Goal: Communication & Community: Answer question/provide support

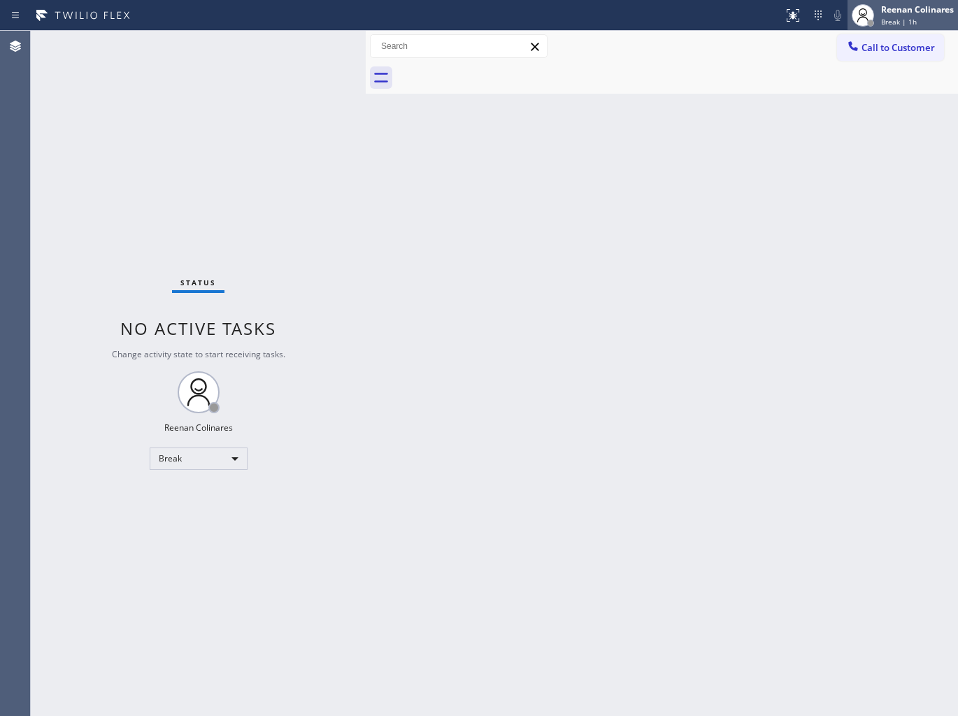
drag, startPoint x: 907, startPoint y: 22, endPoint x: 900, endPoint y: 29, distance: 9.9
click at [907, 22] on span "Break | 1h" at bounding box center [899, 22] width 36 height 10
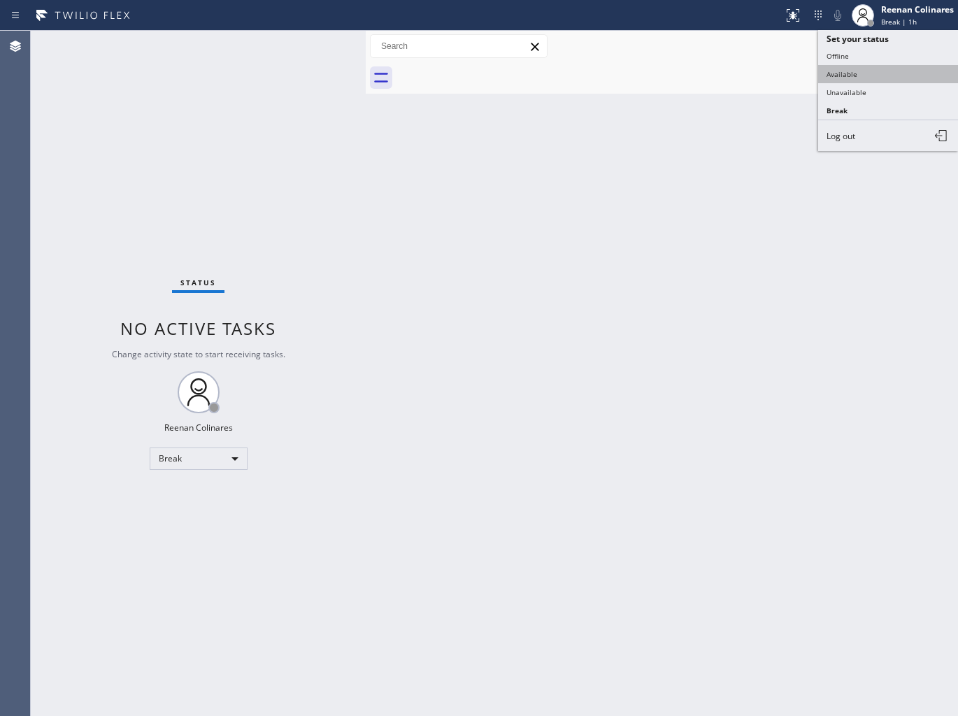
click at [854, 74] on button "Available" at bounding box center [888, 74] width 140 height 18
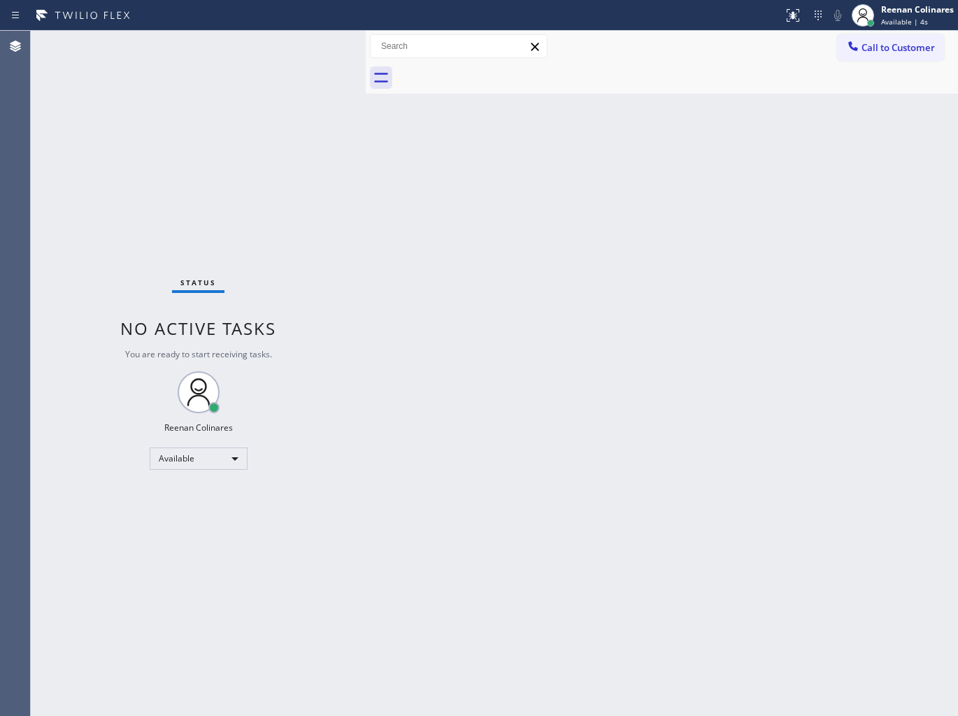
click at [499, 147] on div "Back to Dashboard Change Sender ID Customers Technicians Select a contact Outbo…" at bounding box center [662, 373] width 592 height 685
click at [419, 281] on div "Back to Dashboard Change Sender ID Customers Technicians Select a contact Outbo…" at bounding box center [662, 373] width 592 height 685
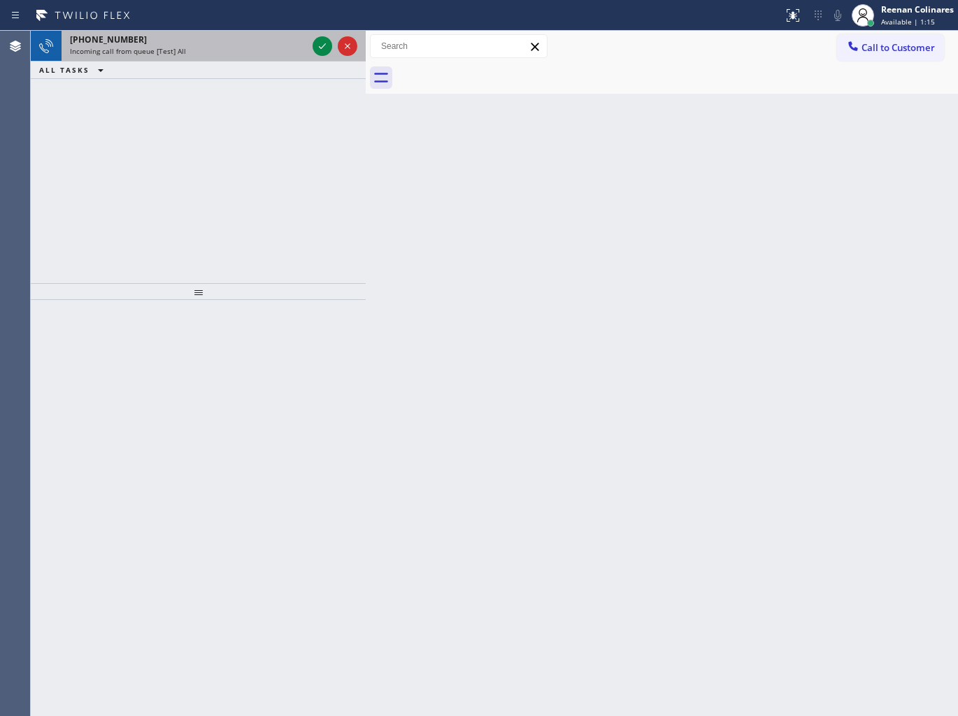
click at [218, 48] on div "Incoming call from queue [Test] All" at bounding box center [188, 51] width 237 height 10
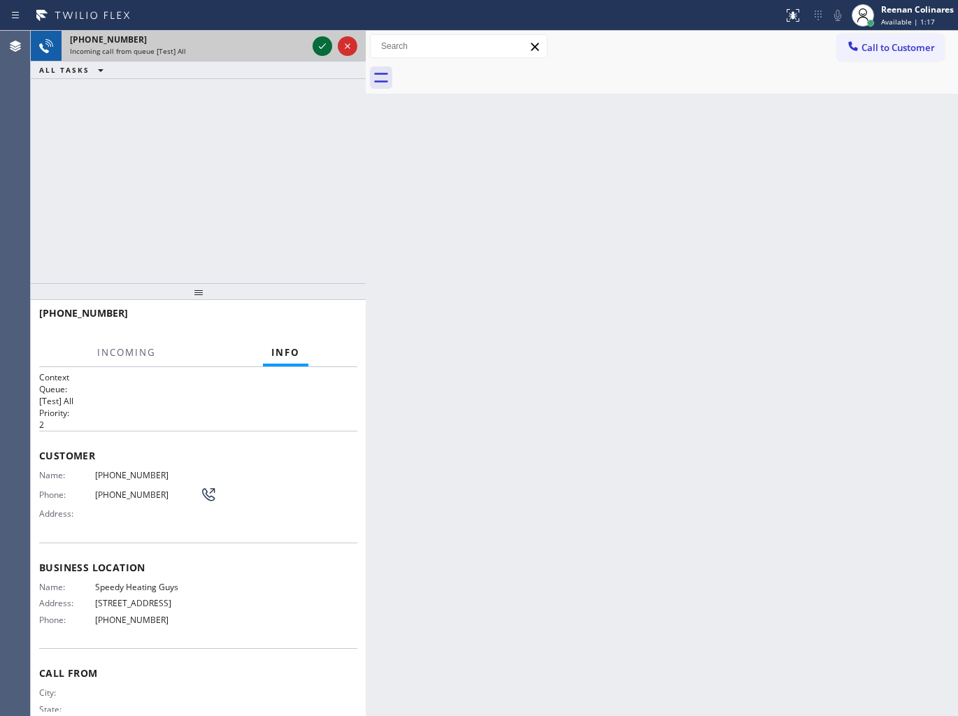
click at [320, 48] on icon at bounding box center [322, 46] width 7 height 6
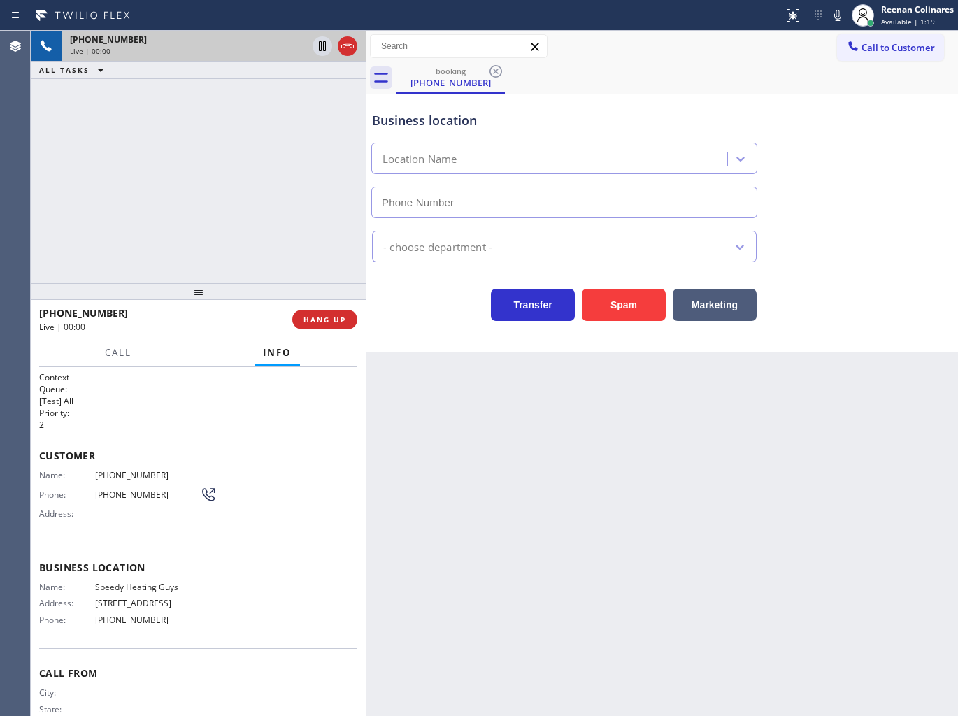
type input "[PHONE_NUMBER]"
click at [834, 17] on icon at bounding box center [837, 15] width 7 height 11
click at [720, 301] on button "Marketing" at bounding box center [715, 305] width 84 height 32
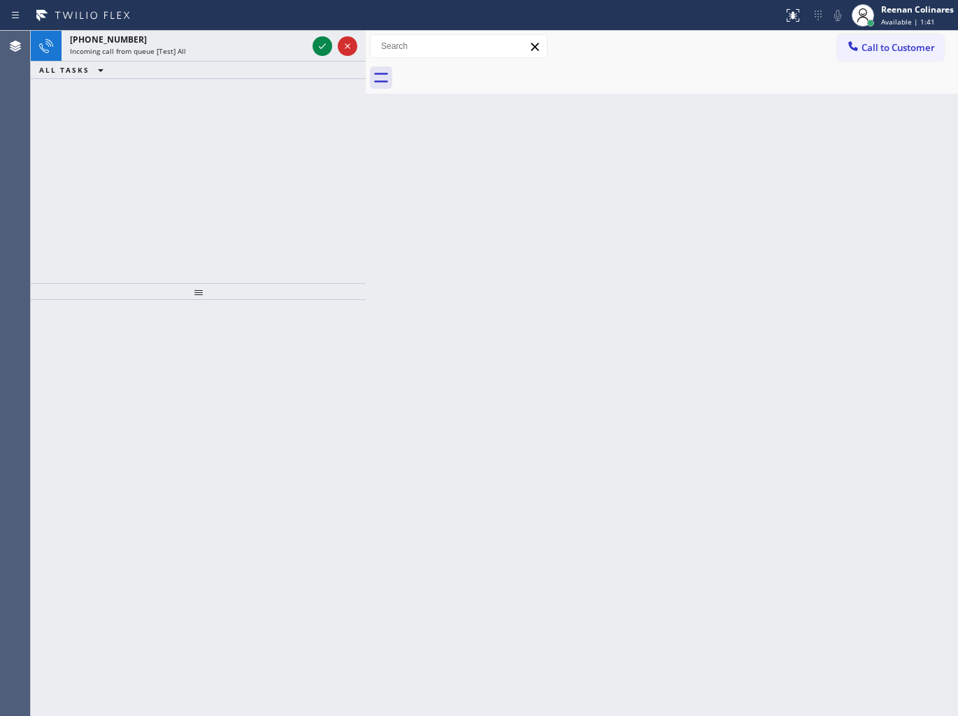
click at [521, 134] on div "Back to Dashboard Change Sender ID Customers Technicians Select a contact Outbo…" at bounding box center [662, 373] width 592 height 685
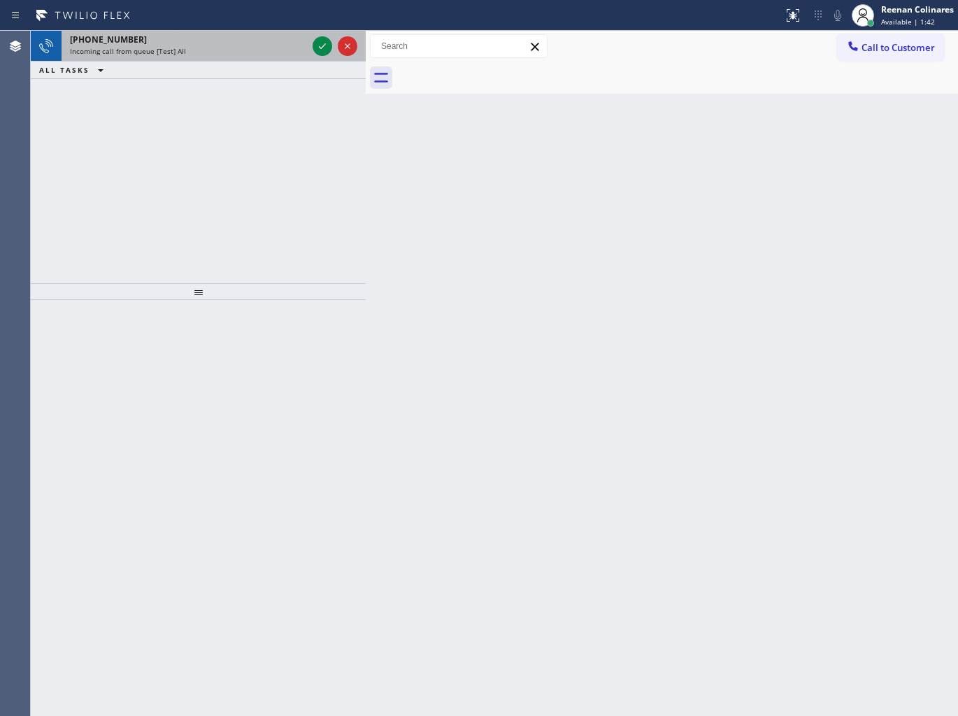
click at [169, 59] on div "[PHONE_NUMBER] Incoming call from queue [Test] All" at bounding box center [186, 46] width 248 height 31
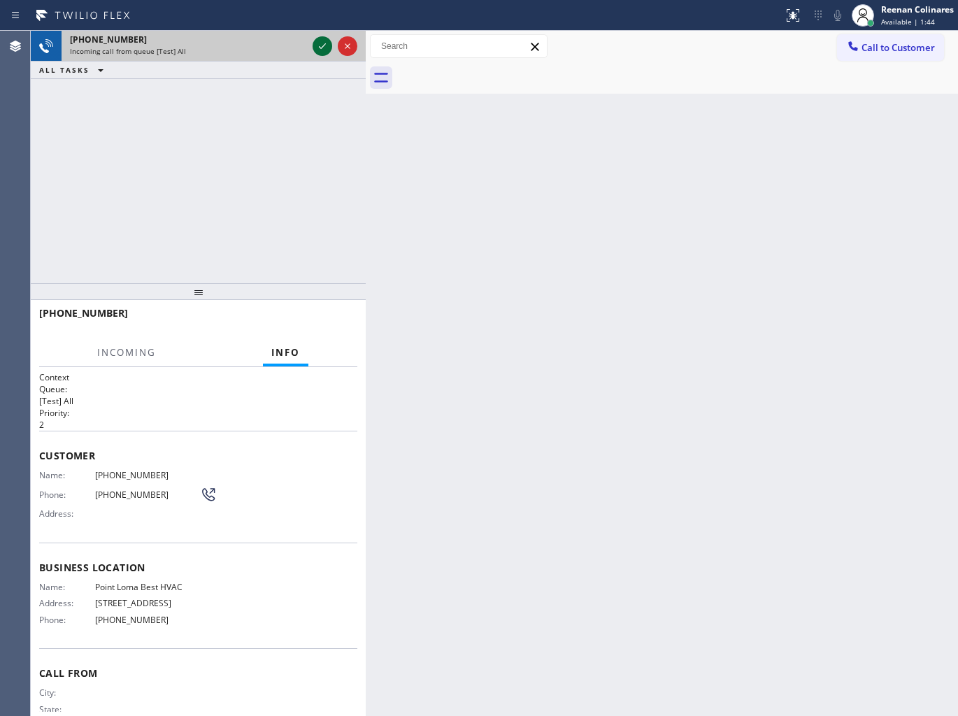
click at [322, 50] on icon at bounding box center [322, 46] width 17 height 17
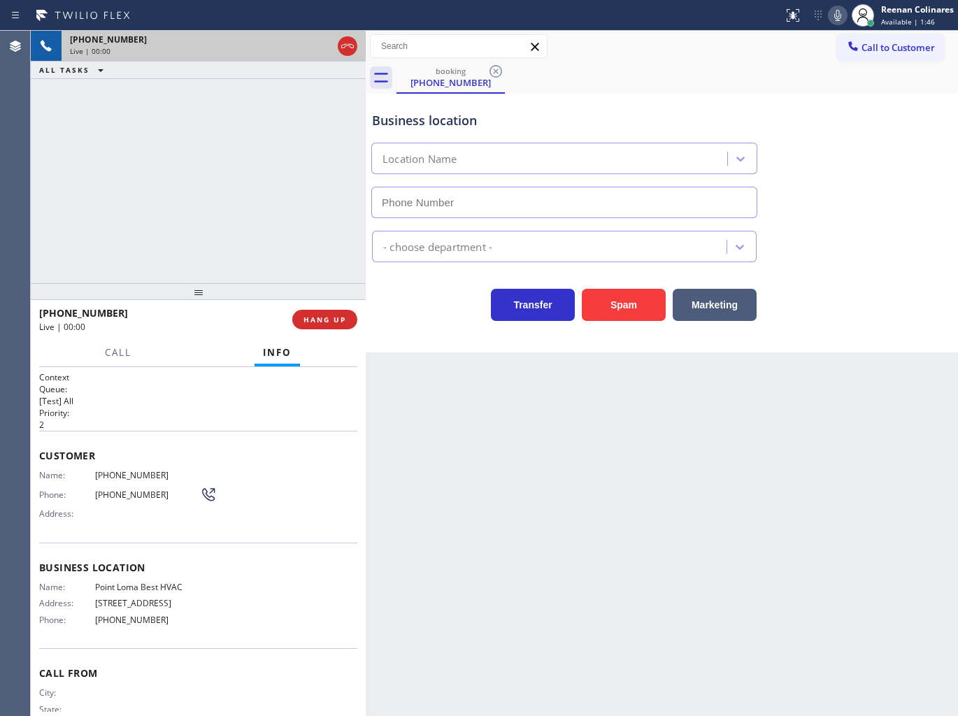
type input "[PHONE_NUMBER]"
click at [634, 310] on button "Spam" at bounding box center [624, 305] width 84 height 32
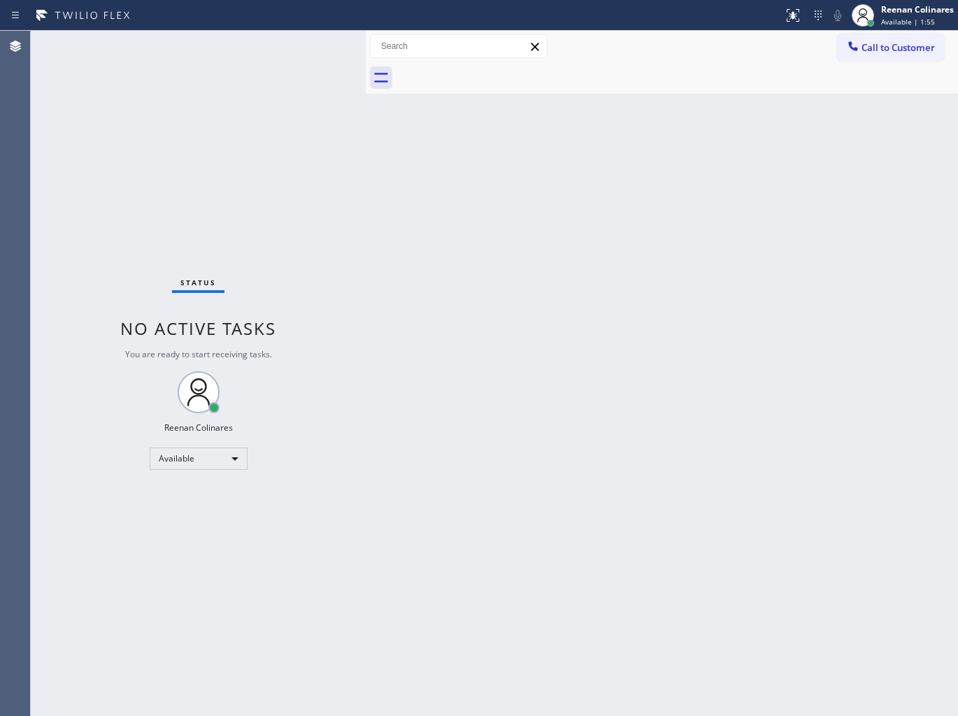
click at [515, 271] on div "Back to Dashboard Change Sender ID Customers Technicians Select a contact Outbo…" at bounding box center [662, 373] width 592 height 685
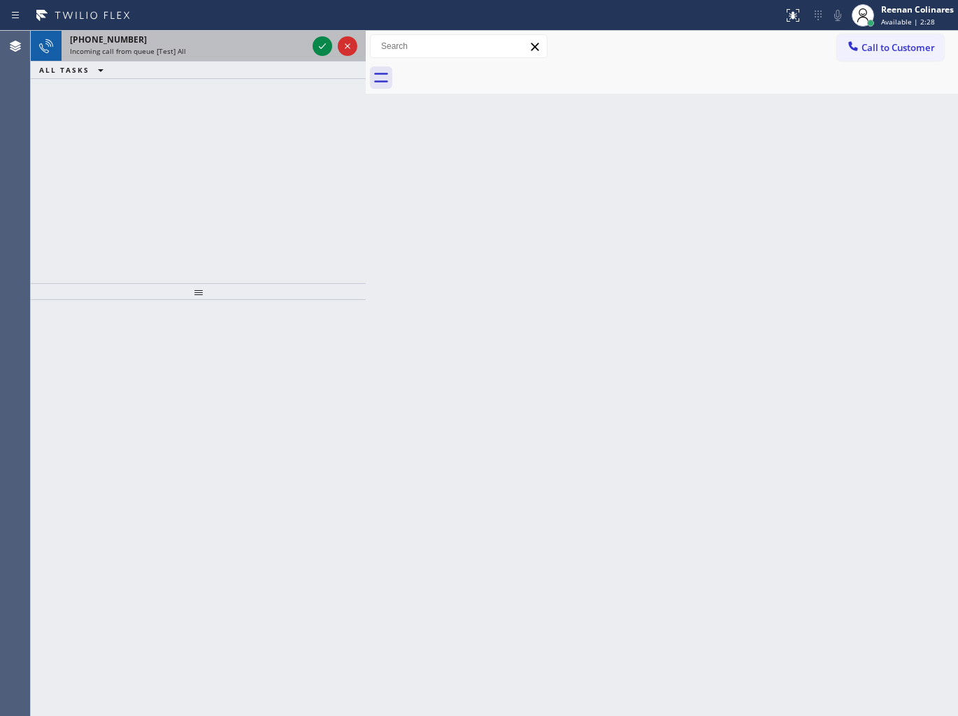
click at [268, 53] on div "Incoming call from queue [Test] All" at bounding box center [188, 51] width 237 height 10
click at [264, 57] on div "[PHONE_NUMBER] Incoming call from queue [Test] All" at bounding box center [186, 46] width 248 height 31
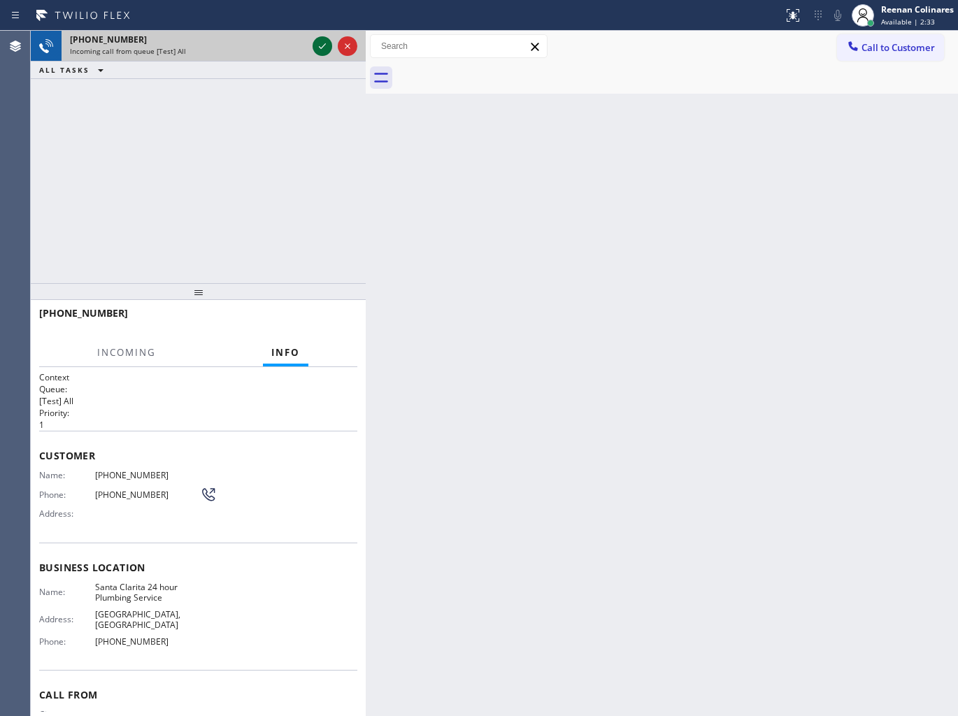
click at [320, 46] on icon at bounding box center [322, 46] width 17 height 17
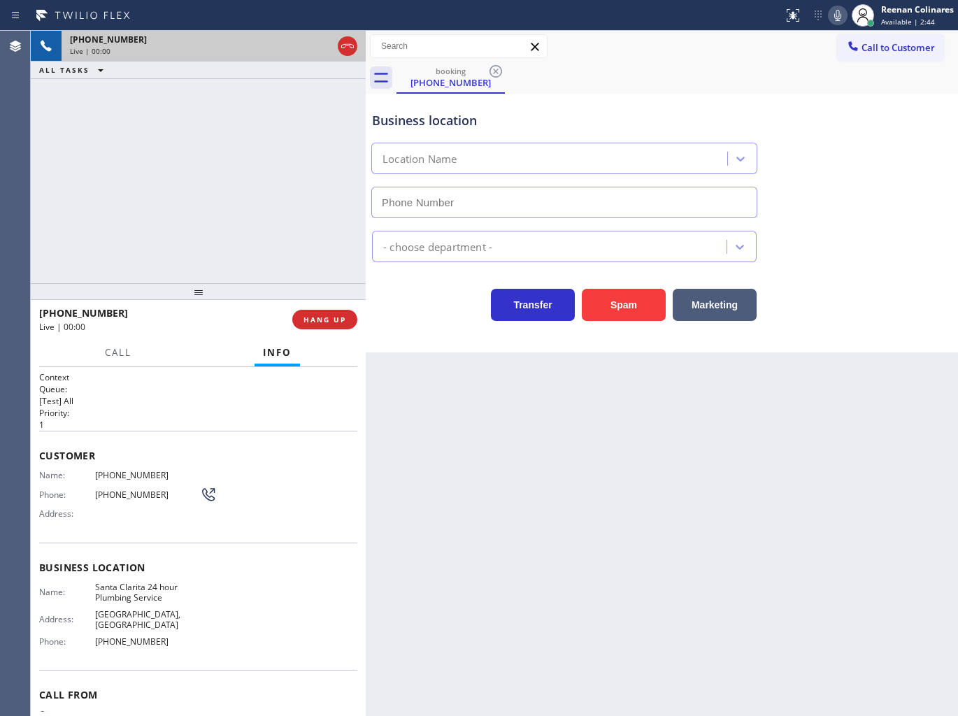
type input "[PHONE_NUMBER]"
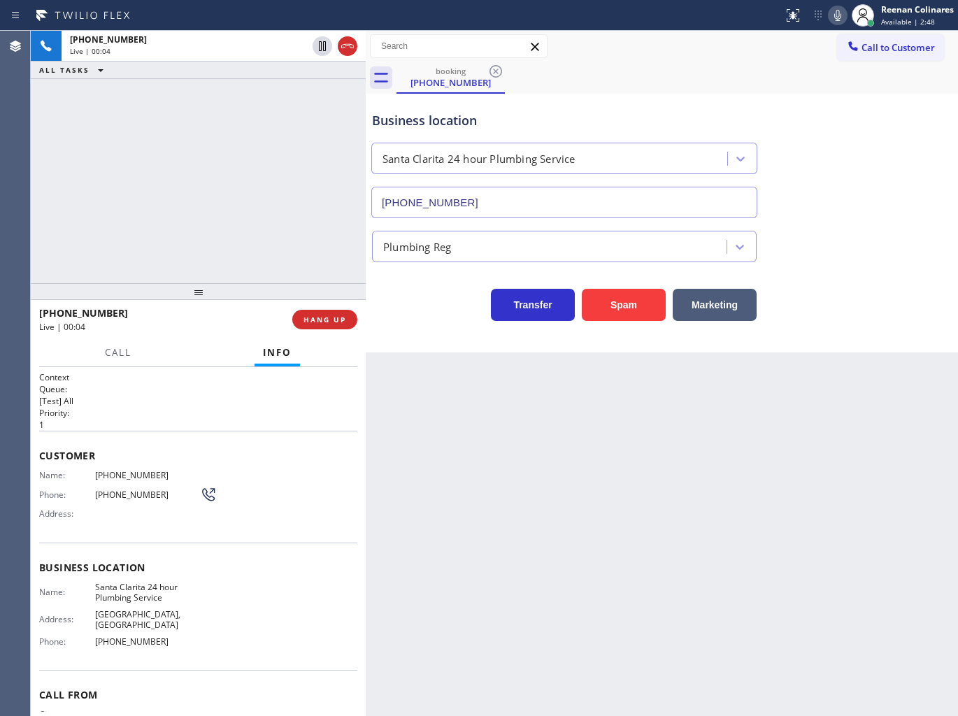
click at [841, 18] on icon at bounding box center [837, 15] width 17 height 17
click at [838, 24] on div "Status report No issues detected If you experience an issue, please download th…" at bounding box center [867, 15] width 180 height 31
click at [836, 18] on icon at bounding box center [837, 15] width 7 height 11
drag, startPoint x: 639, startPoint y: 301, endPoint x: 786, endPoint y: 204, distance: 176.1
click at [640, 301] on button "Spam" at bounding box center [624, 305] width 84 height 32
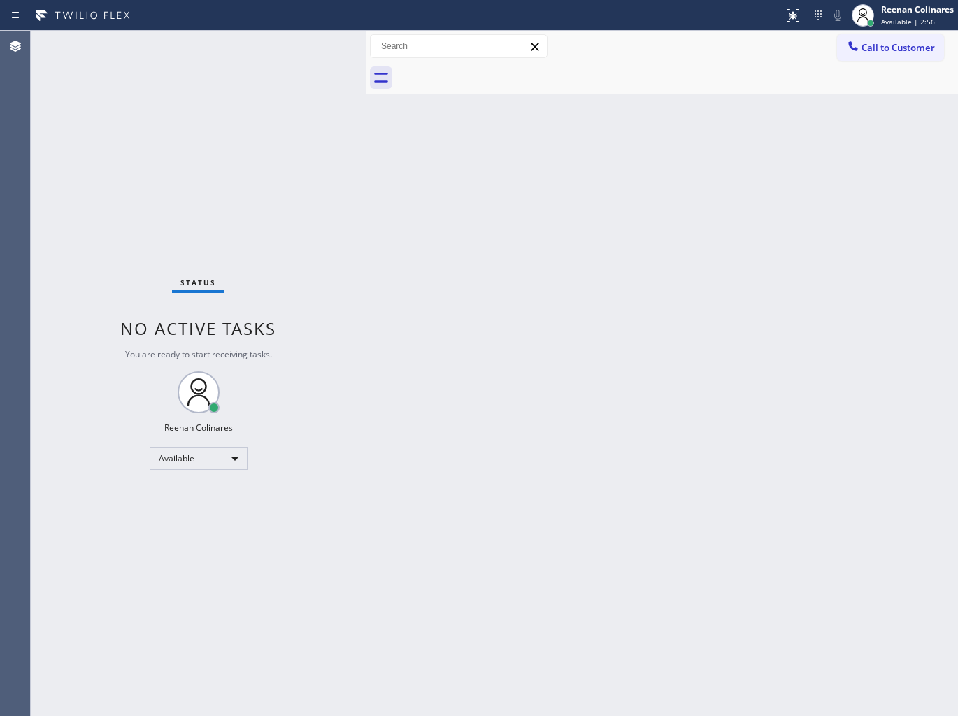
click at [626, 308] on div "Back to Dashboard Change Sender ID Customers Technicians Select a contact Outbo…" at bounding box center [662, 373] width 592 height 685
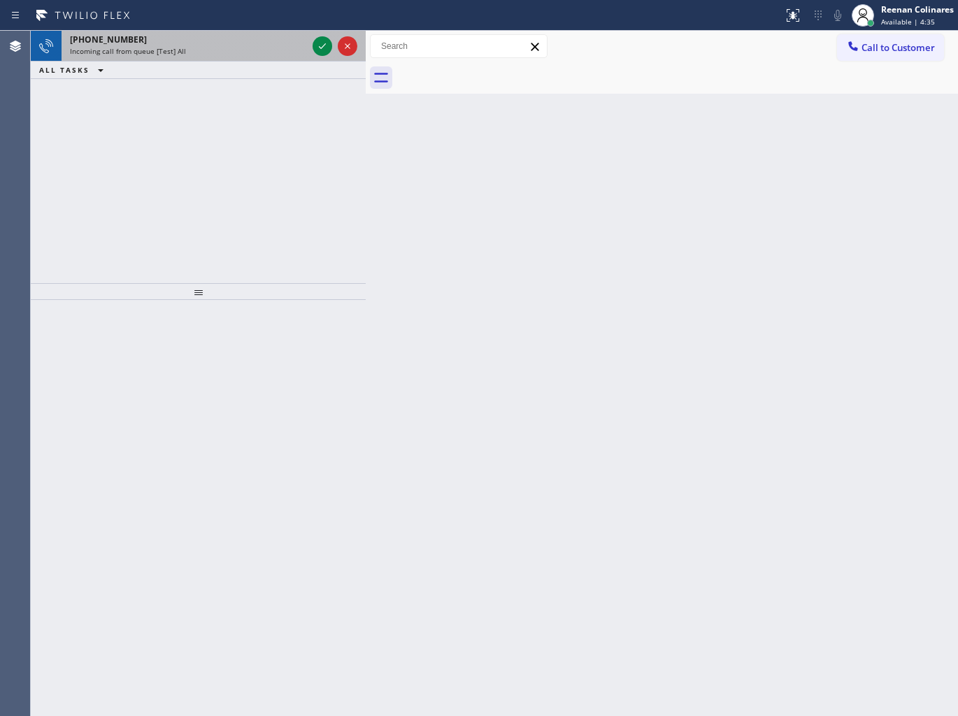
click at [212, 57] on div "[PHONE_NUMBER] Incoming call from queue [Test] All" at bounding box center [186, 46] width 248 height 31
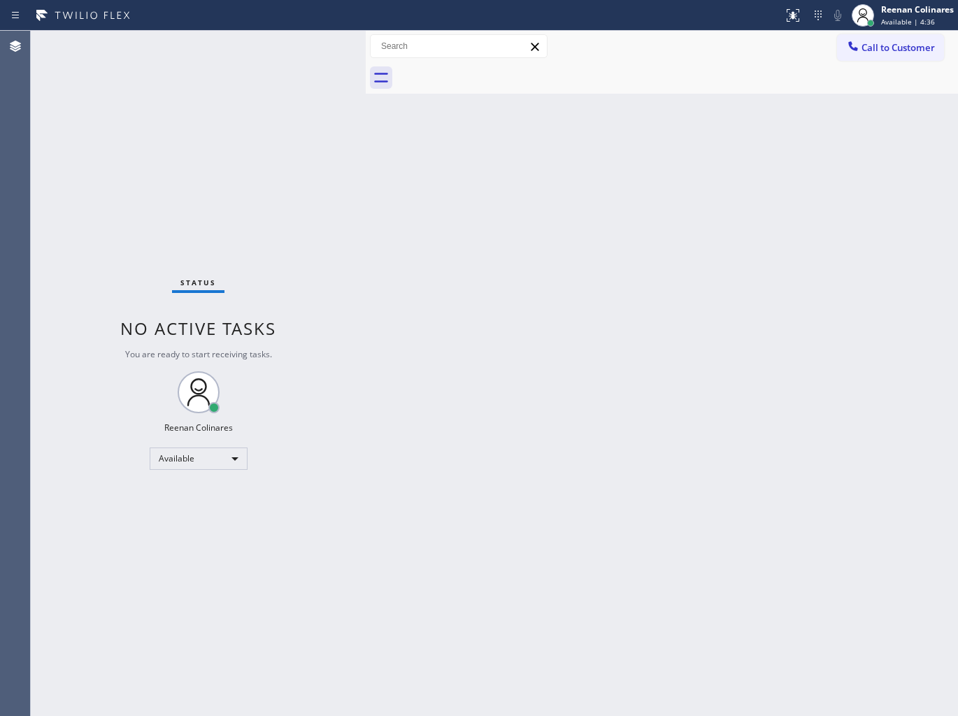
click at [219, 74] on div "Status No active tasks You are ready to start receiving tasks. Reenan Colinares…" at bounding box center [198, 373] width 335 height 685
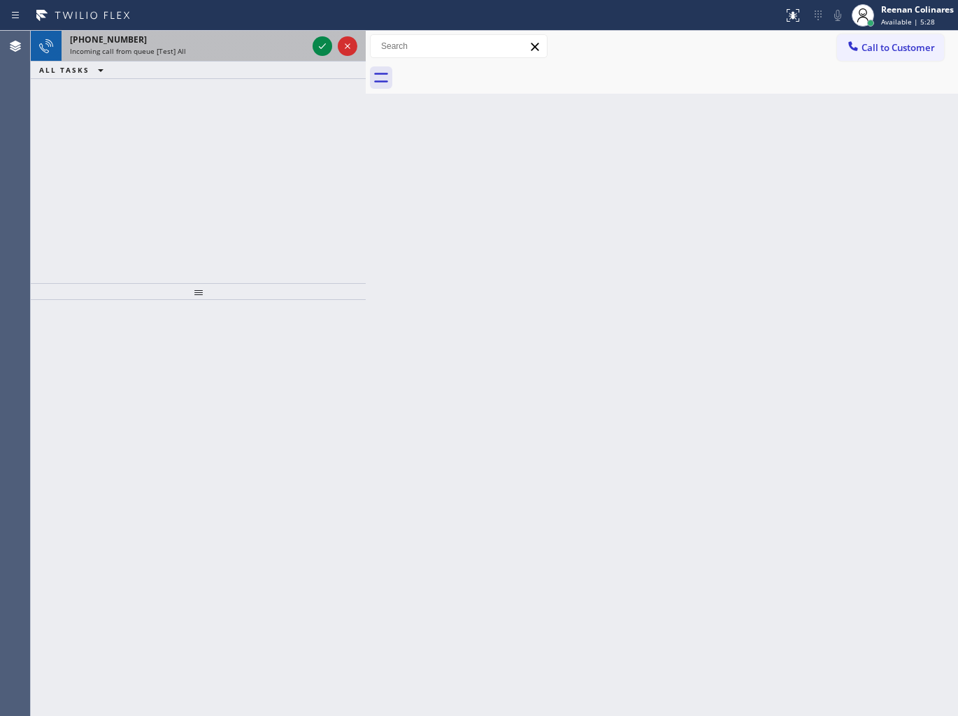
click at [229, 58] on div "[PHONE_NUMBER] Incoming call from queue [Test] All" at bounding box center [186, 46] width 248 height 31
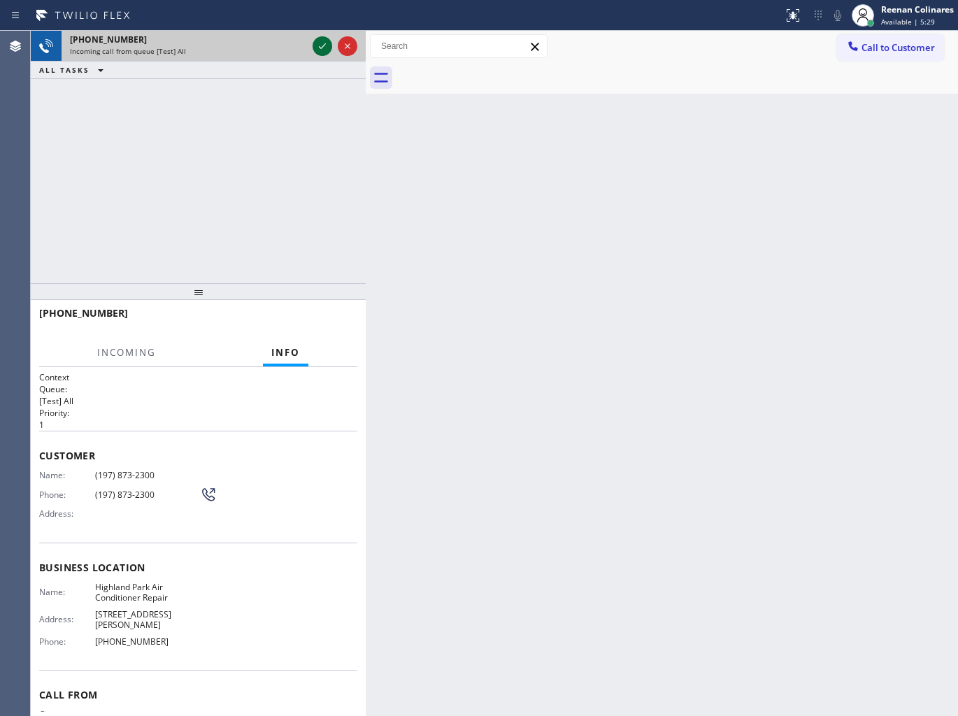
click at [315, 48] on icon at bounding box center [322, 46] width 17 height 17
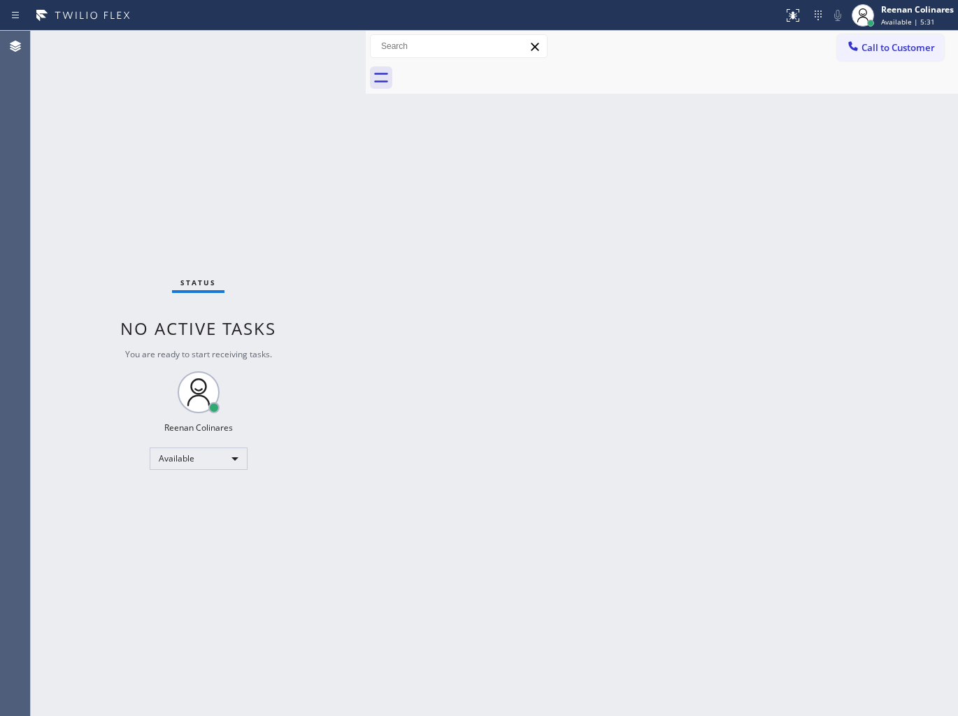
click at [270, 96] on div "Status No active tasks You are ready to start receiving tasks. Reenan Colinares…" at bounding box center [198, 373] width 335 height 685
click at [599, 183] on div "Back to Dashboard Change Sender ID Customers Technicians Select a contact Outbo…" at bounding box center [662, 373] width 592 height 685
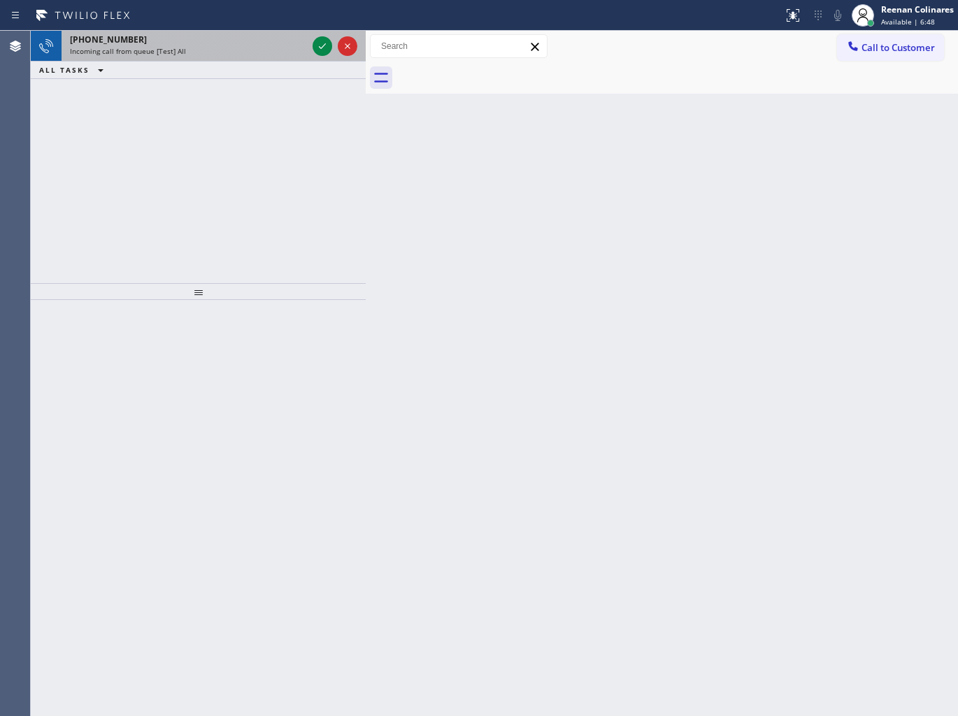
click at [212, 47] on div "Incoming call from queue [Test] All" at bounding box center [188, 51] width 237 height 10
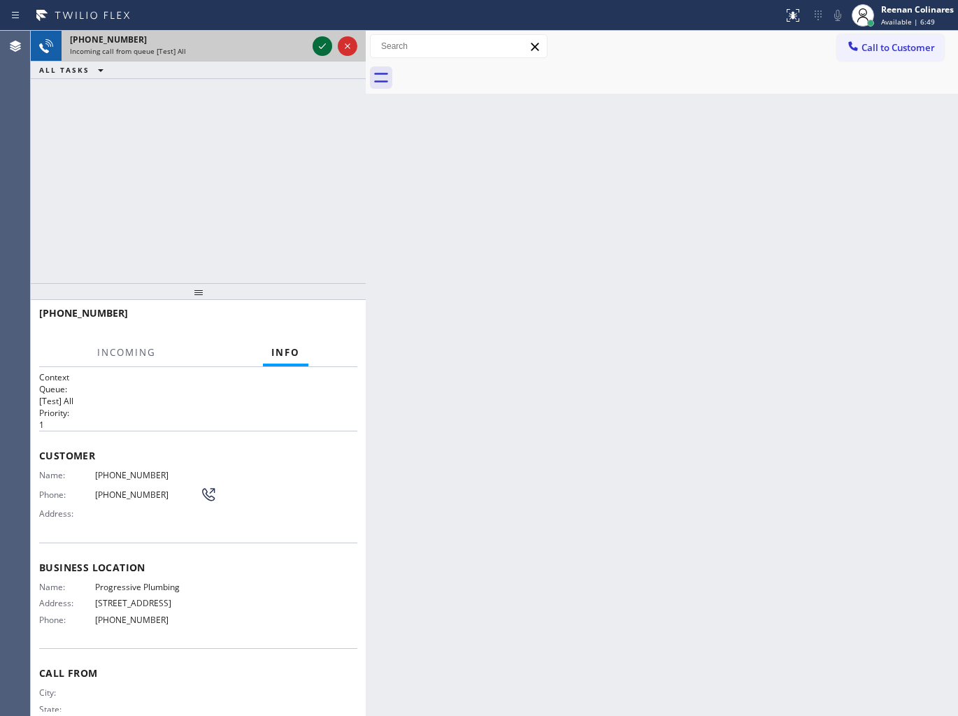
click at [318, 42] on icon at bounding box center [322, 46] width 17 height 17
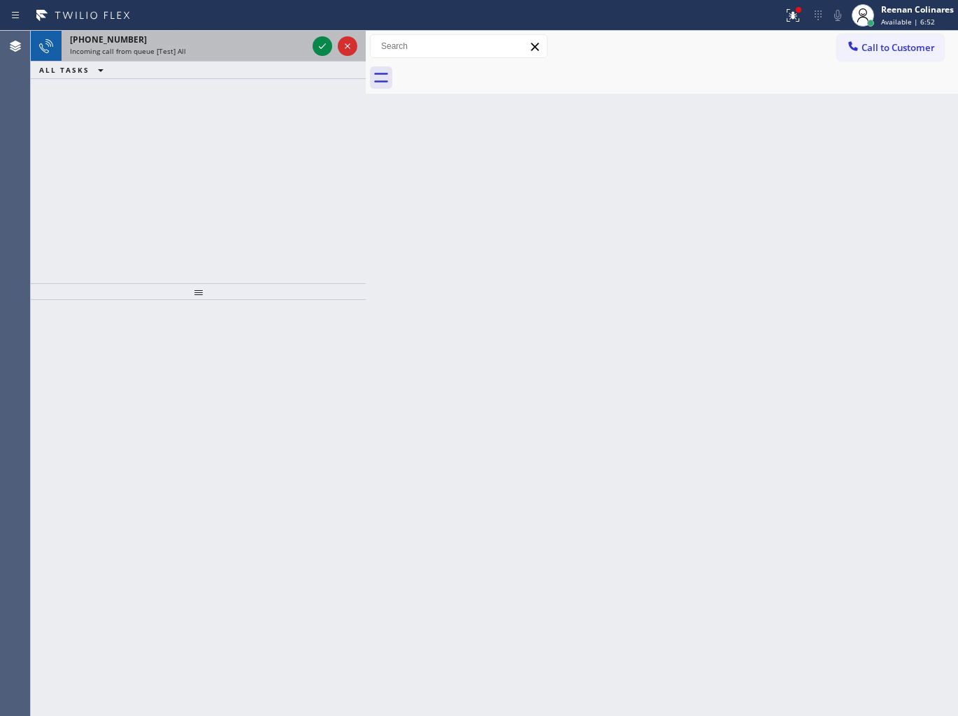
click at [287, 46] on div "Incoming call from queue [Test] All" at bounding box center [188, 51] width 237 height 10
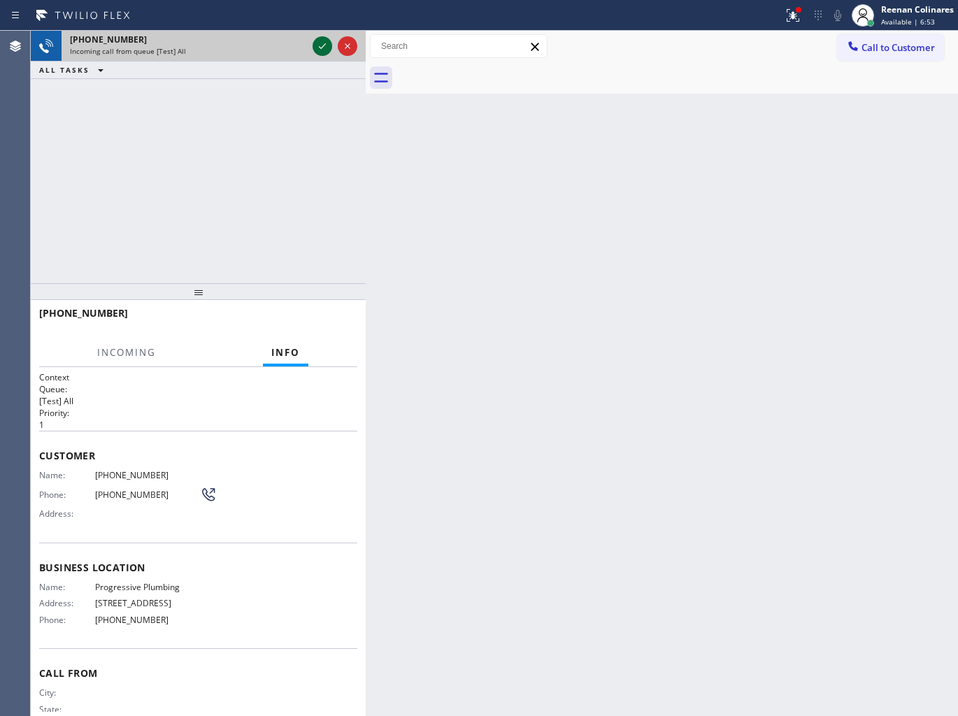
click at [320, 45] on icon at bounding box center [322, 46] width 17 height 17
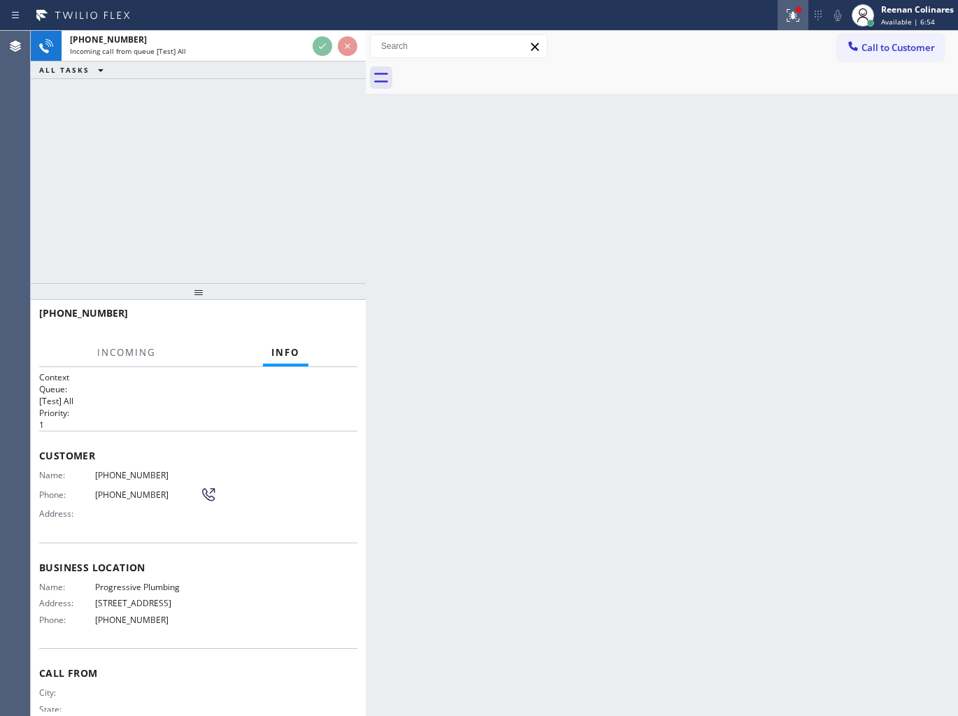
click at [799, 17] on icon at bounding box center [792, 15] width 17 height 17
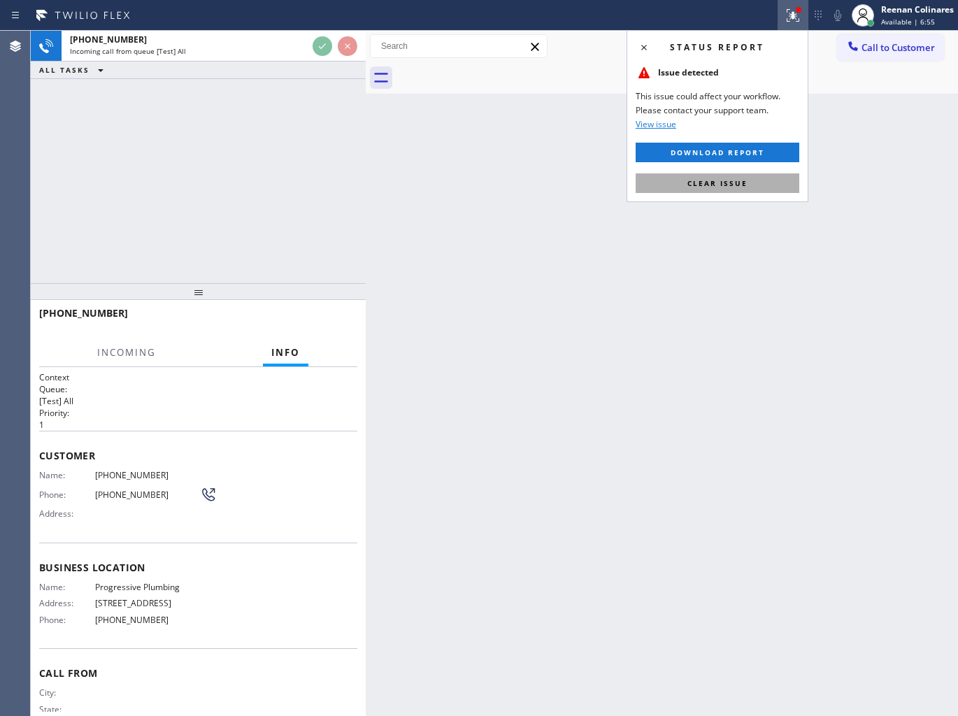
click at [698, 192] on button "Clear issue" at bounding box center [718, 183] width 164 height 20
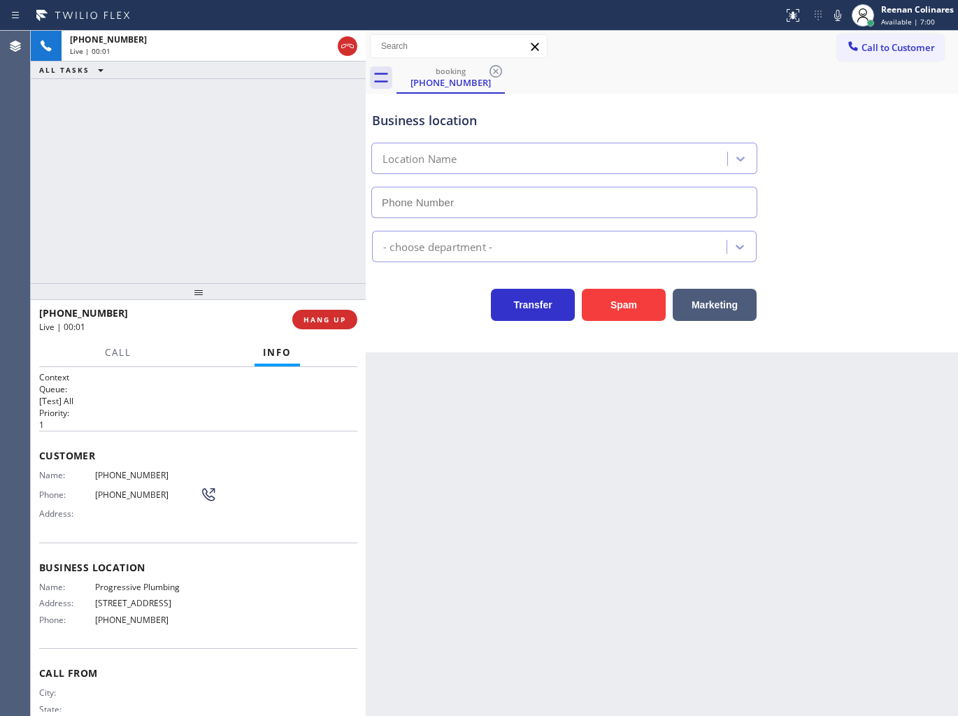
type input "[PHONE_NUMBER]"
click at [708, 101] on div "Business location Progressive Plumbing [PHONE_NUMBER]" at bounding box center [564, 157] width 390 height 121
click at [622, 301] on button "Spam" at bounding box center [624, 305] width 84 height 32
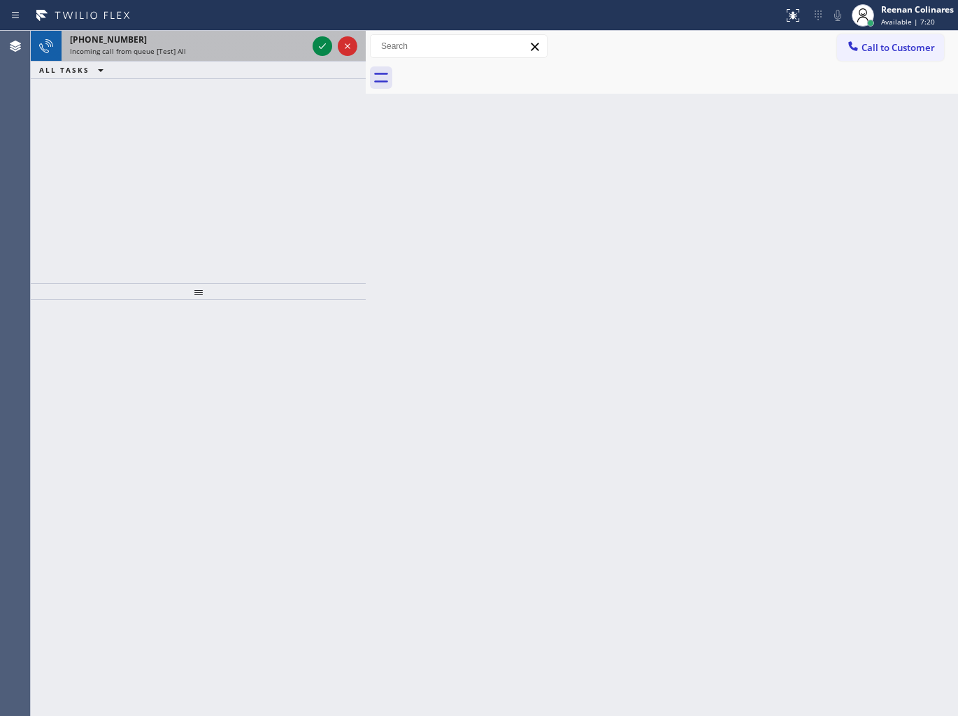
click at [241, 39] on div "[PHONE_NUMBER]" at bounding box center [188, 40] width 237 height 12
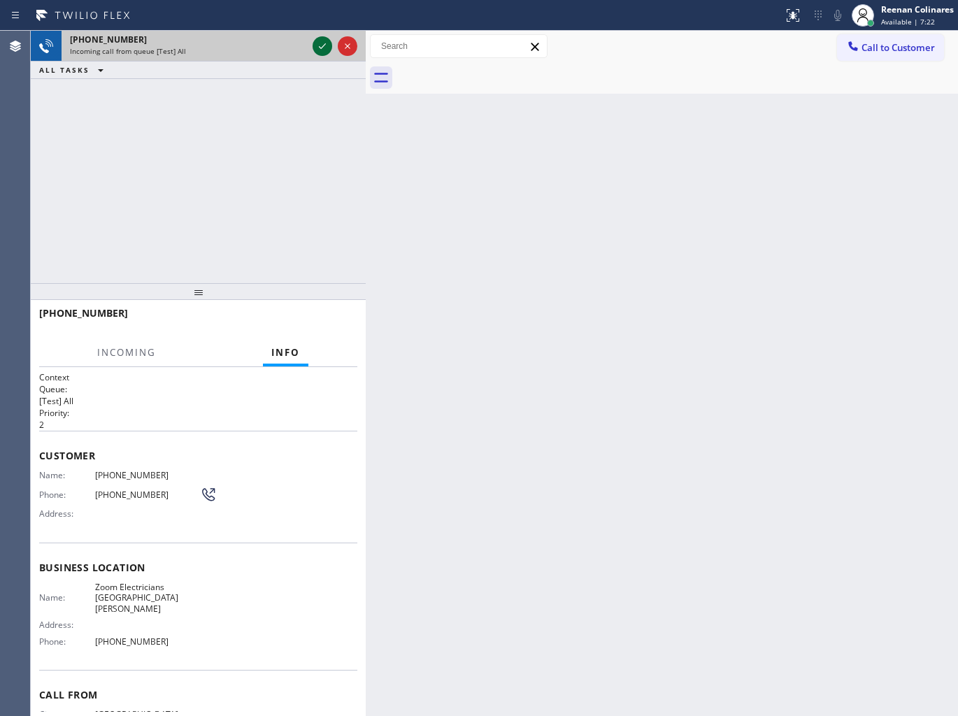
click at [316, 46] on icon at bounding box center [322, 46] width 17 height 17
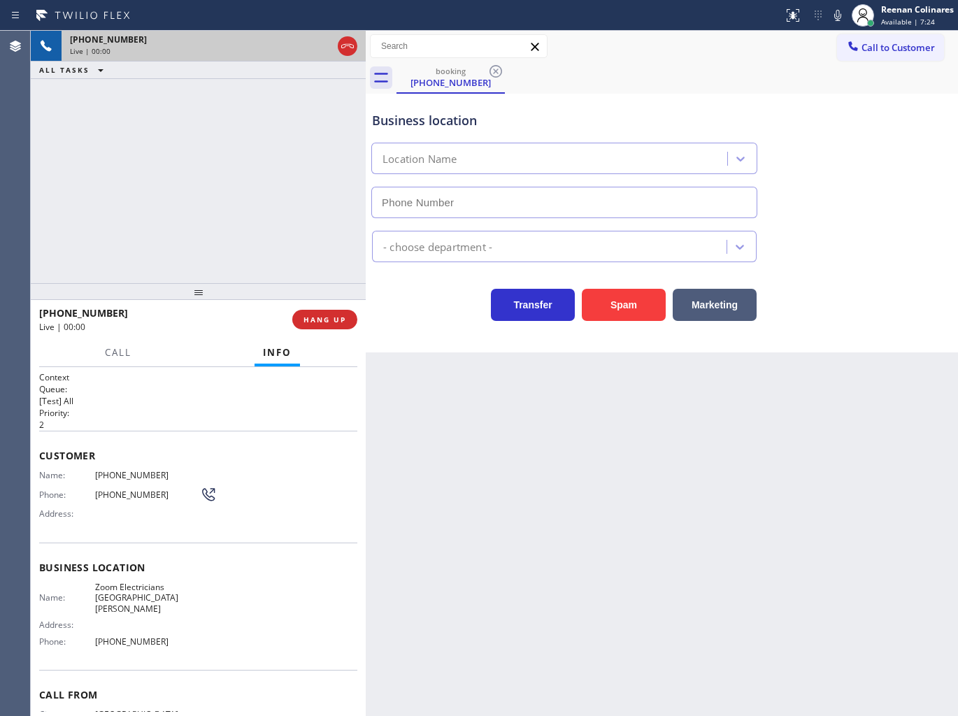
type input "[PHONE_NUMBER]"
click at [837, 15] on icon at bounding box center [837, 15] width 17 height 17
click at [837, 17] on icon at bounding box center [837, 15] width 17 height 17
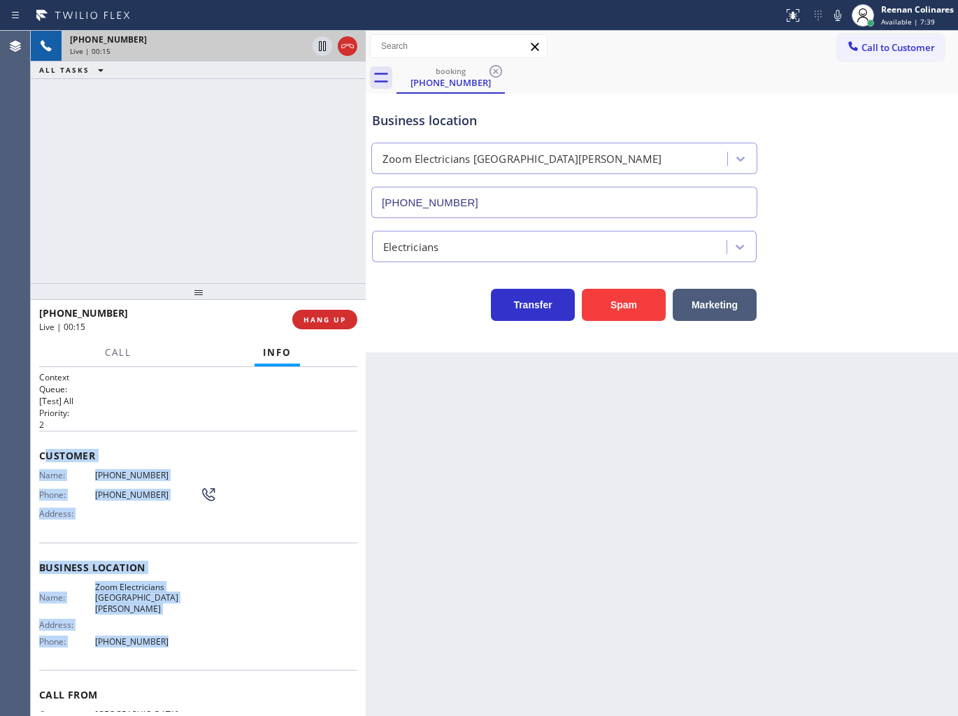
copy div "ustomer Name: [PHONE_NUMBER] Phone: [PHONE_NUMBER] Address: Business location N…"
drag, startPoint x: 45, startPoint y: 446, endPoint x: 278, endPoint y: 634, distance: 299.8
click at [250, 633] on div "Context Queue: [Test] All Priority: 2 Customer Name: [PHONE_NUMBER] Phone: [PHO…" at bounding box center [198, 573] width 318 height 405
drag, startPoint x: 838, startPoint y: 15, endPoint x: 689, endPoint y: 110, distance: 176.1
click at [838, 15] on icon at bounding box center [837, 15] width 17 height 17
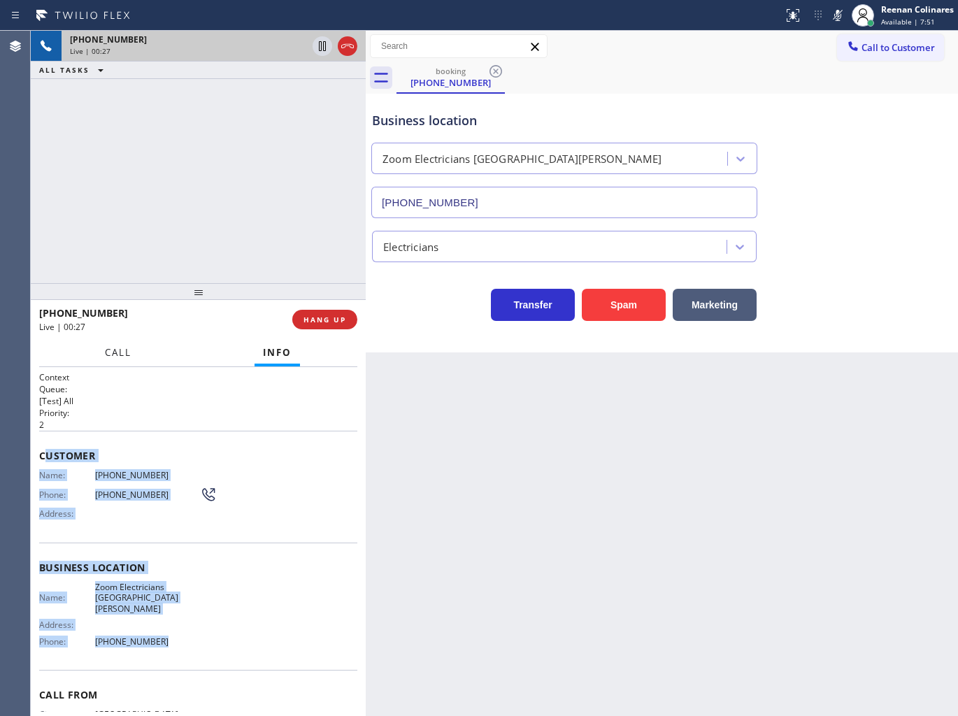
click at [106, 351] on span "Call" at bounding box center [118, 352] width 27 height 13
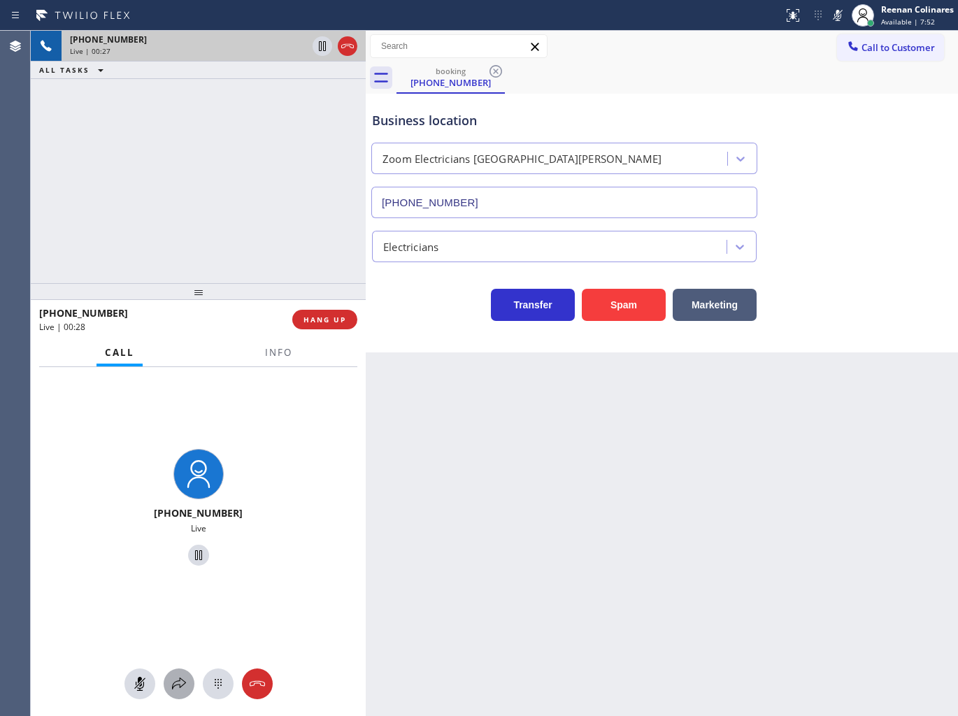
click at [185, 680] on icon at bounding box center [179, 683] width 17 height 17
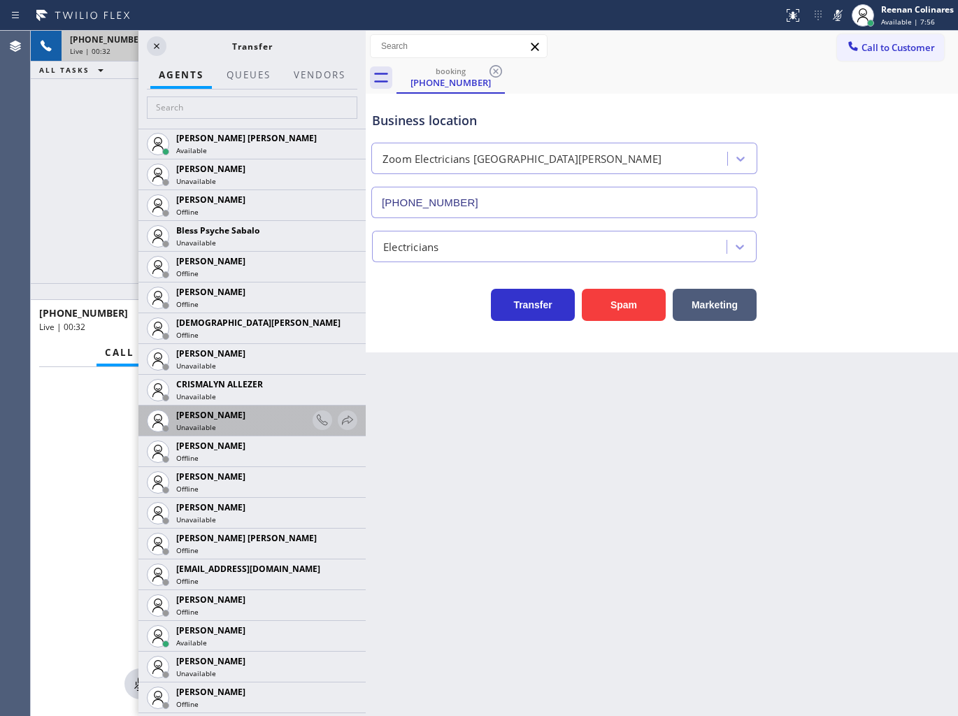
scroll to position [543, 0]
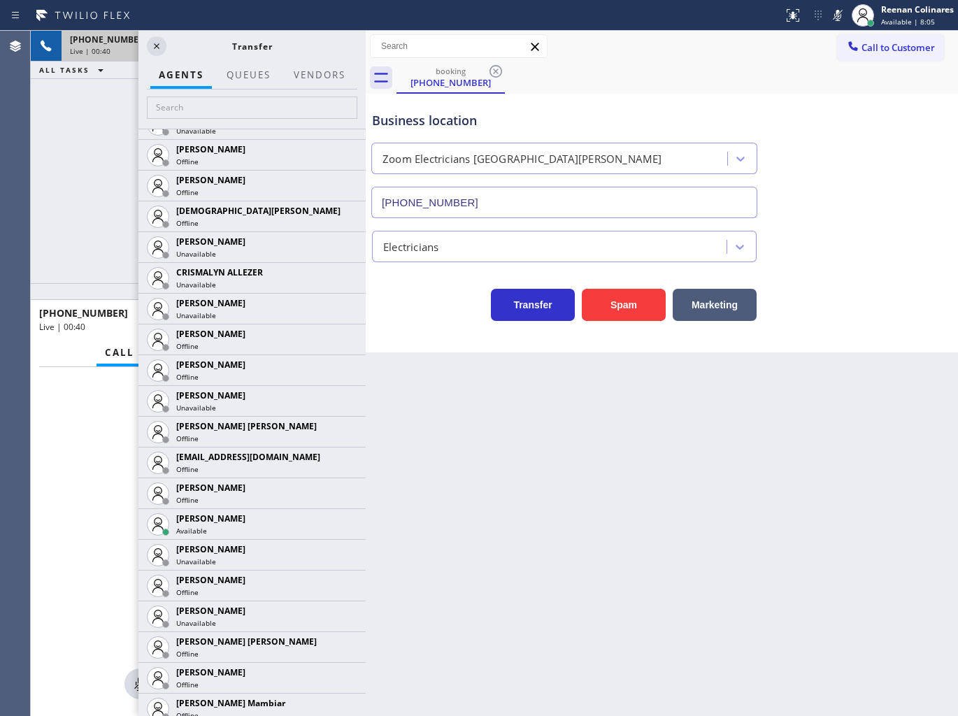
click at [73, 212] on div "[PHONE_NUMBER] Live | 00:40 ALL TASKS ALL TASKS ACTIVE TASKS TASKS IN WRAP UP" at bounding box center [198, 157] width 335 height 252
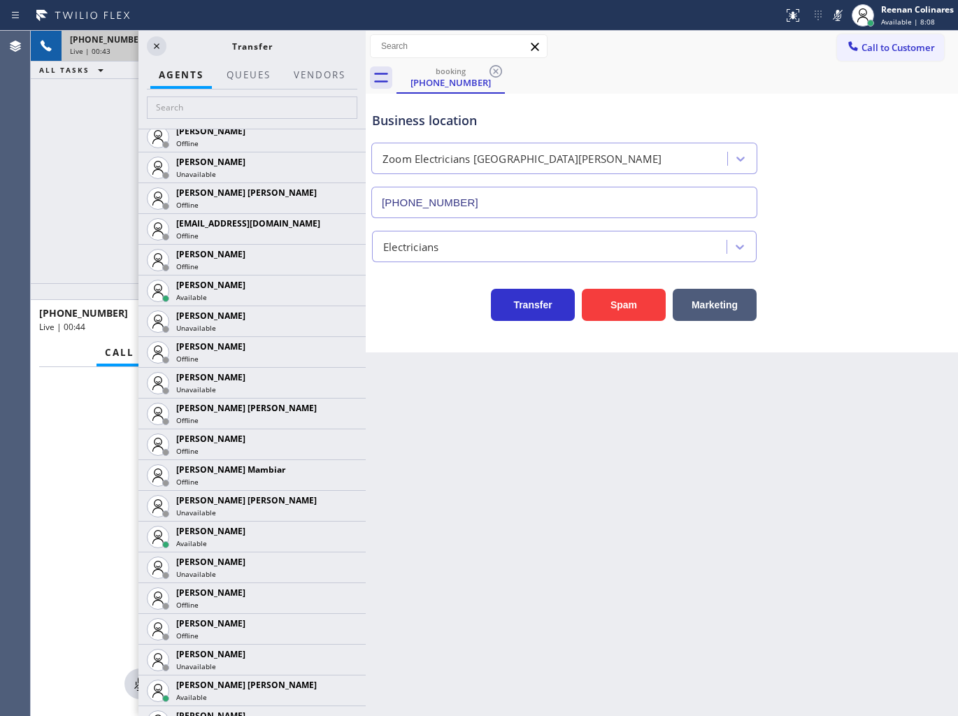
scroll to position [1087, 0]
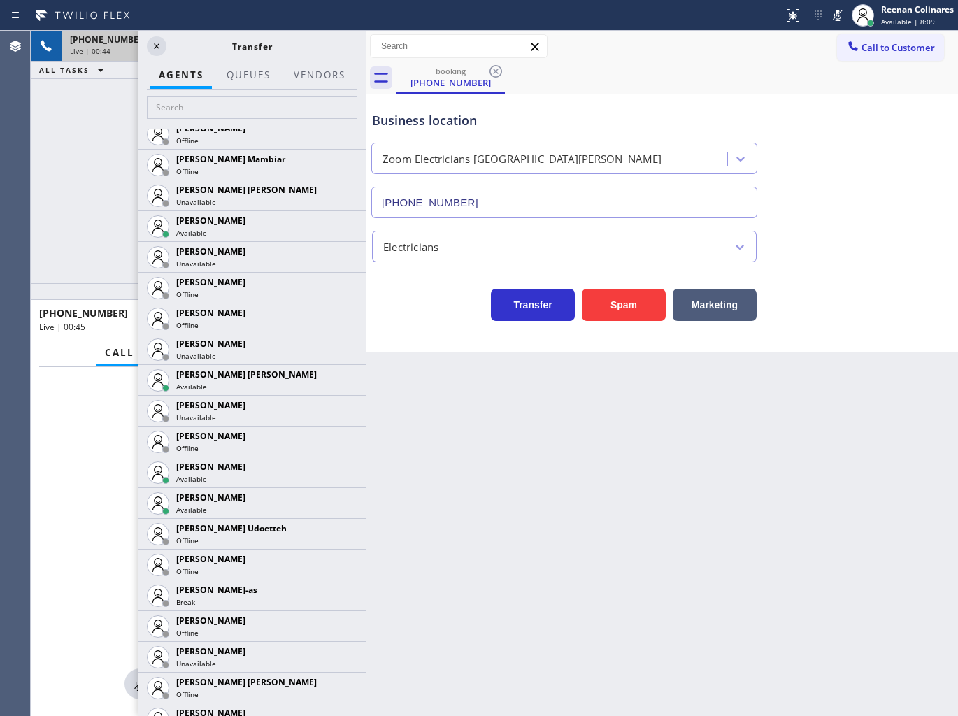
click at [0, 0] on icon at bounding box center [0, 0] width 0 height 0
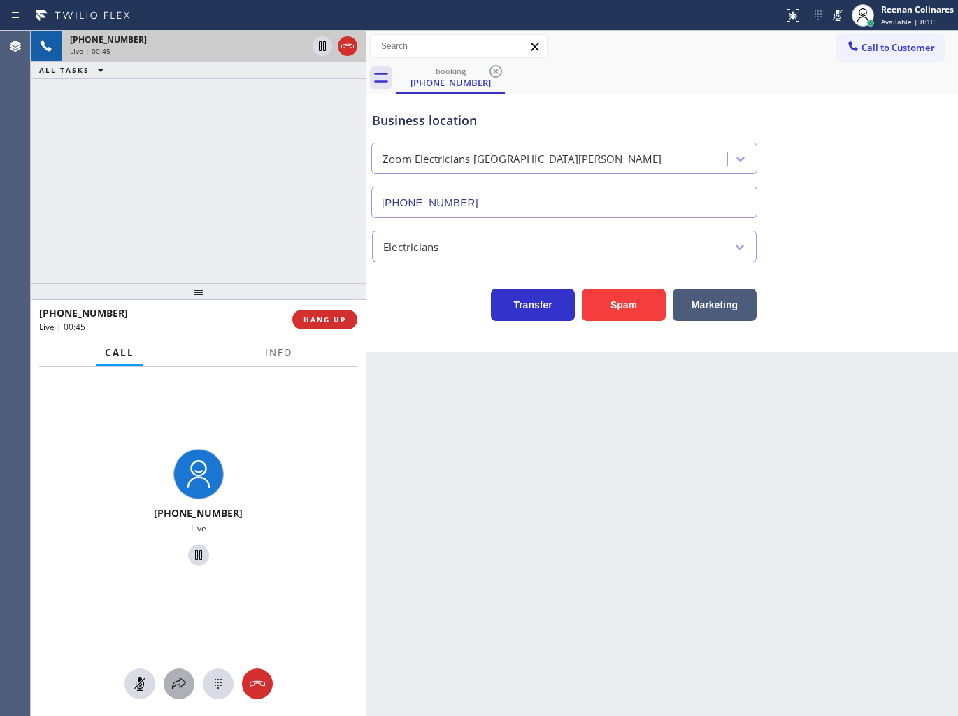
click at [178, 685] on icon at bounding box center [179, 683] width 17 height 17
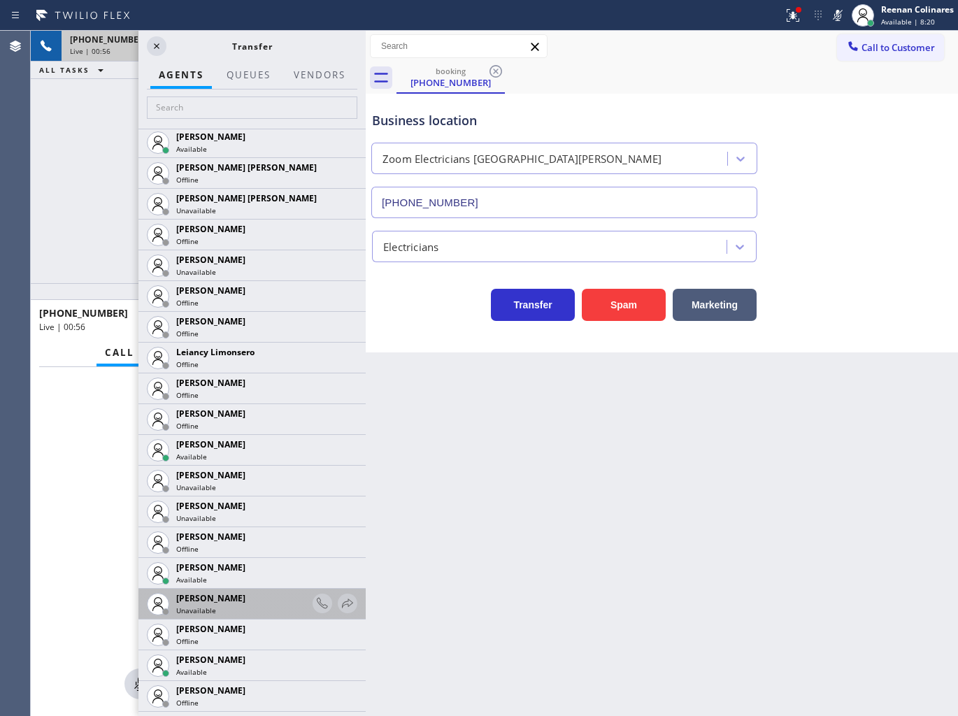
scroll to position [2019, 0]
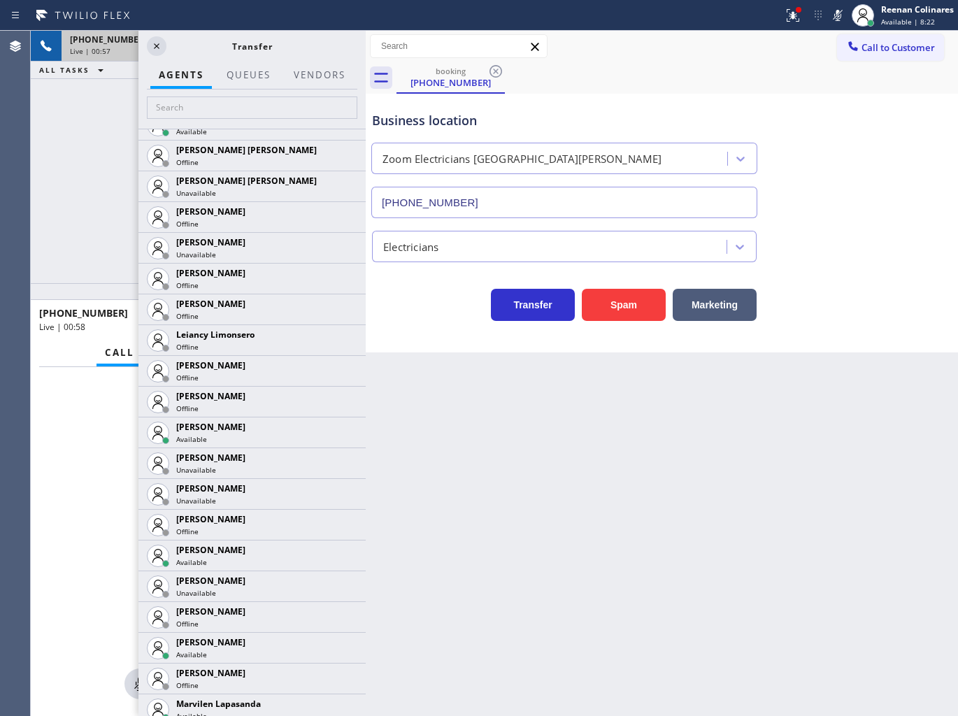
click at [0, 0] on icon at bounding box center [0, 0] width 0 height 0
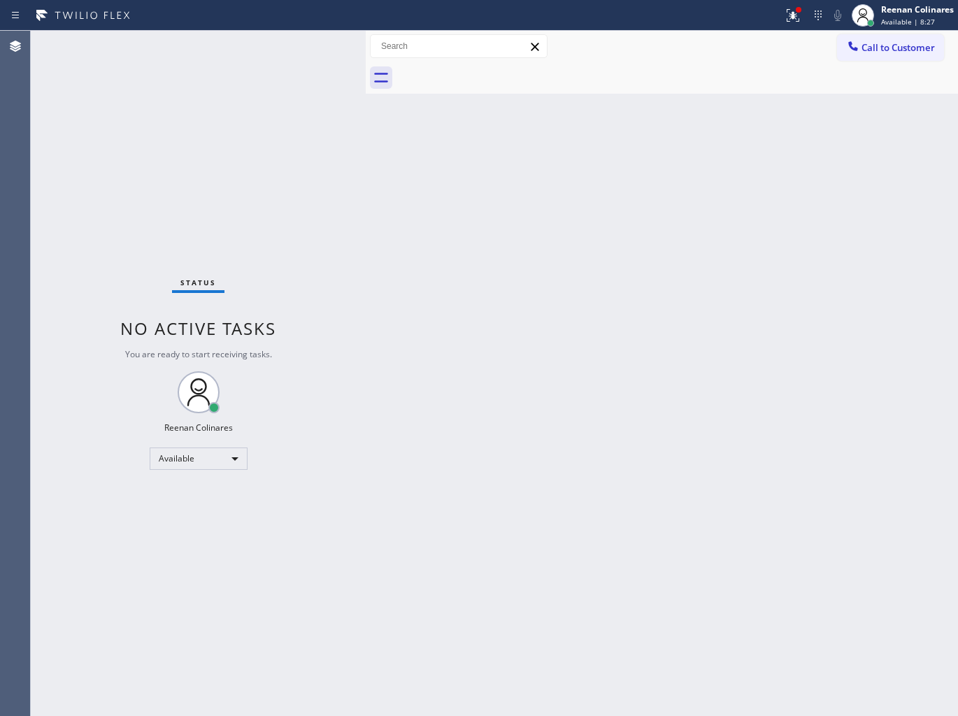
drag, startPoint x: 803, startPoint y: 419, endPoint x: 759, endPoint y: 215, distance: 209.5
click at [794, 408] on div "Back to Dashboard Change Sender ID Customers Technicians Select a contact Outbo…" at bounding box center [662, 373] width 592 height 685
click at [793, 14] on icon at bounding box center [791, 14] width 8 height 10
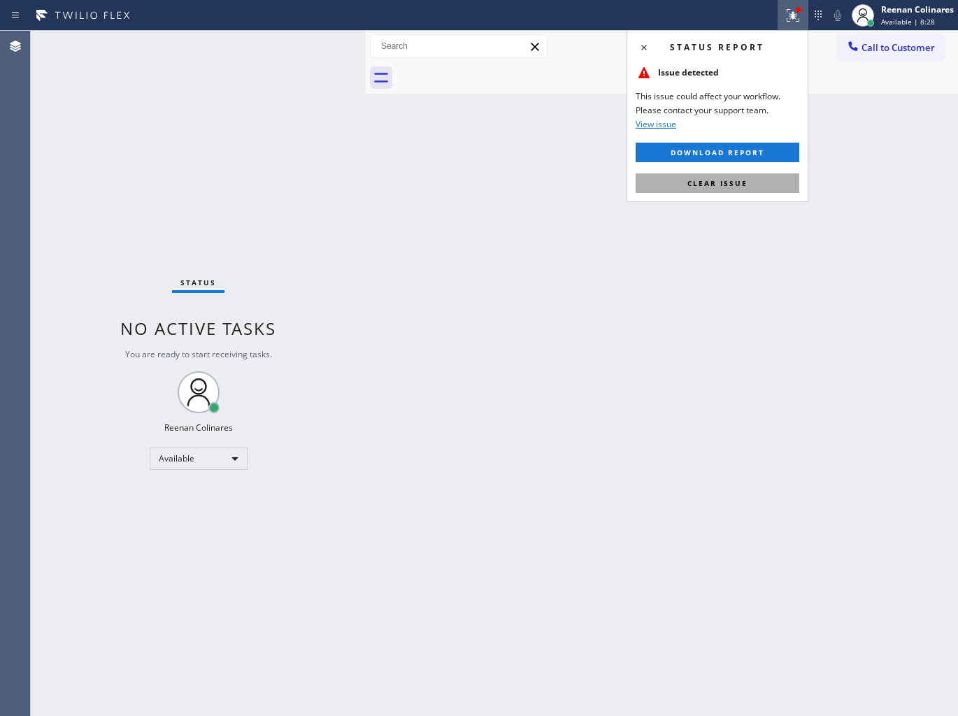
click at [722, 184] on span "Clear issue" at bounding box center [717, 183] width 60 height 10
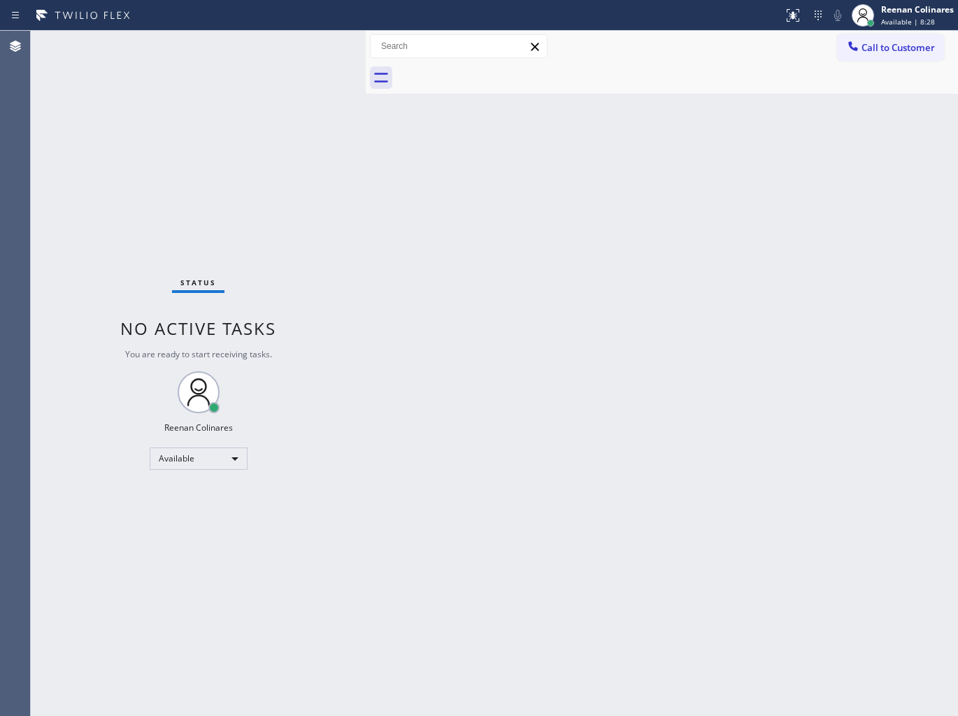
click at [436, 250] on div "Back to Dashboard Change Sender ID Customers Technicians Select a contact Outbo…" at bounding box center [662, 373] width 592 height 685
click at [250, 54] on div "Status No active tasks You are ready to start receiving tasks. Reenan Colinares…" at bounding box center [198, 373] width 335 height 685
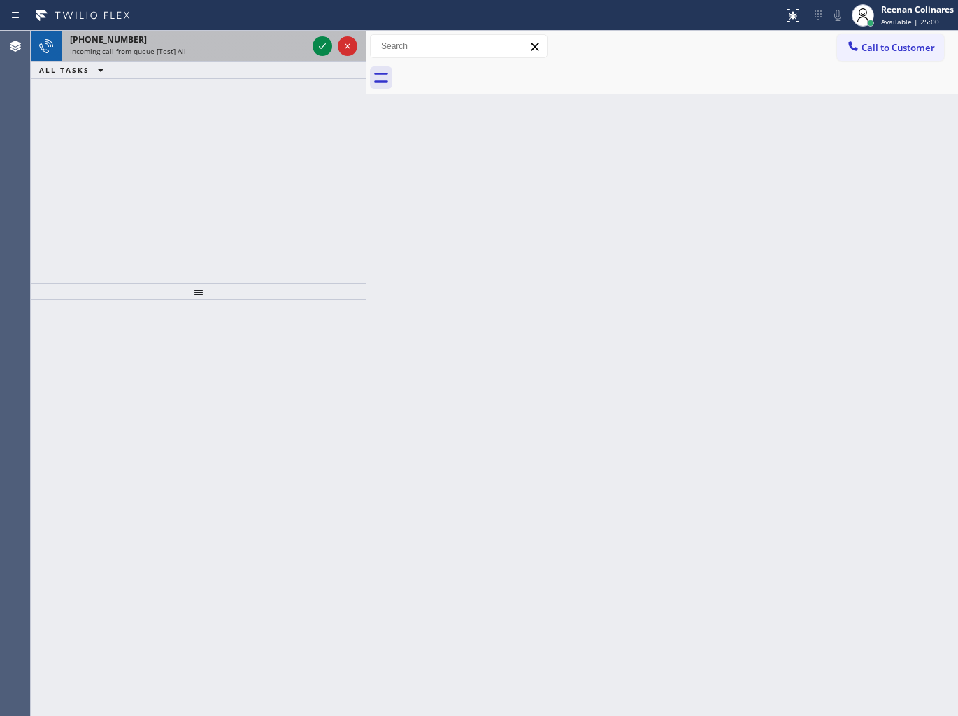
click at [191, 54] on div "Incoming call from queue [Test] All" at bounding box center [188, 51] width 237 height 10
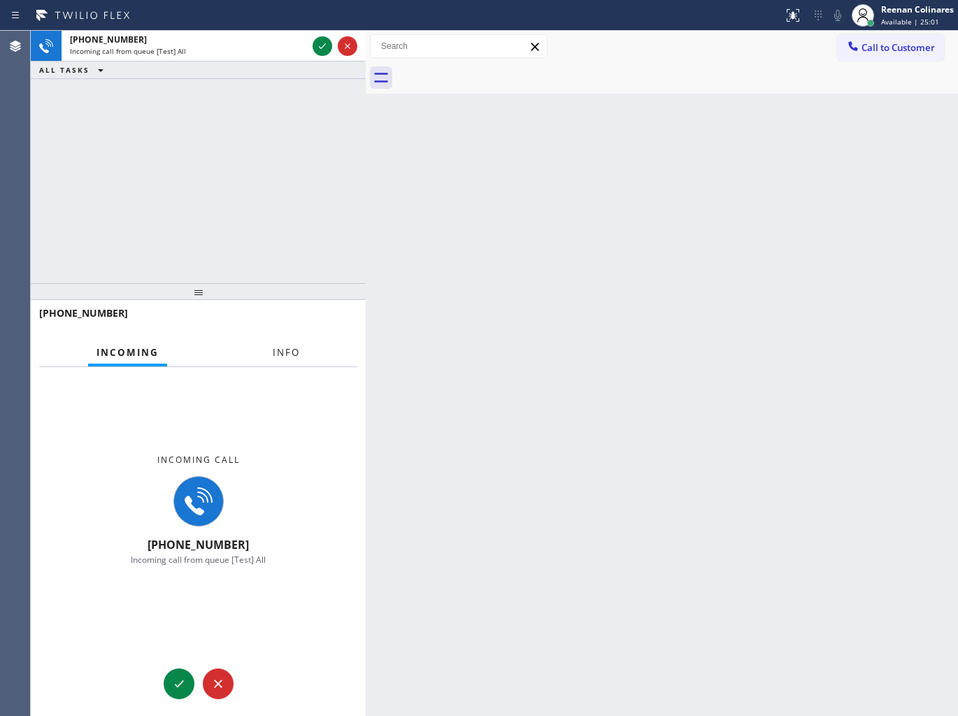
click at [292, 354] on span "Info" at bounding box center [286, 352] width 27 height 13
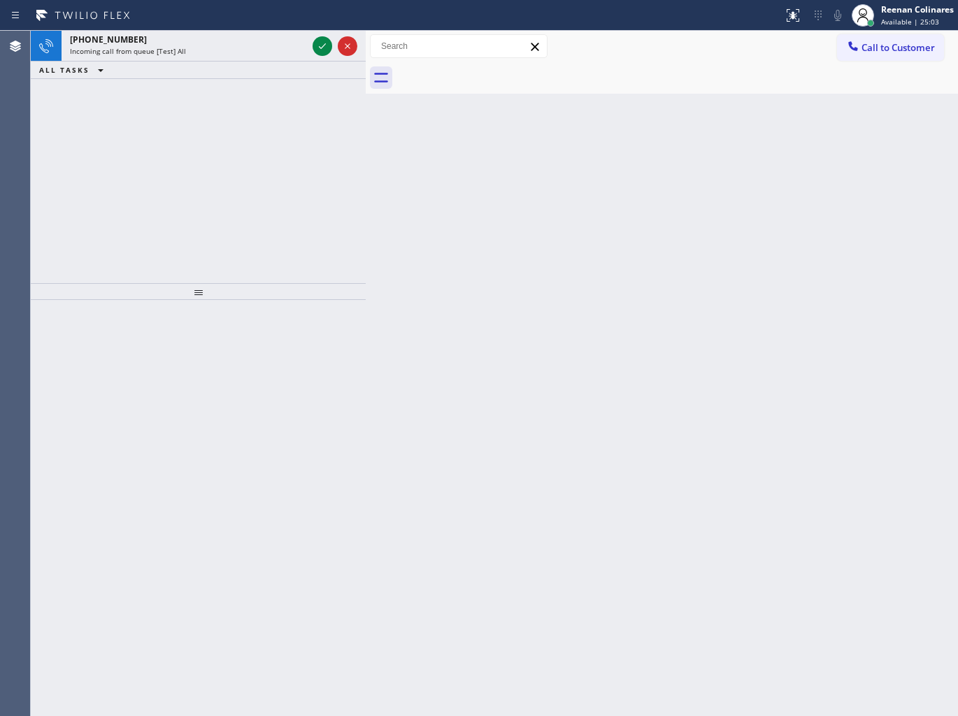
click at [319, 43] on icon at bounding box center [322, 46] width 17 height 17
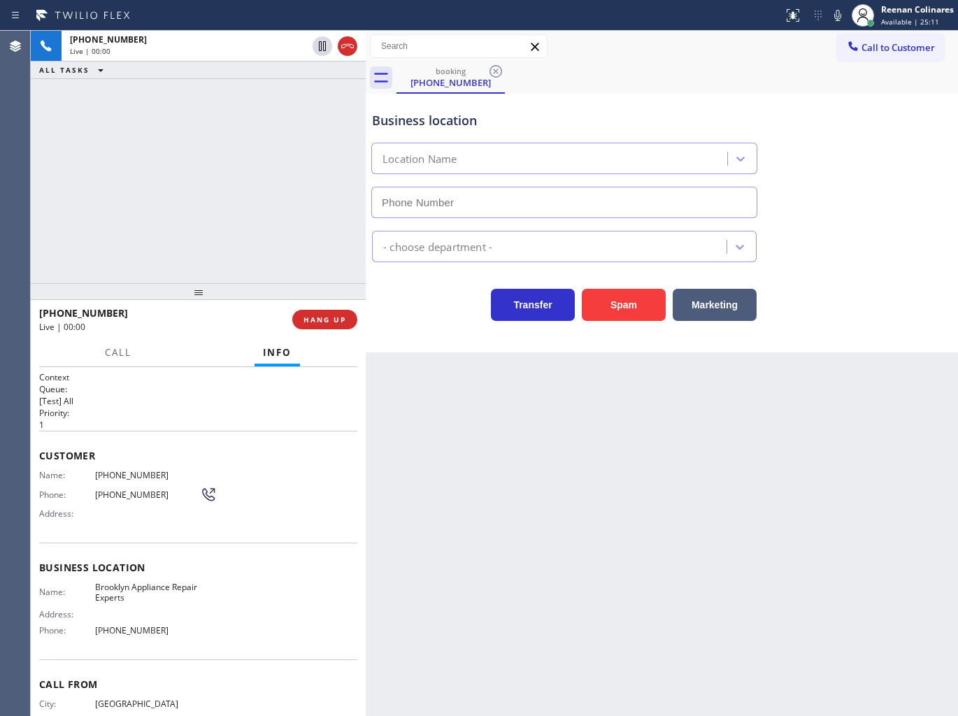
type input "[PHONE_NUMBER]"
click at [842, 11] on icon at bounding box center [837, 15] width 17 height 17
click at [834, 15] on icon at bounding box center [837, 15] width 17 height 17
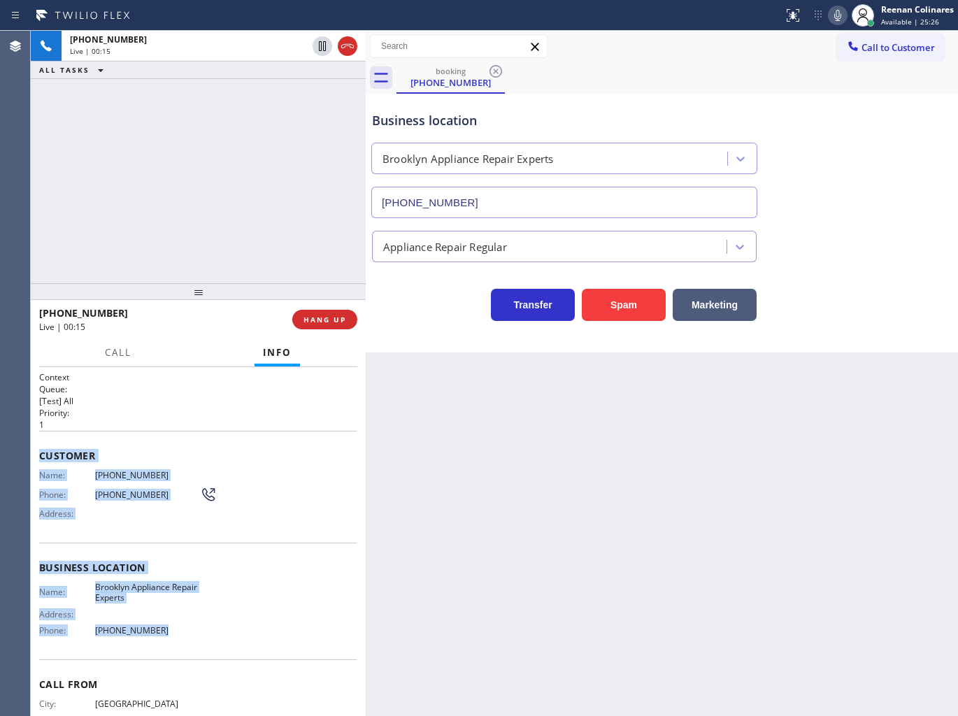
copy div "Customer Name: [PHONE_NUMBER] Phone: [PHONE_NUMBER] Address: Business location …"
drag, startPoint x: 38, startPoint y: 454, endPoint x: 359, endPoint y: 661, distance: 380.9
click at [262, 647] on div "Context Queue: [Test] All Priority: 1 Customer Name: [PHONE_NUMBER] Phone: [PHO…" at bounding box center [198, 568] width 318 height 394
click at [835, 11] on icon at bounding box center [837, 15] width 17 height 17
click at [96, 348] on button "Call" at bounding box center [117, 352] width 43 height 27
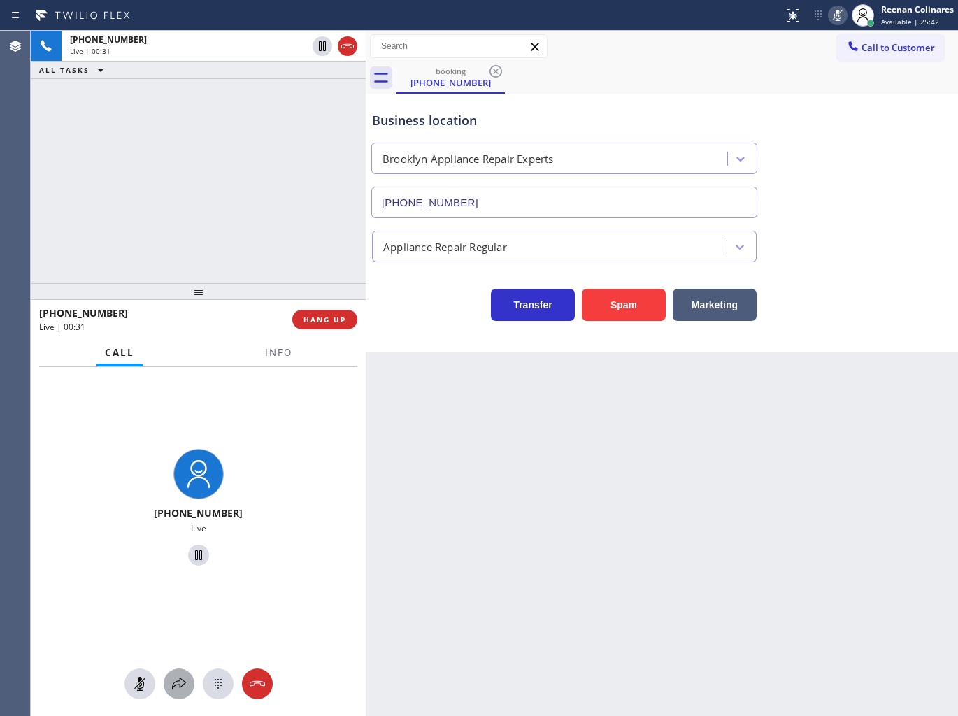
click at [182, 688] on icon at bounding box center [179, 683] width 17 height 17
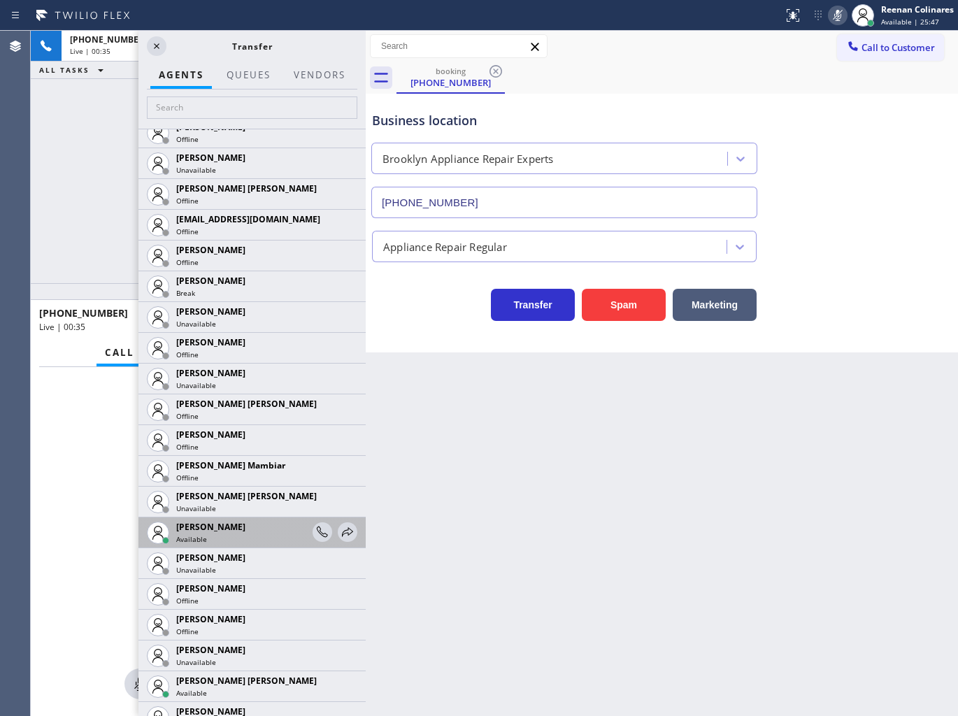
scroll to position [854, 0]
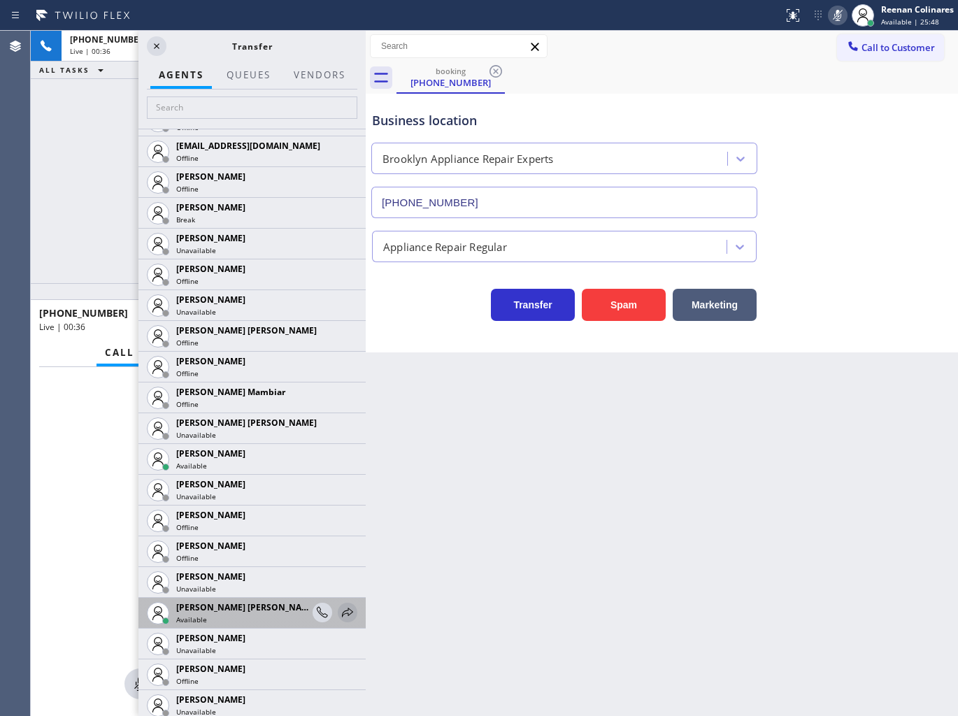
click at [339, 611] on icon at bounding box center [347, 612] width 17 height 17
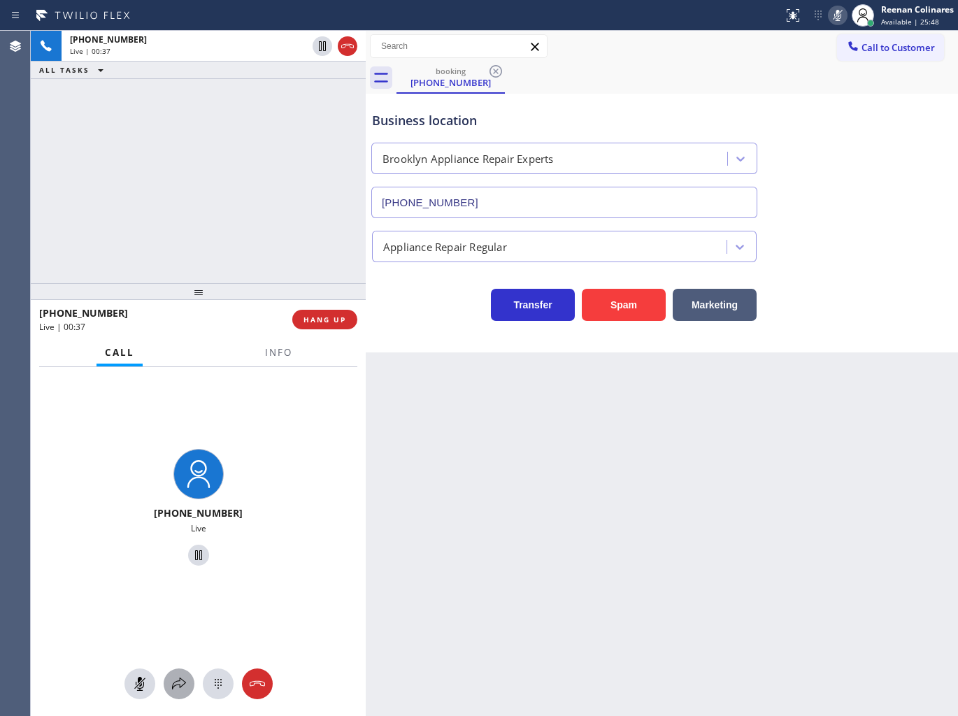
click at [178, 686] on icon at bounding box center [179, 683] width 17 height 17
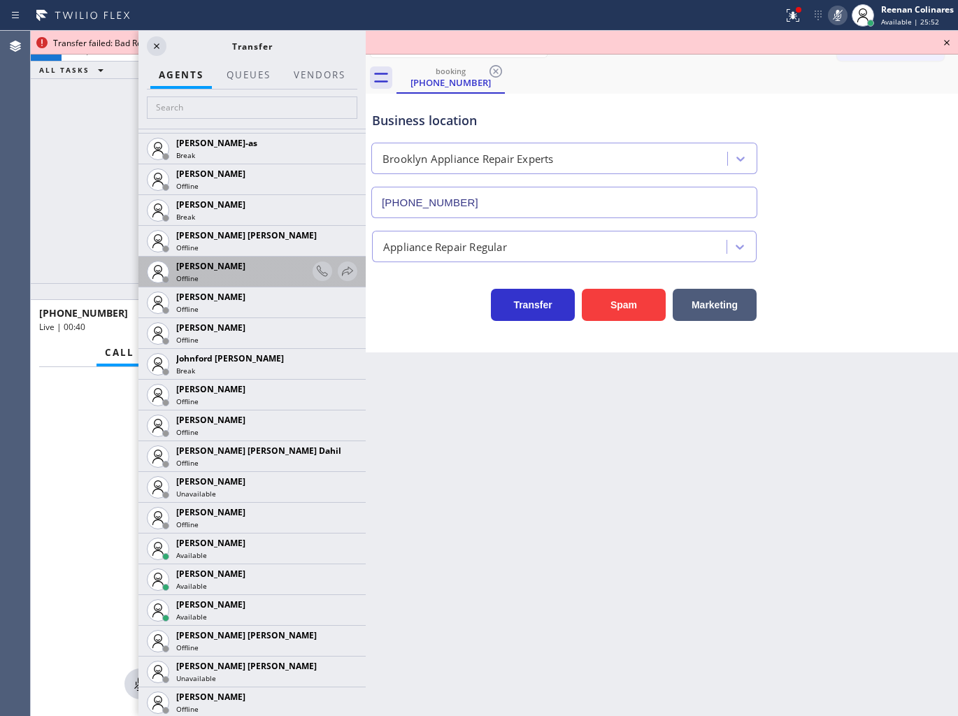
scroll to position [1554, 0]
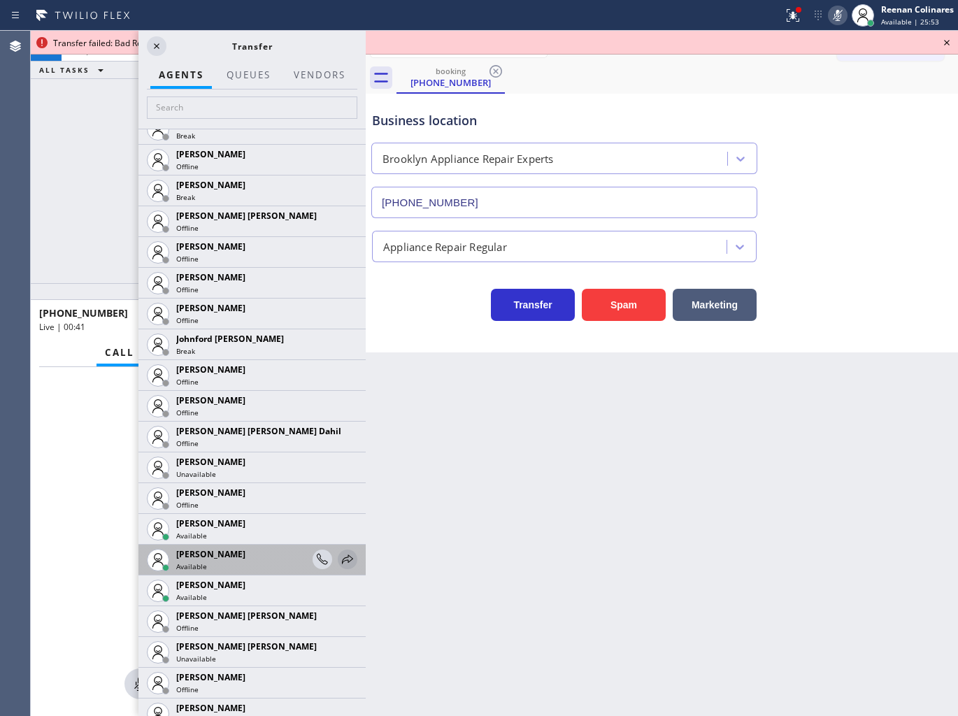
click at [339, 558] on icon at bounding box center [347, 559] width 17 height 17
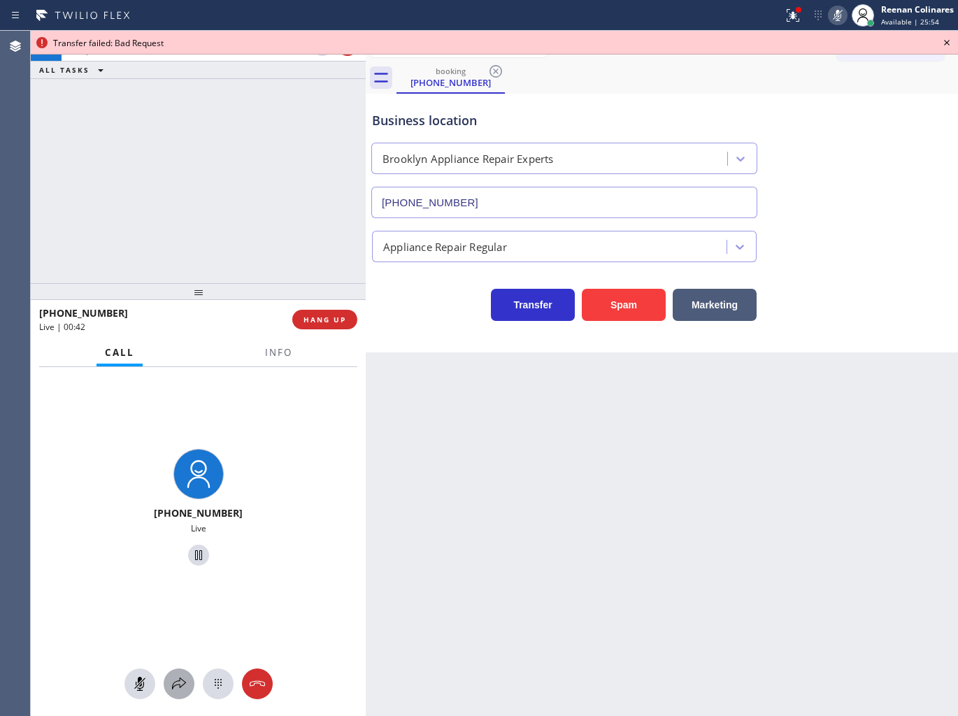
click at [177, 682] on icon at bounding box center [179, 683] width 17 height 17
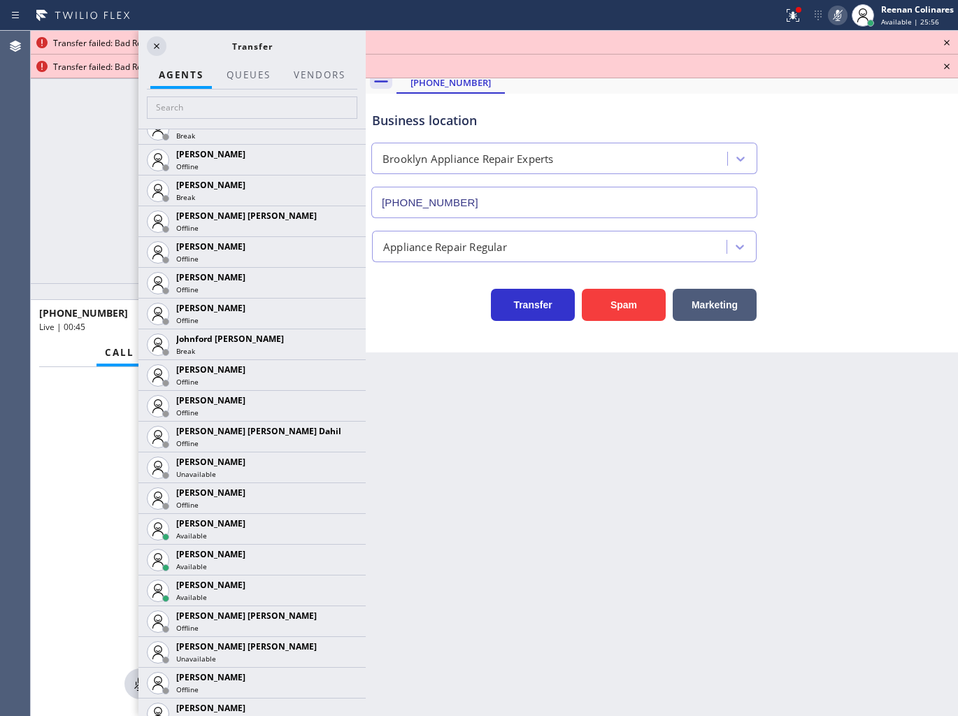
scroll to position [2019, 0]
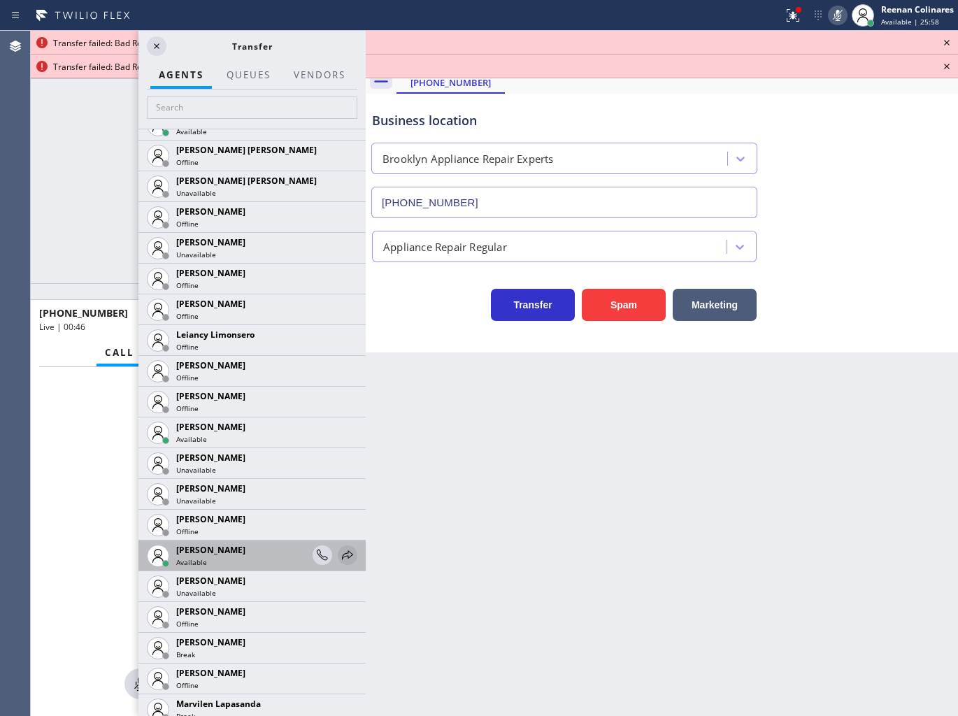
click at [339, 554] on icon at bounding box center [347, 555] width 17 height 17
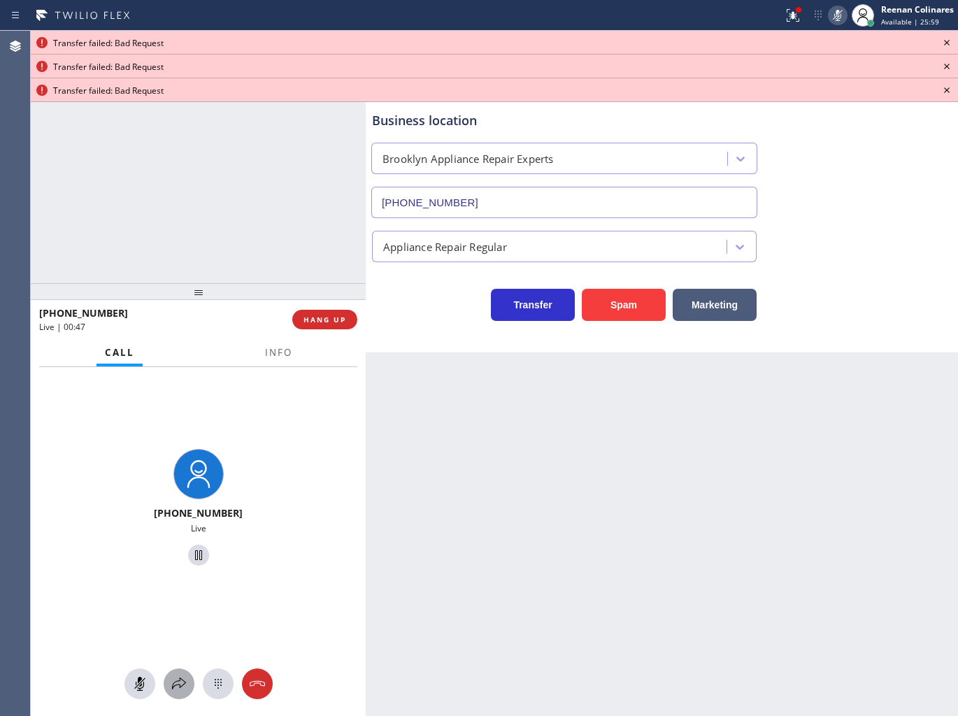
click at [175, 684] on icon at bounding box center [179, 683] width 17 height 17
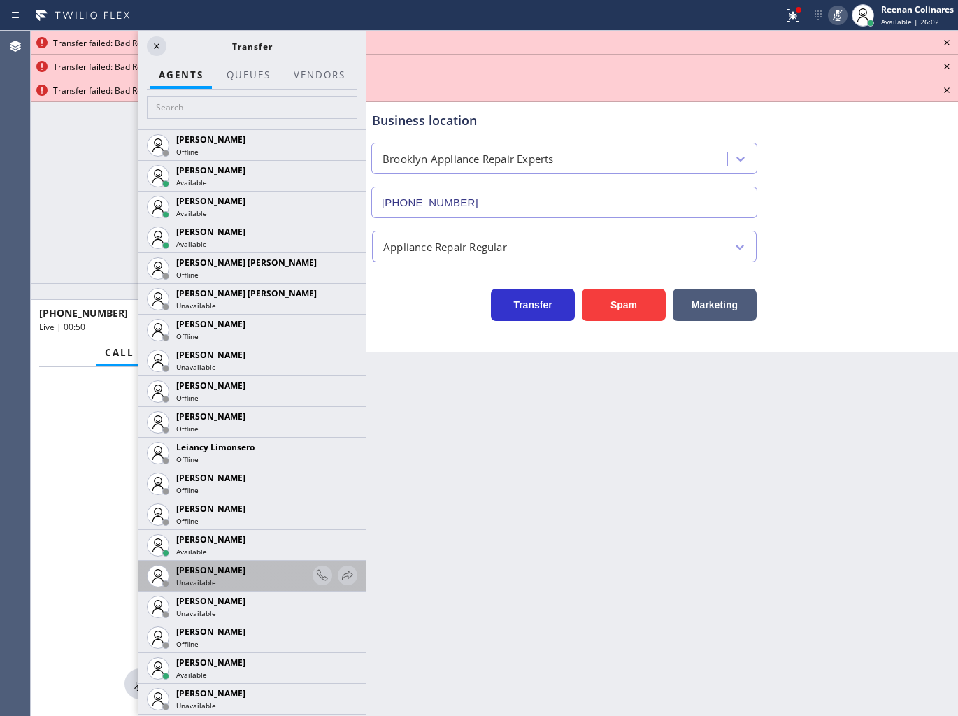
scroll to position [1942, 0]
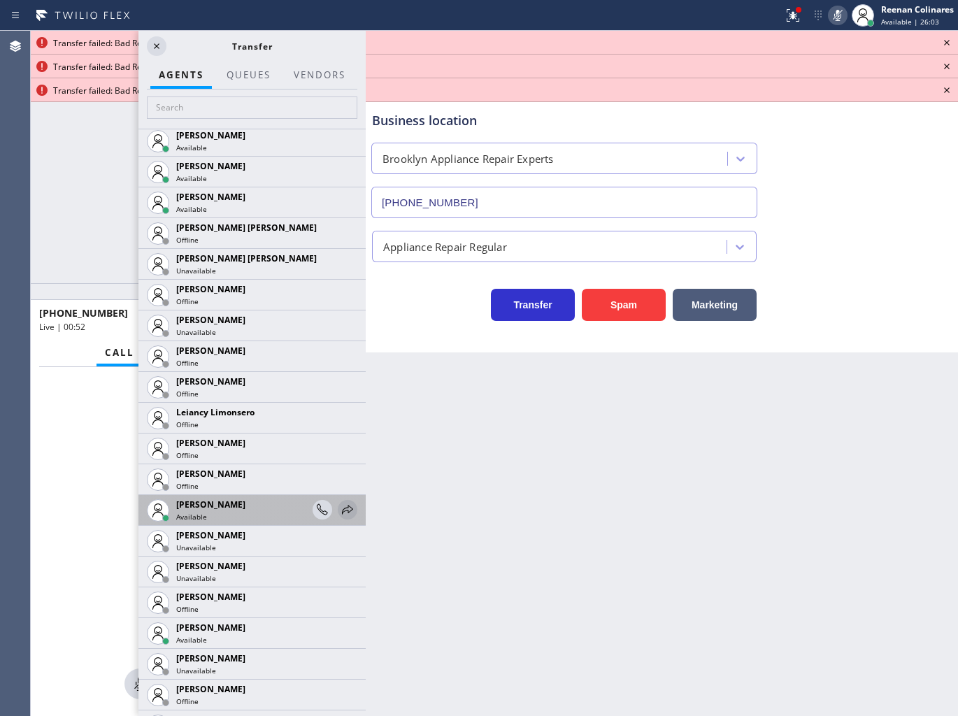
click at [339, 506] on icon at bounding box center [347, 509] width 17 height 17
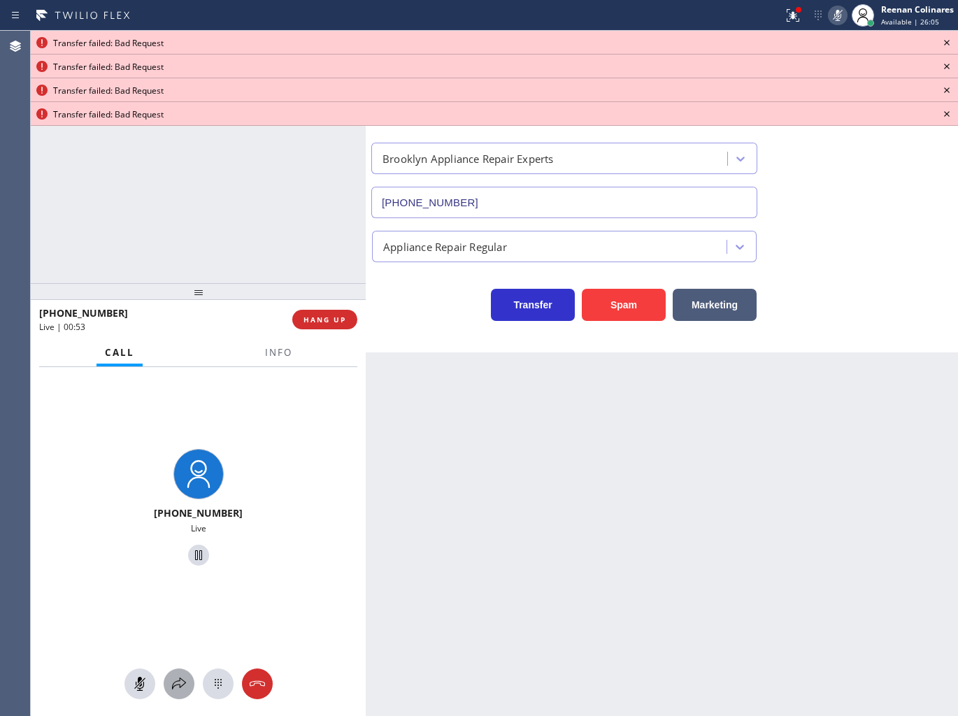
click at [180, 687] on icon at bounding box center [179, 683] width 14 height 12
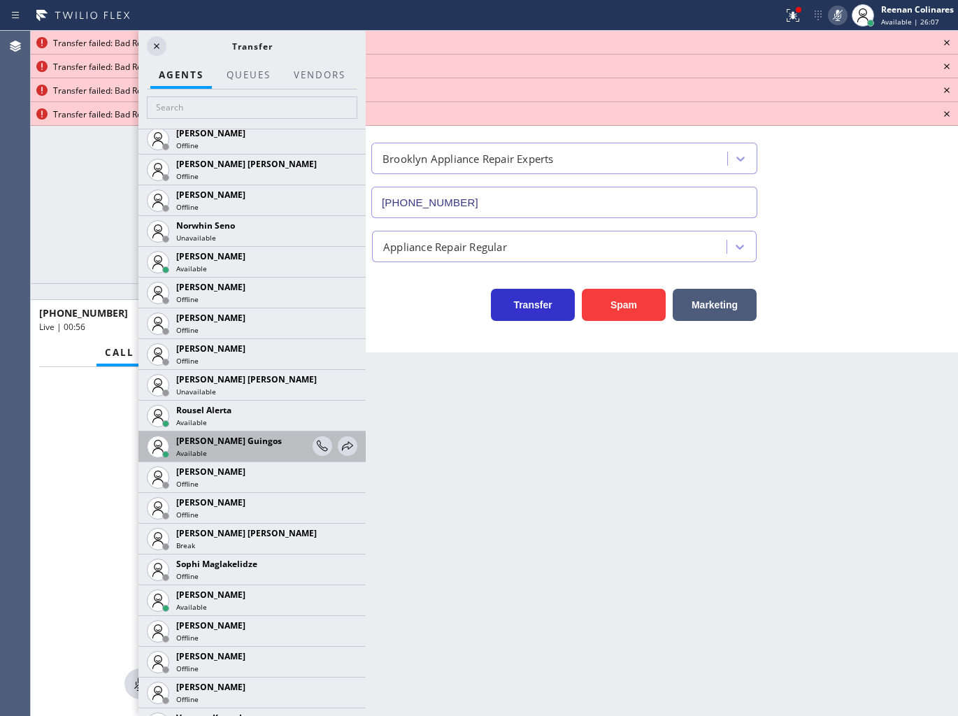
scroll to position [2888, 0]
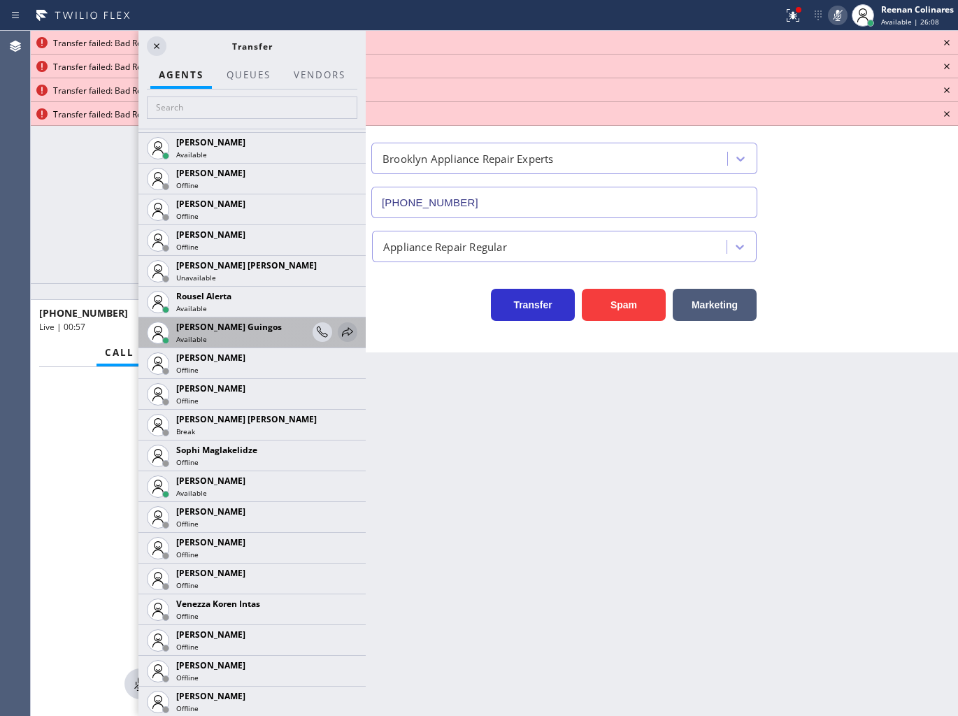
click at [342, 329] on icon at bounding box center [347, 331] width 11 height 9
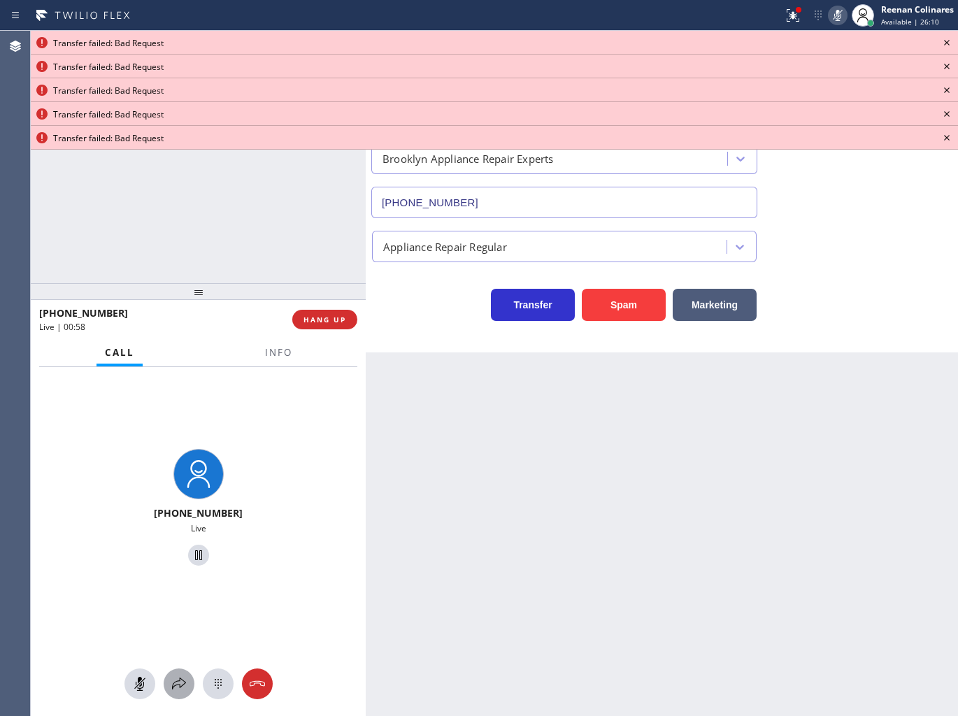
click at [175, 690] on icon at bounding box center [179, 683] width 17 height 17
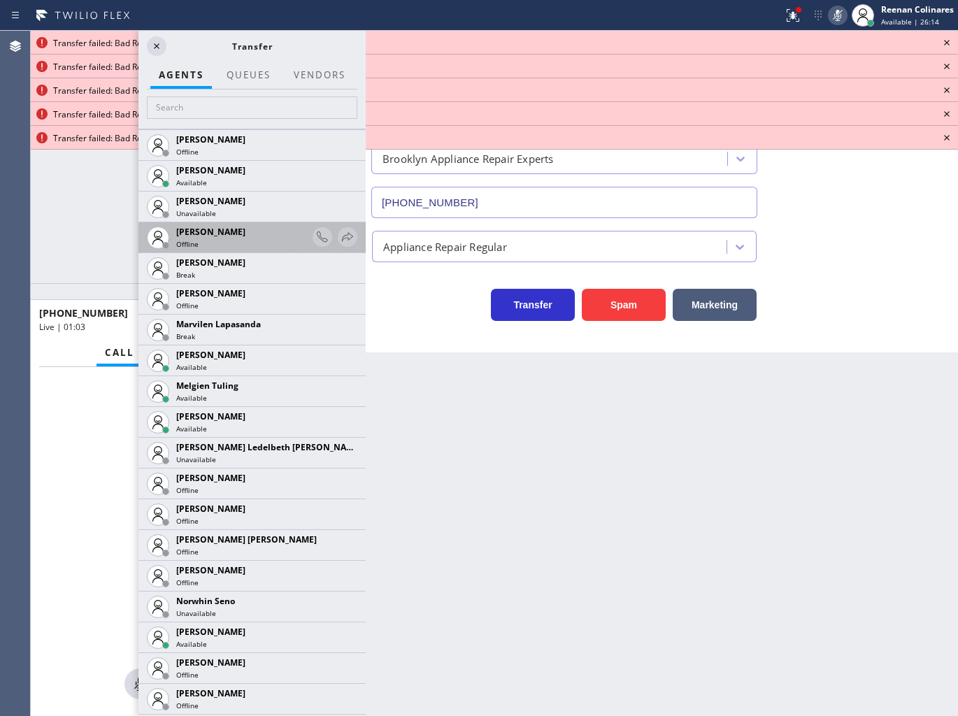
scroll to position [2563, 0]
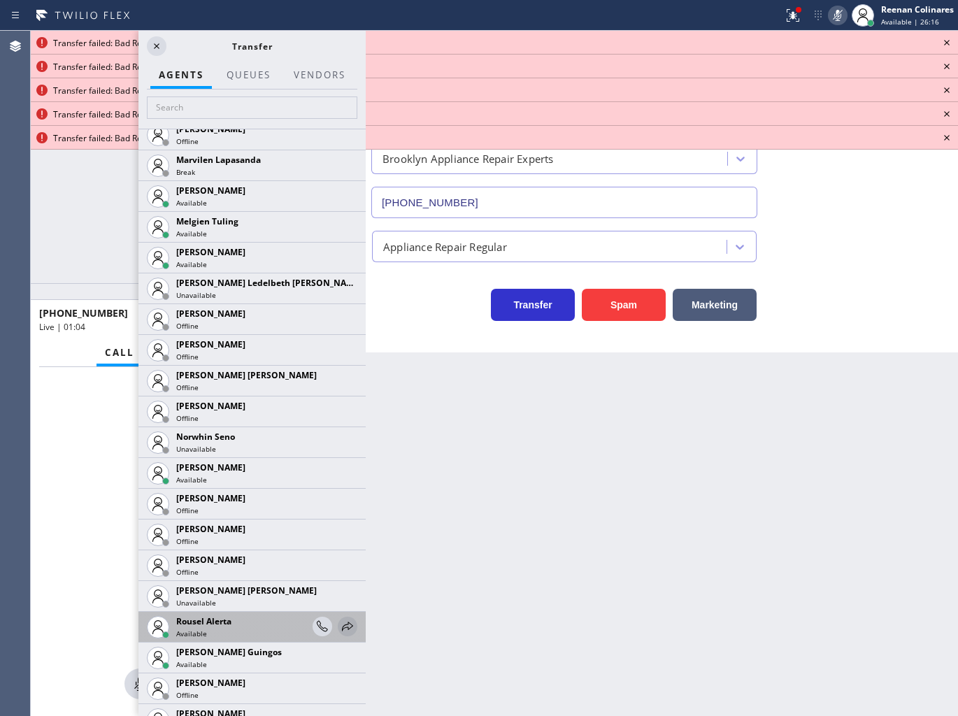
click at [342, 624] on icon at bounding box center [347, 626] width 11 height 9
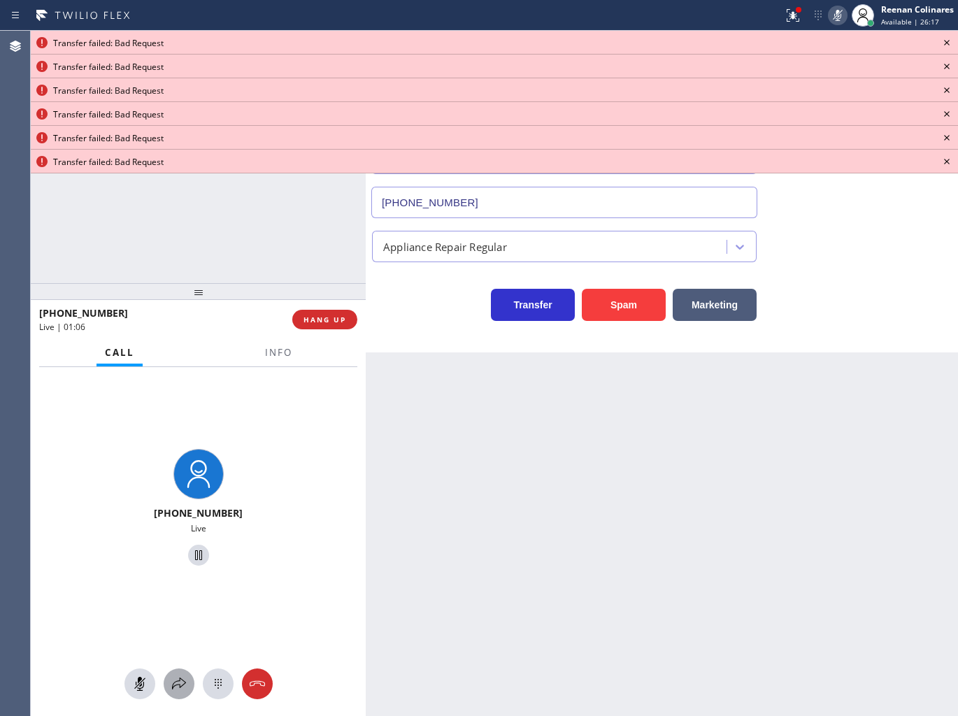
click at [176, 676] on icon at bounding box center [179, 683] width 17 height 17
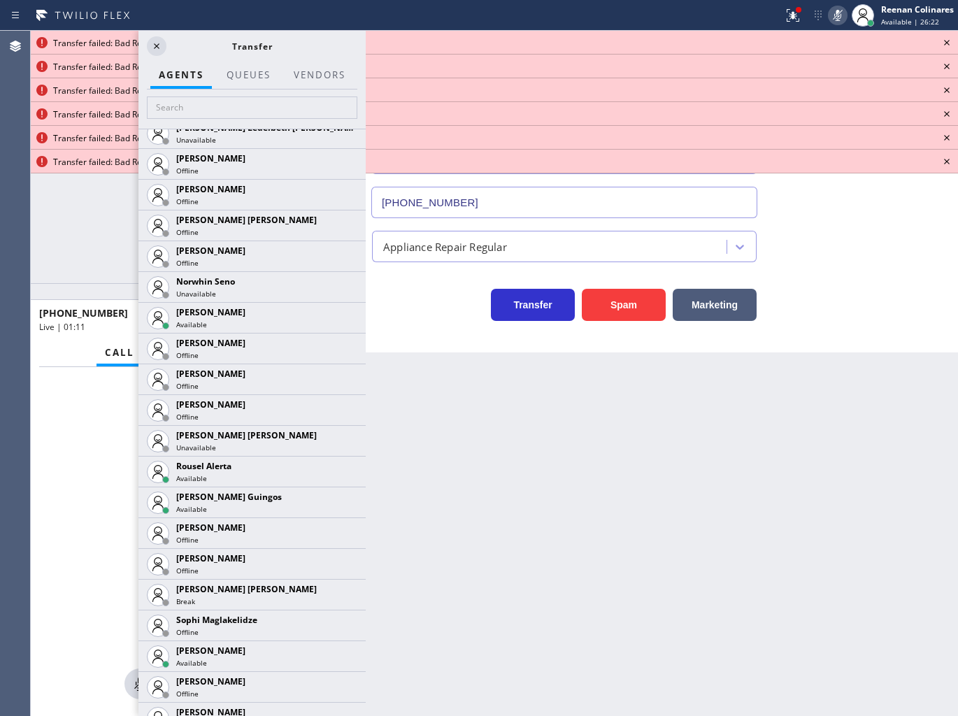
scroll to position [2888, 0]
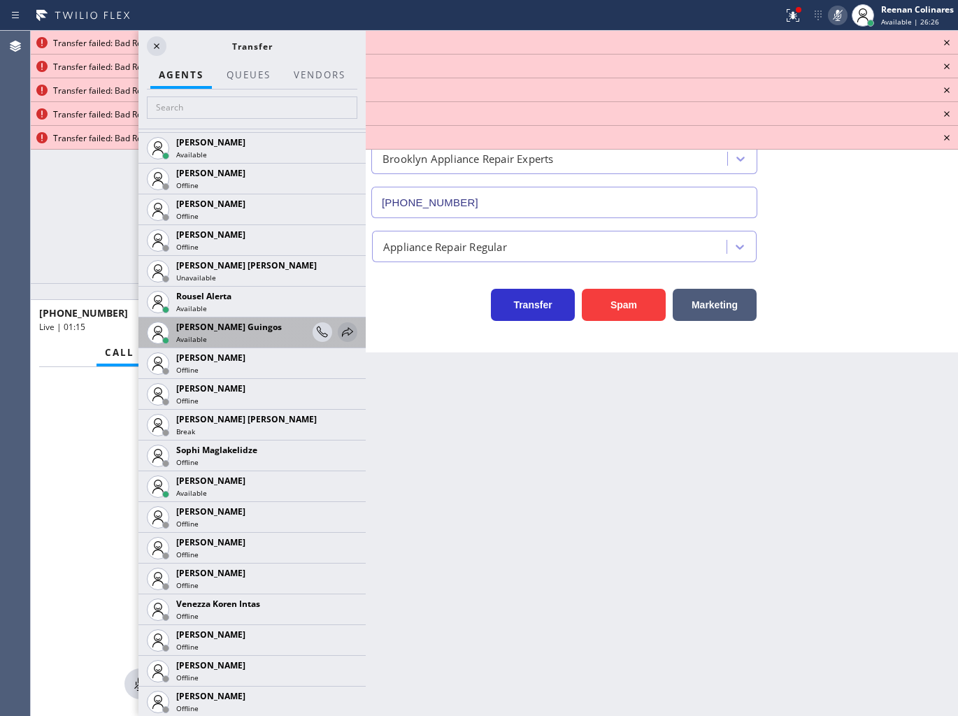
click at [342, 332] on icon at bounding box center [347, 331] width 11 height 9
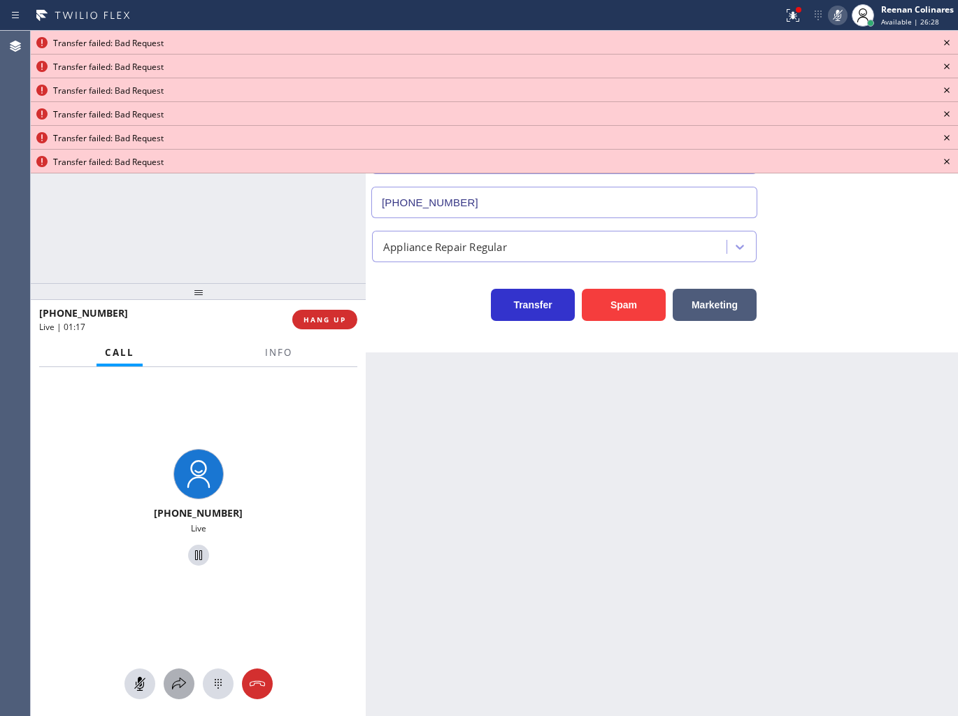
click at [175, 680] on icon at bounding box center [179, 683] width 17 height 17
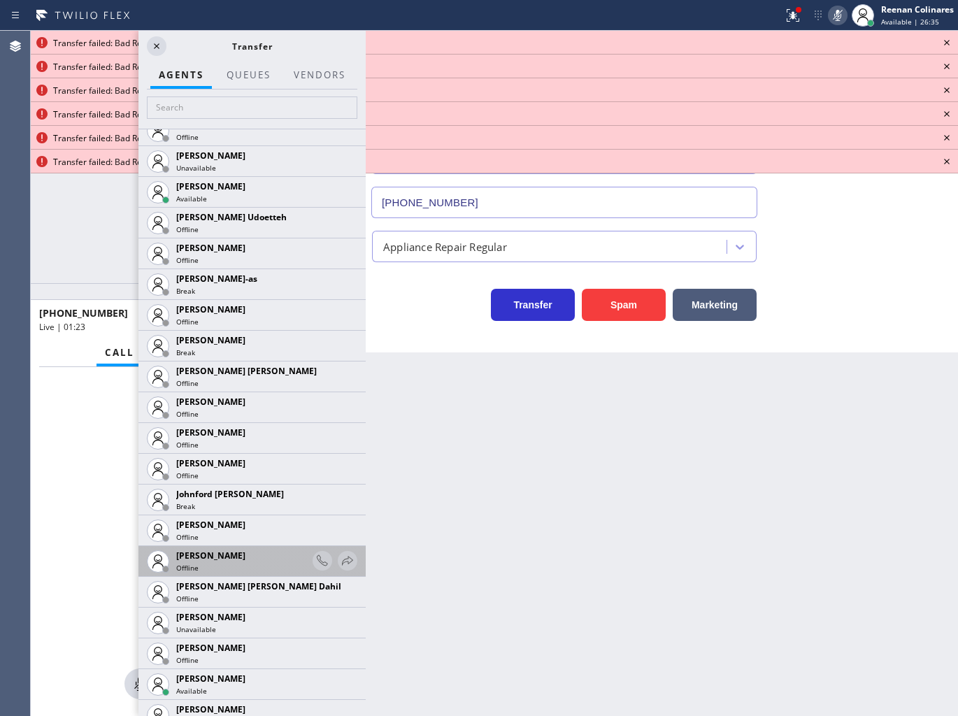
scroll to position [1709, 0]
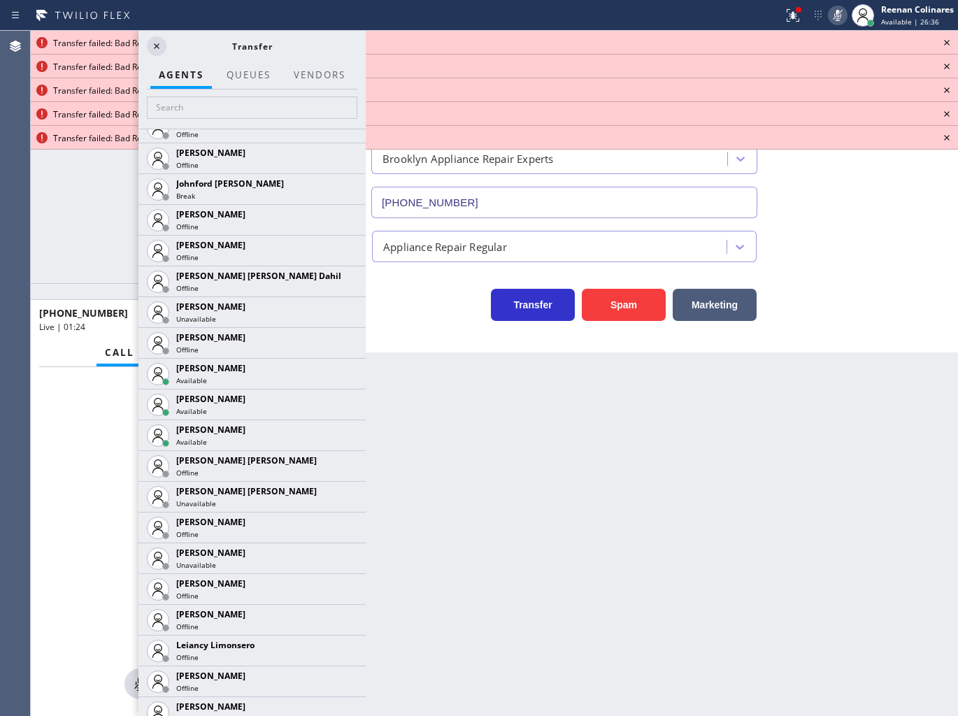
click at [0, 0] on icon at bounding box center [0, 0] width 0 height 0
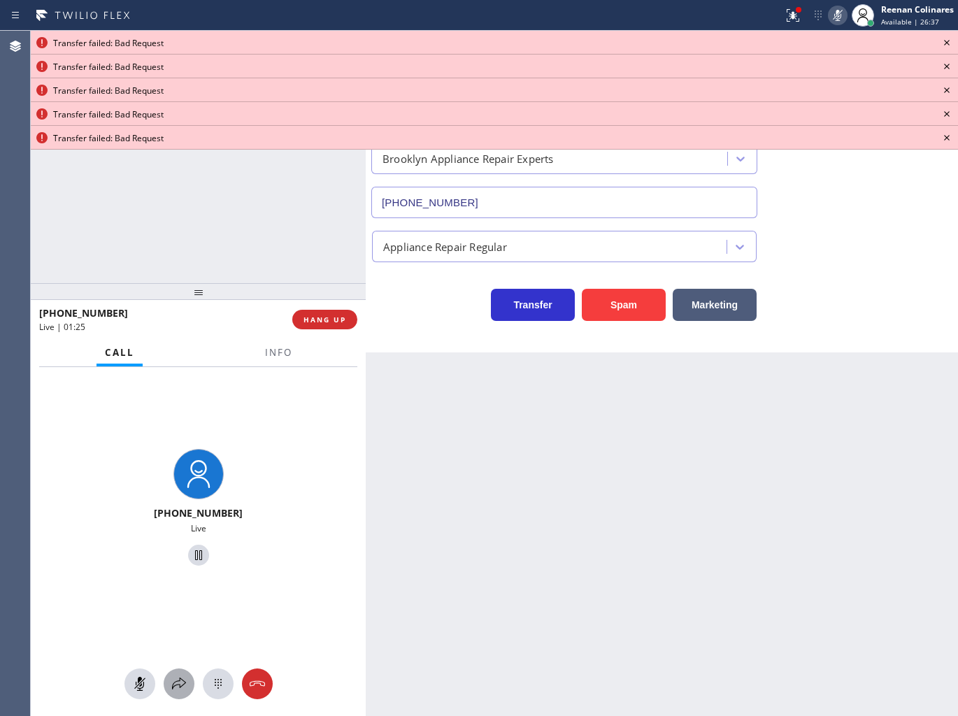
click at [175, 682] on icon at bounding box center [179, 683] width 14 height 12
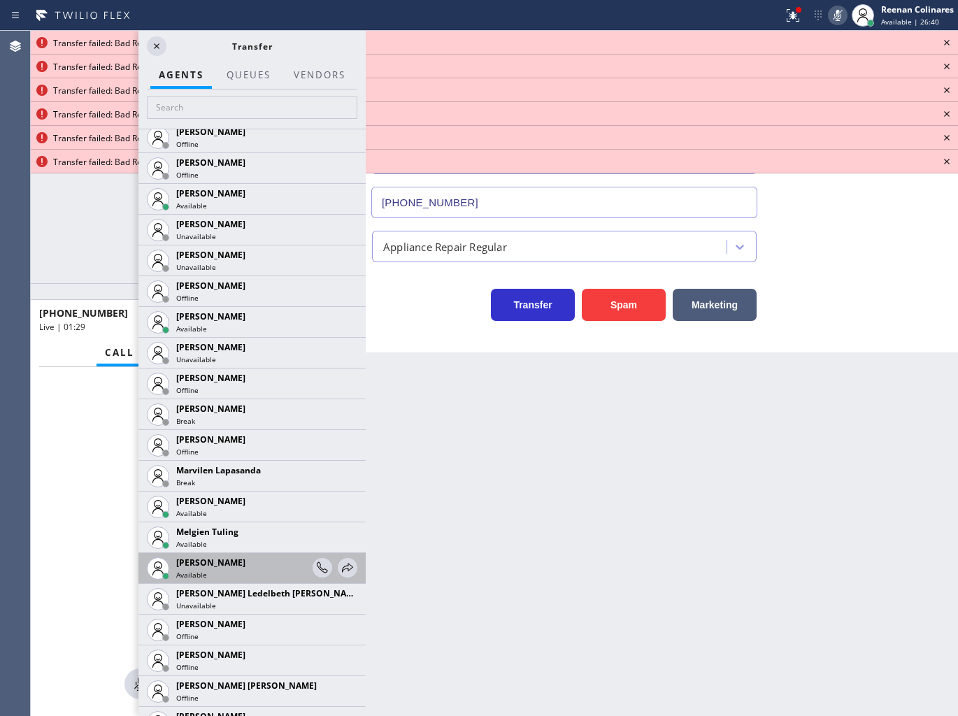
scroll to position [2641, 0]
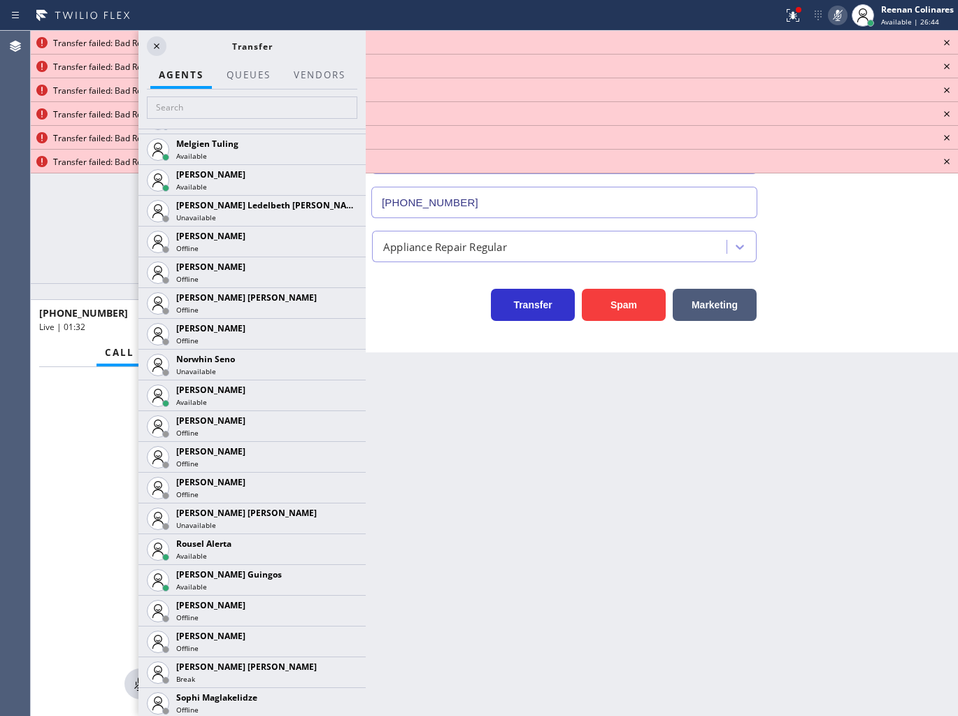
click at [0, 0] on icon at bounding box center [0, 0] width 0 height 0
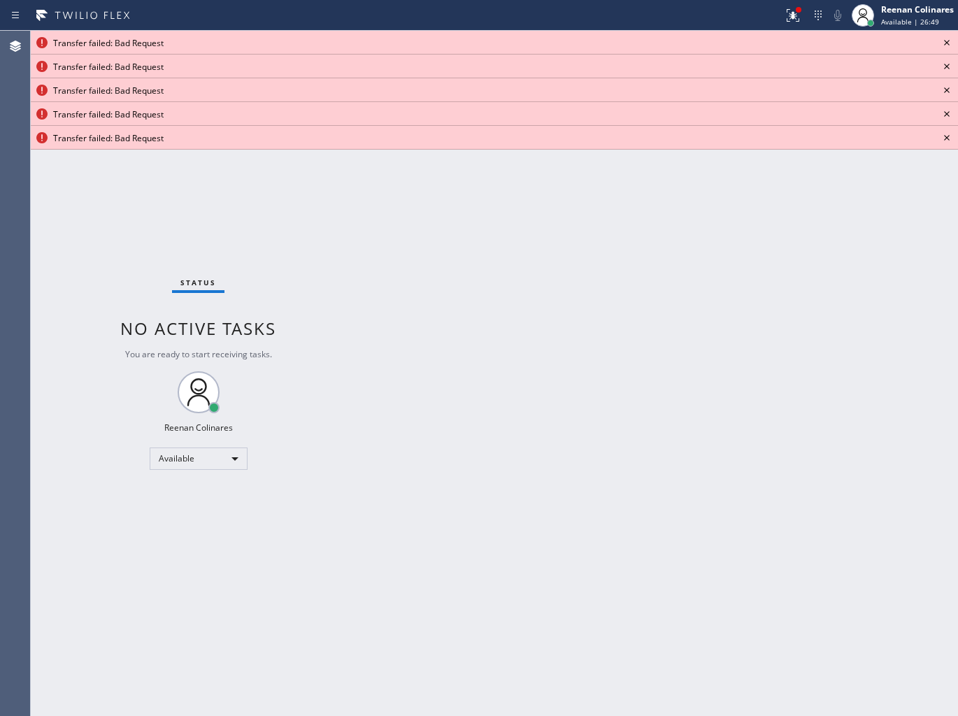
click at [765, 501] on div "Back to Dashboard Change Sender ID Customers Technicians Select a contact Outbo…" at bounding box center [662, 373] width 592 height 685
click at [945, 40] on icon at bounding box center [946, 42] width 17 height 17
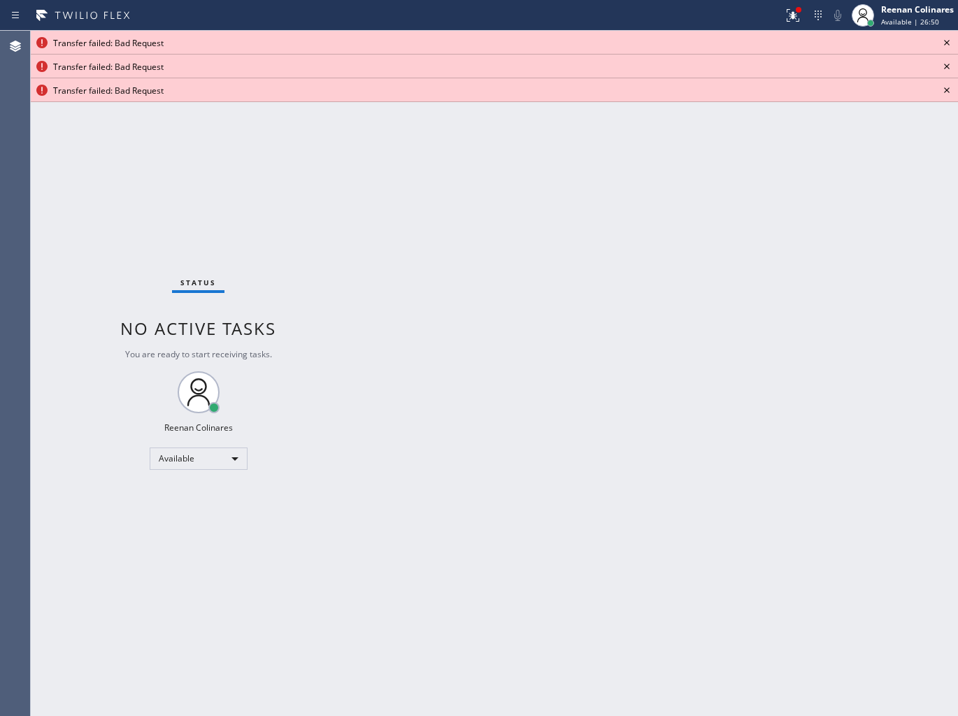
click at [945, 40] on icon at bounding box center [946, 42] width 17 height 17
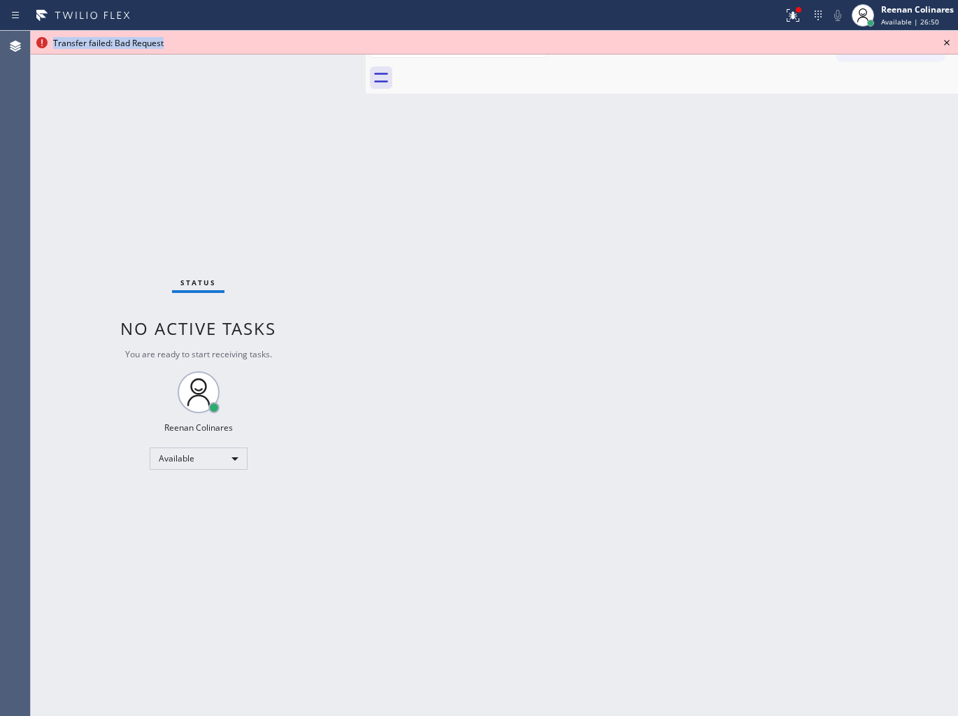
click at [945, 40] on icon at bounding box center [946, 42] width 17 height 17
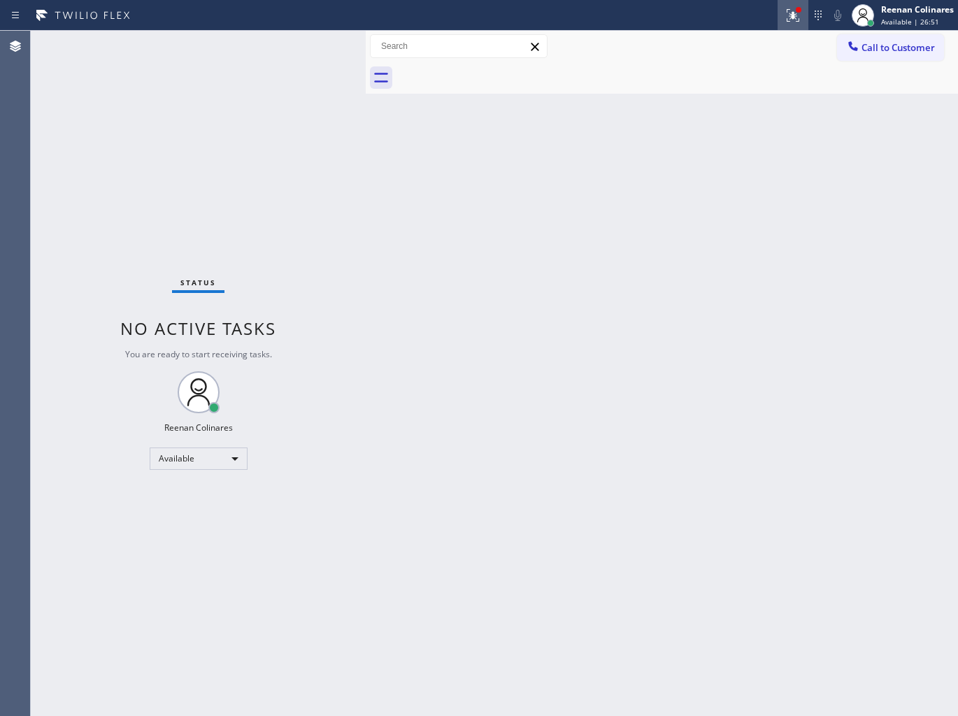
click at [785, 8] on icon at bounding box center [792, 15] width 17 height 17
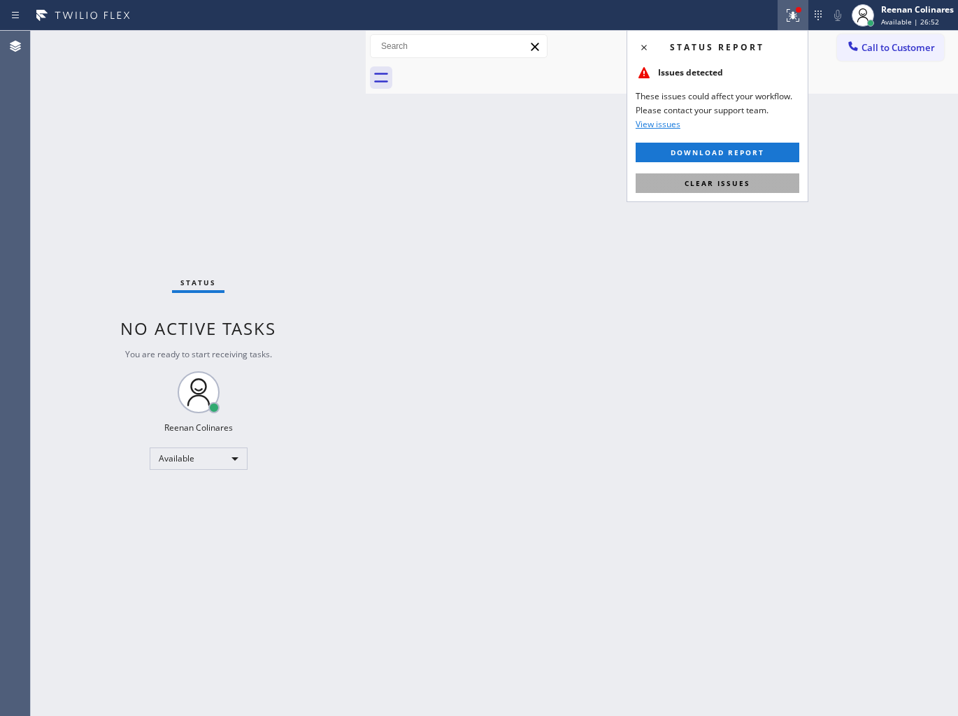
click at [725, 185] on span "Clear issues" at bounding box center [717, 183] width 66 height 10
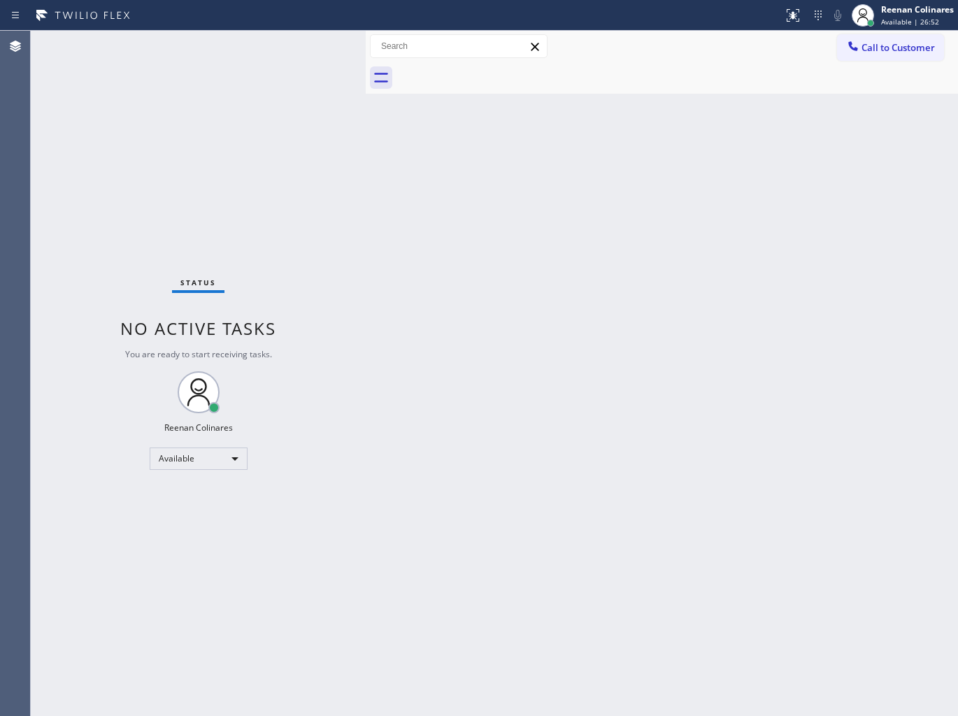
click at [586, 197] on div "Back to Dashboard Change Sender ID Customers Technicians Select a contact Outbo…" at bounding box center [662, 373] width 592 height 685
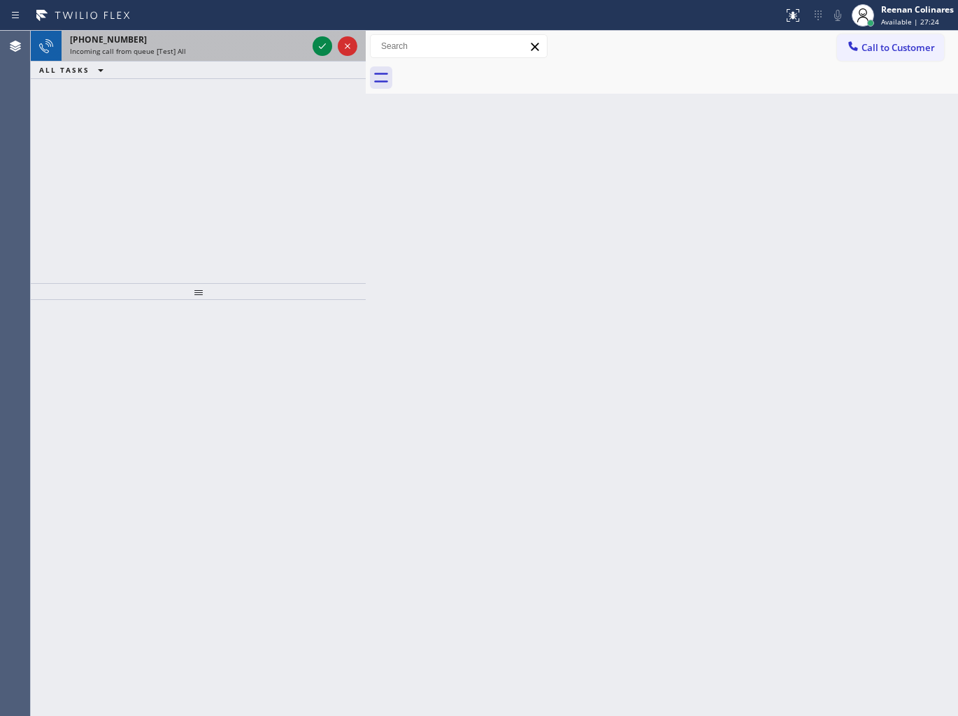
click at [227, 50] on div "Incoming call from queue [Test] All" at bounding box center [188, 51] width 237 height 10
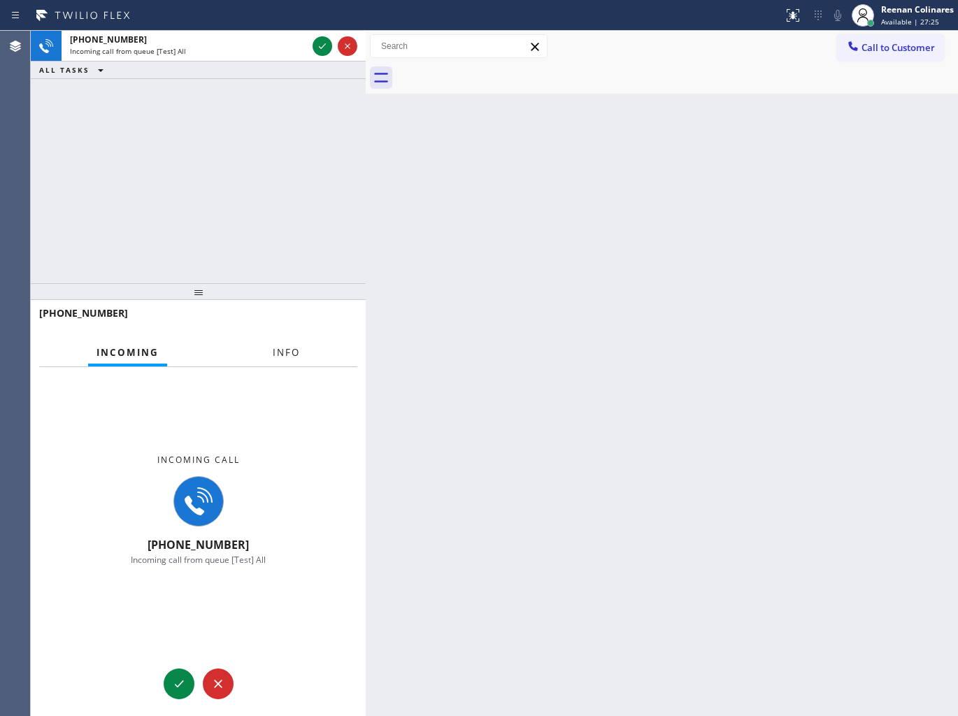
click at [296, 348] on span "Info" at bounding box center [286, 352] width 27 height 13
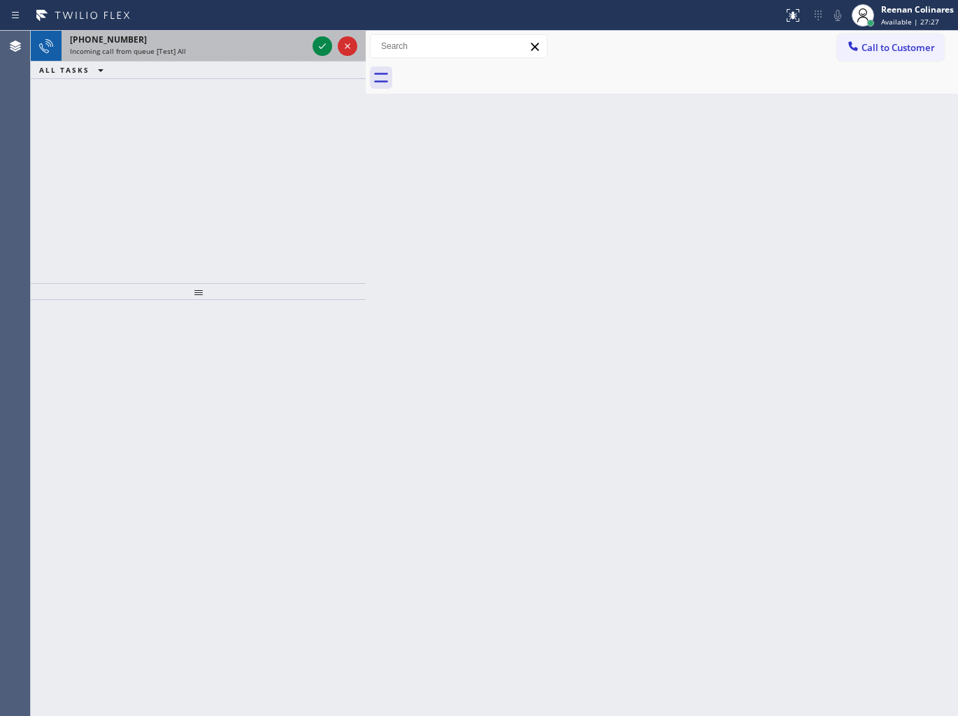
click at [236, 43] on div "[PHONE_NUMBER]" at bounding box center [188, 40] width 237 height 12
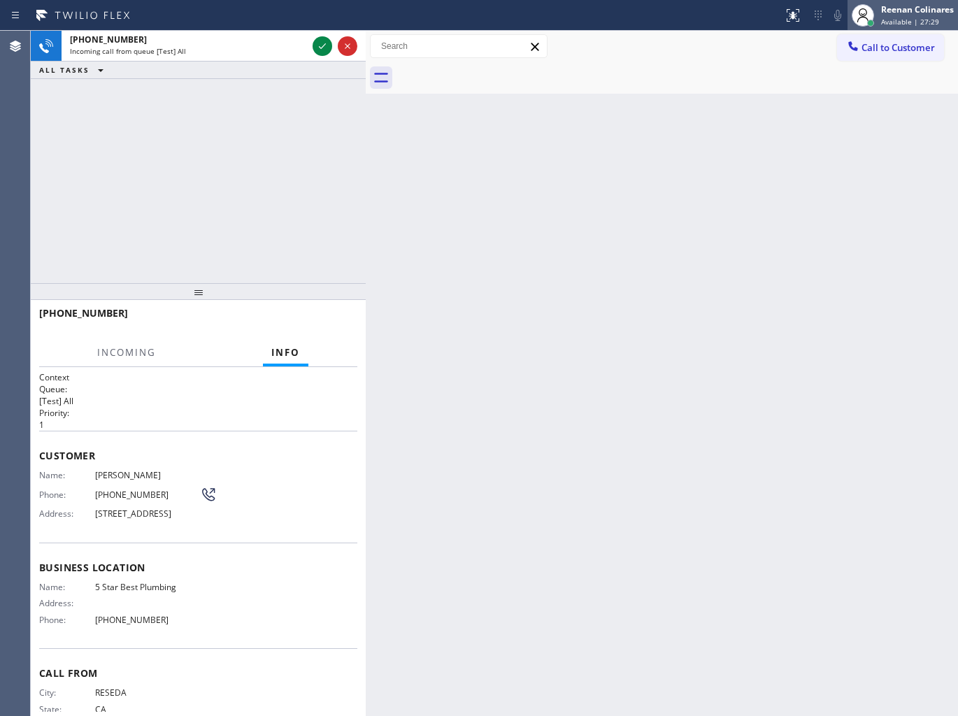
click at [886, 17] on span "Available | 27:29" at bounding box center [910, 22] width 58 height 10
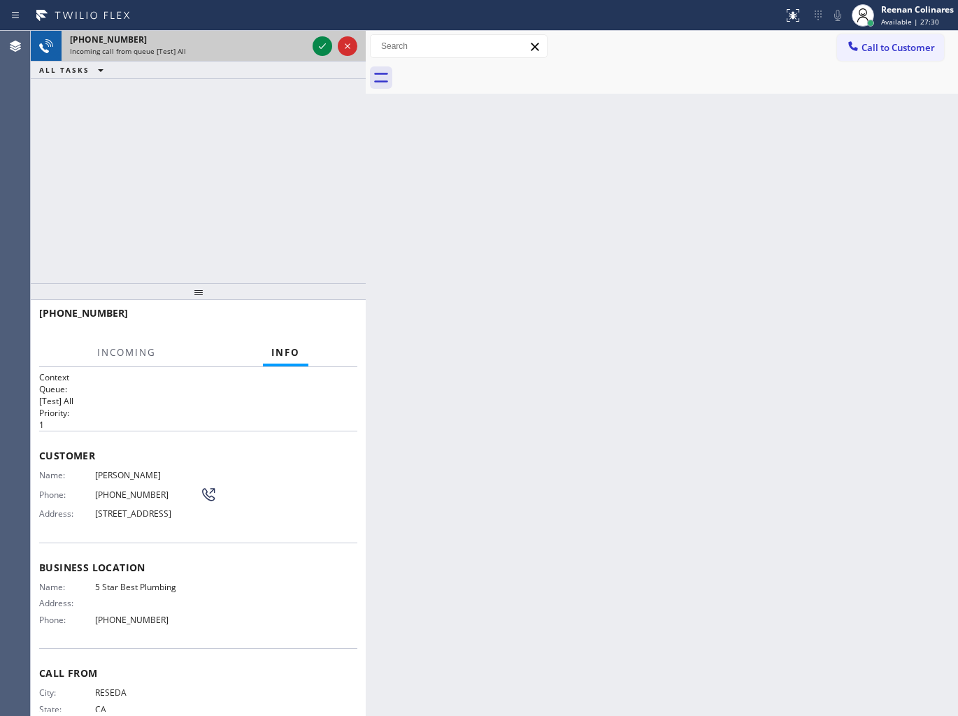
click at [276, 45] on div "[PHONE_NUMBER]" at bounding box center [188, 40] width 237 height 12
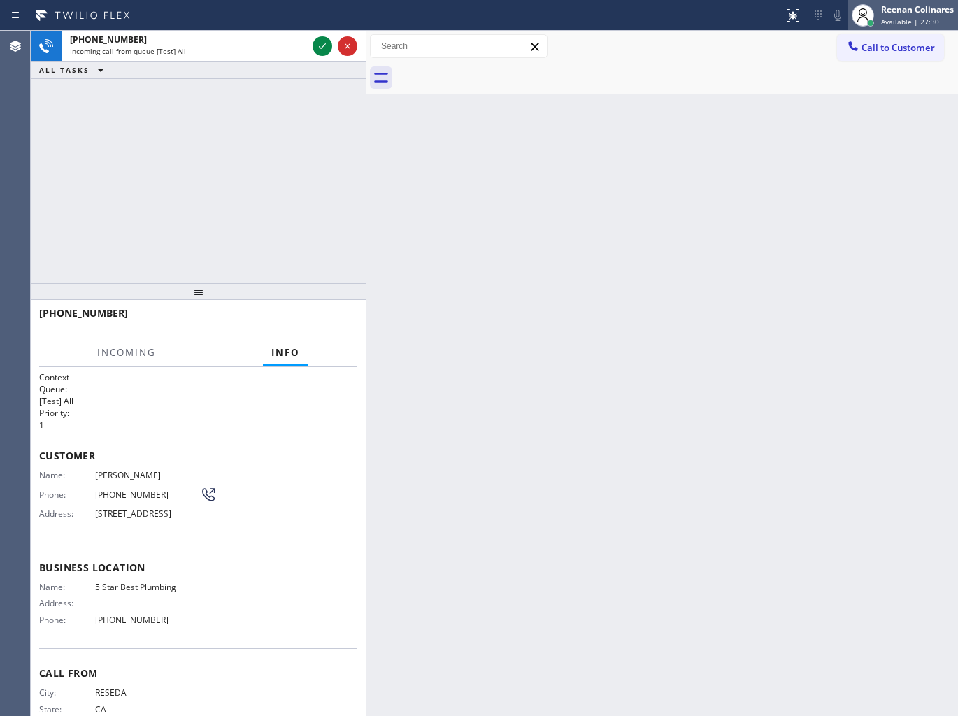
click at [898, 17] on span "Available | 27:30" at bounding box center [910, 22] width 58 height 10
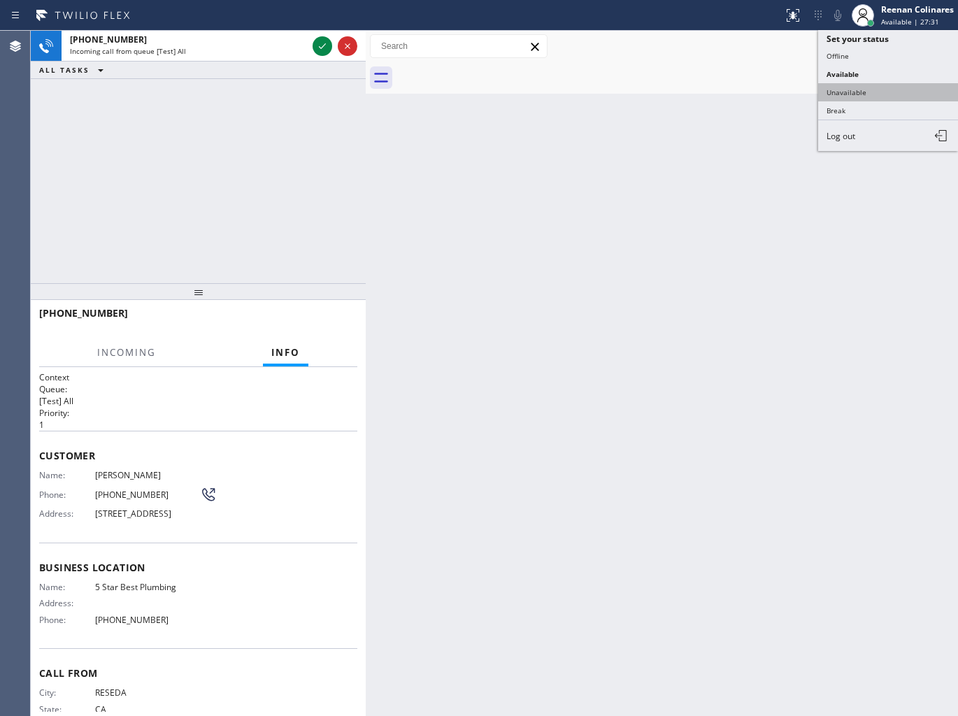
click at [843, 91] on button "Unavailable" at bounding box center [888, 92] width 140 height 18
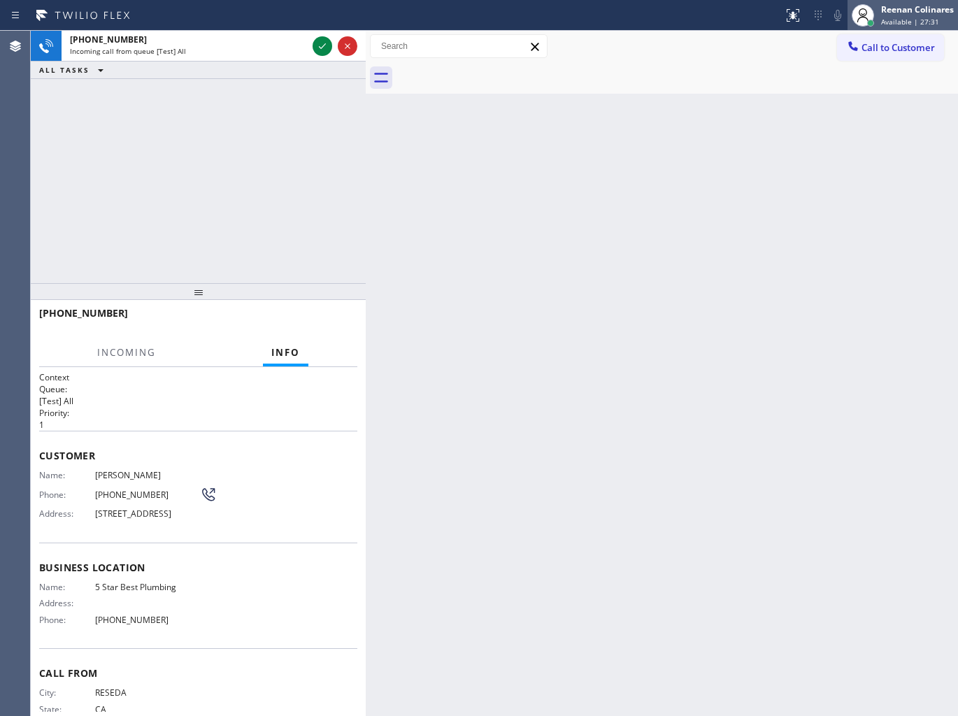
click at [891, 1] on div "Reenan Colinares Available | 27:31" at bounding box center [902, 15] width 110 height 31
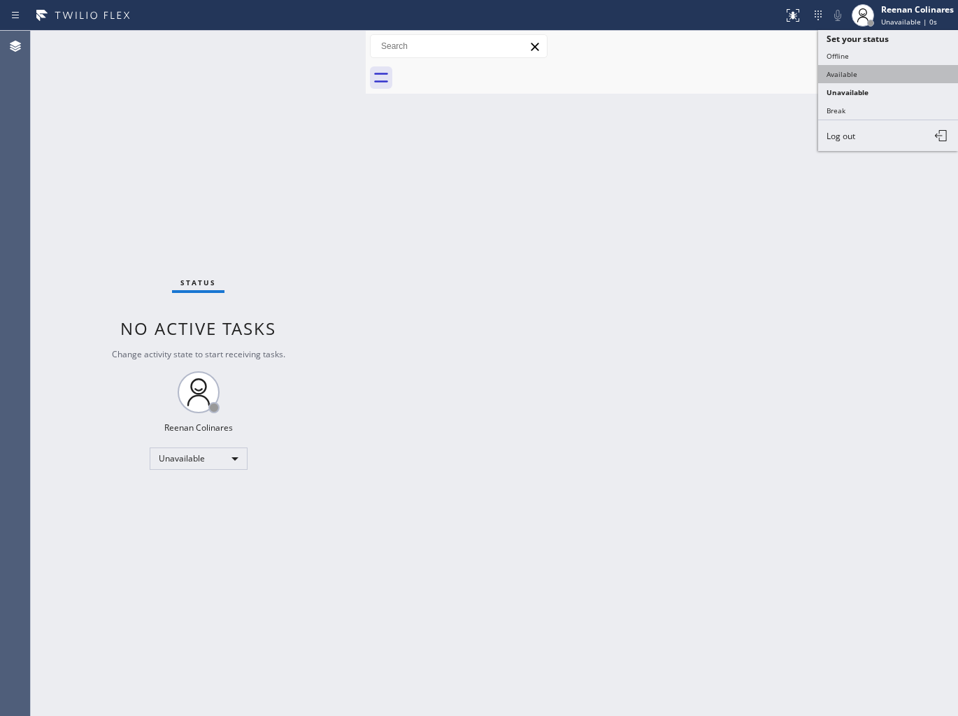
click at [833, 68] on button "Available" at bounding box center [888, 74] width 140 height 18
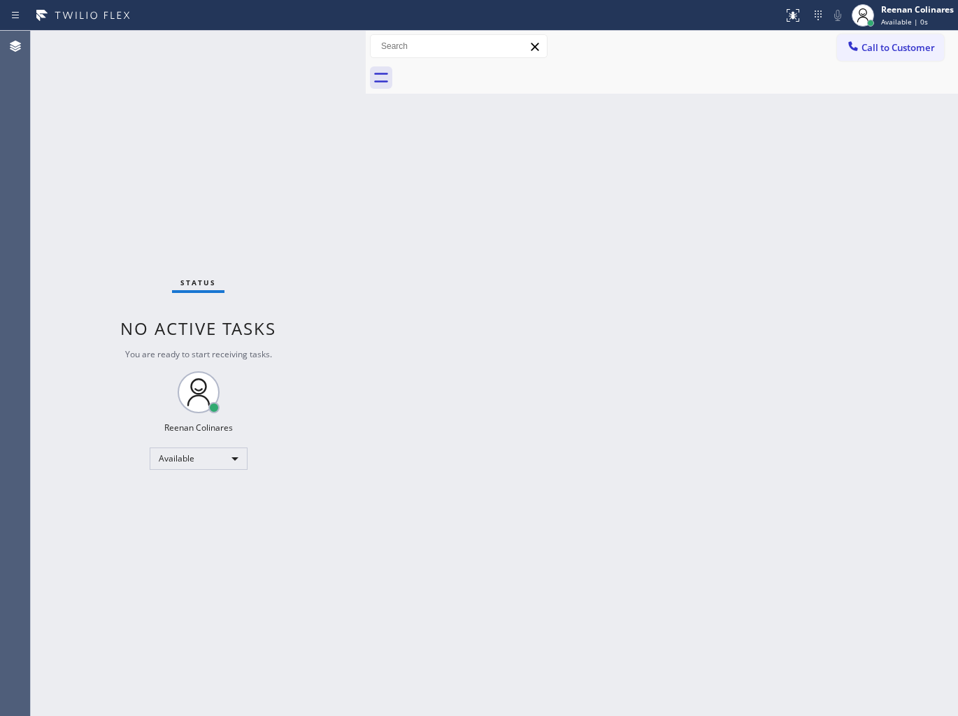
click at [239, 52] on div "Status No active tasks You are ready to start receiving tasks. Reenan Colinares…" at bounding box center [198, 373] width 335 height 685
click at [353, 193] on div "Status No active tasks You are ready to start receiving tasks. Reenan Colinares…" at bounding box center [198, 373] width 335 height 685
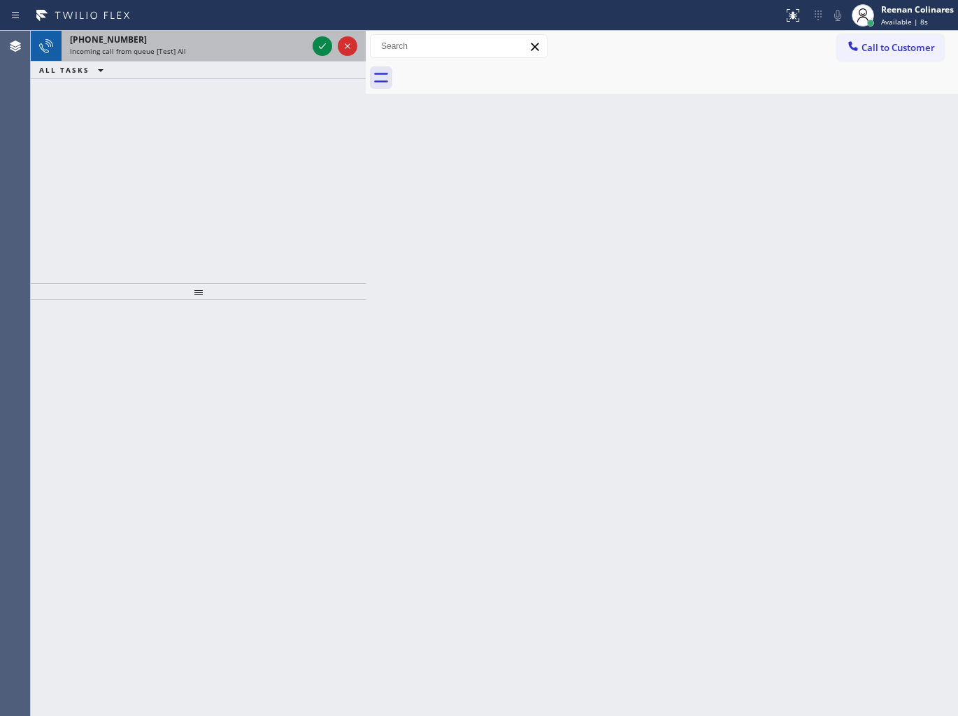
click at [226, 46] on div "Incoming call from queue [Test] All" at bounding box center [188, 51] width 237 height 10
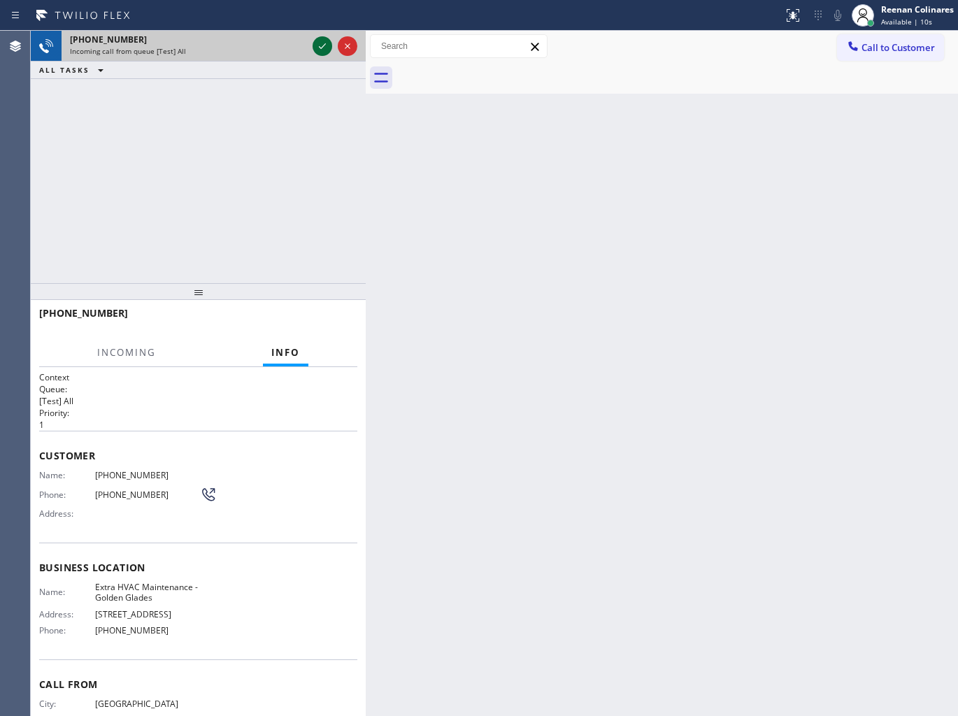
click at [322, 43] on icon at bounding box center [322, 46] width 17 height 17
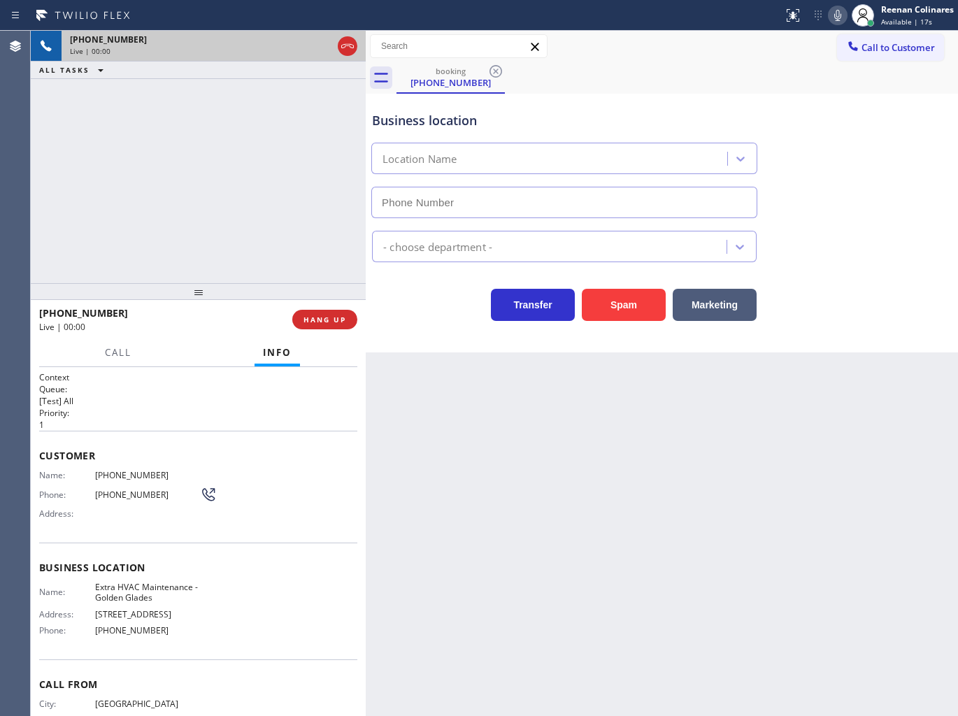
type input "[PHONE_NUMBER]"
click at [840, 19] on icon at bounding box center [837, 15] width 17 height 17
click at [839, 15] on icon at bounding box center [837, 15] width 7 height 11
click at [835, 16] on icon at bounding box center [837, 15] width 17 height 17
click at [120, 354] on span "Call" at bounding box center [118, 352] width 27 height 13
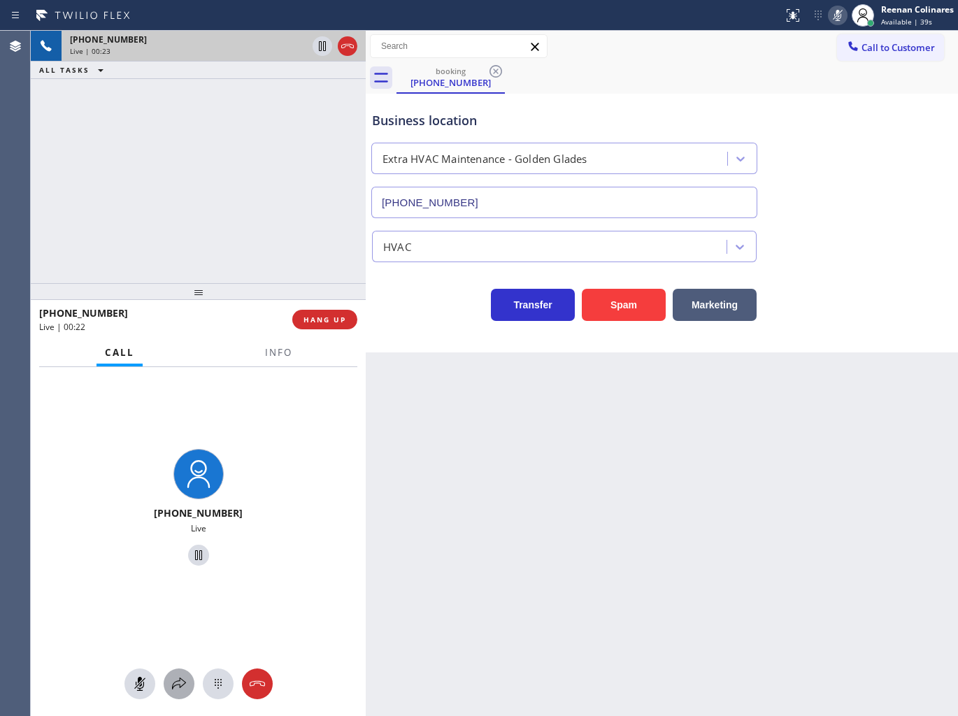
click at [176, 682] on icon at bounding box center [179, 683] width 17 height 17
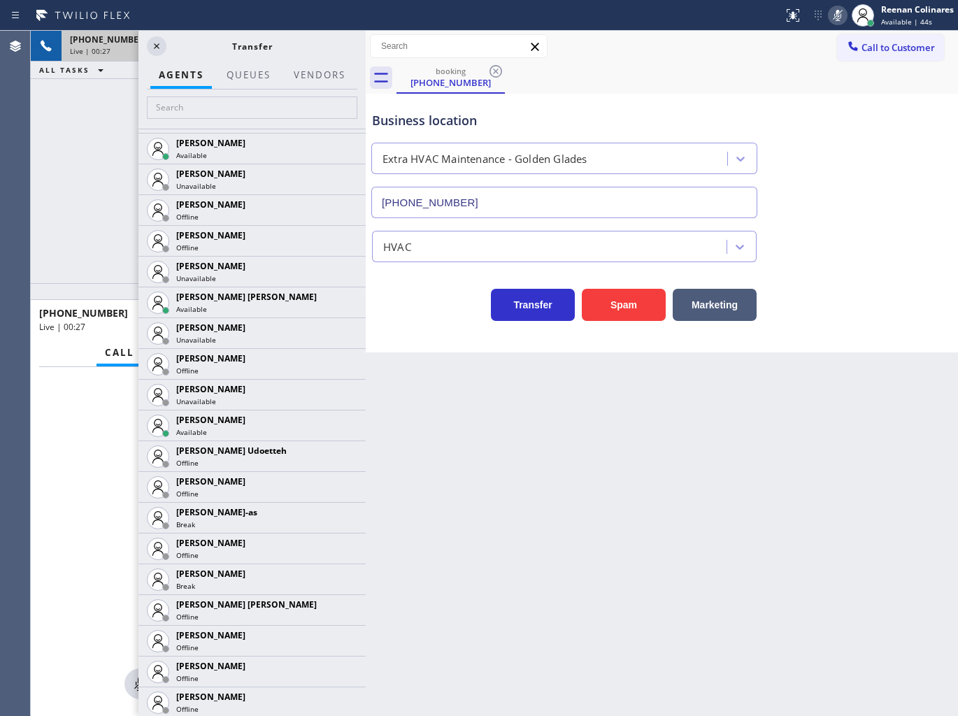
scroll to position [1476, 0]
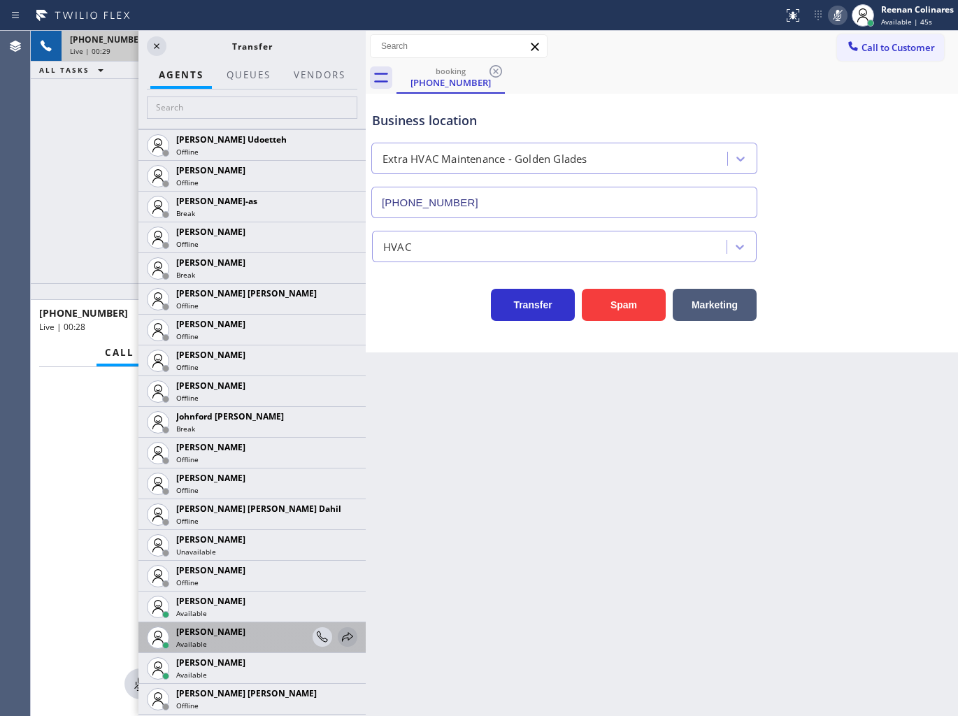
click at [339, 631] on icon at bounding box center [347, 637] width 17 height 17
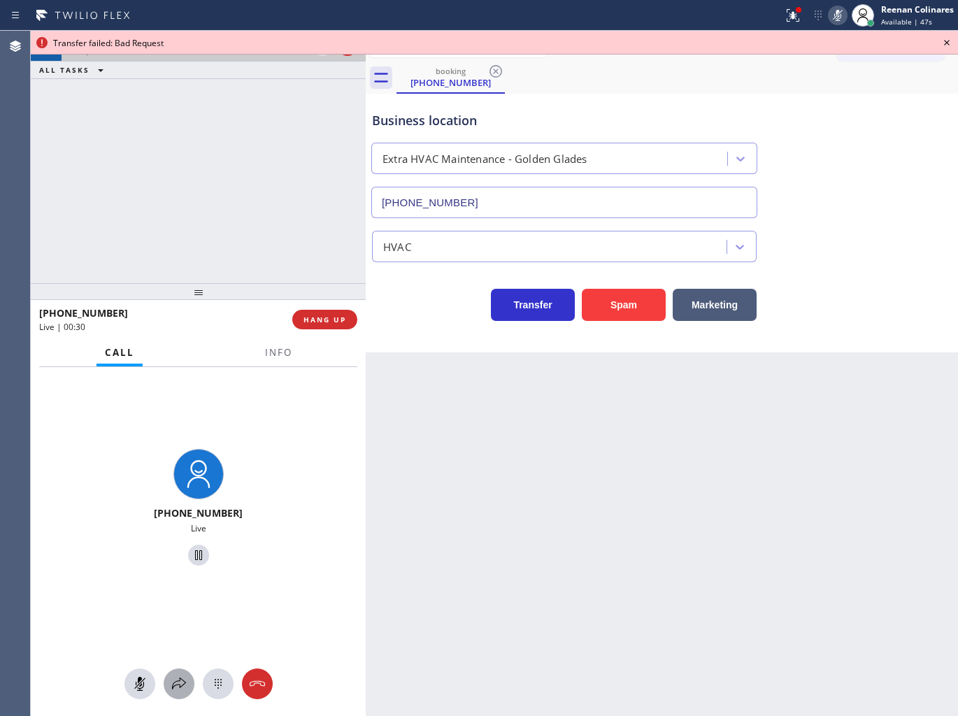
click at [171, 685] on icon at bounding box center [179, 683] width 17 height 17
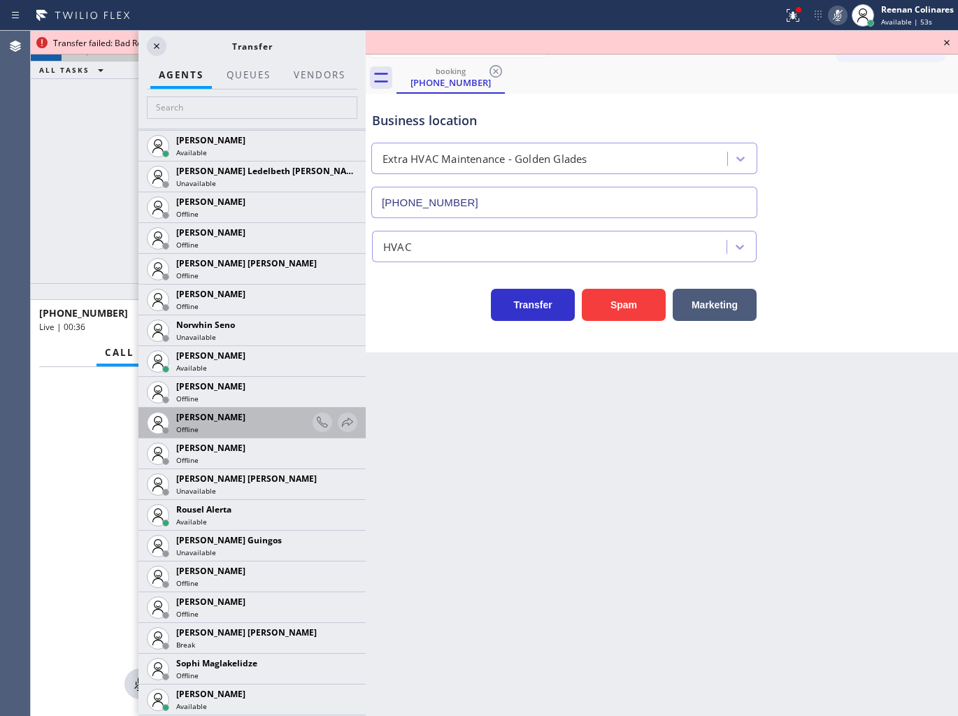
scroll to position [2718, 0]
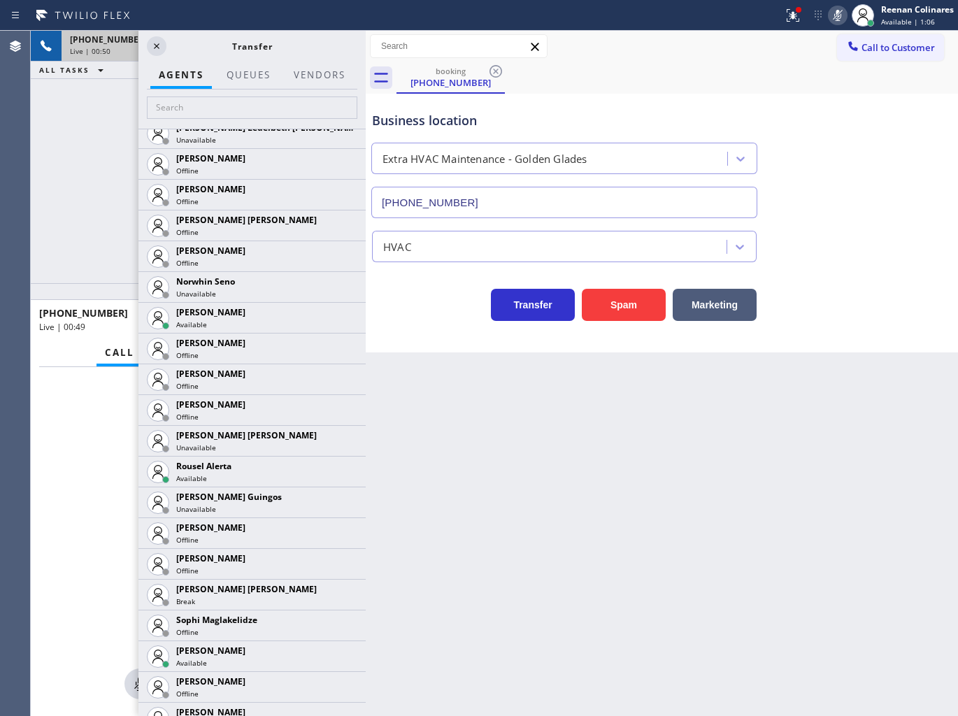
click at [158, 45] on icon at bounding box center [156, 46] width 17 height 17
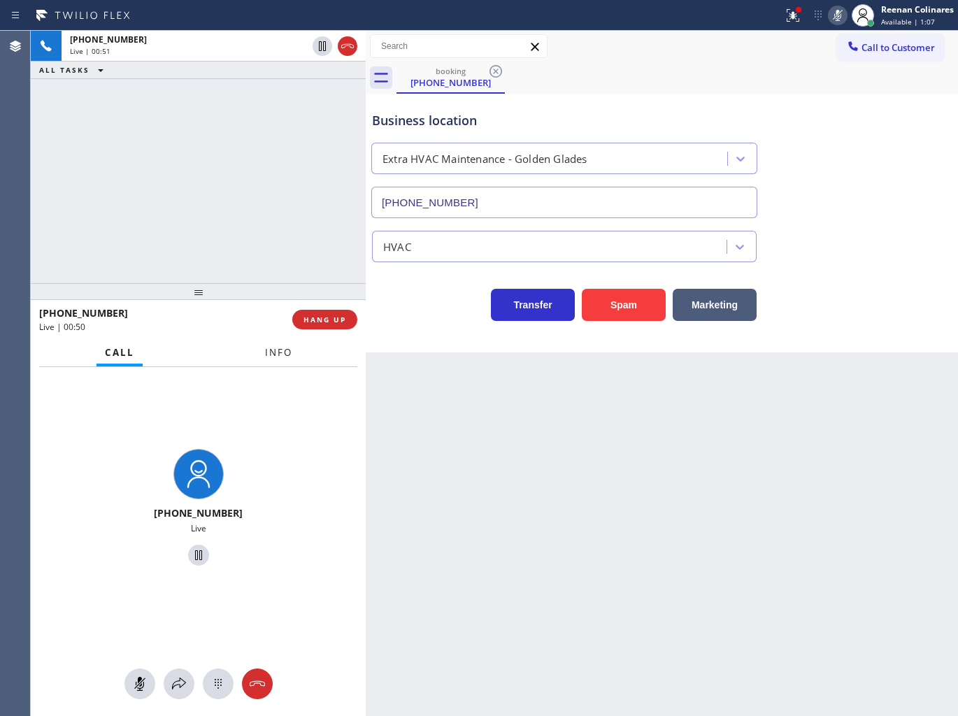
click at [290, 348] on span "Info" at bounding box center [278, 352] width 27 height 13
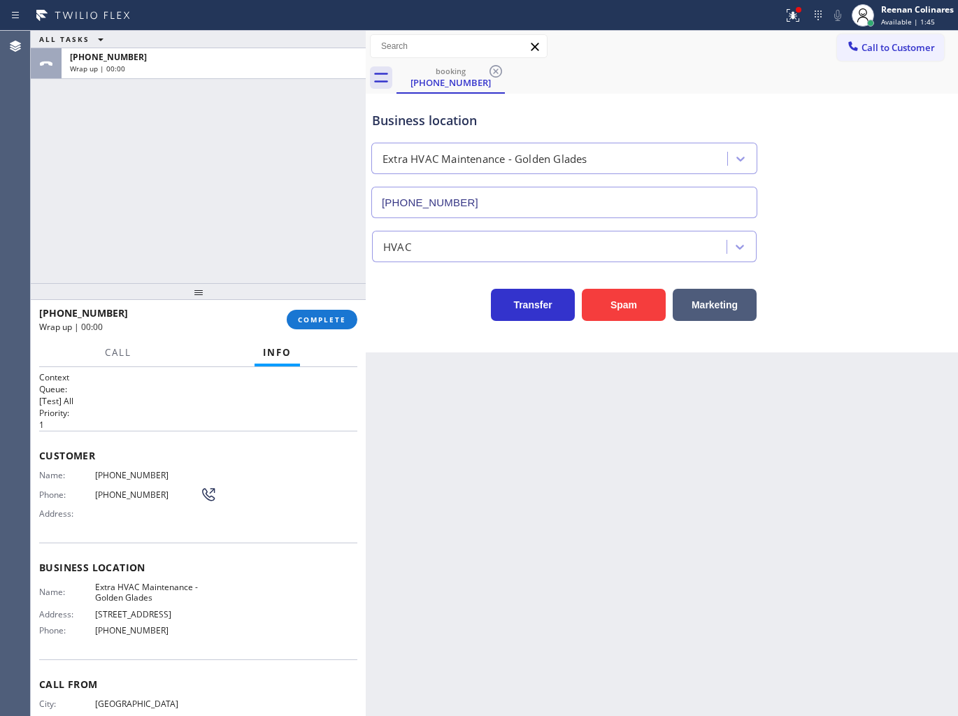
click at [660, 98] on div "Business location Extra HVAC Maintenance - [GEOGRAPHIC_DATA] [PHONE_NUMBER]" at bounding box center [564, 157] width 390 height 121
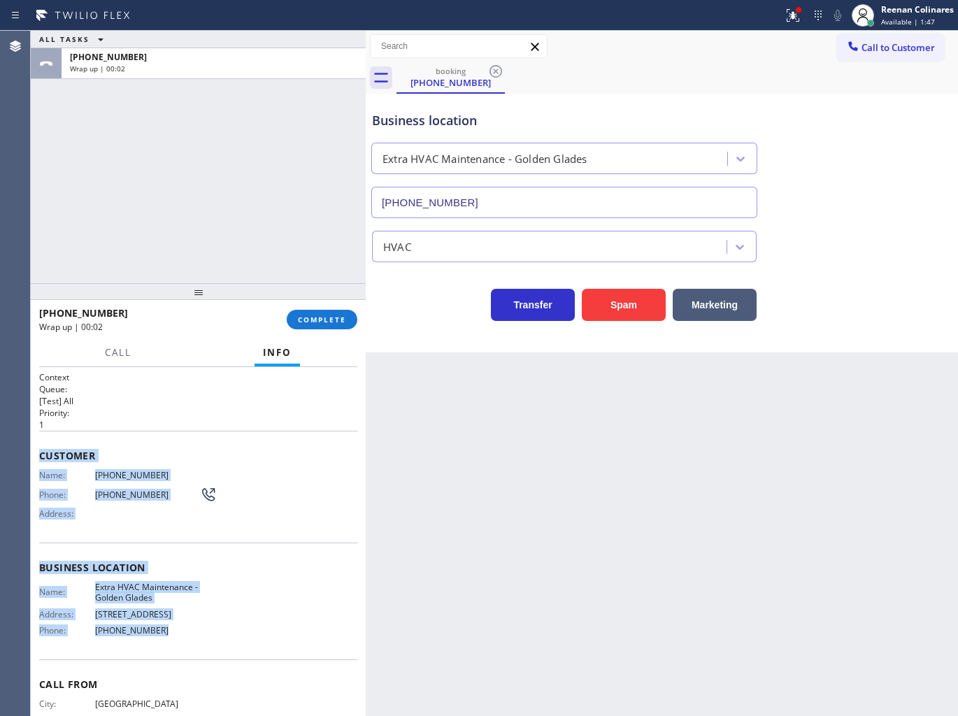
drag, startPoint x: 38, startPoint y: 451, endPoint x: 518, endPoint y: 690, distance: 536.6
click at [229, 626] on div "Context Queue: [Test] All Priority: 1 Customer Name: [PHONE_NUMBER] Phone: [PHO…" at bounding box center [198, 542] width 335 height 350
copy div "Customer Name: [PHONE_NUMBER] Phone: [PHONE_NUMBER] Address: Business location …"
click at [206, 113] on div "ALL TASKS ALL TASKS ACTIVE TASKS TASKS IN WRAP UP [PHONE_NUMBER] Wrap up | 00:06" at bounding box center [198, 157] width 335 height 252
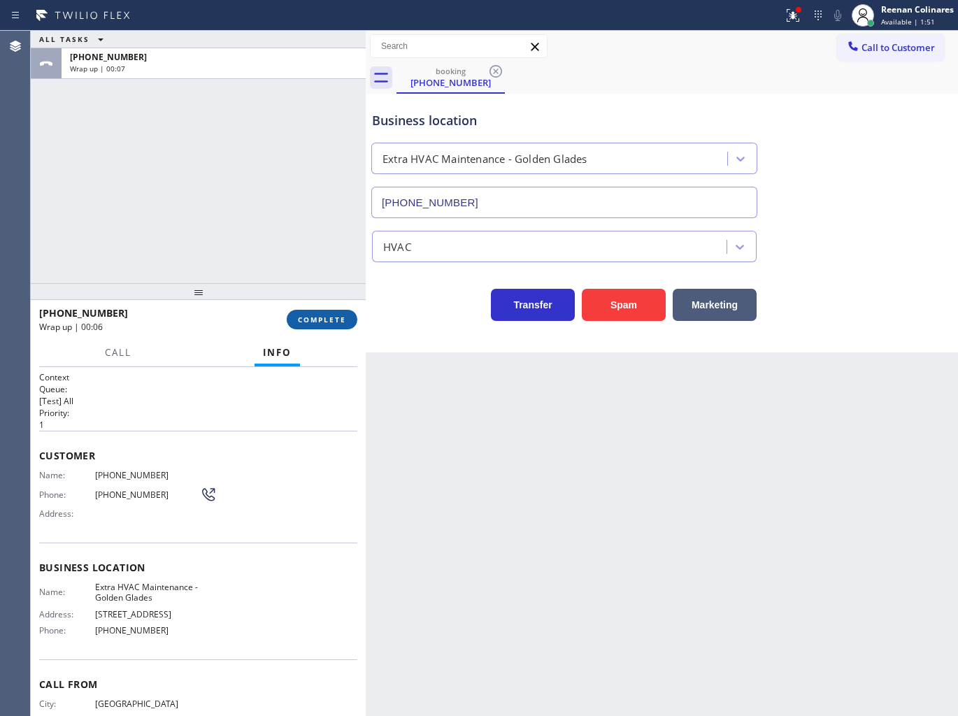
click at [320, 310] on button "COMPLETE" at bounding box center [322, 320] width 71 height 20
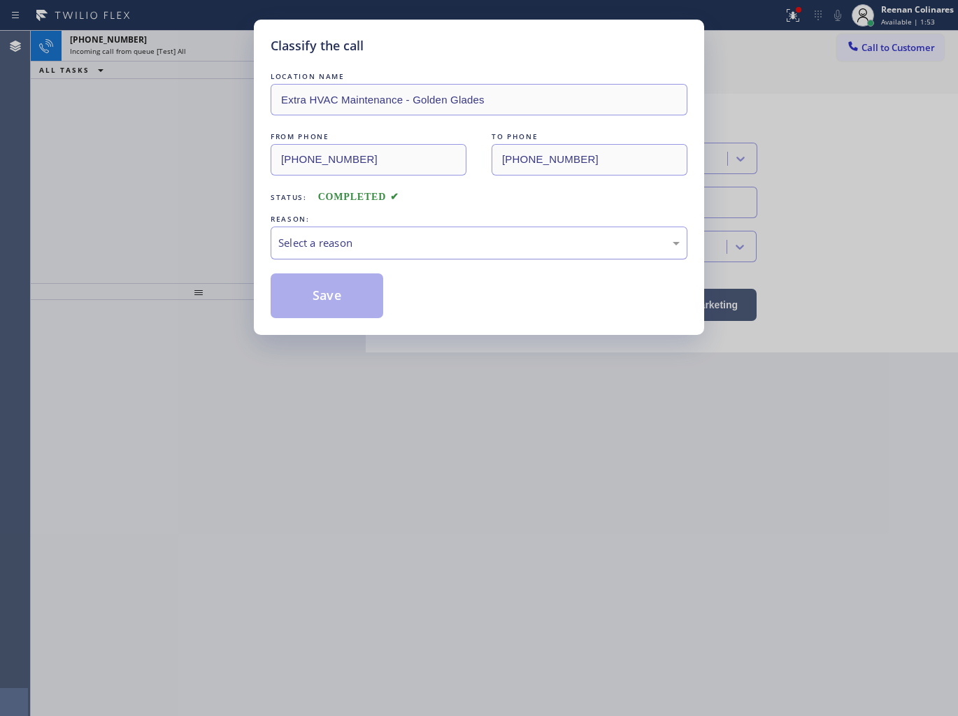
click at [401, 248] on div "Select a reason" at bounding box center [478, 243] width 401 height 16
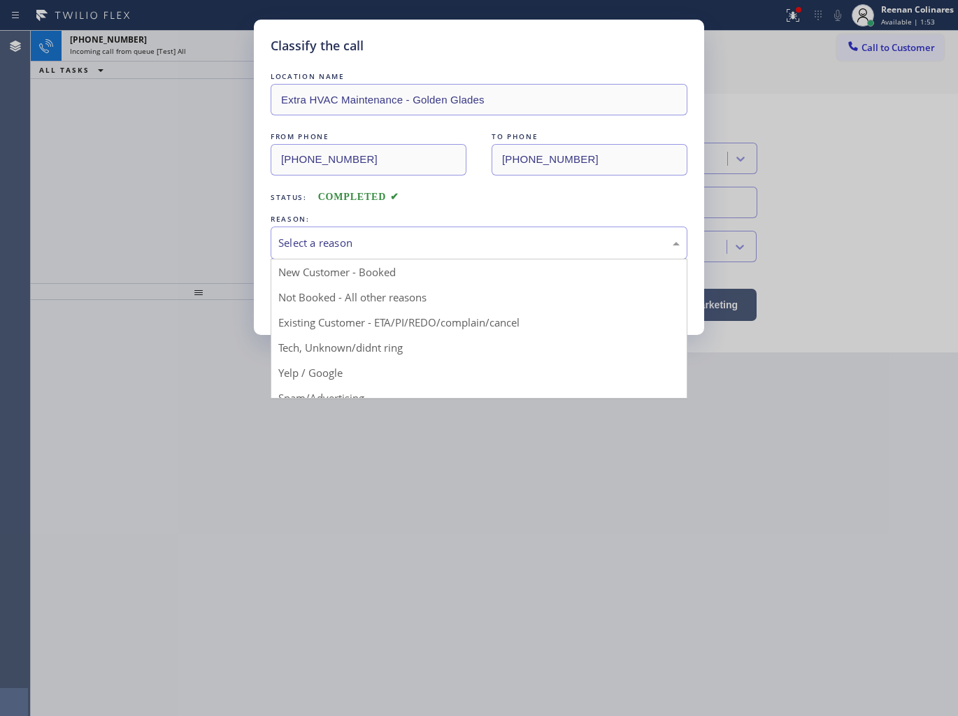
drag, startPoint x: 333, startPoint y: 353, endPoint x: 337, endPoint y: 315, distance: 38.7
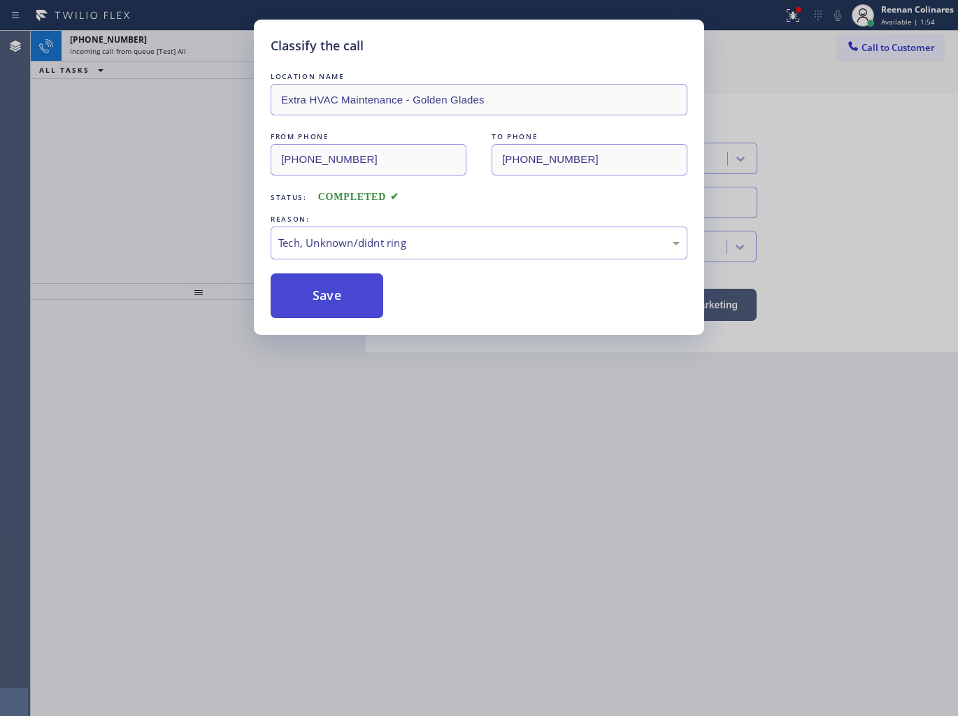
click at [338, 312] on button "Save" at bounding box center [327, 295] width 113 height 45
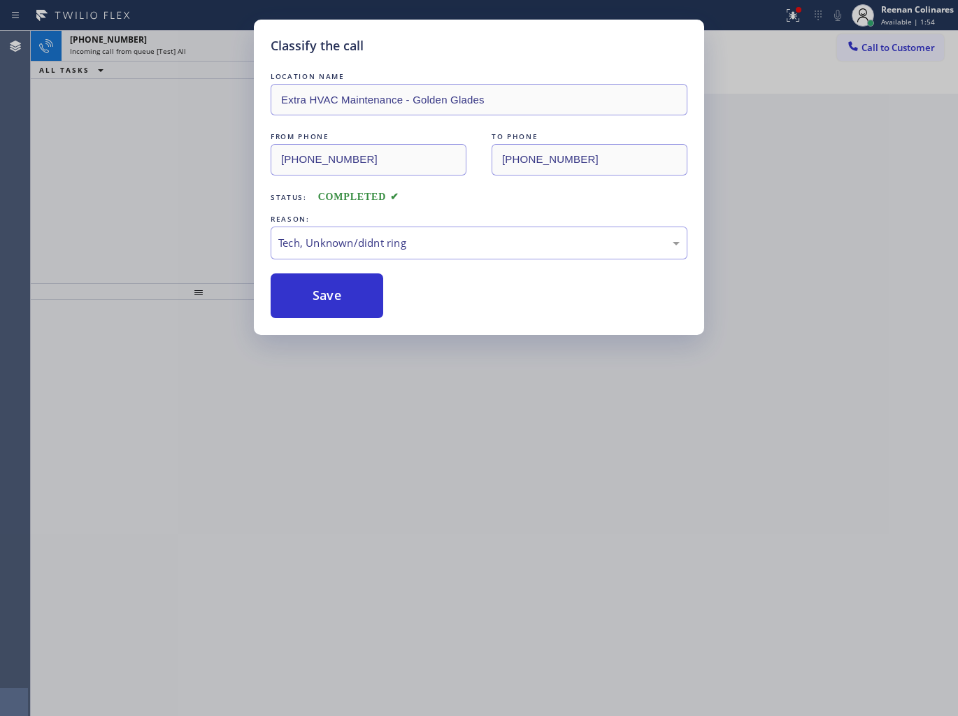
click at [796, 13] on div "Classify the call LOCATION NAME Extra HVAC Maintenance - Golden Glades FROM PHO…" at bounding box center [479, 358] width 958 height 716
click at [796, 13] on div "Status report Issue detected This issue could affect your workflow. Please cont…" at bounding box center [479, 358] width 958 height 716
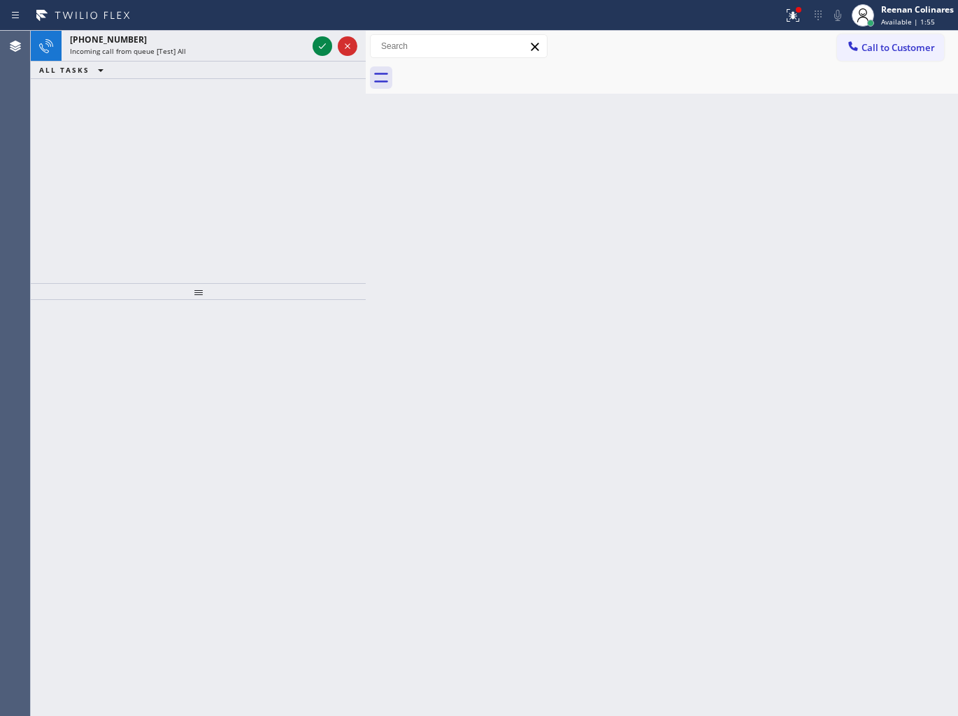
click at [796, 13] on div at bounding box center [798, 10] width 8 height 8
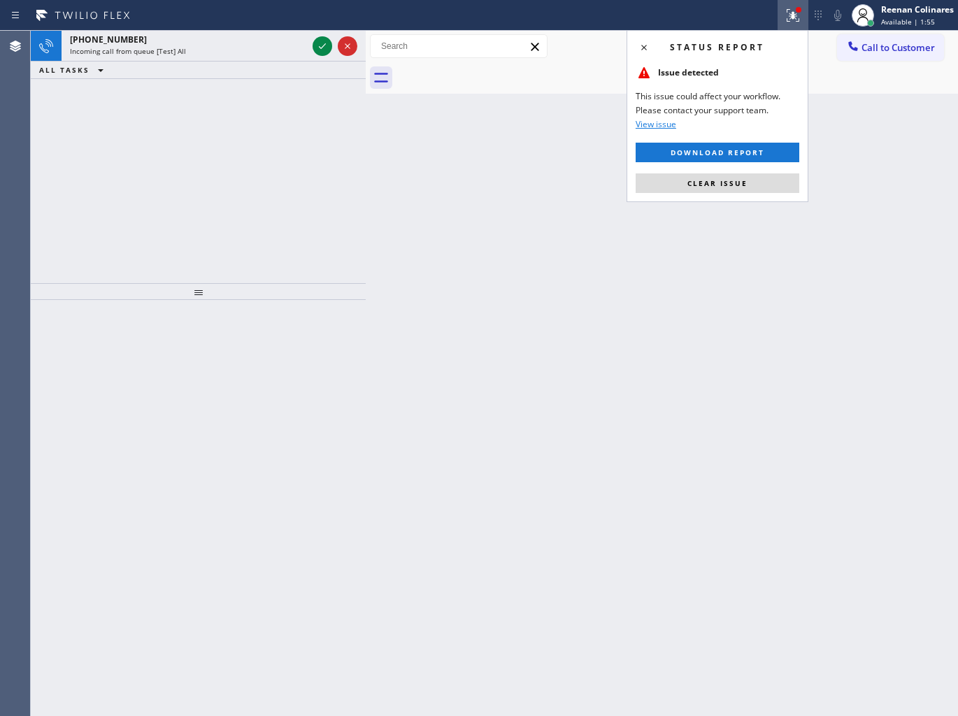
click at [796, 13] on div at bounding box center [798, 10] width 8 height 8
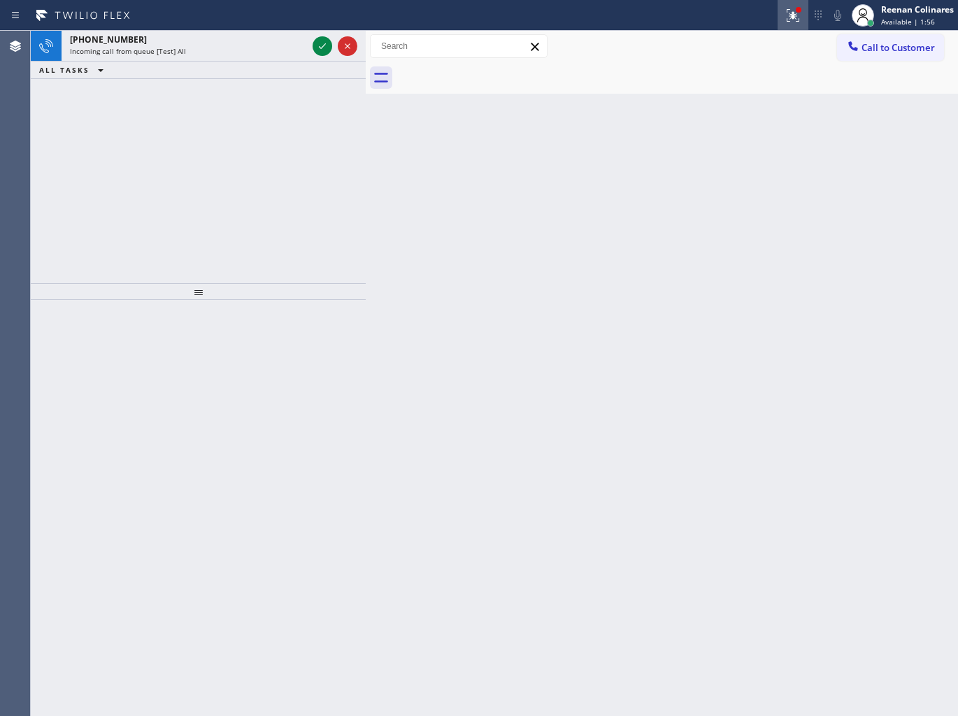
click at [796, 22] on icon at bounding box center [792, 15] width 17 height 17
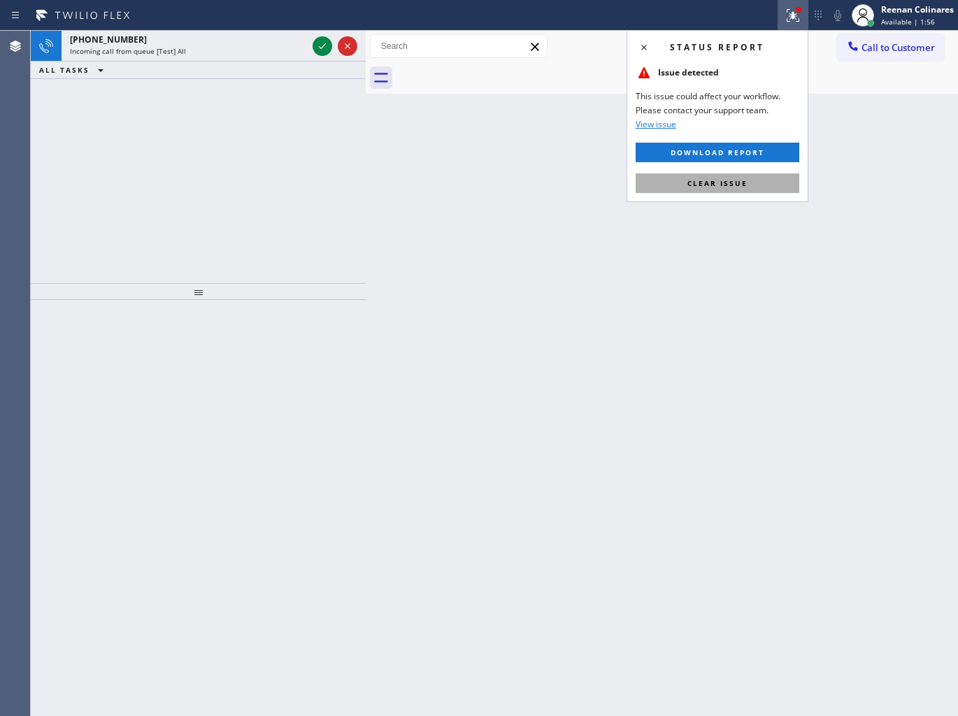
click at [727, 189] on button "Clear issue" at bounding box center [718, 183] width 164 height 20
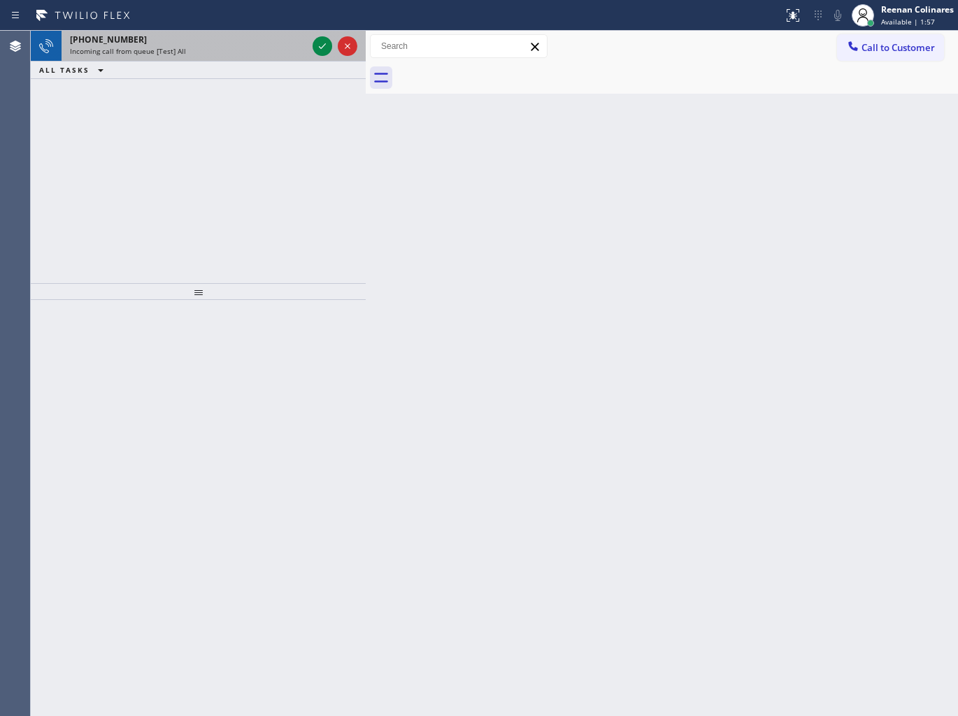
drag, startPoint x: 376, startPoint y: 192, endPoint x: 259, endPoint y: 52, distance: 182.2
click at [354, 169] on div "[PHONE_NUMBER] Incoming call from queue [Test] All ALL TASKS ALL TASKS ACTIVE T…" at bounding box center [494, 373] width 927 height 685
click at [255, 49] on div "Incoming call from queue [Test] All" at bounding box center [188, 51] width 237 height 10
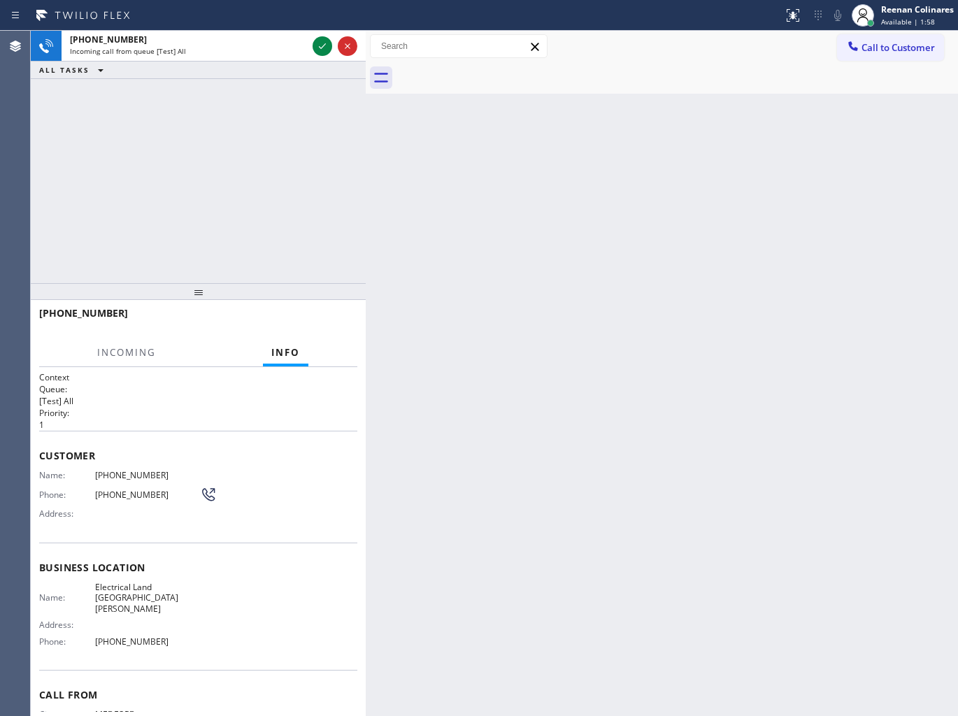
click at [224, 242] on div "[PHONE_NUMBER] Incoming call from queue [Test] All ALL TASKS ALL TASKS ACTIVE T…" at bounding box center [198, 157] width 335 height 252
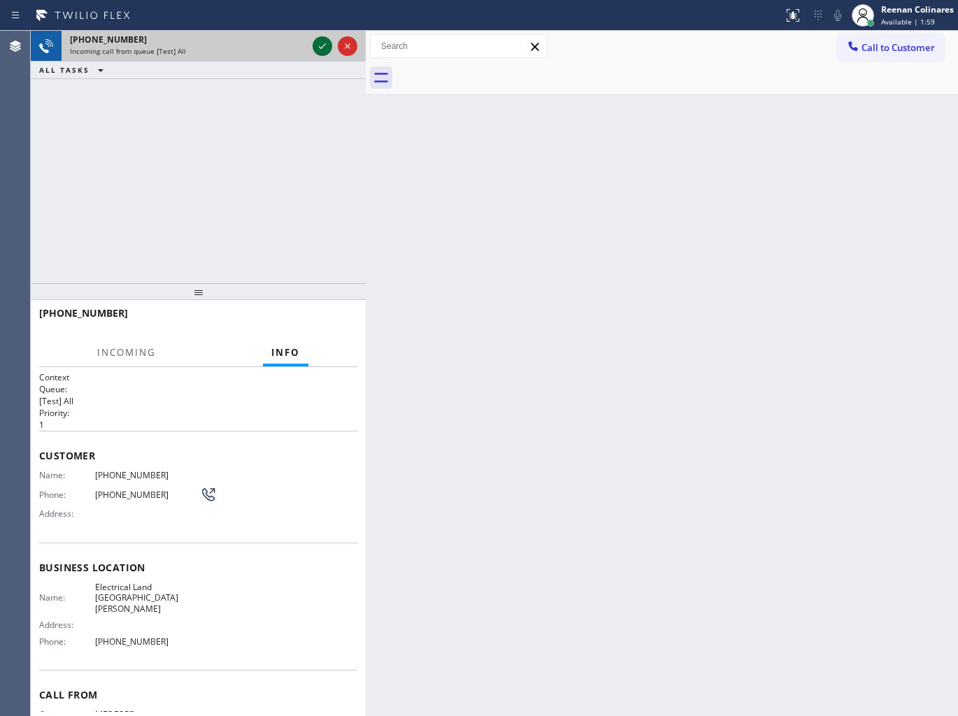
click at [317, 43] on icon at bounding box center [322, 46] width 17 height 17
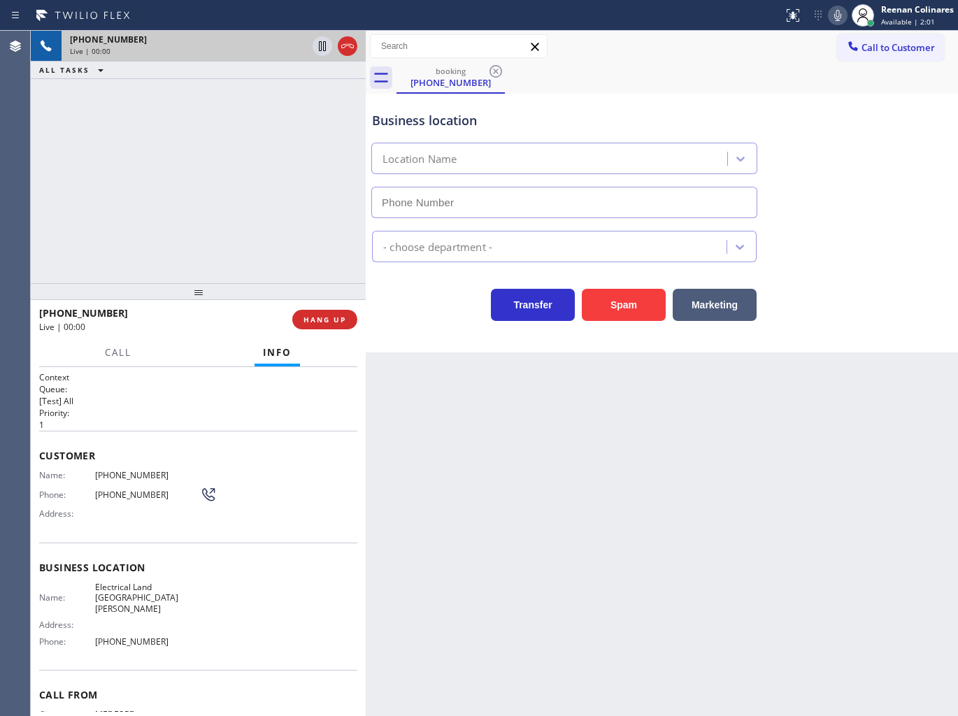
type input "[PHONE_NUMBER]"
drag, startPoint x: 268, startPoint y: 115, endPoint x: 281, endPoint y: 71, distance: 45.8
click at [268, 114] on div "[PHONE_NUMBER] Live | 00:04 ALL TASKS ALL TASKS ACTIVE TASKS TASKS IN WRAP UP" at bounding box center [198, 157] width 335 height 252
click at [840, 16] on icon at bounding box center [837, 15] width 17 height 17
click at [840, 14] on icon at bounding box center [837, 15] width 17 height 17
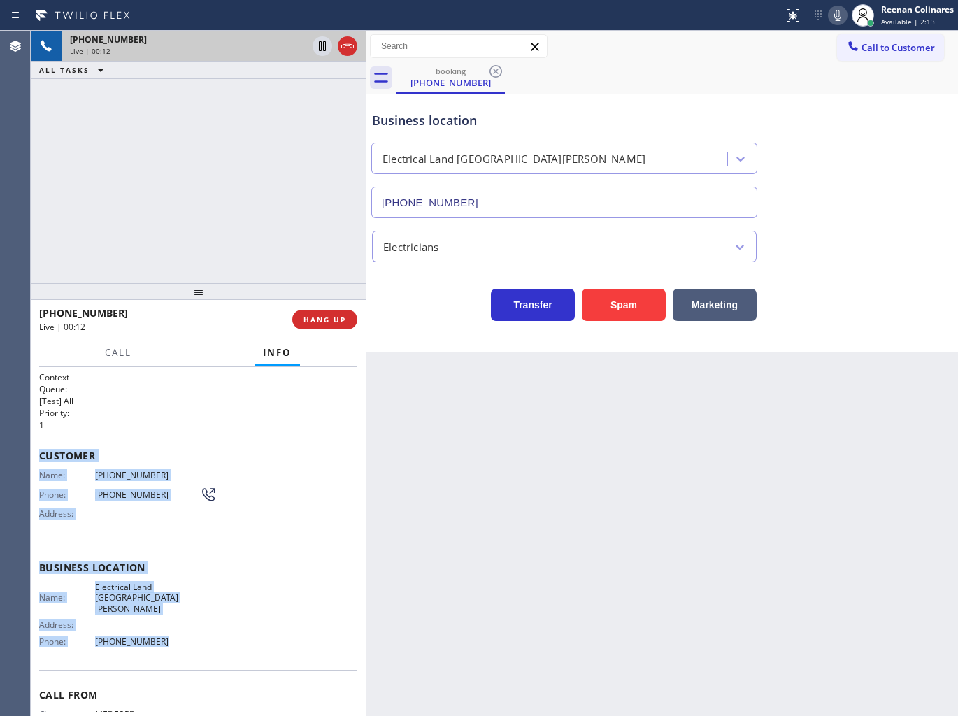
drag, startPoint x: 50, startPoint y: 469, endPoint x: 245, endPoint y: 620, distance: 246.7
click at [204, 628] on div "Context Queue: [Test] All Priority: 1 Customer Name: [PHONE_NUMBER] Phone: [PHO…" at bounding box center [198, 542] width 335 height 350
copy div "Customer Name: [PHONE_NUMBER] Phone: [PHONE_NUMBER] Address: Business location …"
click at [834, 15] on icon at bounding box center [837, 15] width 17 height 17
click at [127, 351] on span "Call" at bounding box center [118, 352] width 27 height 13
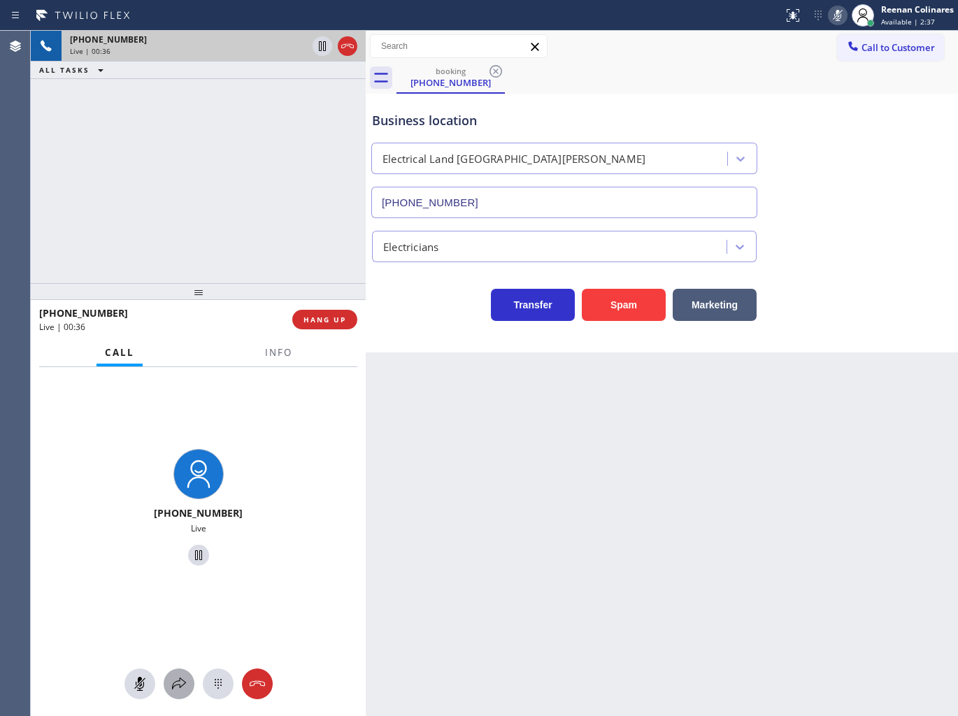
click at [175, 691] on icon at bounding box center [179, 683] width 17 height 17
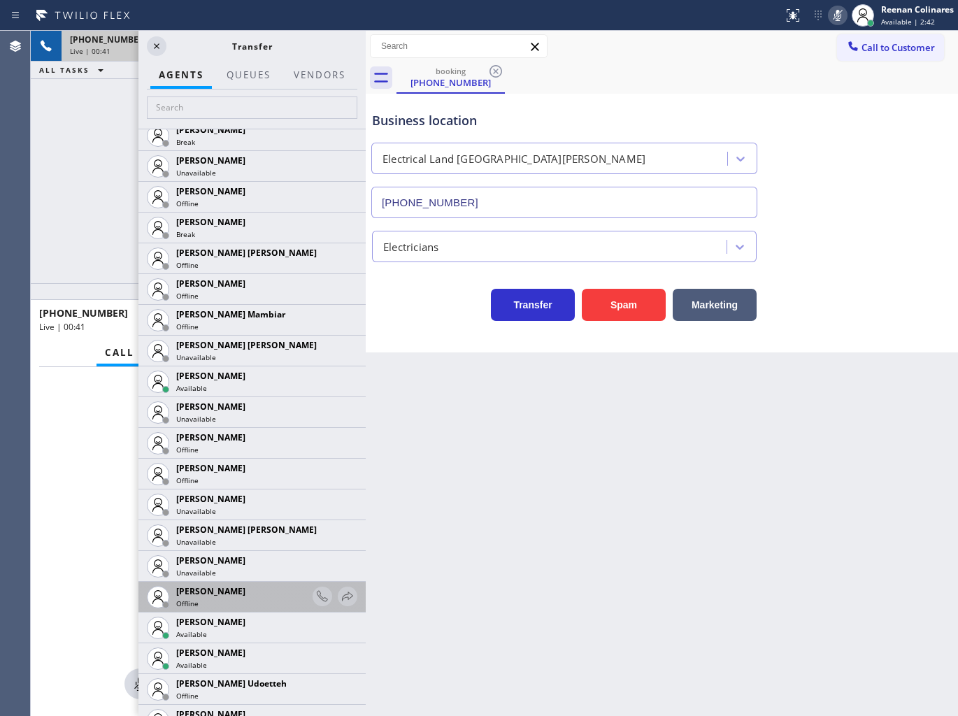
scroll to position [1165, 0]
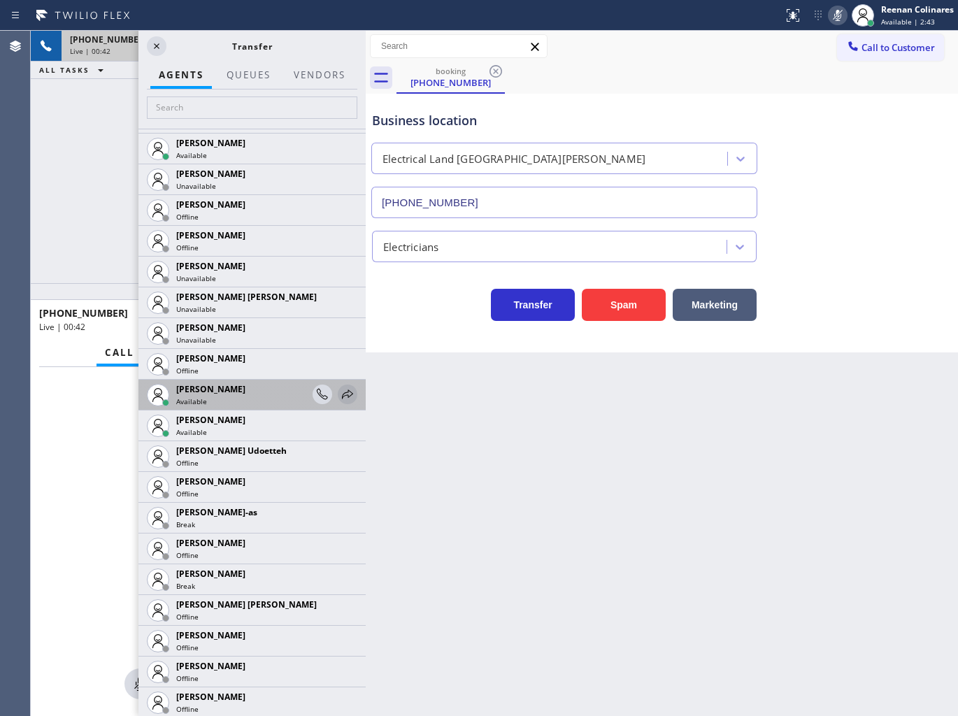
click at [339, 395] on icon at bounding box center [347, 394] width 17 height 17
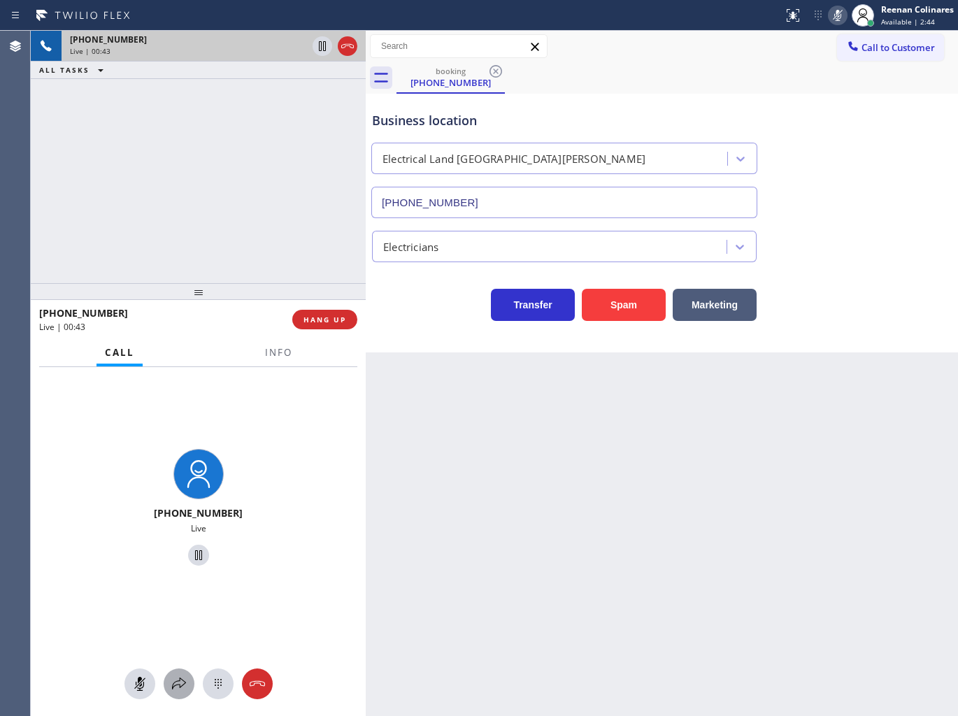
click at [180, 682] on icon at bounding box center [179, 683] width 17 height 17
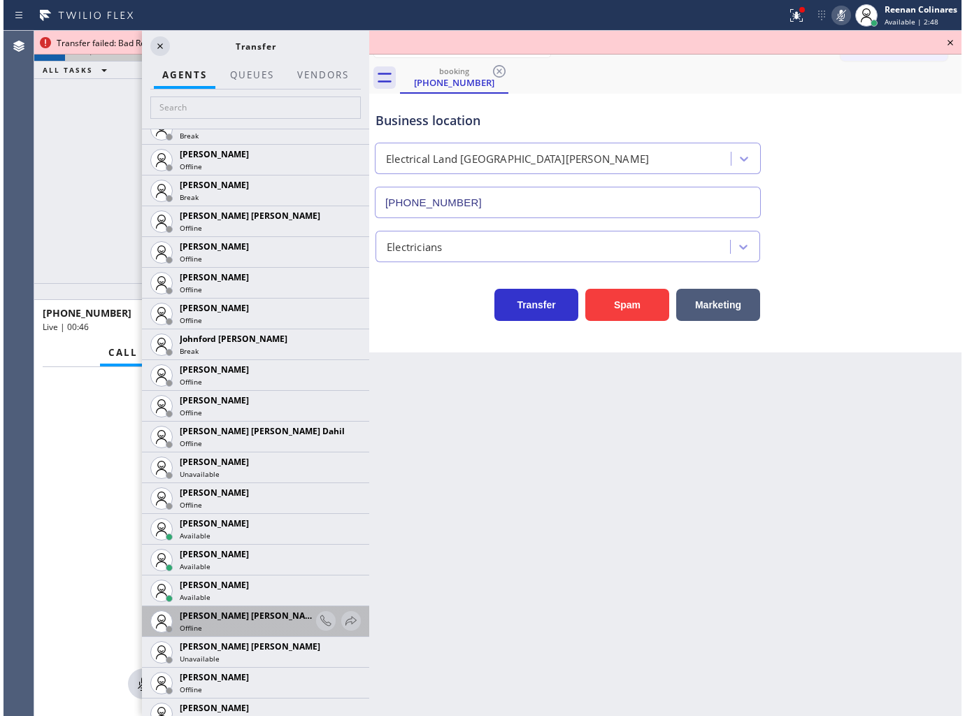
scroll to position [1864, 0]
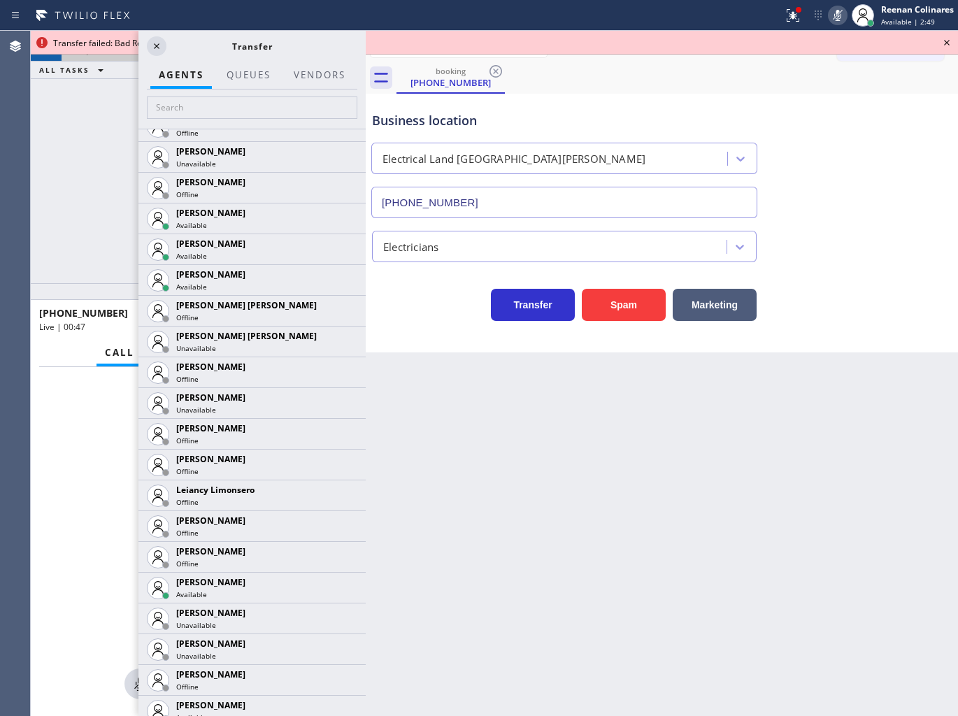
click at [0, 0] on icon at bounding box center [0, 0] width 0 height 0
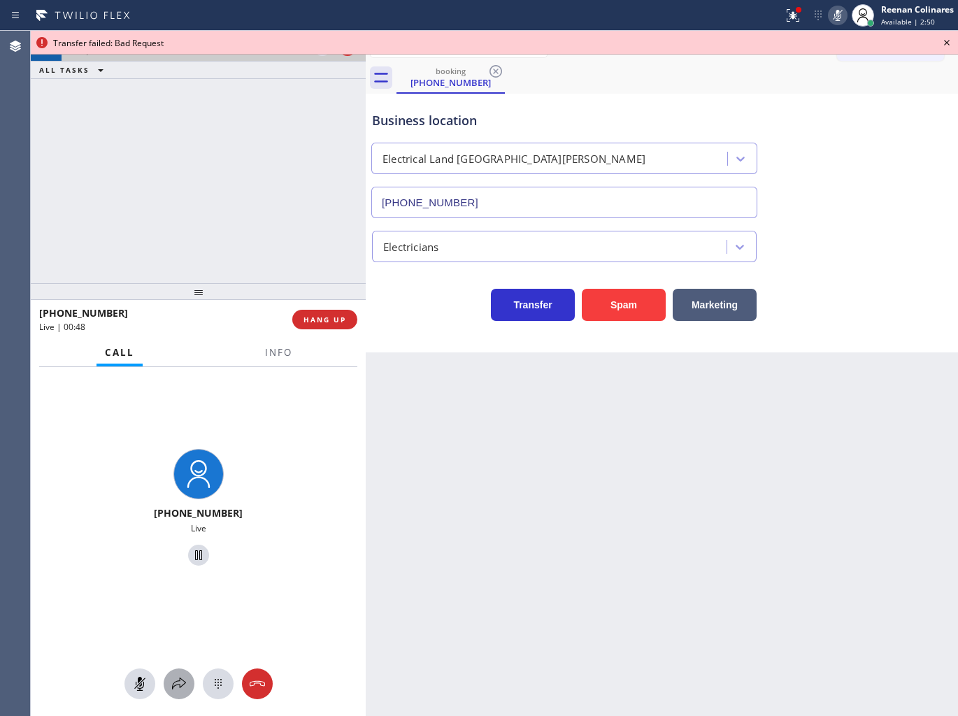
click at [178, 684] on icon at bounding box center [179, 683] width 17 height 17
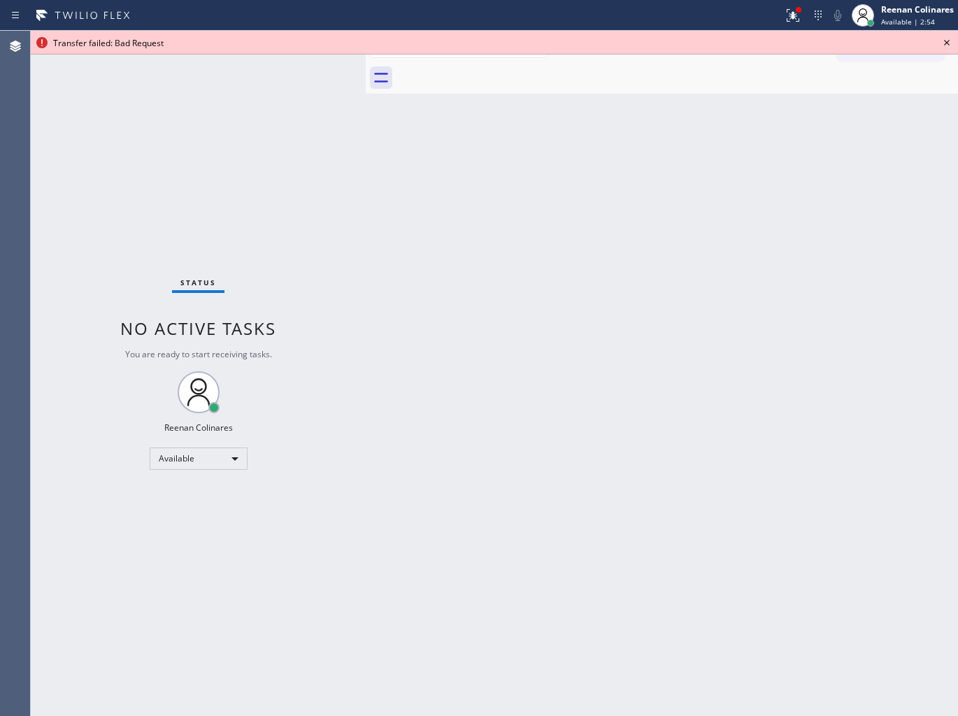
click at [780, 452] on div "Back to Dashboard Change Sender ID Customers Technicians Select a contact Outbo…" at bounding box center [662, 373] width 592 height 685
click at [787, 13] on icon at bounding box center [792, 15] width 17 height 17
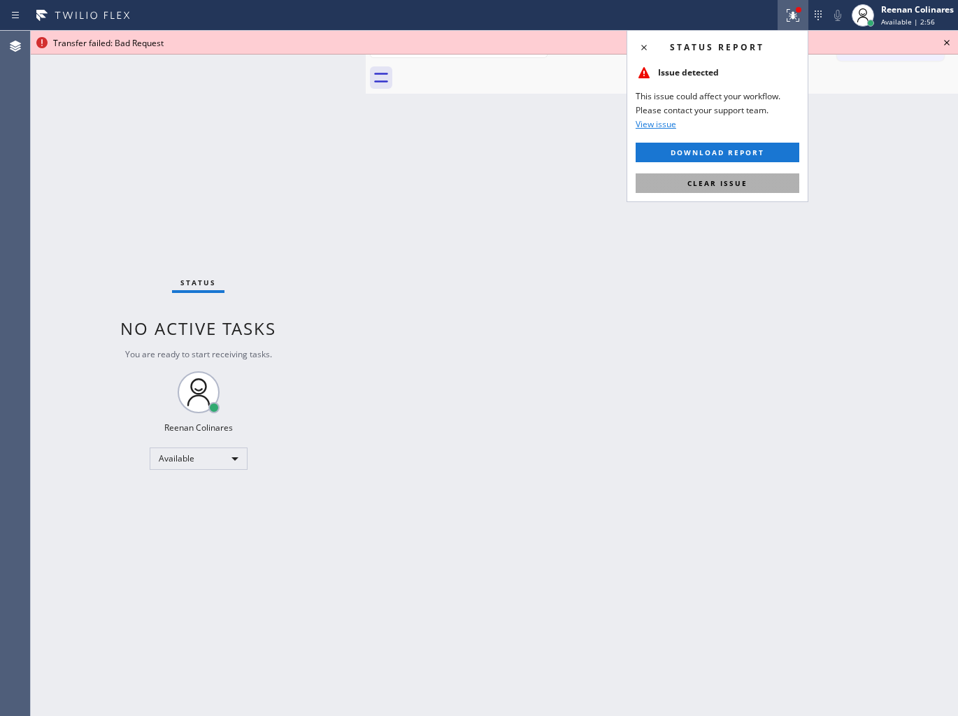
click at [731, 178] on span "Clear issue" at bounding box center [717, 183] width 60 height 10
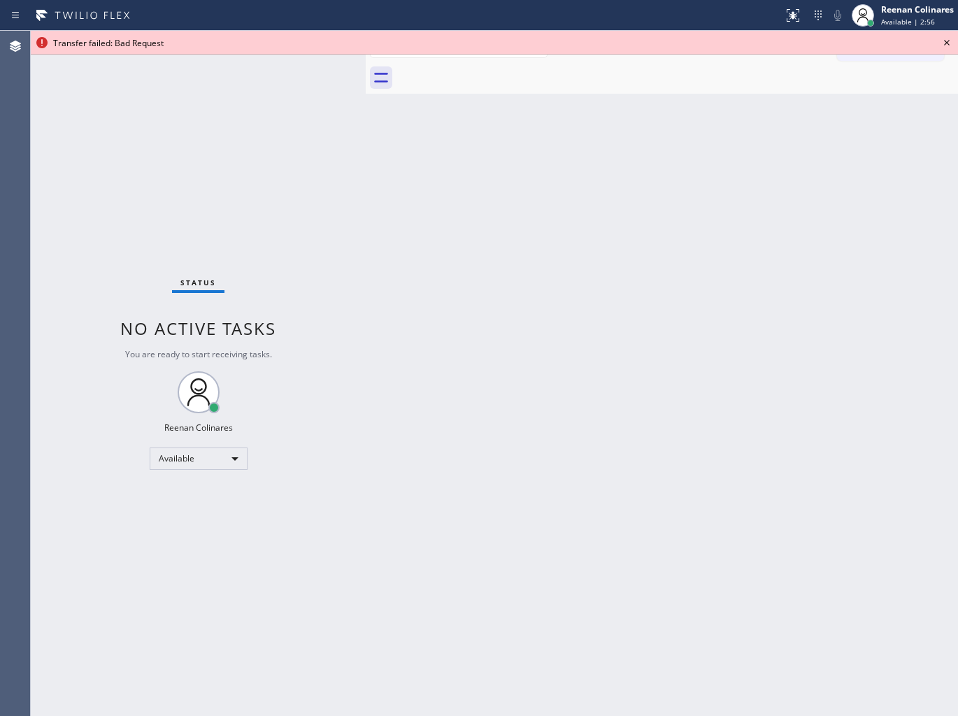
click at [945, 43] on icon at bounding box center [946, 42] width 17 height 17
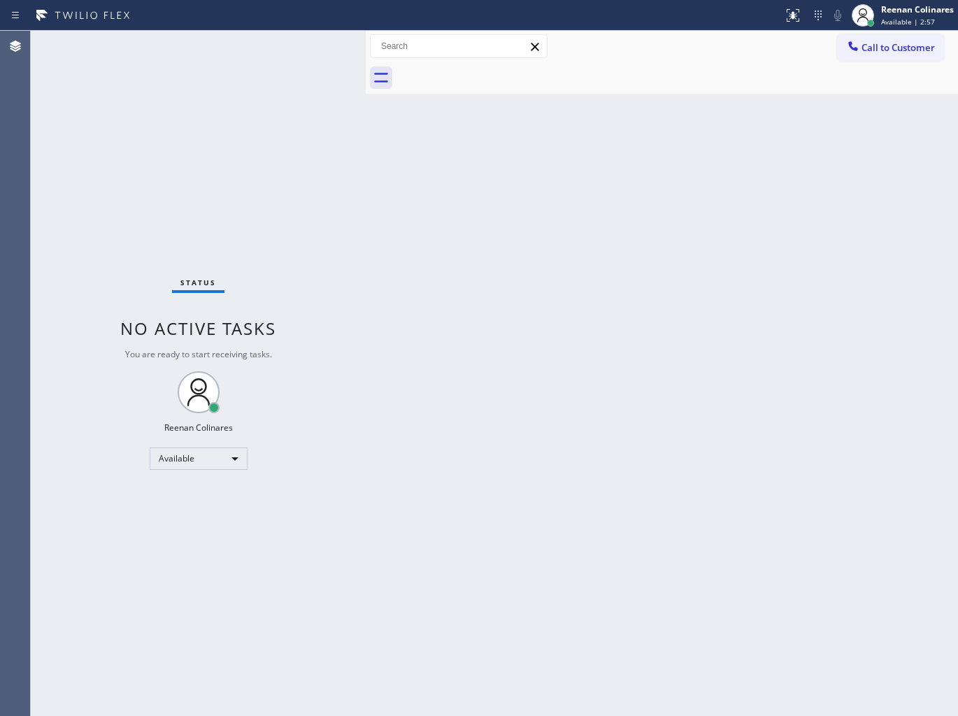
click at [703, 250] on div "Back to Dashboard Change Sender ID Customers Technicians Select a contact Outbo…" at bounding box center [662, 373] width 592 height 685
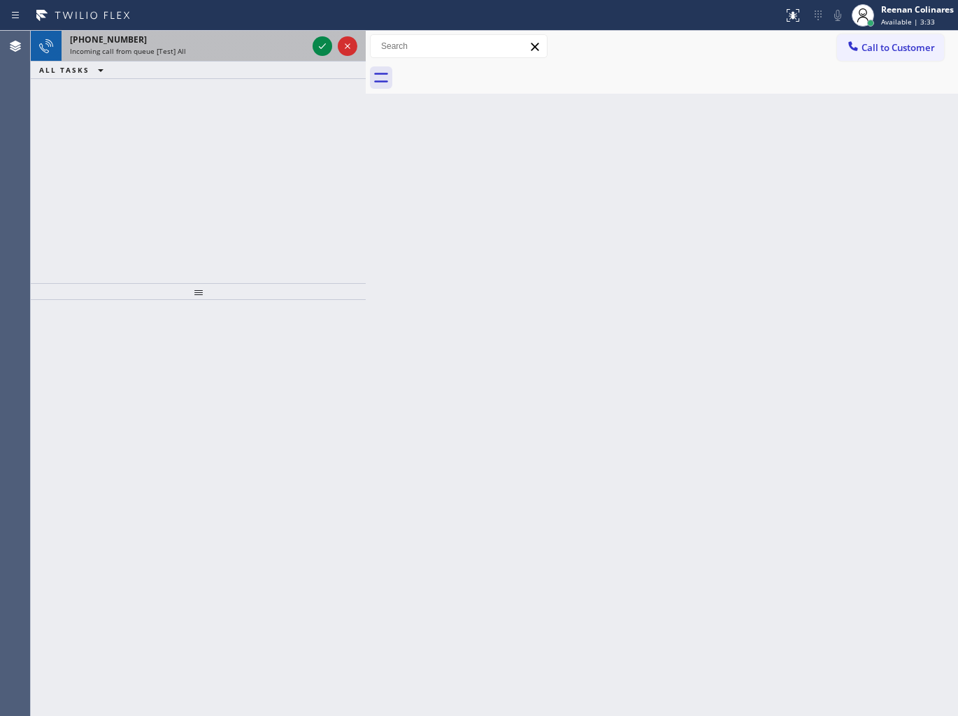
click at [241, 56] on div "Incoming call from queue [Test] All" at bounding box center [188, 51] width 237 height 10
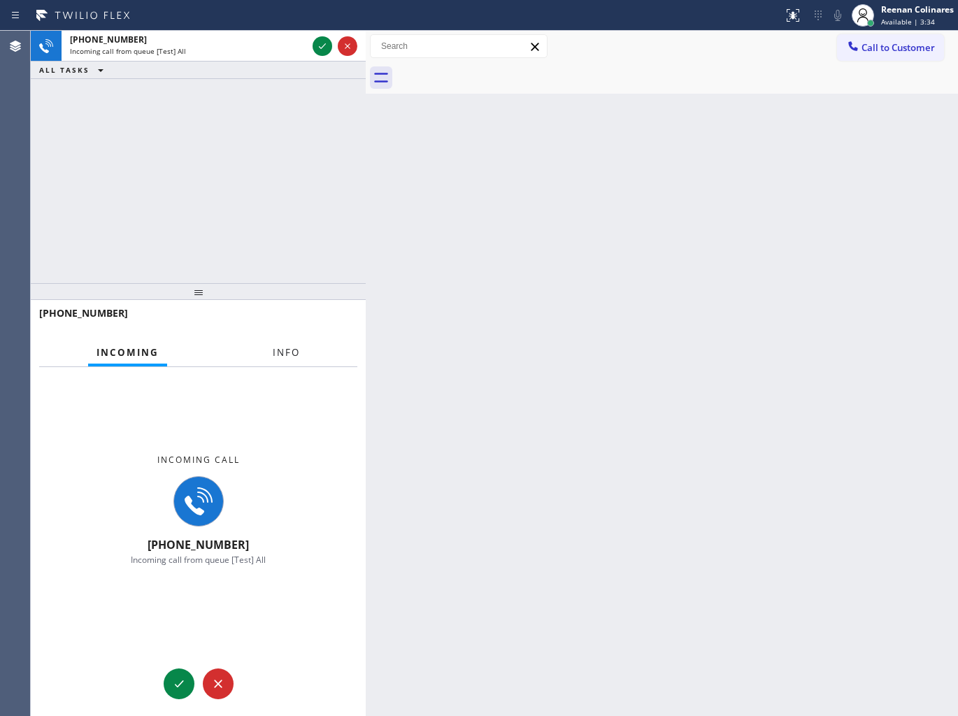
click at [271, 360] on button "Info" at bounding box center [286, 352] width 44 height 27
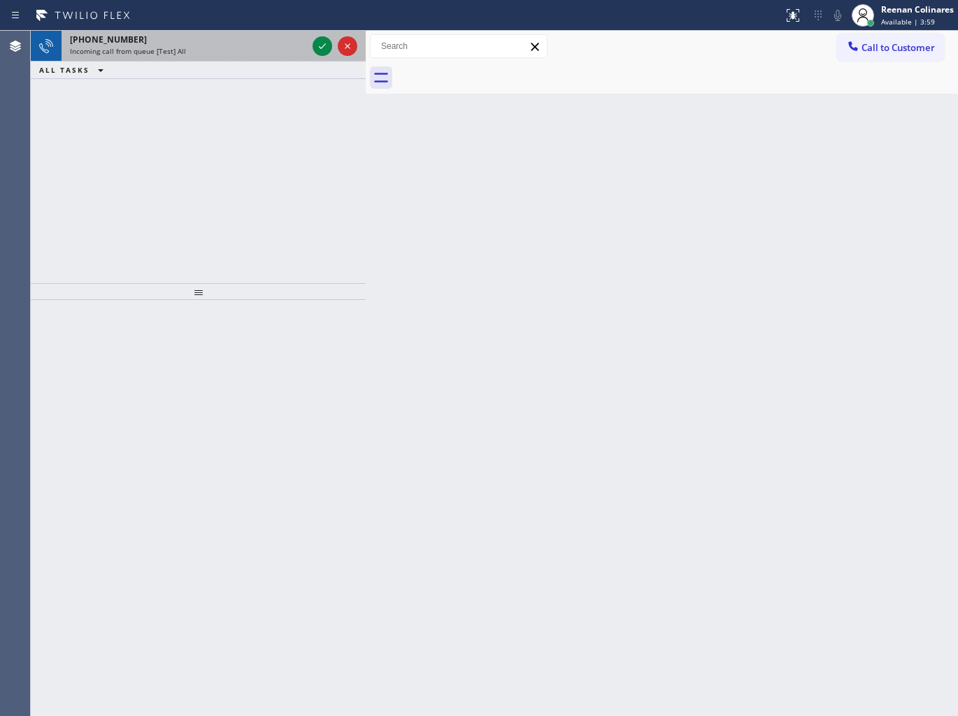
click at [294, 57] on div "[PHONE_NUMBER] Incoming call from queue [Test] All" at bounding box center [186, 46] width 248 height 31
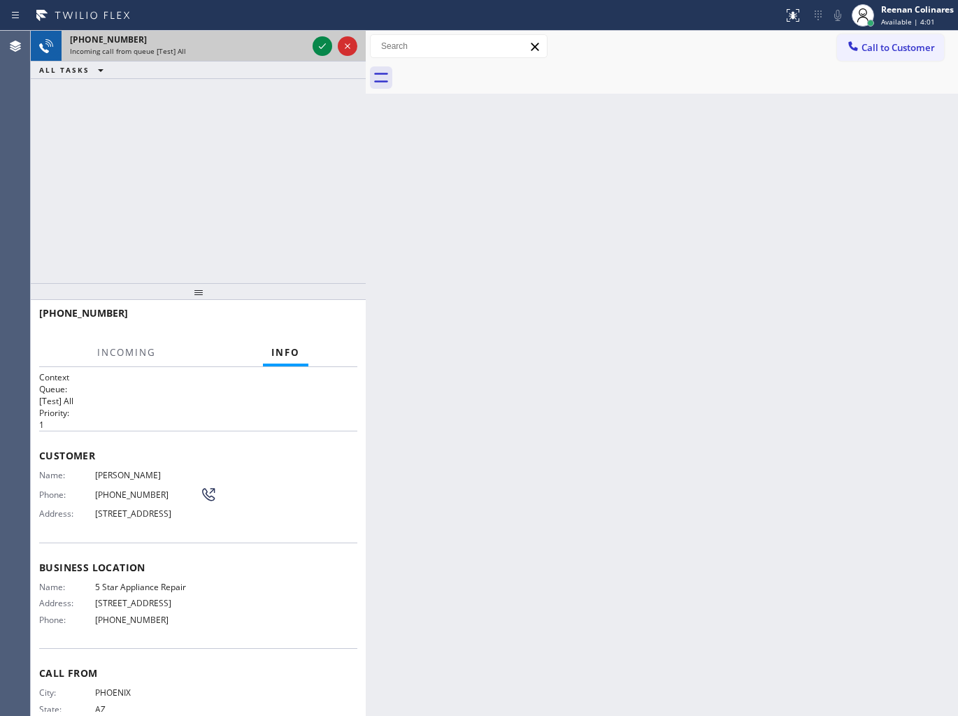
click at [222, 54] on div "Incoming call from queue [Test] All" at bounding box center [188, 51] width 237 height 10
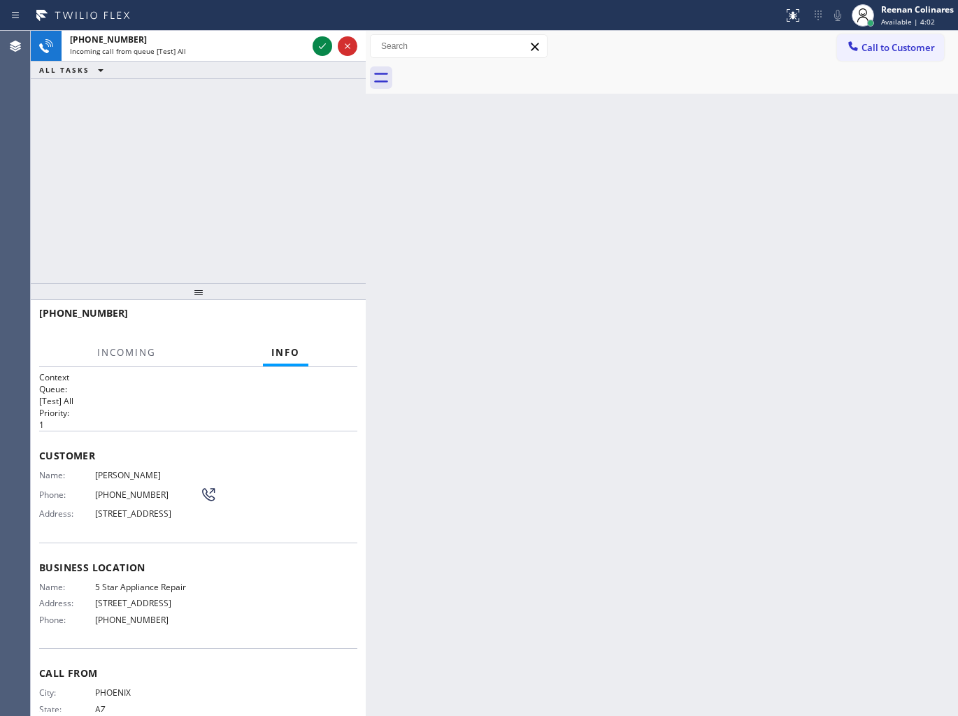
click at [231, 68] on div "ALL TASKS ALL TASKS ACTIVE TASKS TASKS IN WRAP UP" at bounding box center [198, 70] width 335 height 17
click at [231, 69] on div "ALL TASKS ALL TASKS ACTIVE TASKS TASKS IN WRAP UP" at bounding box center [198, 70] width 335 height 17
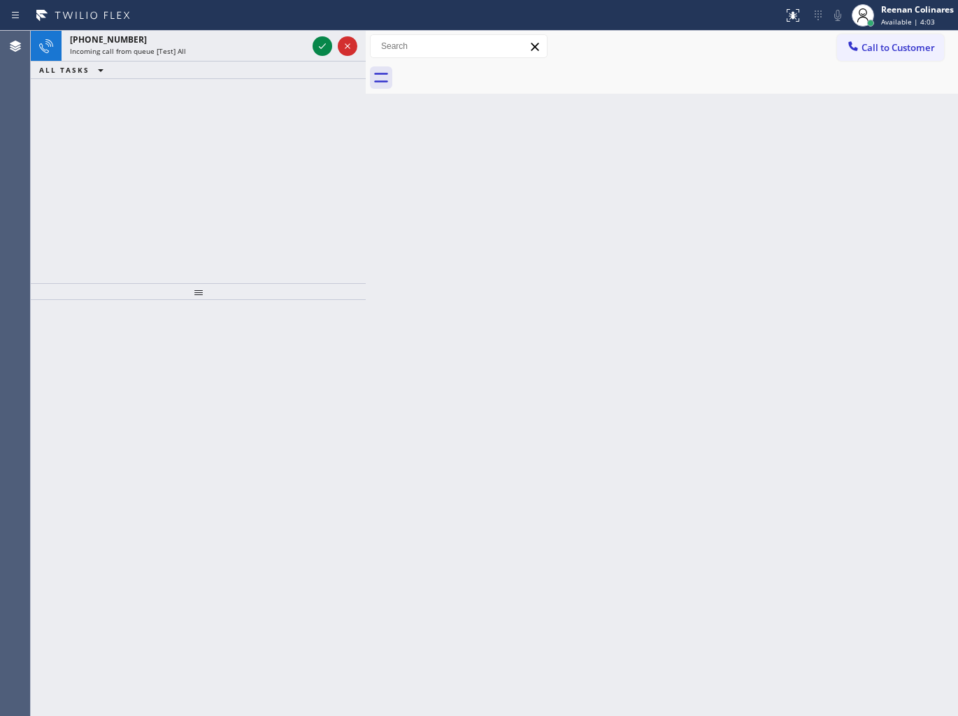
click at [242, 48] on div "Incoming call from queue [Test] All" at bounding box center [188, 51] width 237 height 10
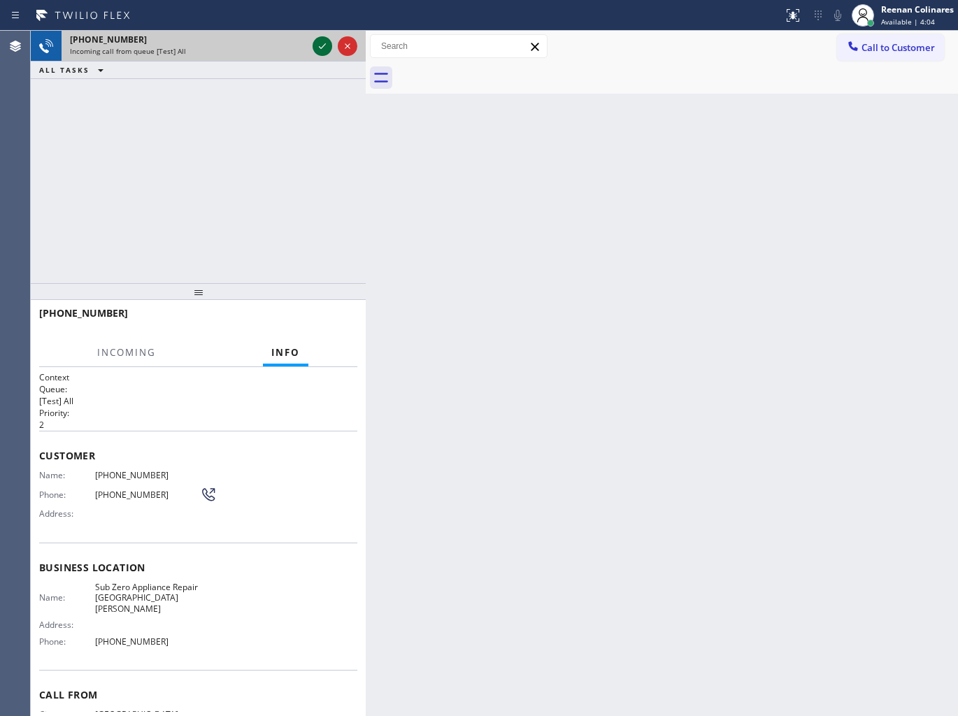
click at [324, 45] on icon at bounding box center [322, 46] width 7 height 6
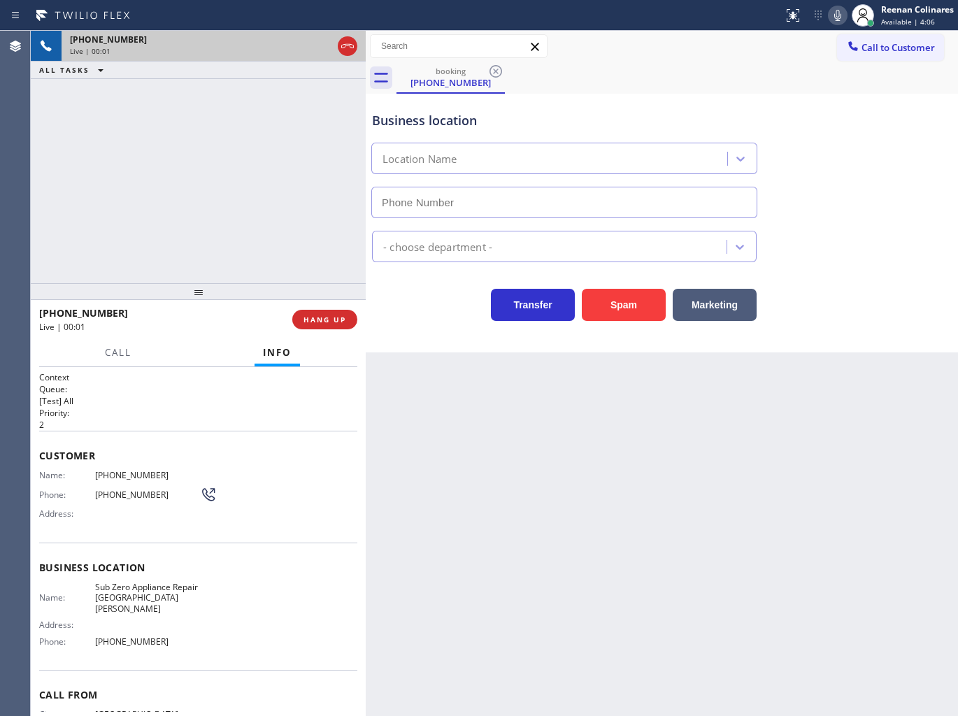
type input "[PHONE_NUMBER]"
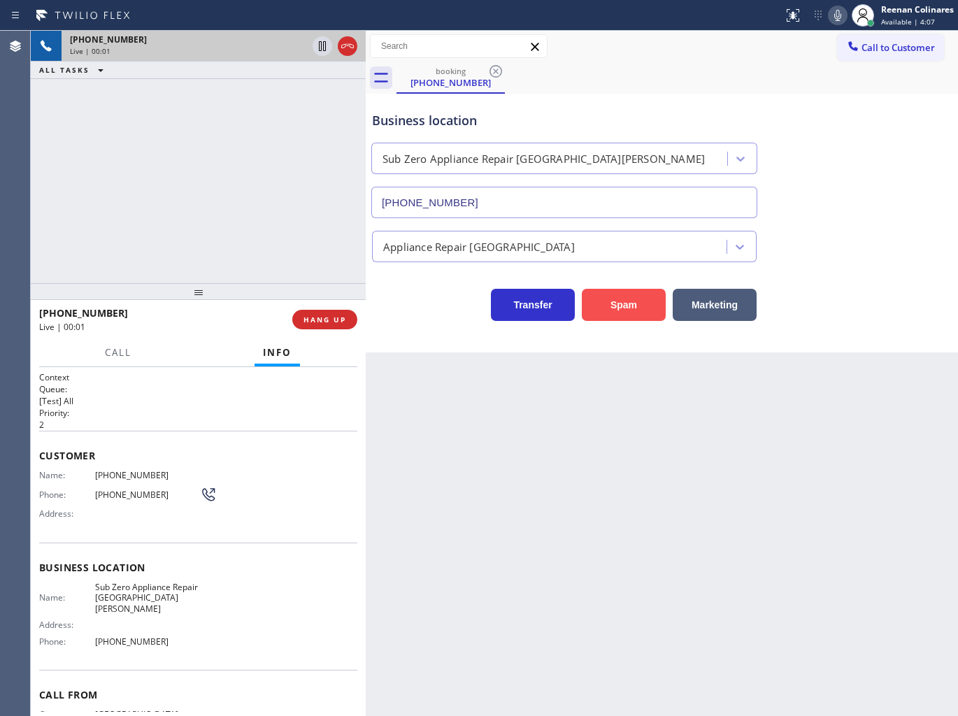
click at [634, 301] on button "Spam" at bounding box center [624, 305] width 84 height 32
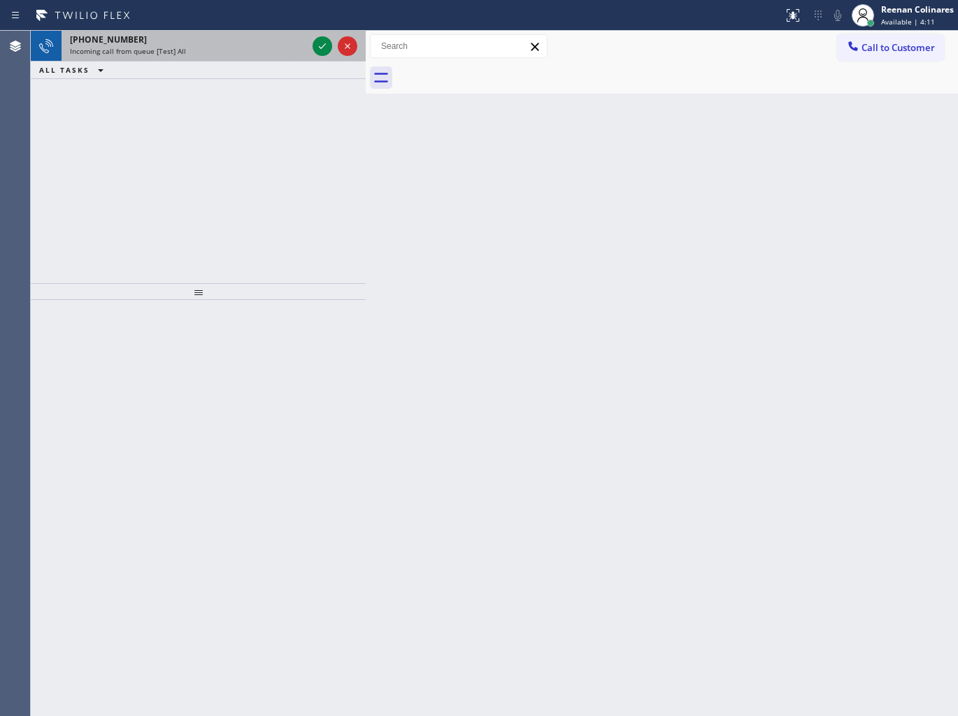
click at [187, 57] on div "[PHONE_NUMBER] Incoming call from queue [Test] All" at bounding box center [186, 46] width 248 height 31
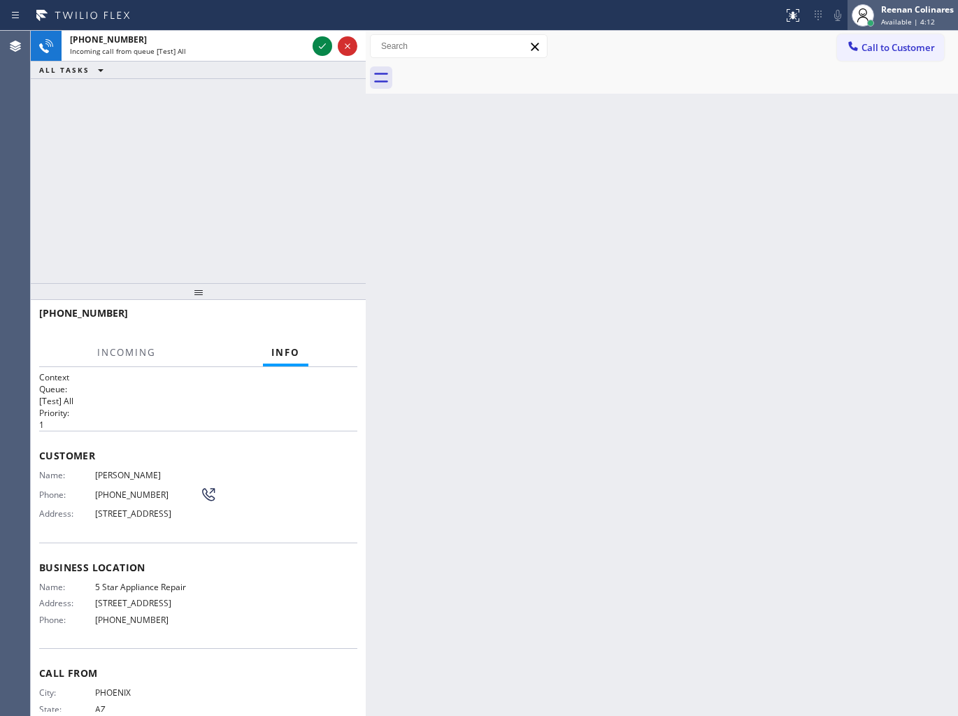
click at [900, 14] on div "Reenan Colinares" at bounding box center [917, 9] width 73 height 12
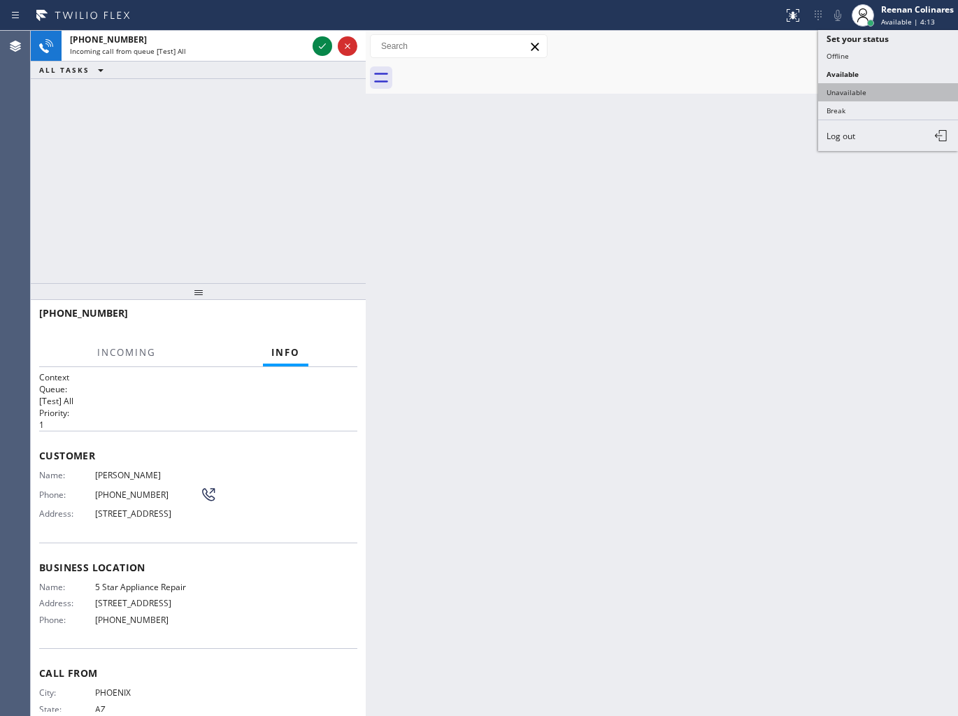
drag, startPoint x: 844, startPoint y: 96, endPoint x: 899, endPoint y: 25, distance: 89.7
click at [846, 95] on button "Unavailable" at bounding box center [888, 92] width 140 height 18
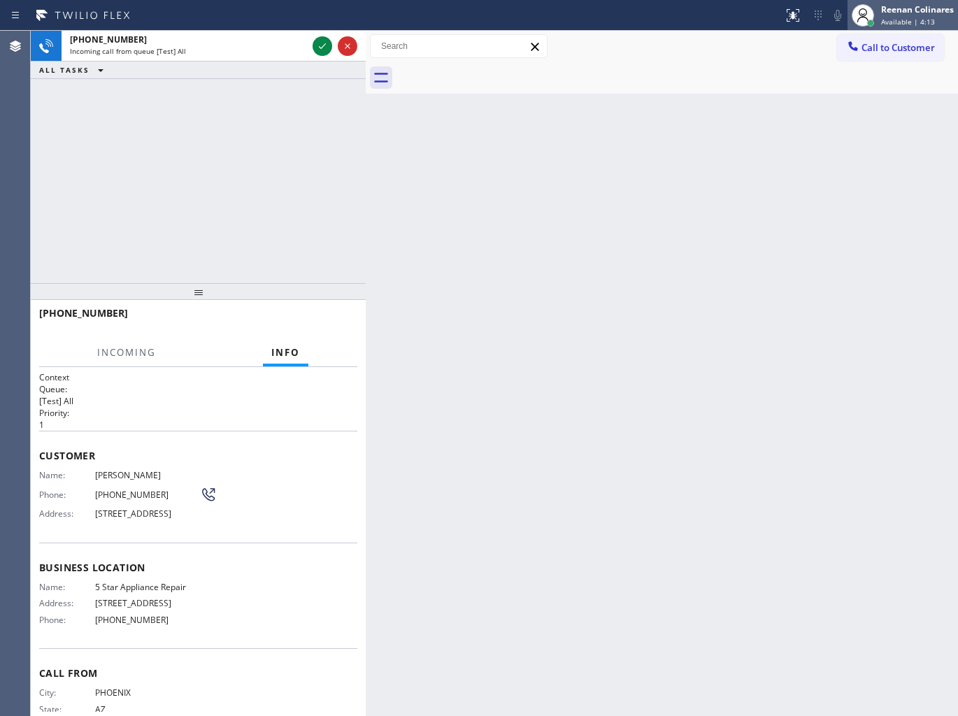
click at [903, 18] on span "Available | 4:13" at bounding box center [908, 22] width 54 height 10
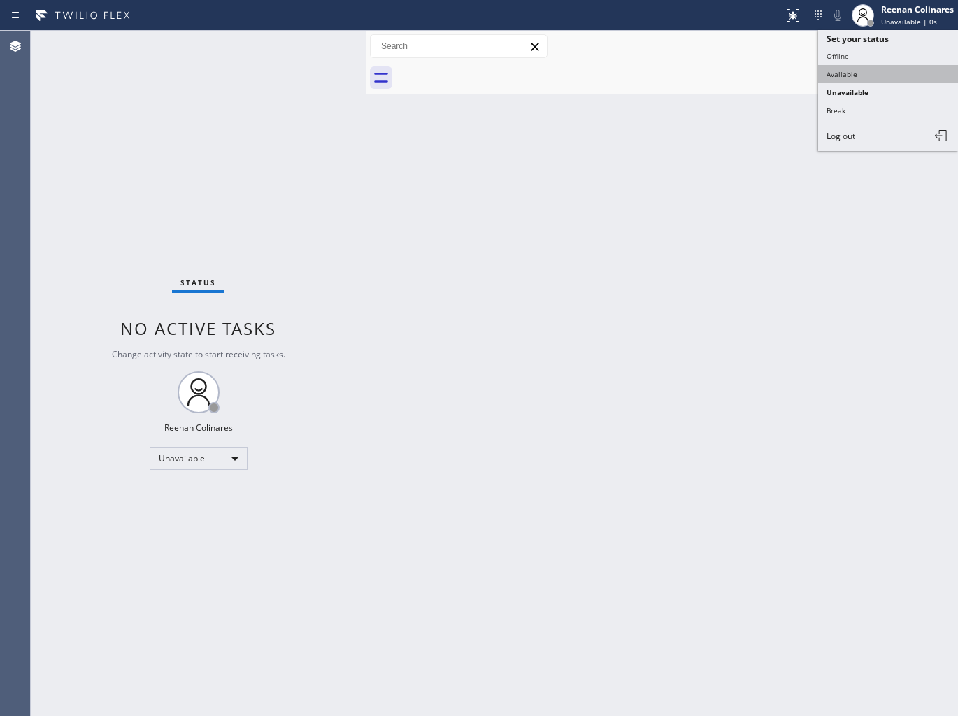
click at [852, 68] on button "Available" at bounding box center [888, 74] width 140 height 18
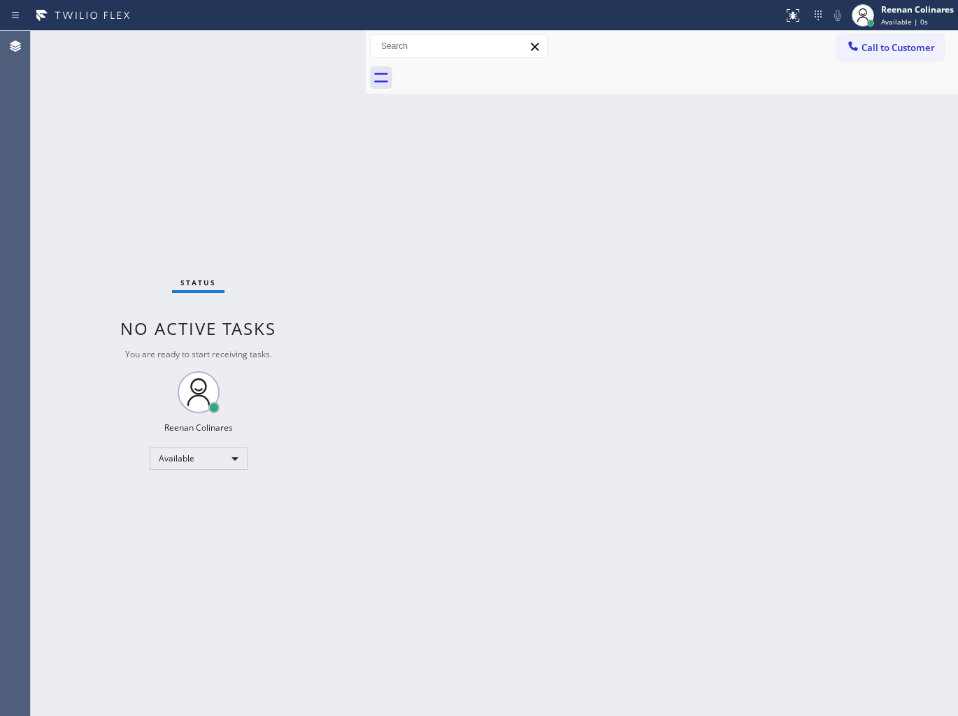
click at [248, 50] on div "Status No active tasks You are ready to start receiving tasks. Reenan Colinares…" at bounding box center [198, 373] width 335 height 685
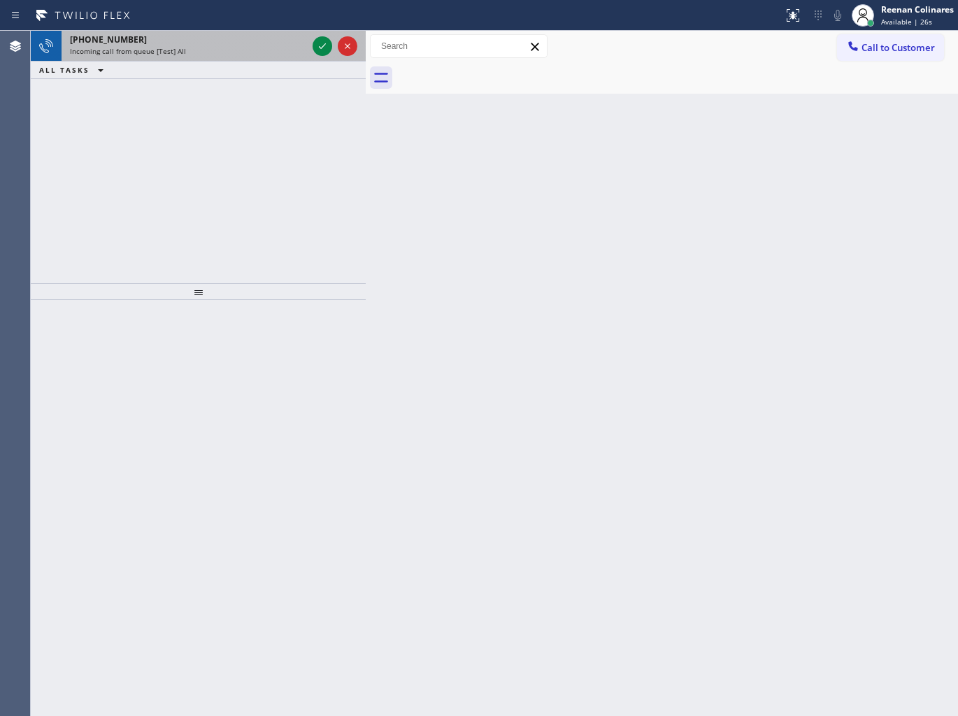
click at [267, 50] on div "Incoming call from queue [Test] All" at bounding box center [188, 51] width 237 height 10
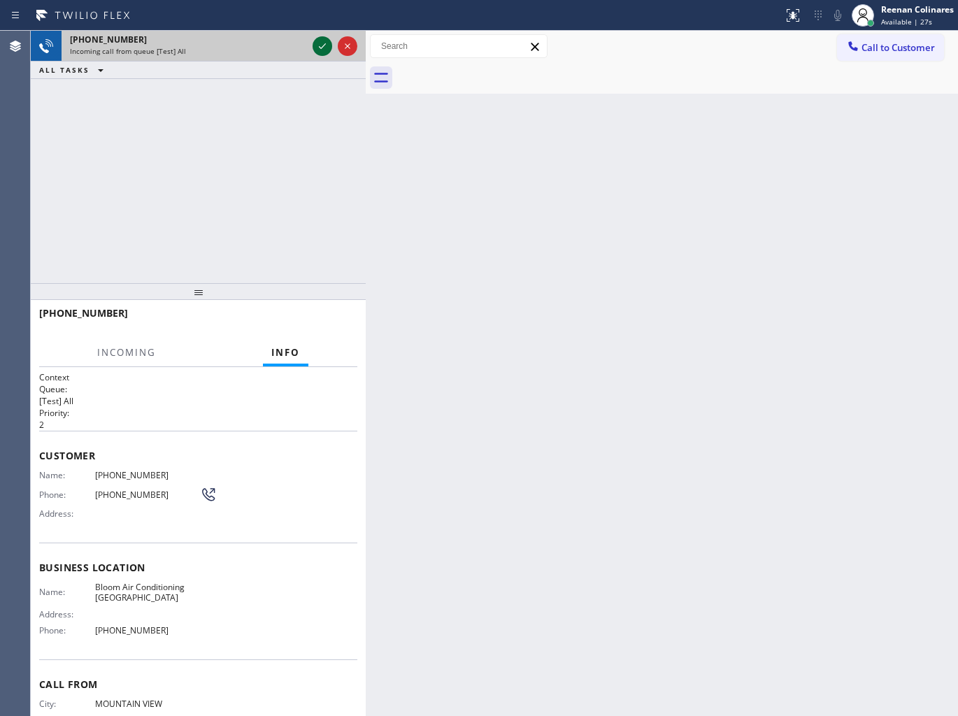
click at [320, 45] on icon at bounding box center [322, 46] width 17 height 17
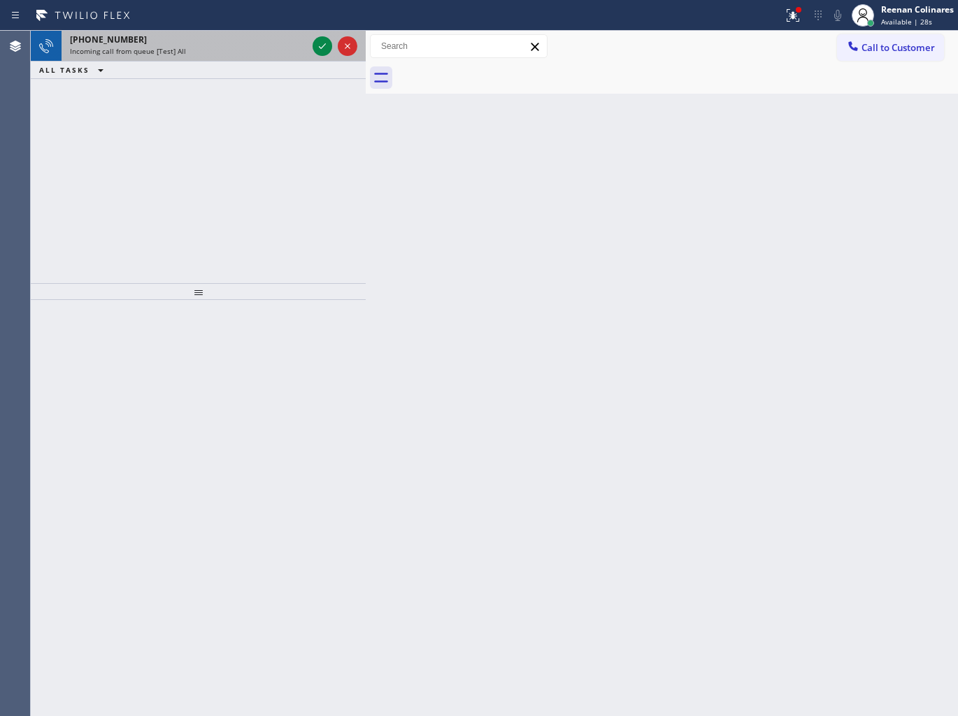
click at [248, 54] on div "Incoming call from queue [Test] All" at bounding box center [188, 51] width 237 height 10
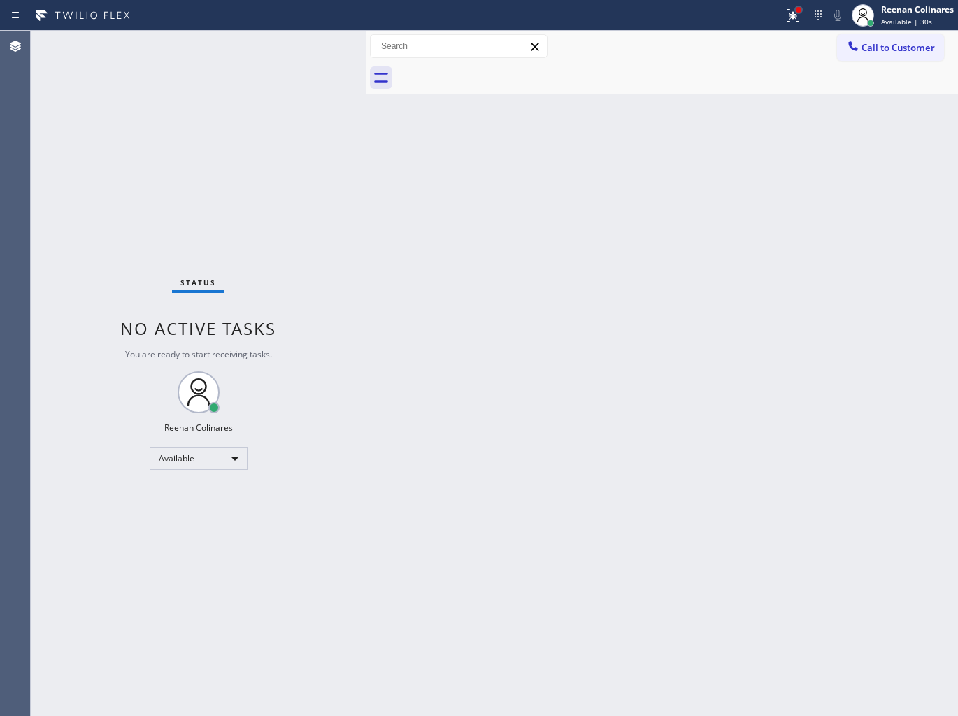
click at [798, 8] on div at bounding box center [799, 10] width 6 height 6
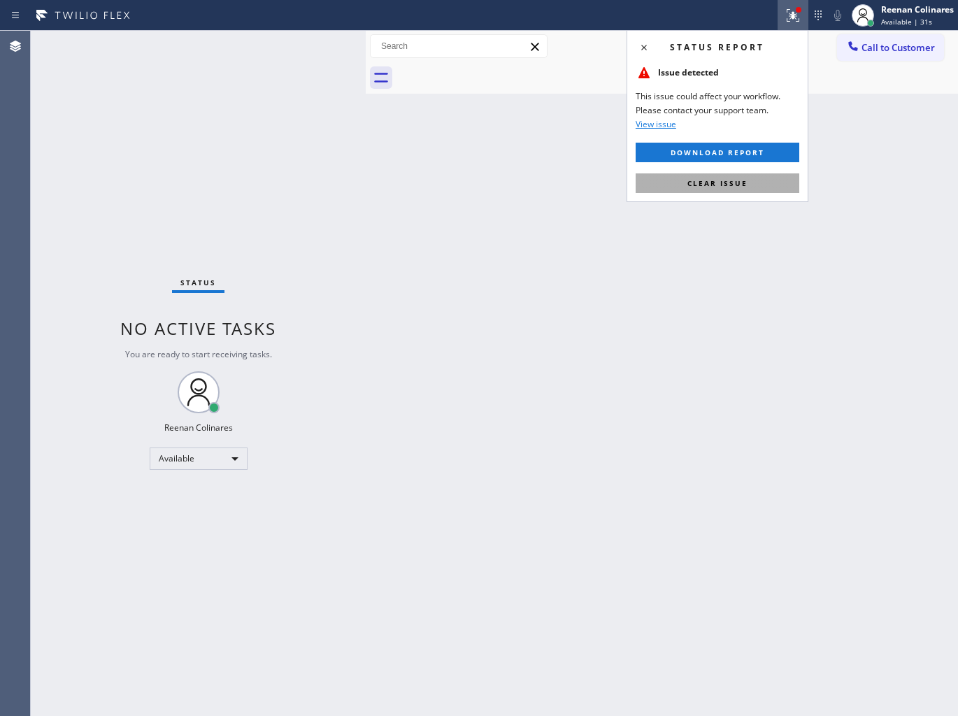
click at [725, 180] on span "Clear issue" at bounding box center [717, 183] width 60 height 10
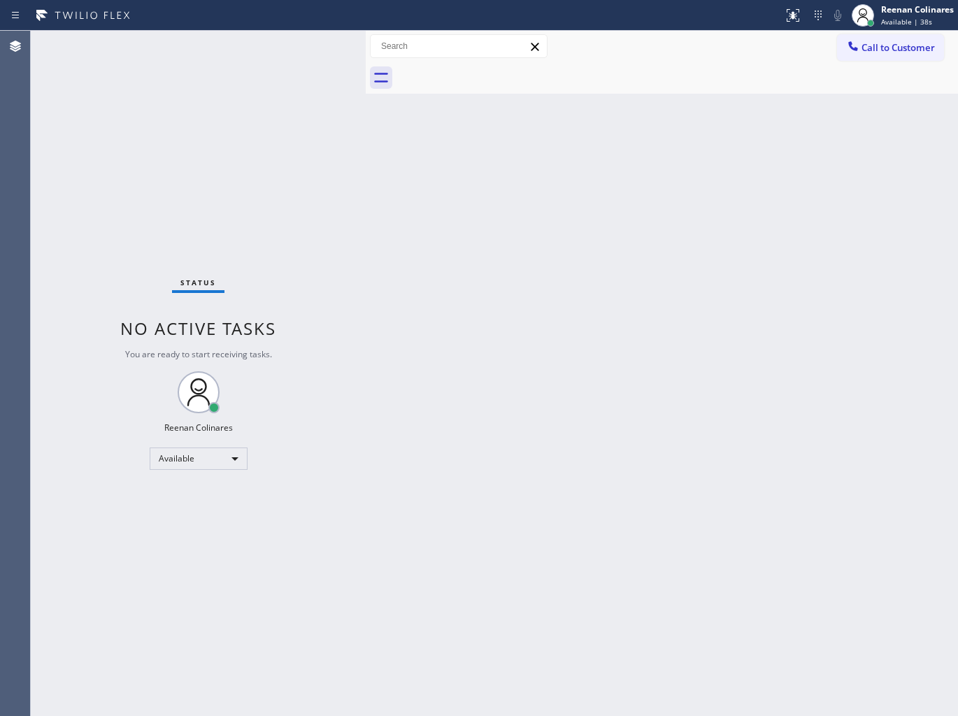
click at [466, 185] on div "Back to Dashboard Change Sender ID Customers Technicians Select a contact Outbo…" at bounding box center [662, 373] width 592 height 685
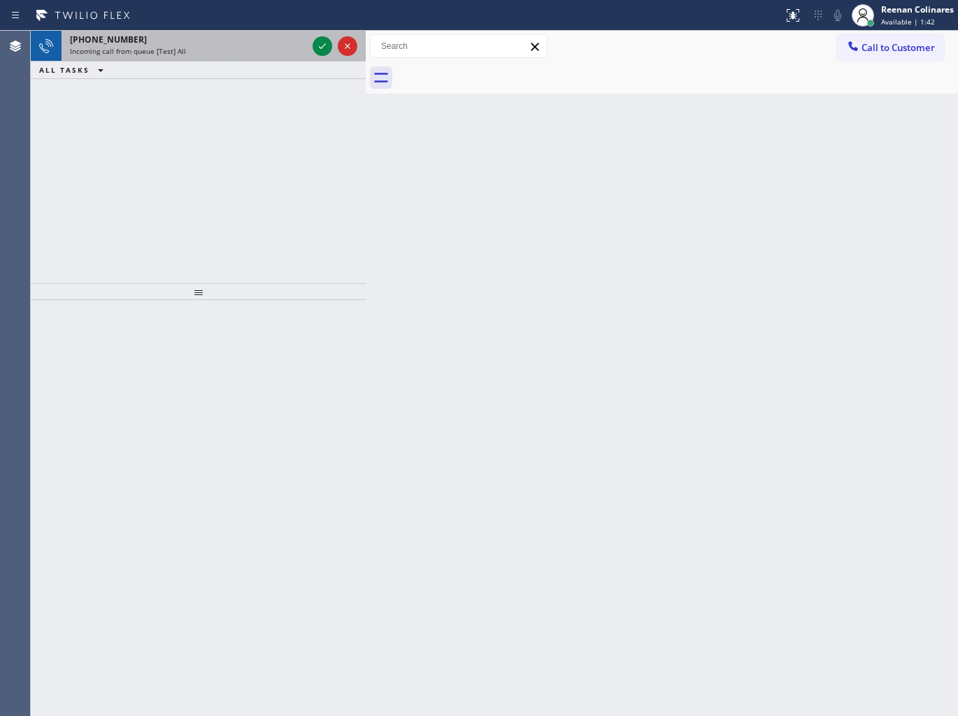
click at [266, 53] on div "Incoming call from queue [Test] All" at bounding box center [188, 51] width 237 height 10
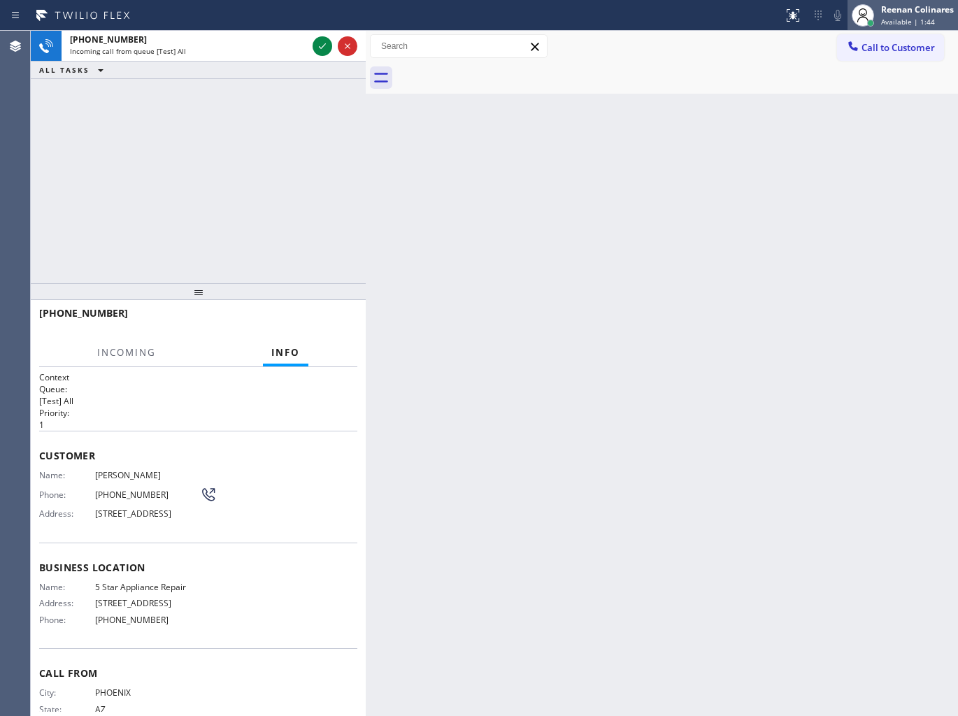
click at [888, 19] on span "Available | 1:44" at bounding box center [908, 22] width 54 height 10
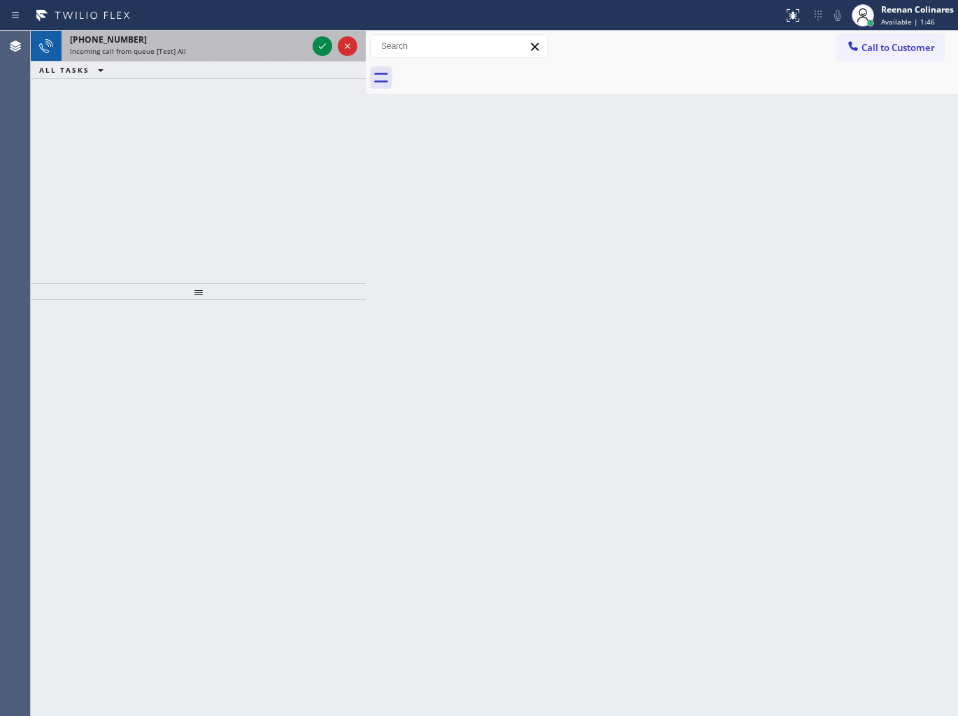
click at [189, 57] on div "[PHONE_NUMBER] Incoming call from queue [Test] All" at bounding box center [186, 46] width 248 height 31
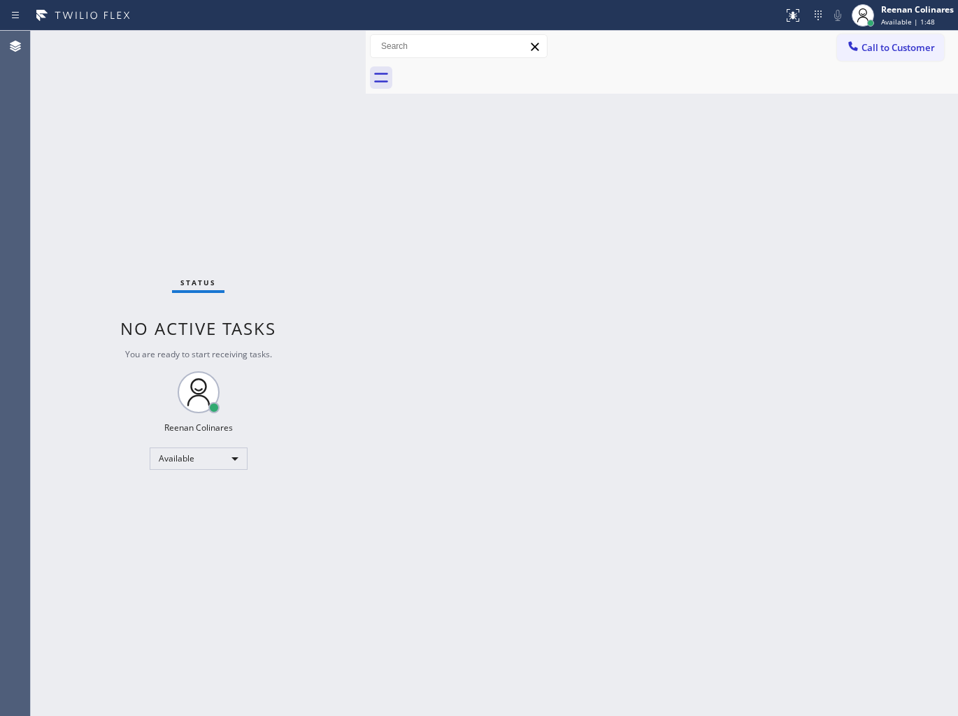
click at [292, 54] on div "Status No active tasks You are ready to start receiving tasks. Reenan Colinares…" at bounding box center [198, 373] width 335 height 685
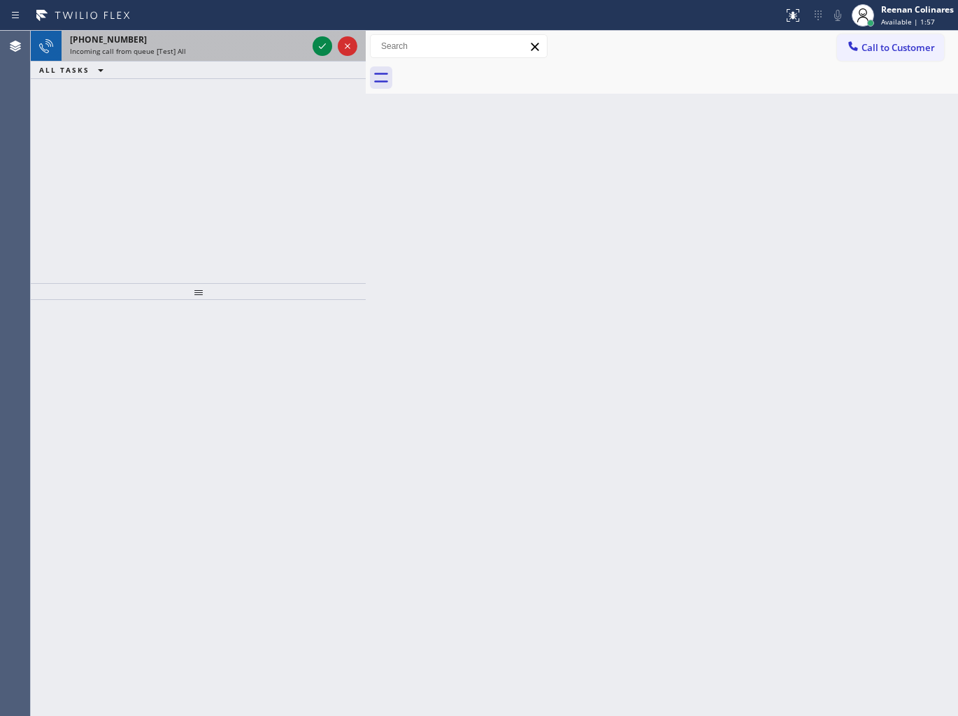
click at [278, 46] on div "Incoming call from queue [Test] All" at bounding box center [188, 51] width 237 height 10
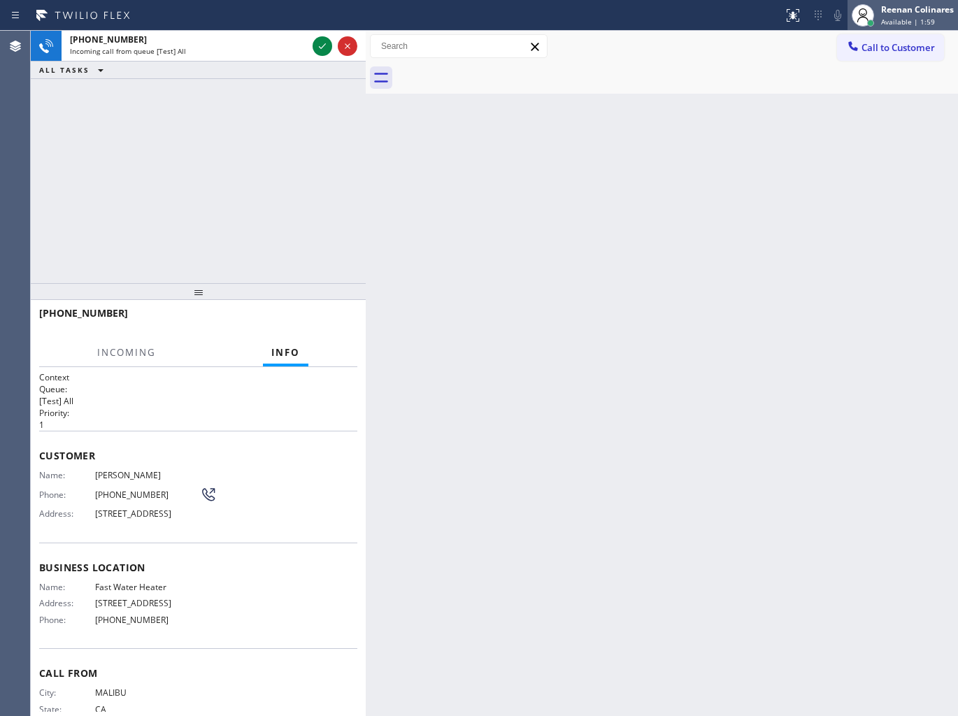
click at [884, 13] on div "Reenan Colinares" at bounding box center [917, 9] width 73 height 12
click at [845, 85] on button "Unavailable" at bounding box center [888, 92] width 140 height 18
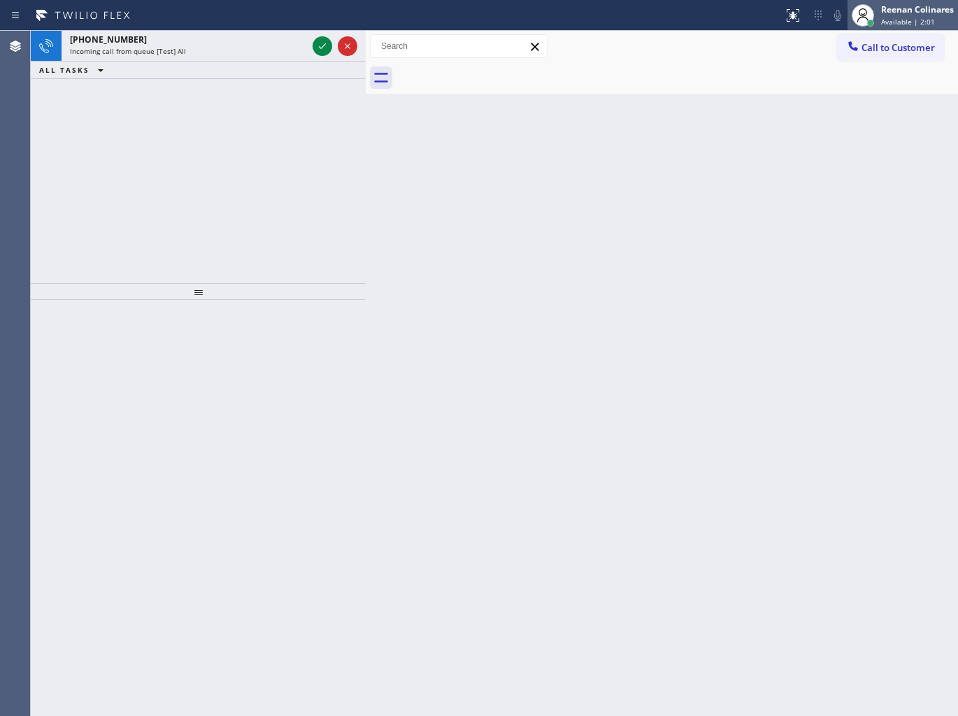
click at [898, 18] on span "Available | 2:01" at bounding box center [908, 22] width 54 height 10
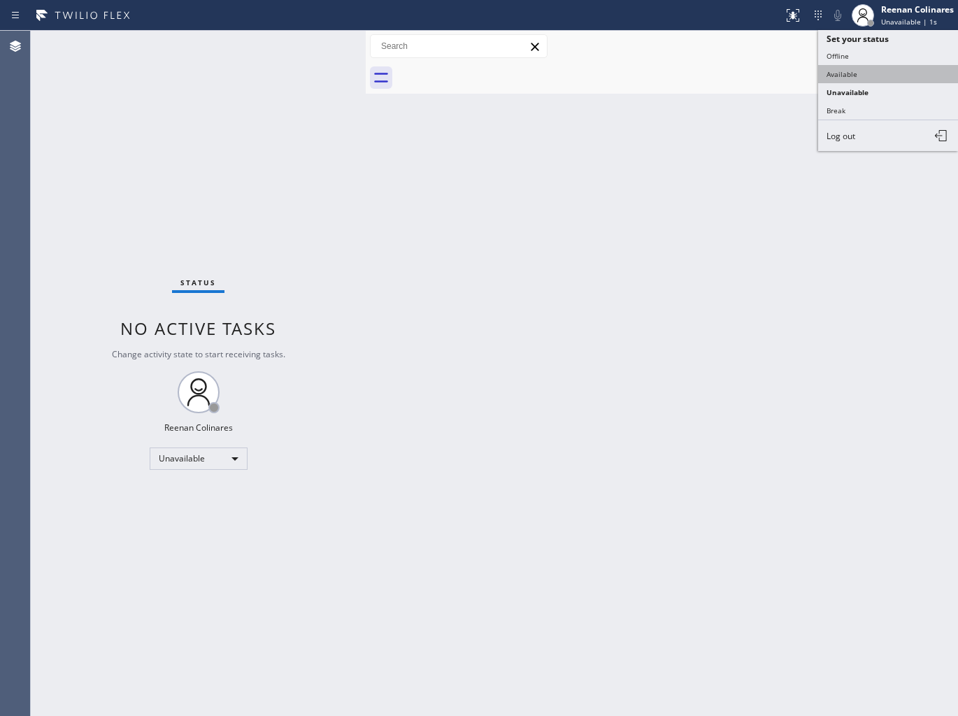
click at [846, 71] on button "Available" at bounding box center [888, 74] width 140 height 18
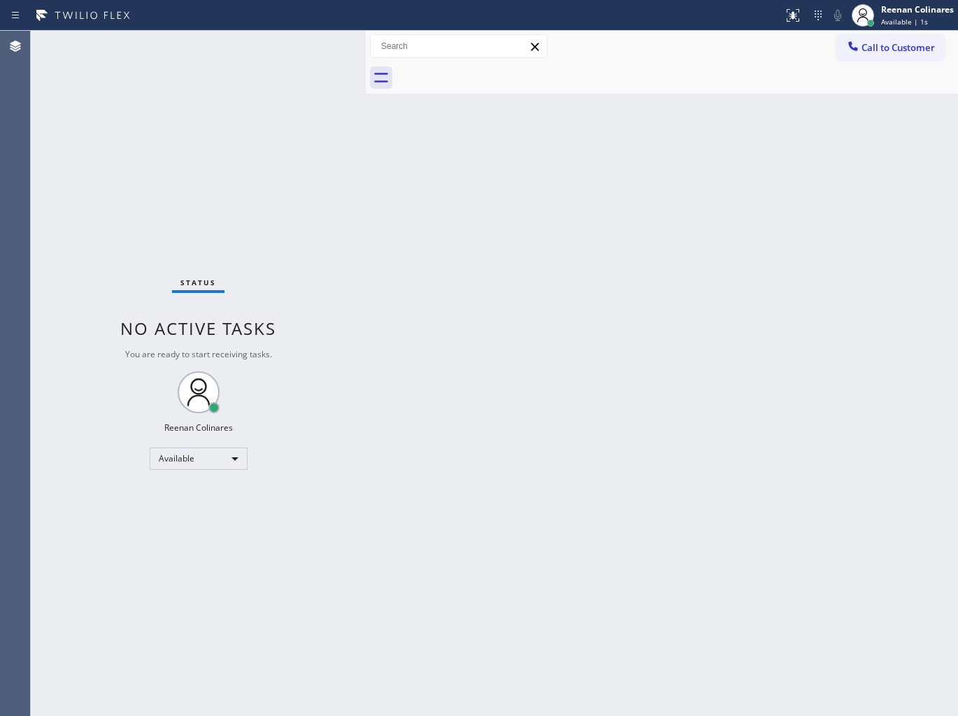
click at [255, 49] on div "Status No active tasks You are ready to start receiving tasks. Reenan Colinares…" at bounding box center [198, 373] width 335 height 685
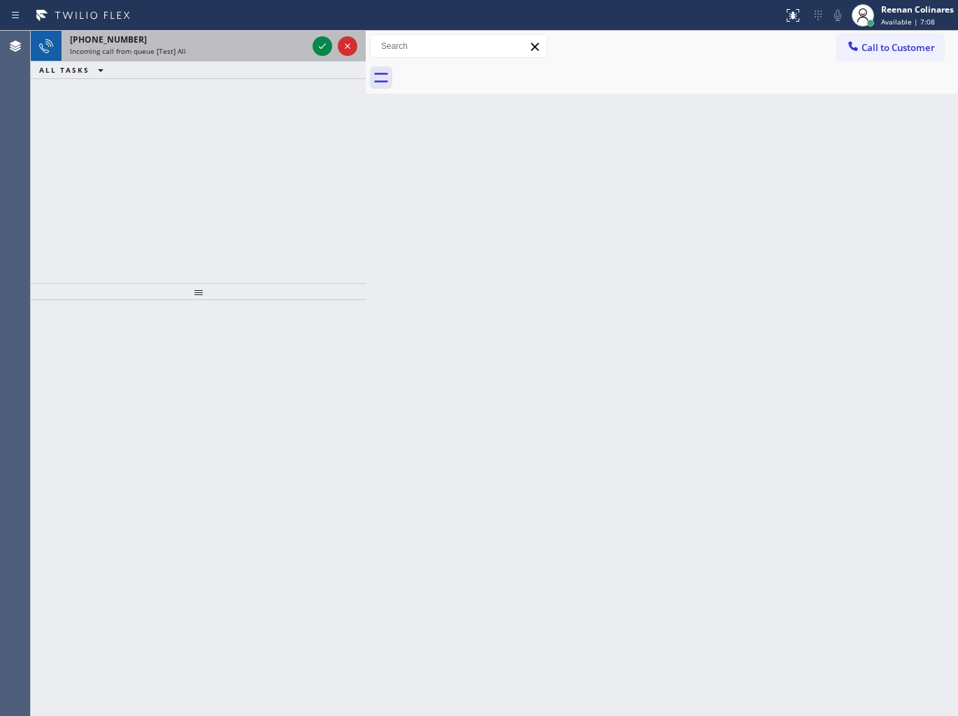
click at [252, 46] on div "Incoming call from queue [Test] All" at bounding box center [188, 51] width 237 height 10
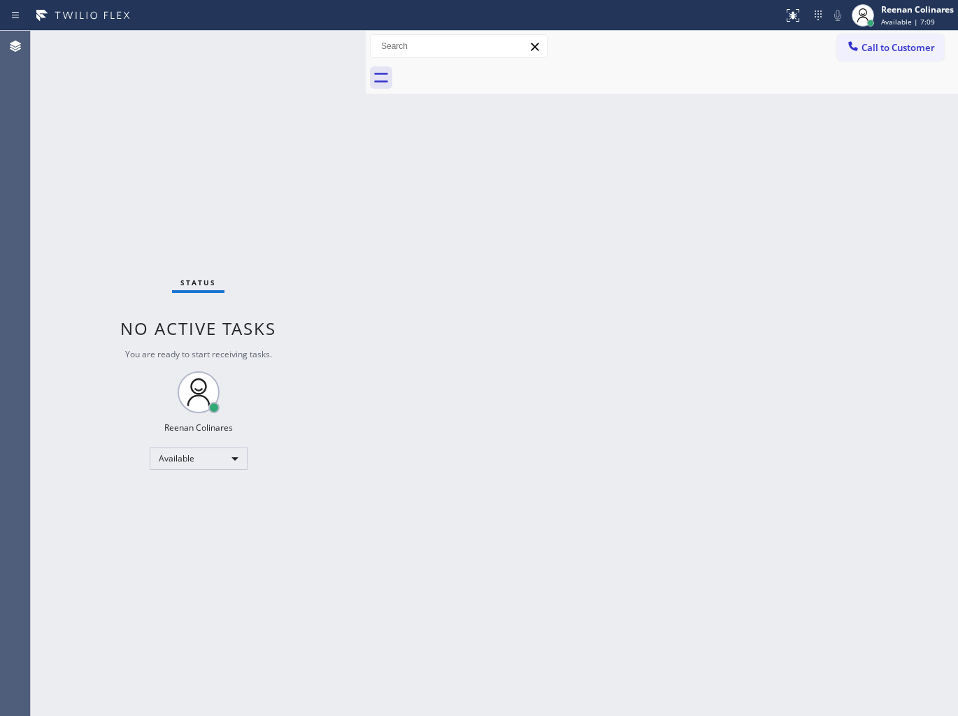
click at [252, 46] on div "Status No active tasks You are ready to start receiving tasks. Reenan Colinares…" at bounding box center [198, 373] width 335 height 685
click at [420, 338] on div "Back to Dashboard Change Sender ID Customers Technicians Select a contact Outbo…" at bounding box center [662, 373] width 592 height 685
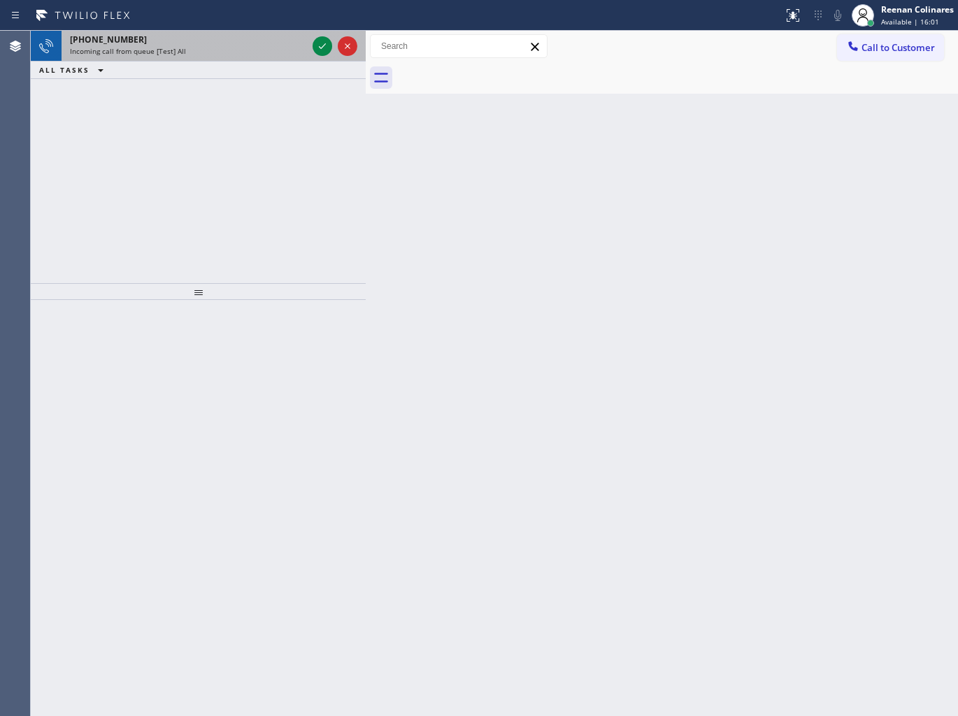
click at [231, 48] on div "Incoming call from queue [Test] All" at bounding box center [188, 51] width 237 height 10
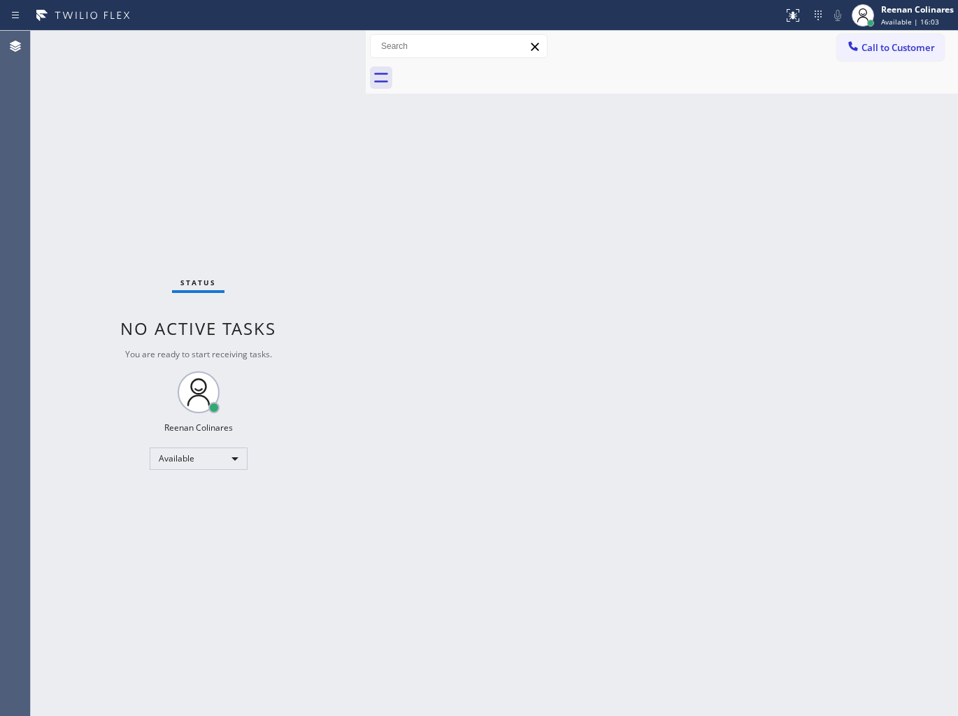
click at [231, 48] on div "Status No active tasks You are ready to start receiving tasks. Reenan Colinares…" at bounding box center [198, 373] width 335 height 685
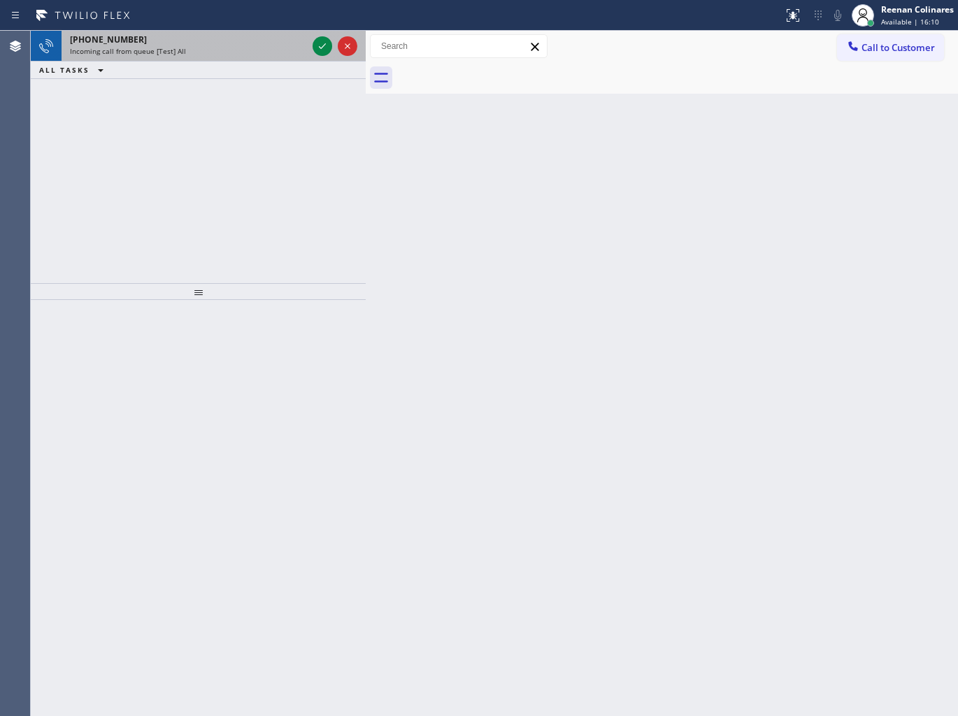
click at [245, 55] on div "Incoming call from queue [Test] All" at bounding box center [188, 51] width 237 height 10
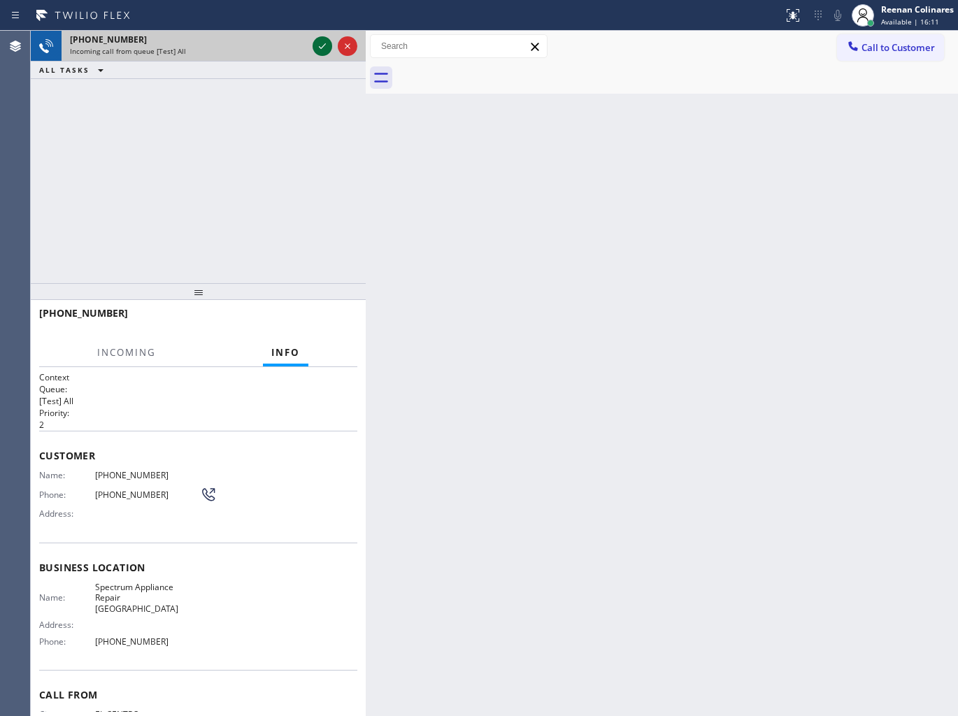
click at [317, 46] on icon at bounding box center [322, 46] width 17 height 17
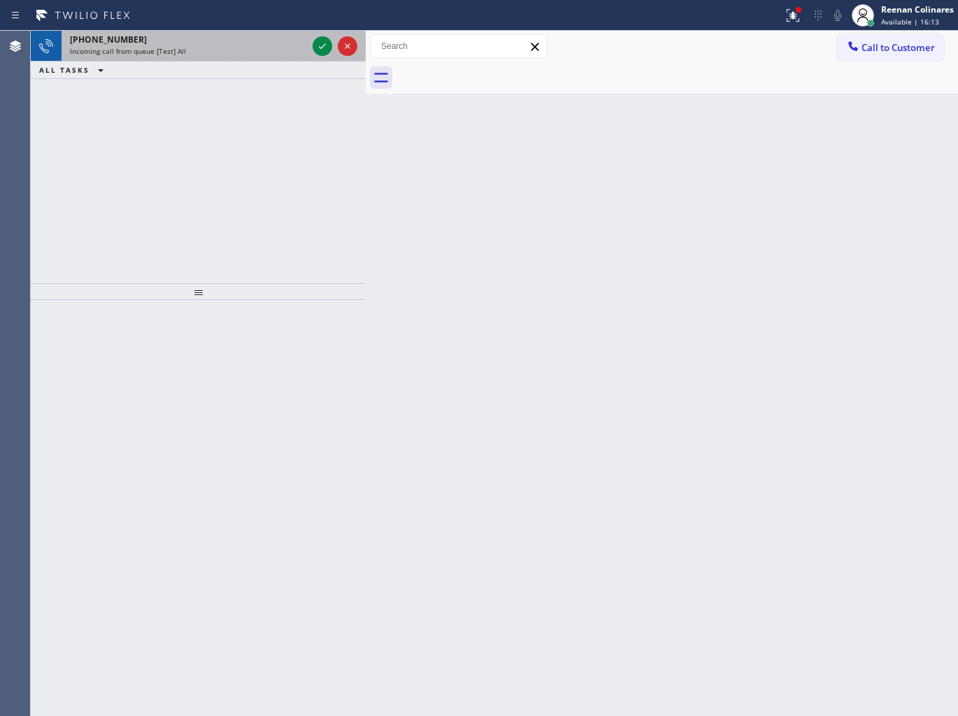
drag, startPoint x: 250, startPoint y: 25, endPoint x: 256, endPoint y: 40, distance: 16.0
click at [255, 38] on div "Status report Issue detected This issue could affect your workflow. Please cont…" at bounding box center [479, 358] width 958 height 716
click at [257, 43] on div "[PHONE_NUMBER]" at bounding box center [188, 40] width 237 height 12
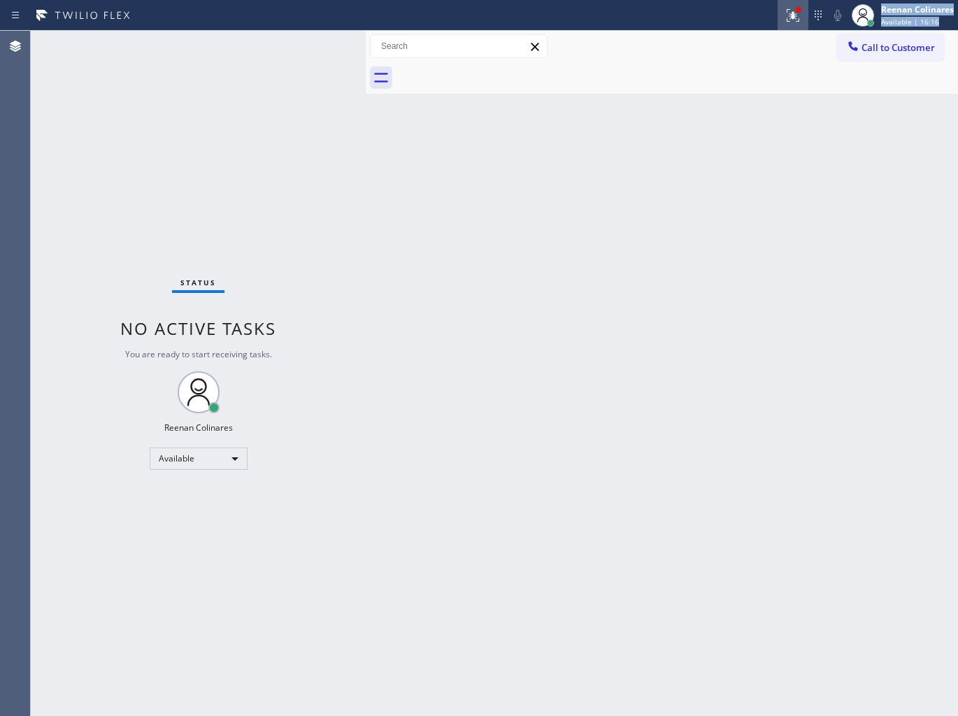
click at [801, 15] on icon at bounding box center [792, 15] width 17 height 17
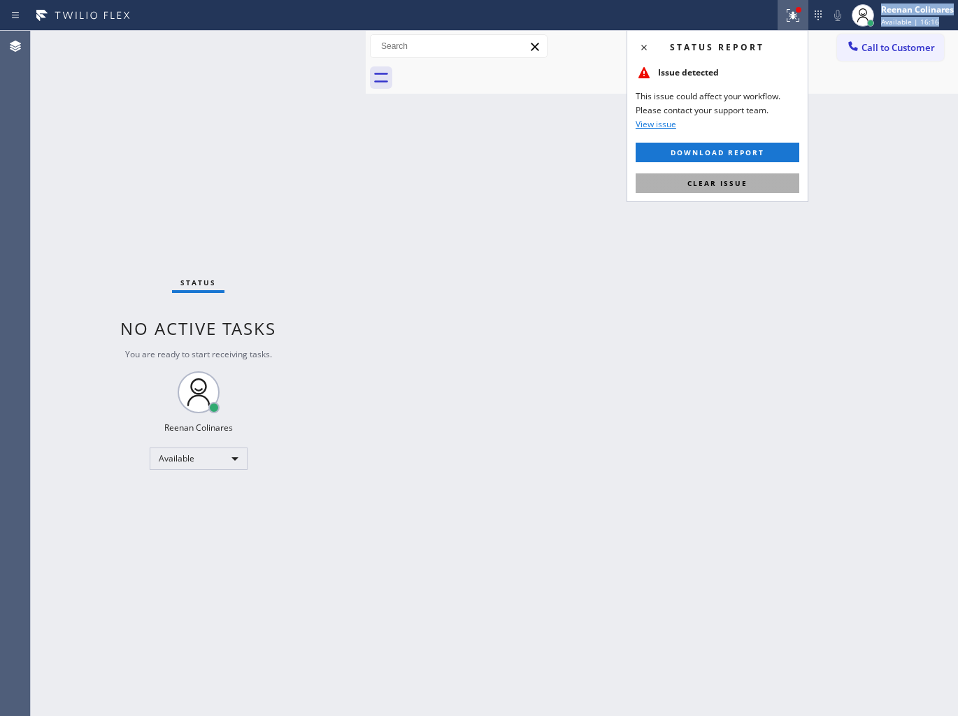
click at [710, 180] on span "Clear issue" at bounding box center [717, 183] width 60 height 10
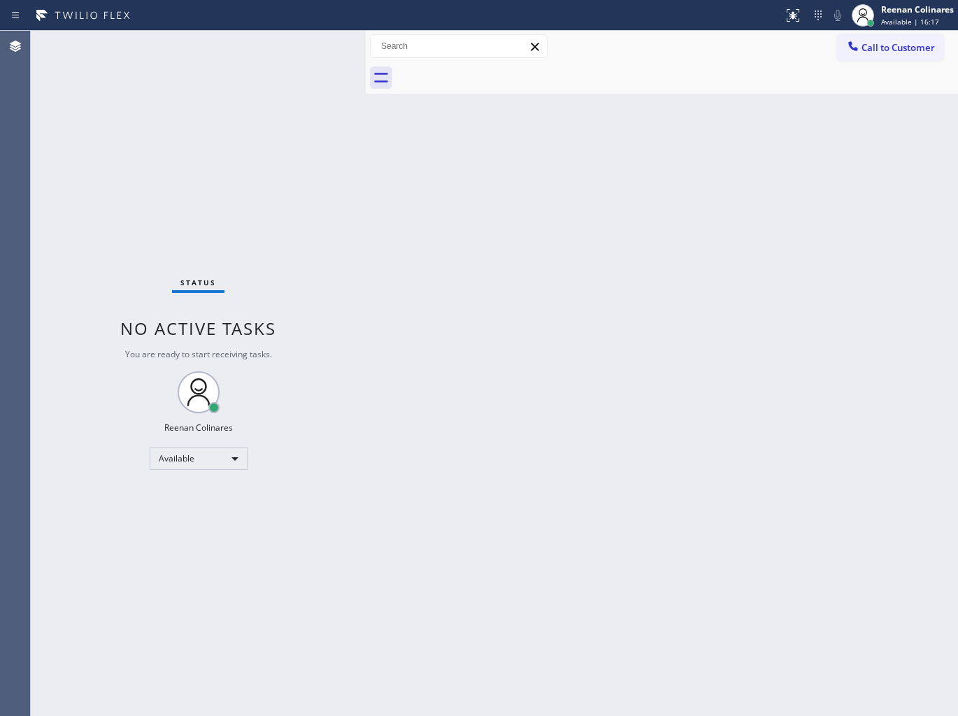
click at [522, 170] on div "Back to Dashboard Change Sender ID Customers Technicians Select a contact Outbo…" at bounding box center [662, 373] width 592 height 685
click at [712, 166] on div "Back to Dashboard Change Sender ID Customers Technicians Select a contact Outbo…" at bounding box center [662, 373] width 592 height 685
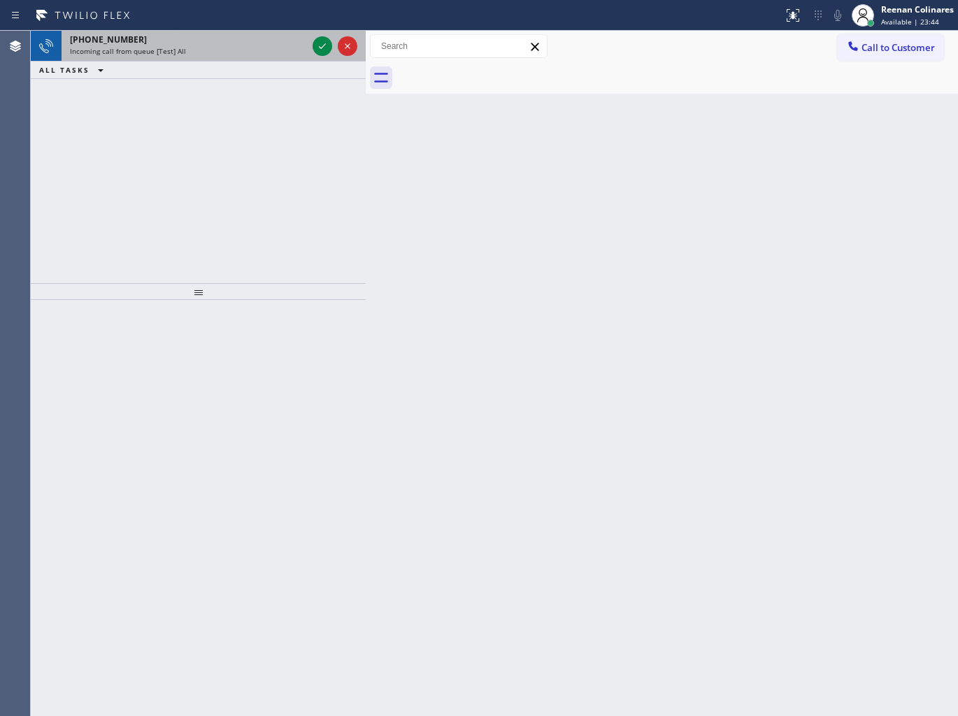
click at [200, 43] on div "[PHONE_NUMBER]" at bounding box center [188, 40] width 237 height 12
click at [291, 48] on div "Incoming call from queue [Test] All" at bounding box center [188, 51] width 237 height 10
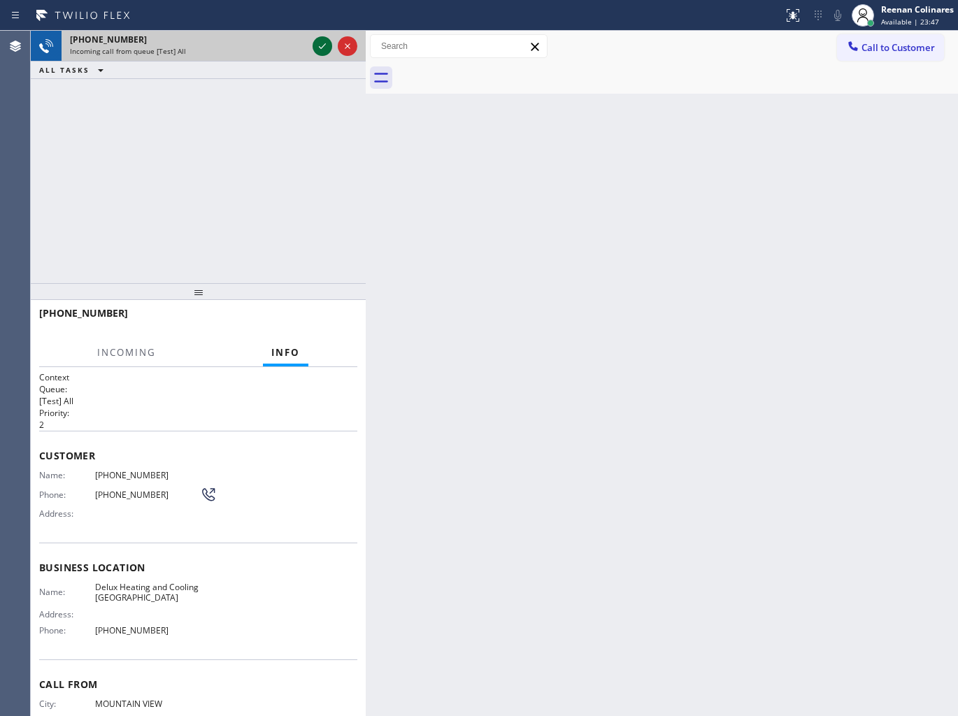
click at [317, 49] on icon at bounding box center [322, 46] width 17 height 17
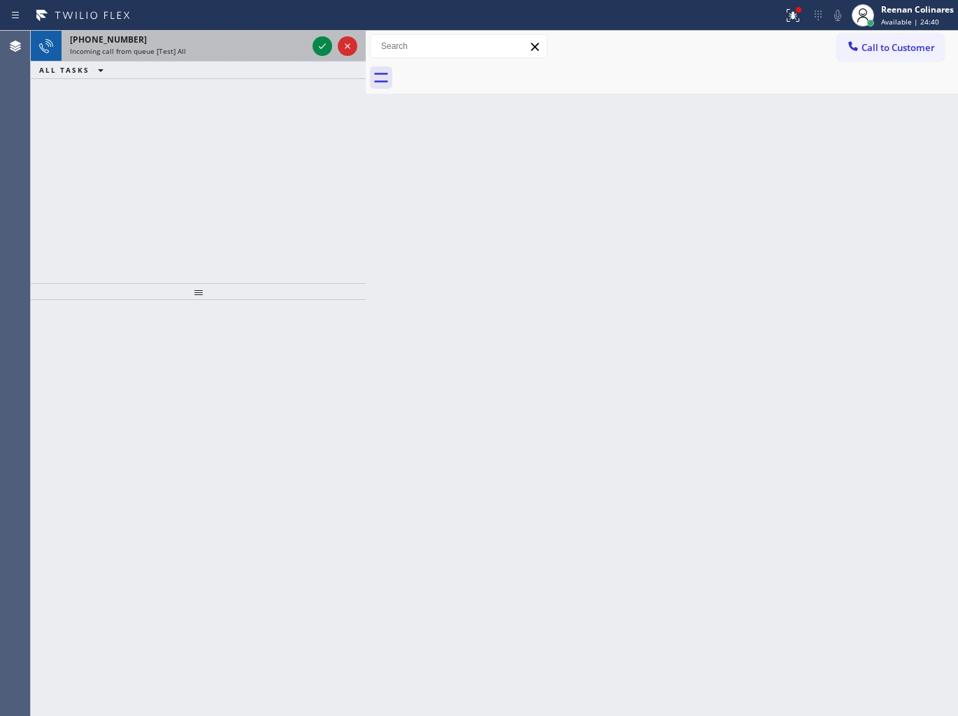
click at [264, 46] on div "Incoming call from queue [Test] All" at bounding box center [188, 51] width 237 height 10
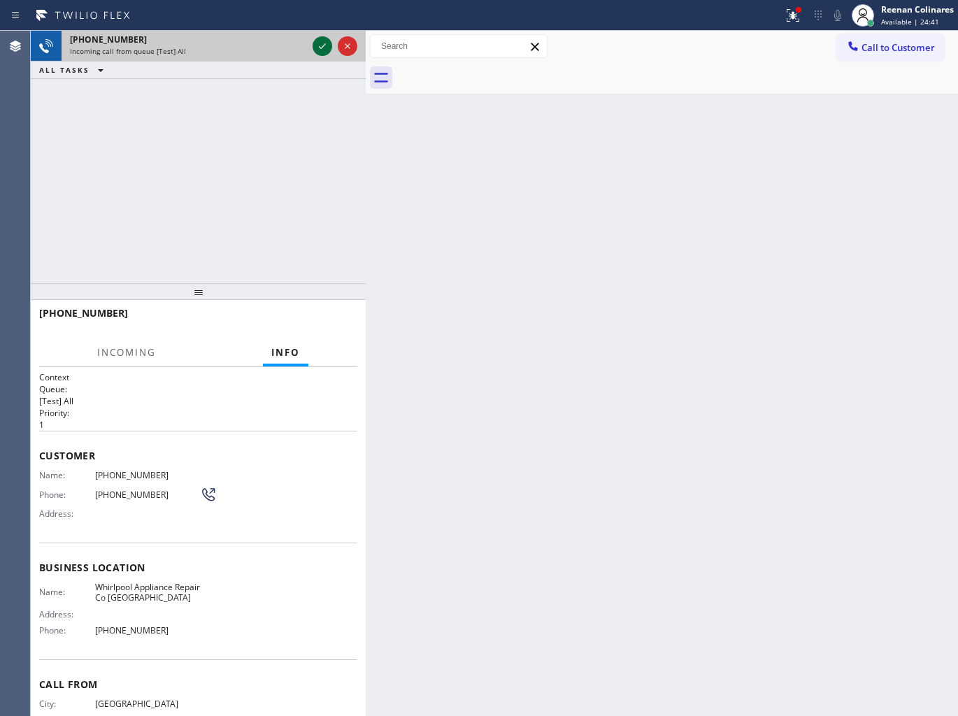
click at [317, 43] on icon at bounding box center [322, 46] width 17 height 17
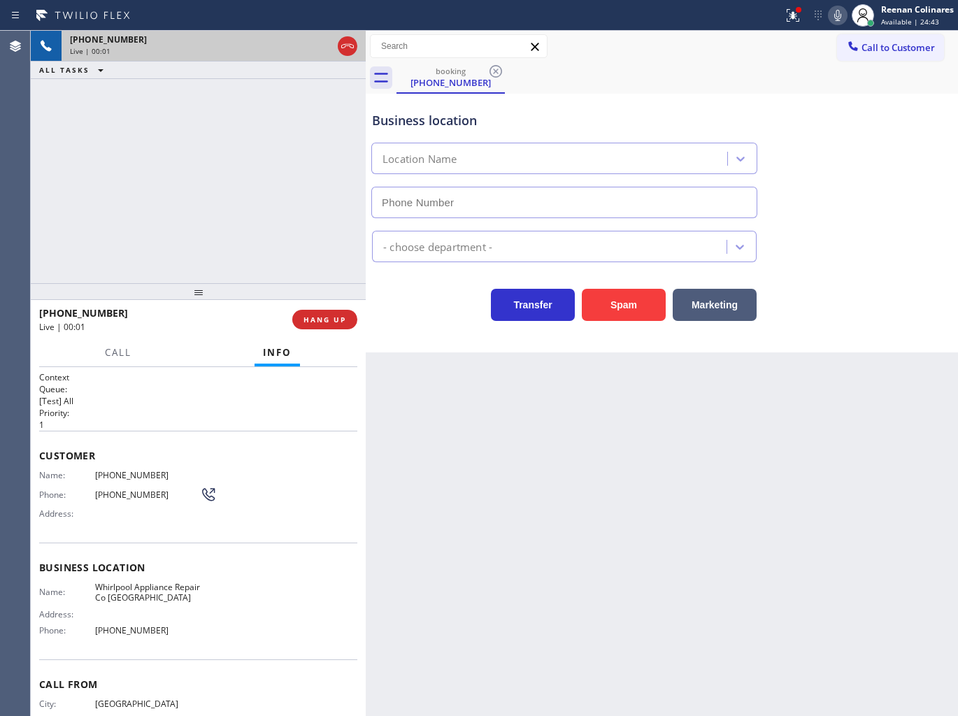
type input "[PHONE_NUMBER]"
click at [791, 24] on button at bounding box center [792, 15] width 31 height 31
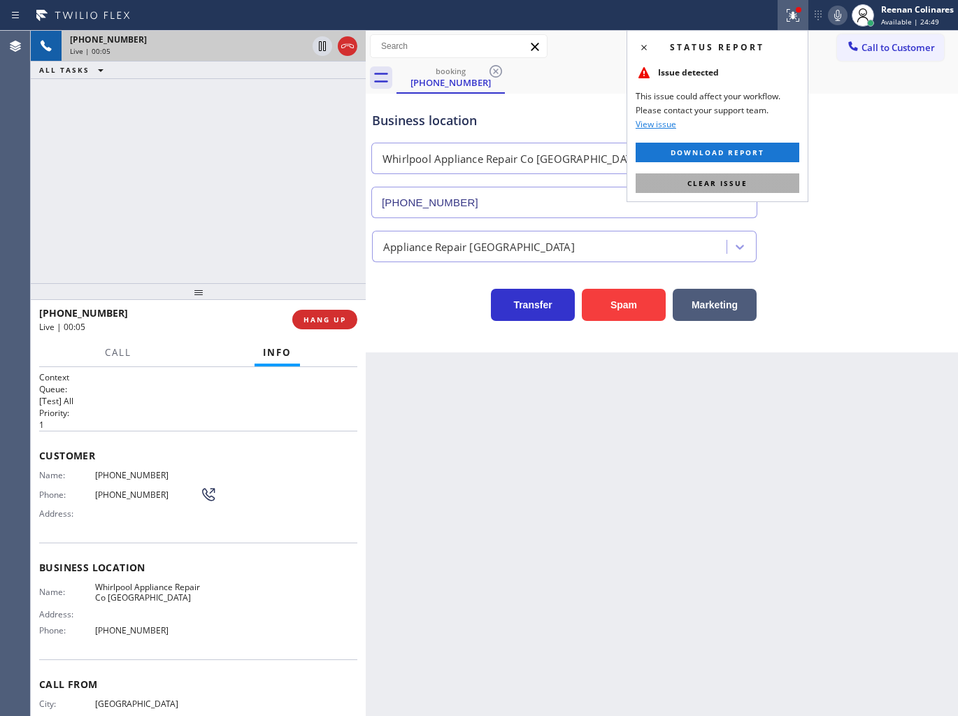
click at [744, 180] on span "Clear issue" at bounding box center [717, 183] width 60 height 10
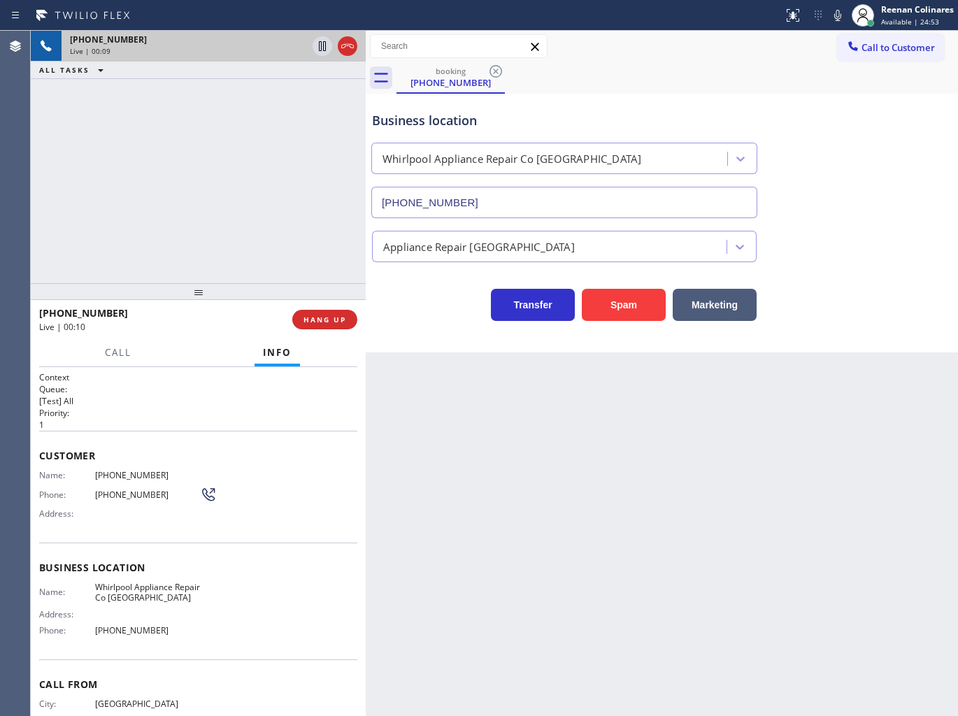
drag, startPoint x: 836, startPoint y: 12, endPoint x: 805, endPoint y: 32, distance: 37.4
click at [836, 12] on icon at bounding box center [837, 15] width 17 height 17
click at [317, 320] on span "HANG UP" at bounding box center [324, 320] width 43 height 10
click at [318, 320] on span "HANG UP" at bounding box center [324, 320] width 43 height 10
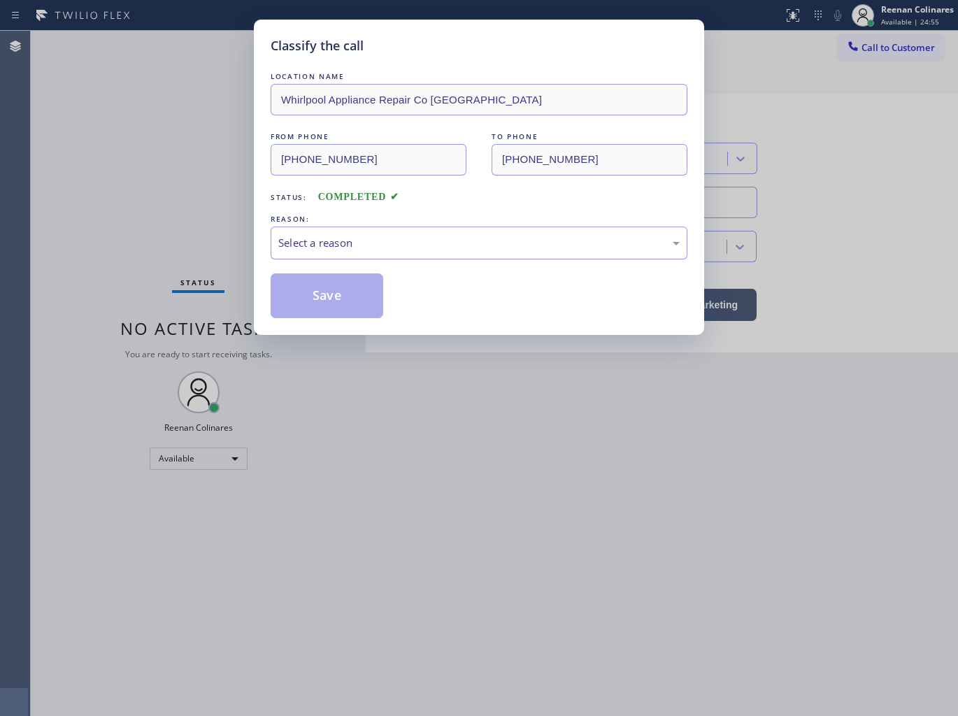
click at [413, 247] on div "Select a reason" at bounding box center [478, 243] width 401 height 16
click at [326, 299] on button "Save" at bounding box center [327, 295] width 113 height 45
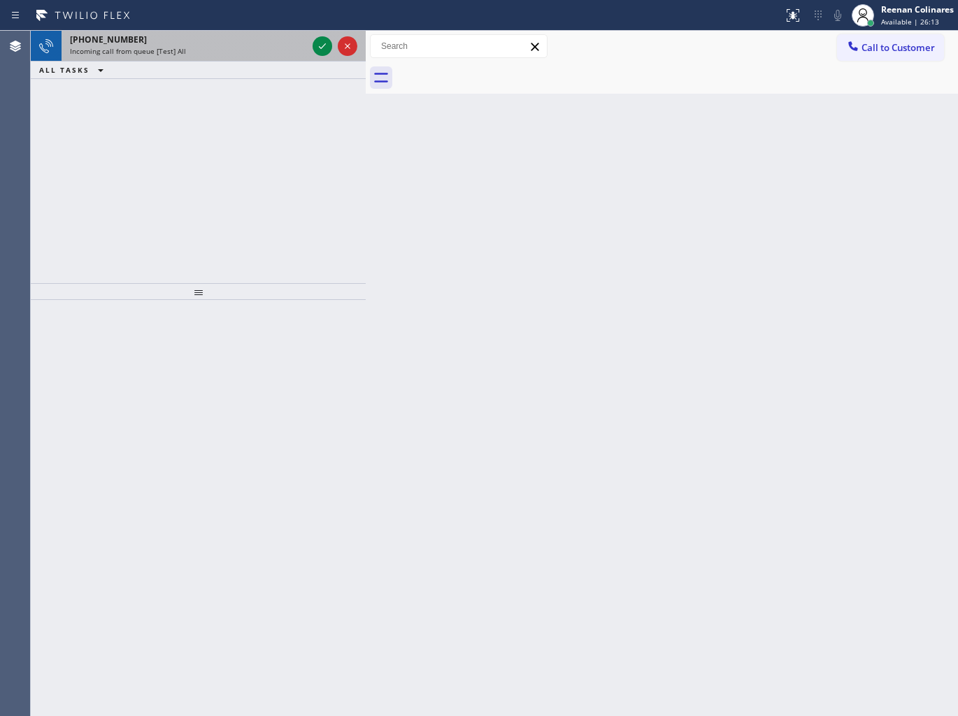
click at [252, 39] on div "[PHONE_NUMBER]" at bounding box center [188, 40] width 237 height 12
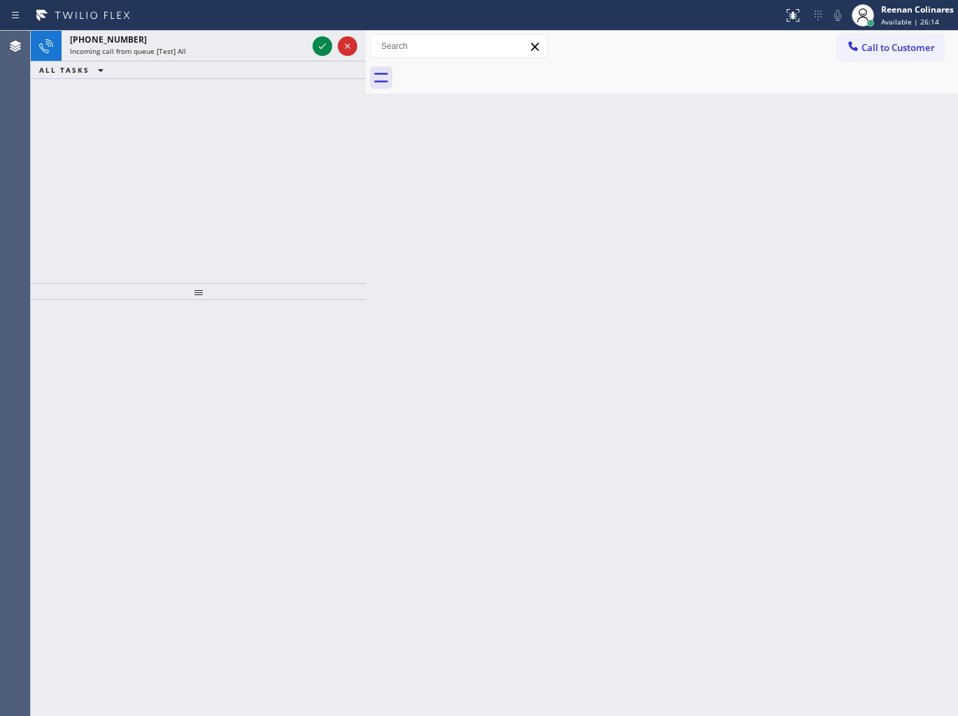
click at [263, 92] on div "[PHONE_NUMBER] Incoming call from queue [Test] All ALL TASKS ALL TASKS ACTIVE T…" at bounding box center [198, 157] width 335 height 252
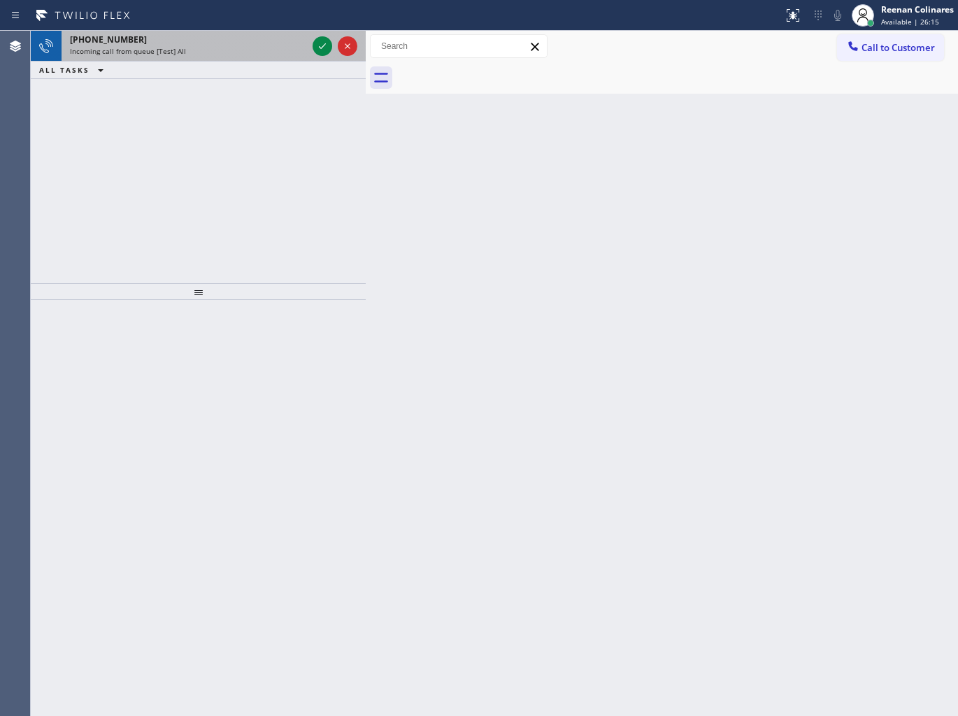
click at [250, 49] on div "Incoming call from queue [Test] All" at bounding box center [188, 51] width 237 height 10
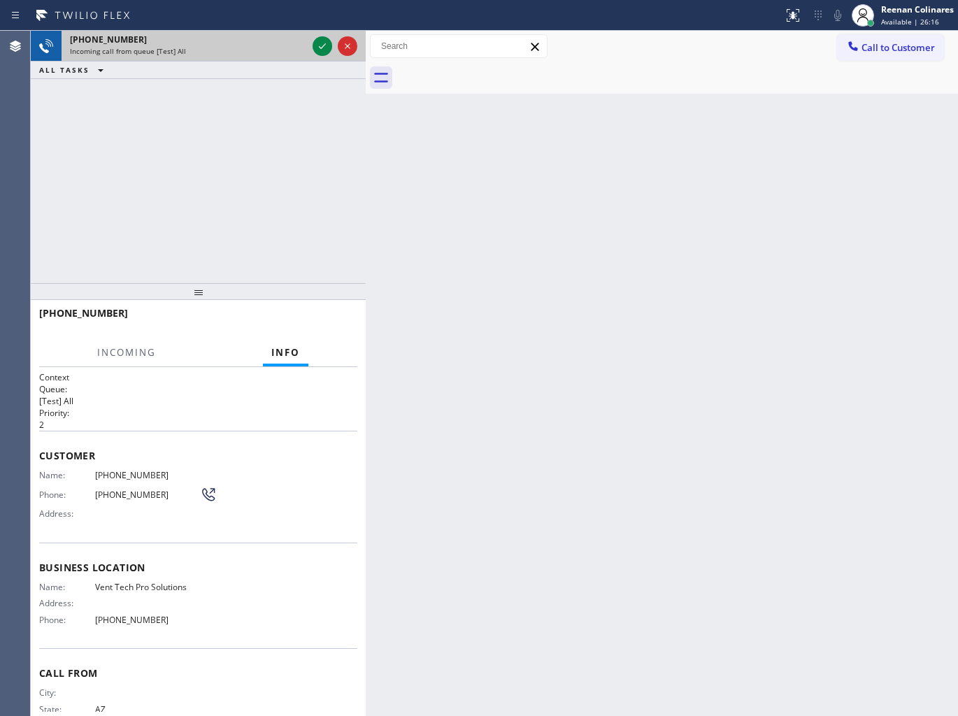
click at [303, 46] on div "Incoming call from queue [Test] All" at bounding box center [188, 51] width 237 height 10
click at [319, 45] on icon at bounding box center [322, 46] width 17 height 17
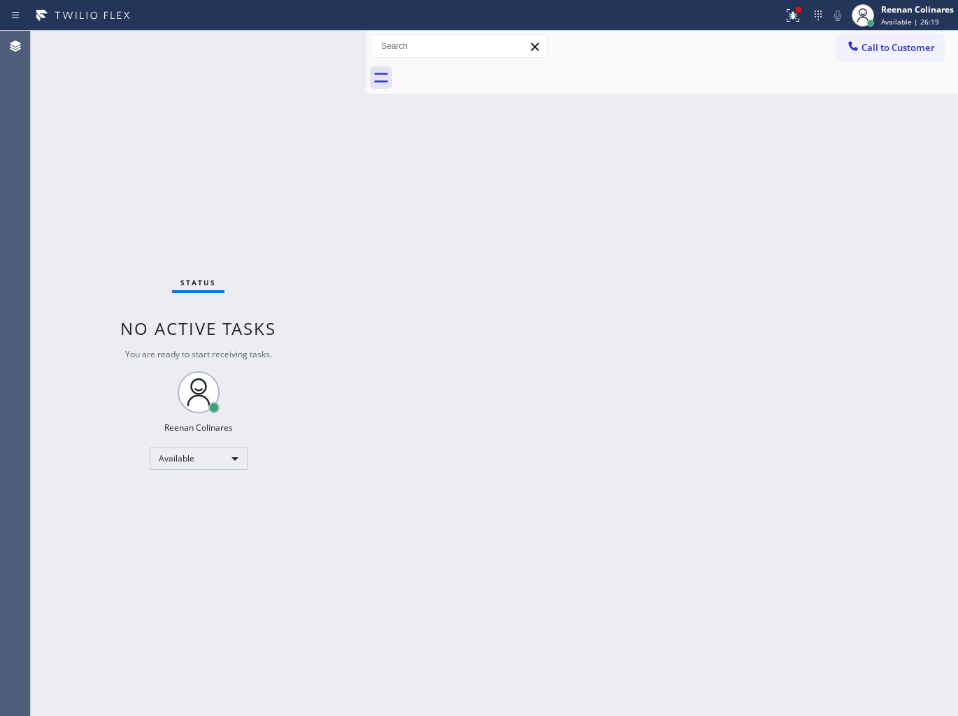
click at [257, 224] on div "Status No active tasks You are ready to start receiving tasks. Reenan Colinares…" at bounding box center [198, 373] width 335 height 685
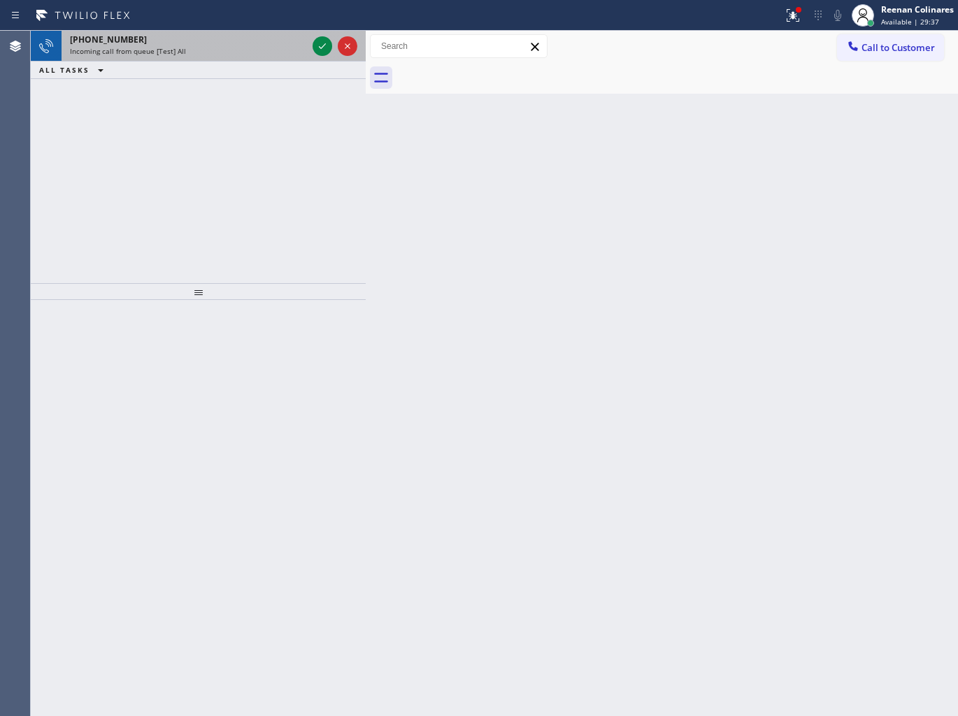
click at [254, 53] on div "Incoming call from queue [Test] All" at bounding box center [188, 51] width 237 height 10
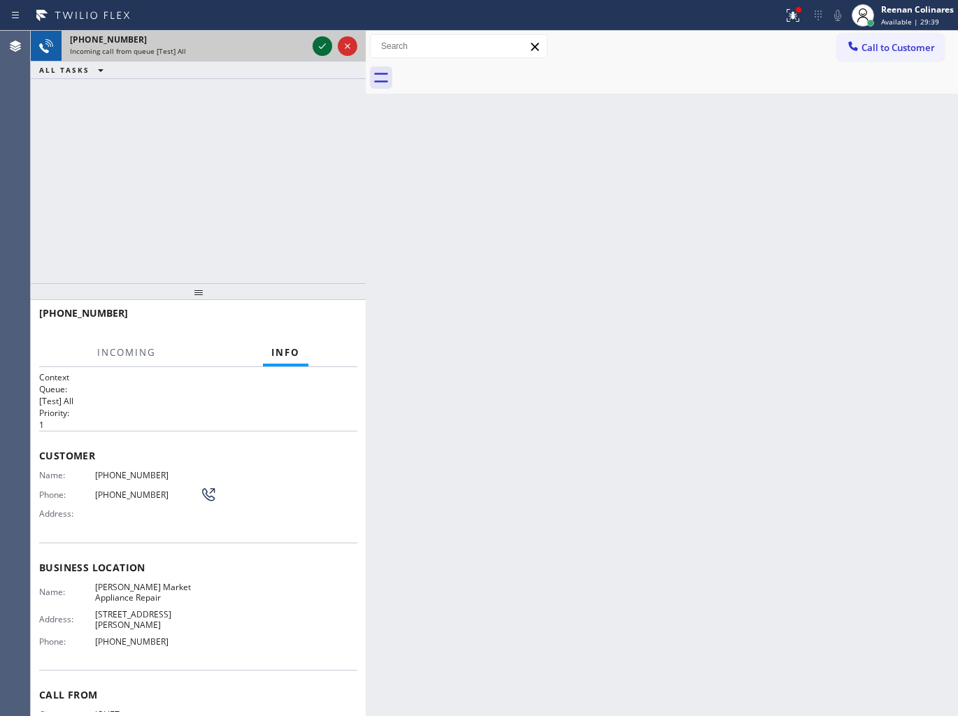
click at [312, 43] on div at bounding box center [335, 46] width 50 height 31
click at [324, 45] on icon at bounding box center [322, 46] width 7 height 6
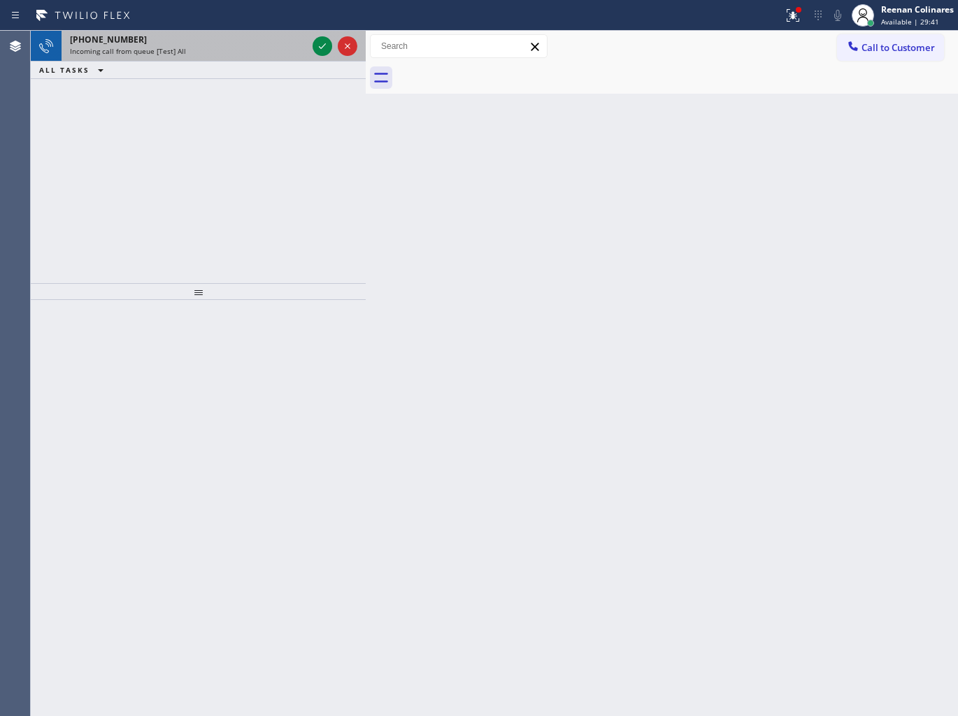
drag, startPoint x: 227, startPoint y: 48, endPoint x: 287, endPoint y: 36, distance: 61.2
click at [227, 48] on div "Incoming call from queue [Test] All" at bounding box center [188, 51] width 237 height 10
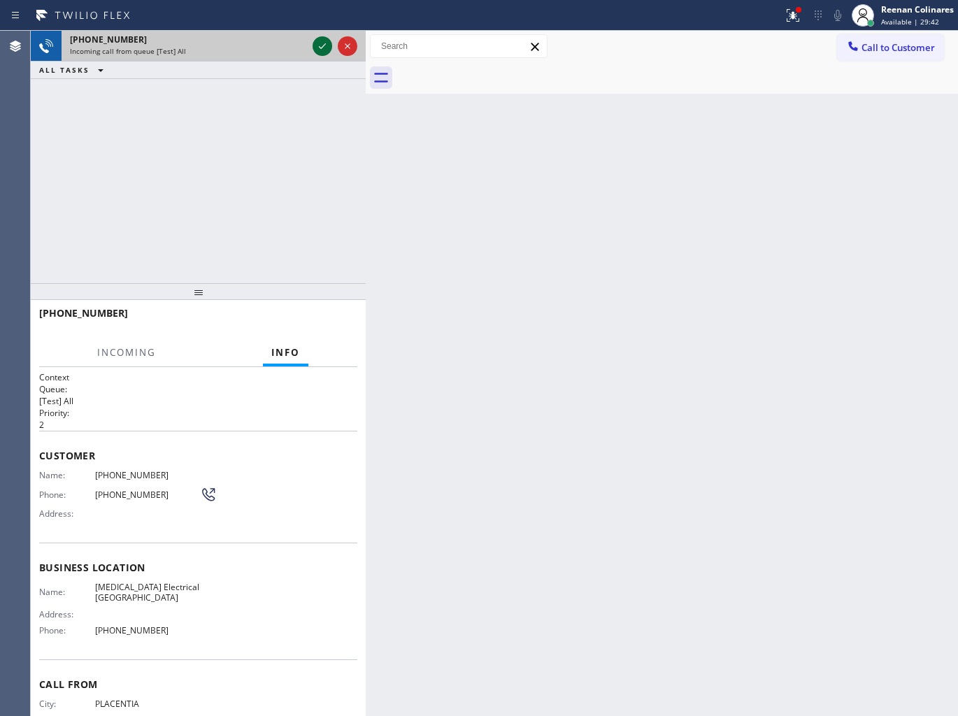
click at [324, 45] on icon at bounding box center [322, 46] width 7 height 6
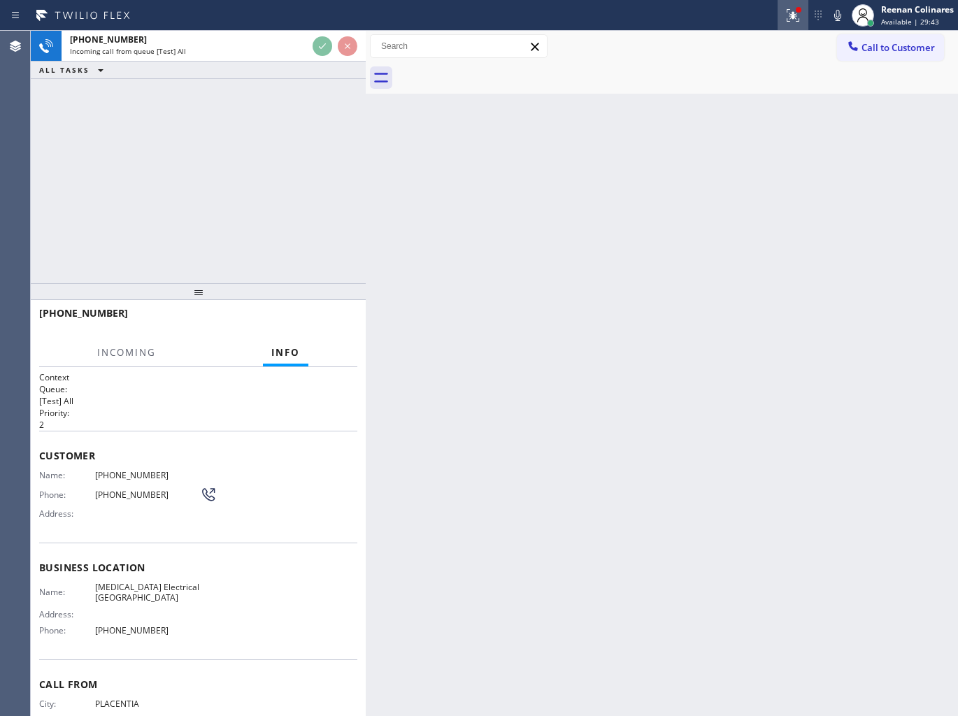
click at [790, 11] on icon at bounding box center [792, 15] width 17 height 17
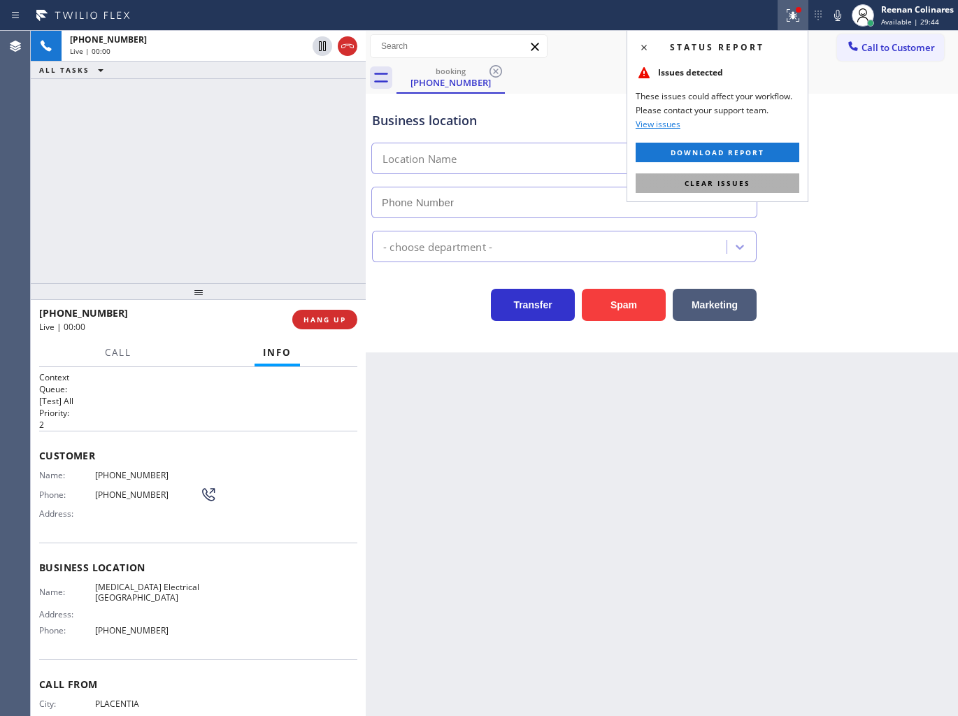
click at [693, 179] on span "Clear issues" at bounding box center [717, 183] width 66 height 10
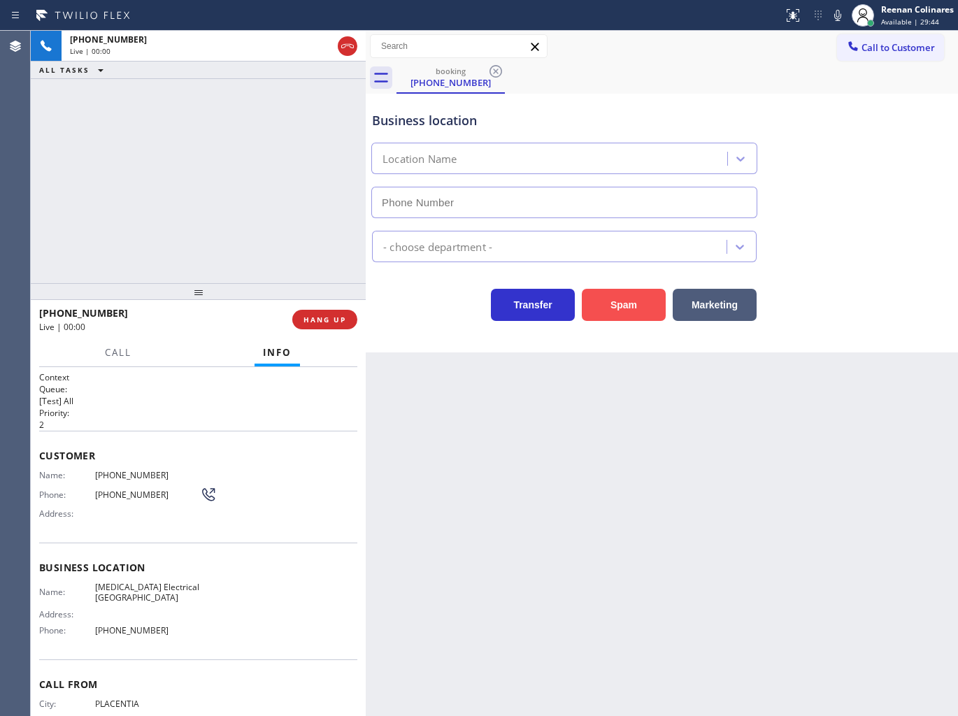
type input "[PHONE_NUMBER]"
click at [623, 304] on button "Spam" at bounding box center [624, 305] width 84 height 32
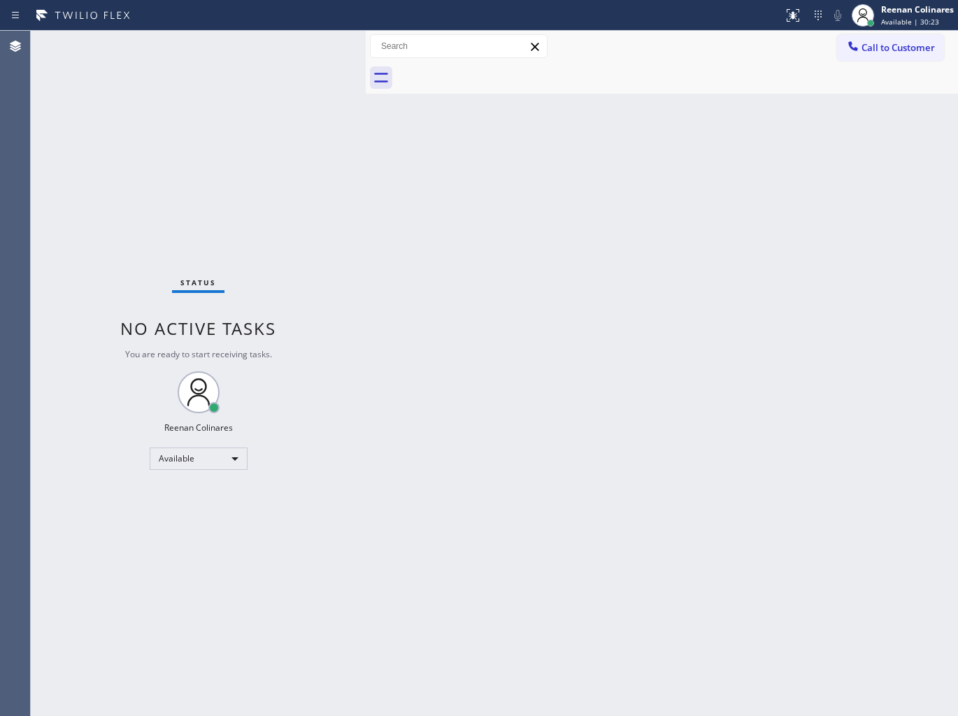
click at [219, 48] on div "Status No active tasks You are ready to start receiving tasks. Reenan Colinares…" at bounding box center [198, 373] width 335 height 685
click at [666, 164] on div "Back to Dashboard Change Sender ID Customers Technicians Select a contact Outbo…" at bounding box center [662, 373] width 592 height 685
click at [242, 52] on div "Status No active tasks You are ready to start receiving tasks. Reenan Colinares…" at bounding box center [198, 373] width 335 height 685
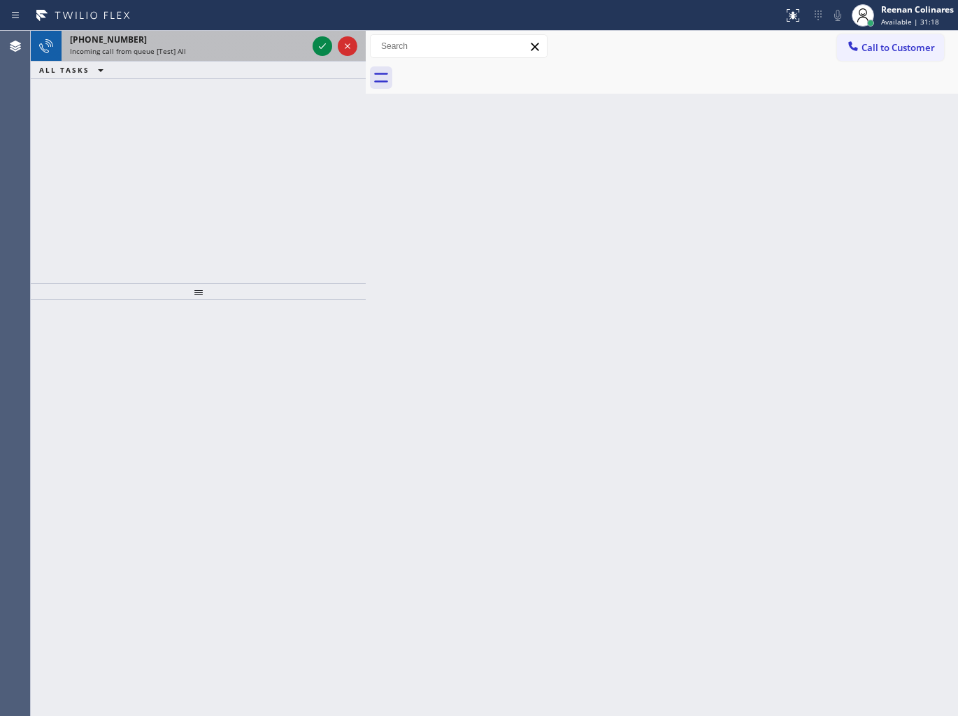
click at [243, 54] on div "Incoming call from queue [Test] All" at bounding box center [188, 51] width 237 height 10
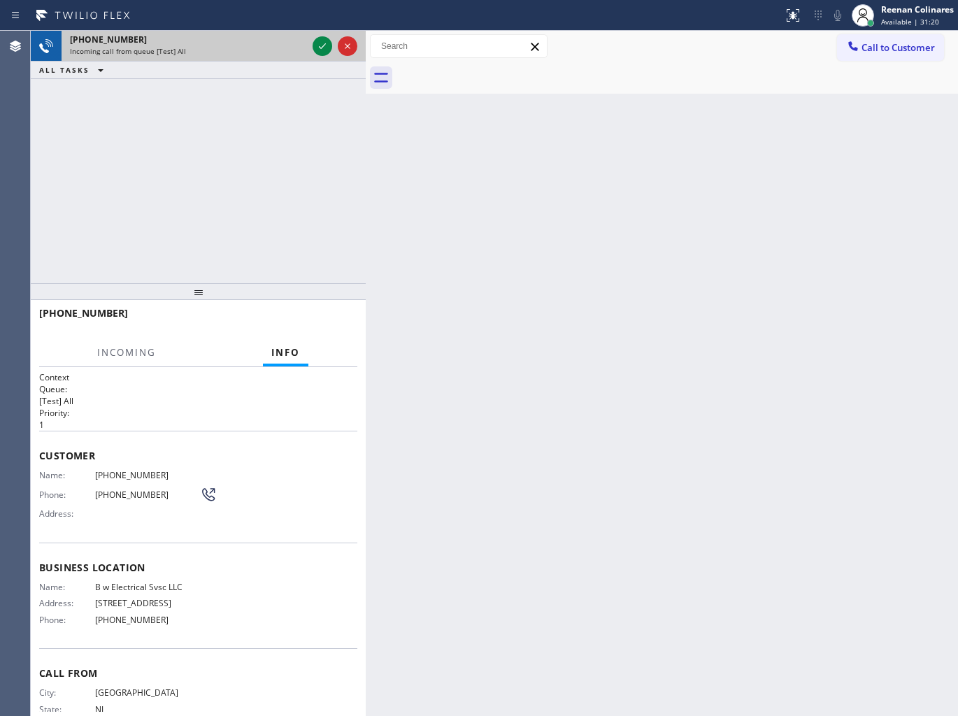
click at [298, 46] on div "Incoming call from queue [Test] All" at bounding box center [188, 51] width 237 height 10
click at [313, 43] on div at bounding box center [323, 46] width 20 height 17
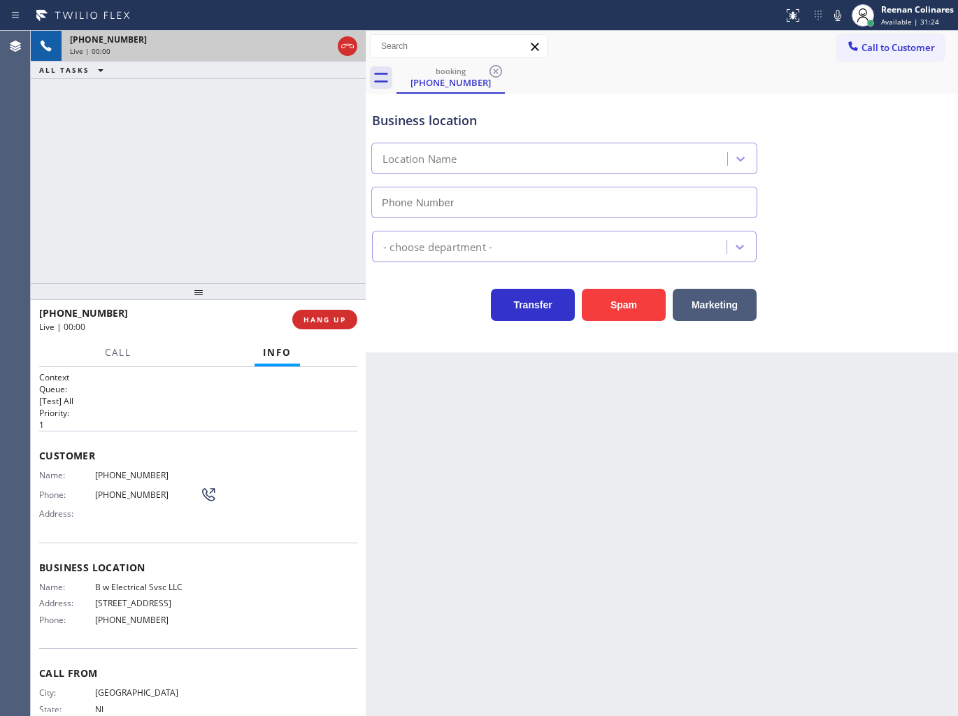
type input "[PHONE_NUMBER]"
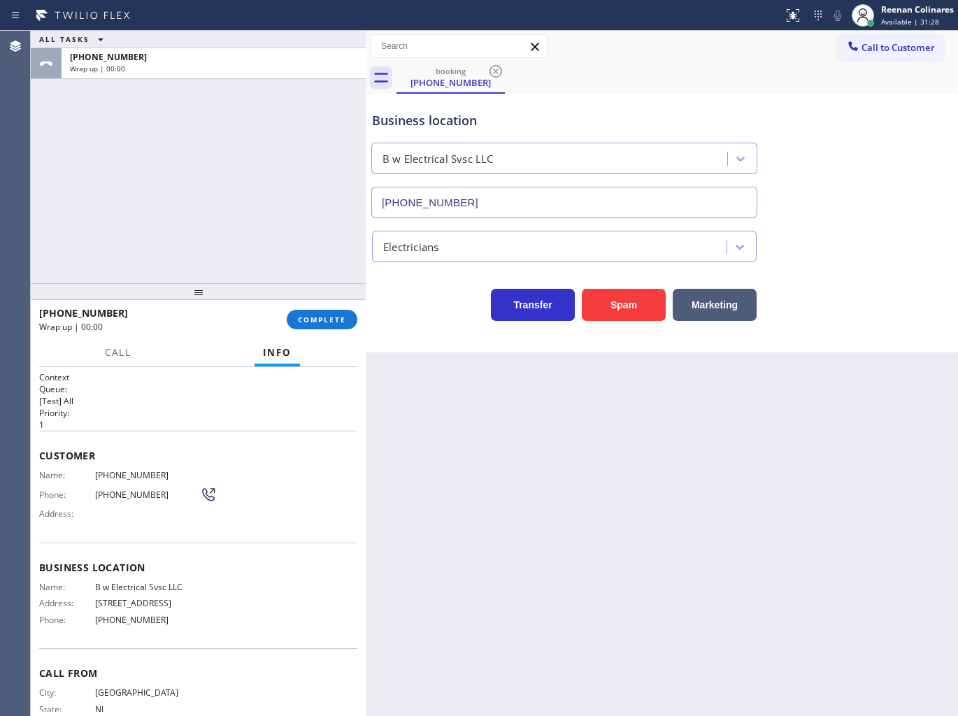
click at [656, 78] on div "booking [PHONE_NUMBER]" at bounding box center [676, 77] width 561 height 31
drag, startPoint x: 322, startPoint y: 312, endPoint x: 329, endPoint y: 313, distance: 7.0
click at [323, 313] on button "COMPLETE" at bounding box center [322, 320] width 71 height 20
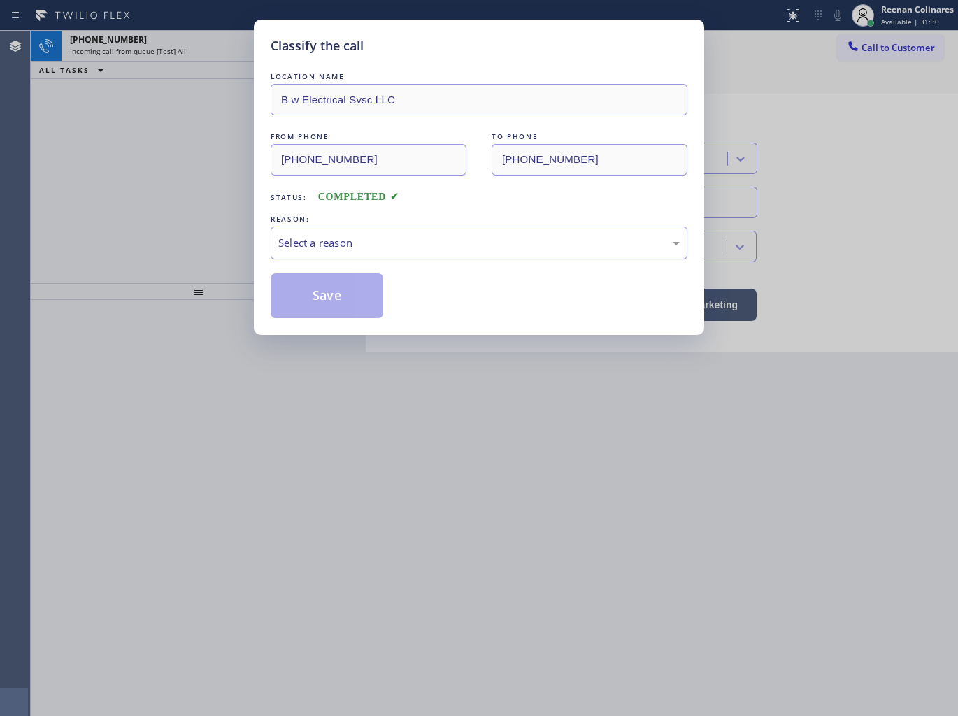
click at [390, 252] on div "Select a reason" at bounding box center [479, 243] width 417 height 33
drag, startPoint x: 338, startPoint y: 280, endPoint x: 590, endPoint y: 199, distance: 264.2
click at [338, 278] on button "Save" at bounding box center [327, 295] width 113 height 45
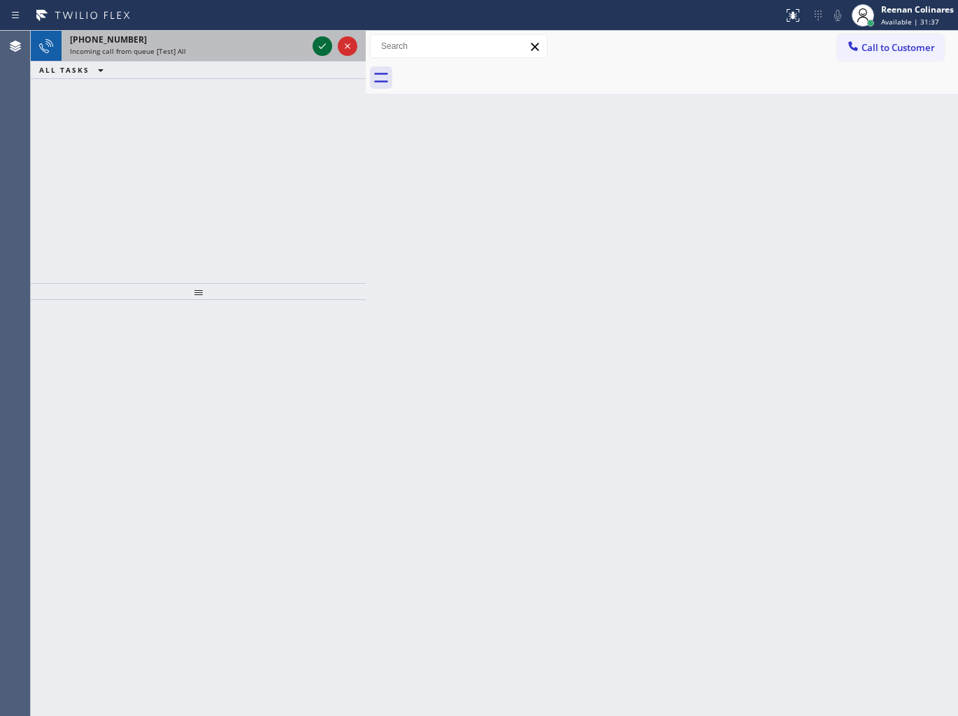
click at [234, 36] on div "[PHONE_NUMBER]" at bounding box center [188, 40] width 237 height 12
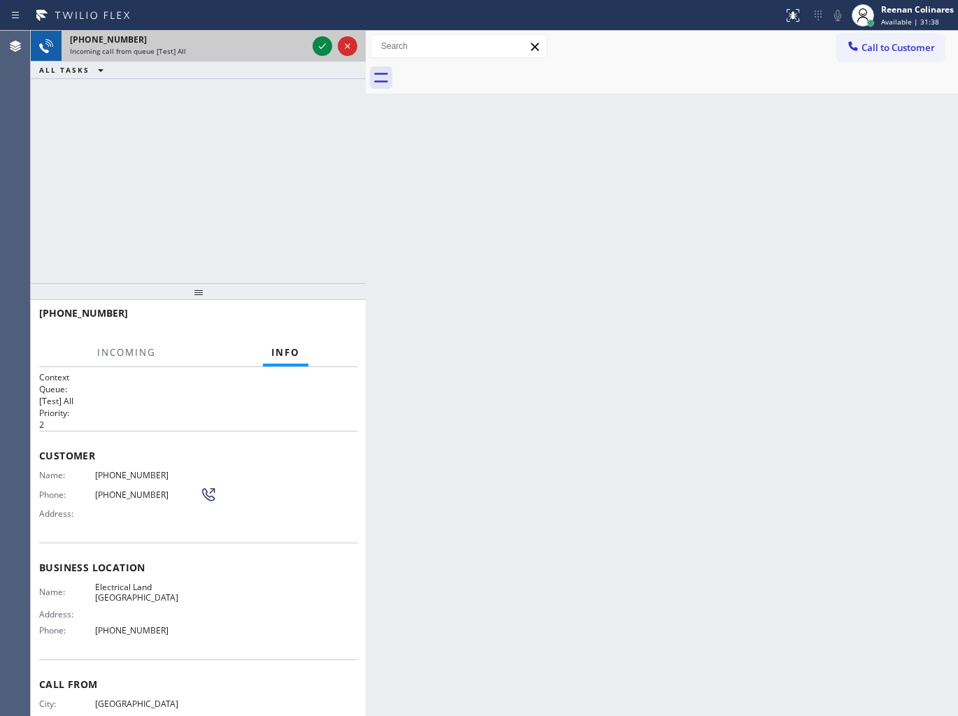
click at [266, 46] on div "Incoming call from queue [Test] All" at bounding box center [188, 51] width 237 height 10
click at [317, 46] on icon at bounding box center [322, 46] width 17 height 17
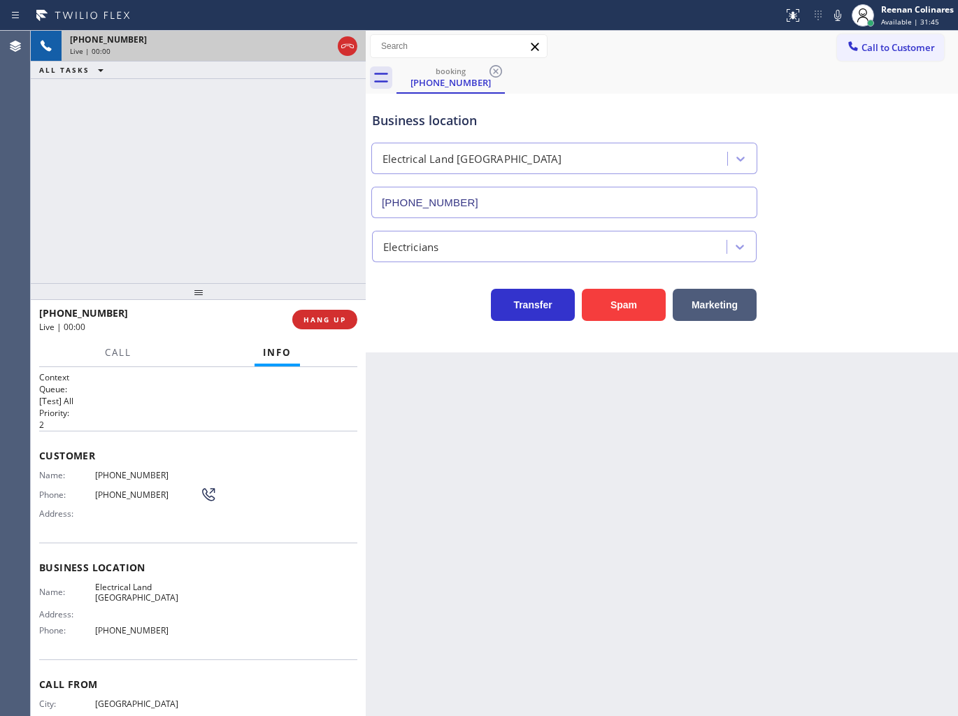
type input "[PHONE_NUMBER]"
click at [833, 14] on icon at bounding box center [837, 15] width 17 height 17
click at [835, 19] on icon at bounding box center [837, 15] width 17 height 17
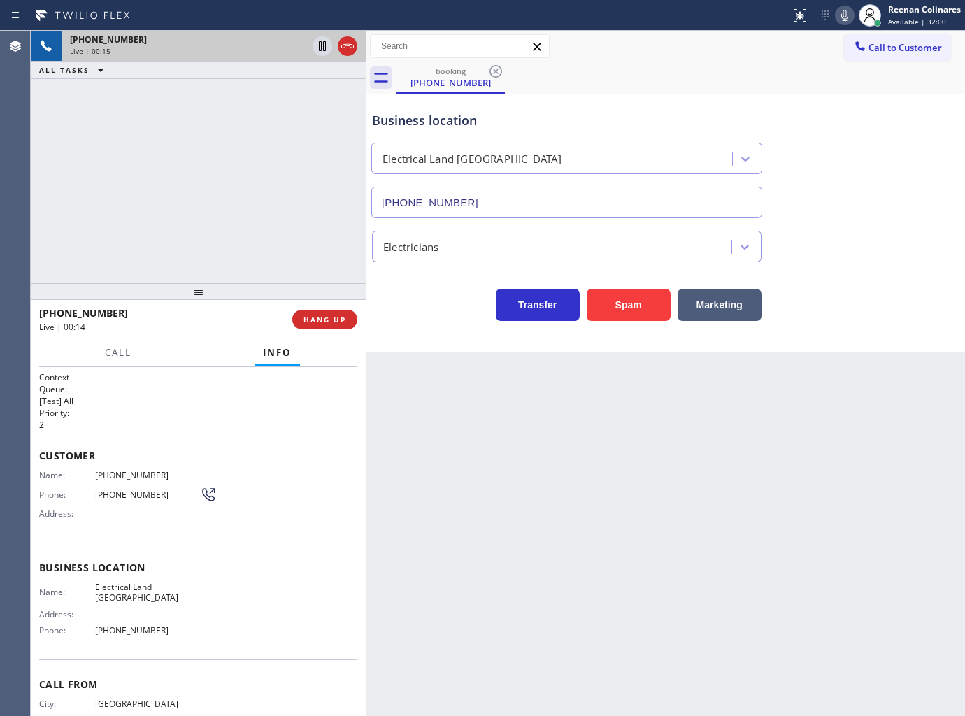
click at [841, 13] on icon at bounding box center [844, 15] width 17 height 17
click at [842, 15] on rect at bounding box center [845, 14] width 10 height 10
click at [847, 22] on icon at bounding box center [844, 15] width 17 height 17
click at [117, 341] on button "Call" at bounding box center [117, 352] width 43 height 27
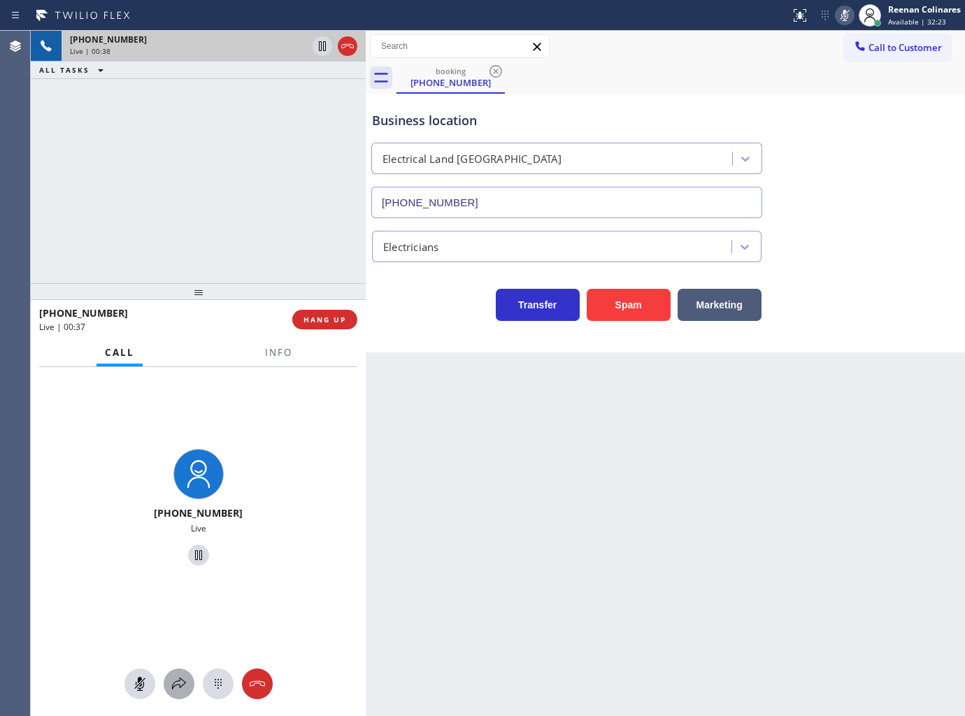
click at [182, 668] on div "[PHONE_NUMBER] Live" at bounding box center [198, 542] width 335 height 350
click at [185, 682] on icon at bounding box center [179, 683] width 17 height 17
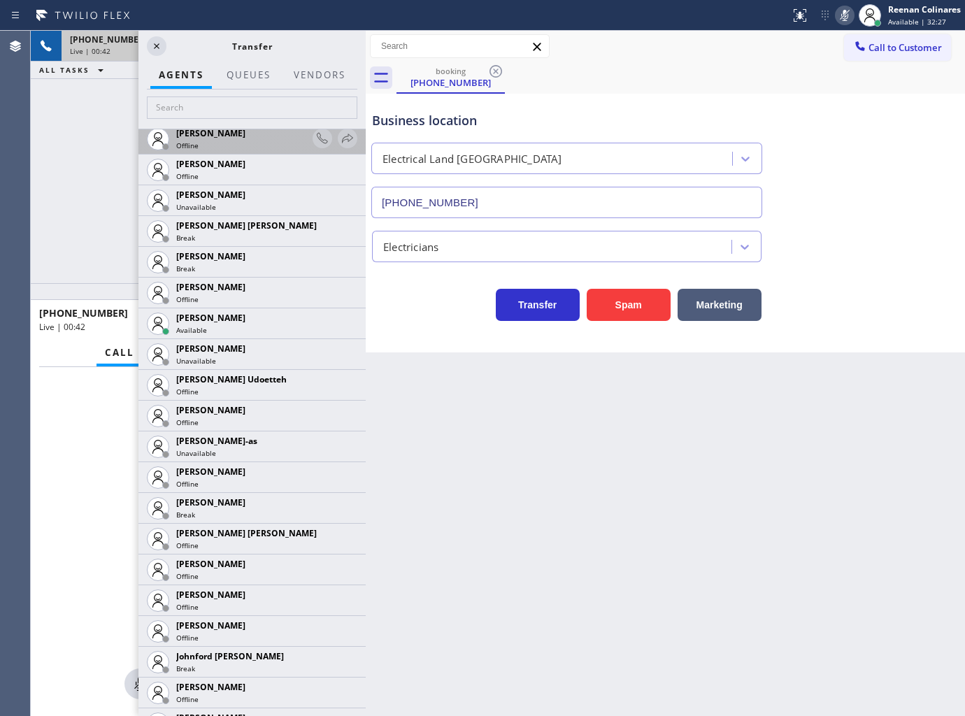
scroll to position [1242, 0]
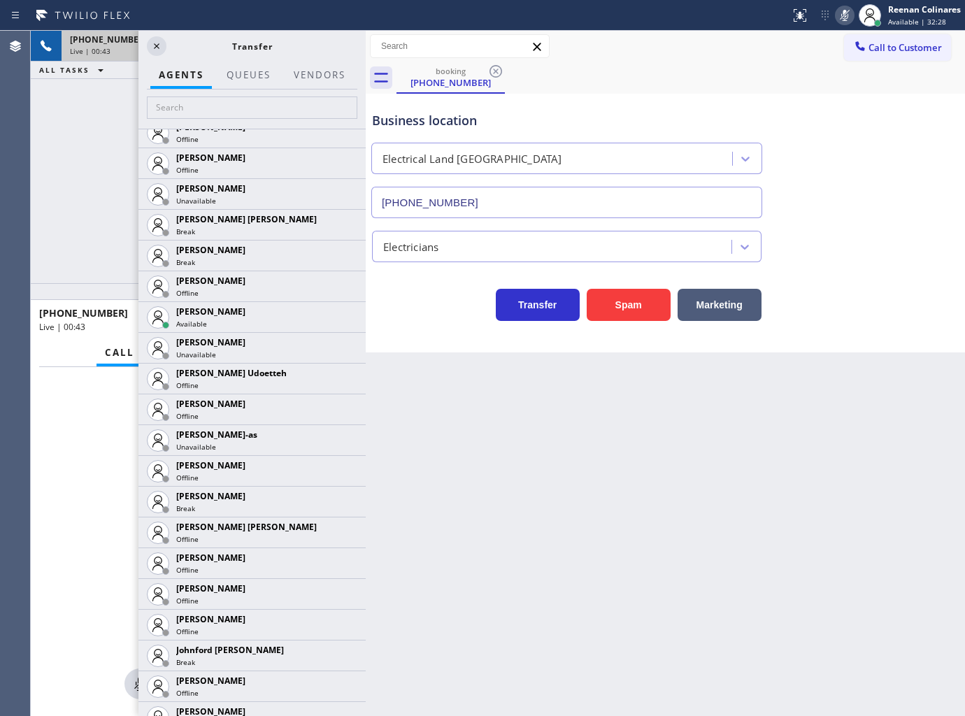
drag, startPoint x: 331, startPoint y: 319, endPoint x: 327, endPoint y: 329, distance: 11.3
click at [0, 0] on icon at bounding box center [0, 0] width 0 height 0
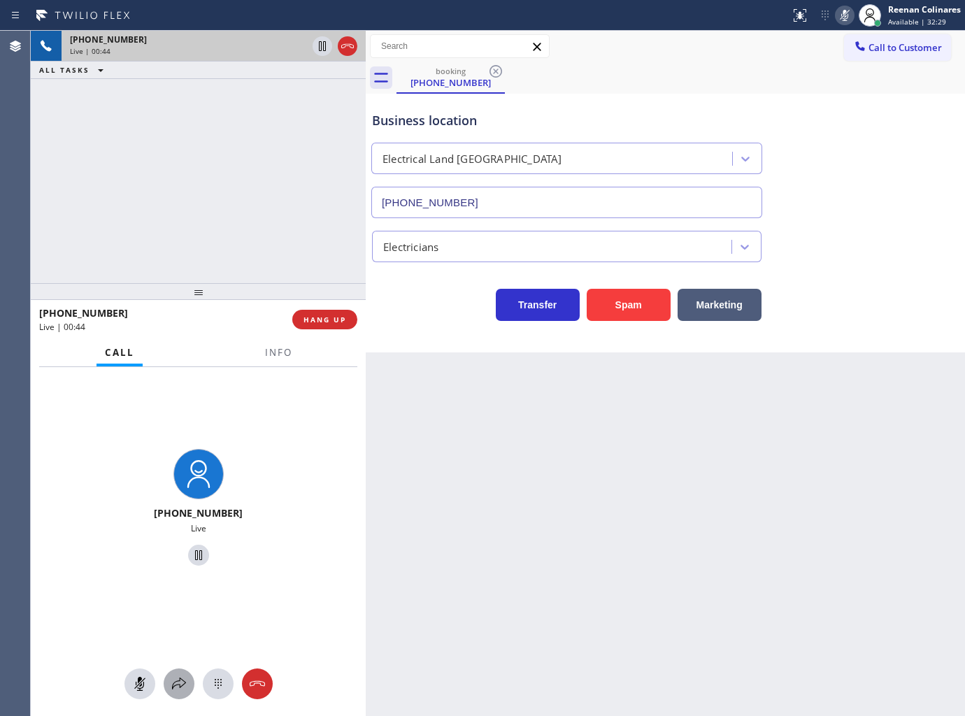
click at [180, 677] on icon at bounding box center [179, 683] width 17 height 17
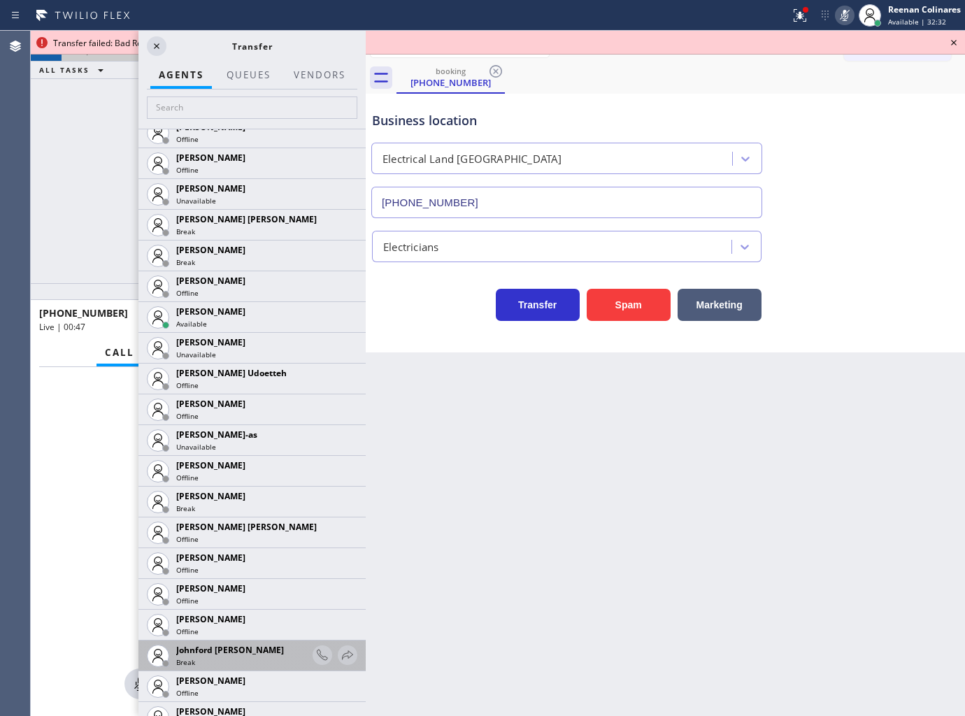
scroll to position [1554, 0]
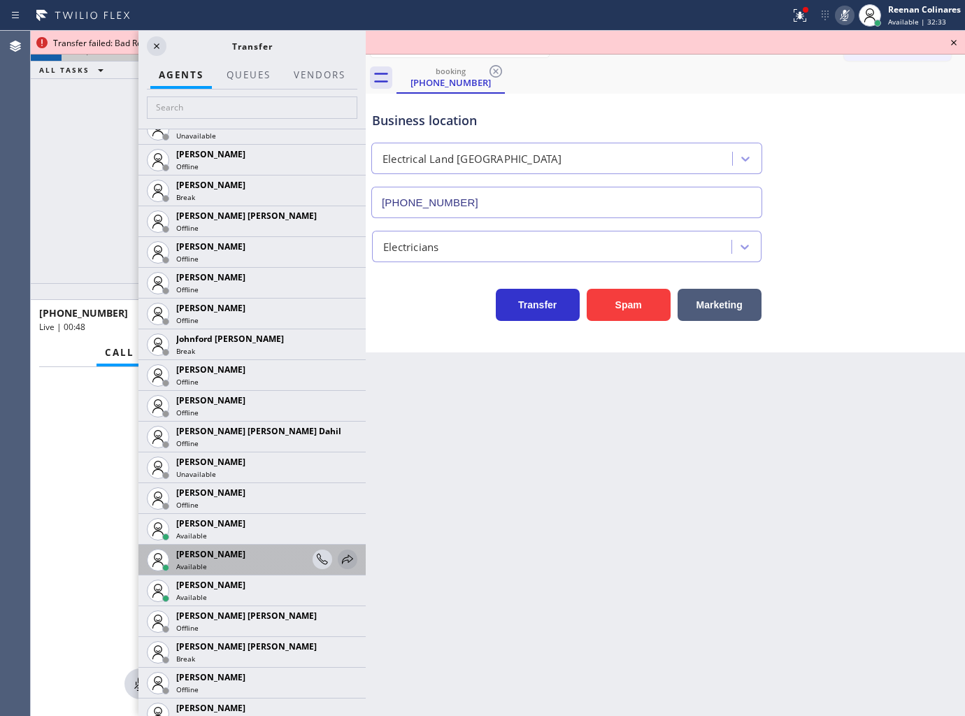
click at [339, 557] on icon at bounding box center [347, 559] width 17 height 17
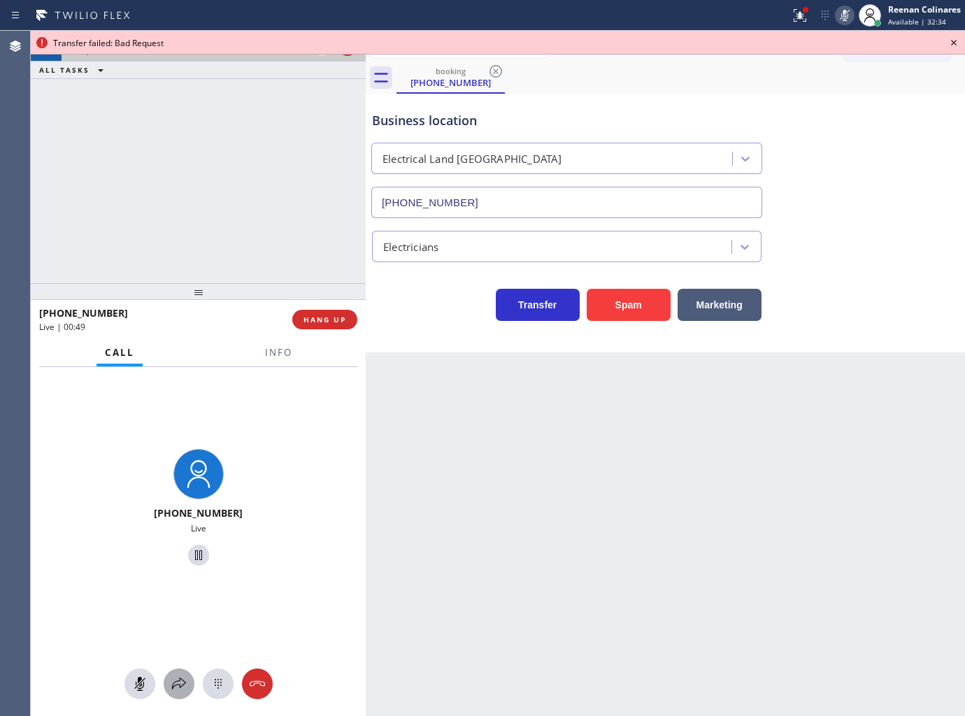
click at [171, 684] on icon at bounding box center [179, 683] width 17 height 17
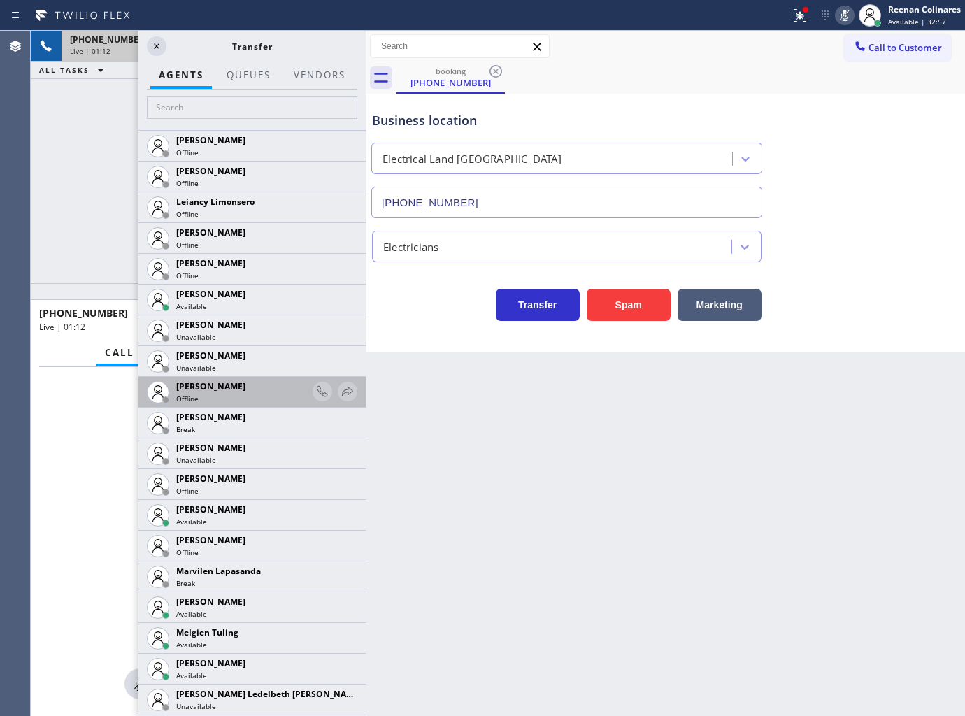
scroll to position [2175, 0]
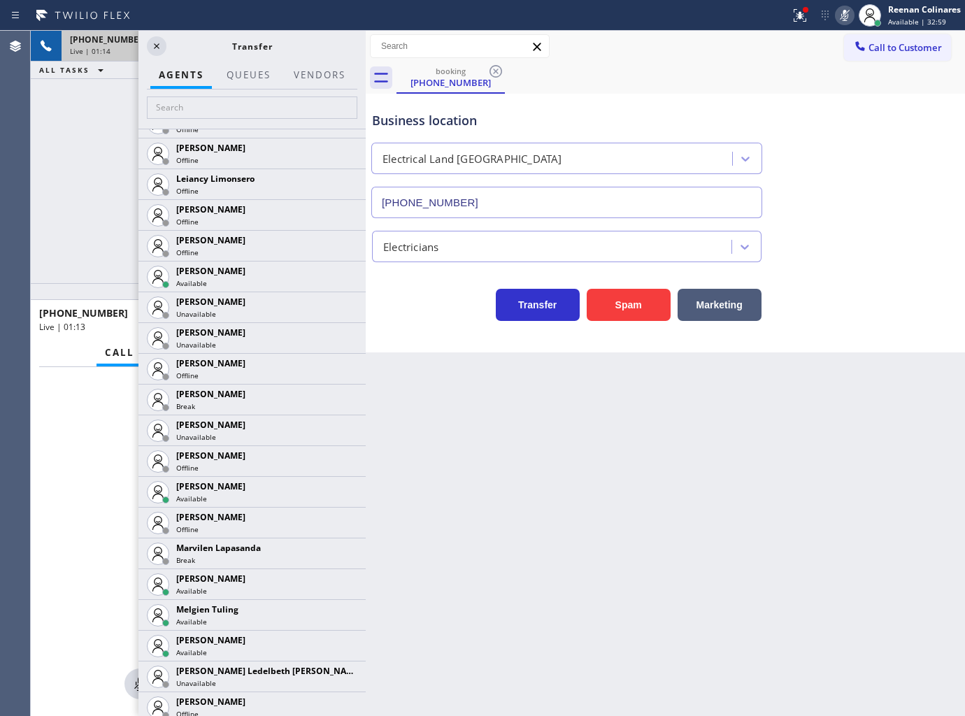
click at [0, 0] on icon at bounding box center [0, 0] width 0 height 0
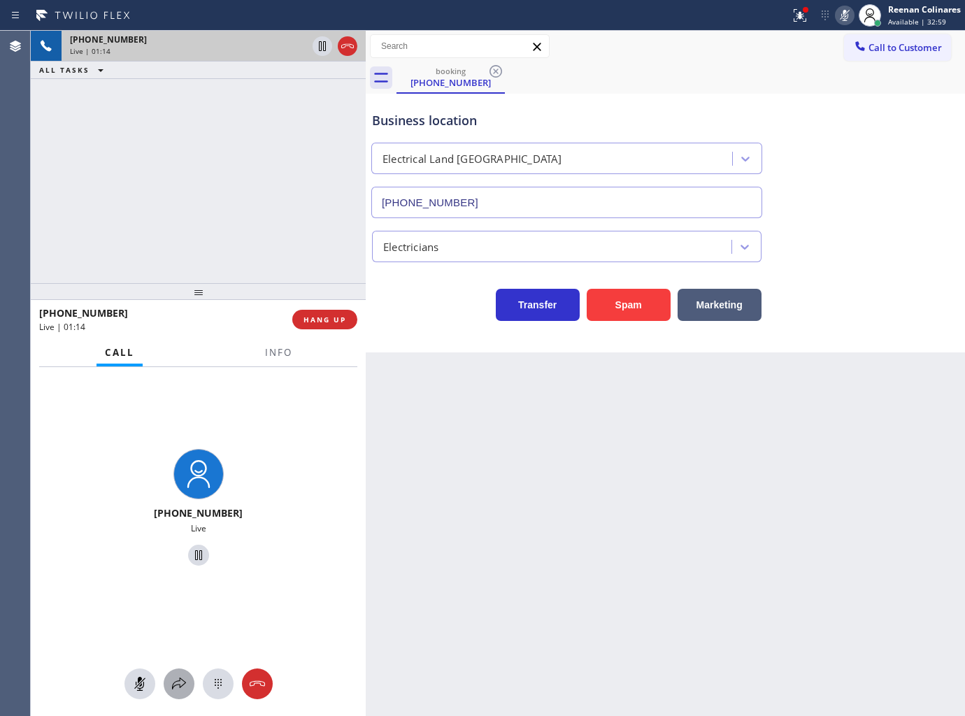
click at [177, 687] on icon at bounding box center [179, 683] width 17 height 17
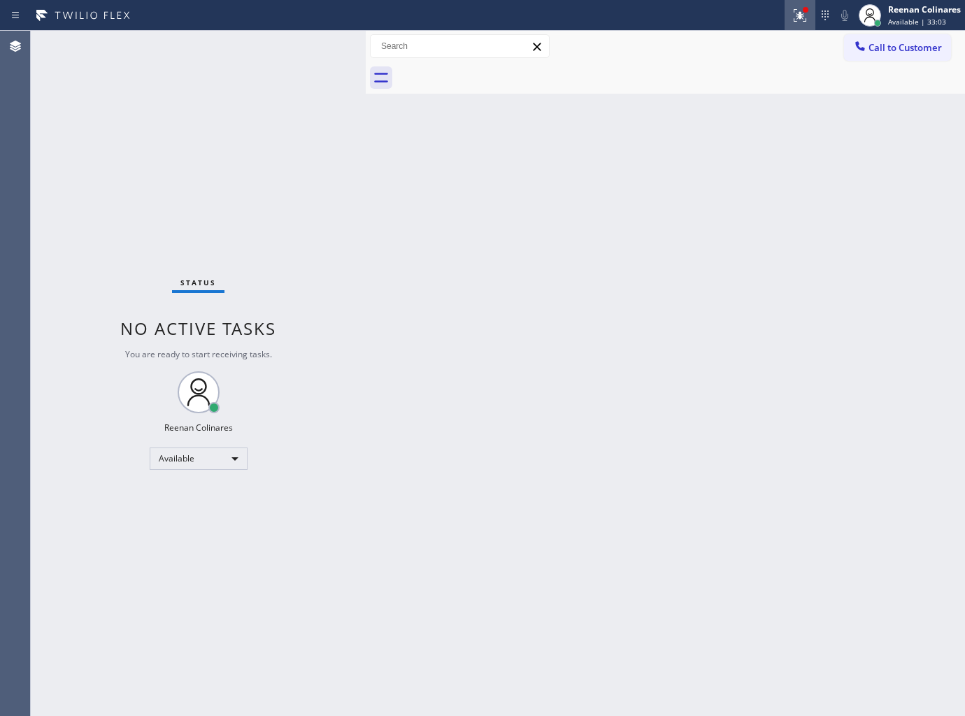
click at [799, 8] on icon at bounding box center [799, 15] width 17 height 17
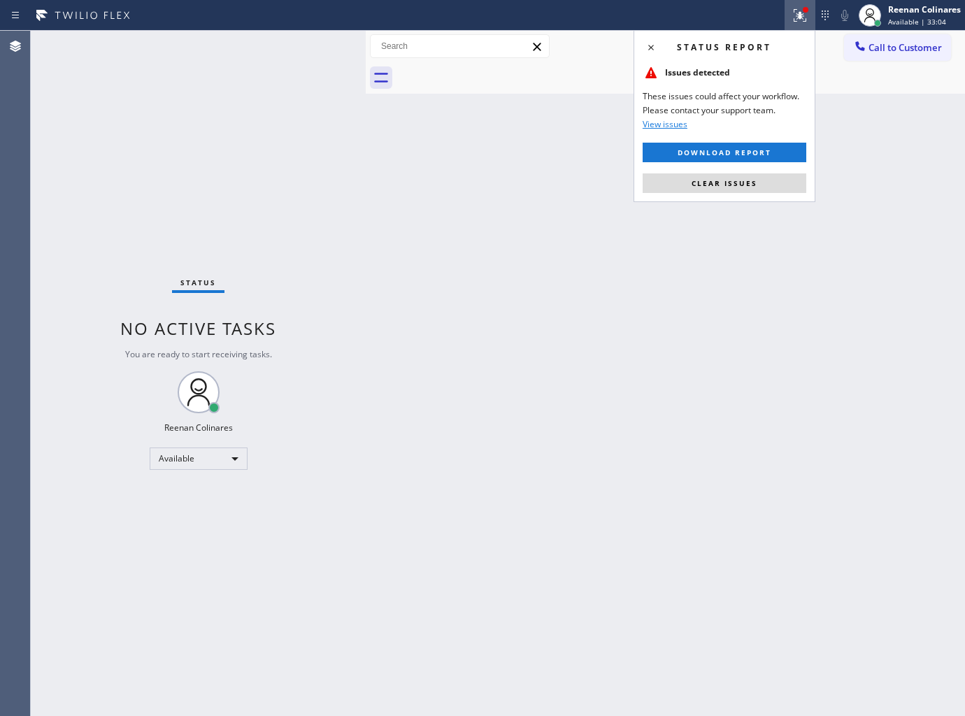
drag, startPoint x: 757, startPoint y: 187, endPoint x: 755, endPoint y: 196, distance: 10.0
click at [759, 190] on button "Clear issues" at bounding box center [725, 183] width 164 height 20
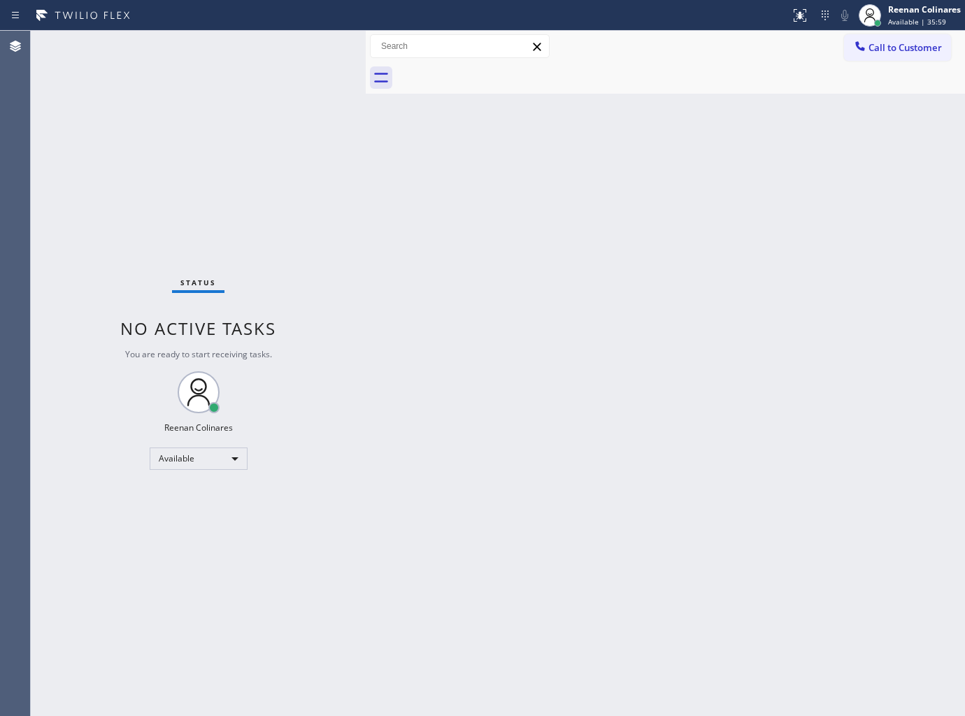
click at [574, 413] on div "Back to Dashboard Change Sender ID Customers Technicians Select a contact Outbo…" at bounding box center [665, 373] width 599 height 685
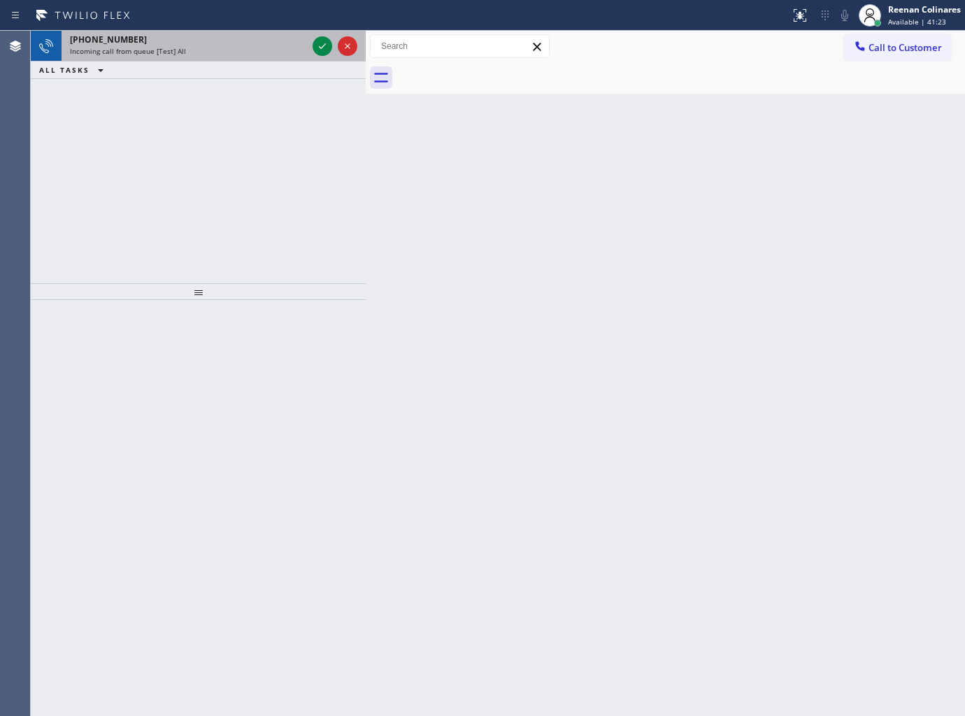
click at [190, 49] on div "Incoming call from queue [Test] All" at bounding box center [188, 51] width 237 height 10
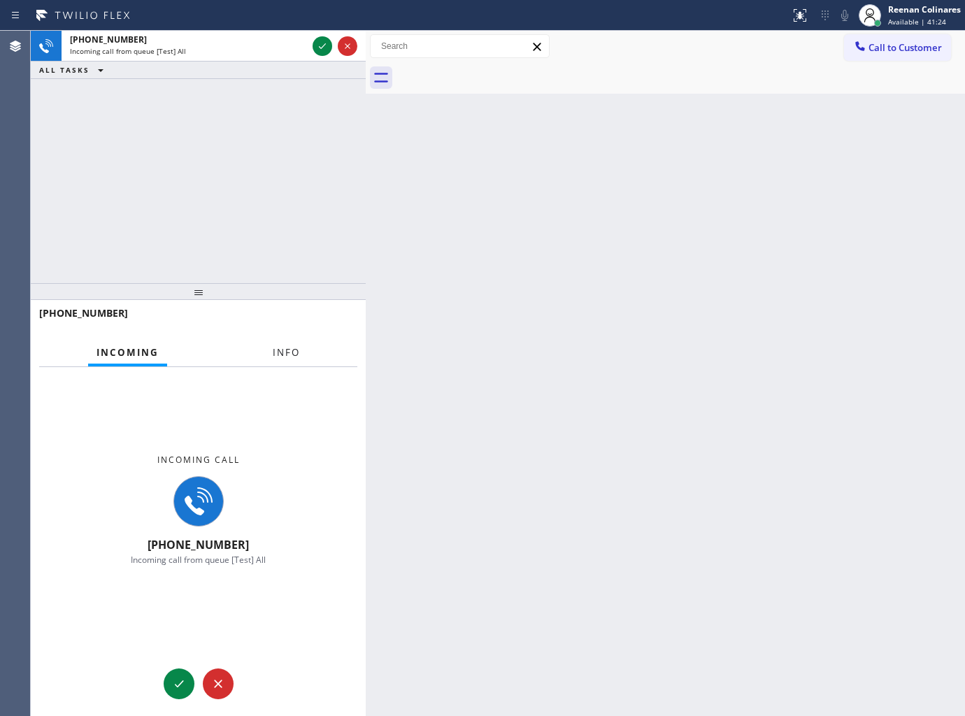
click at [291, 354] on span "Info" at bounding box center [286, 352] width 27 height 13
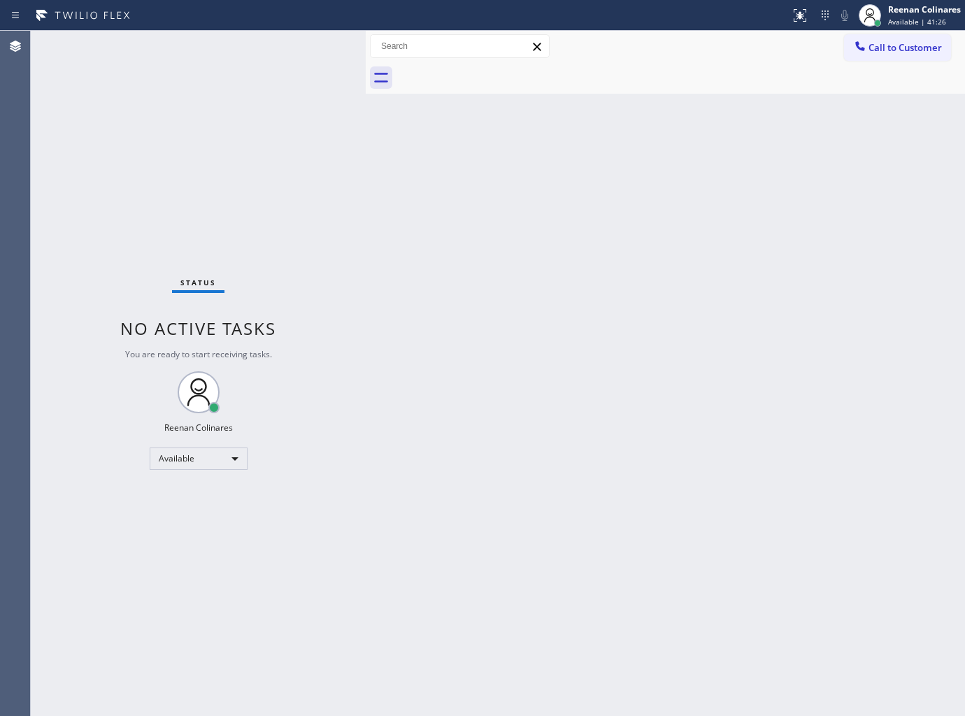
click at [334, 231] on div "Status No active tasks You are ready to start receiving tasks. Reenan Colinares…" at bounding box center [198, 373] width 335 height 685
click at [522, 399] on div "Back to Dashboard Change Sender ID Customers Technicians Select a contact Outbo…" at bounding box center [665, 373] width 599 height 685
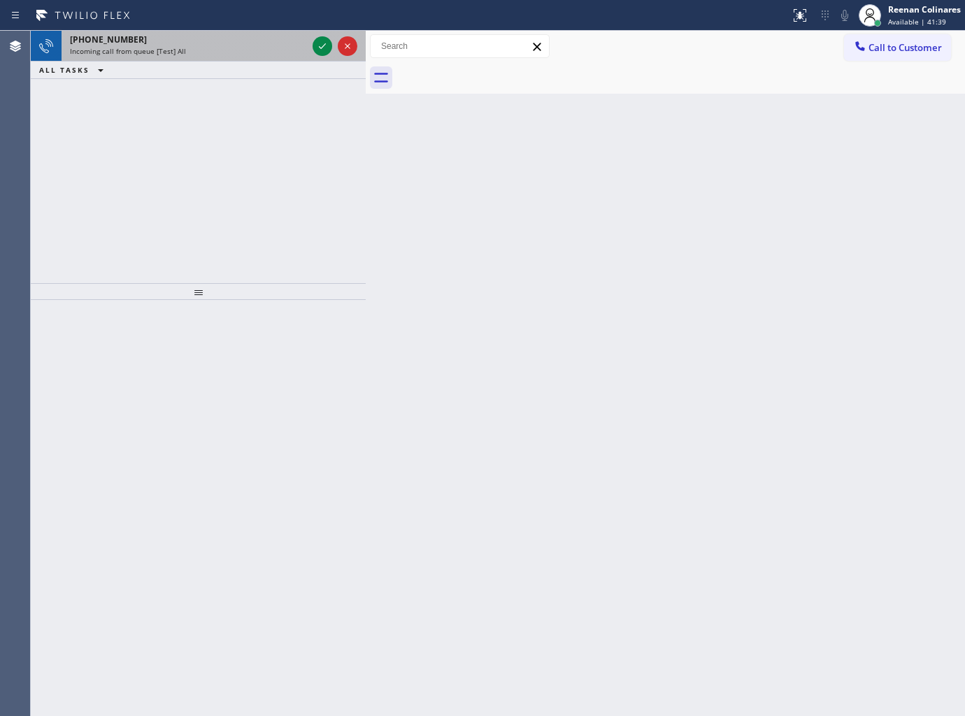
click at [225, 43] on div "[PHONE_NUMBER]" at bounding box center [188, 40] width 237 height 12
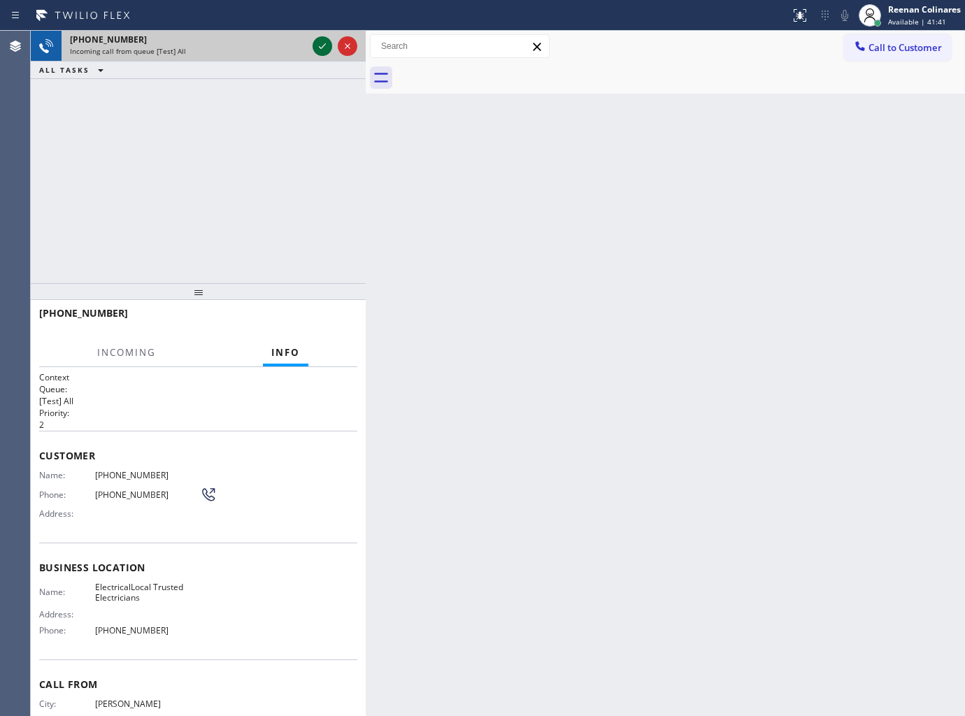
click at [315, 46] on icon at bounding box center [322, 46] width 17 height 17
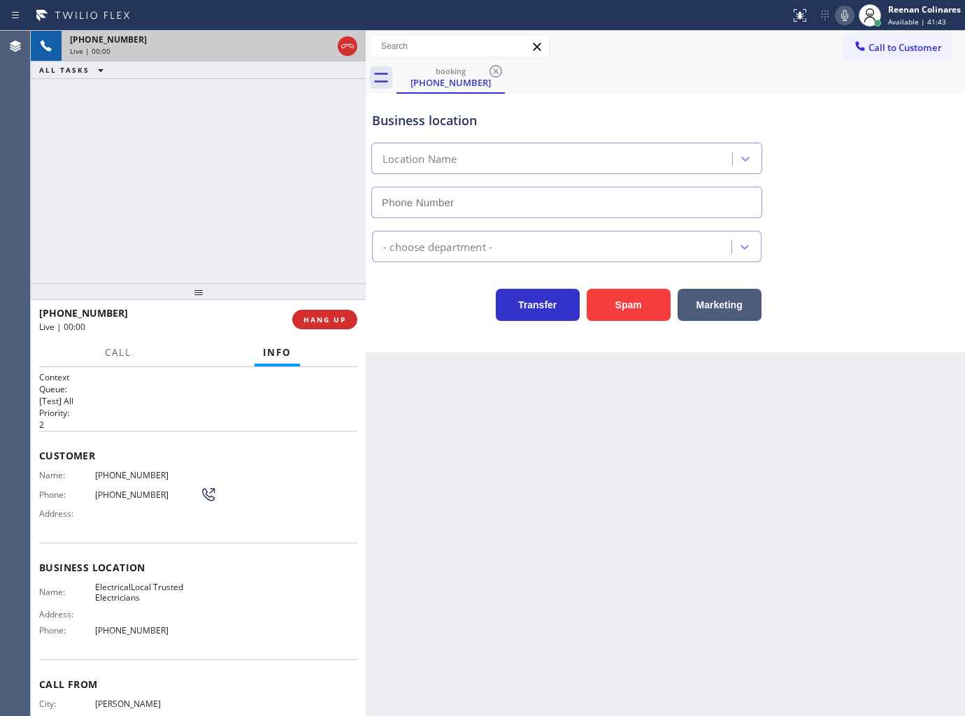
type input "[PHONE_NUMBER]"
click at [849, 5] on div "Status report No issues detected If you experience an issue, please download th…" at bounding box center [874, 15] width 180 height 31
click at [841, 15] on icon at bounding box center [844, 15] width 7 height 11
click at [848, 18] on icon at bounding box center [844, 15] width 17 height 17
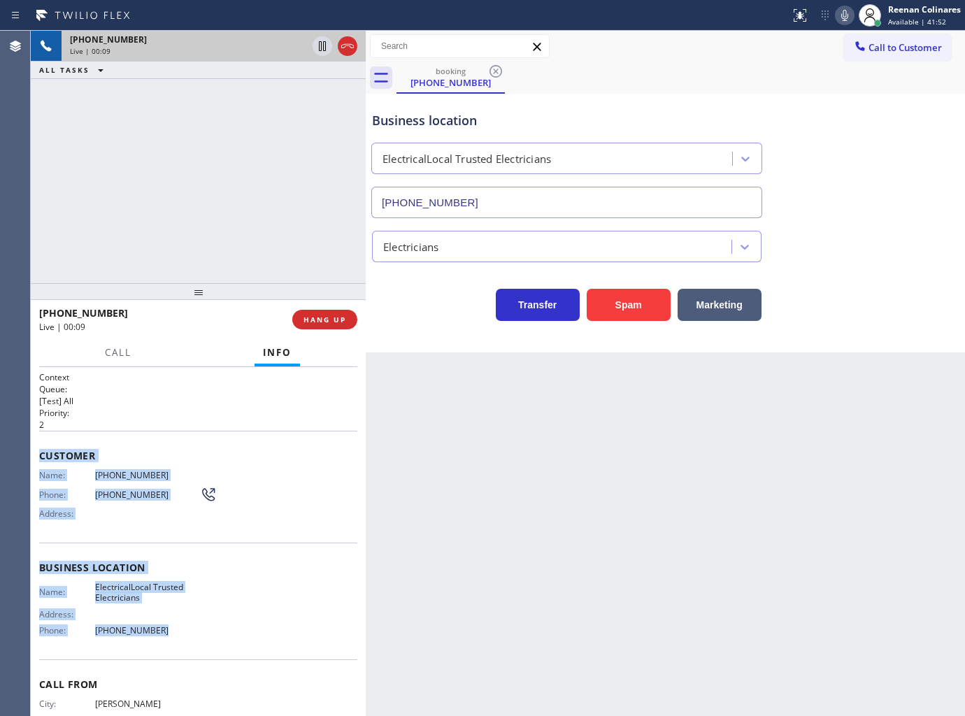
drag, startPoint x: 41, startPoint y: 452, endPoint x: 404, endPoint y: 640, distance: 409.3
click at [231, 648] on div "Context Queue: [Test] All Priority: 2 Customer Name: [PHONE_NUMBER] Phone: [PHO…" at bounding box center [198, 568] width 318 height 394
copy div "Customer Name: [PHONE_NUMBER] Phone: [PHONE_NUMBER] Address: Business location …"
click at [843, 17] on icon at bounding box center [844, 15] width 17 height 17
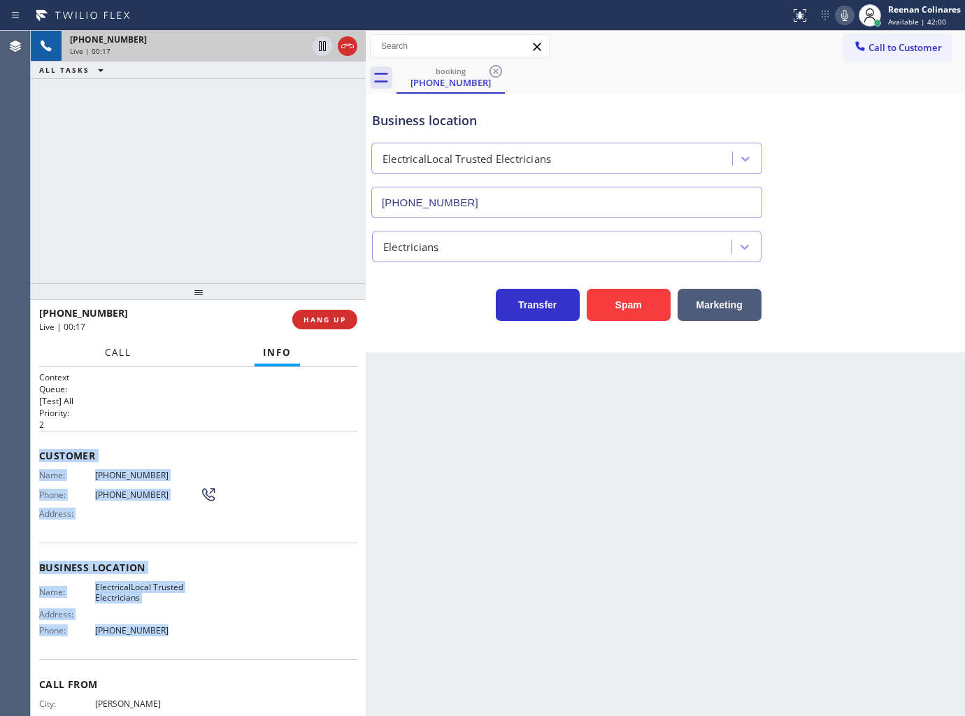
click at [114, 354] on span "Call" at bounding box center [118, 352] width 27 height 13
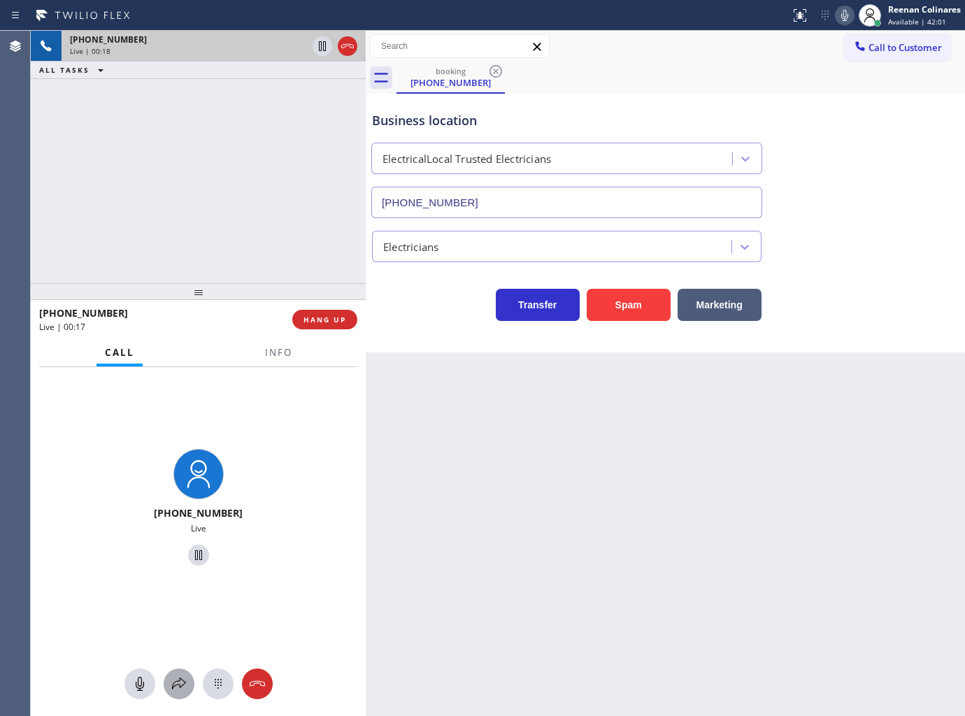
click at [182, 696] on button at bounding box center [179, 683] width 31 height 31
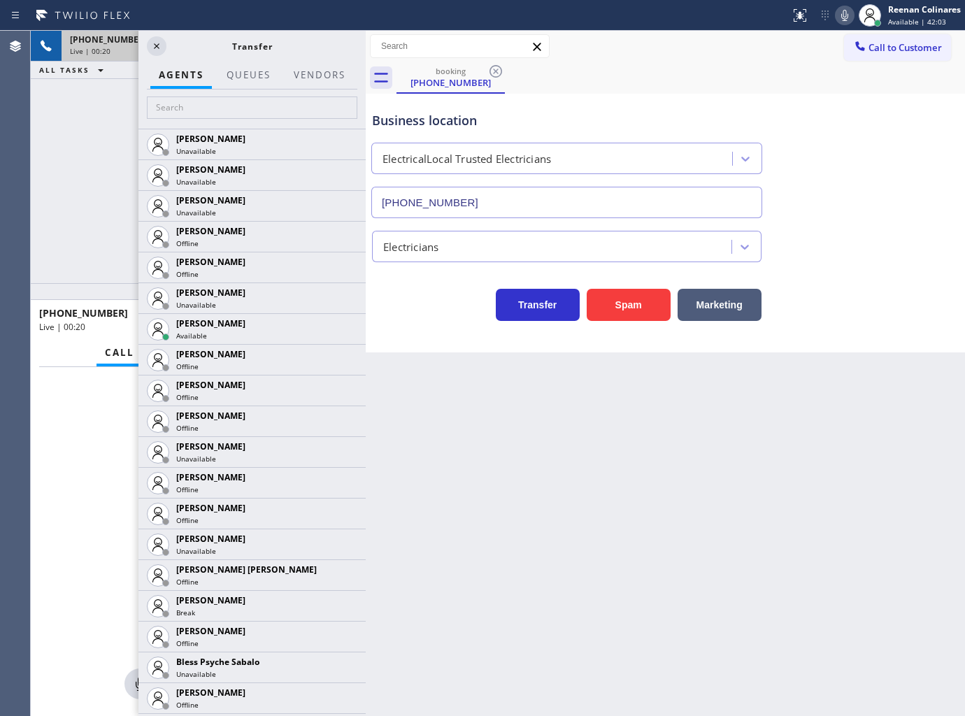
click at [842, 17] on icon at bounding box center [844, 15] width 17 height 17
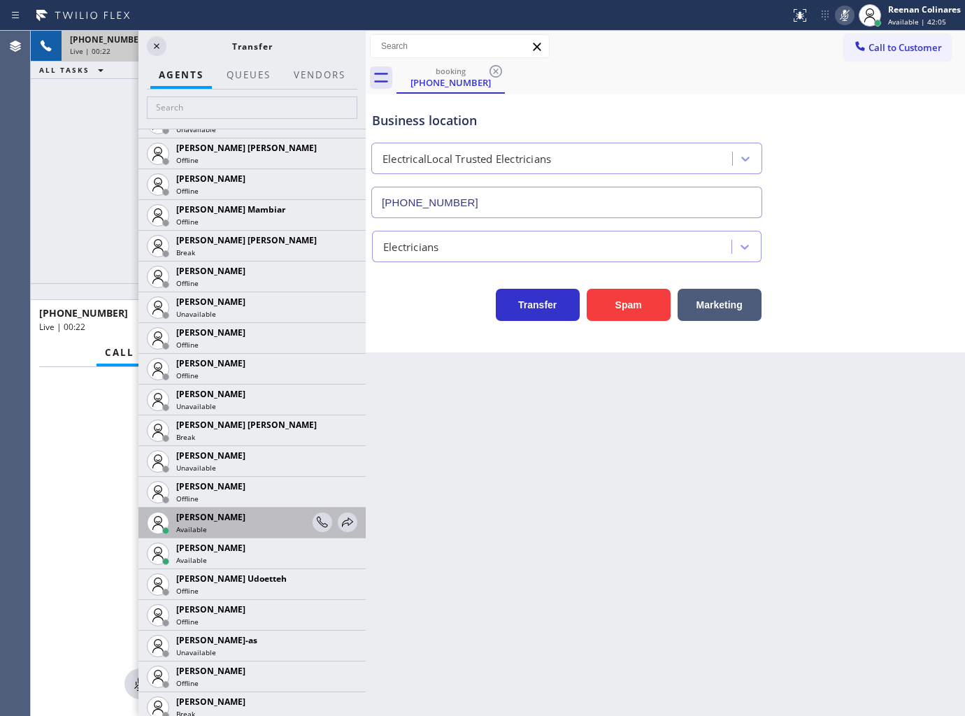
scroll to position [1242, 0]
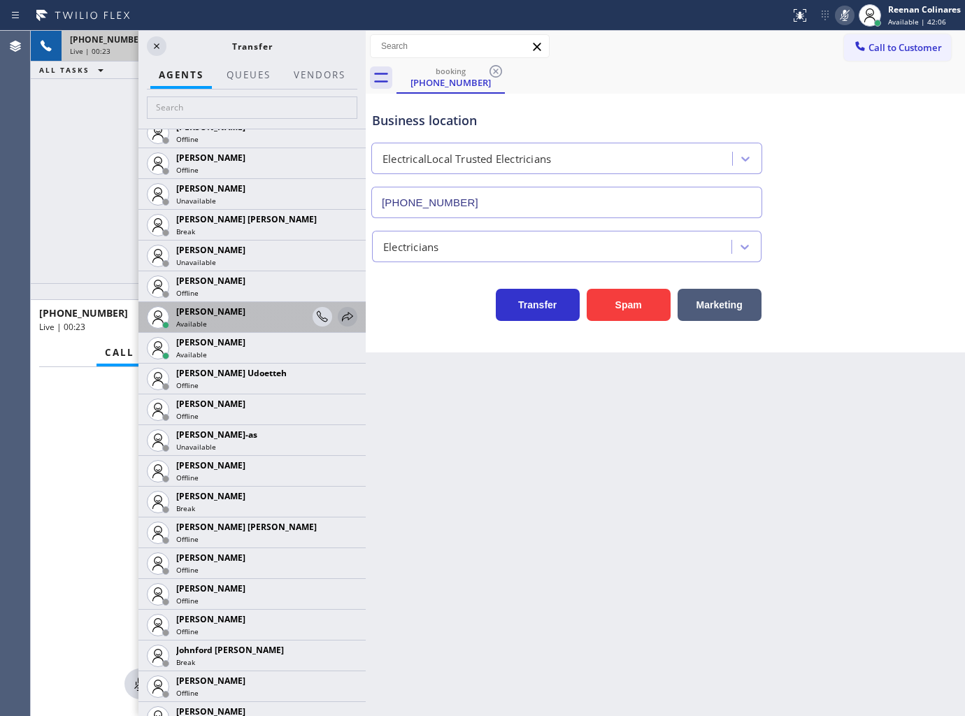
click at [339, 320] on icon at bounding box center [347, 316] width 17 height 17
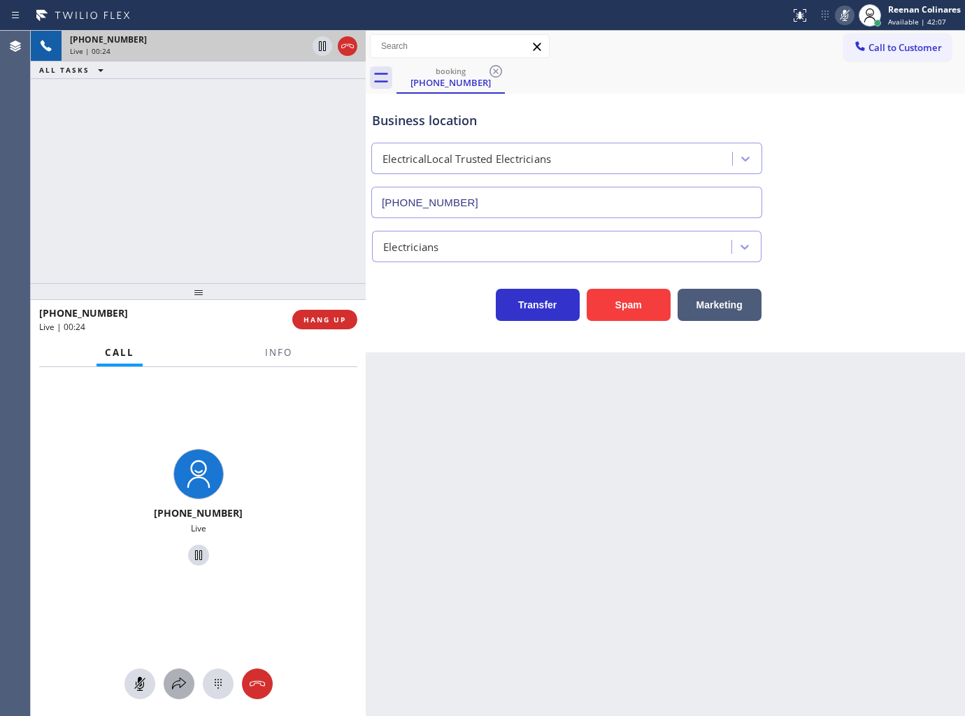
click at [186, 687] on icon at bounding box center [179, 683] width 17 height 17
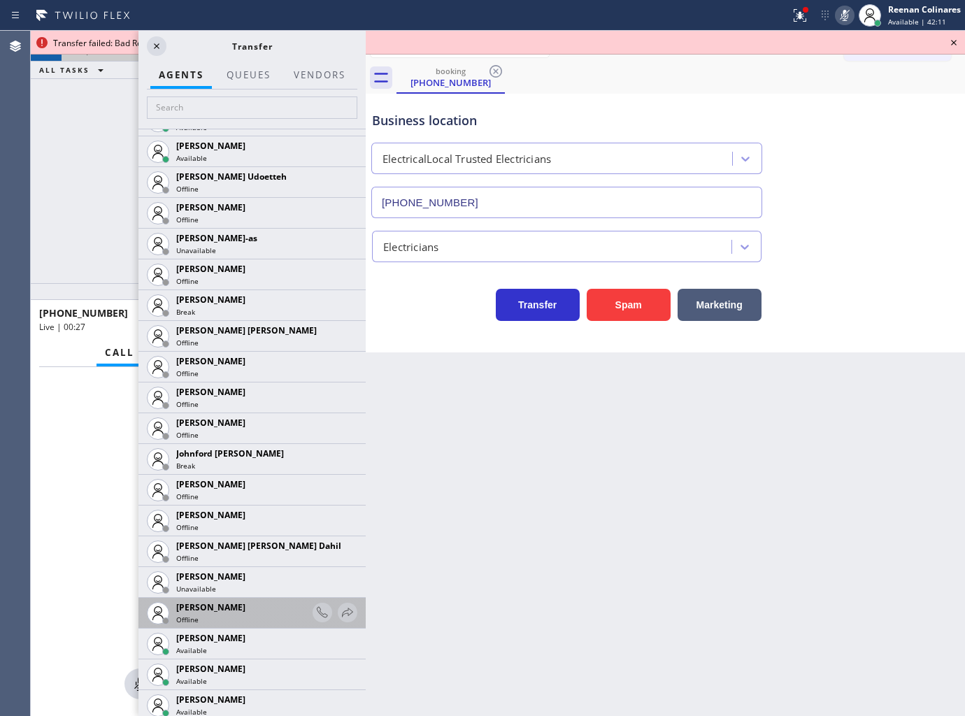
scroll to position [1476, 0]
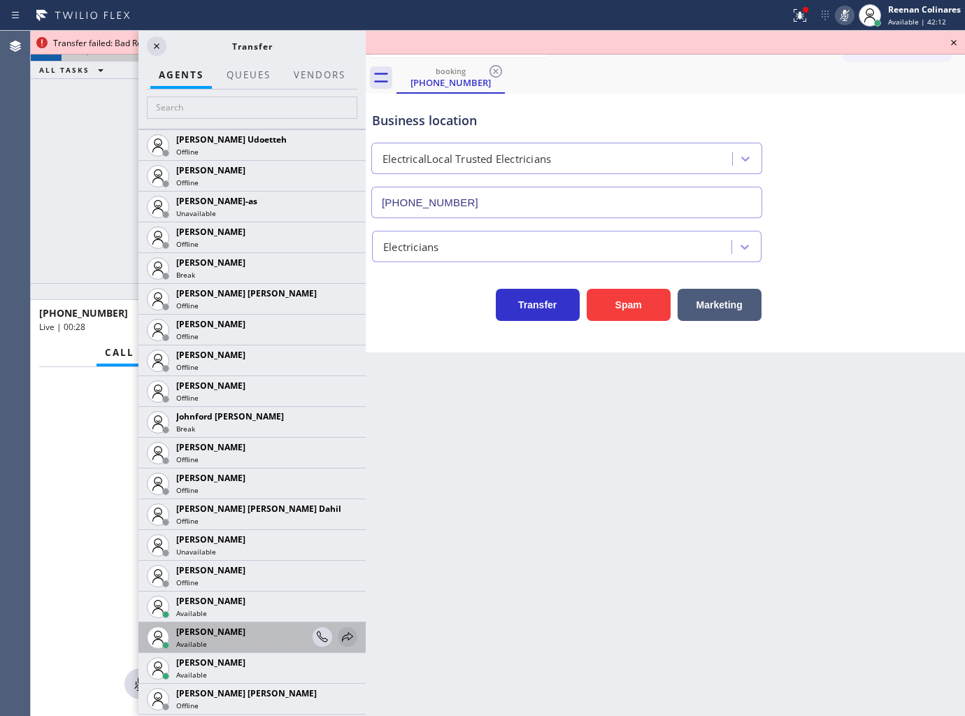
click at [339, 637] on icon at bounding box center [347, 637] width 17 height 17
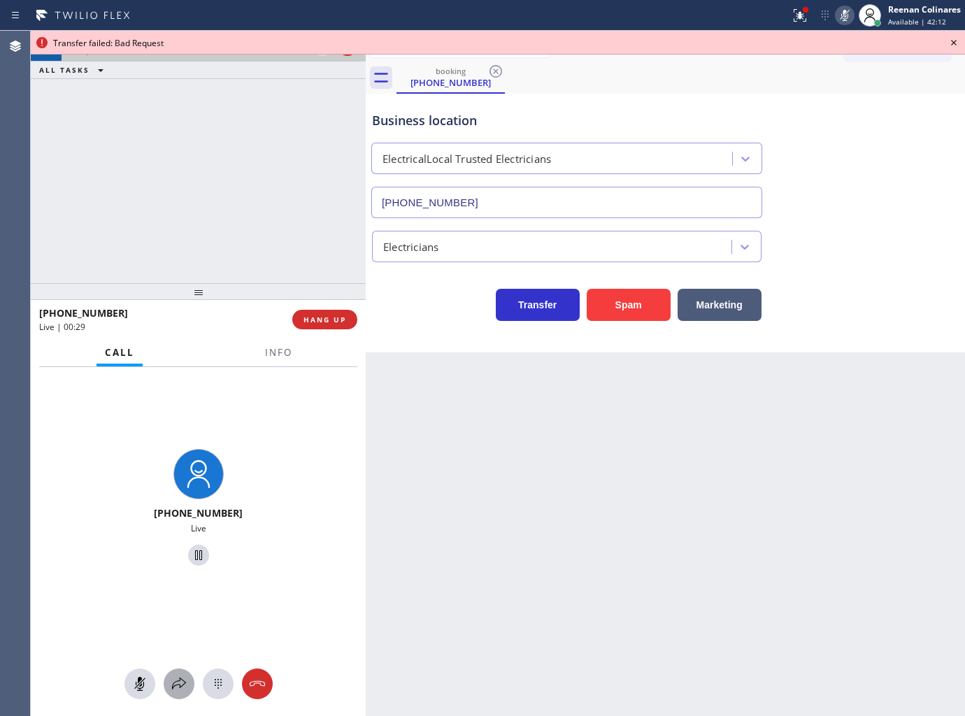
click at [186, 680] on icon at bounding box center [179, 683] width 17 height 17
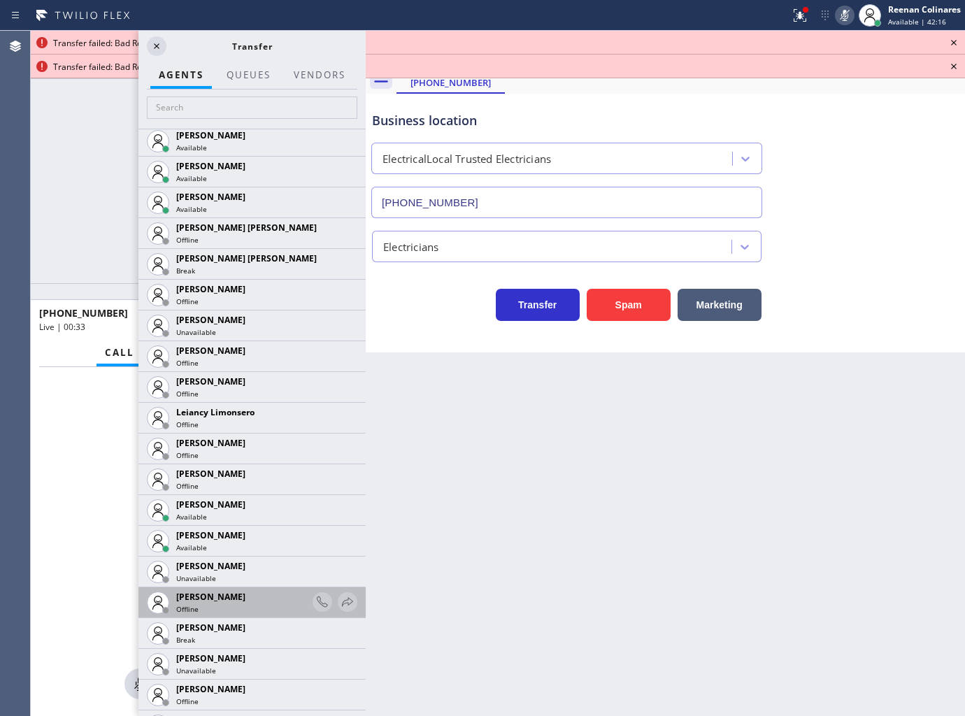
scroll to position [2330, 0]
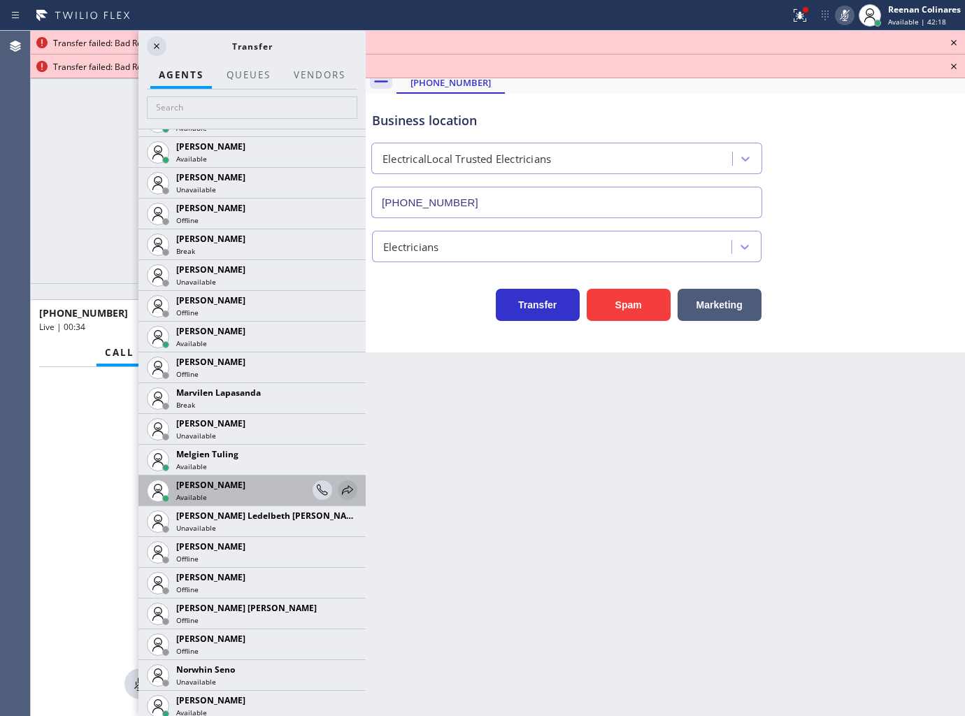
click at [339, 487] on icon at bounding box center [347, 490] width 17 height 17
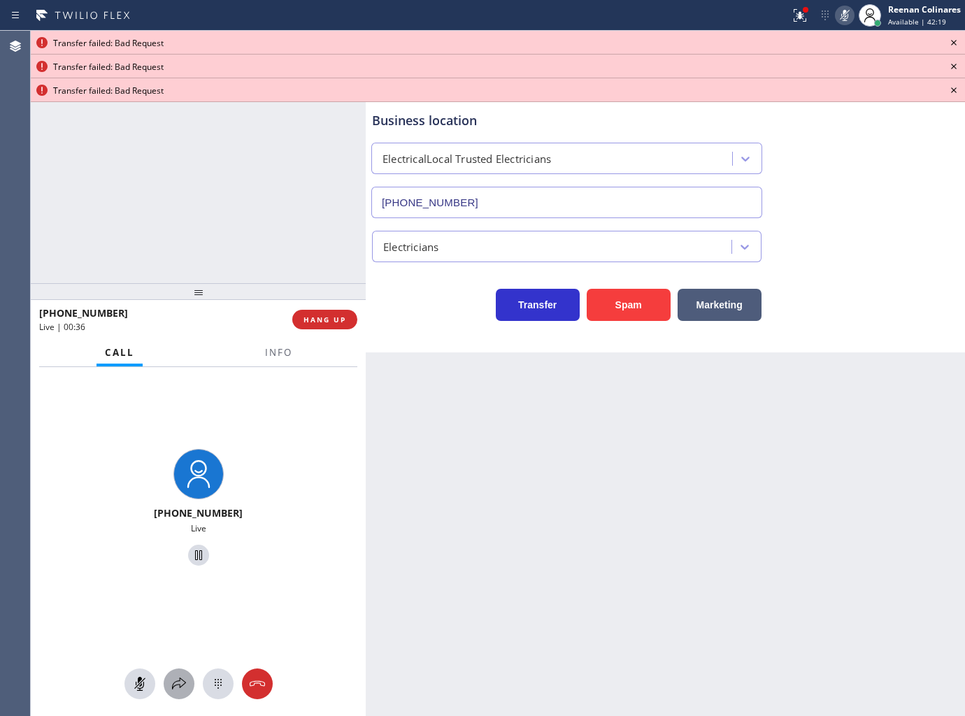
click at [173, 687] on icon at bounding box center [179, 683] width 17 height 17
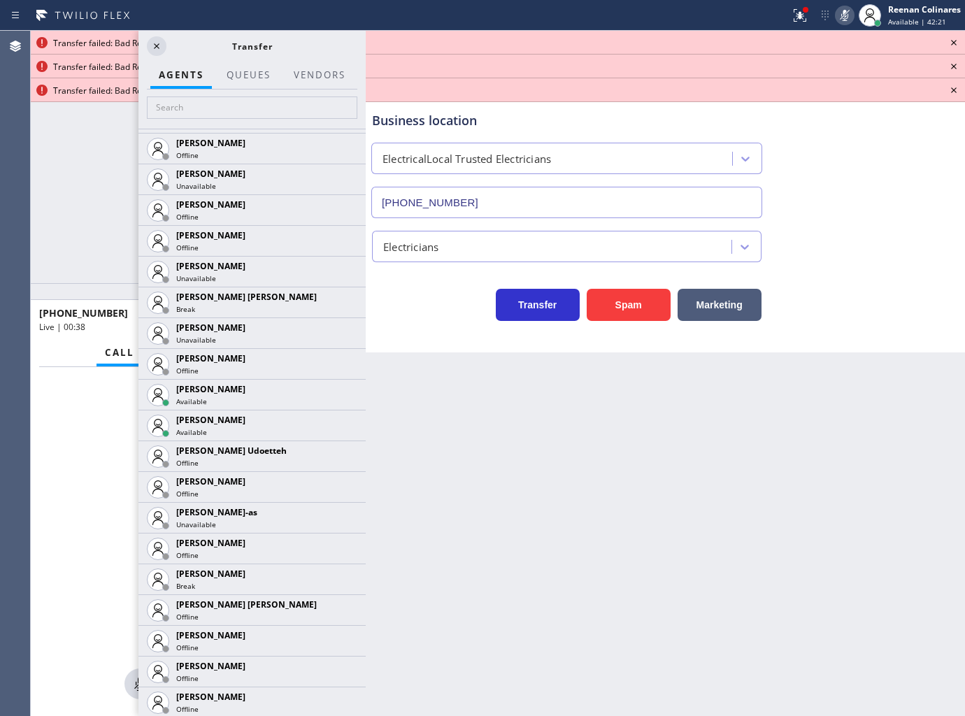
scroll to position [1554, 0]
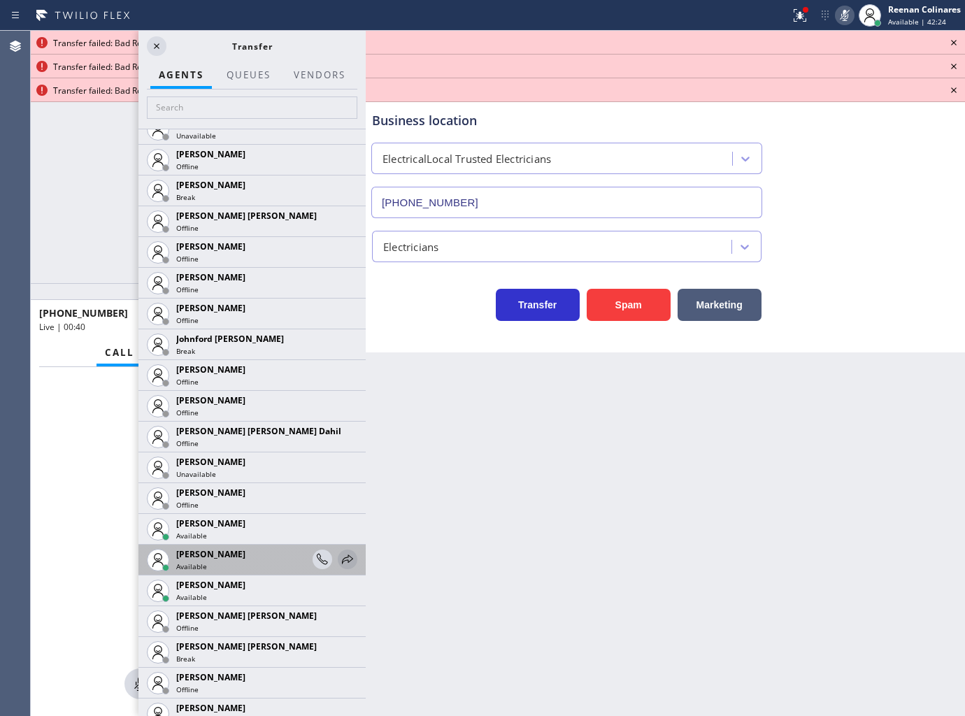
click at [342, 557] on icon at bounding box center [347, 558] width 11 height 9
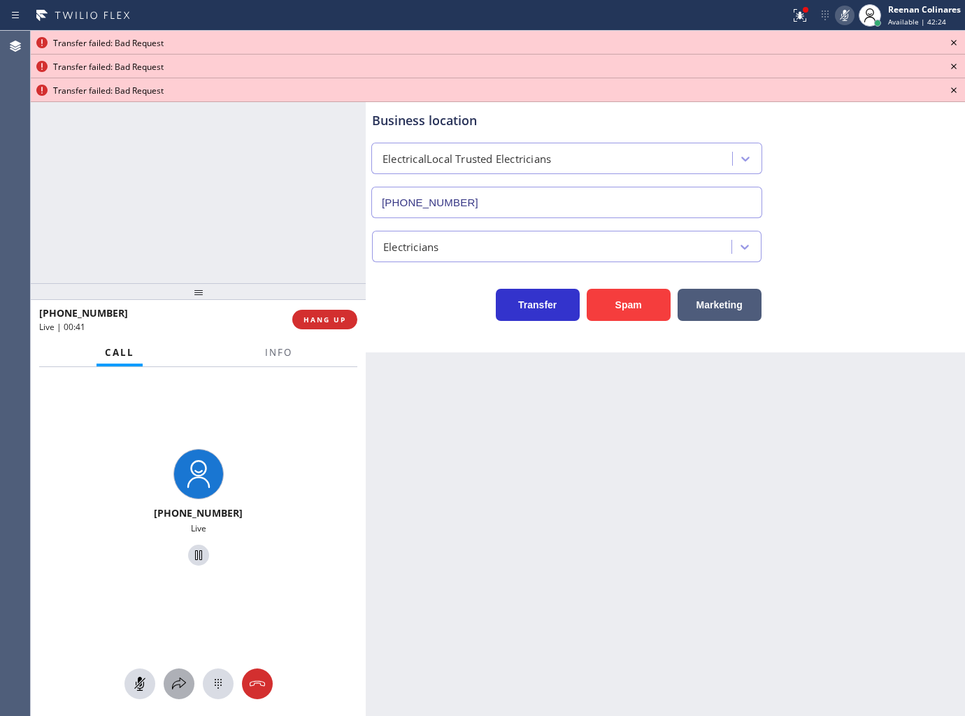
click at [175, 675] on icon at bounding box center [179, 683] width 17 height 17
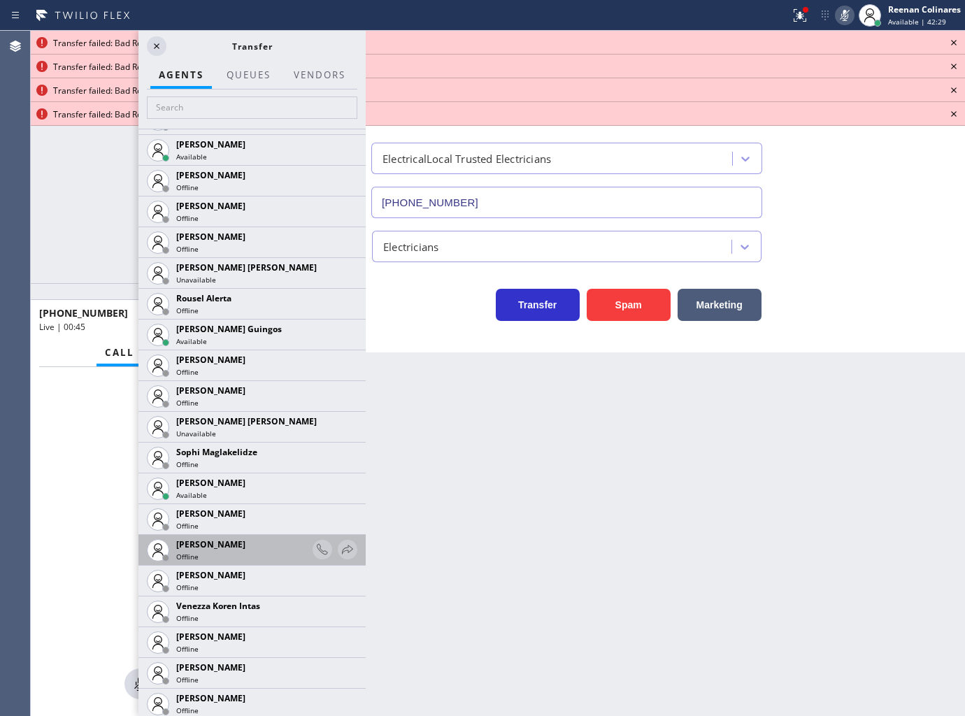
scroll to position [2888, 0]
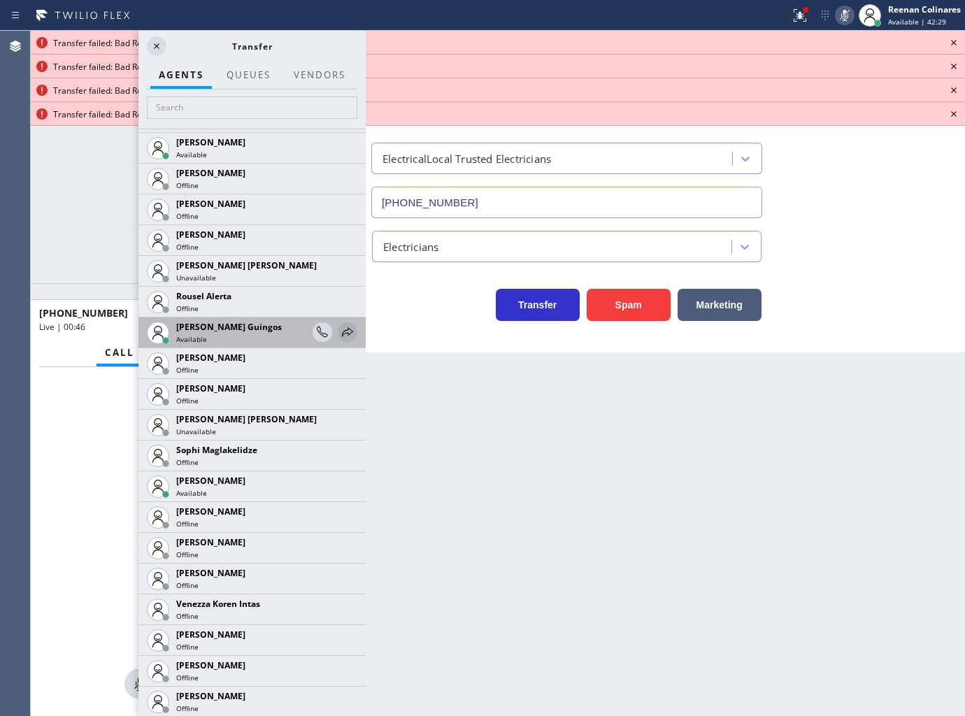
click at [339, 331] on icon at bounding box center [347, 332] width 17 height 17
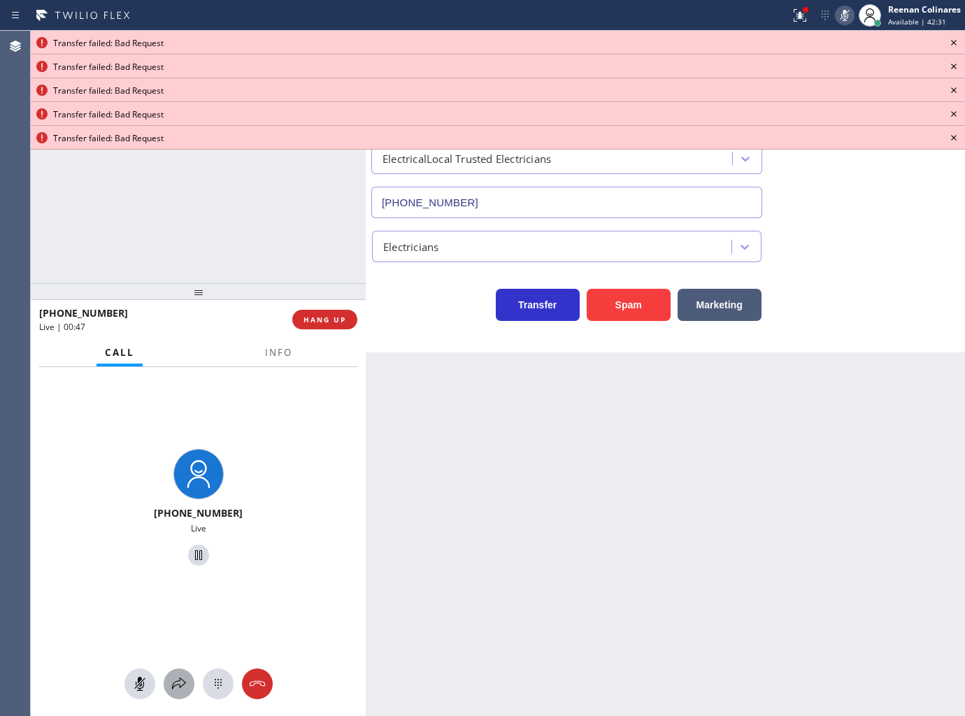
click at [176, 682] on icon at bounding box center [179, 683] width 17 height 17
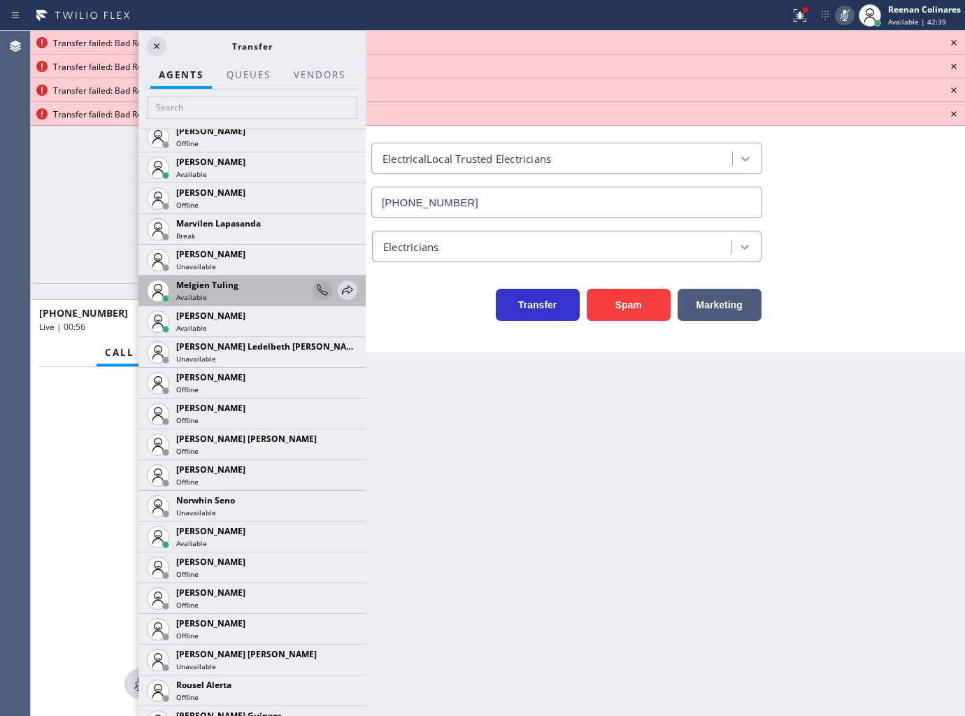
scroll to position [2422, 0]
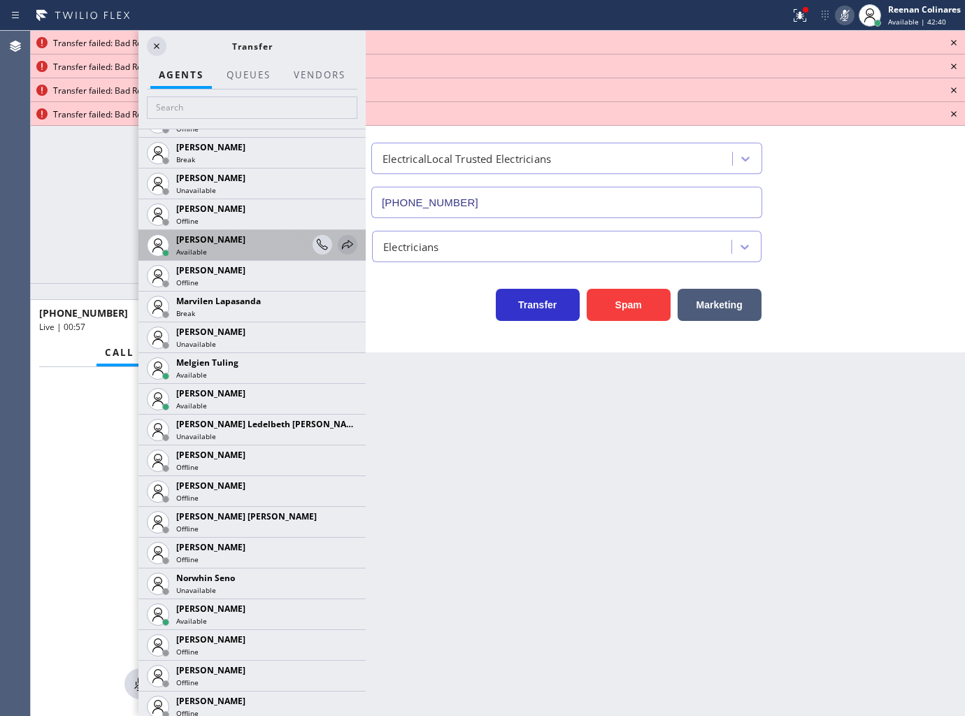
click at [340, 242] on icon at bounding box center [347, 244] width 17 height 17
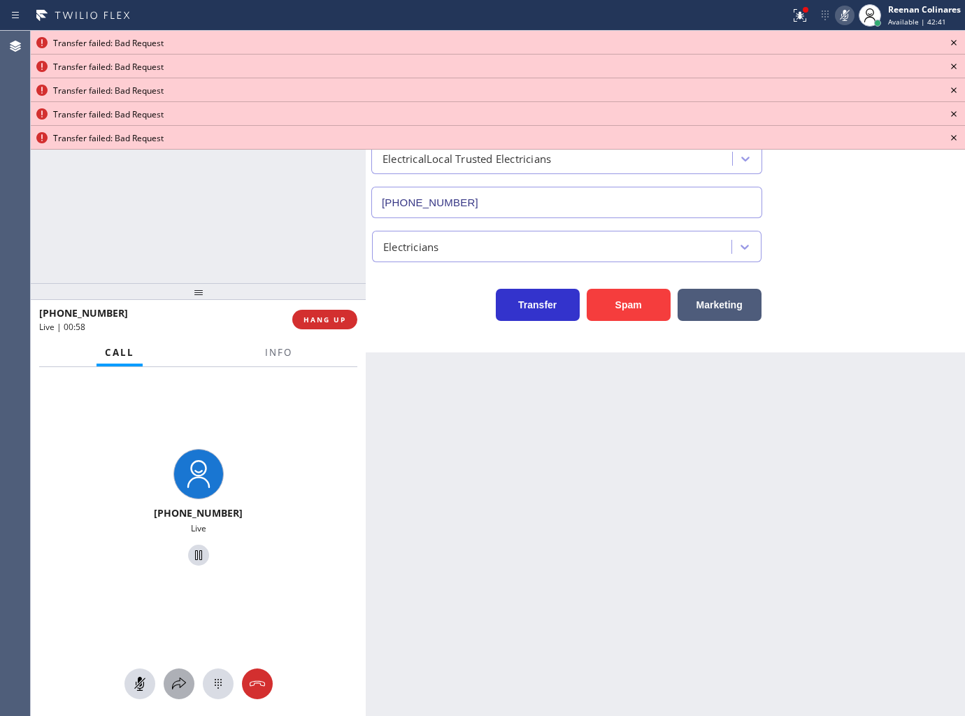
click at [182, 682] on icon at bounding box center [179, 683] width 17 height 17
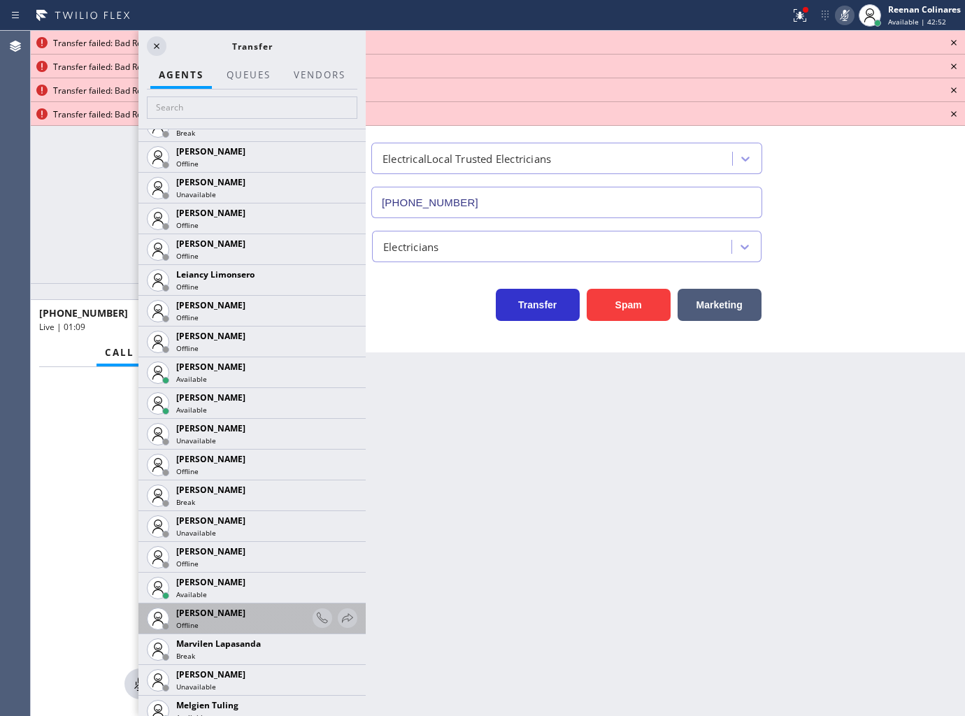
scroll to position [2097, 0]
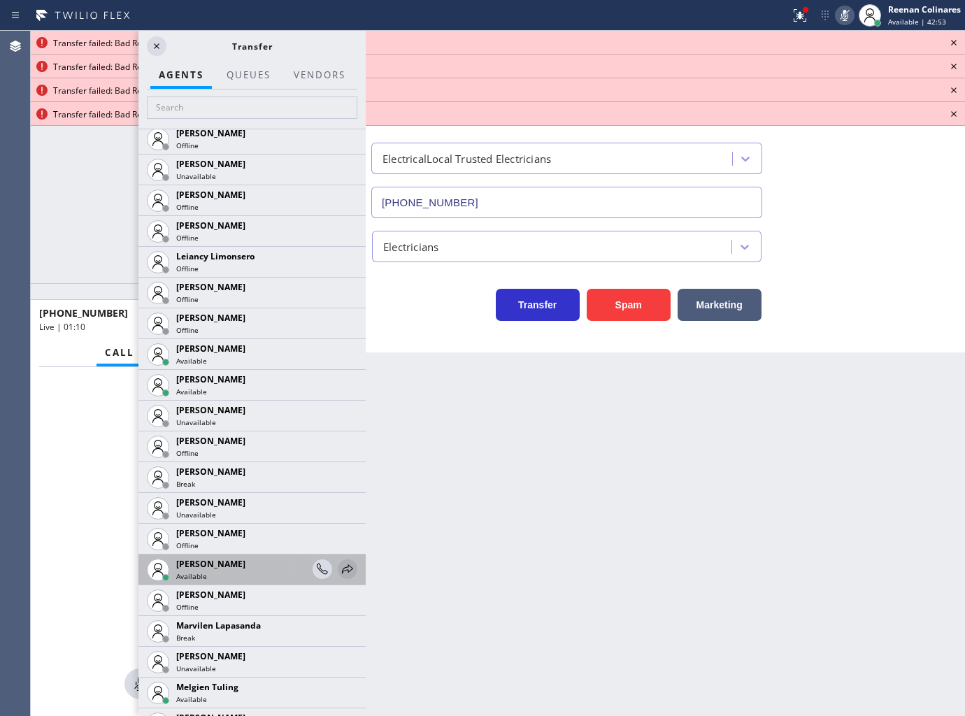
click at [342, 566] on icon at bounding box center [347, 568] width 11 height 9
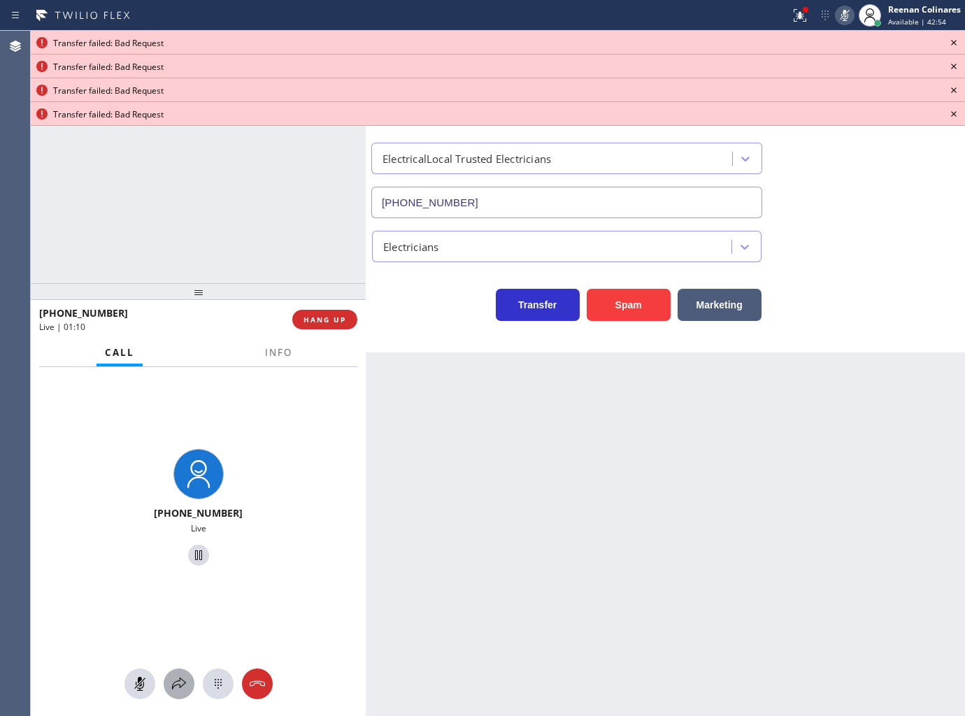
click at [185, 682] on icon at bounding box center [179, 683] width 17 height 17
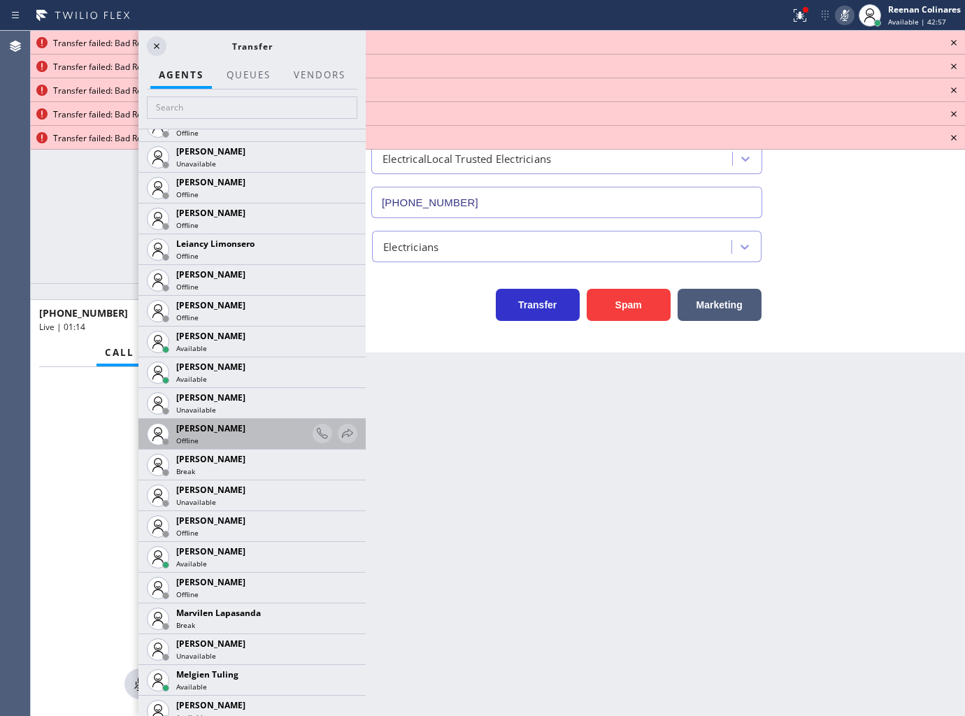
scroll to position [2175, 0]
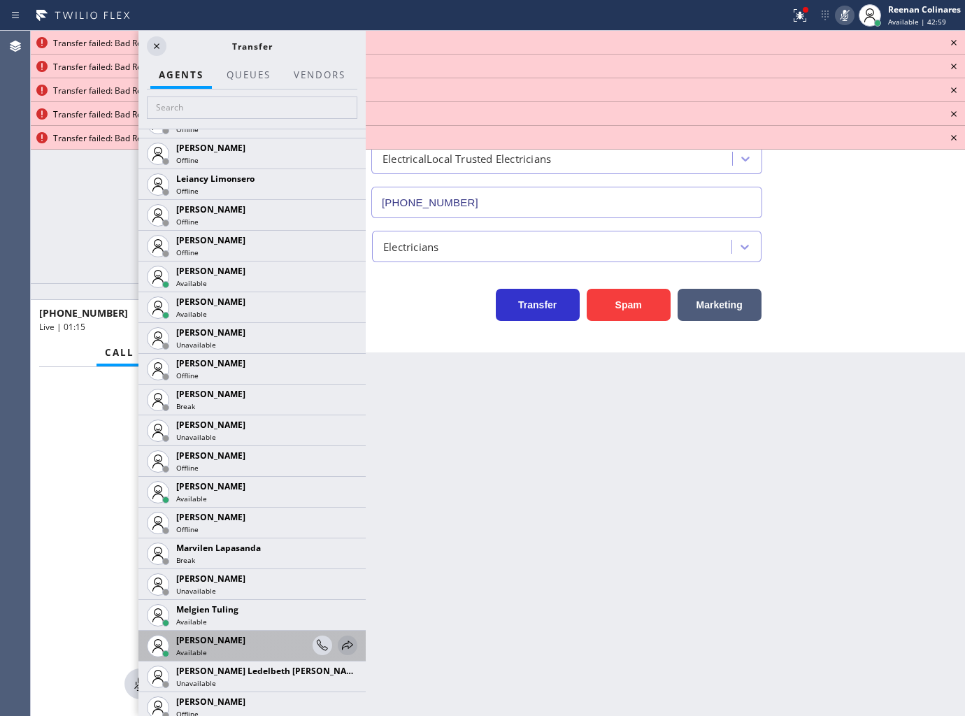
click at [339, 642] on icon at bounding box center [347, 645] width 17 height 17
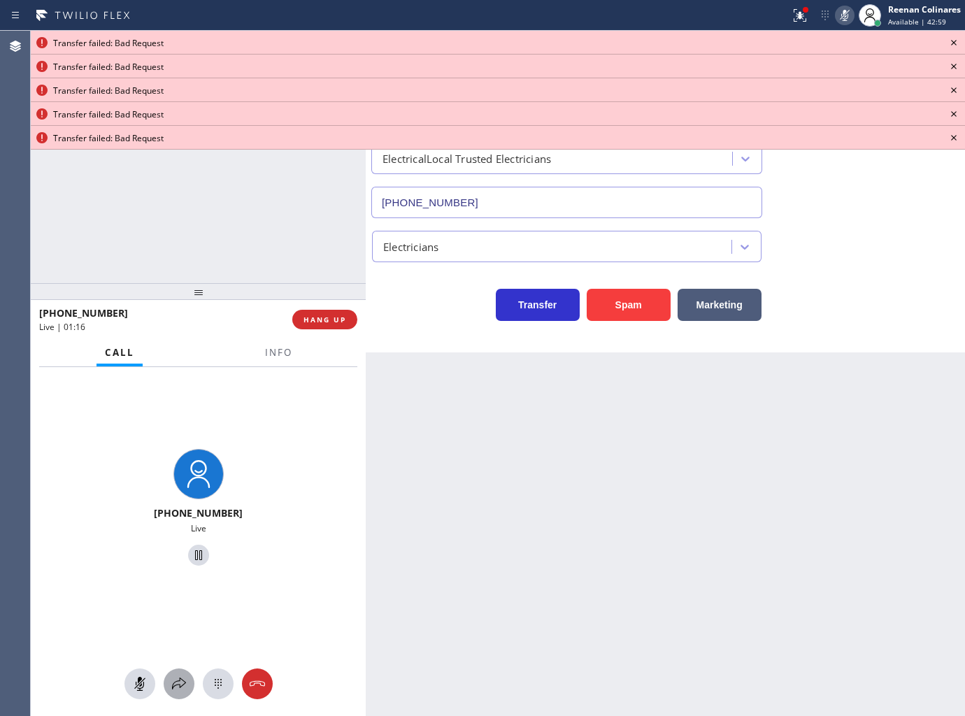
click at [172, 685] on icon at bounding box center [179, 683] width 14 height 12
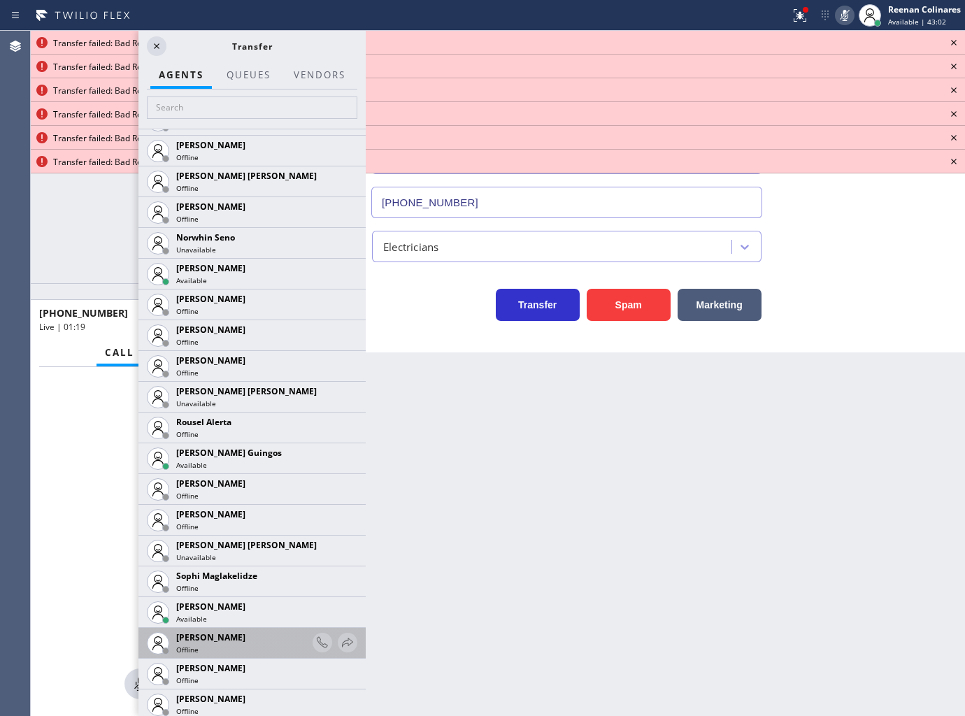
scroll to position [2888, 0]
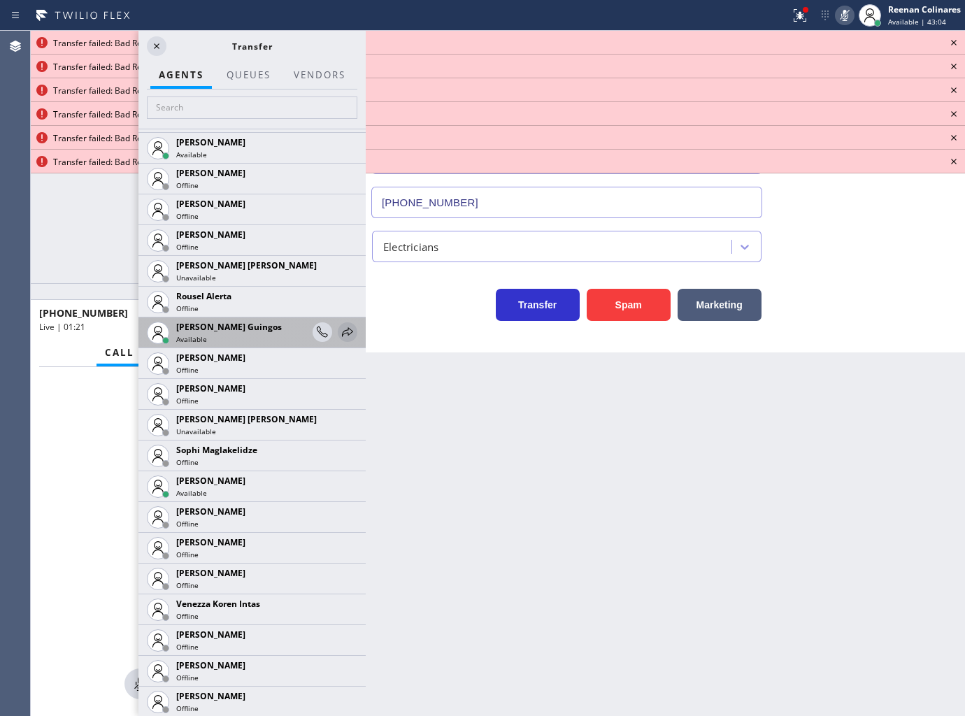
click at [339, 338] on icon at bounding box center [347, 332] width 17 height 17
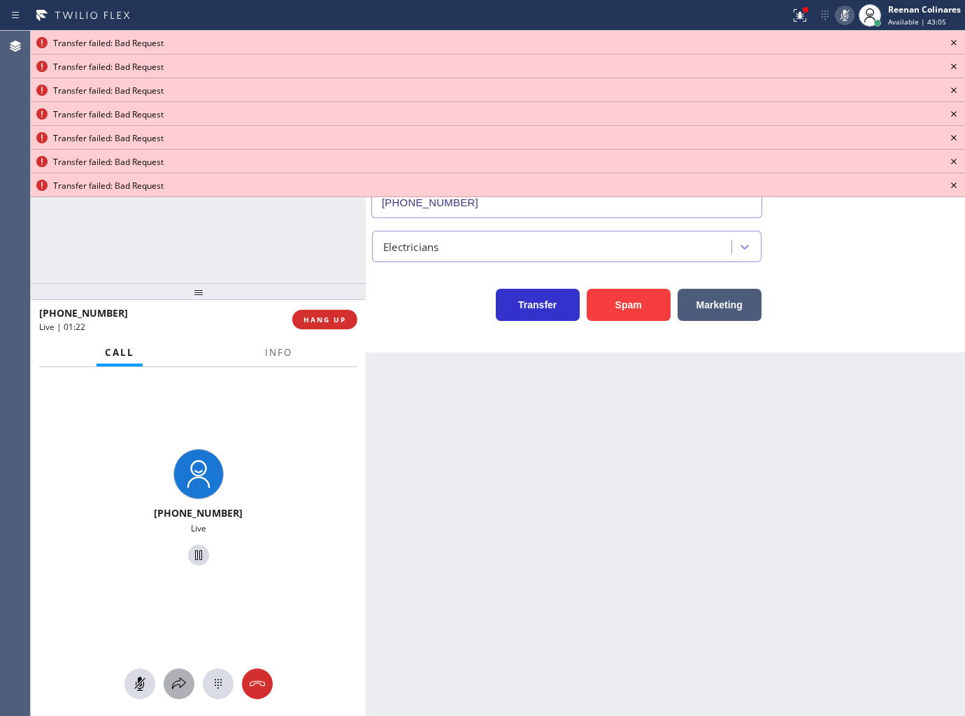
click at [177, 683] on icon at bounding box center [179, 683] width 17 height 17
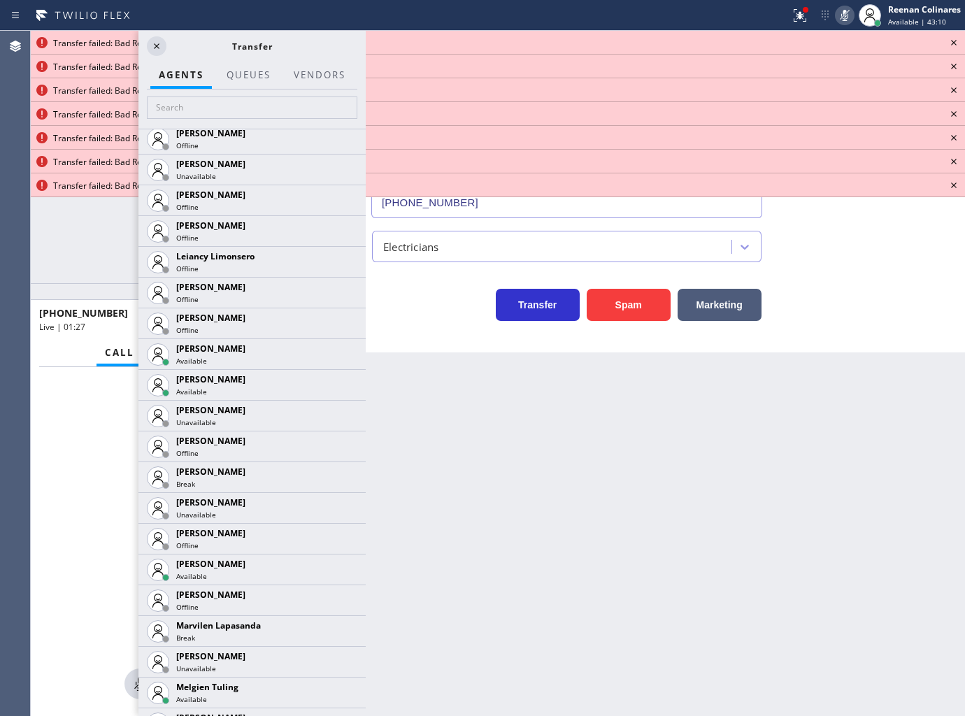
scroll to position [2175, 0]
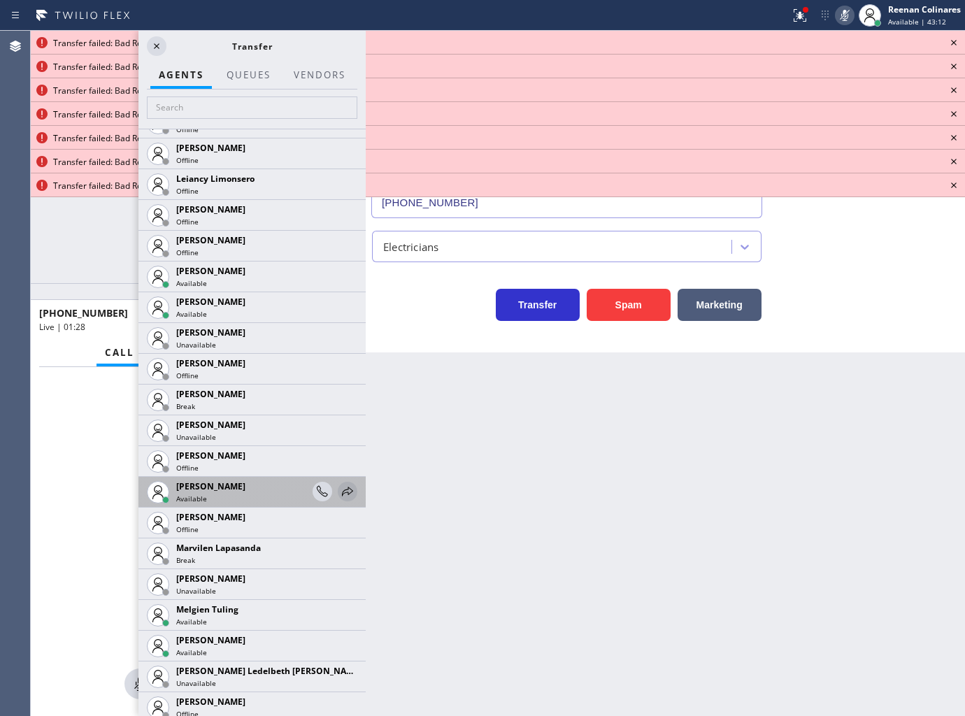
click at [342, 487] on icon at bounding box center [347, 491] width 11 height 9
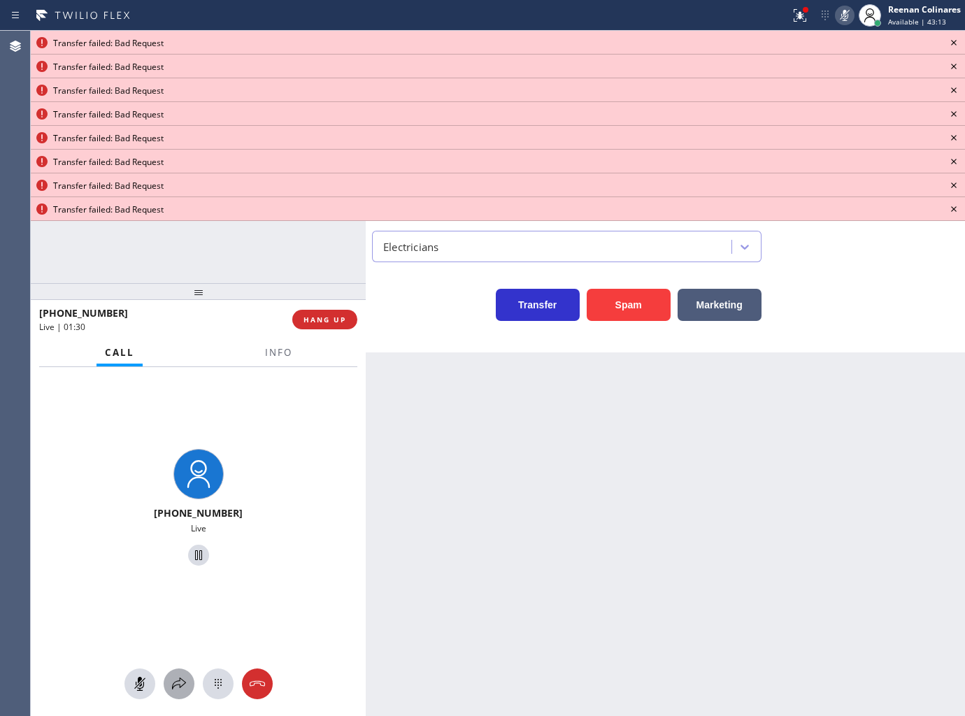
click at [180, 679] on icon at bounding box center [179, 683] width 14 height 12
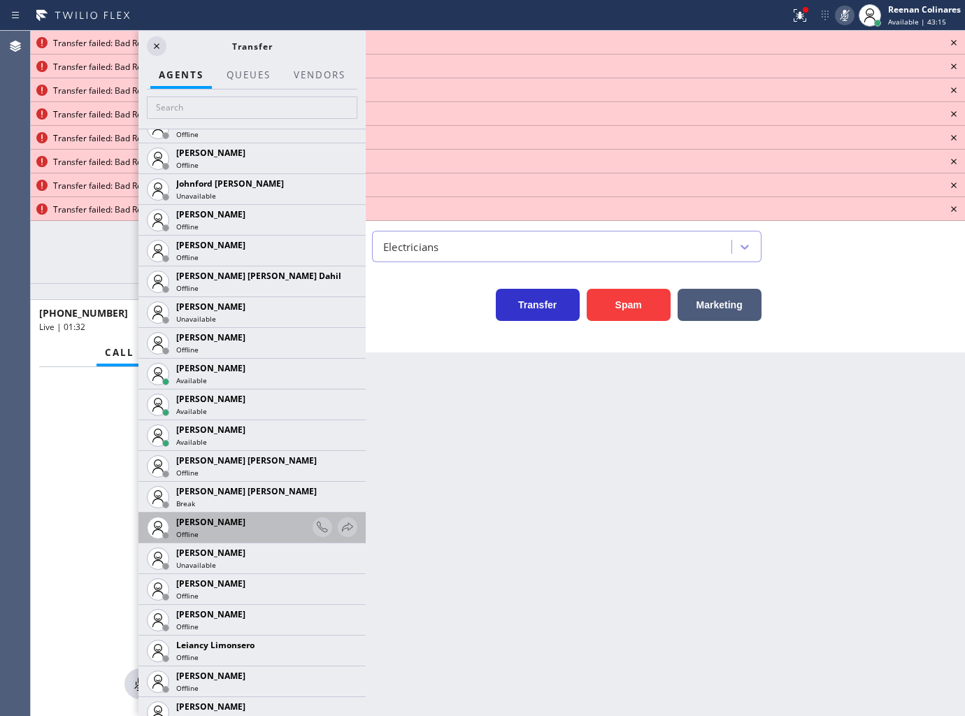
scroll to position [2139, 0]
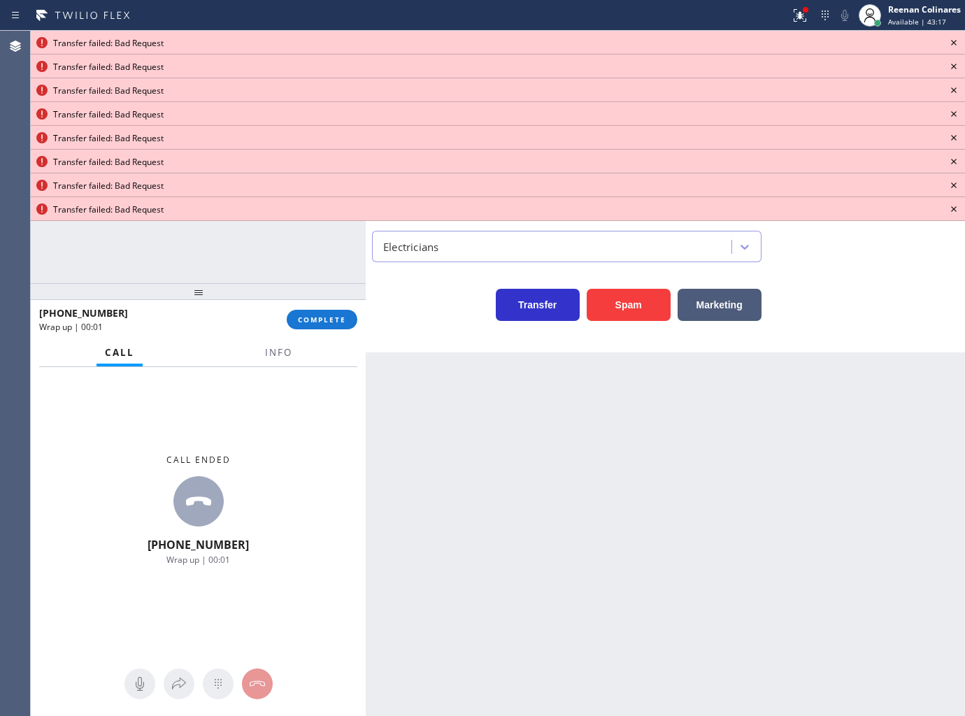
click at [949, 39] on icon at bounding box center [953, 42] width 17 height 17
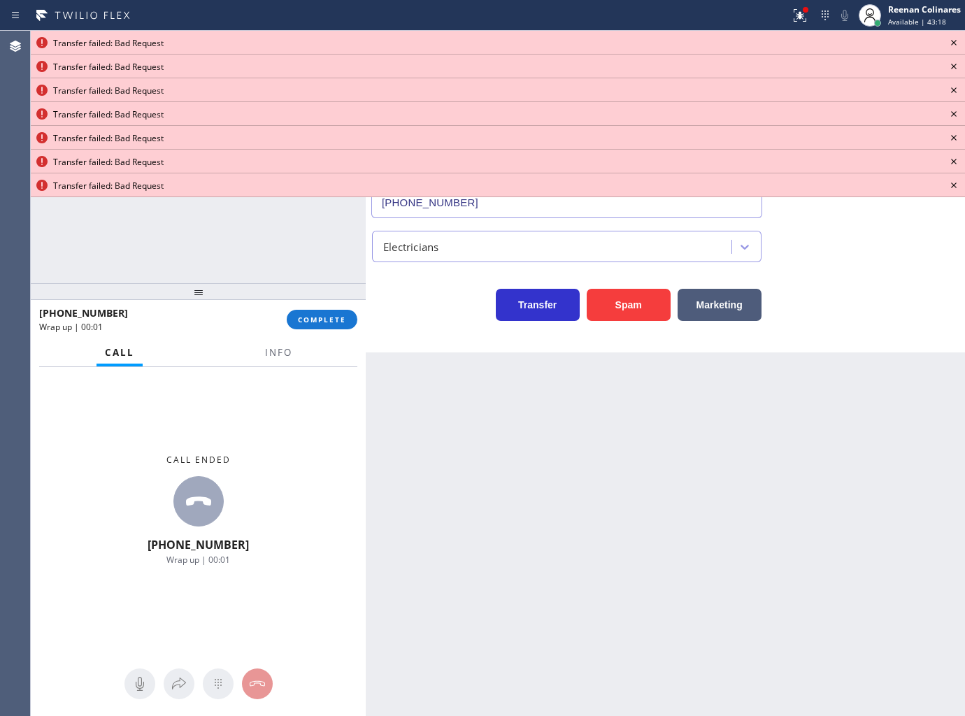
click at [949, 39] on icon at bounding box center [953, 42] width 17 height 17
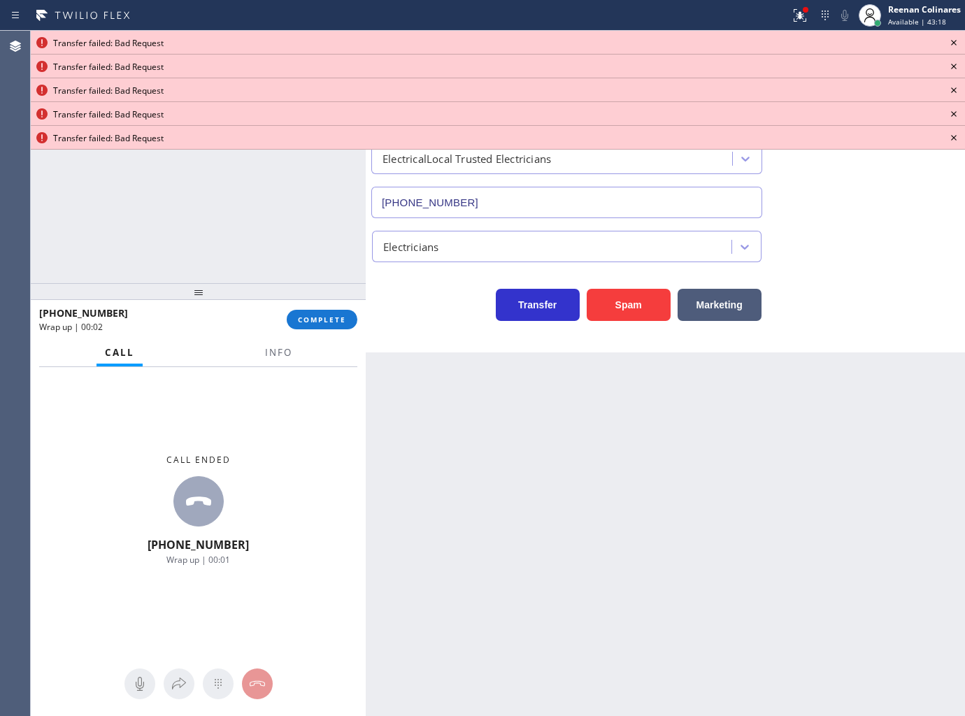
click at [949, 39] on icon at bounding box center [953, 42] width 17 height 17
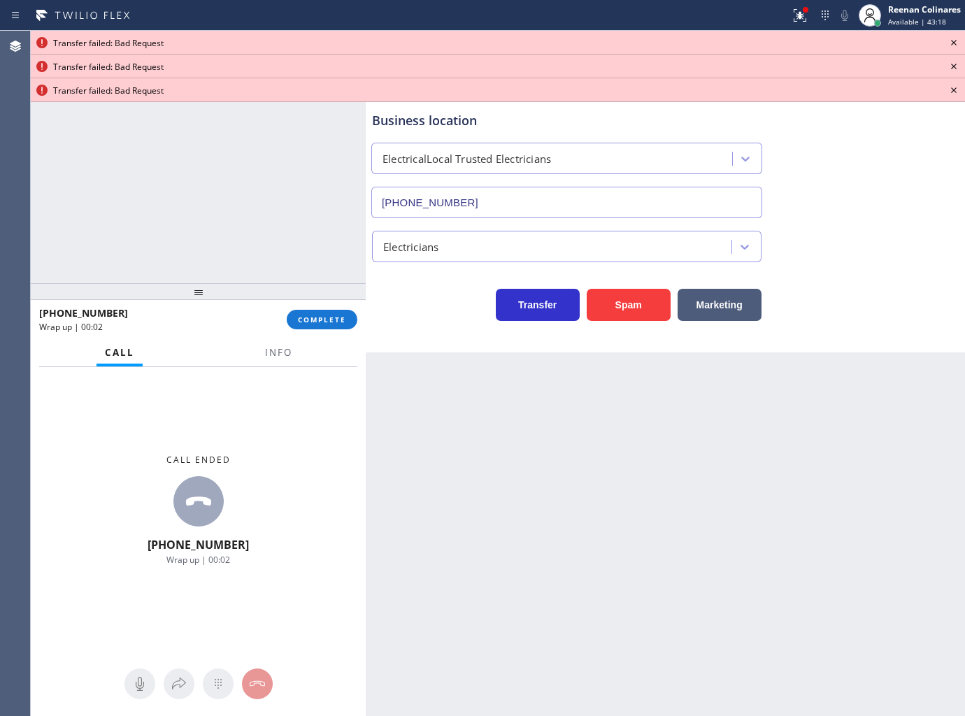
click at [949, 39] on icon at bounding box center [953, 42] width 17 height 17
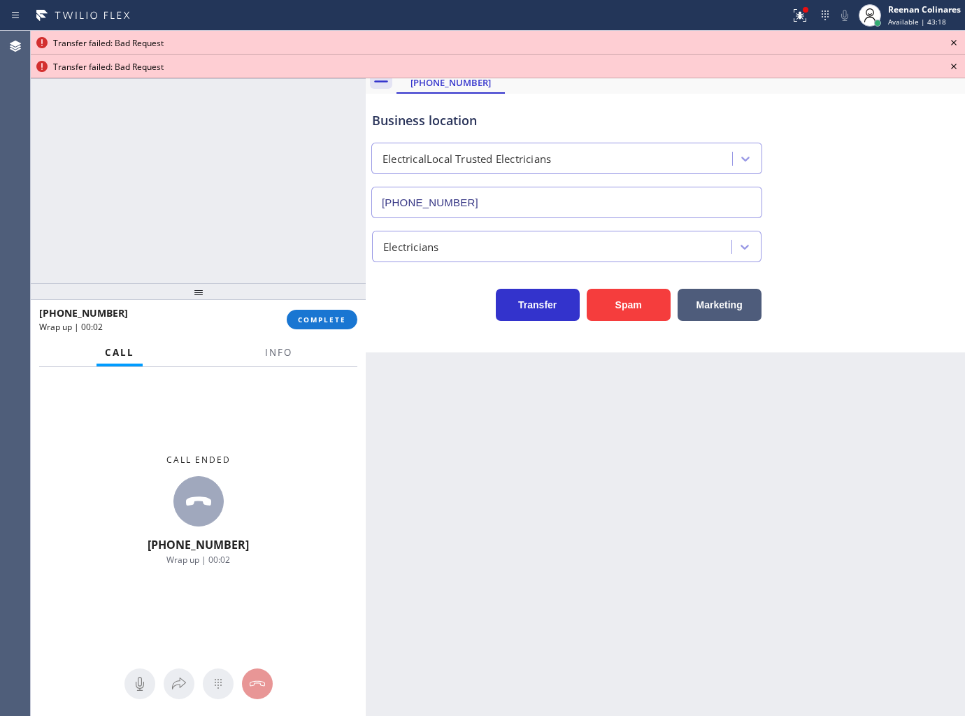
click at [949, 39] on icon at bounding box center [953, 42] width 17 height 17
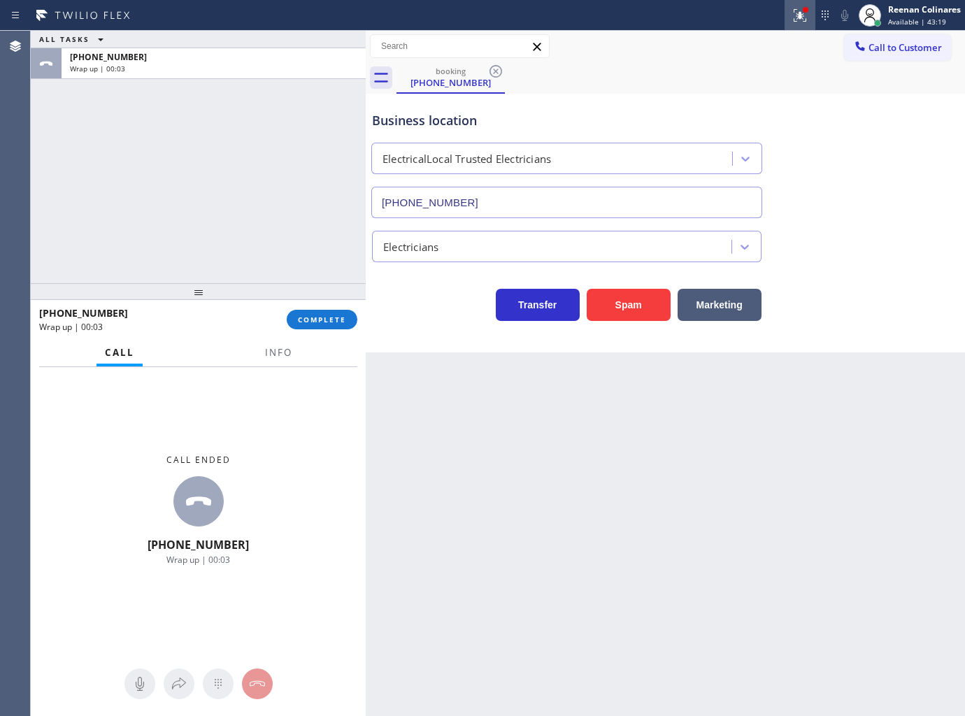
click at [784, 8] on div at bounding box center [799, 15] width 31 height 17
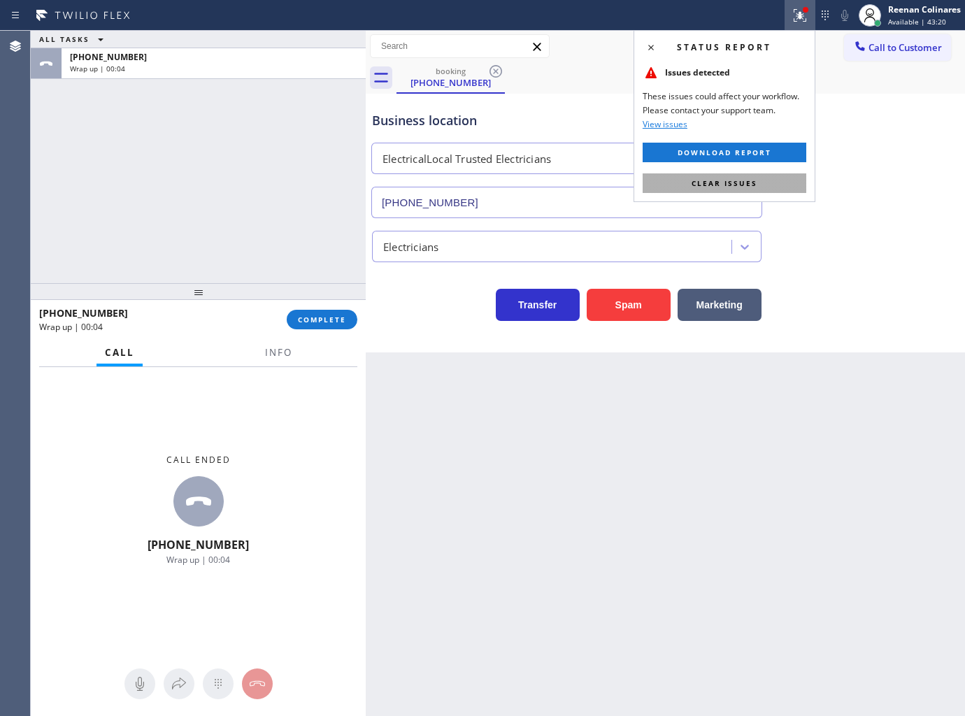
click at [763, 179] on button "Clear issues" at bounding box center [725, 183] width 164 height 20
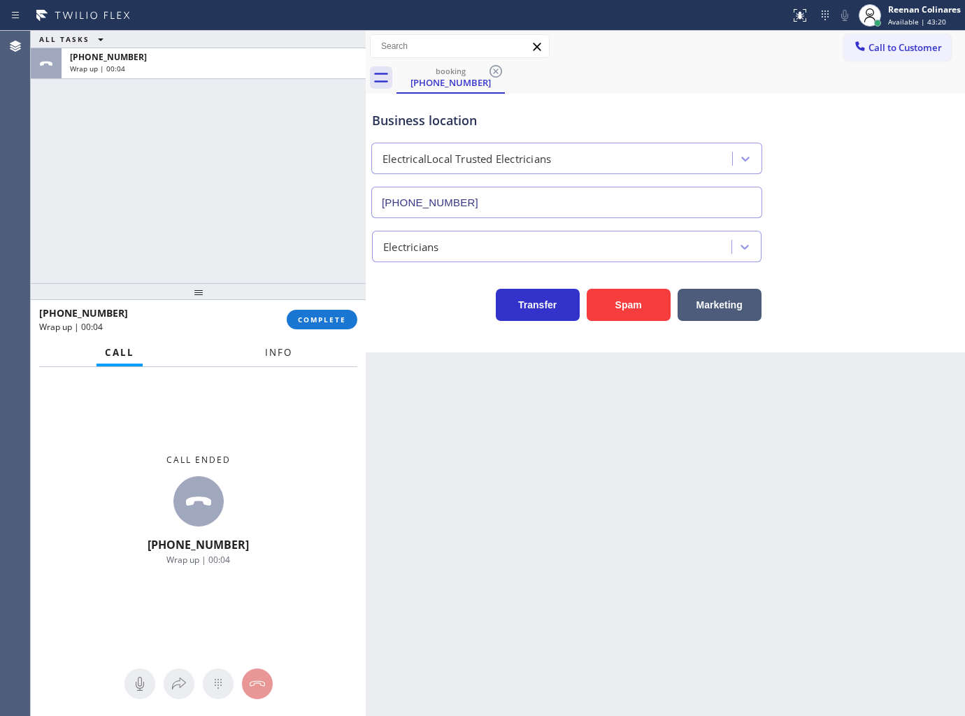
click at [269, 357] on span "Info" at bounding box center [278, 352] width 27 height 13
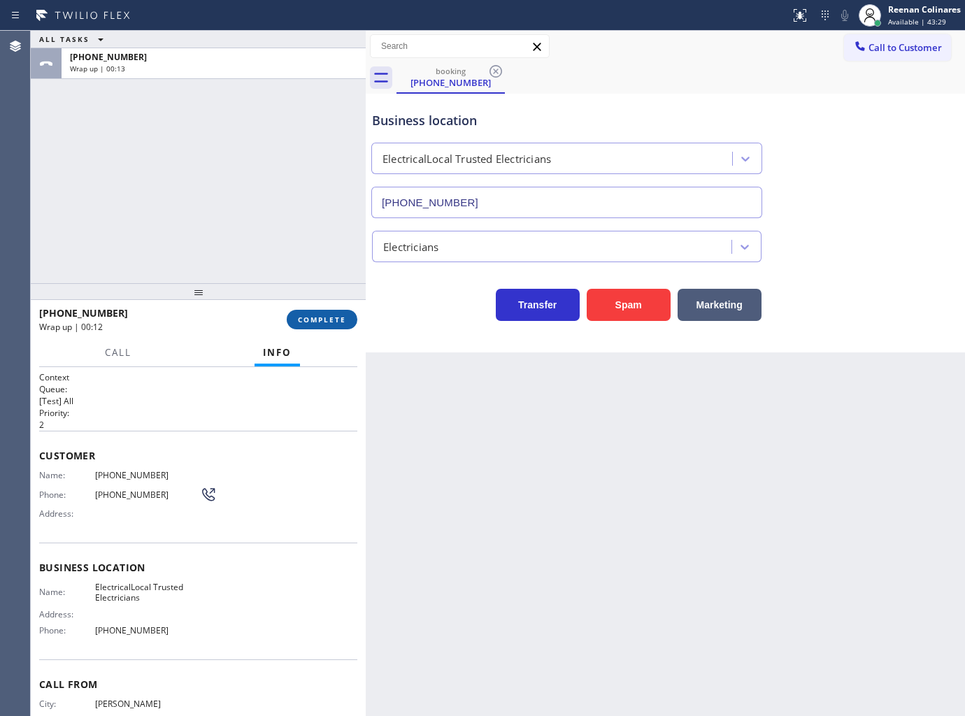
click at [331, 313] on button "COMPLETE" at bounding box center [322, 320] width 71 height 20
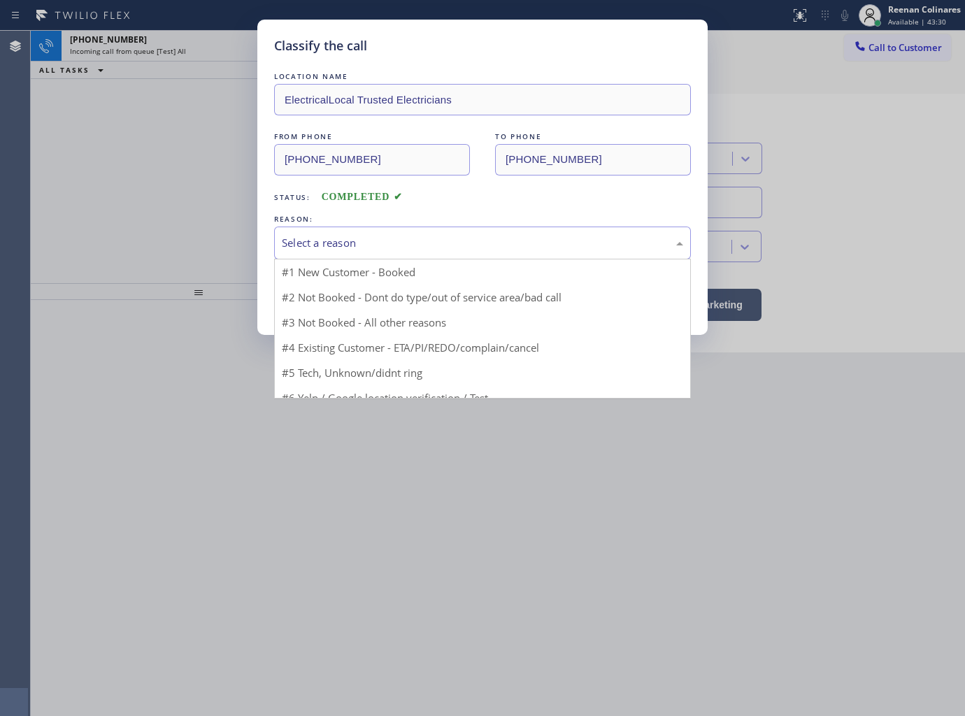
click at [376, 241] on div "Select a reason" at bounding box center [482, 243] width 401 height 16
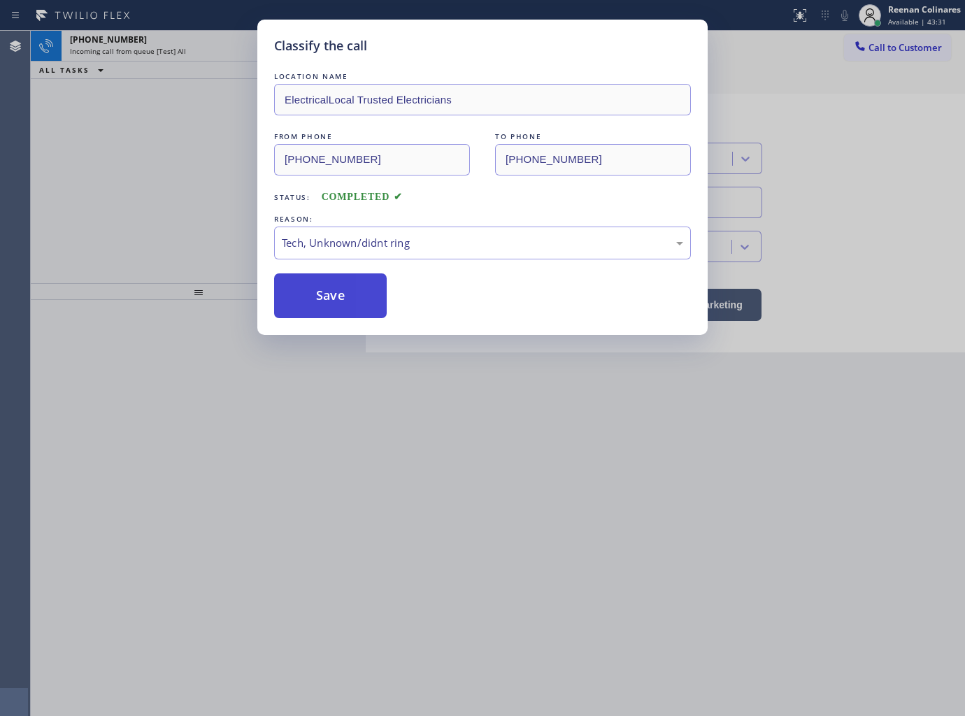
click at [312, 305] on button "Save" at bounding box center [330, 295] width 113 height 45
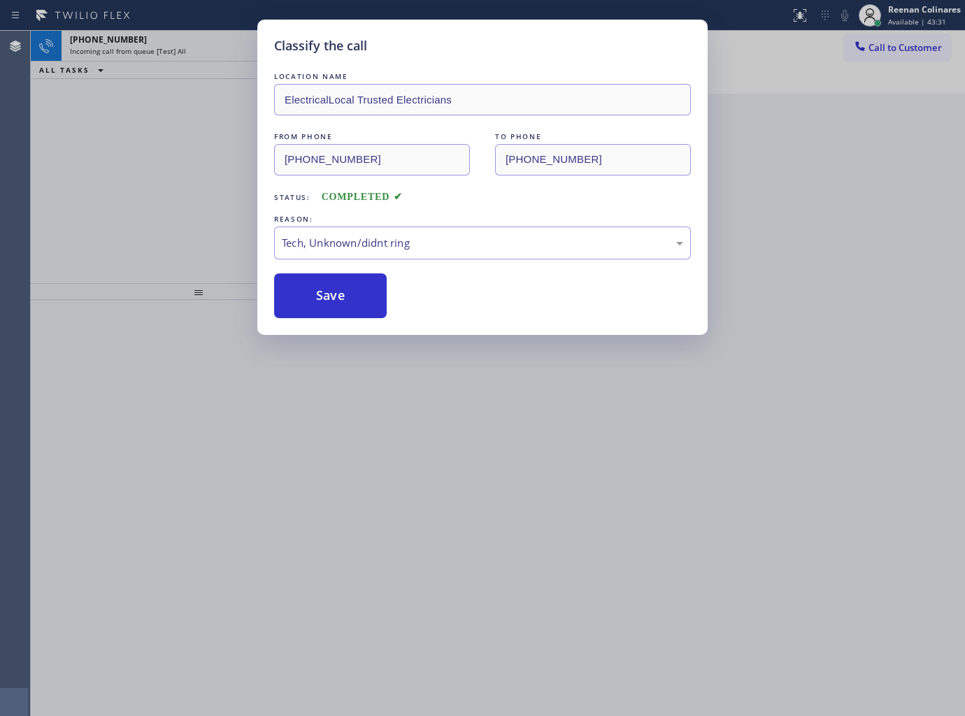
click at [233, 179] on div "Classify the call LOCATION NAME ElectricalLocal Trusted Electricians FROM PHONE…" at bounding box center [482, 358] width 965 height 716
click at [194, 40] on div "Classify the call LOCATION NAME ElectricalLocal Trusted Electricians FROM PHONE…" at bounding box center [482, 358] width 965 height 716
click at [194, 40] on div "[PHONE_NUMBER]" at bounding box center [188, 40] width 237 height 12
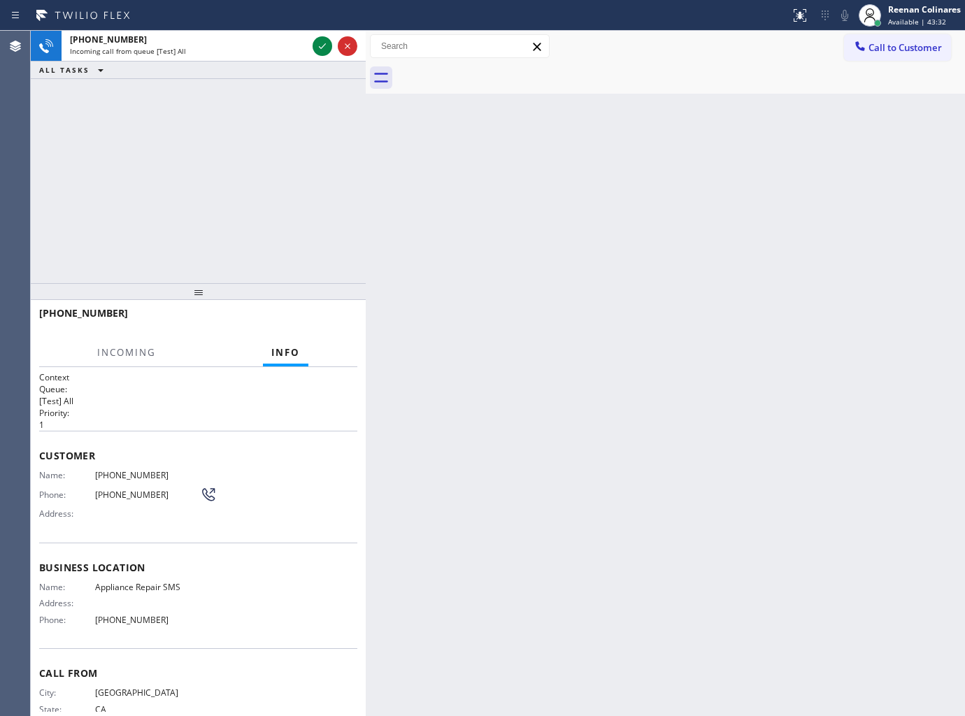
click at [194, 40] on div "[PHONE_NUMBER]" at bounding box center [188, 40] width 237 height 12
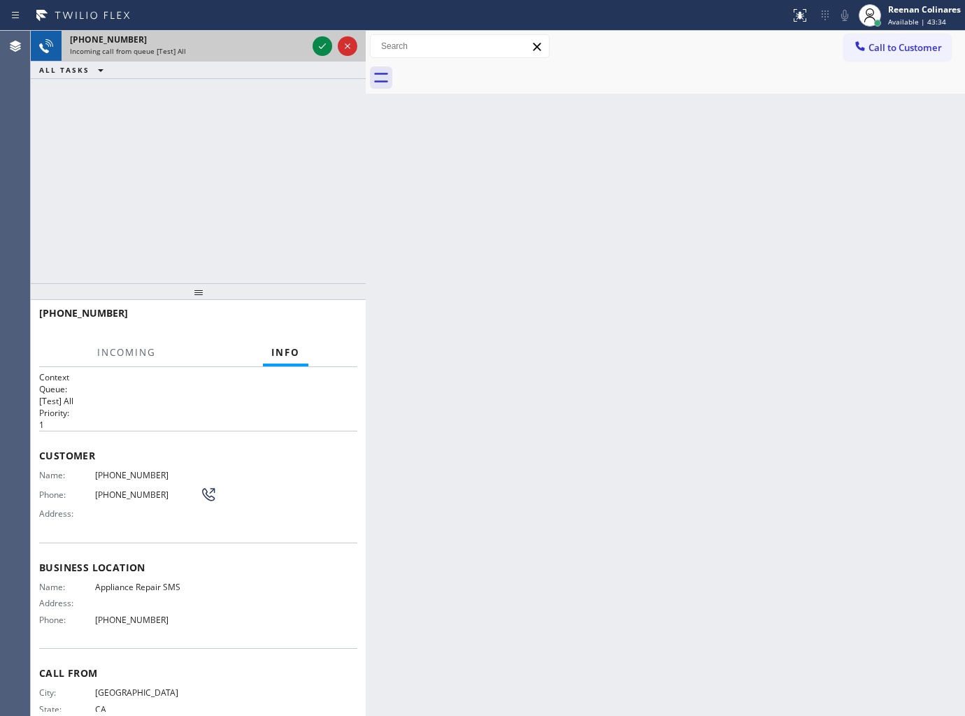
click at [310, 43] on div at bounding box center [335, 46] width 50 height 31
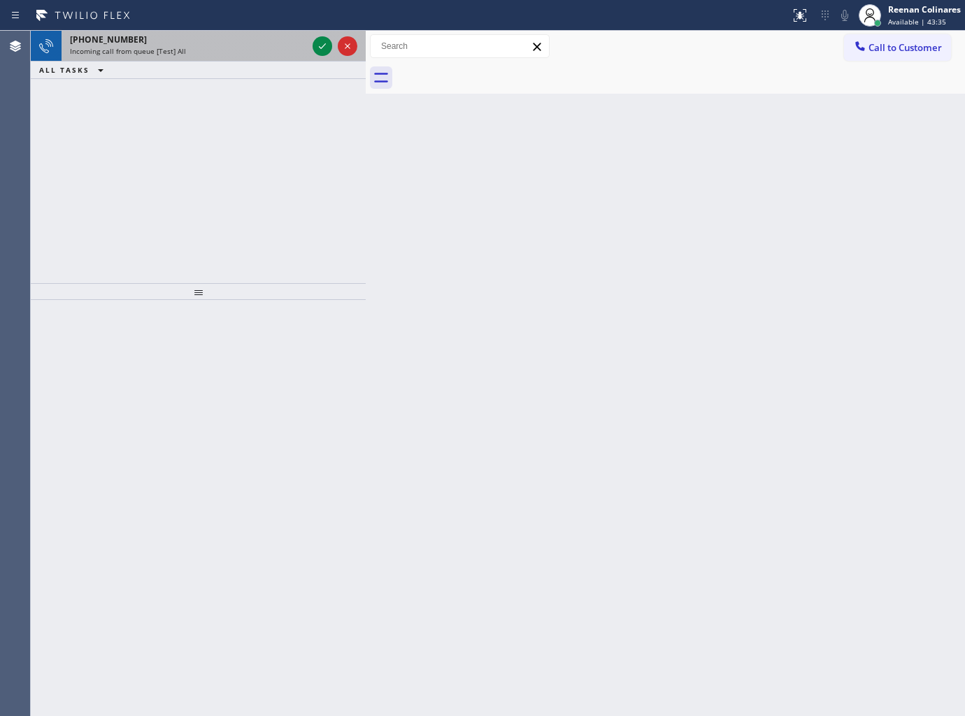
click at [275, 52] on div "Incoming call from queue [Test] All" at bounding box center [188, 51] width 237 height 10
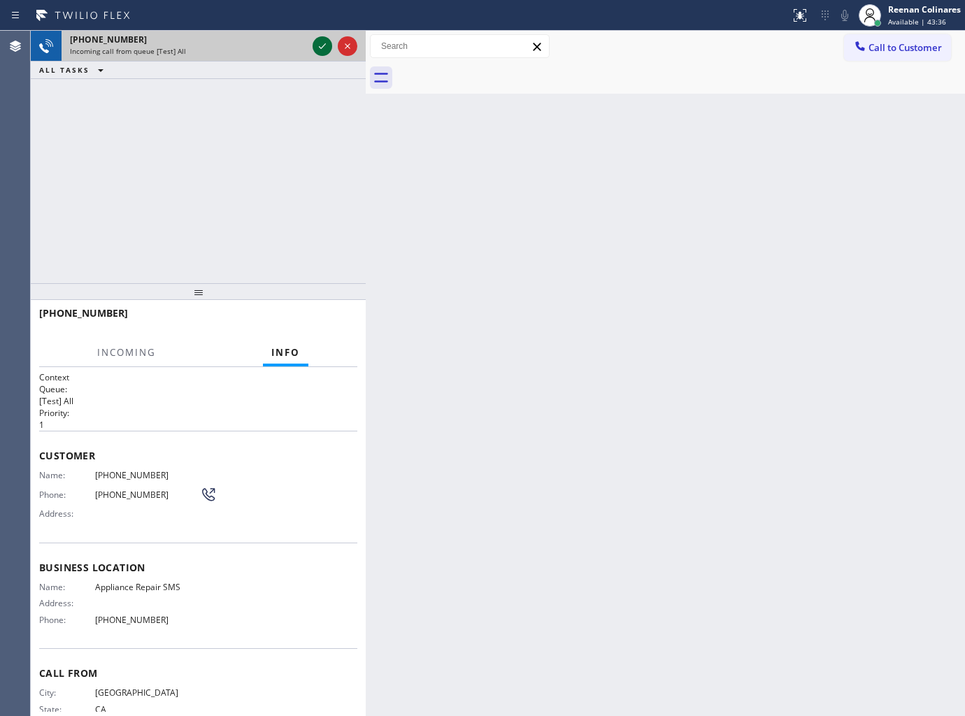
click at [318, 42] on icon at bounding box center [322, 46] width 17 height 17
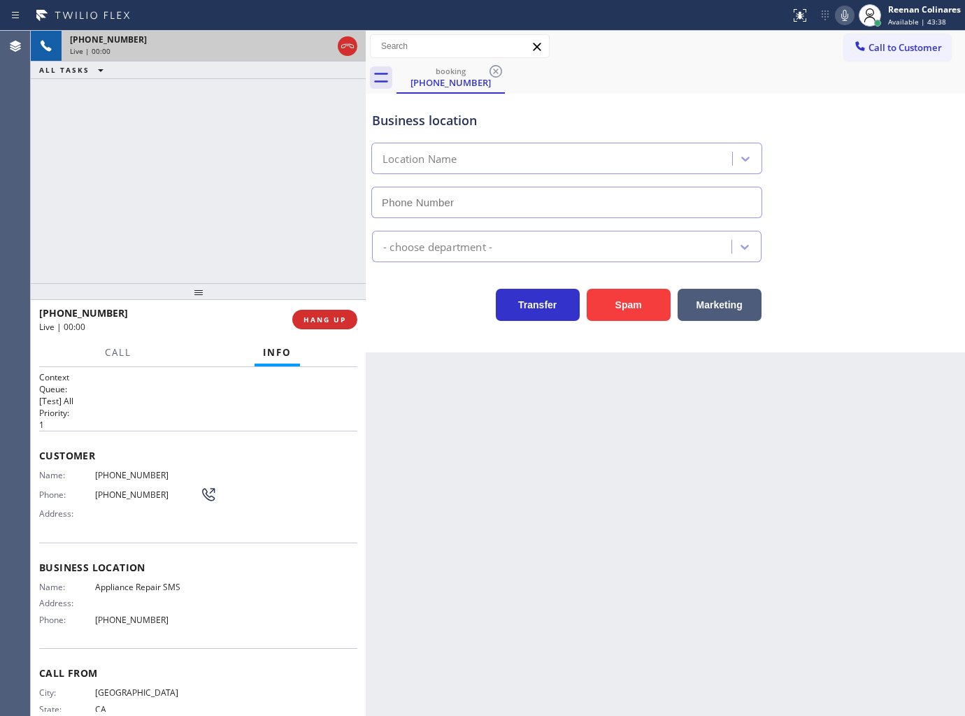
type input "[PHONE_NUMBER]"
click at [846, 16] on icon at bounding box center [844, 15] width 7 height 11
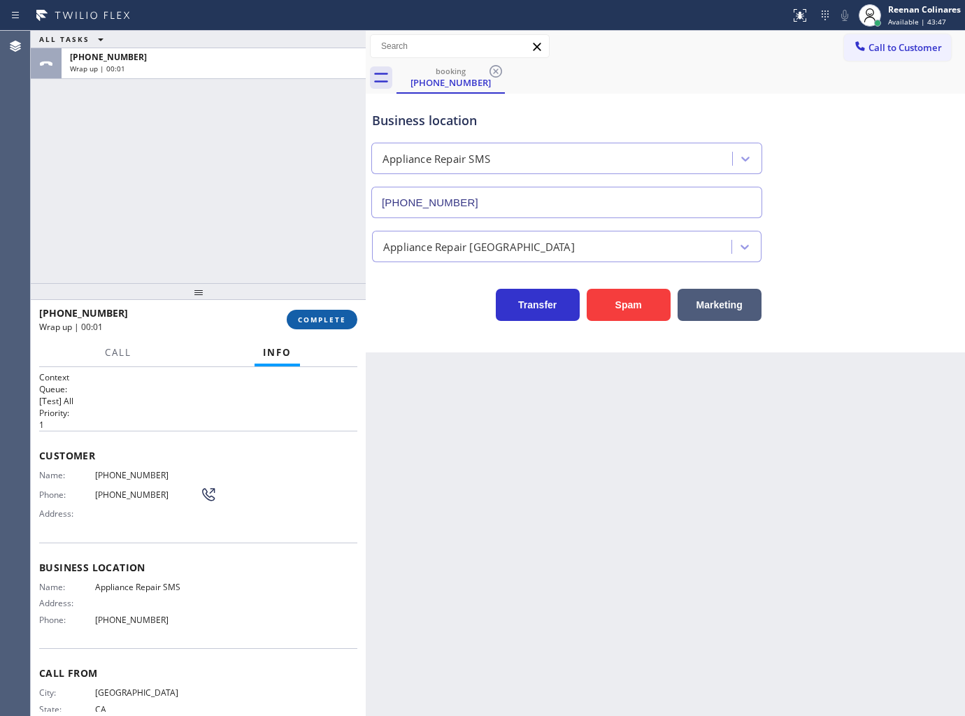
click at [326, 317] on span "COMPLETE" at bounding box center [322, 320] width 48 height 10
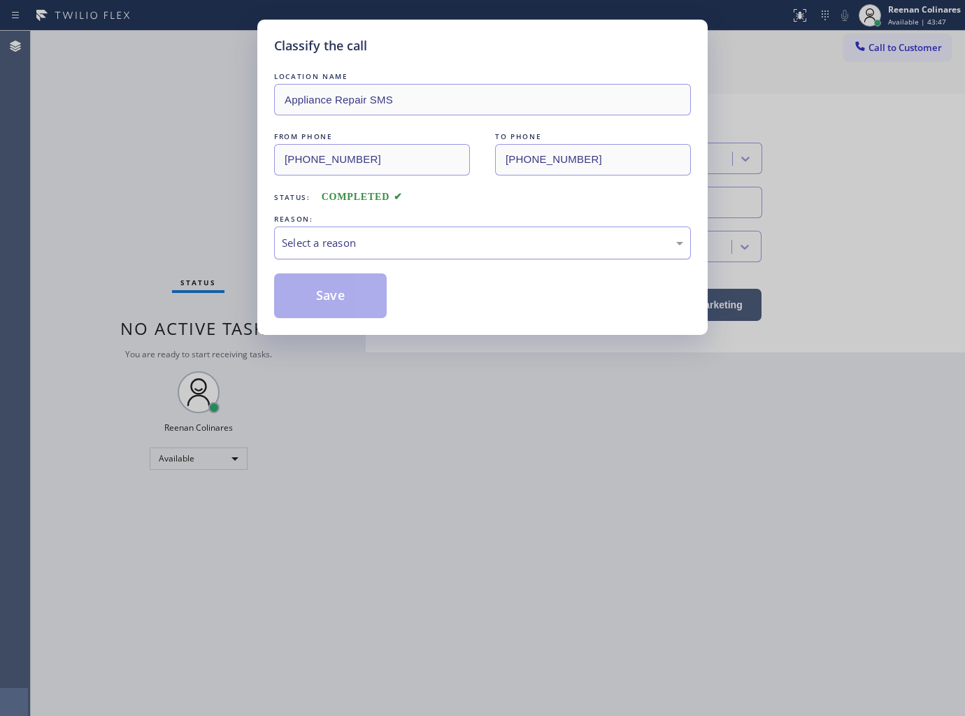
click at [350, 236] on div "Select a reason" at bounding box center [482, 243] width 401 height 16
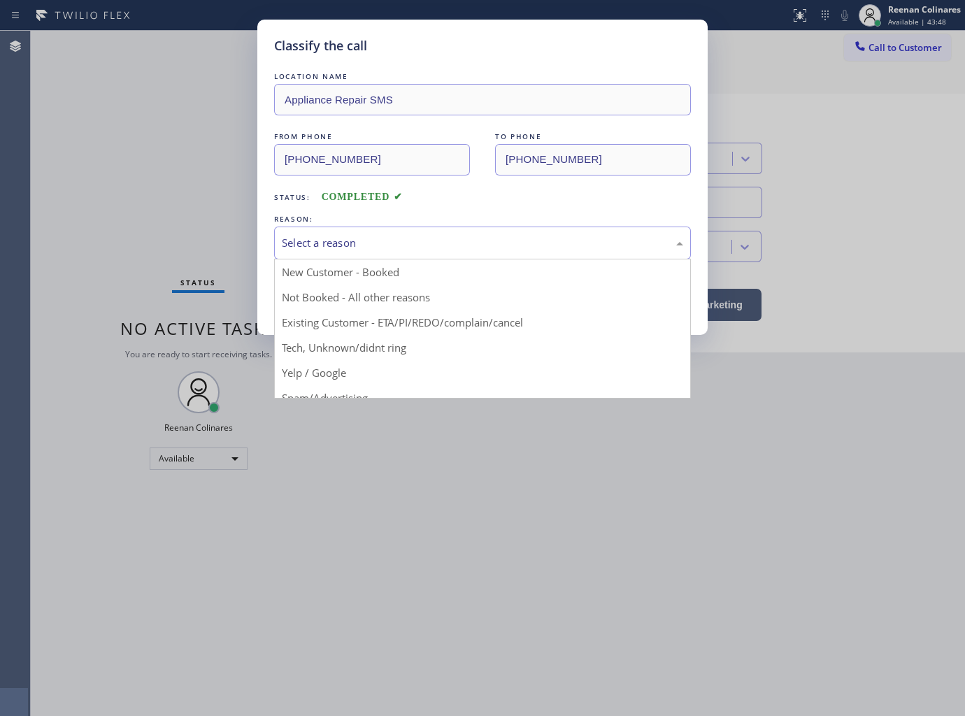
drag, startPoint x: 304, startPoint y: 343, endPoint x: 306, endPoint y: 330, distance: 13.4
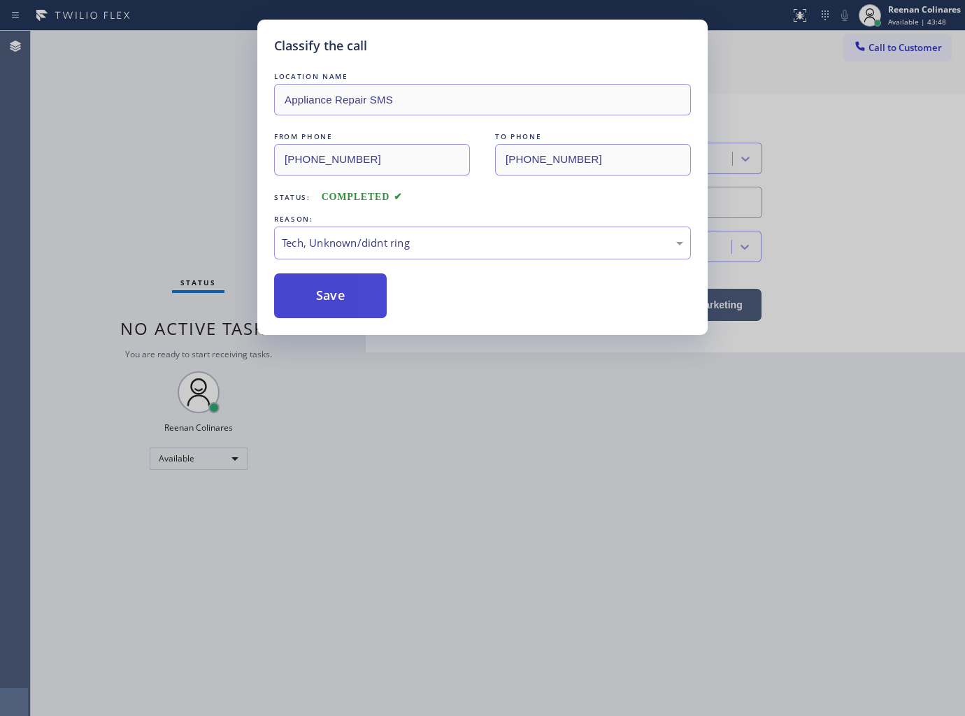
drag, startPoint x: 318, startPoint y: 287, endPoint x: 197, endPoint y: 257, distance: 124.6
click at [317, 287] on button "Save" at bounding box center [330, 295] width 113 height 45
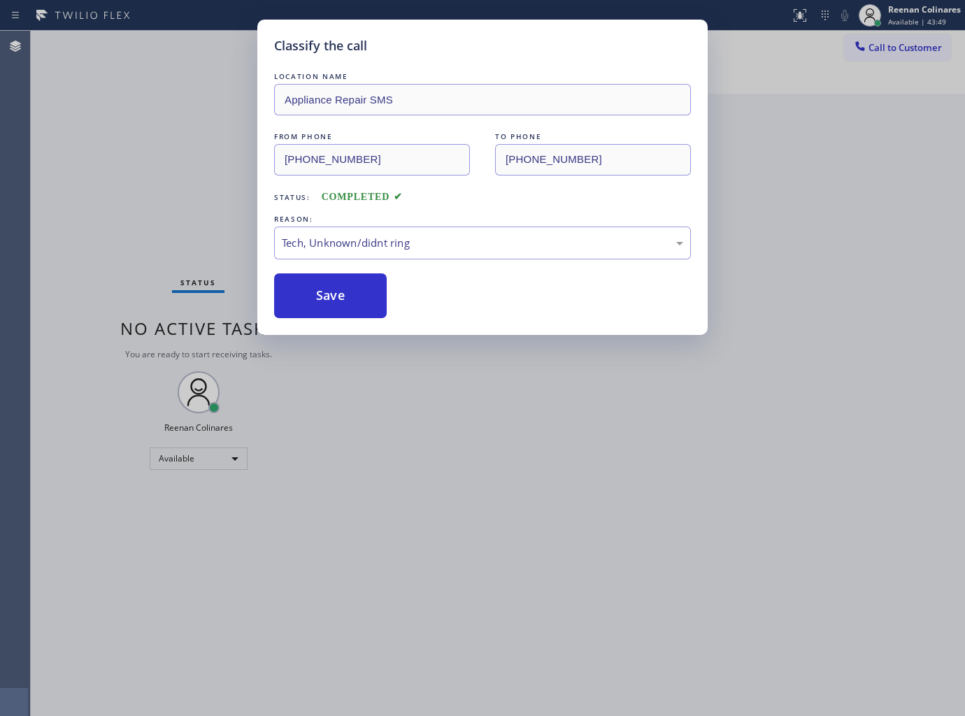
drag, startPoint x: 191, startPoint y: 254, endPoint x: 198, endPoint y: 281, distance: 27.5
click at [190, 254] on div "Classify the call LOCATION NAME Appliance Repair SMS FROM PHONE [PHONE_NUMBER] …" at bounding box center [482, 358] width 965 height 716
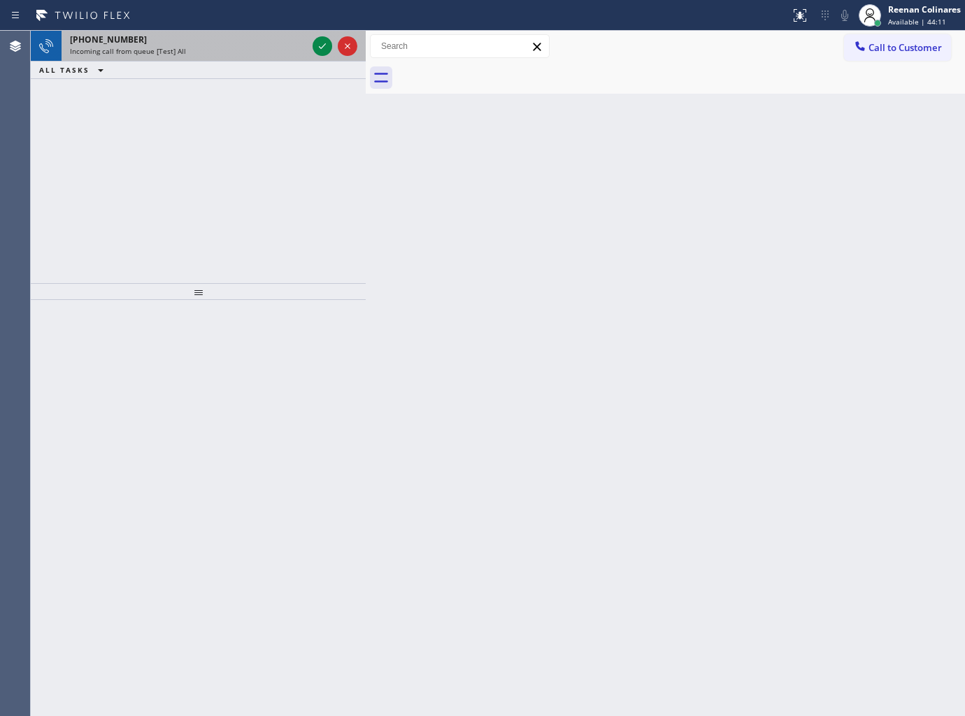
click at [207, 46] on div "Incoming call from queue [Test] All" at bounding box center [188, 51] width 237 height 10
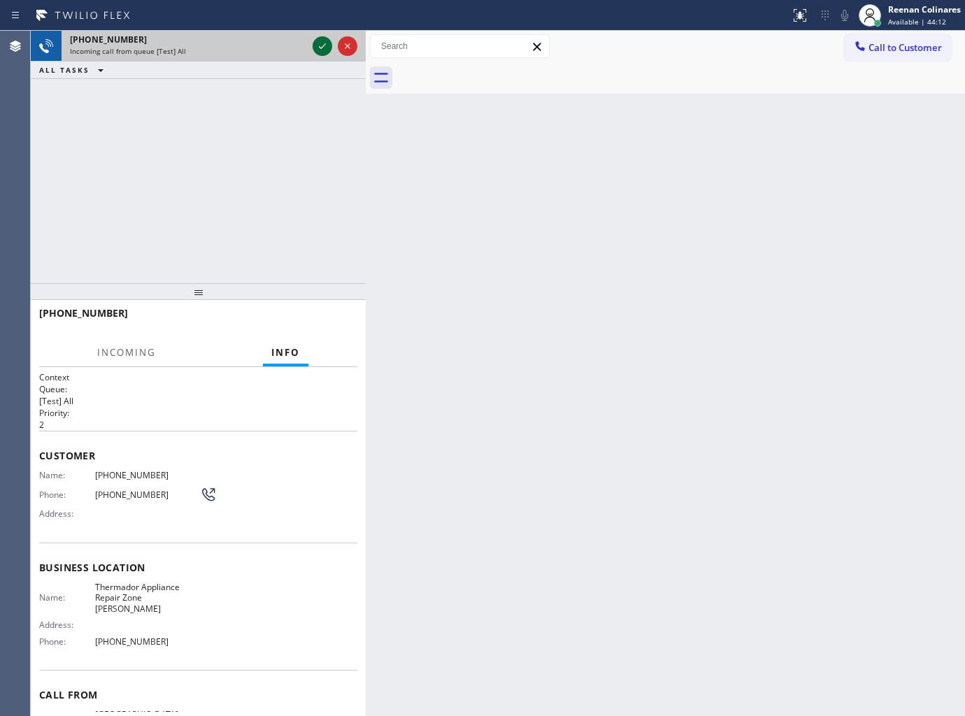
click at [317, 48] on icon at bounding box center [322, 46] width 17 height 17
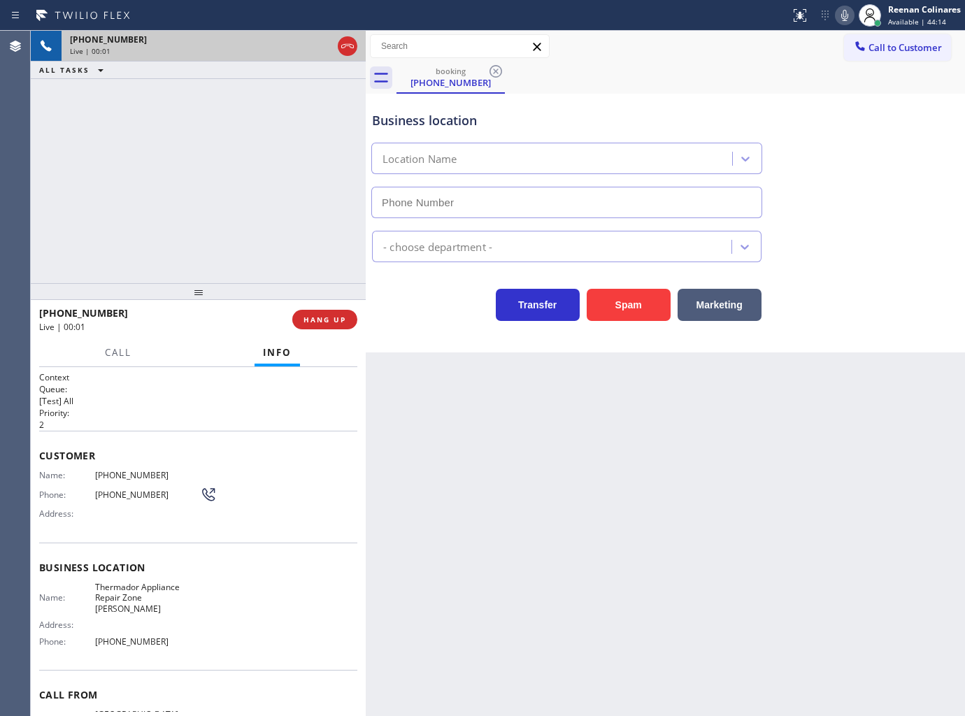
type input "[PHONE_NUMBER]"
drag, startPoint x: 633, startPoint y: 306, endPoint x: 742, endPoint y: 170, distance: 174.6
click at [633, 306] on button "Spam" at bounding box center [629, 305] width 84 height 32
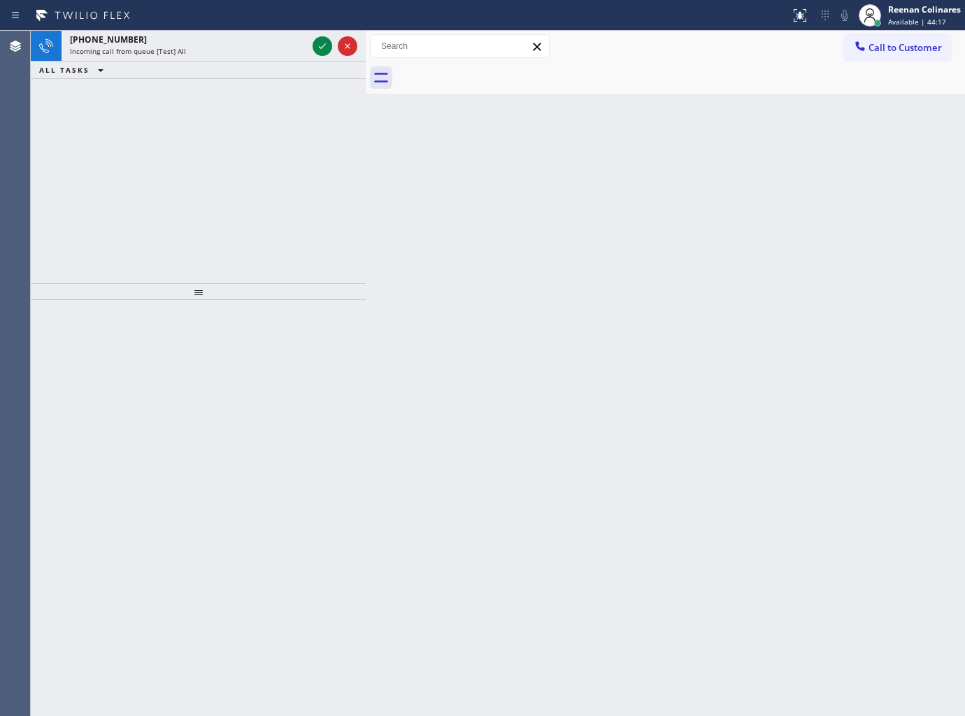
drag, startPoint x: 542, startPoint y: 191, endPoint x: 480, endPoint y: 134, distance: 84.1
click at [508, 156] on div "Back to Dashboard Change Sender ID Customers Technicians Select a contact Outbo…" at bounding box center [665, 373] width 599 height 685
click at [229, 35] on div "[PHONE_NUMBER]" at bounding box center [188, 40] width 237 height 12
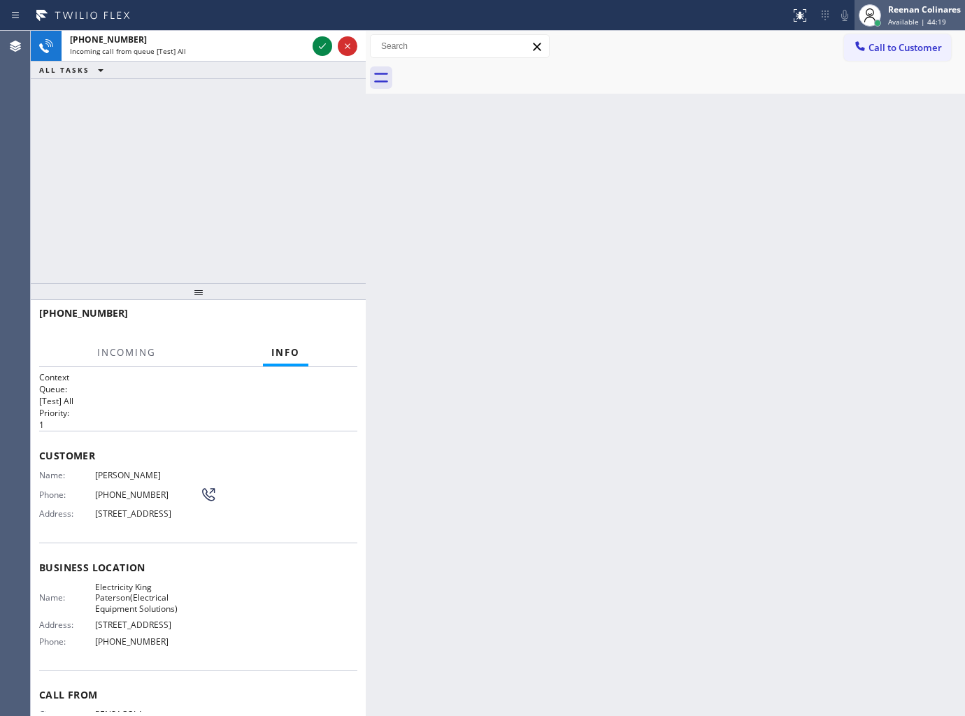
click at [926, 11] on div "Reenan Colinares" at bounding box center [924, 9] width 73 height 12
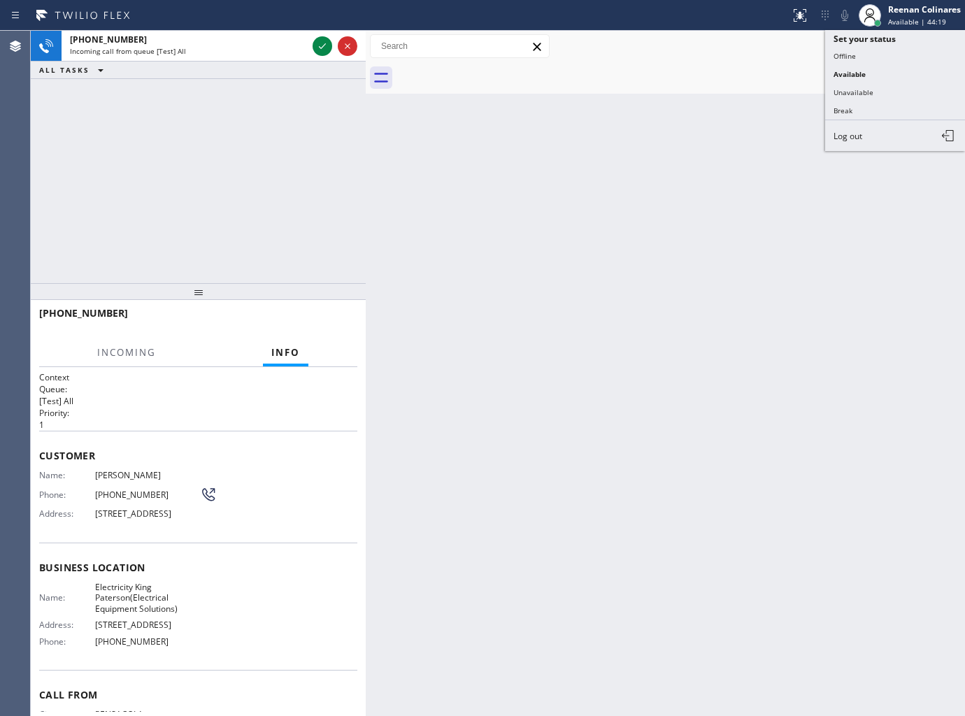
click at [849, 92] on button "Unavailable" at bounding box center [895, 92] width 140 height 18
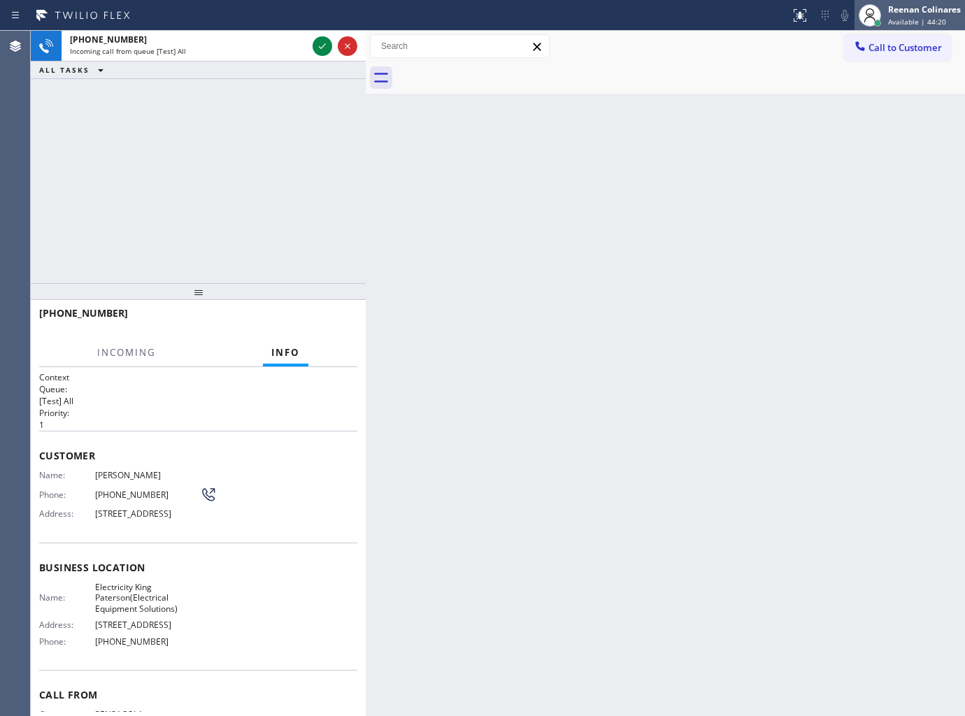
drag, startPoint x: 905, startPoint y: 7, endPoint x: 892, endPoint y: 15, distance: 14.7
click at [905, 8] on div "Reenan Colinares" at bounding box center [924, 9] width 73 height 12
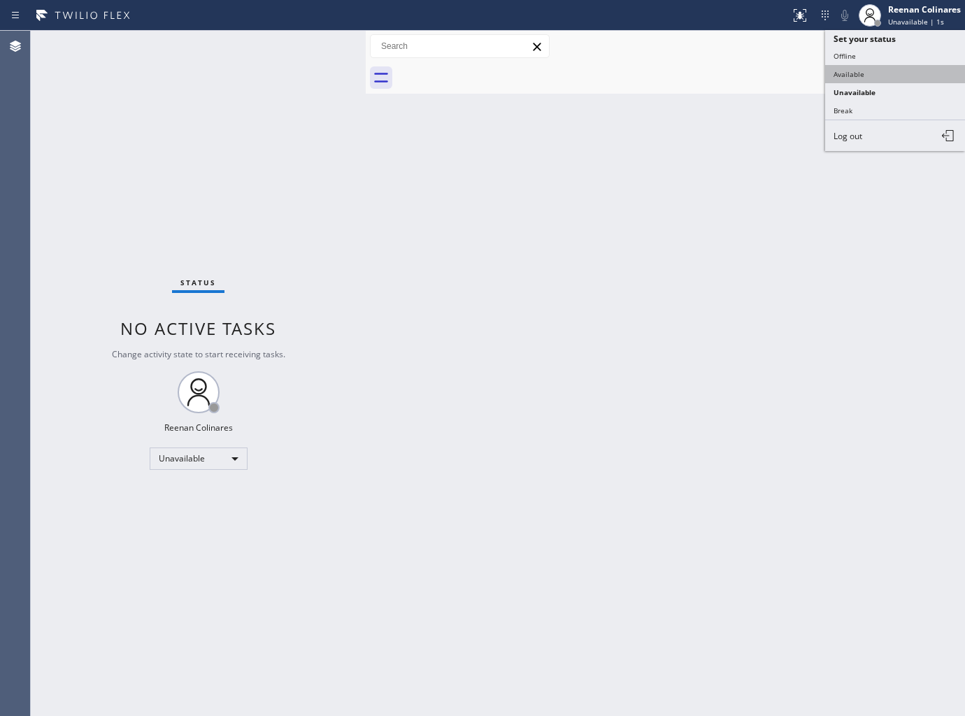
click at [842, 71] on button "Available" at bounding box center [895, 74] width 140 height 18
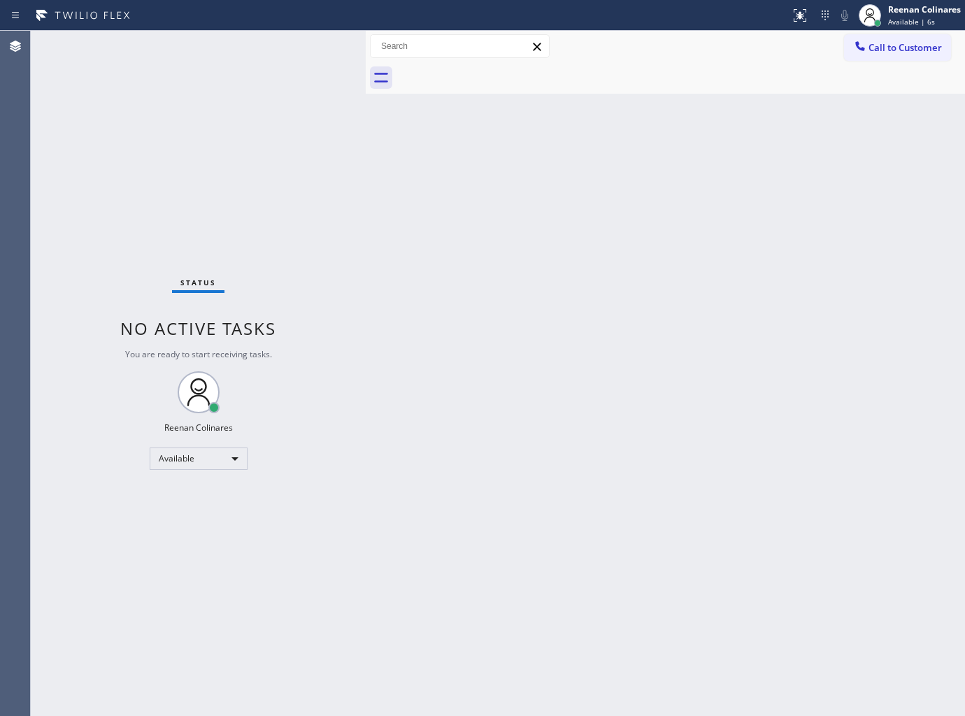
click at [743, 138] on div "Back to Dashboard Change Sender ID Customers Technicians Select a contact Outbo…" at bounding box center [665, 373] width 599 height 685
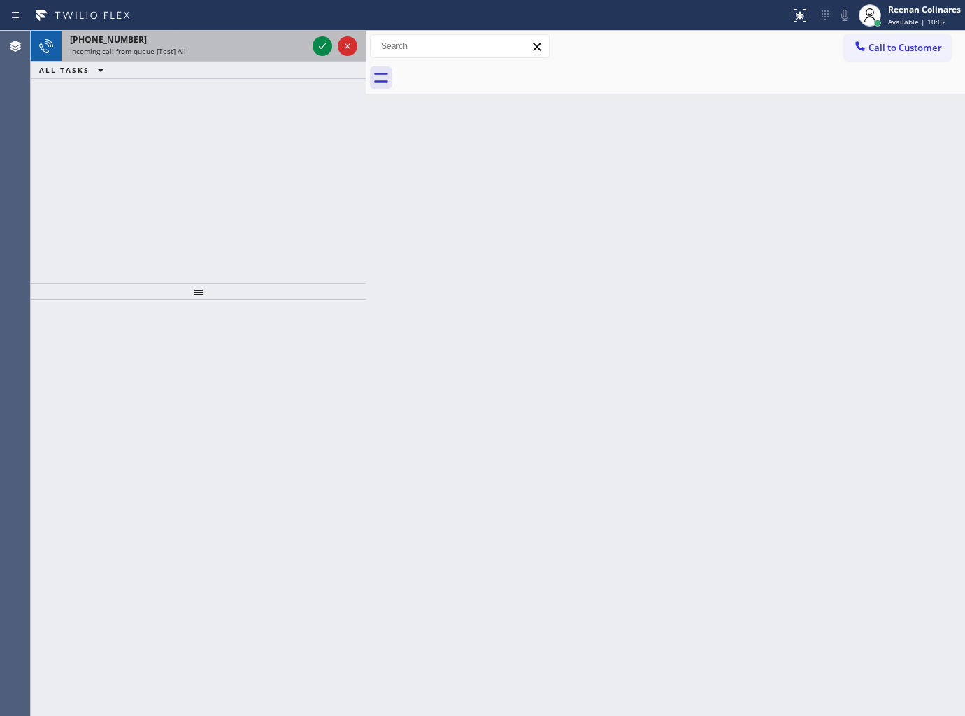
click at [161, 36] on div "[PHONE_NUMBER]" at bounding box center [188, 40] width 237 height 12
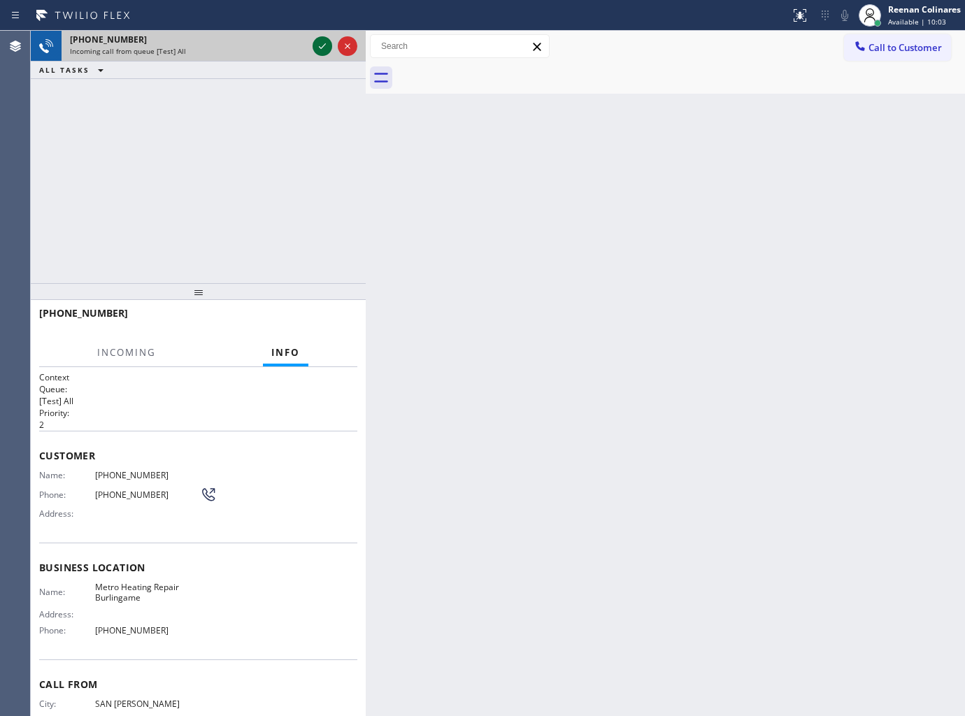
click at [318, 47] on icon at bounding box center [322, 46] width 17 height 17
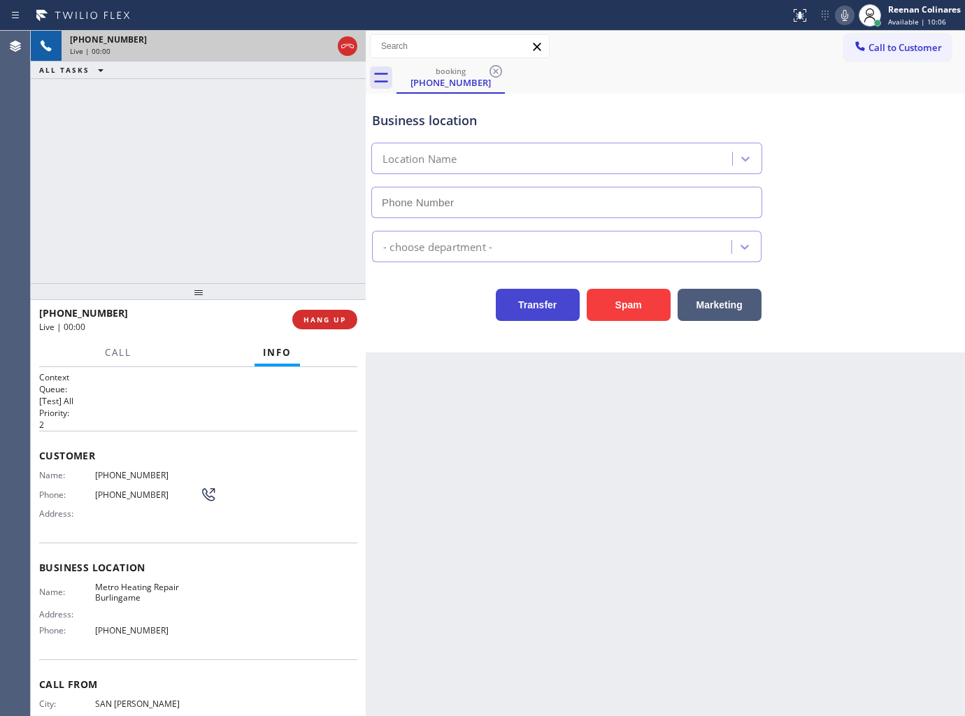
type input "[PHONE_NUMBER]"
click at [630, 305] on button "Spam" at bounding box center [629, 305] width 84 height 32
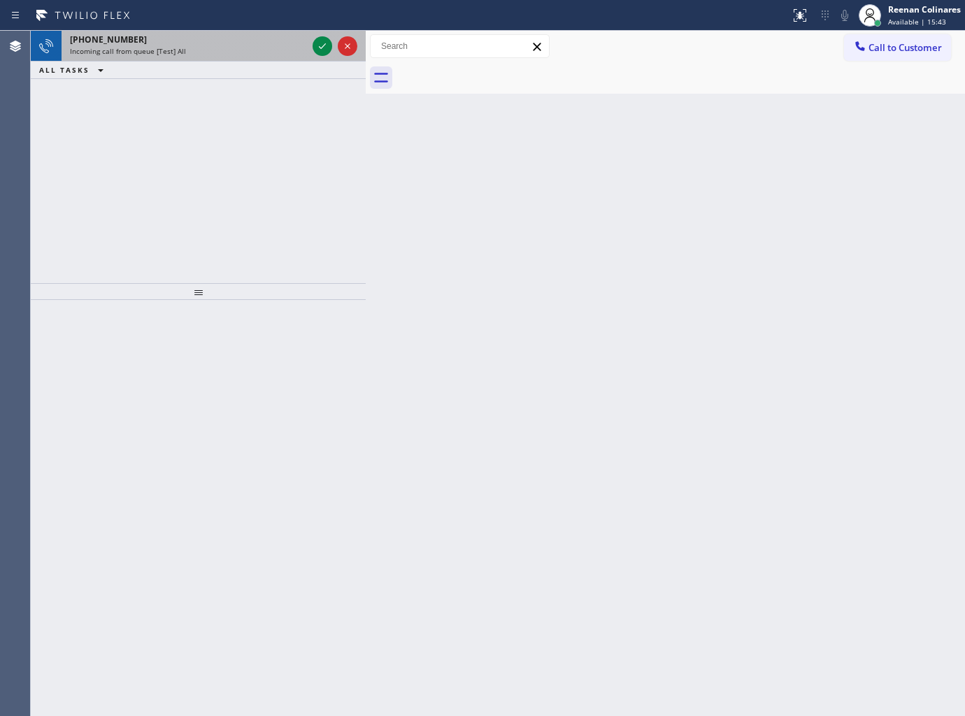
click at [217, 46] on div "Incoming call from queue [Test] All" at bounding box center [188, 51] width 237 height 10
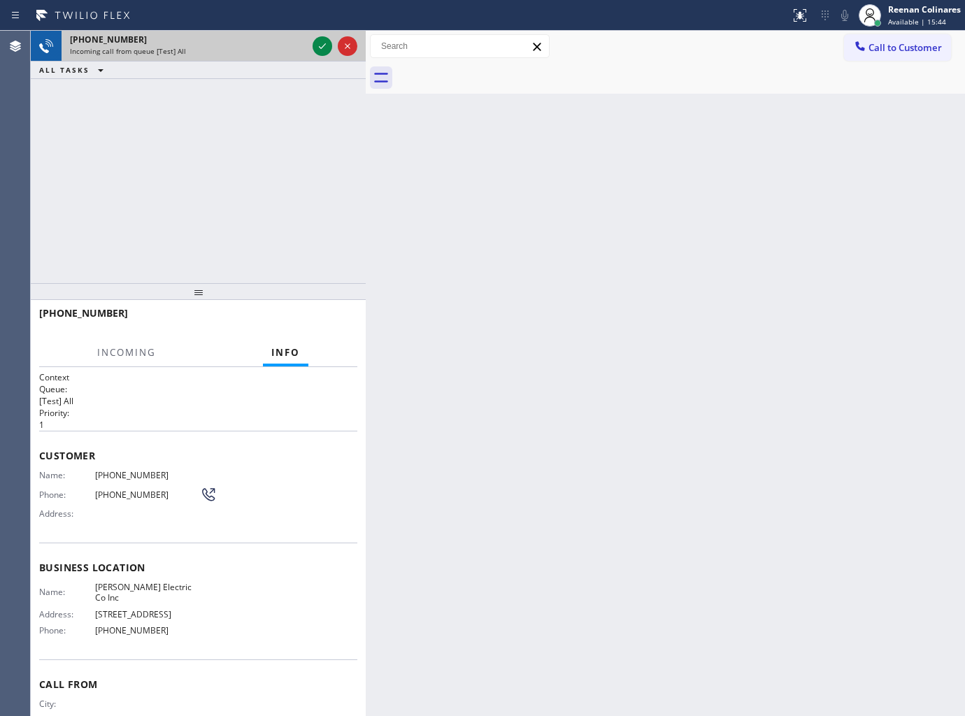
click at [289, 54] on div "Incoming call from queue [Test] All" at bounding box center [188, 51] width 237 height 10
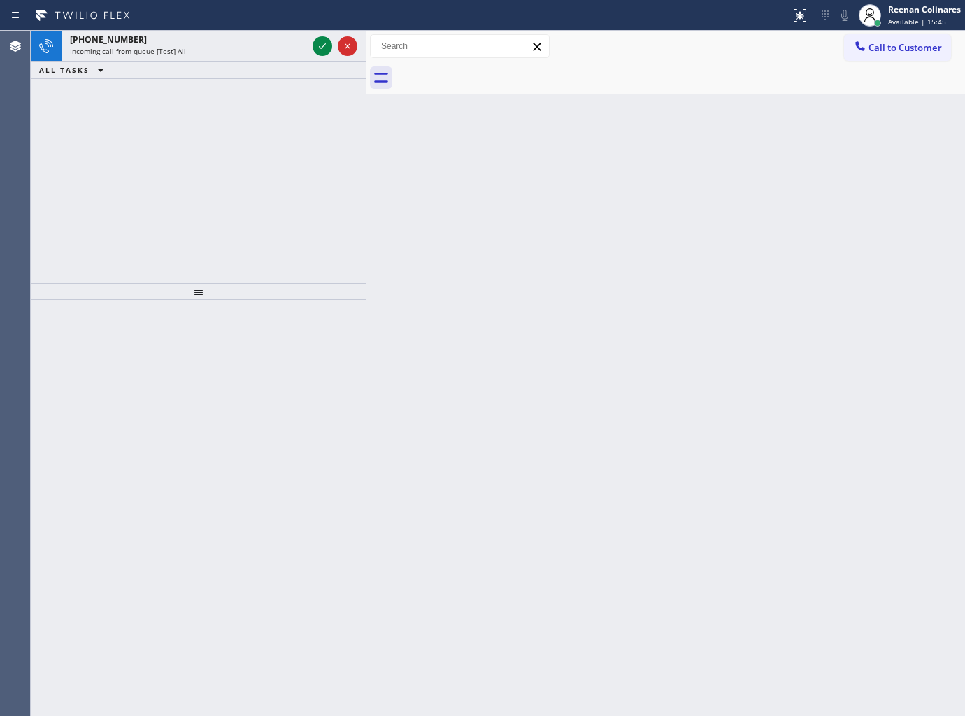
click at [266, 66] on div "ALL TASKS ALL TASKS ACTIVE TASKS TASKS IN WRAP UP" at bounding box center [198, 70] width 335 height 17
click at [280, 59] on div "[PHONE_NUMBER] Incoming call from queue [Test] All" at bounding box center [186, 46] width 248 height 31
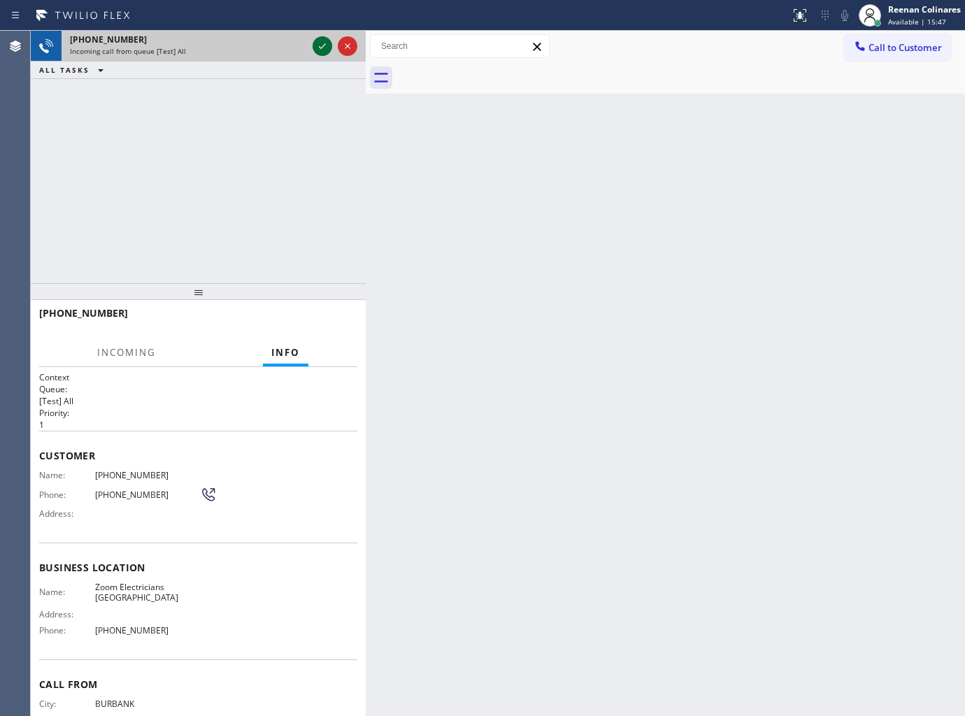
click at [317, 45] on icon at bounding box center [322, 46] width 17 height 17
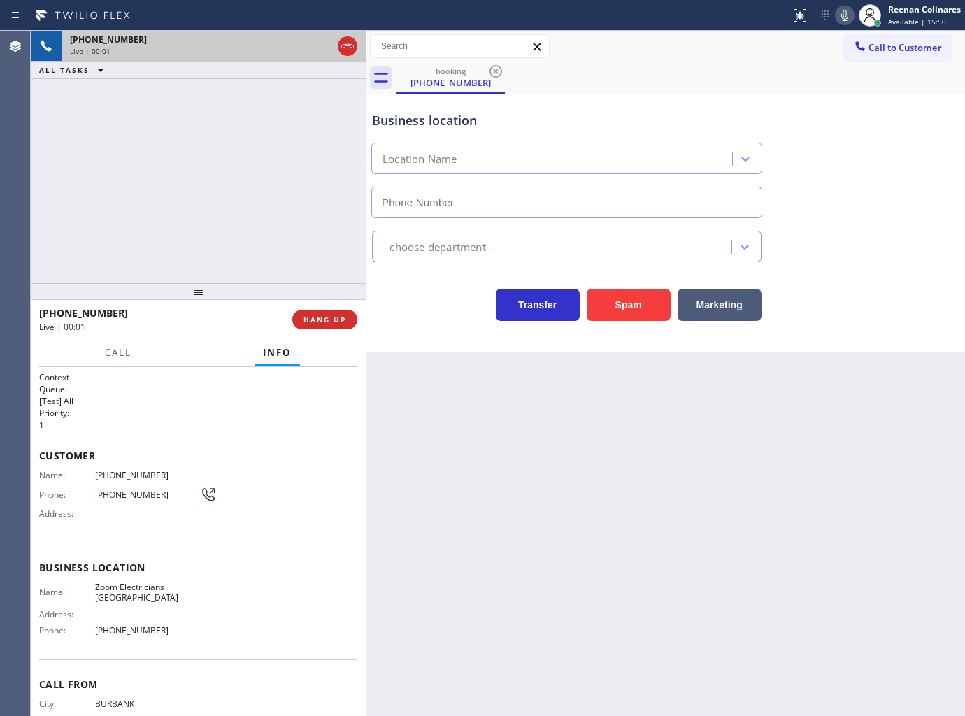
type input "[PHONE_NUMBER]"
click at [844, 15] on icon at bounding box center [844, 15] width 17 height 17
click at [731, 302] on button "Marketing" at bounding box center [719, 305] width 84 height 32
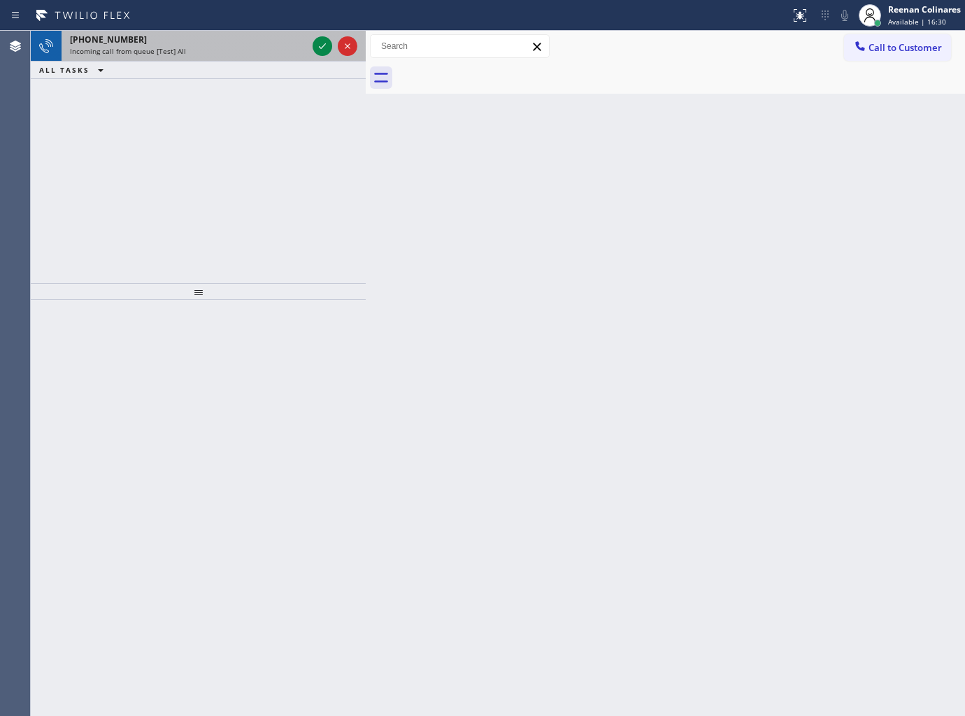
click at [172, 56] on span "Incoming call from queue [Test] All" at bounding box center [128, 51] width 116 height 10
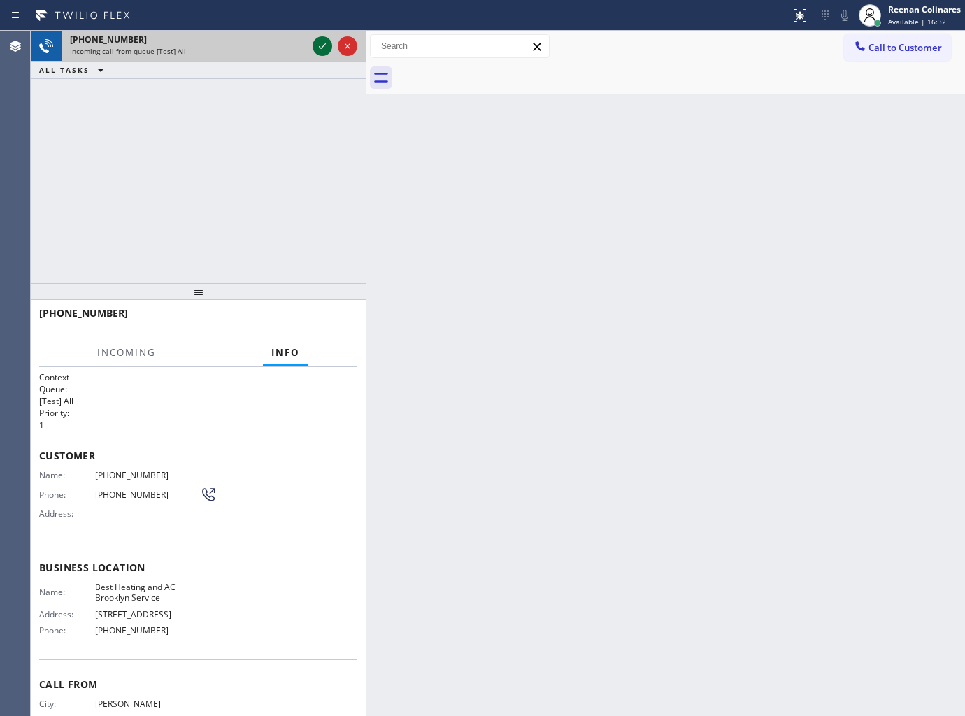
click at [322, 38] on icon at bounding box center [322, 46] width 17 height 17
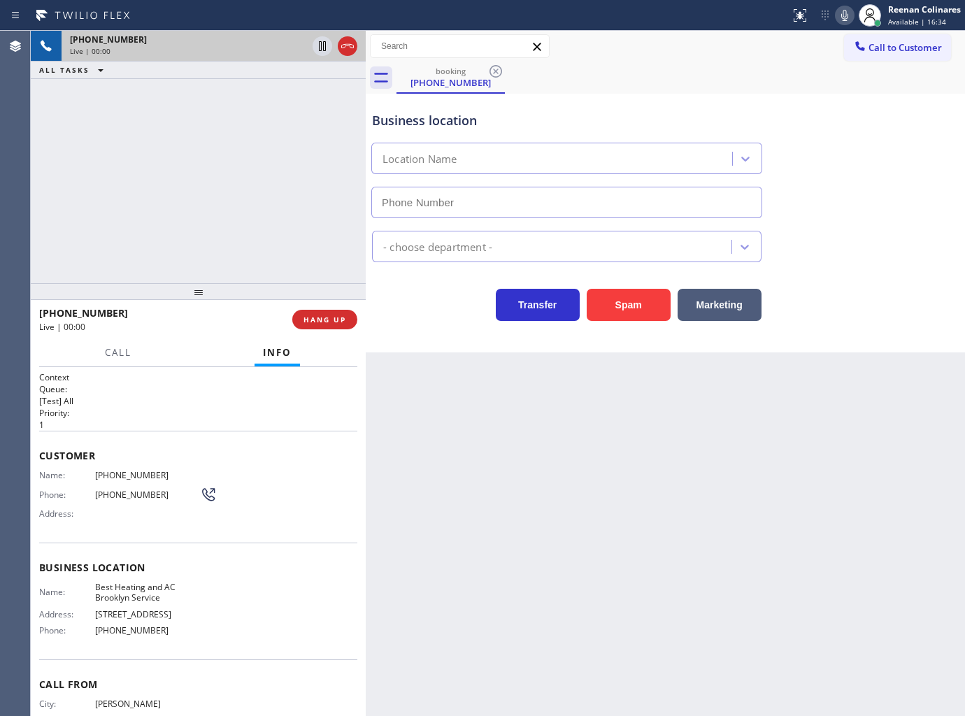
type input "[PHONE_NUMBER]"
click at [839, 18] on icon at bounding box center [844, 15] width 17 height 17
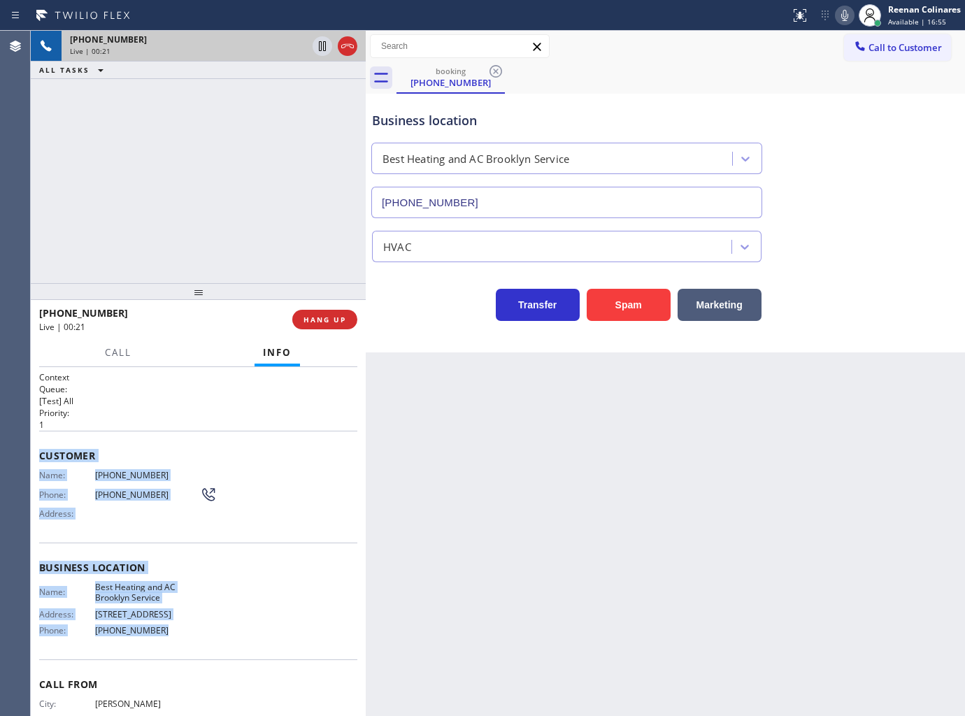
copy div "Customer Name: [PHONE_NUMBER] Phone: [PHONE_NUMBER] Address: Business location …"
drag, startPoint x: 56, startPoint y: 471, endPoint x: 539, endPoint y: 661, distance: 519.2
click at [278, 645] on div "Context Queue: [Test] All Priority: 1 Customer Name: [PHONE_NUMBER] Phone: [PHO…" at bounding box center [198, 542] width 335 height 350
click at [846, 15] on icon at bounding box center [844, 15] width 7 height 11
click at [130, 350] on span "Call" at bounding box center [118, 352] width 27 height 13
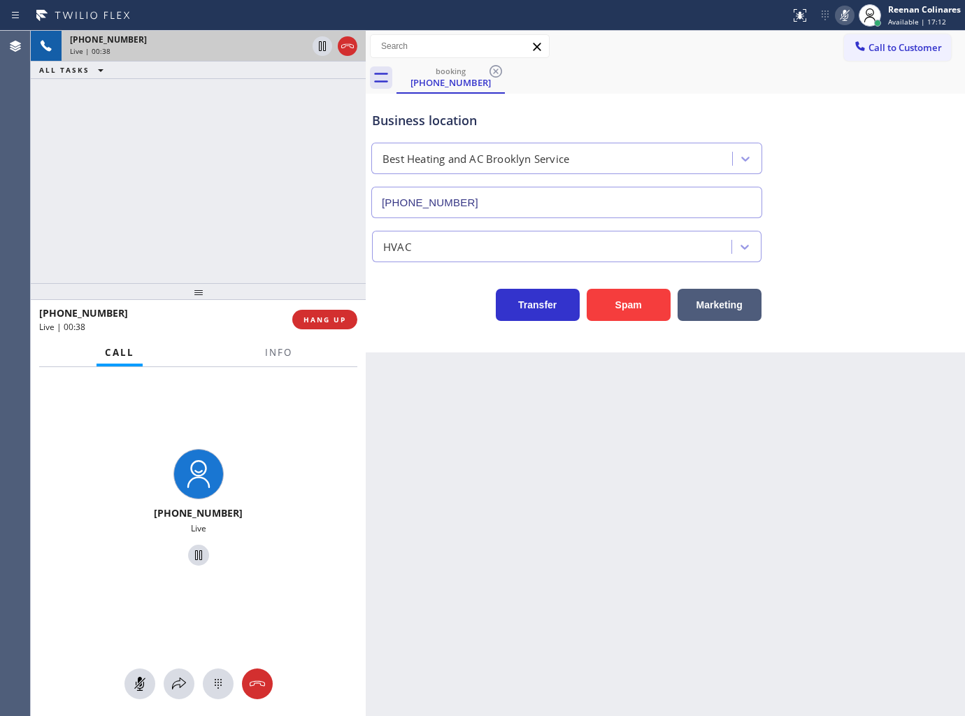
click at [808, 79] on div "booking [PHONE_NUMBER]" at bounding box center [680, 77] width 568 height 31
click at [280, 353] on span "Info" at bounding box center [278, 352] width 27 height 13
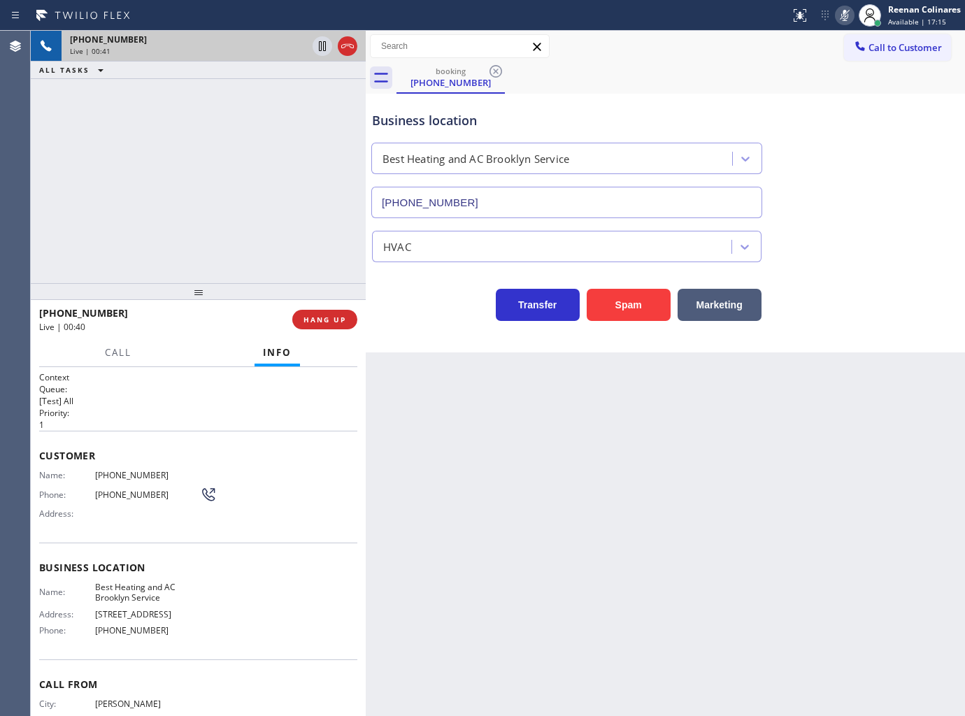
click at [102, 364] on div at bounding box center [117, 365] width 43 height 3
click at [108, 336] on div "[PHONE_NUMBER] Live | 00:41" at bounding box center [165, 319] width 253 height 36
click at [115, 346] on span "Call" at bounding box center [118, 352] width 27 height 13
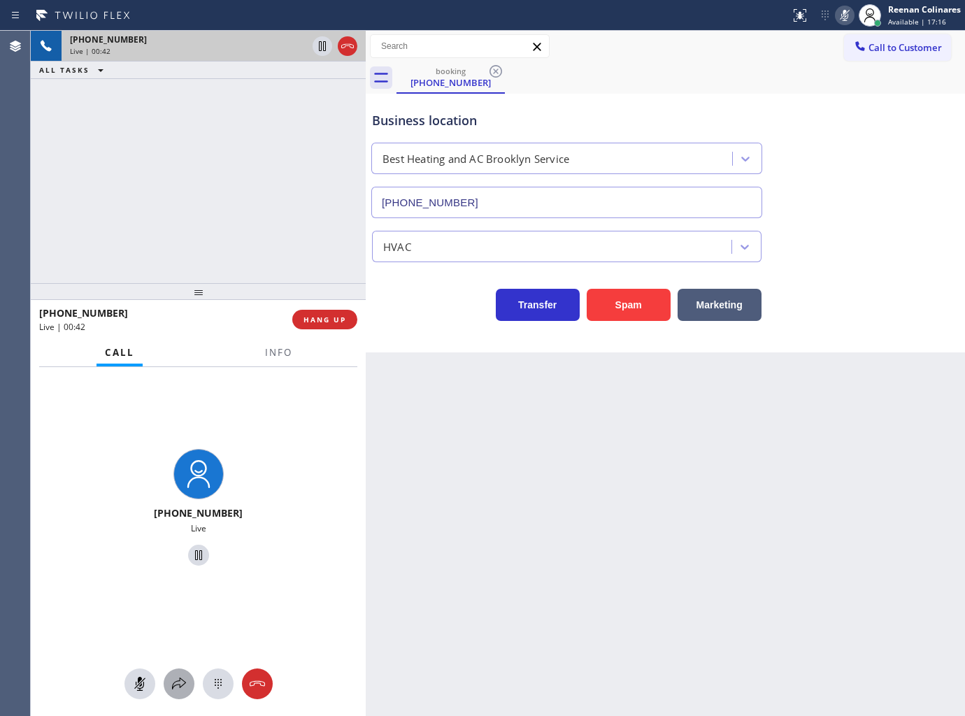
click at [177, 673] on button at bounding box center [179, 683] width 31 height 31
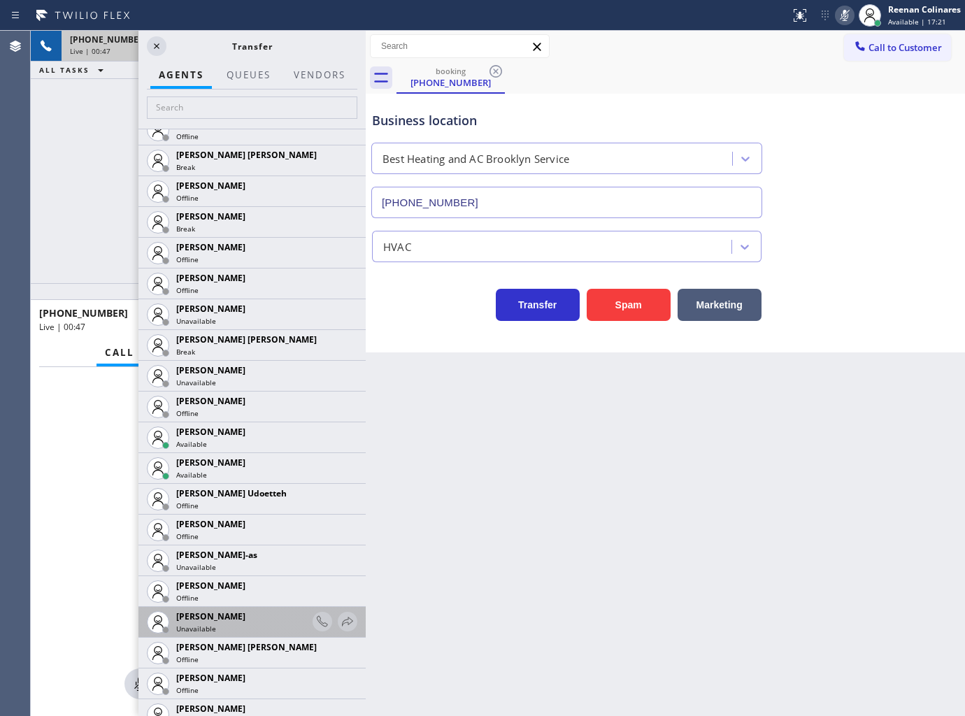
scroll to position [1242, 0]
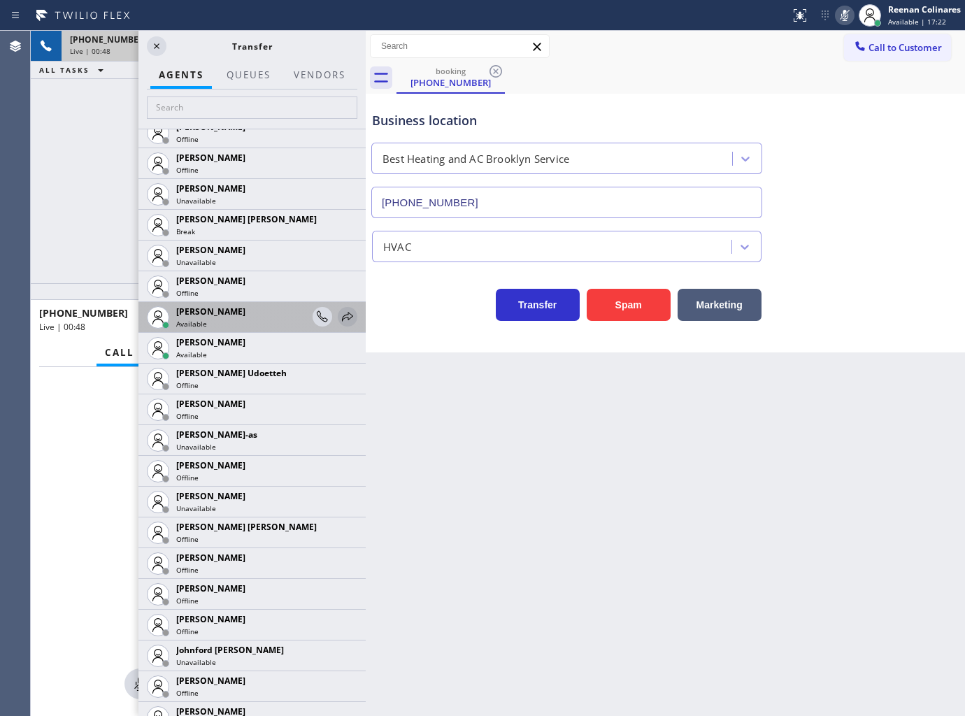
click at [339, 320] on icon at bounding box center [347, 316] width 17 height 17
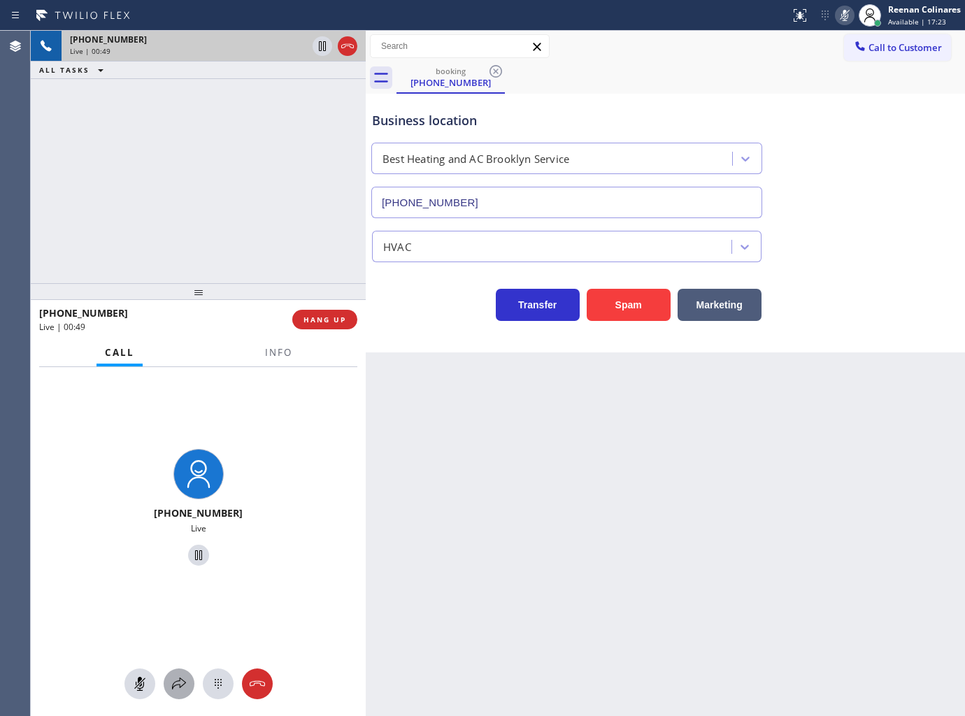
click at [182, 681] on icon at bounding box center [179, 683] width 17 height 17
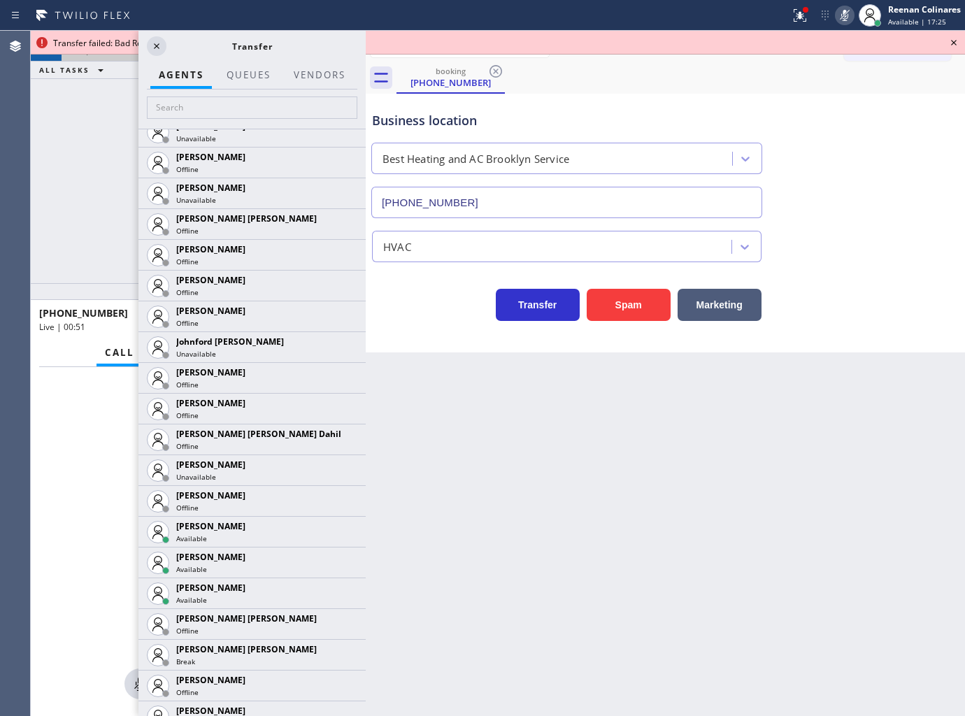
scroll to position [1709, 0]
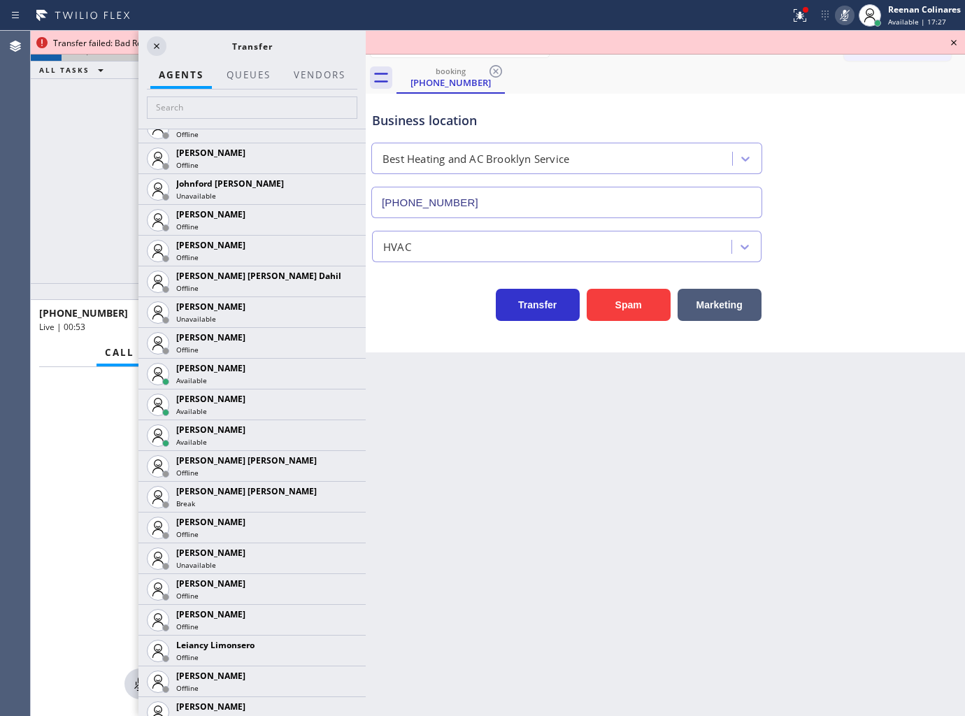
click at [0, 0] on icon at bounding box center [0, 0] width 0 height 0
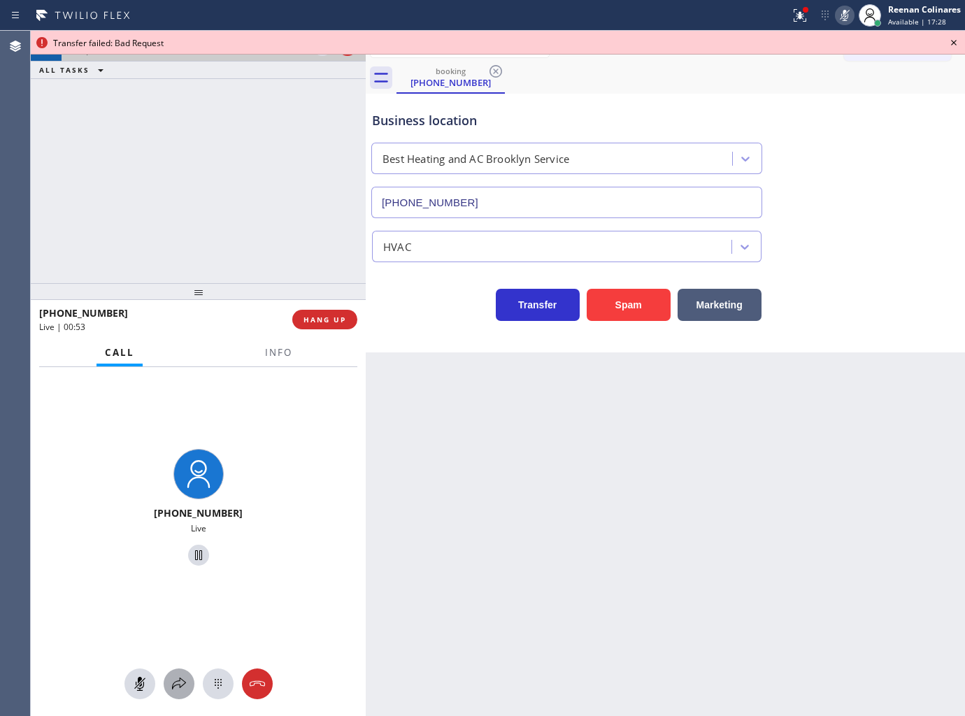
click at [180, 675] on icon at bounding box center [179, 683] width 17 height 17
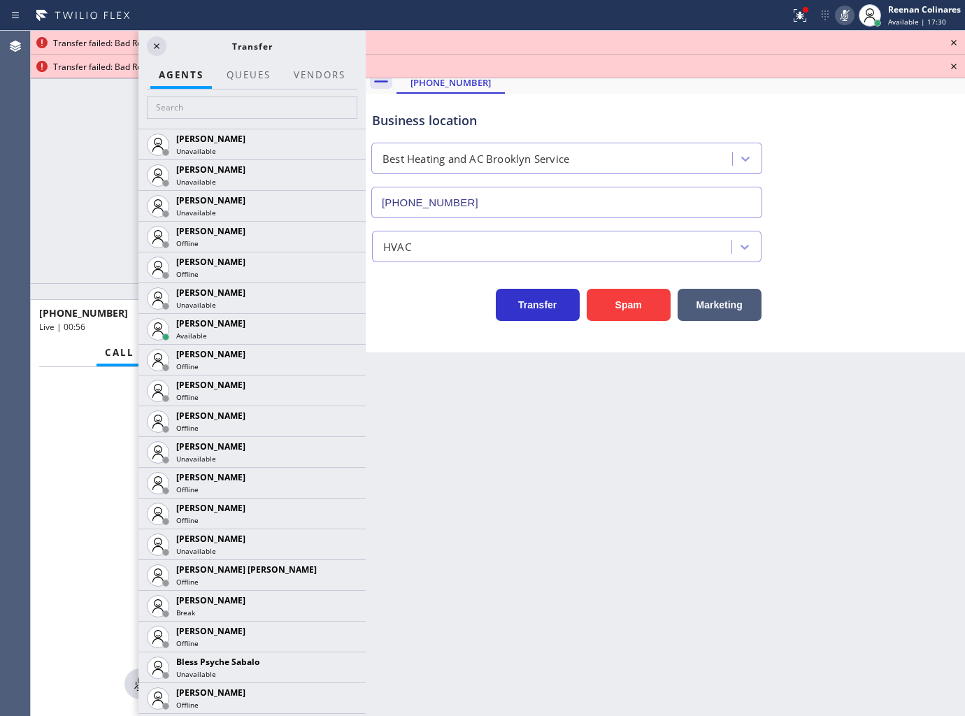
scroll to position [2175, 0]
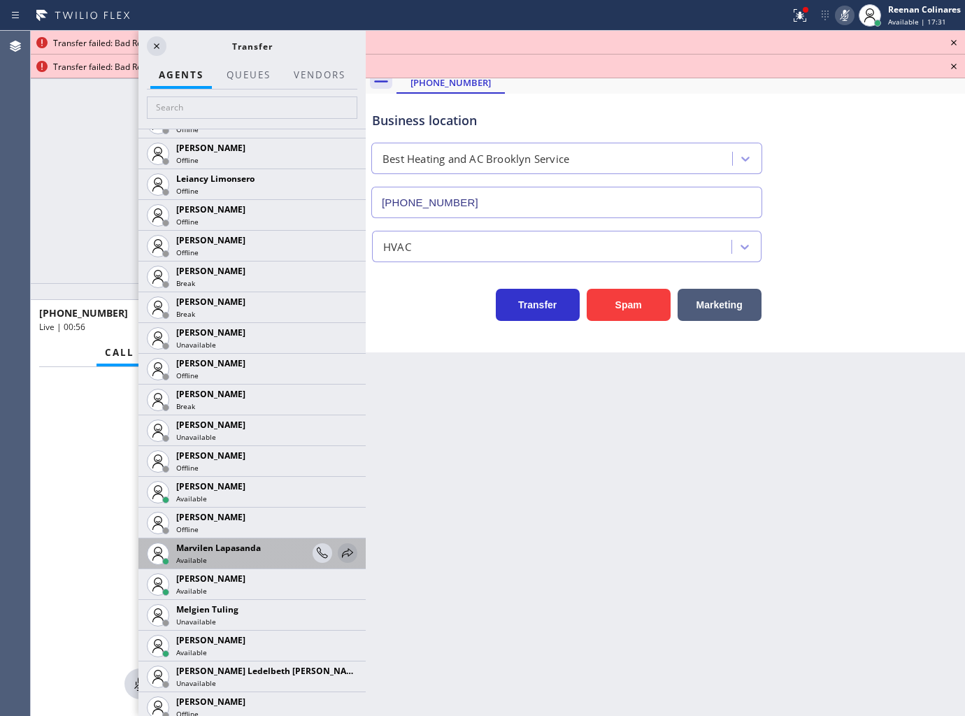
click at [339, 548] on icon at bounding box center [347, 553] width 17 height 17
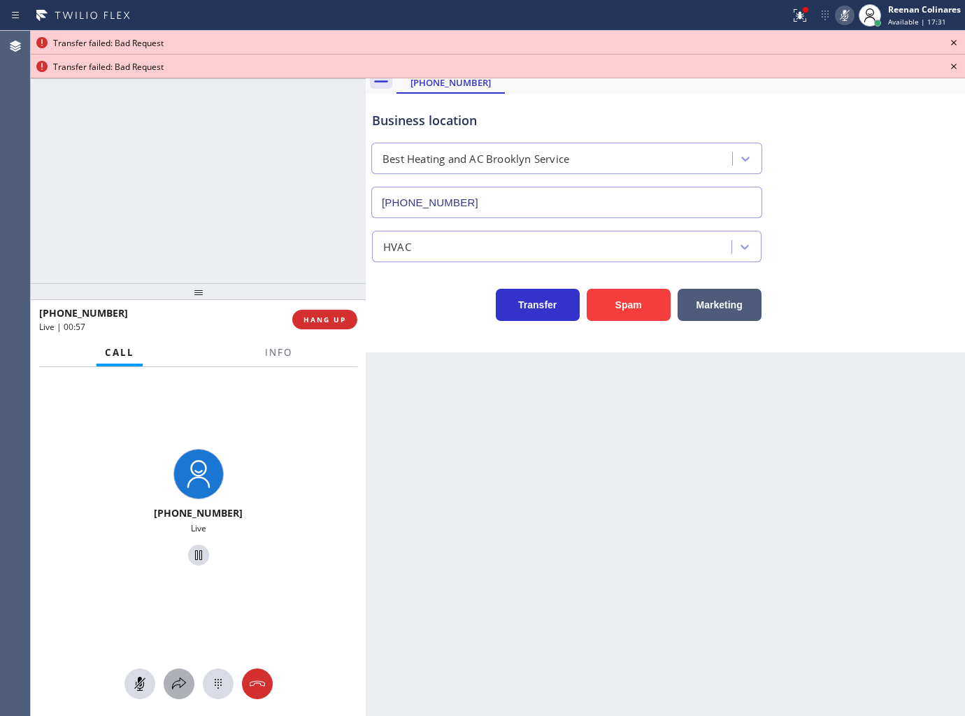
click at [178, 688] on icon at bounding box center [179, 683] width 17 height 17
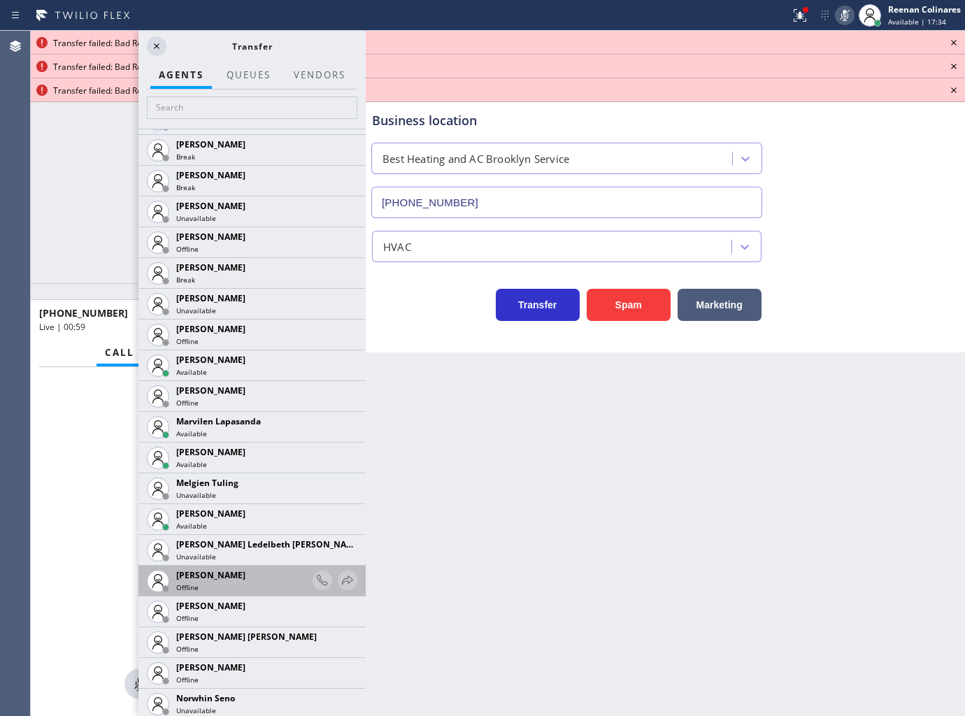
scroll to position [2330, 0]
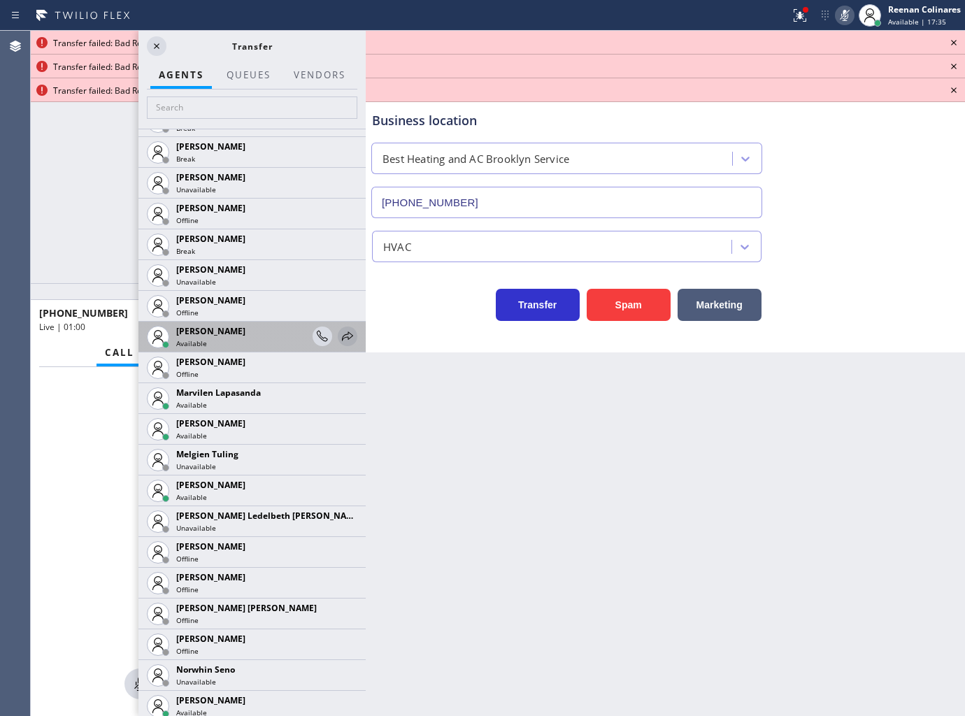
click at [342, 332] on icon at bounding box center [347, 335] width 11 height 9
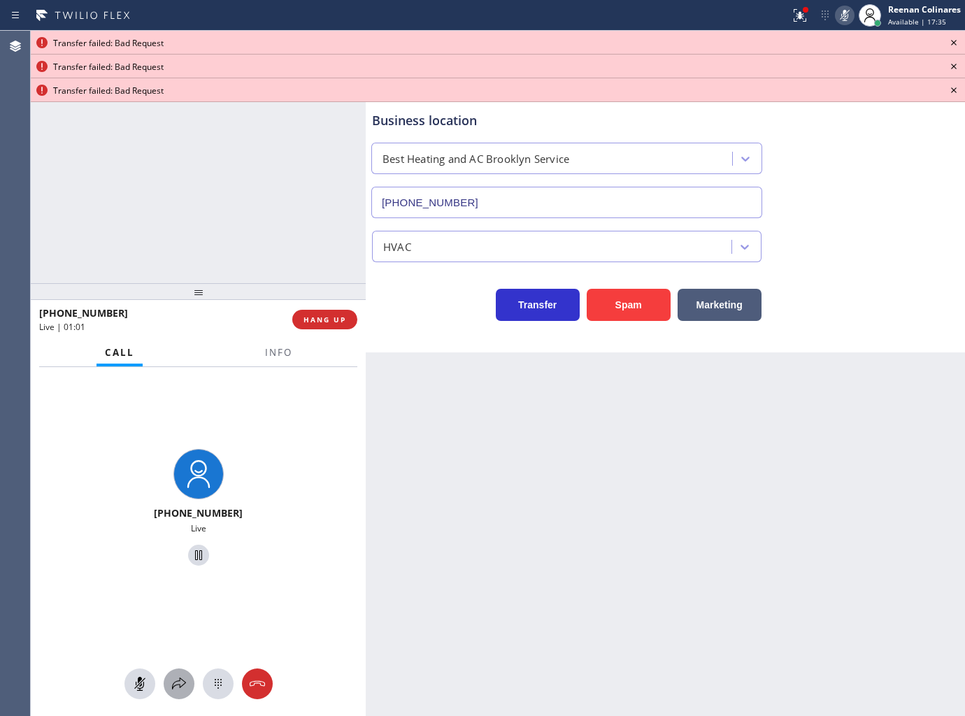
click at [184, 691] on icon at bounding box center [179, 683] width 17 height 17
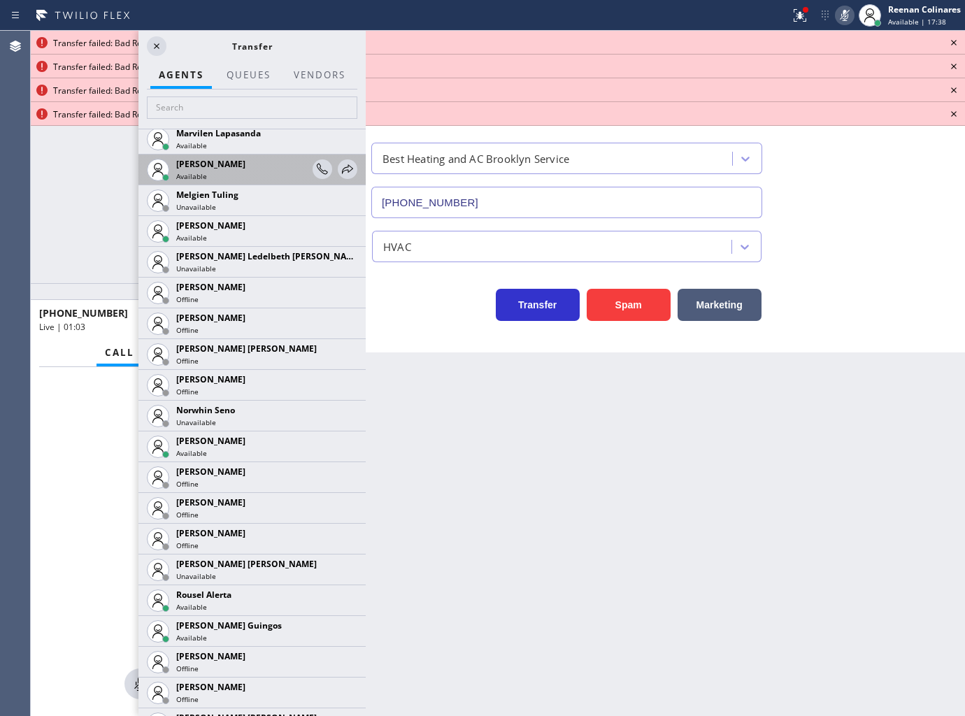
scroll to position [2641, 0]
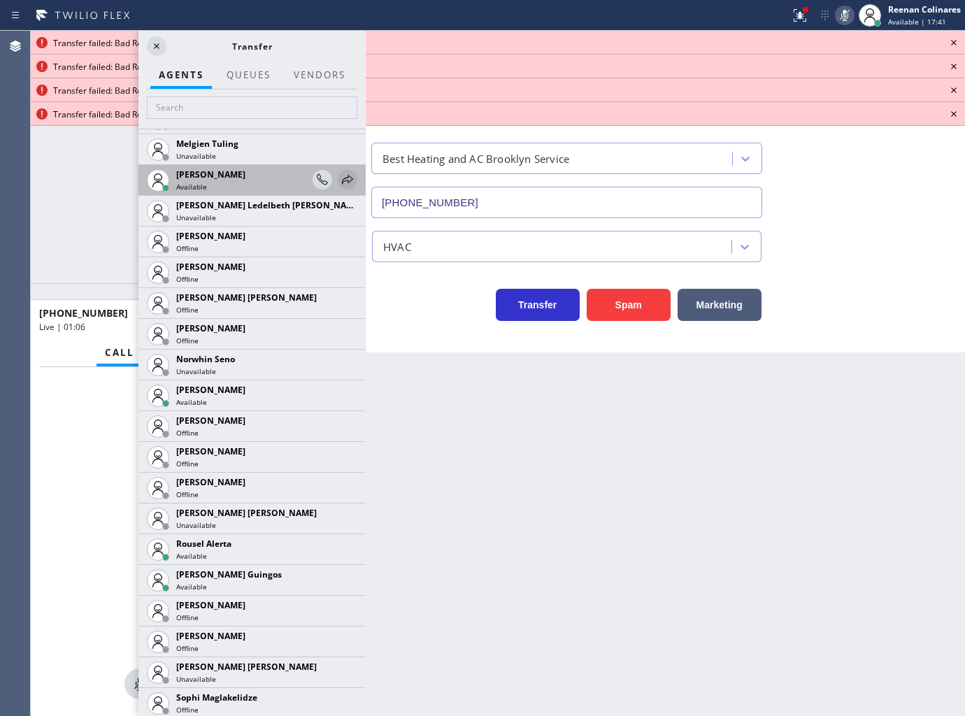
click at [339, 178] on icon at bounding box center [347, 179] width 17 height 17
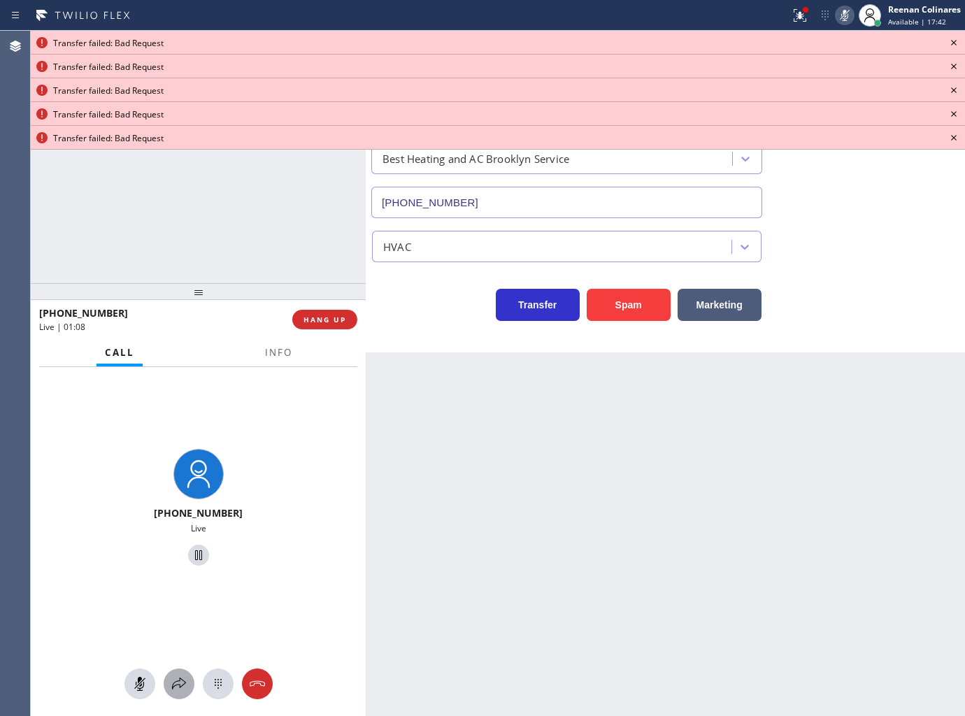
click at [179, 685] on icon at bounding box center [179, 683] width 14 height 12
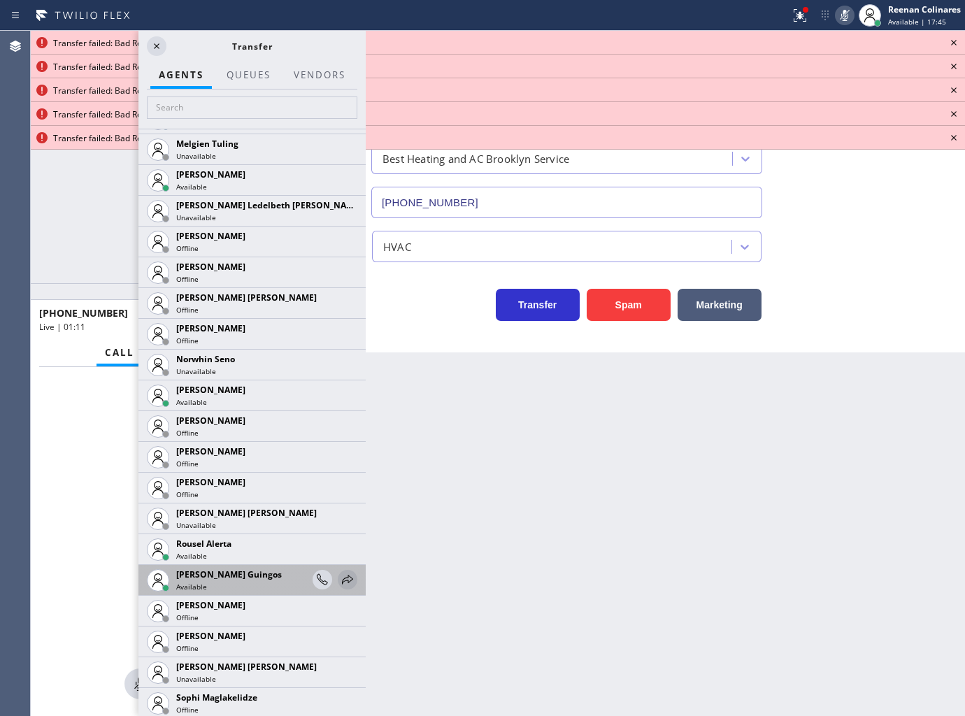
click at [339, 577] on icon at bounding box center [347, 579] width 17 height 17
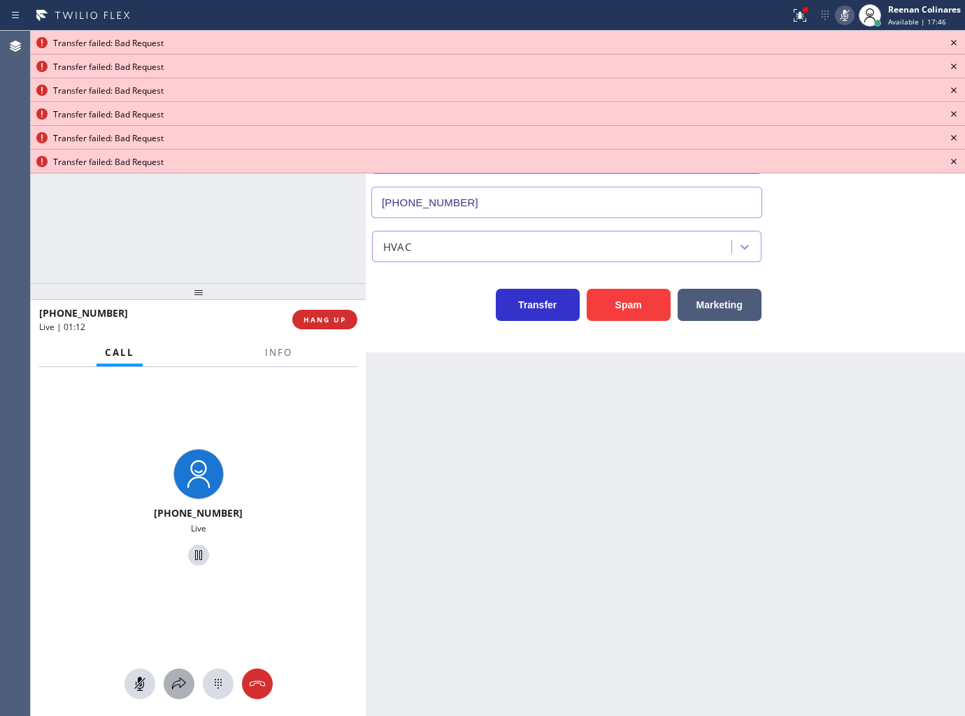
drag, startPoint x: 173, startPoint y: 687, endPoint x: 178, endPoint y: 680, distance: 8.0
click at [178, 680] on icon at bounding box center [179, 683] width 17 height 17
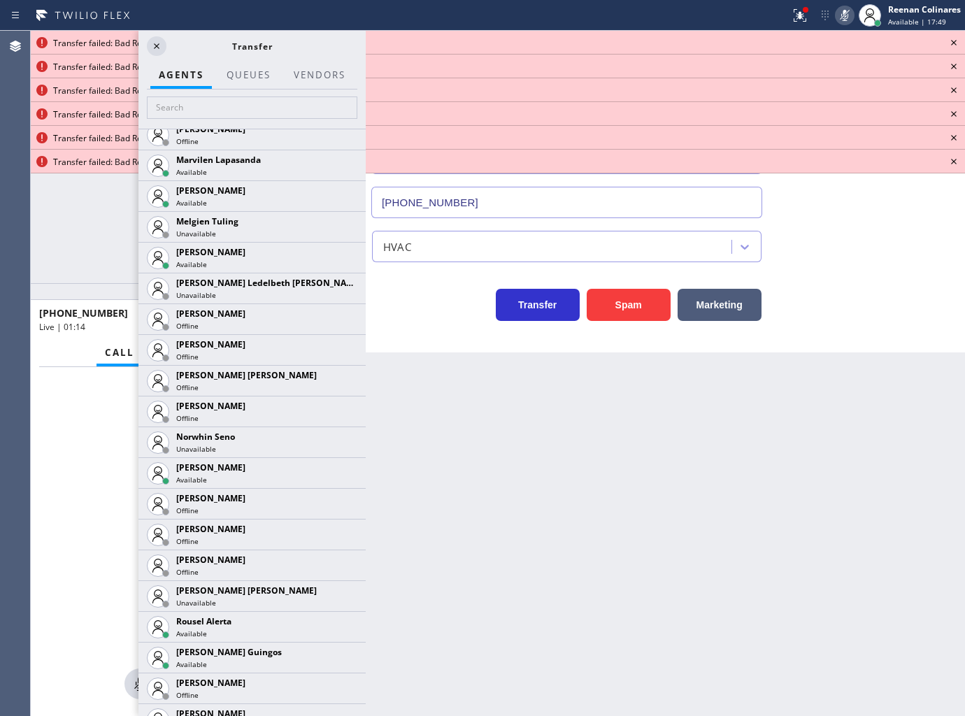
scroll to position [2797, 0]
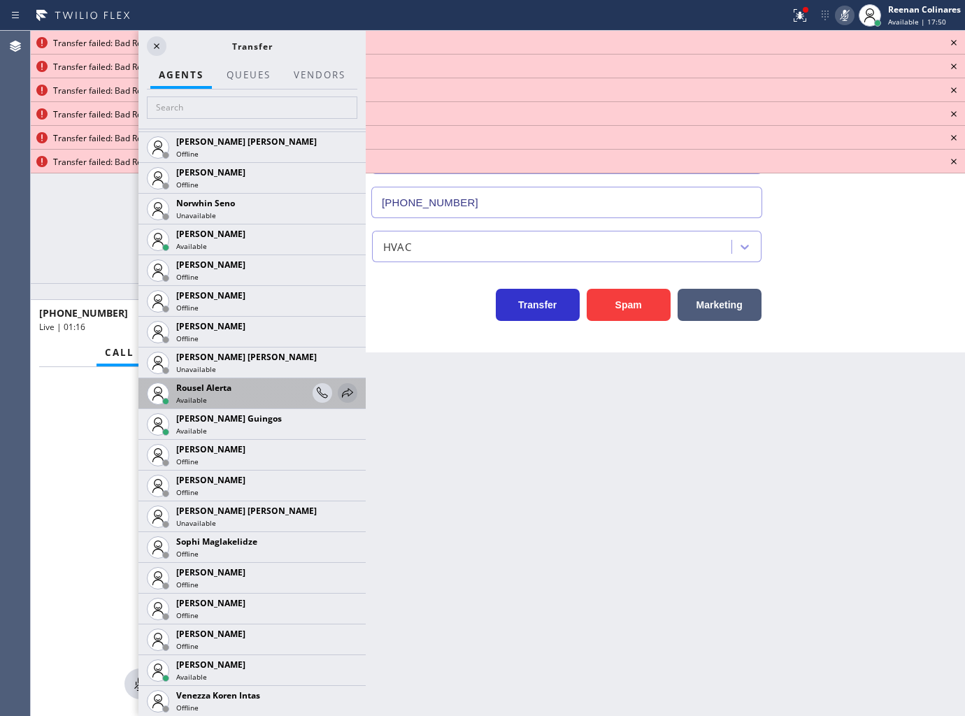
click at [339, 386] on icon at bounding box center [347, 393] width 17 height 17
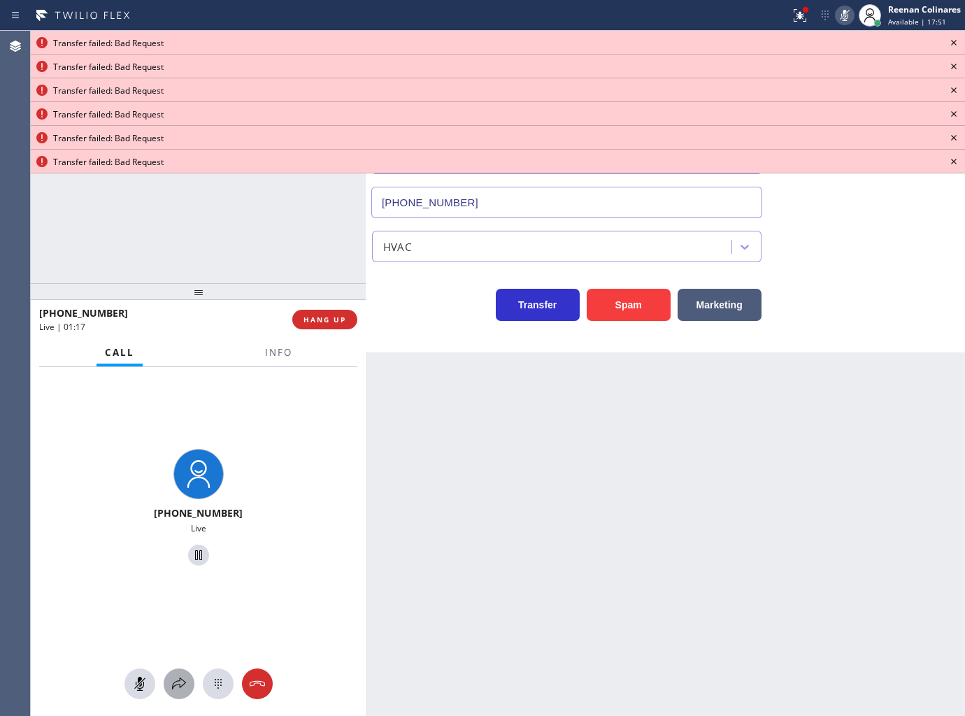
click at [177, 682] on icon at bounding box center [179, 683] width 17 height 17
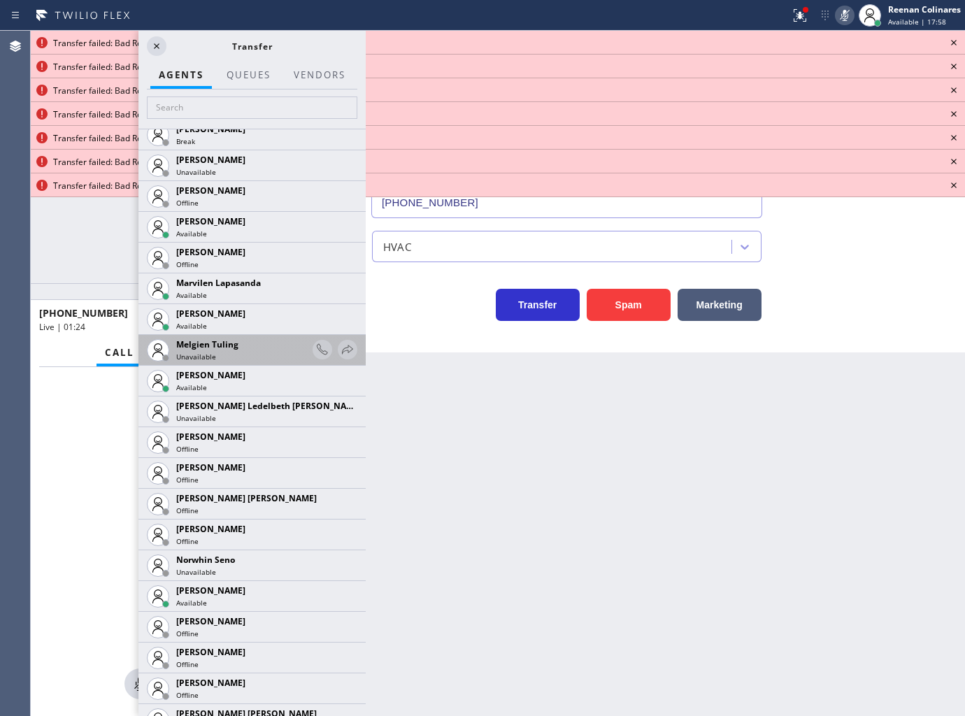
scroll to position [2422, 0]
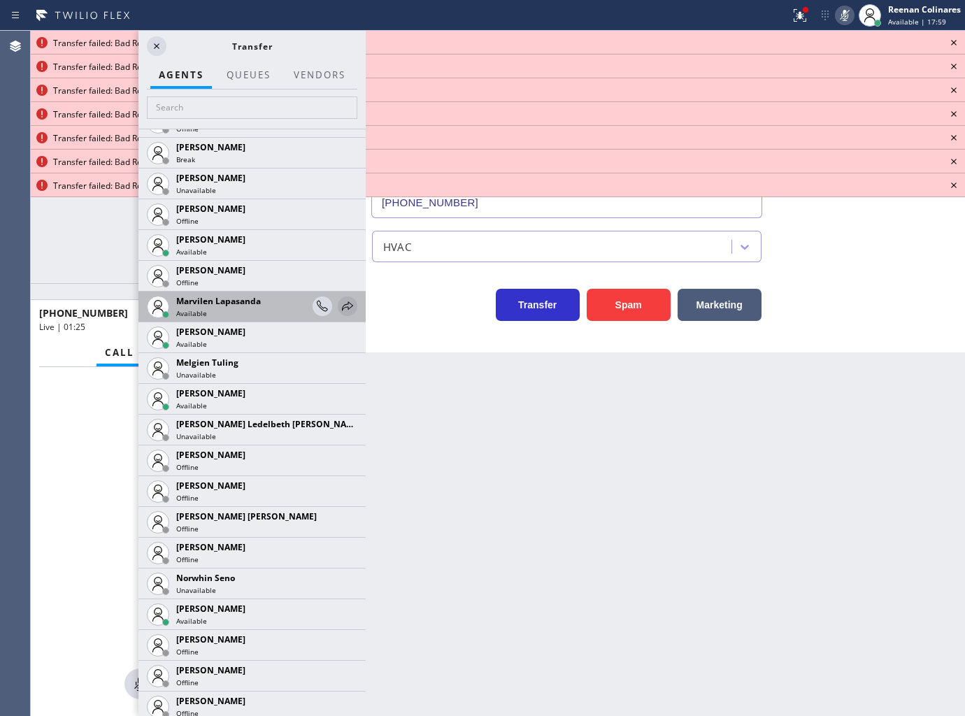
click at [342, 303] on icon at bounding box center [347, 305] width 11 height 9
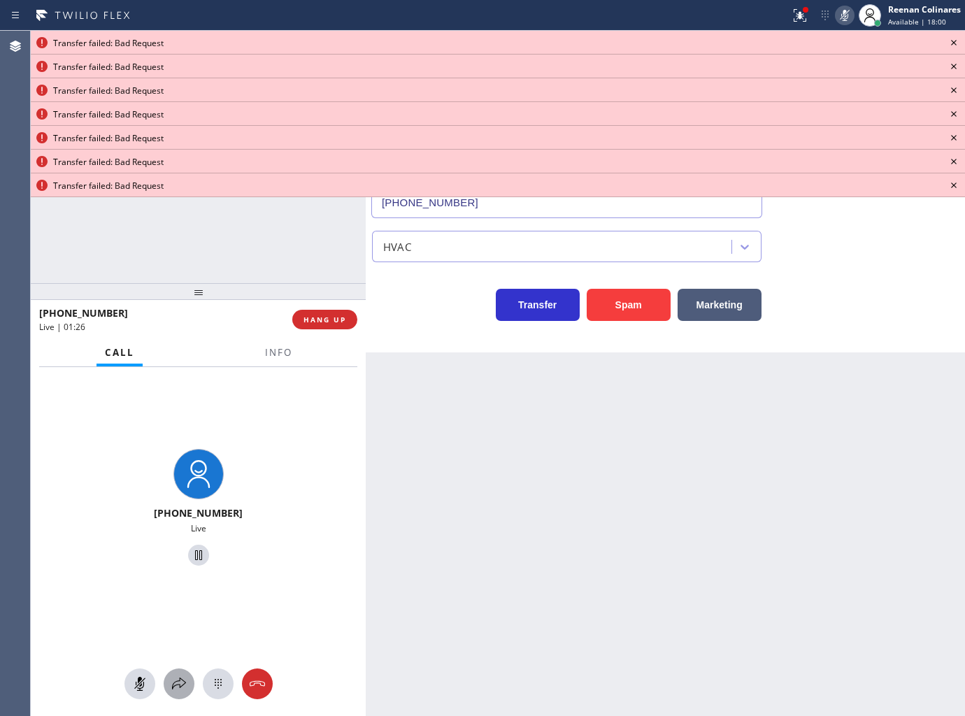
click at [183, 682] on icon at bounding box center [179, 683] width 17 height 17
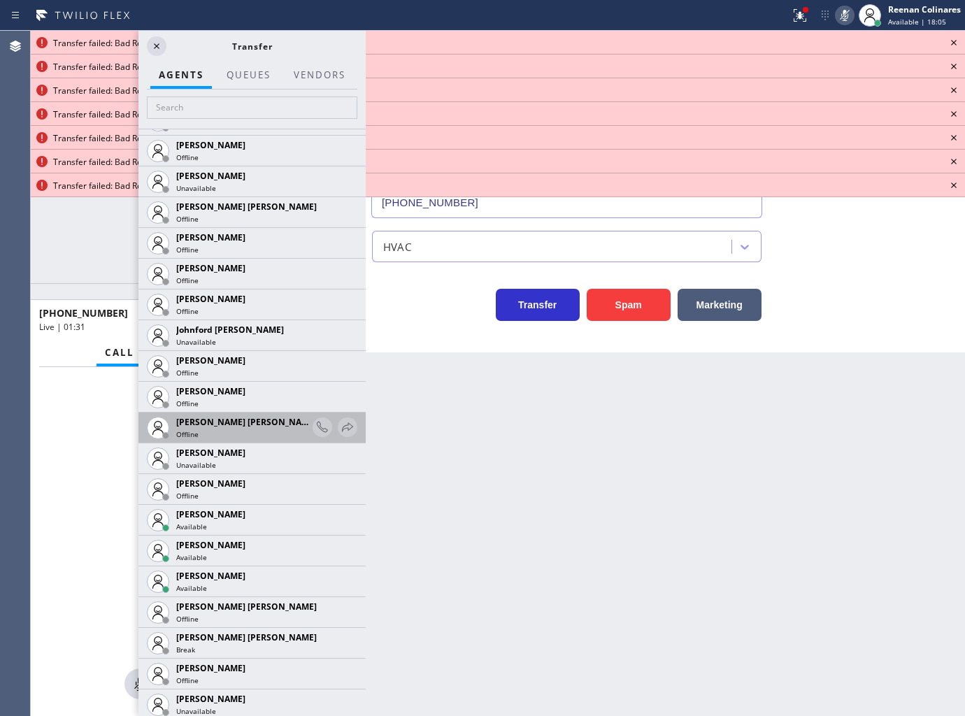
scroll to position [1709, 0]
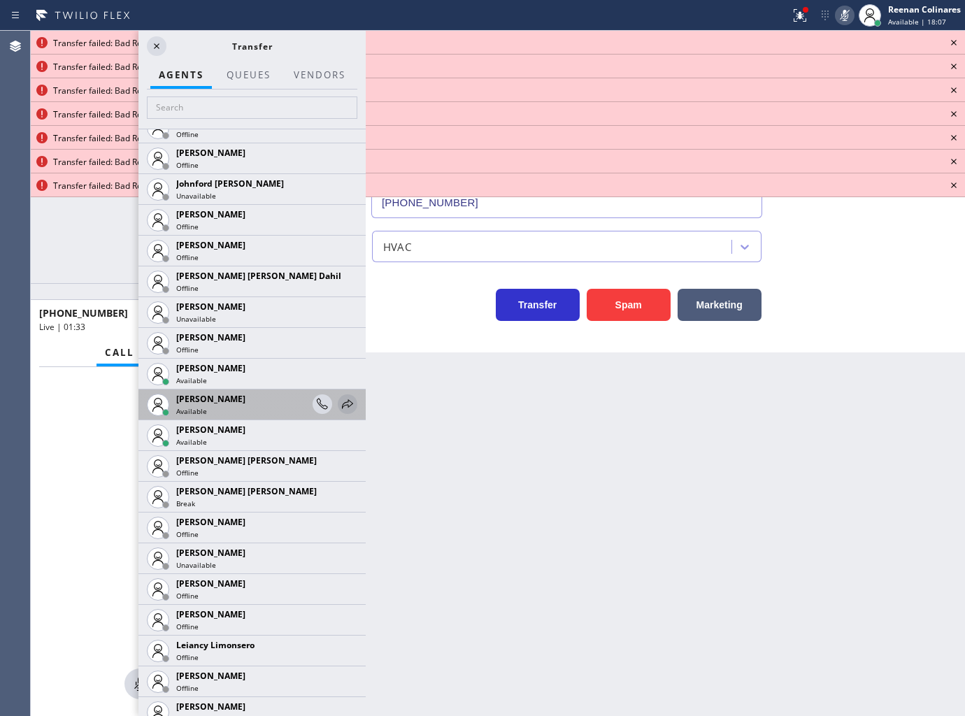
click at [339, 406] on icon at bounding box center [347, 404] width 17 height 17
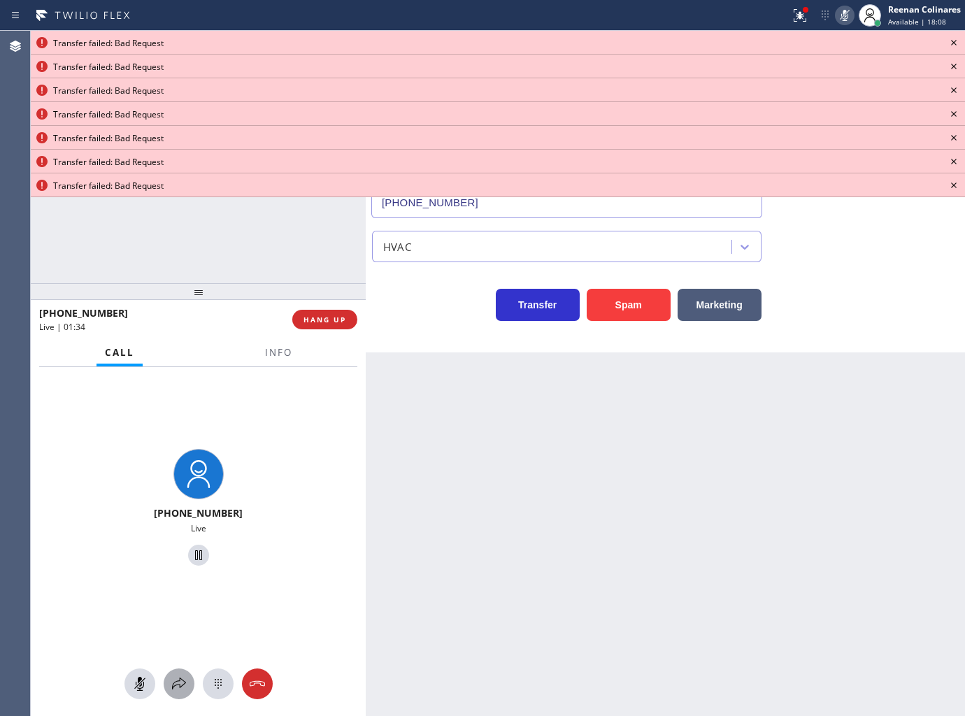
click at [191, 682] on div at bounding box center [179, 683] width 31 height 17
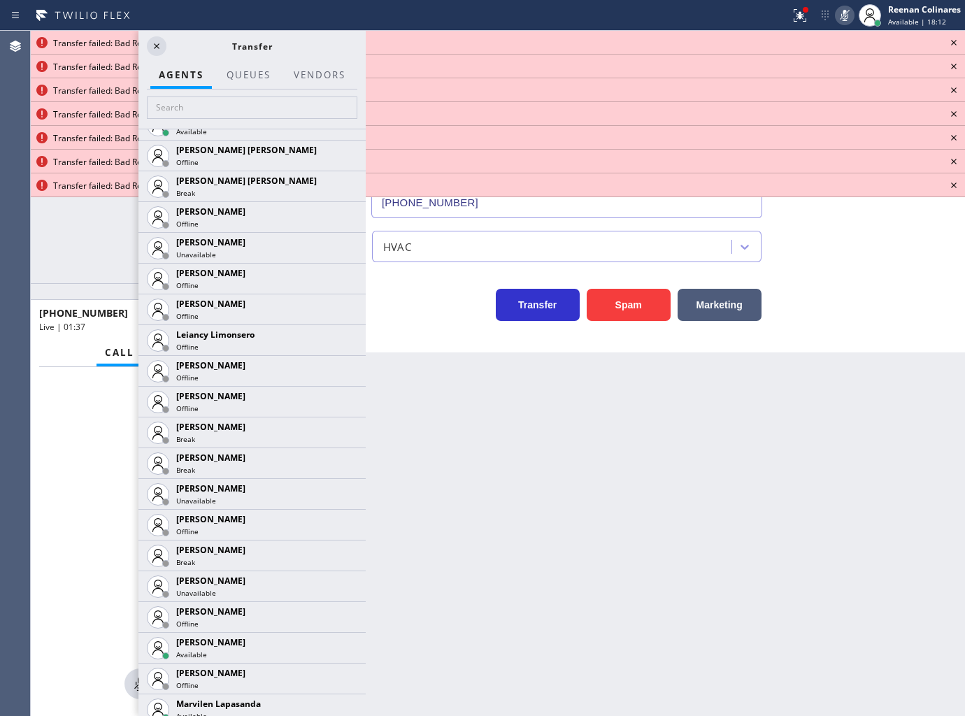
scroll to position [2175, 0]
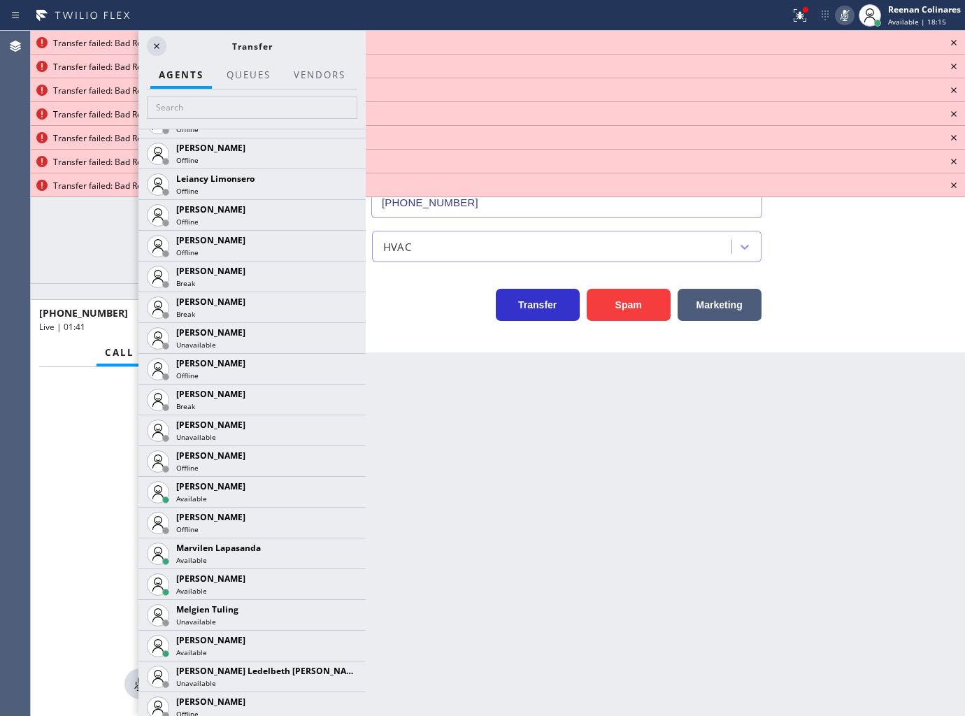
click at [0, 0] on icon at bounding box center [0, 0] width 0 height 0
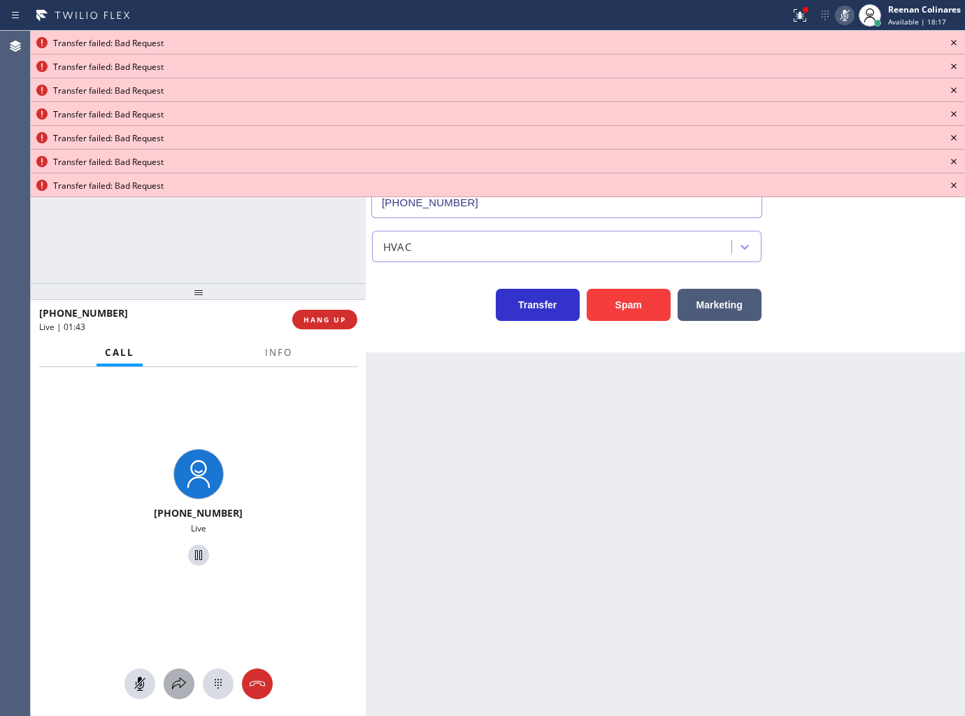
click at [180, 680] on icon at bounding box center [179, 683] width 14 height 12
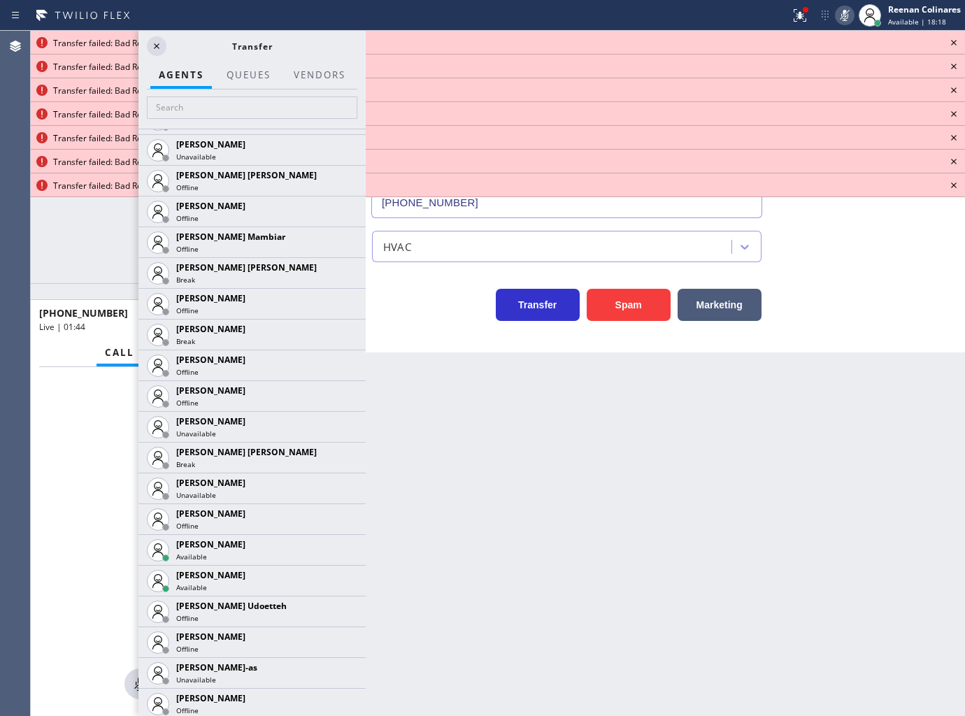
scroll to position [1398, 0]
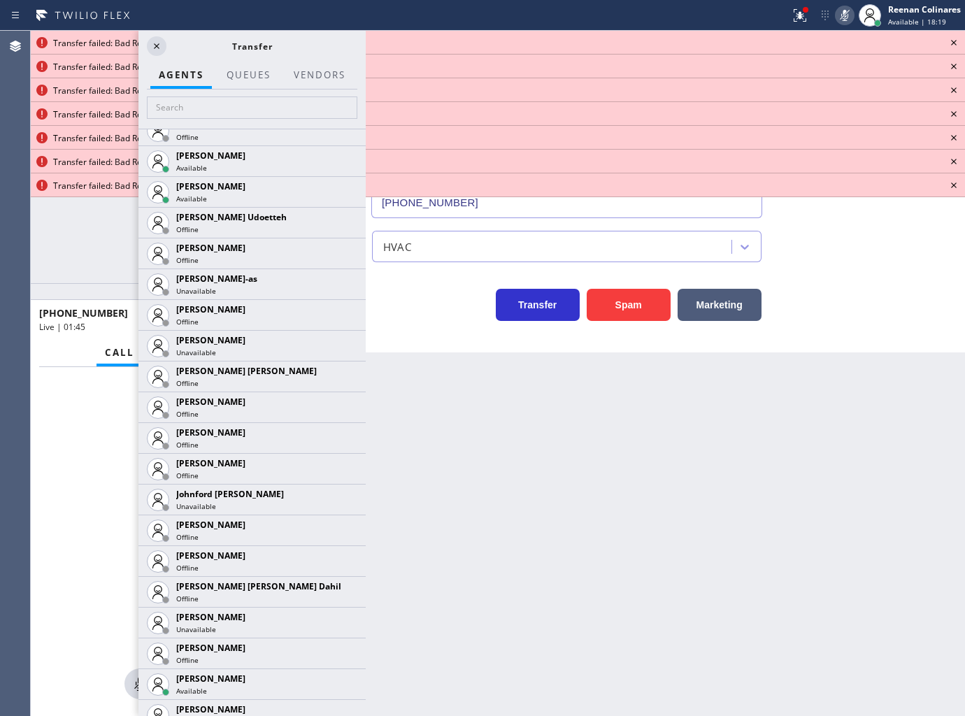
click at [842, 10] on icon at bounding box center [844, 15] width 17 height 17
click at [799, 15] on icon at bounding box center [798, 14] width 8 height 10
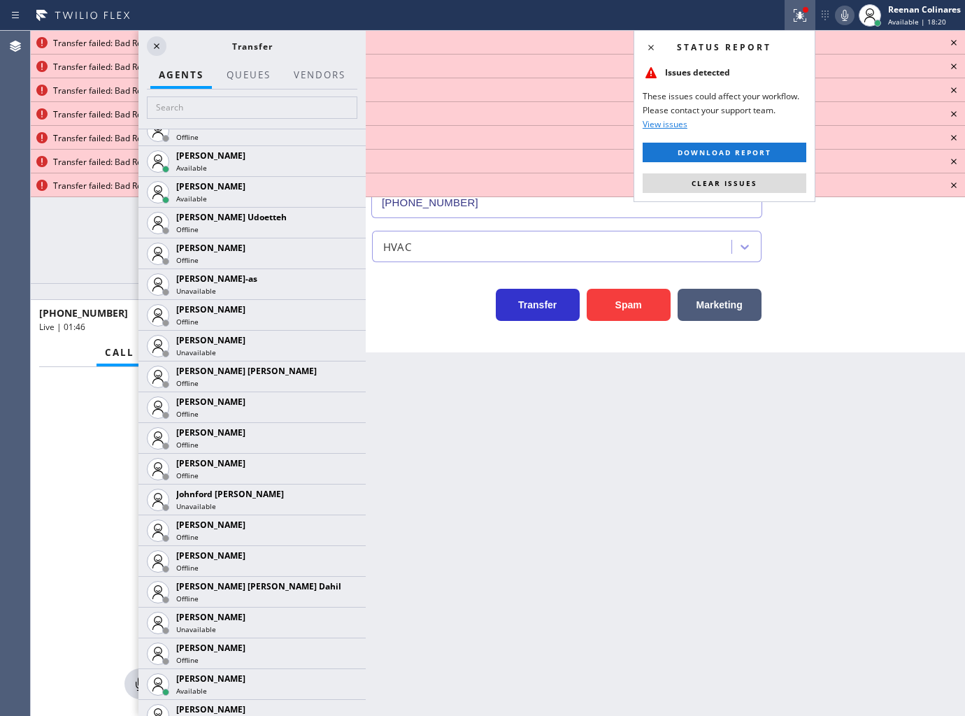
click at [768, 180] on button "Clear issues" at bounding box center [725, 183] width 164 height 20
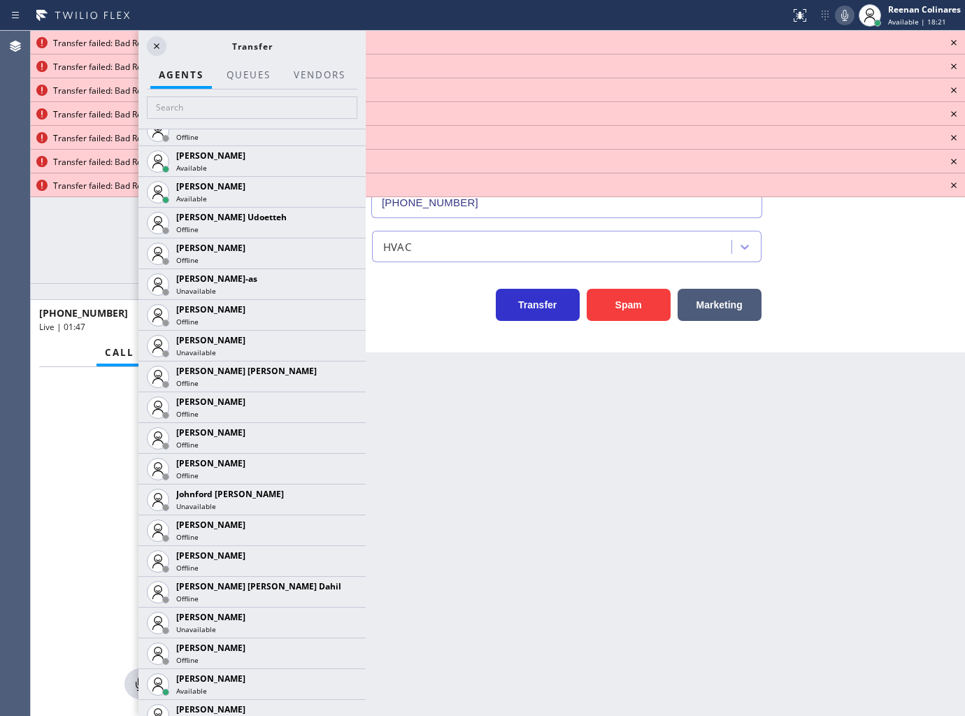
click at [951, 41] on icon at bounding box center [953, 42] width 17 height 17
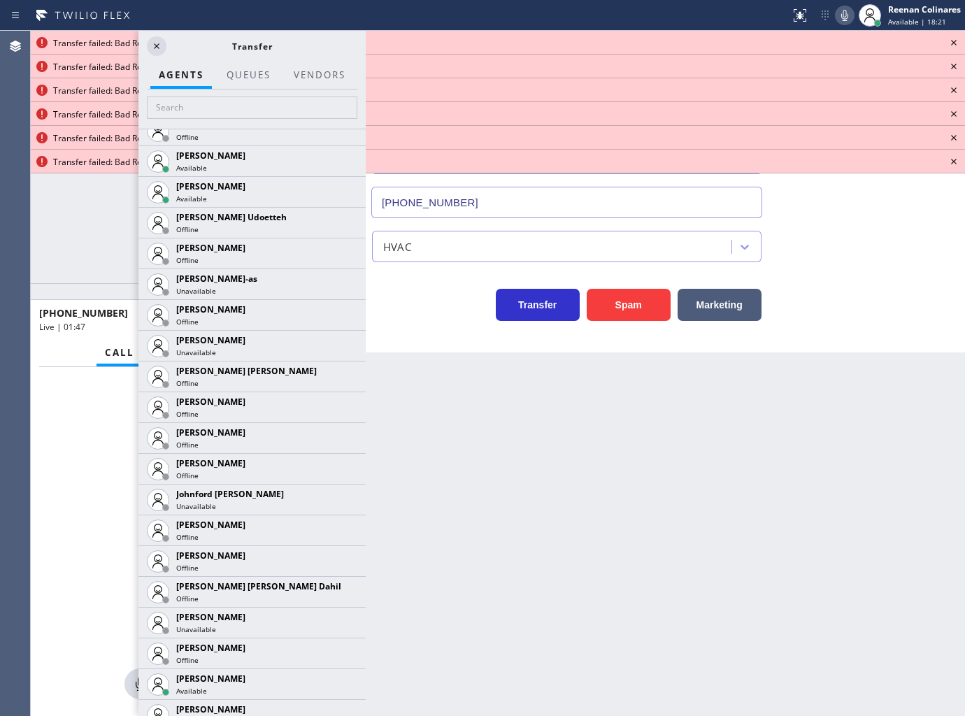
click at [951, 41] on icon at bounding box center [953, 42] width 17 height 17
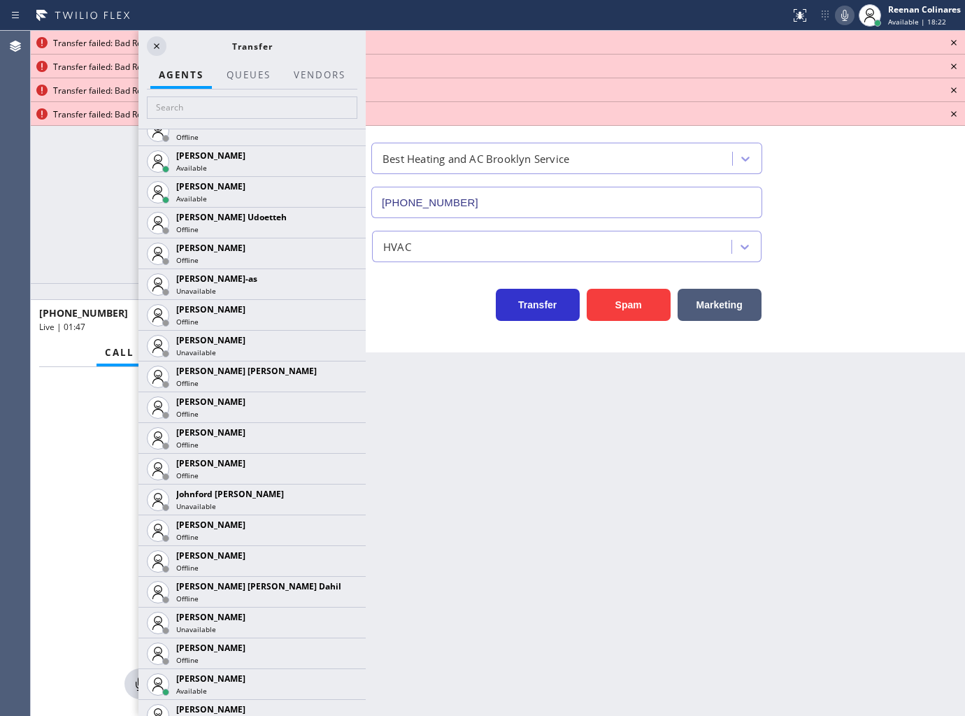
click at [951, 41] on icon at bounding box center [953, 42] width 17 height 17
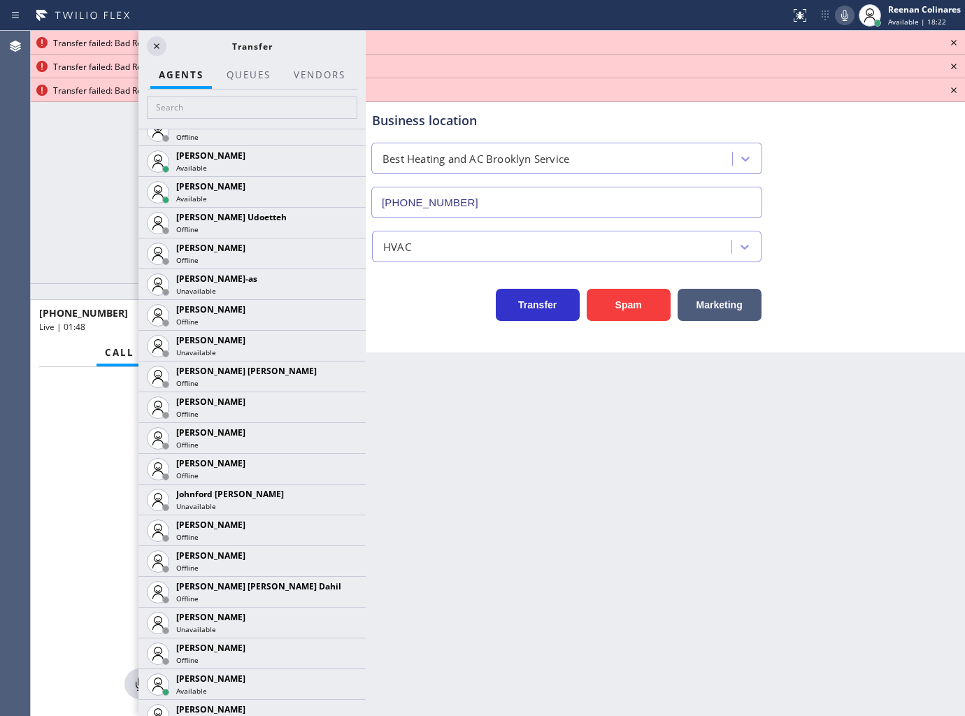
click at [951, 41] on icon at bounding box center [953, 42] width 17 height 17
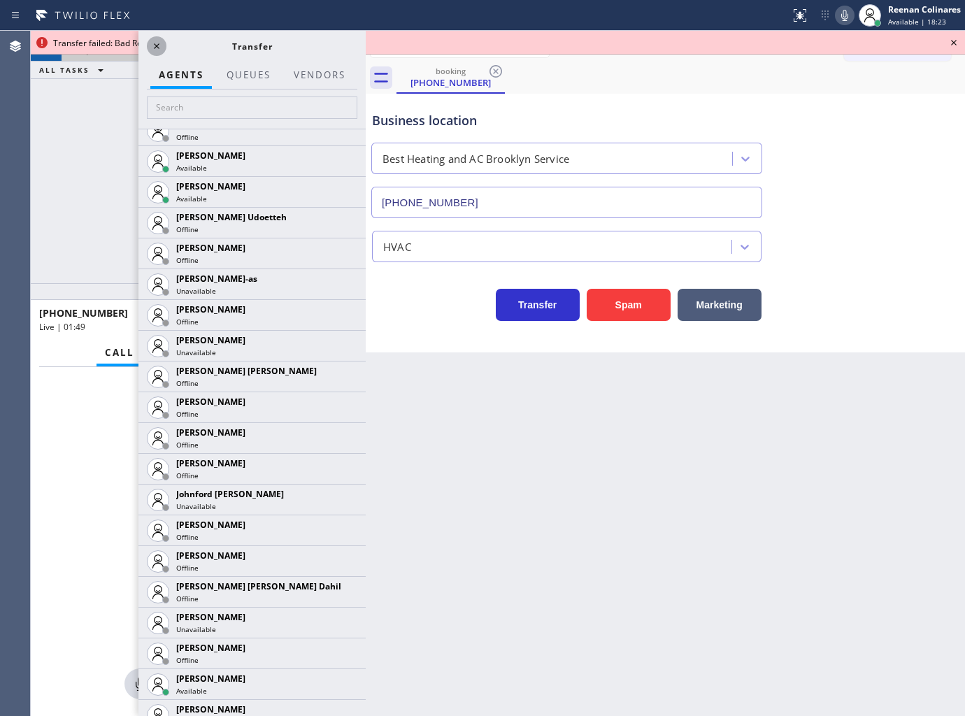
click at [157, 44] on icon at bounding box center [156, 46] width 17 height 17
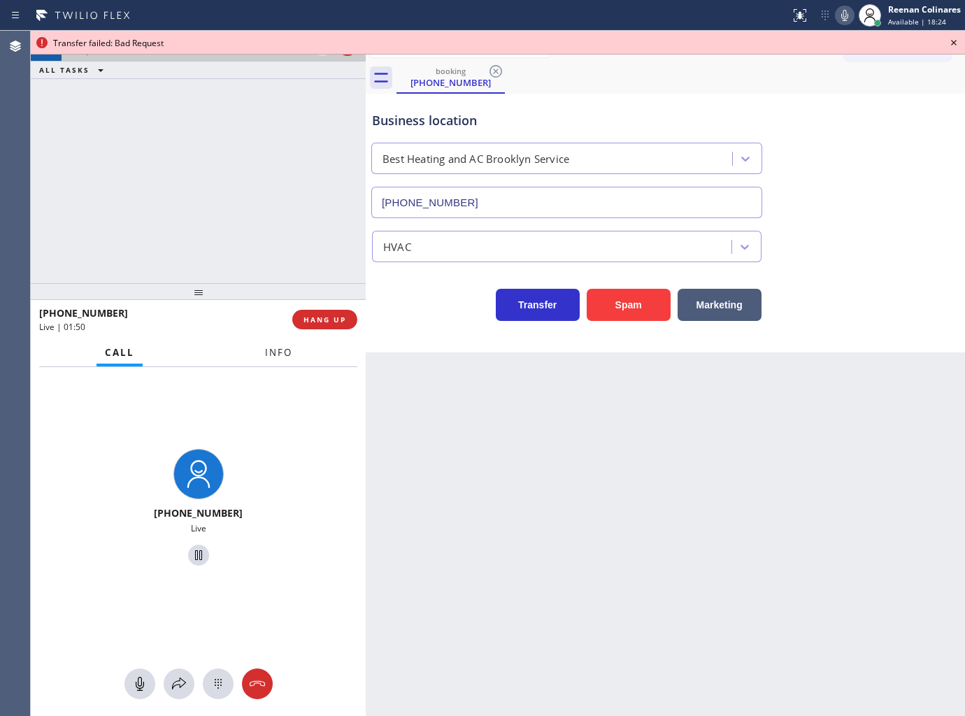
click at [257, 351] on button "Info" at bounding box center [279, 352] width 44 height 27
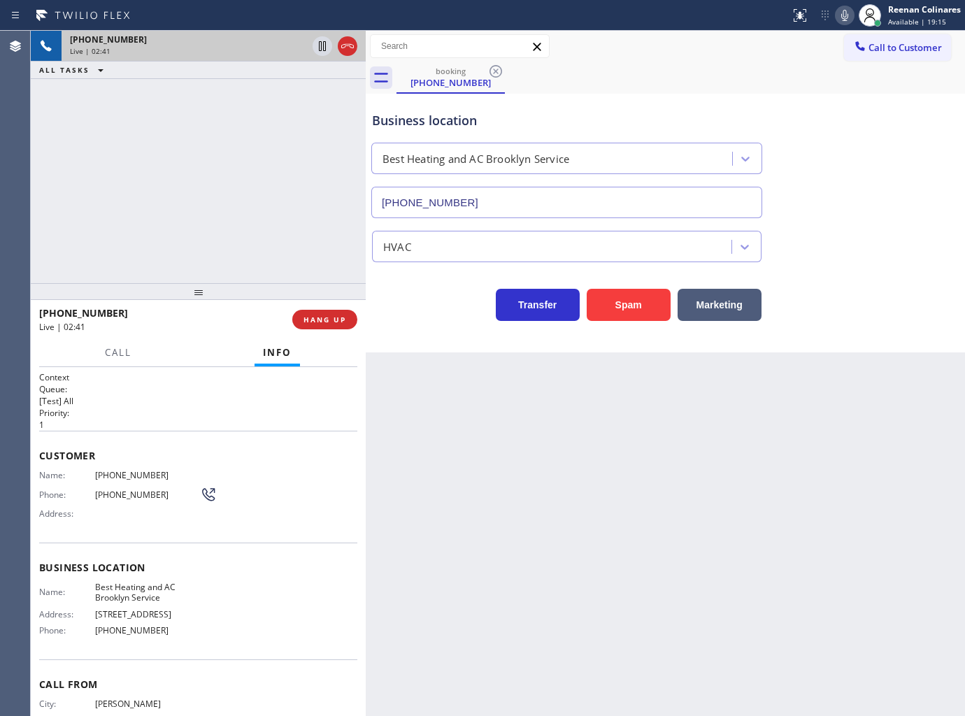
click at [847, 17] on icon at bounding box center [844, 15] width 7 height 11
click at [327, 322] on span "HANG UP" at bounding box center [324, 320] width 43 height 10
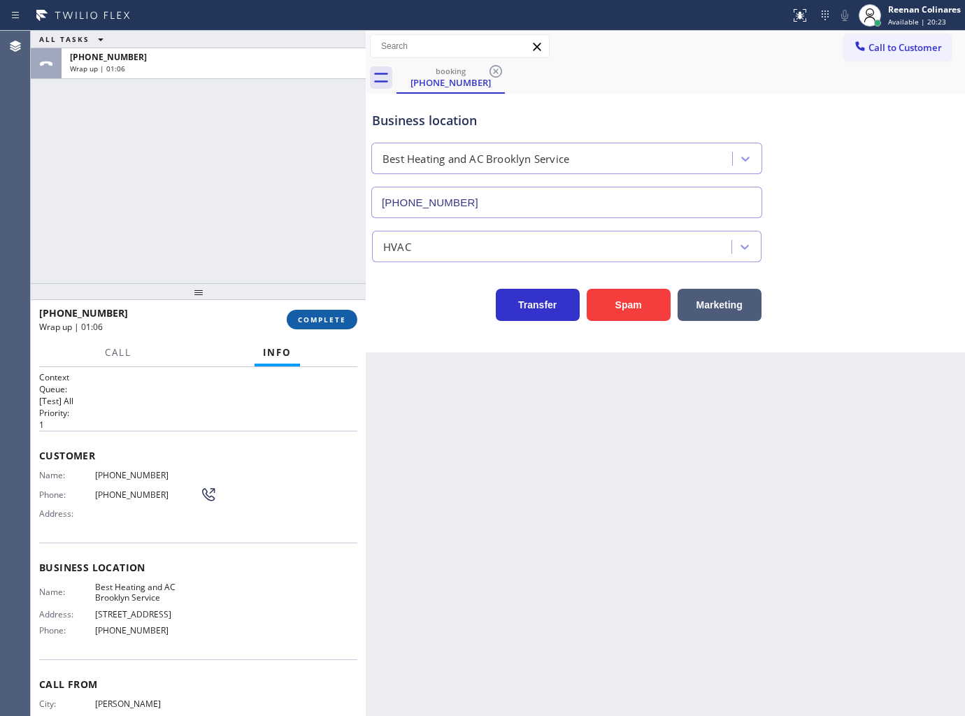
drag, startPoint x: 323, startPoint y: 326, endPoint x: 327, endPoint y: 319, distance: 8.2
click at [326, 326] on button "COMPLETE" at bounding box center [322, 320] width 71 height 20
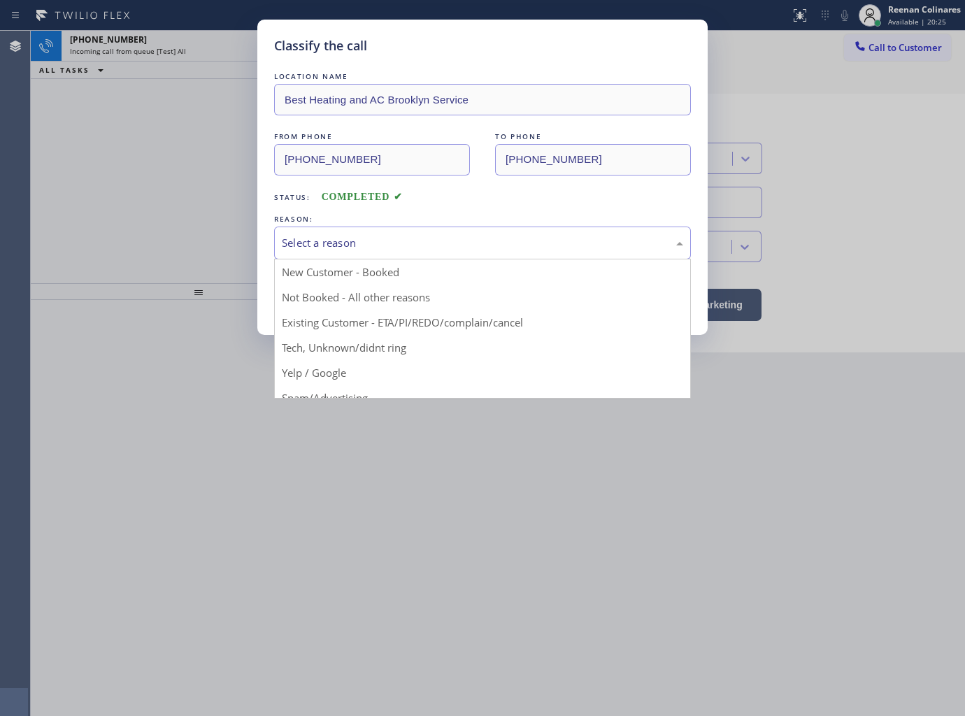
click at [407, 238] on div "Select a reason" at bounding box center [482, 243] width 401 height 16
drag, startPoint x: 340, startPoint y: 343, endPoint x: 330, endPoint y: 294, distance: 49.4
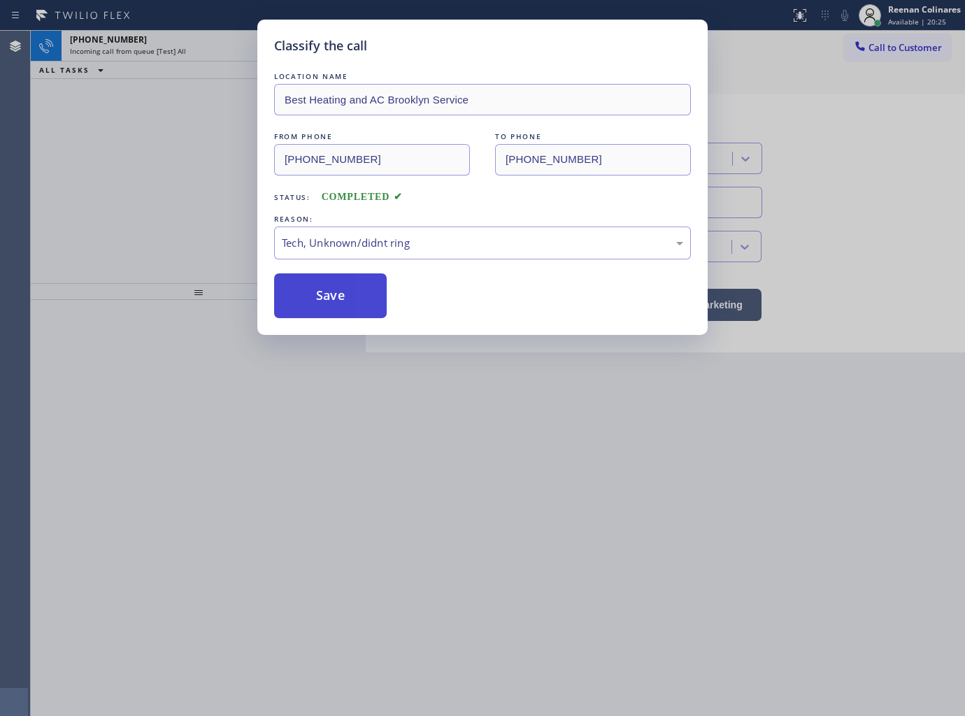
click at [330, 294] on button "Save" at bounding box center [330, 295] width 113 height 45
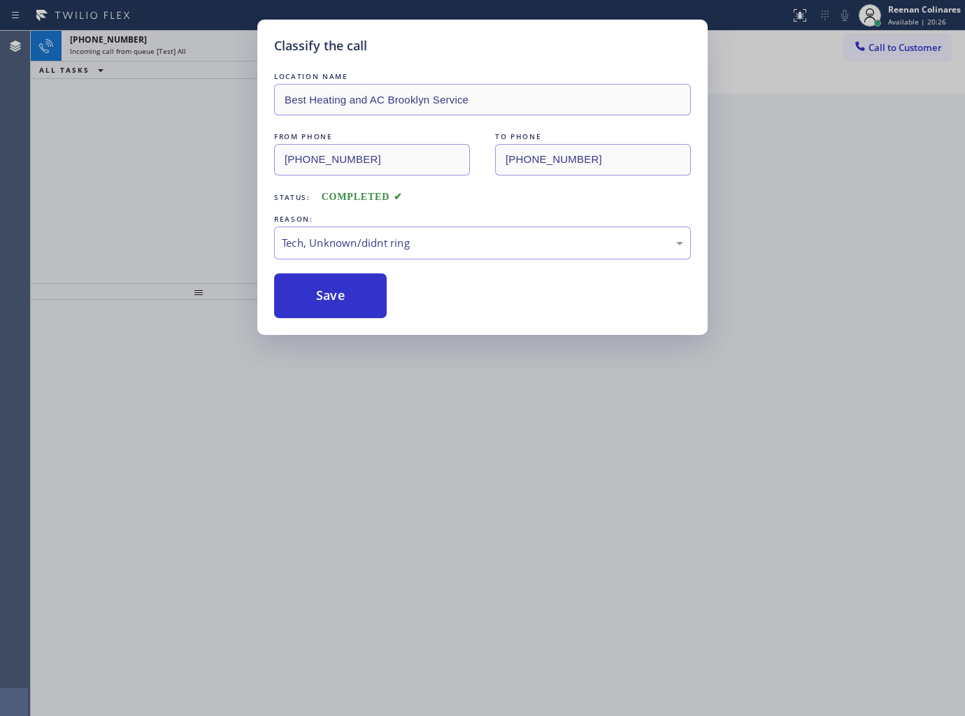
click at [71, 101] on div "Classify the call LOCATION NAME Best Heating and AC Brooklyn Service FROM PHONE…" at bounding box center [482, 358] width 965 height 716
click at [130, 41] on div "Classify the call LOCATION NAME Best Heating and AC Brooklyn Service FROM PHONE…" at bounding box center [482, 358] width 965 height 716
click at [130, 41] on div "[PHONE_NUMBER]" at bounding box center [188, 40] width 237 height 12
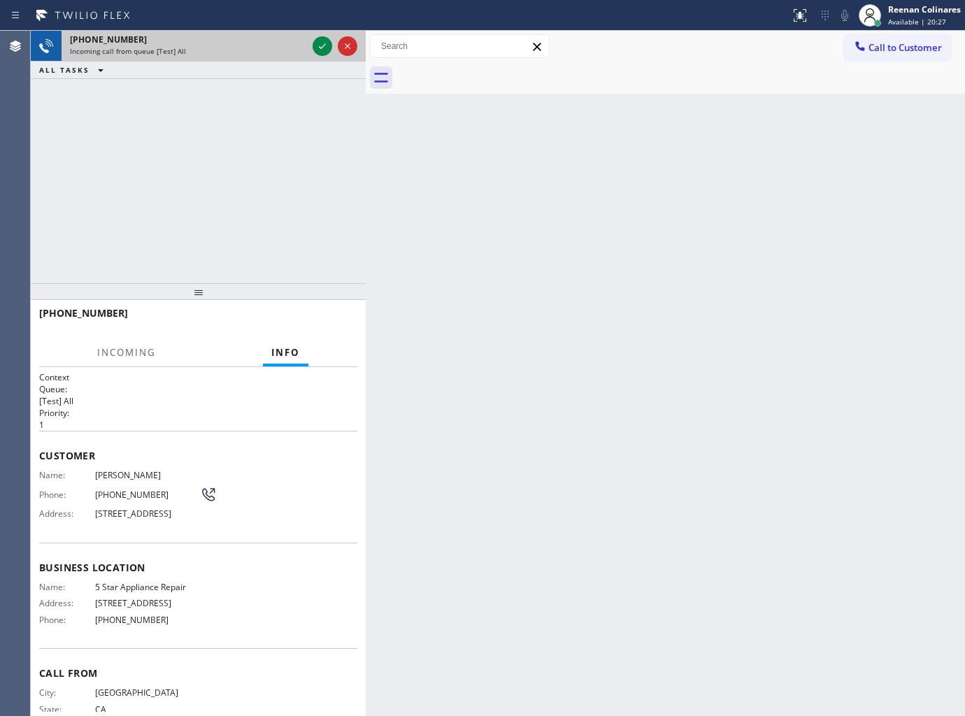
click at [134, 43] on div "[PHONE_NUMBER]" at bounding box center [188, 40] width 237 height 12
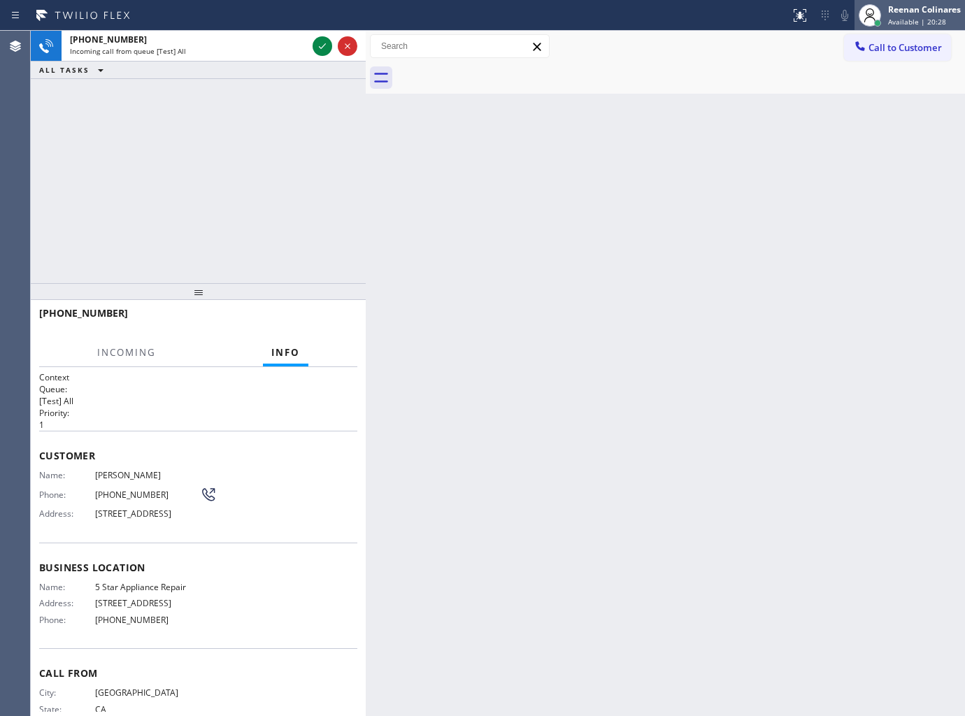
click at [910, 15] on div "Reenan Colinares Available | 20:28" at bounding box center [925, 15] width 80 height 24
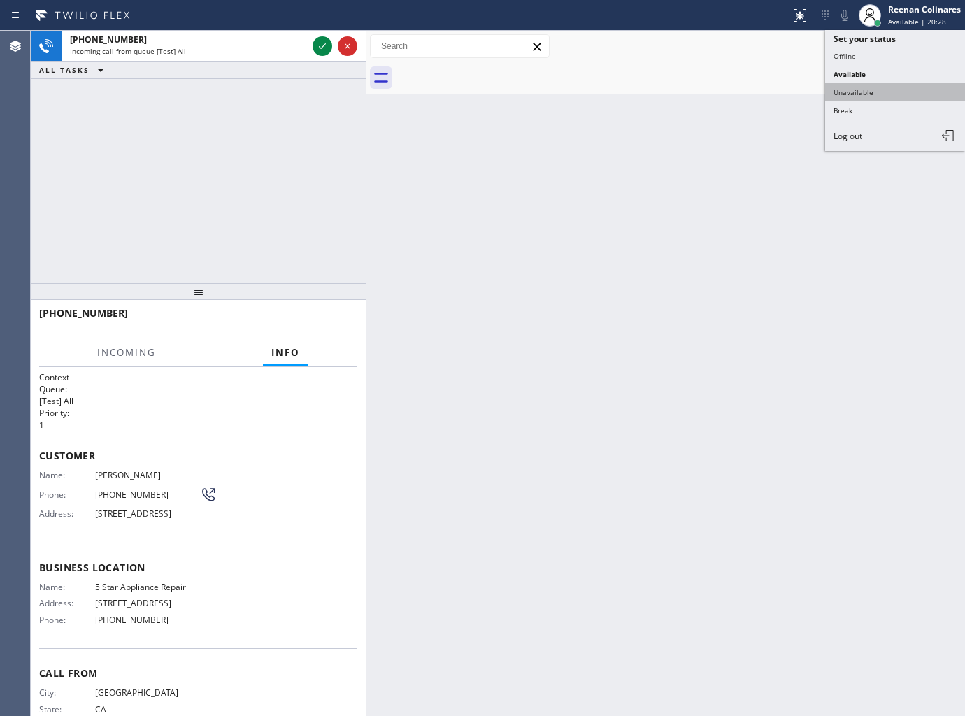
click at [841, 86] on button "Unavailable" at bounding box center [895, 92] width 140 height 18
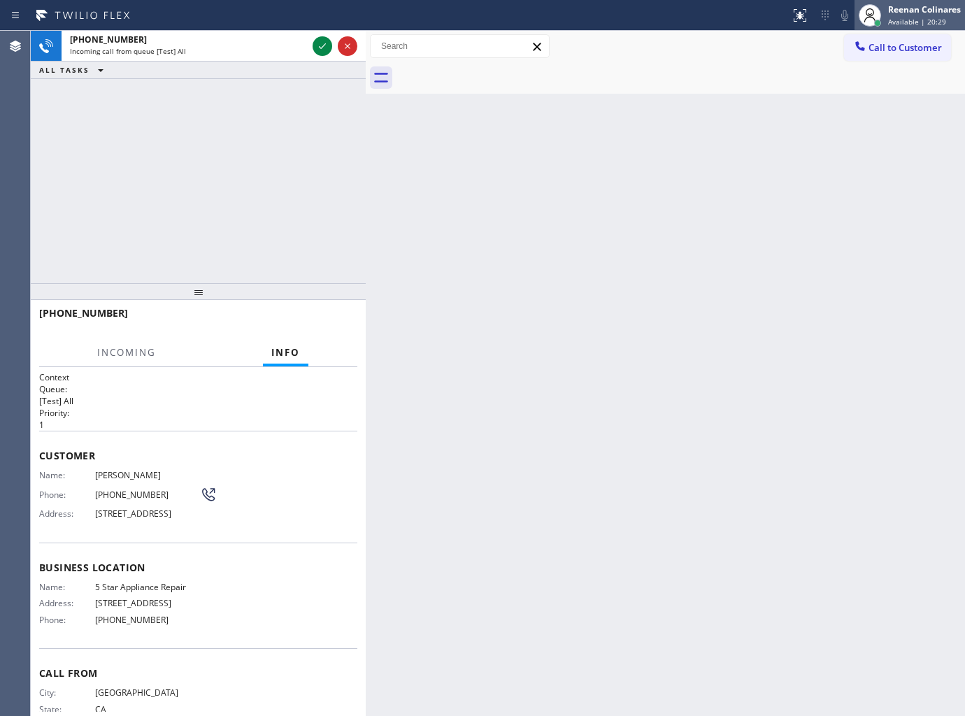
click at [905, 14] on div "Reenan Colinares" at bounding box center [924, 9] width 73 height 12
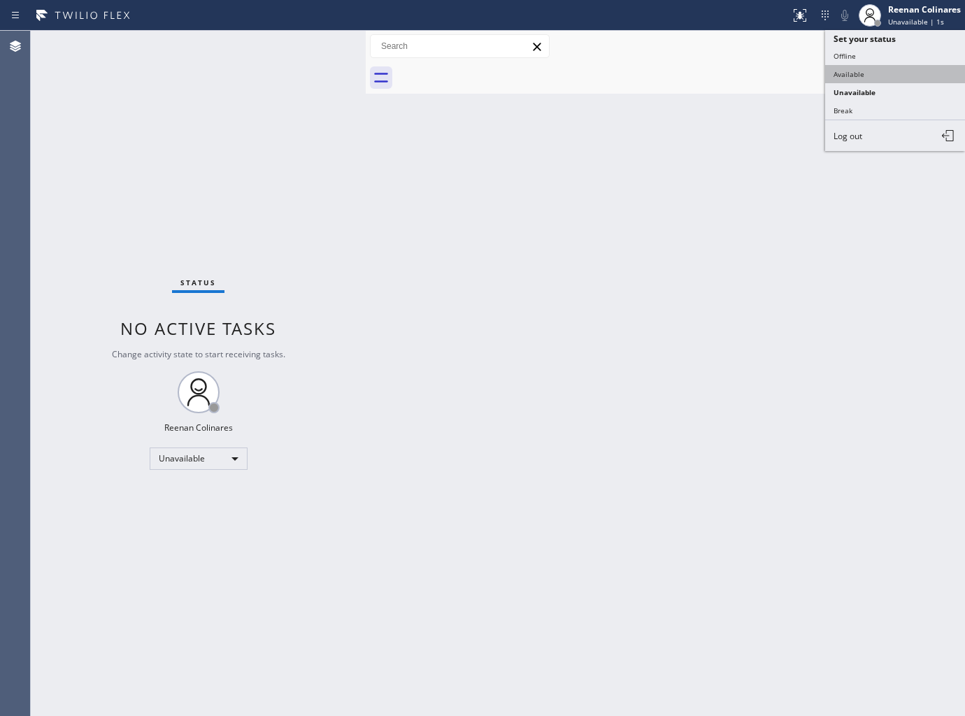
click at [849, 72] on button "Available" at bounding box center [895, 74] width 140 height 18
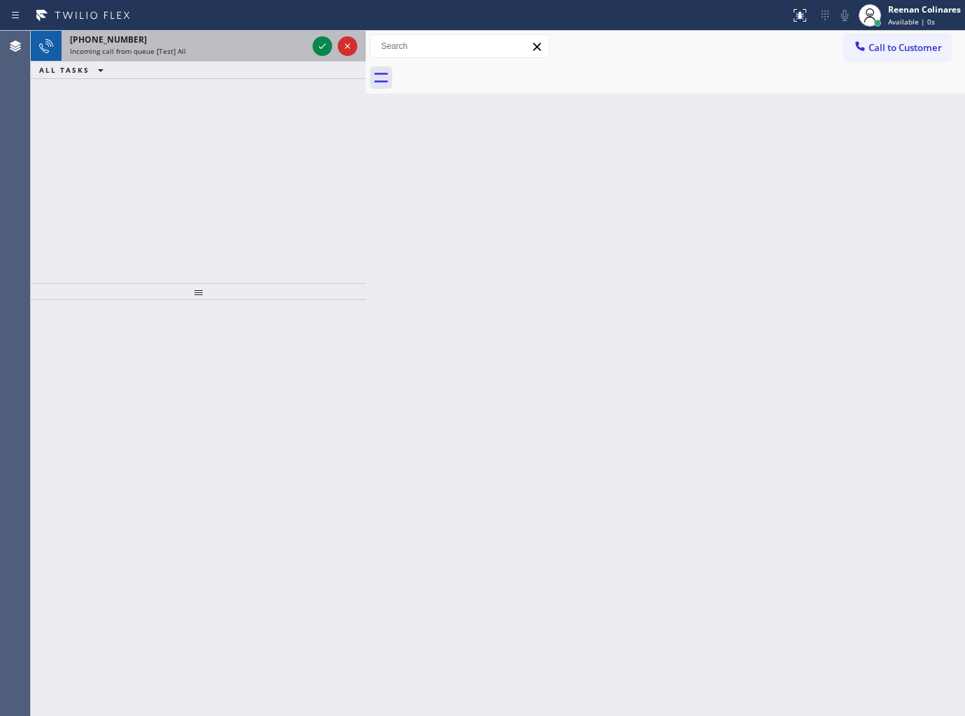
click at [235, 38] on div "[PHONE_NUMBER]" at bounding box center [188, 40] width 237 height 12
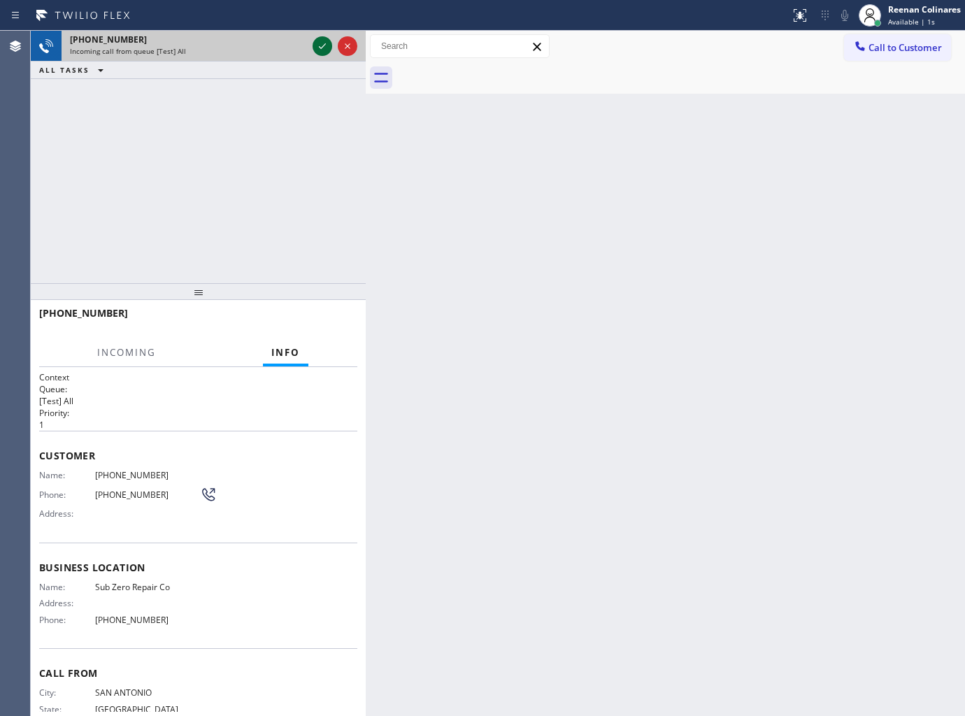
click at [326, 45] on icon at bounding box center [322, 46] width 17 height 17
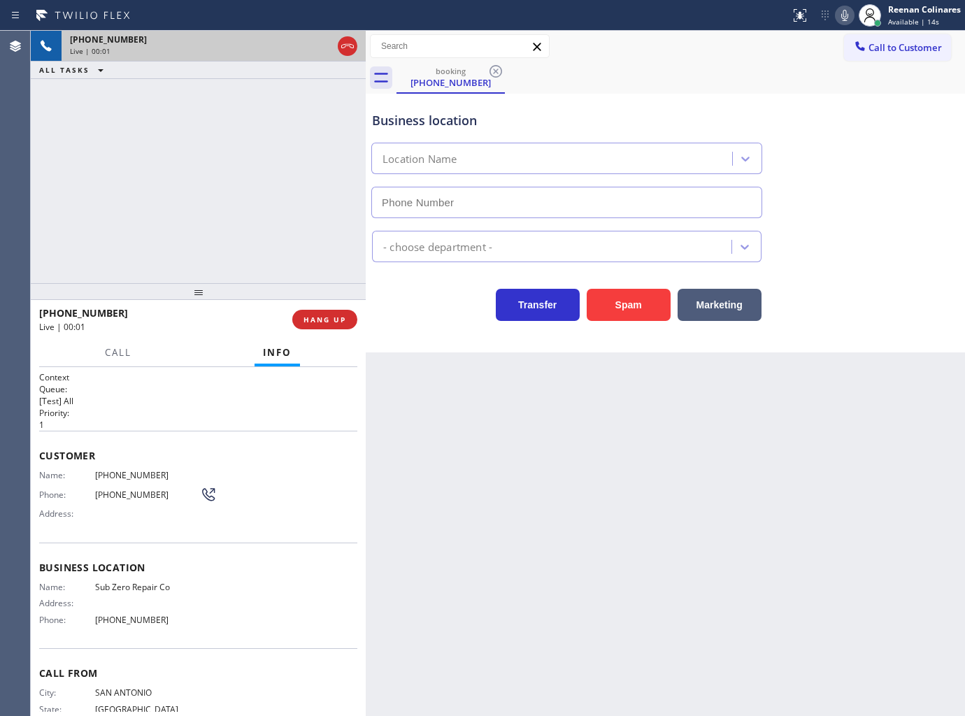
type input "[PHONE_NUMBER]"
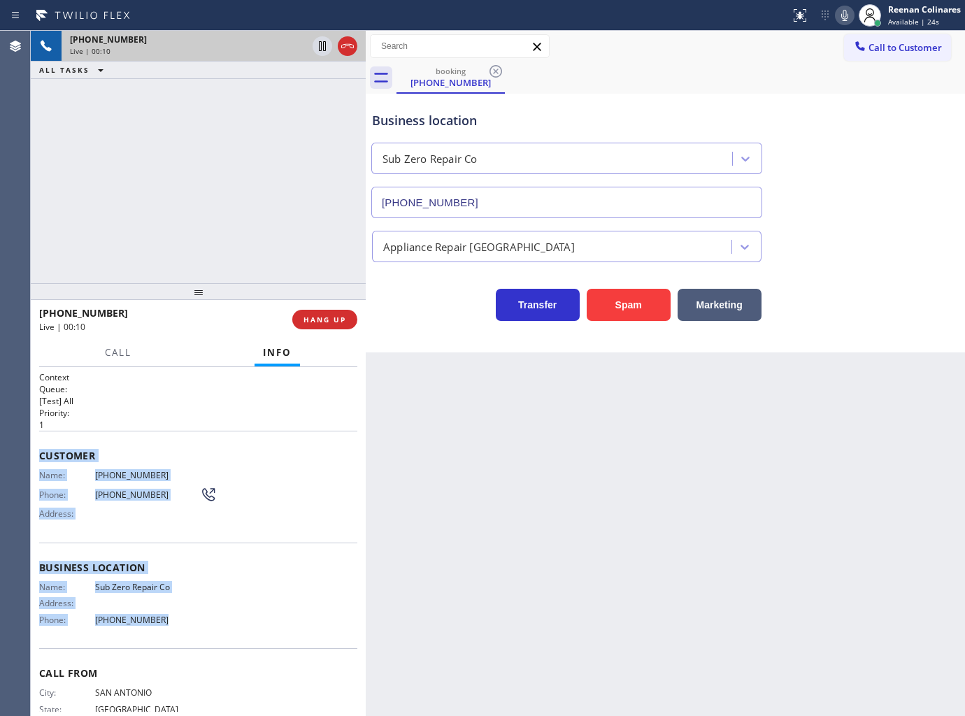
drag, startPoint x: 40, startPoint y: 449, endPoint x: 555, endPoint y: 685, distance: 566.9
click at [264, 617] on div "Context Queue: [Test] All Priority: 1 Customer Name: [PHONE_NUMBER] Phone: [PHO…" at bounding box center [198, 562] width 318 height 383
click at [845, 16] on icon at bounding box center [844, 15] width 7 height 11
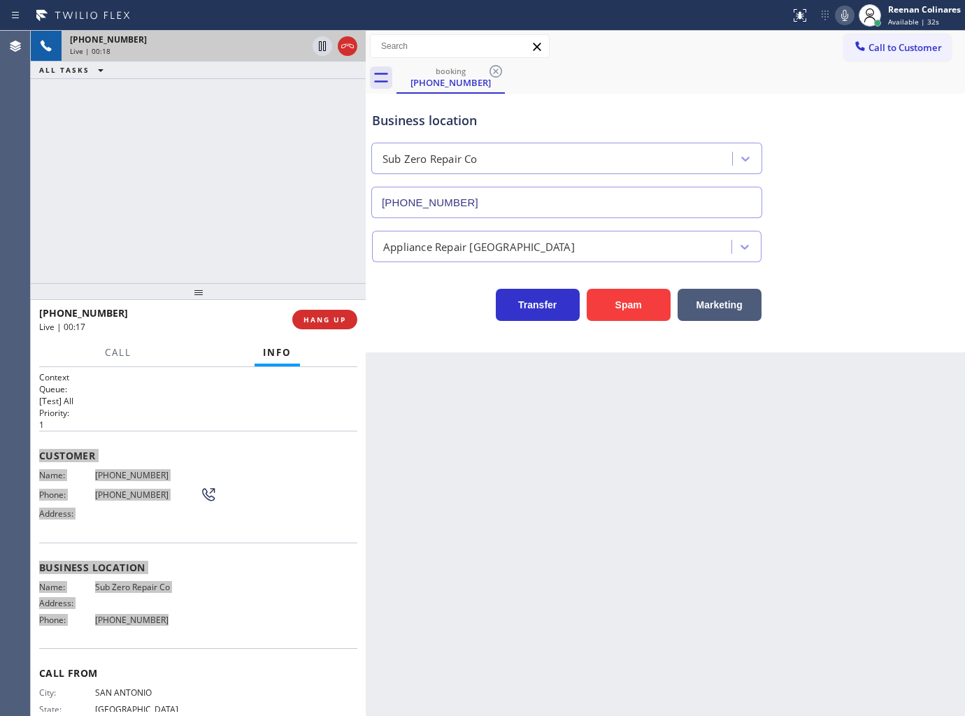
scroll to position [40, 0]
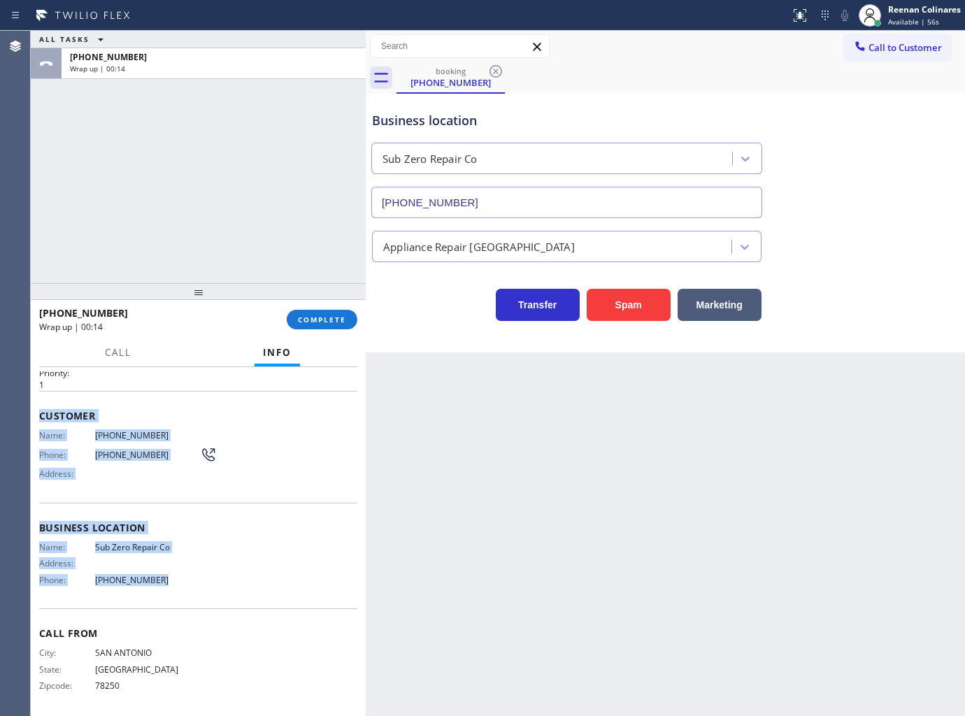
click at [725, 106] on div "Business location Sub Zero Repair Co [PHONE_NUMBER]" at bounding box center [566, 157] width 395 height 121
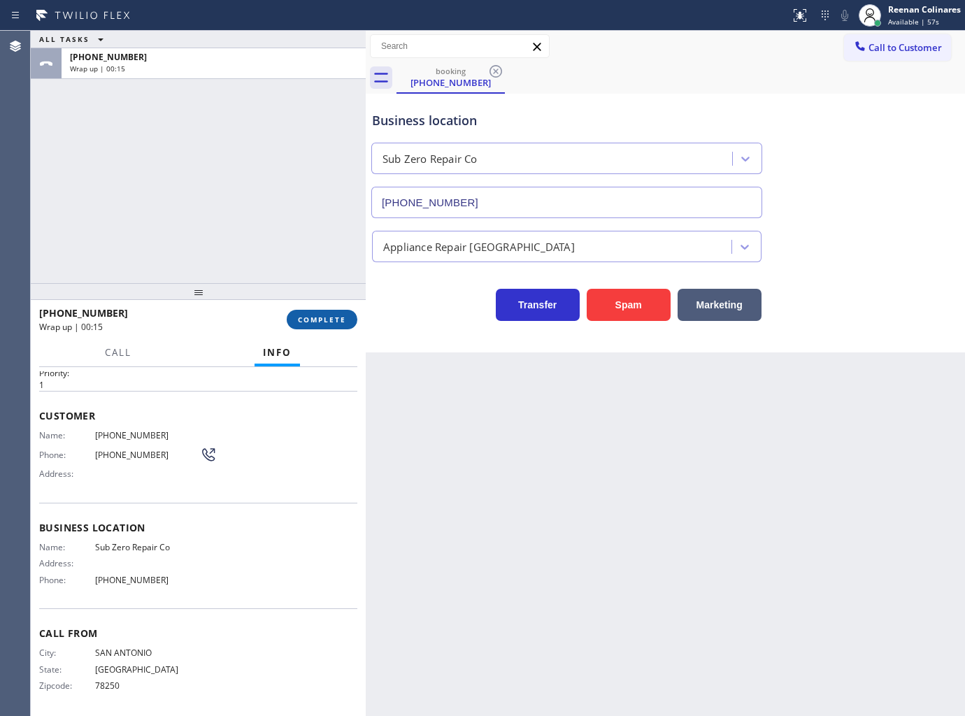
click at [327, 323] on span "COMPLETE" at bounding box center [322, 320] width 48 height 10
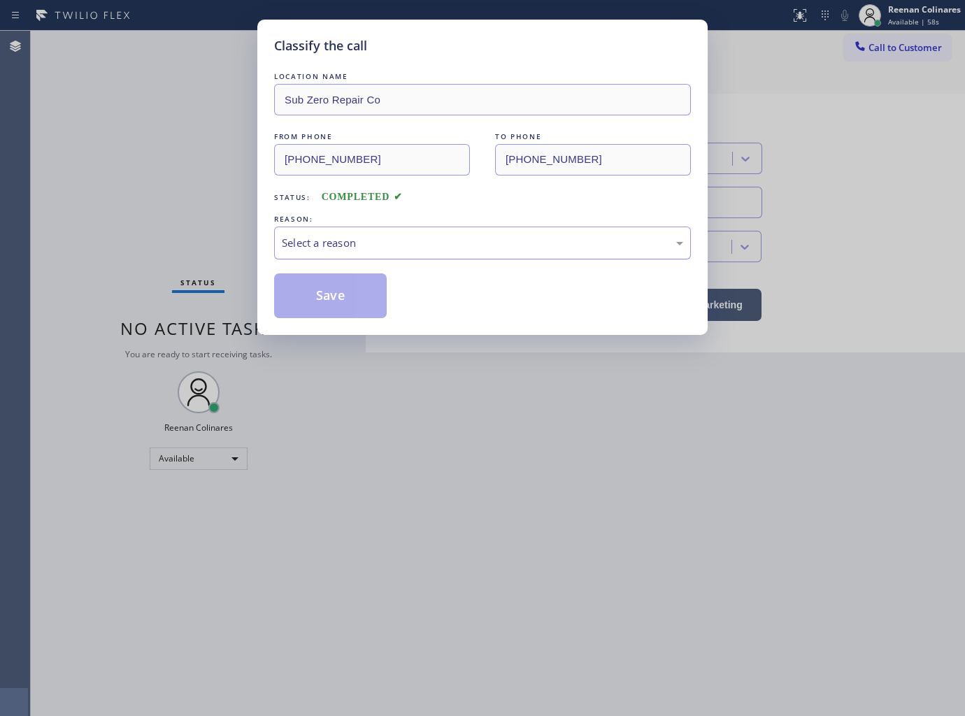
click at [368, 239] on div "Select a reason" at bounding box center [482, 243] width 401 height 16
click at [315, 292] on button "Save" at bounding box center [330, 295] width 113 height 45
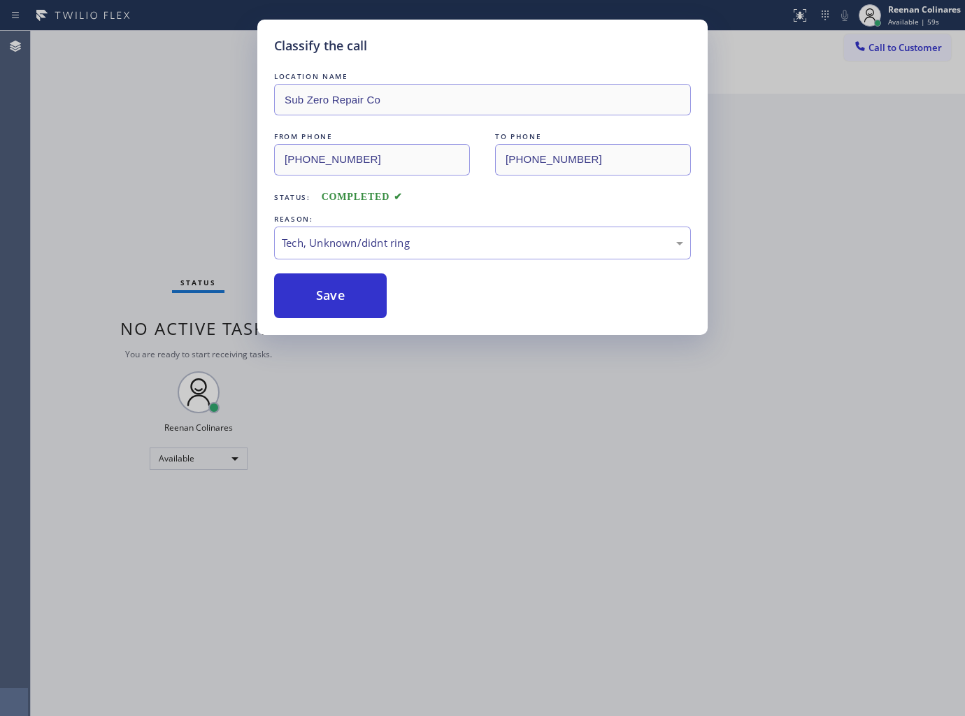
click at [194, 247] on div "Classify the call LOCATION NAME Sub Zero Repair Co FROM PHONE [PHONE_NUMBER] TO…" at bounding box center [482, 358] width 965 height 716
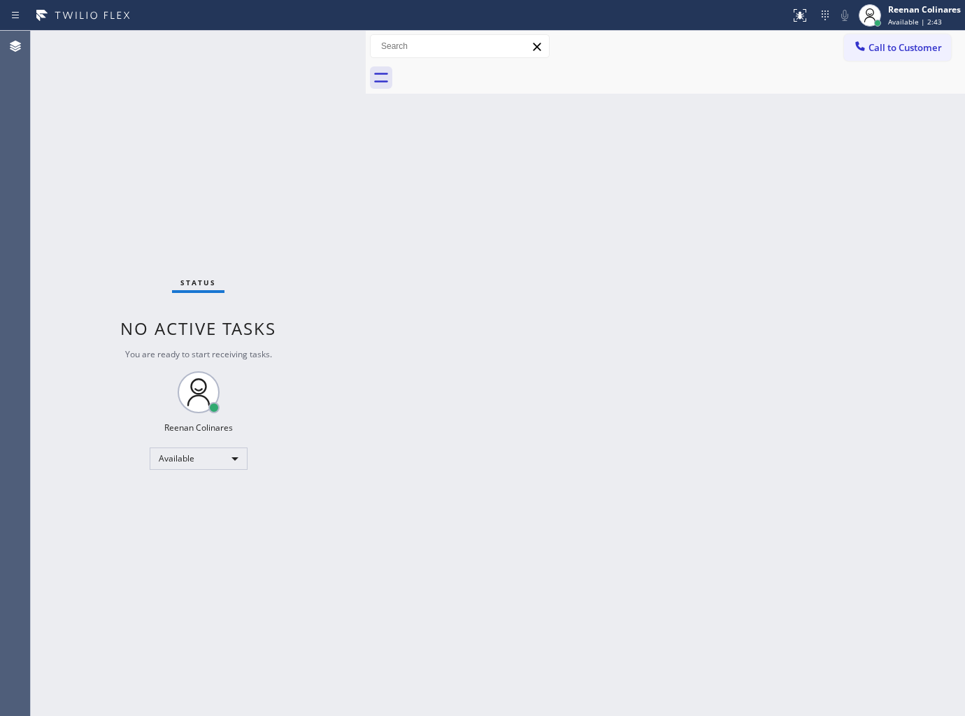
click at [778, 137] on div "Back to Dashboard Change Sender ID Customers Technicians Select a contact Outbo…" at bounding box center [665, 373] width 599 height 685
click at [410, 283] on div "Back to Dashboard Change Sender ID Customers Technicians Select a contact Outbo…" at bounding box center [665, 373] width 599 height 685
click at [684, 120] on div "Back to Dashboard Change Sender ID Customers Technicians Select a contact Outbo…" at bounding box center [665, 373] width 599 height 685
drag, startPoint x: 591, startPoint y: 456, endPoint x: 550, endPoint y: 564, distance: 115.7
click at [595, 456] on div "Back to Dashboard Change Sender ID Customers Technicians Select a contact Outbo…" at bounding box center [665, 373] width 599 height 685
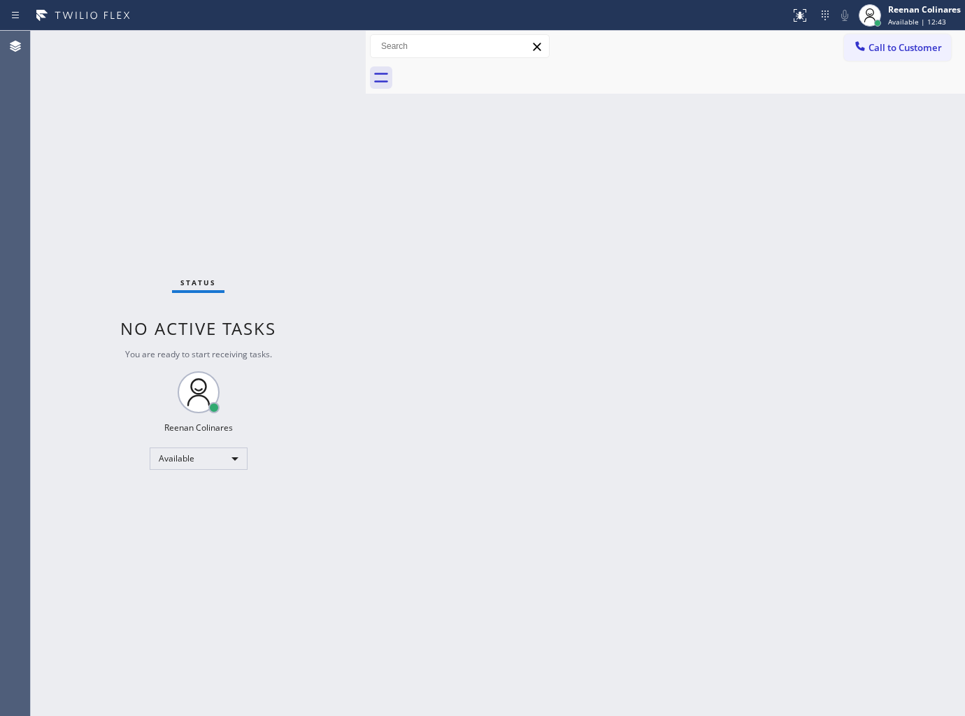
click at [624, 159] on div "Back to Dashboard Change Sender ID Customers Technicians Select a contact Outbo…" at bounding box center [665, 373] width 599 height 685
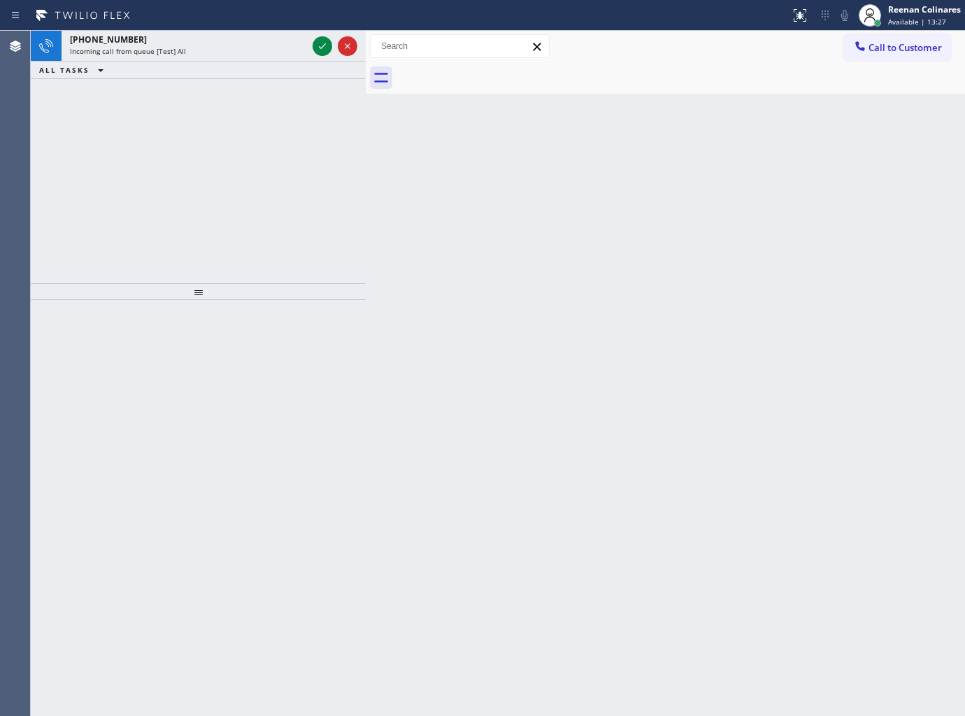
drag, startPoint x: 219, startPoint y: 52, endPoint x: 214, endPoint y: 75, distance: 22.9
click at [219, 60] on div "[PHONE_NUMBER] Incoming call from queue [Test] All" at bounding box center [186, 46] width 248 height 31
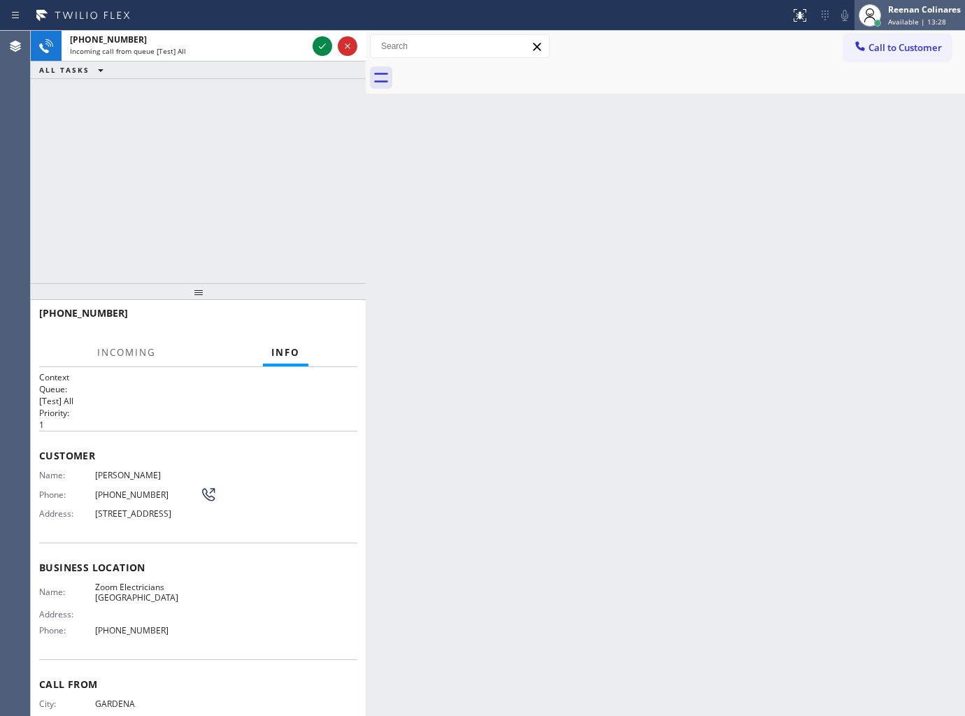
click at [897, 23] on span "Available | 13:28" at bounding box center [917, 22] width 58 height 10
click at [747, 80] on div at bounding box center [680, 77] width 568 height 31
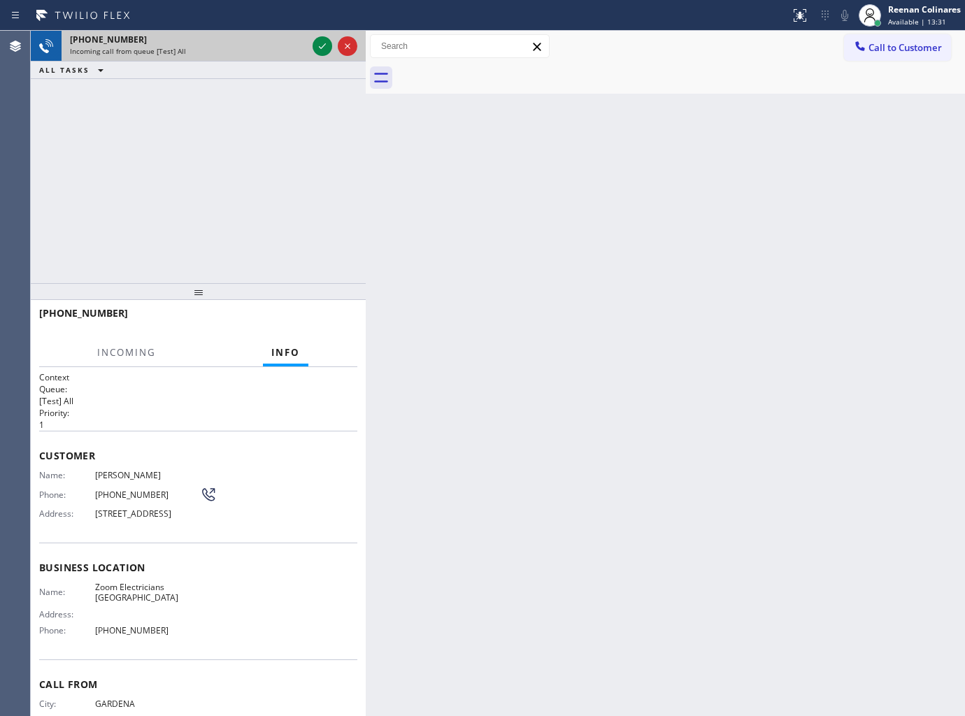
click at [234, 52] on div "Incoming call from queue [Test] All" at bounding box center [188, 51] width 237 height 10
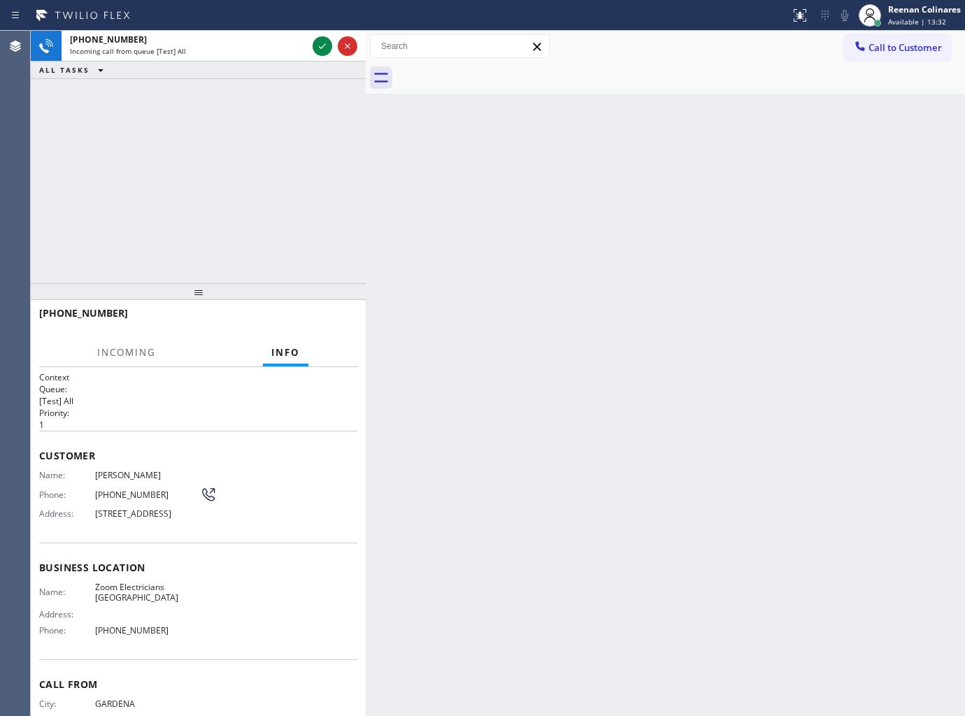
drag, startPoint x: 266, startPoint y: 105, endPoint x: 273, endPoint y: 112, distance: 9.4
click at [273, 112] on div "[PHONE_NUMBER] Incoming call from queue [Test] All ALL TASKS ALL TASKS ACTIVE T…" at bounding box center [198, 157] width 335 height 252
click at [898, 10] on div "Reenan Colinares" at bounding box center [924, 9] width 73 height 12
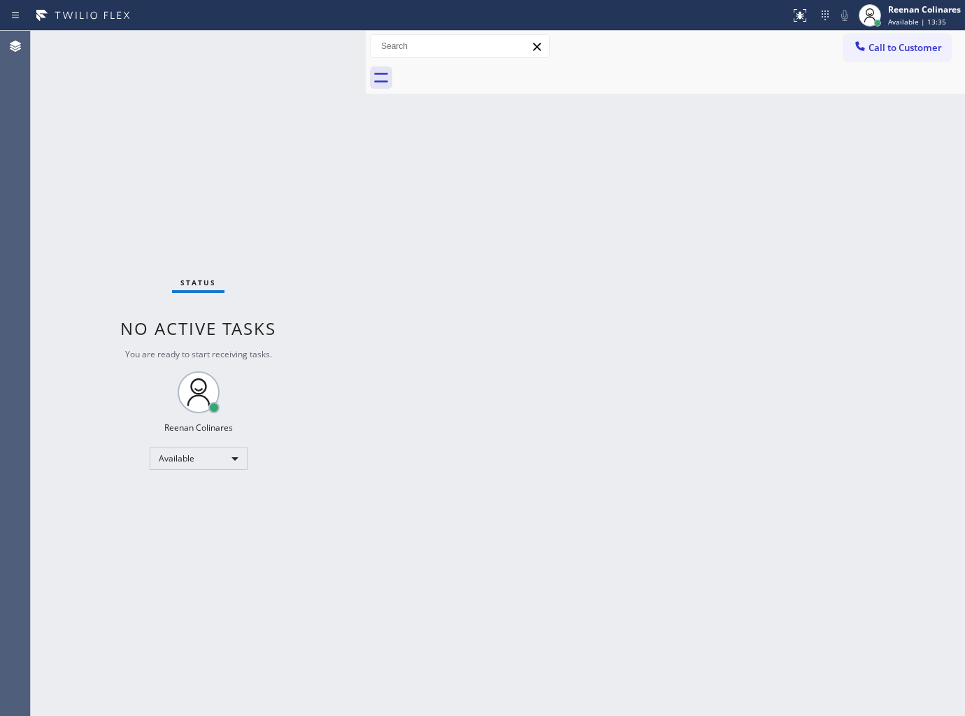
click at [250, 80] on div "Status No active tasks You are ready to start receiving tasks. Reenan Colinares…" at bounding box center [198, 373] width 335 height 685
click at [749, 109] on div "Back to Dashboard Change Sender ID Customers Technicians Select a contact Outbo…" at bounding box center [665, 373] width 599 height 685
click at [217, 63] on div "Status No active tasks You are ready to start receiving tasks. Reenan Colinares…" at bounding box center [198, 373] width 335 height 685
click at [222, 52] on div "Status No active tasks You are ready to start receiving tasks. Reenan Colinares…" at bounding box center [198, 373] width 335 height 685
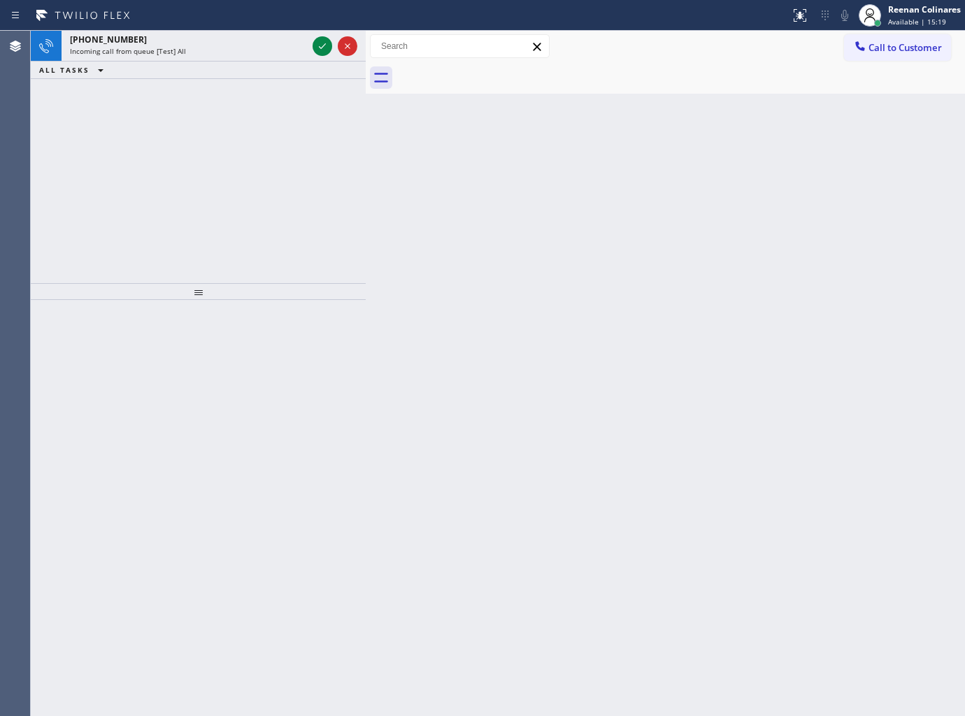
click at [282, 101] on div "[PHONE_NUMBER] Incoming call from queue [Test] All ALL TASKS ALL TASKS ACTIVE T…" at bounding box center [198, 157] width 335 height 252
click at [239, 50] on div "Incoming call from queue [Test] All" at bounding box center [188, 51] width 237 height 10
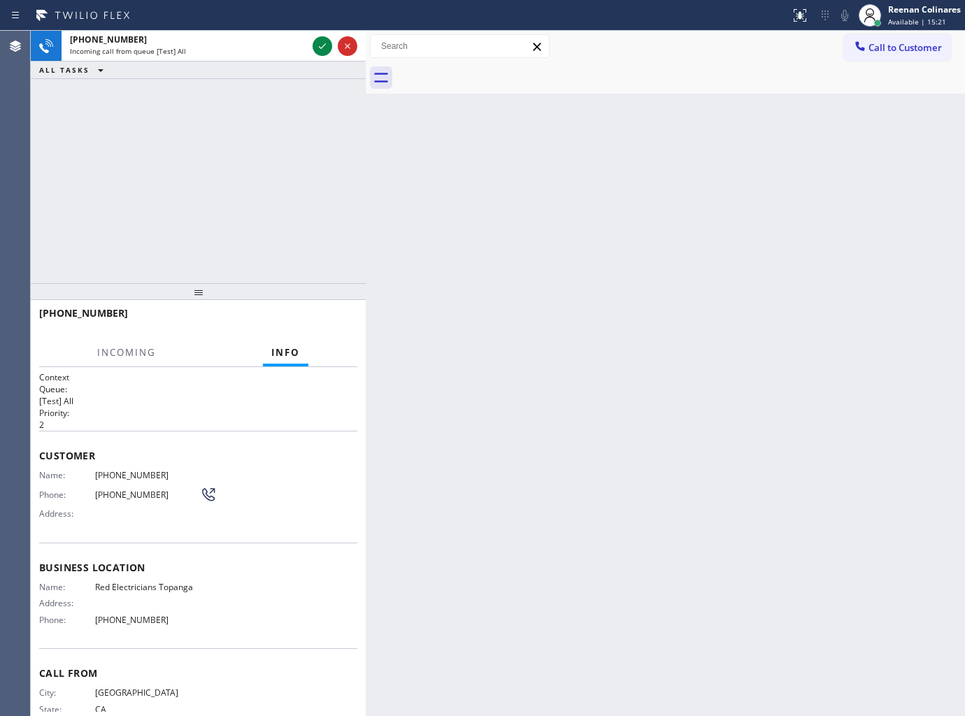
click at [550, 168] on div "Back to Dashboard Change Sender ID Customers Technicians Select a contact Outbo…" at bounding box center [665, 373] width 599 height 685
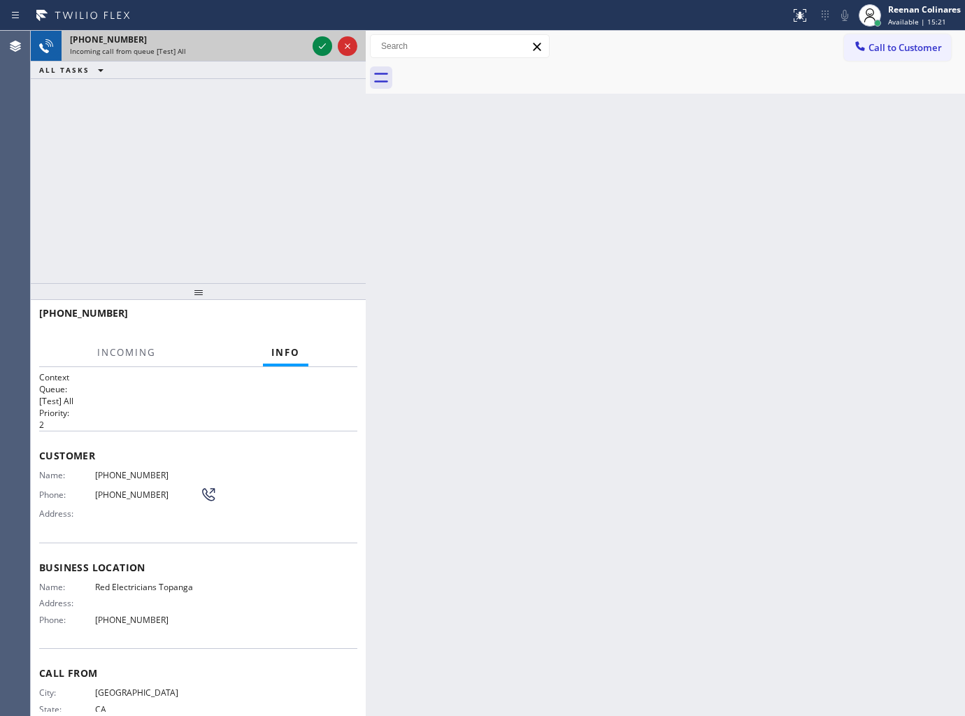
click at [273, 52] on div "Incoming call from queue [Test] All" at bounding box center [188, 51] width 237 height 10
click at [275, 50] on div "Incoming call from queue [Test] All" at bounding box center [188, 51] width 237 height 10
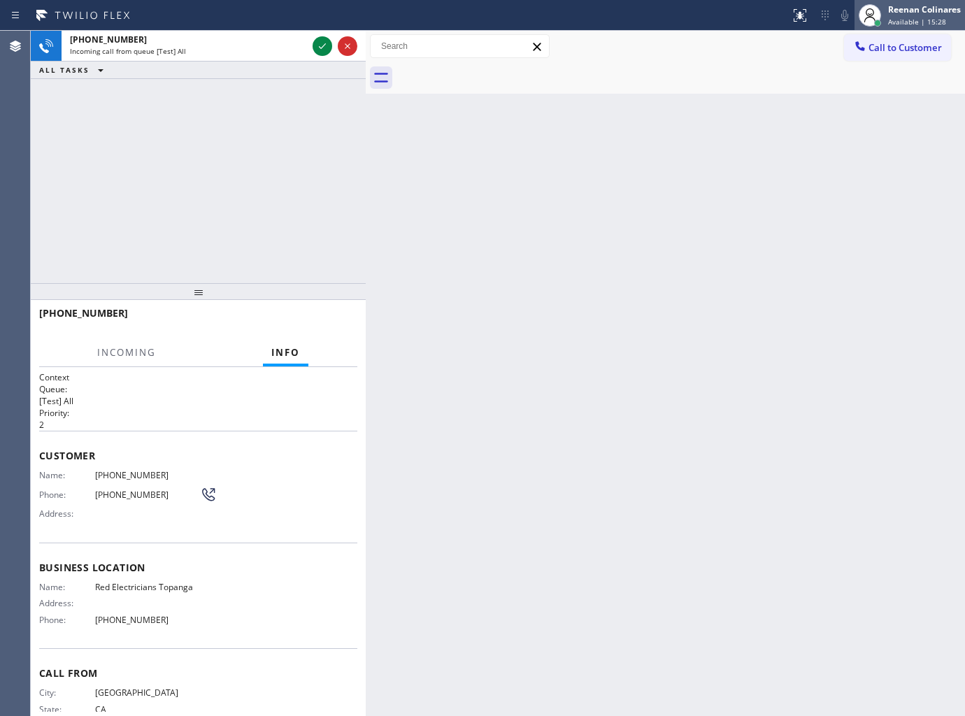
click at [921, 22] on span "Available | 15:28" at bounding box center [917, 22] width 58 height 10
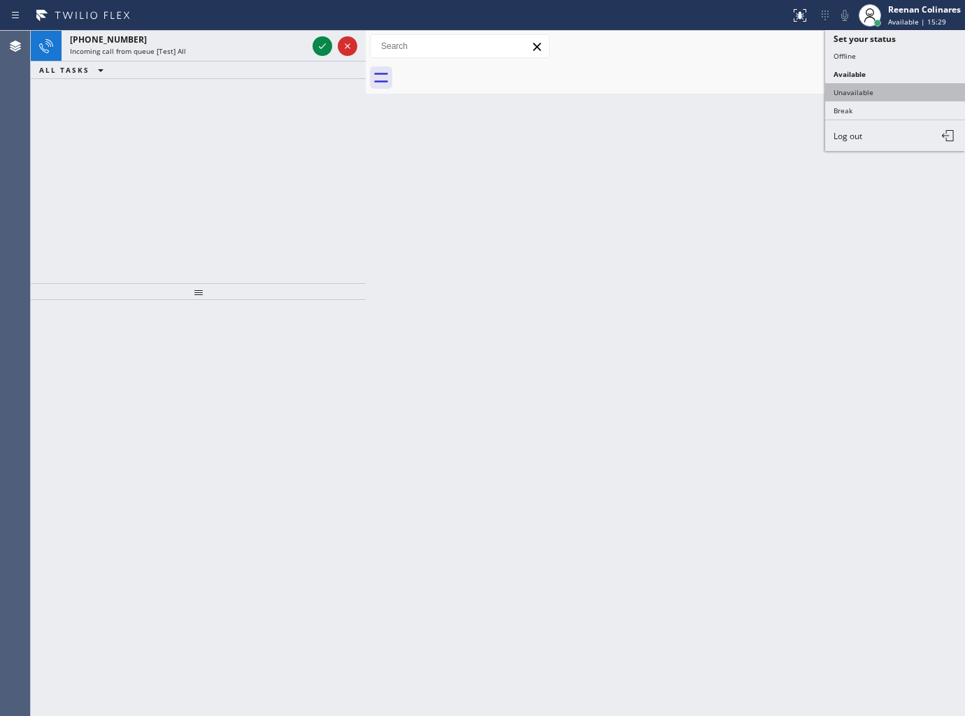
click at [868, 86] on button "Unavailable" at bounding box center [895, 92] width 140 height 18
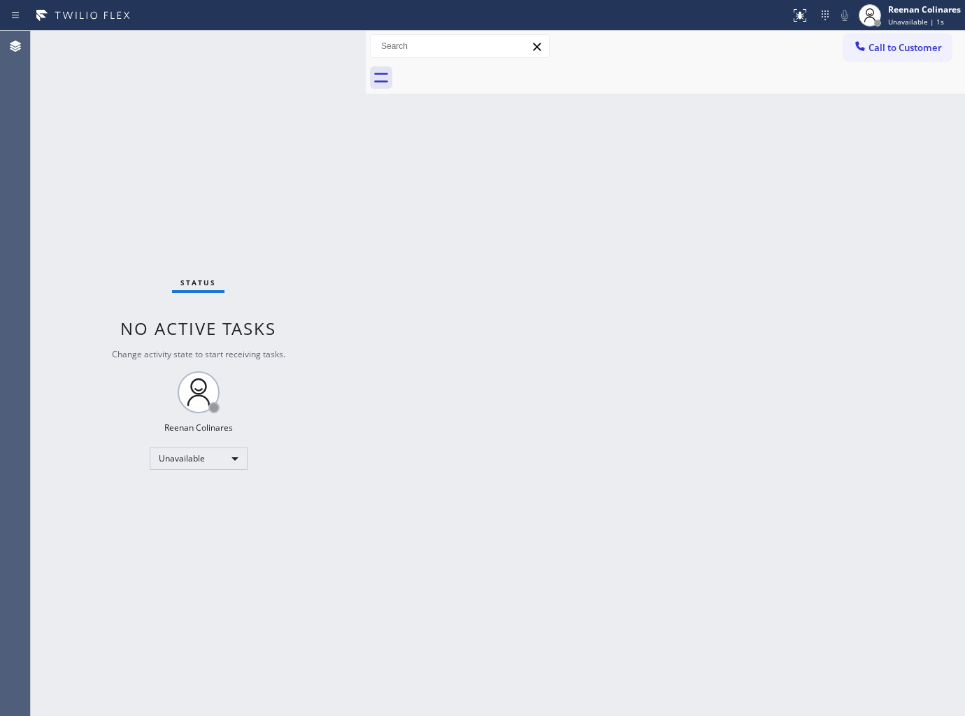
click at [666, 206] on div "Back to Dashboard Change Sender ID Customers Technicians Select a contact Outbo…" at bounding box center [665, 373] width 599 height 685
click at [227, 455] on div "Unavailable" at bounding box center [199, 458] width 98 height 22
click at [205, 499] on li "Available" at bounding box center [197, 495] width 95 height 17
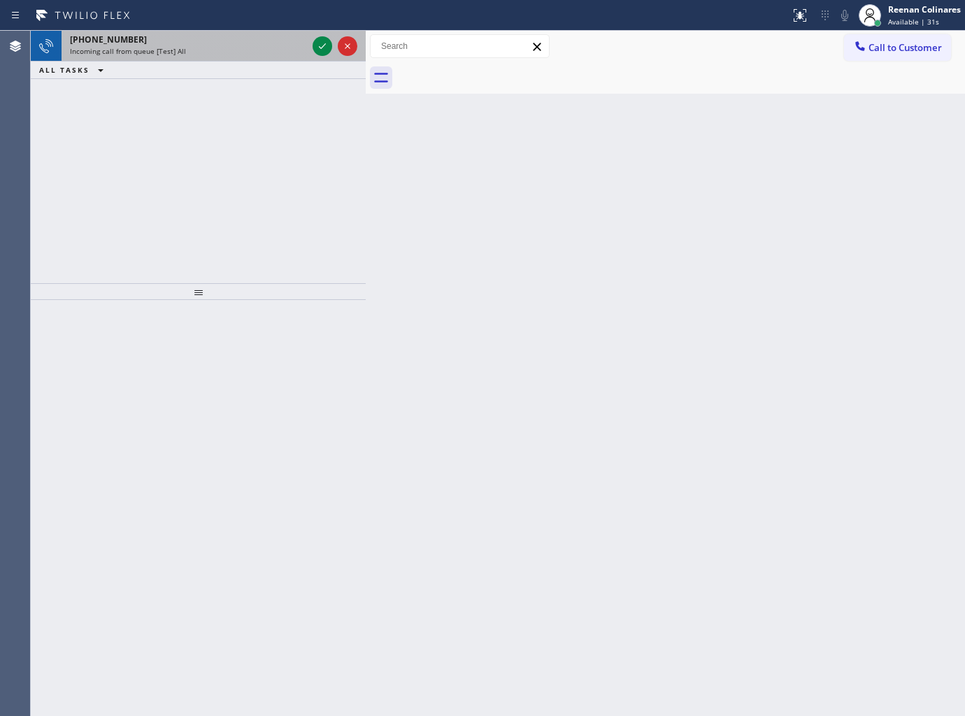
click at [233, 47] on div "[PHONE_NUMBER] Incoming call from queue [Test] All" at bounding box center [186, 46] width 248 height 31
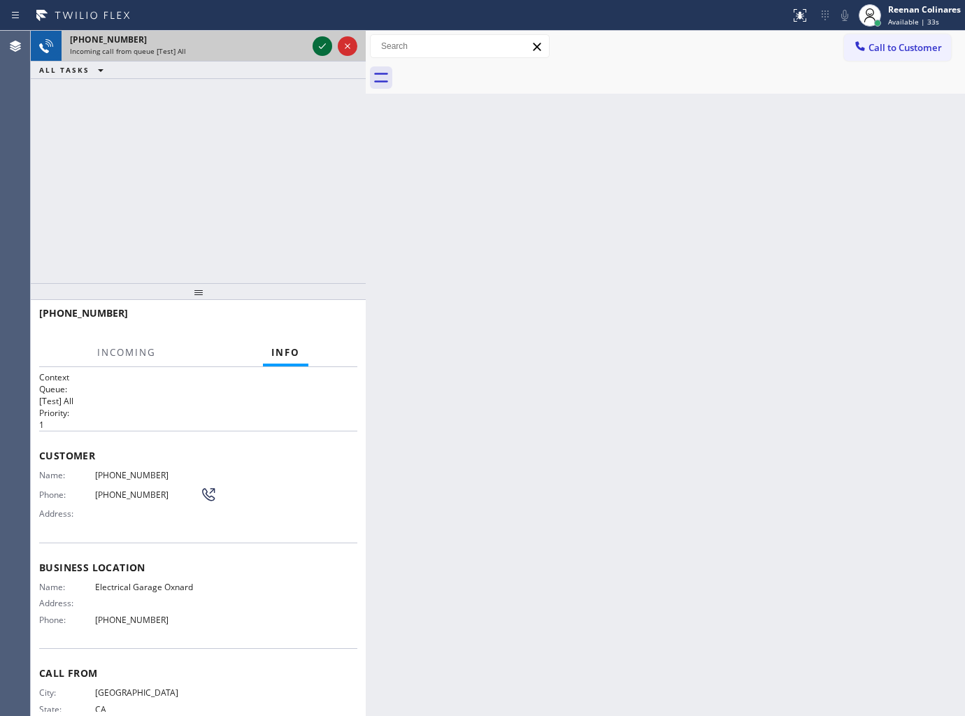
click at [329, 46] on icon at bounding box center [322, 46] width 17 height 17
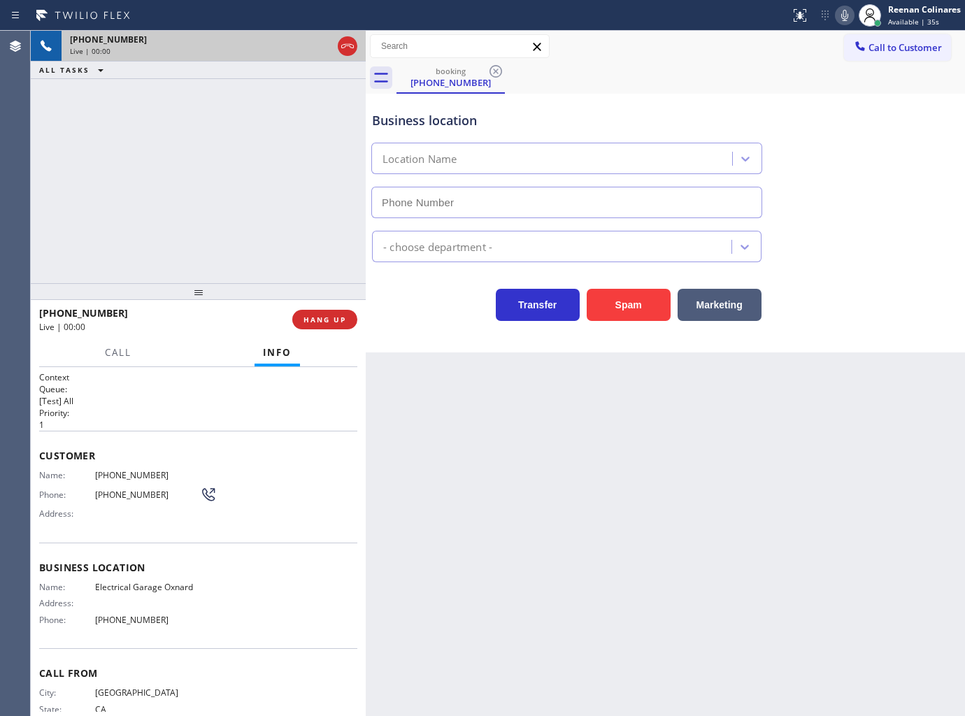
type input "[PHONE_NUMBER]"
click at [770, 94] on div "Business location Electrical Garage Oxnard [PHONE_NUMBER]" at bounding box center [665, 155] width 592 height 127
click at [841, 22] on icon at bounding box center [844, 15] width 17 height 17
click at [835, 24] on div "Status report No issues detected If you experience an issue, please download th…" at bounding box center [874, 15] width 180 height 31
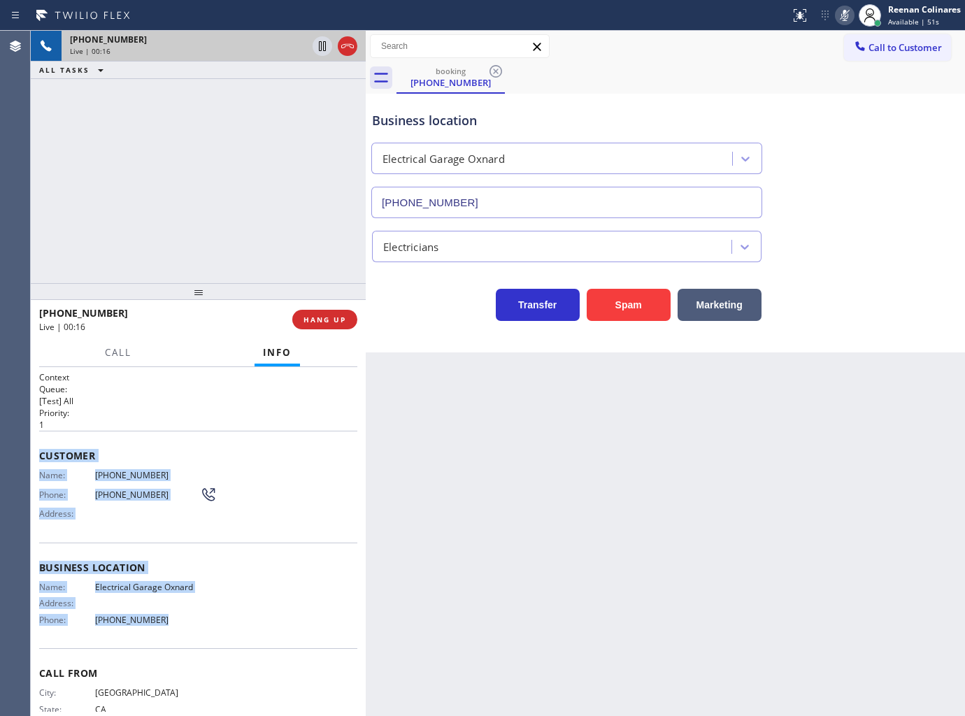
drag, startPoint x: 31, startPoint y: 448, endPoint x: 215, endPoint y: 614, distance: 247.0
click at [208, 615] on div "Context Queue: [Test] All Priority: 1 Customer Name: [PHONE_NUMBER] Phone: [PHO…" at bounding box center [198, 542] width 335 height 350
copy div "Customer Name: [PHONE_NUMBER] Phone: [PHONE_NUMBER] Address: Business location …"
click at [841, 8] on icon at bounding box center [844, 15] width 17 height 17
click at [840, 19] on icon at bounding box center [844, 15] width 17 height 17
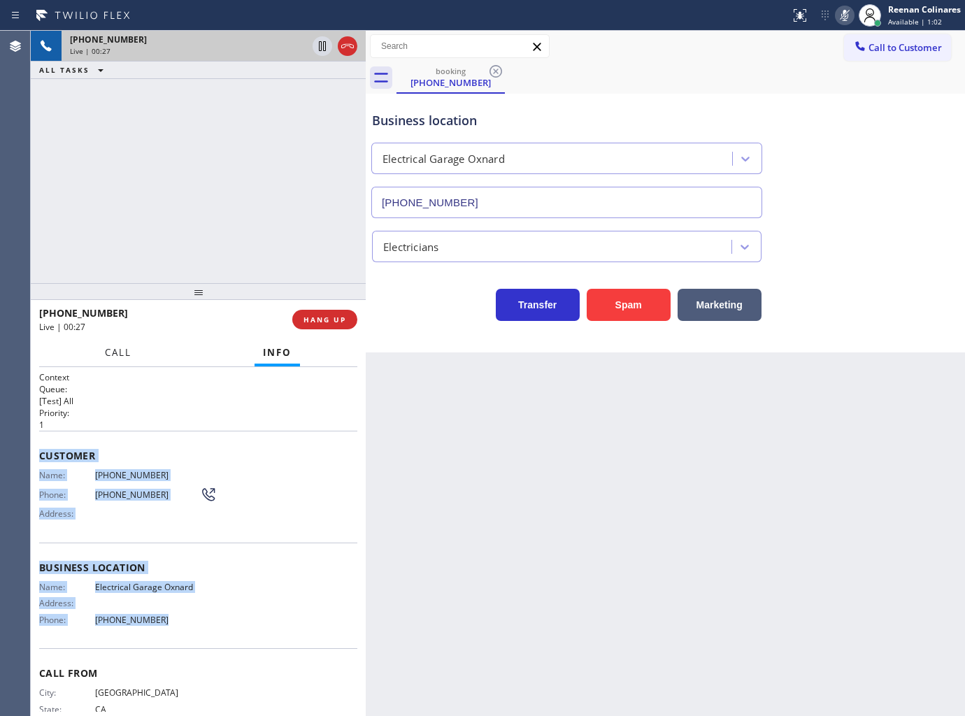
drag, startPoint x: 108, startPoint y: 357, endPoint x: 134, endPoint y: 360, distance: 26.8
click at [108, 357] on span "Call" at bounding box center [118, 352] width 27 height 13
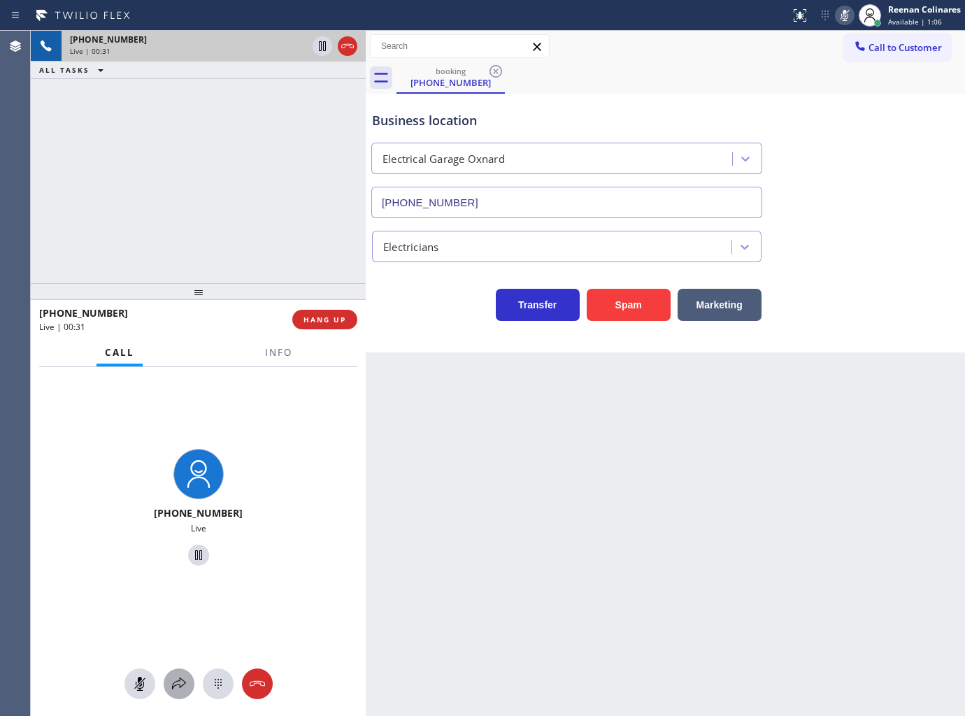
click at [179, 682] on icon at bounding box center [179, 683] width 17 height 17
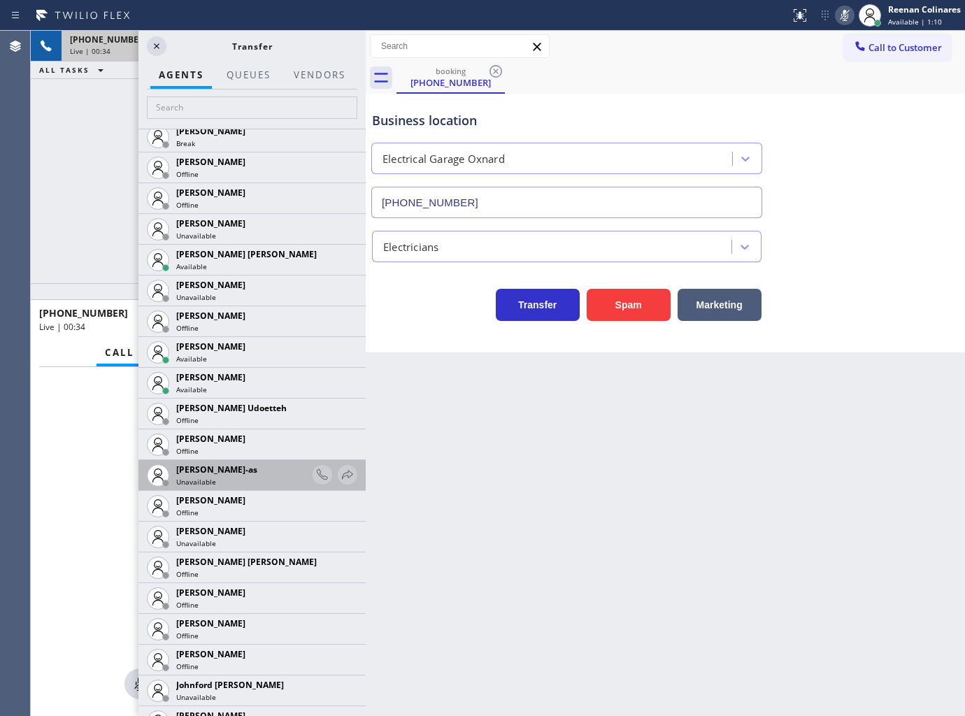
scroll to position [1242, 0]
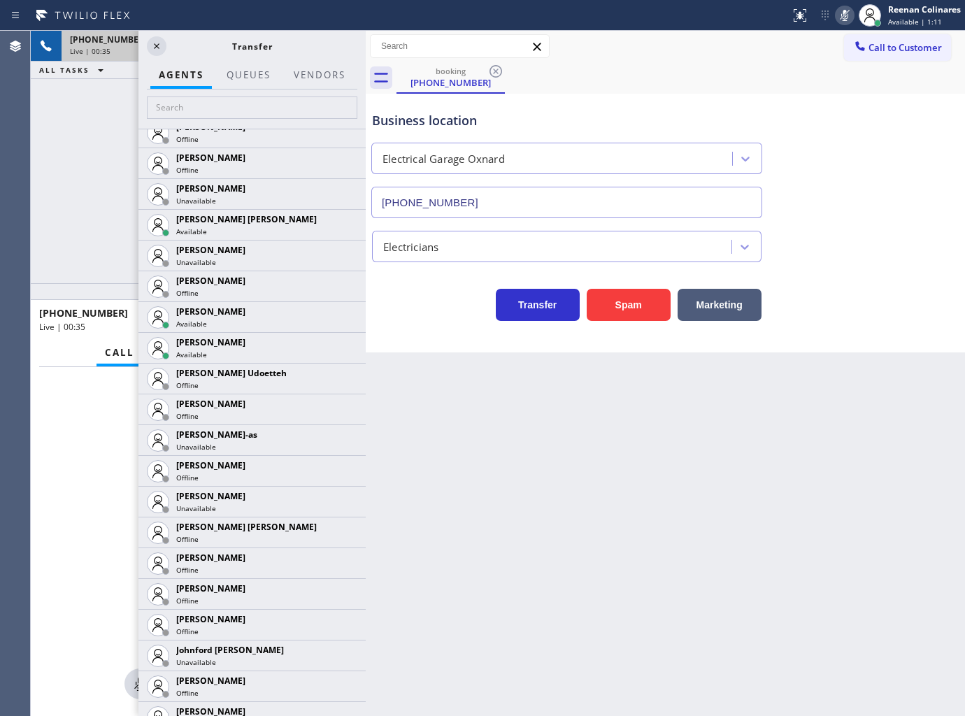
drag, startPoint x: 333, startPoint y: 313, endPoint x: 325, endPoint y: 329, distance: 17.8
click at [0, 0] on icon at bounding box center [0, 0] width 0 height 0
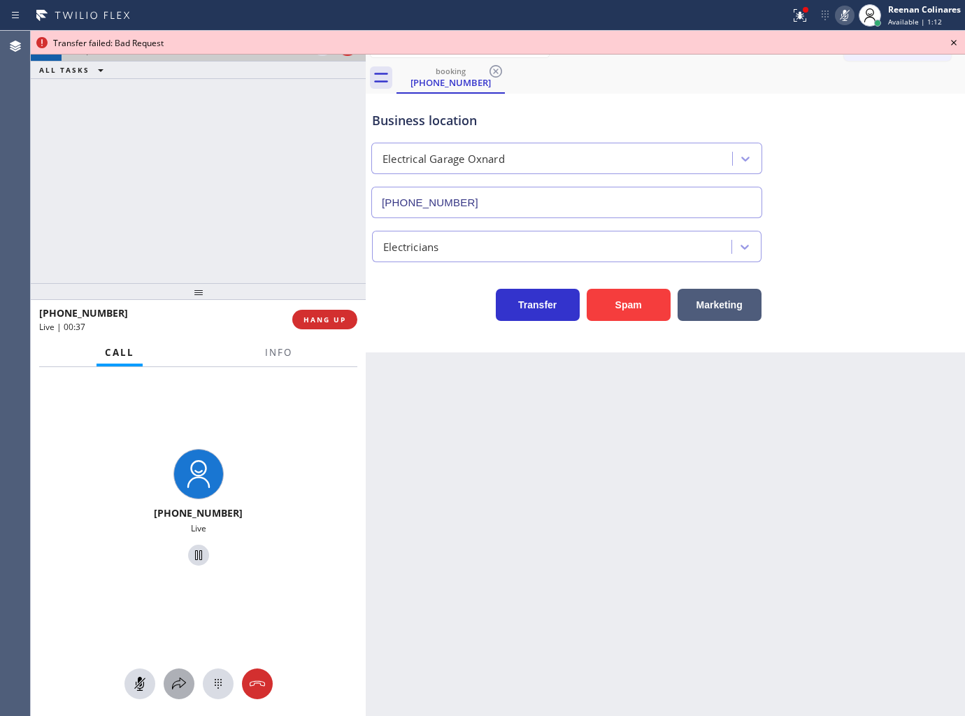
click at [172, 680] on icon at bounding box center [179, 683] width 17 height 17
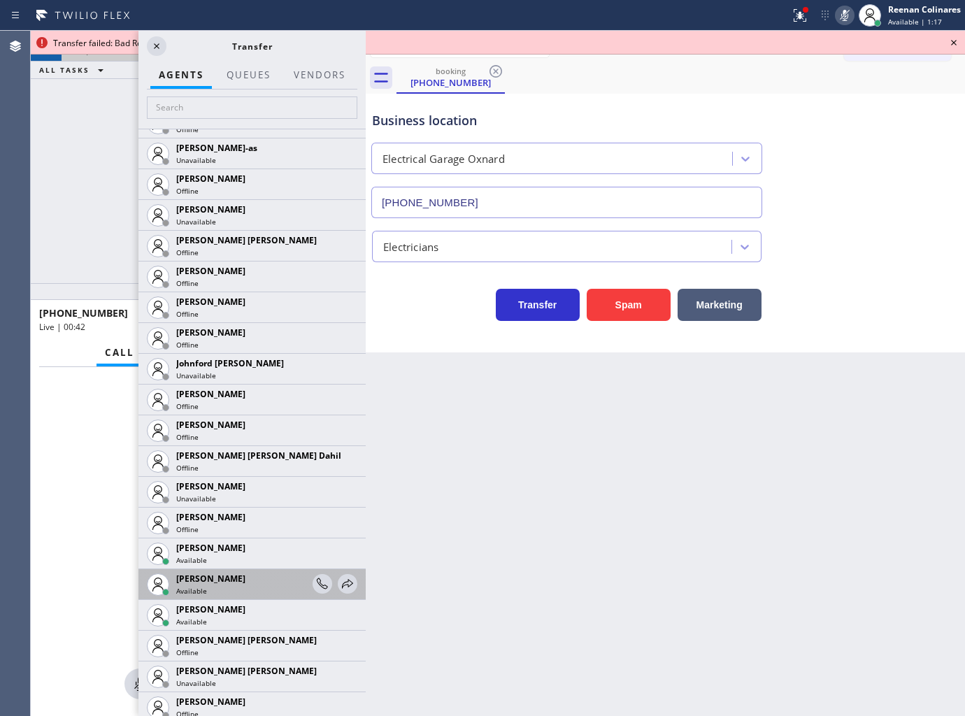
scroll to position [1554, 0]
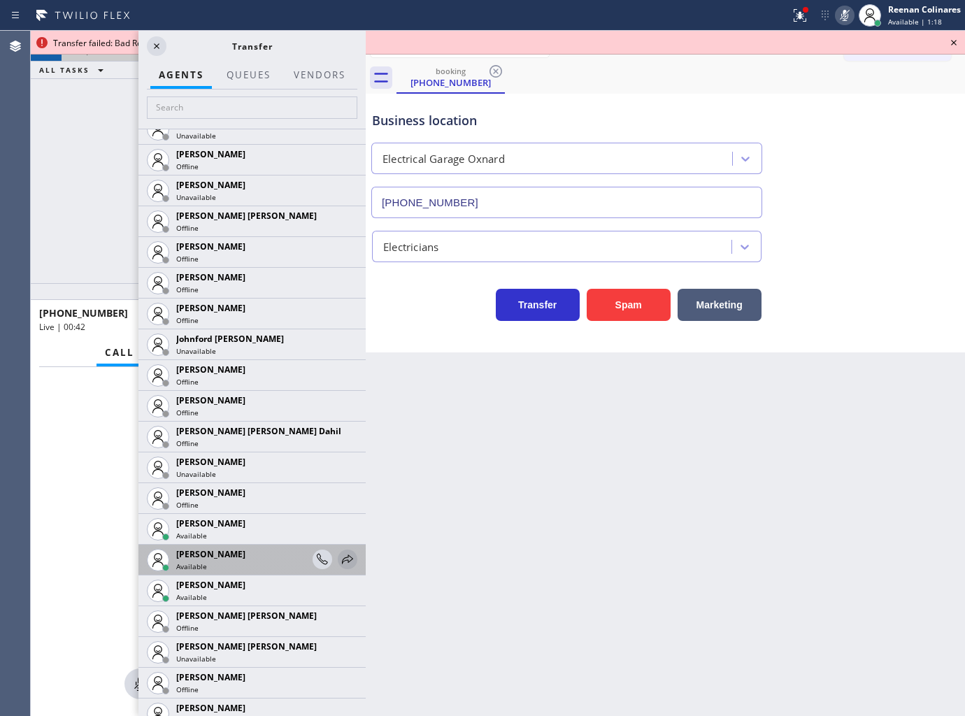
click at [339, 558] on icon at bounding box center [347, 559] width 17 height 17
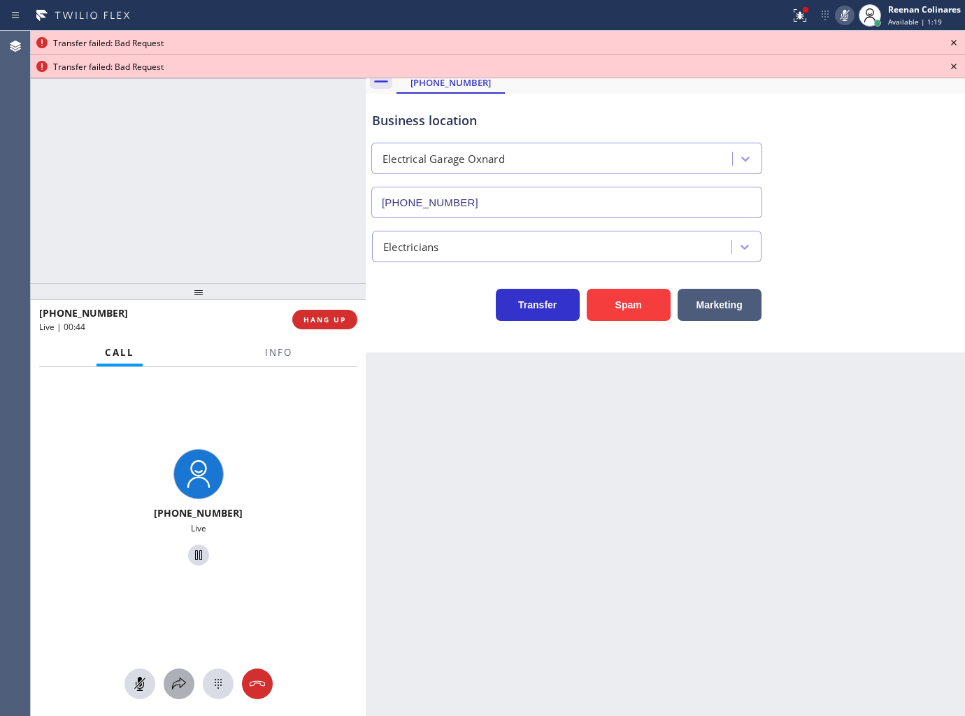
click at [177, 682] on icon at bounding box center [179, 683] width 17 height 17
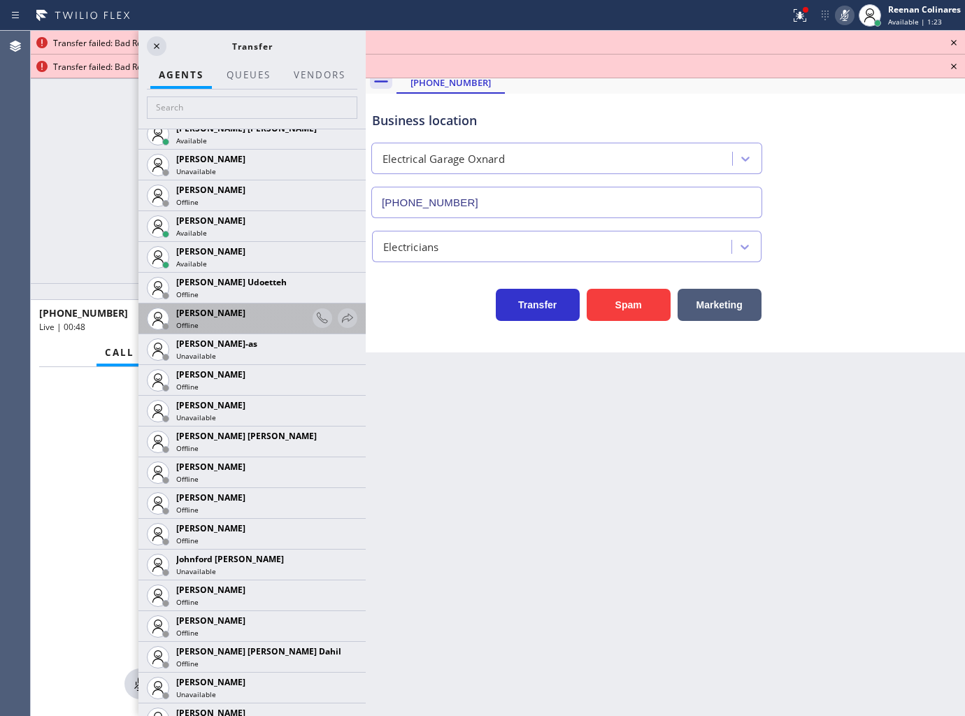
scroll to position [1242, 0]
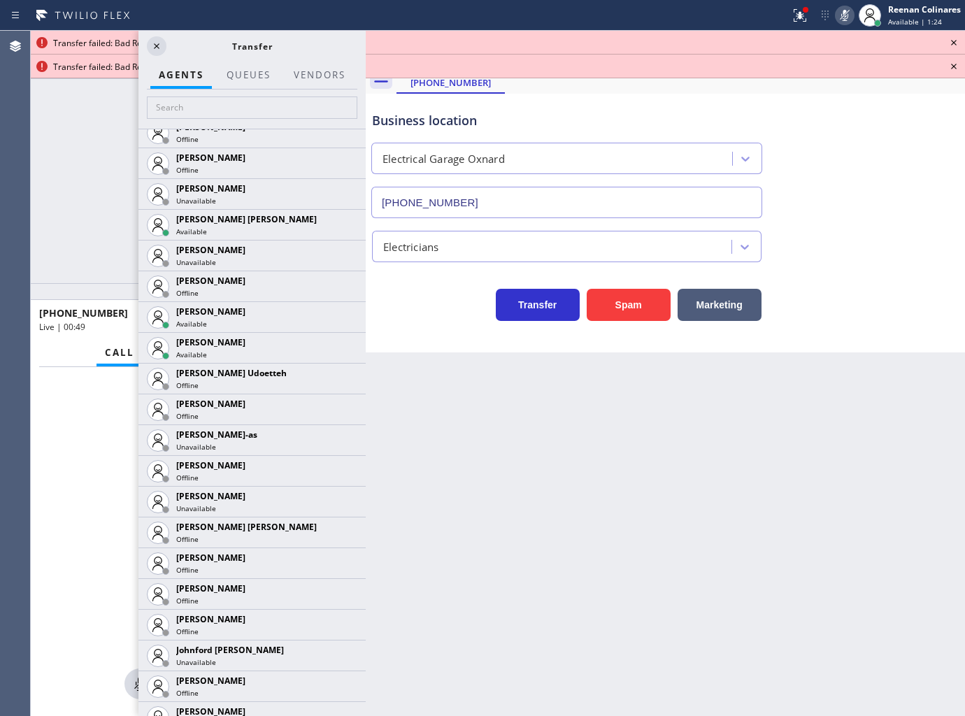
drag, startPoint x: 336, startPoint y: 222, endPoint x: 329, endPoint y: 233, distance: 13.2
click at [0, 0] on icon at bounding box center [0, 0] width 0 height 0
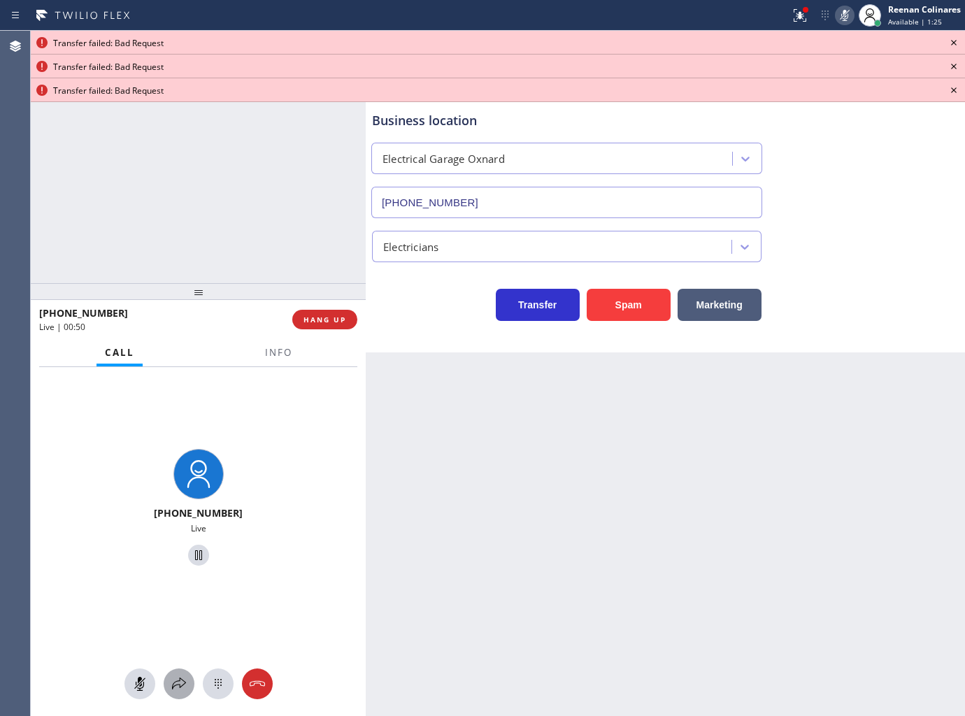
click at [175, 684] on icon at bounding box center [179, 683] width 17 height 17
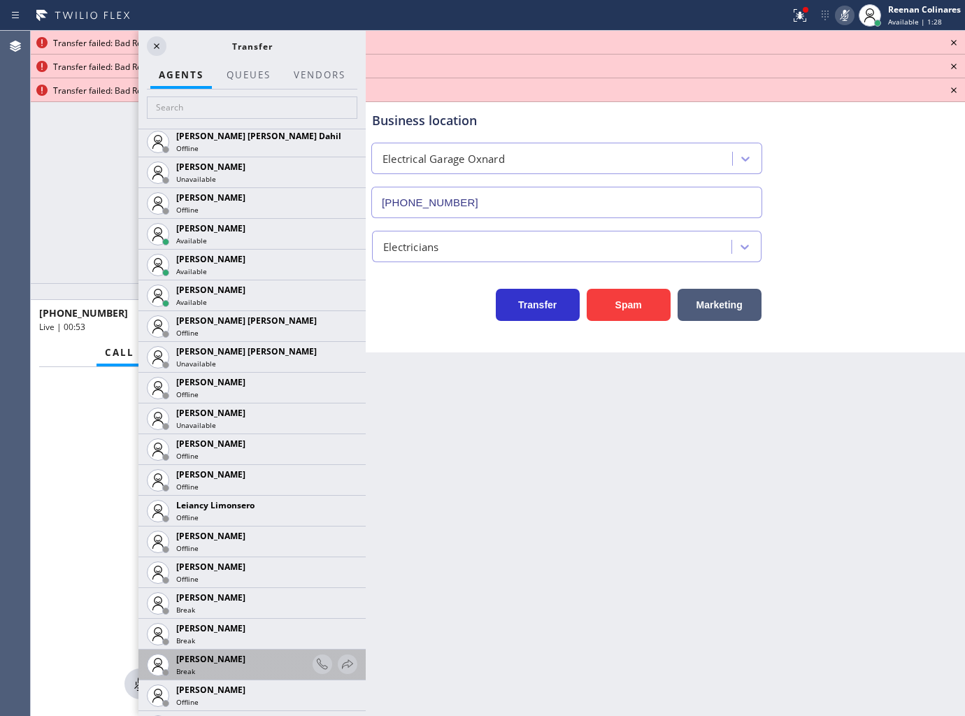
scroll to position [1942, 0]
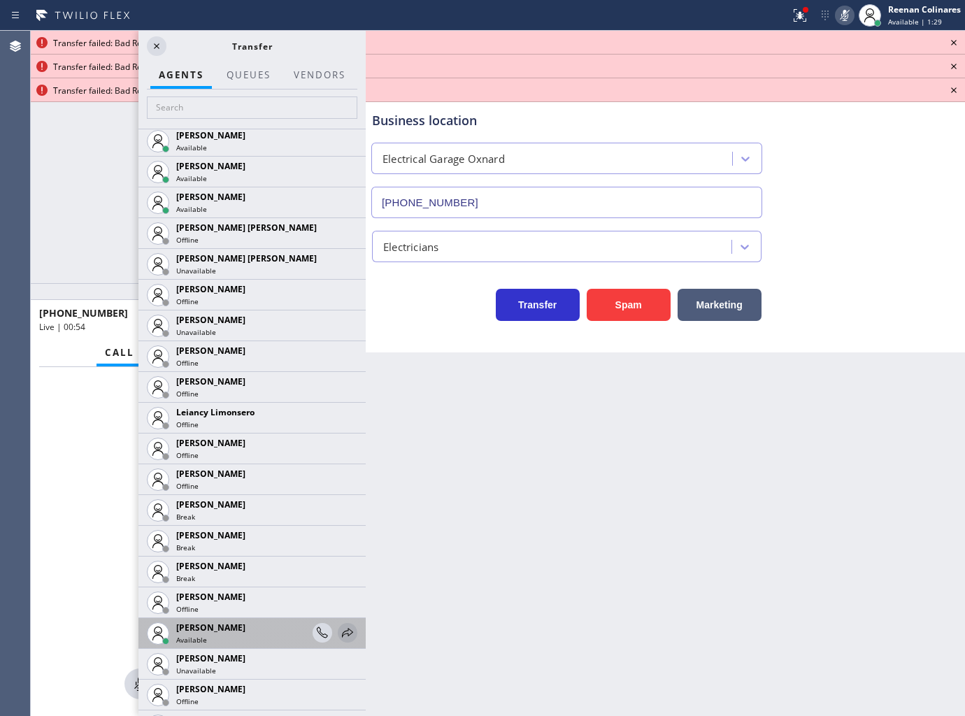
click at [339, 630] on icon at bounding box center [347, 632] width 17 height 17
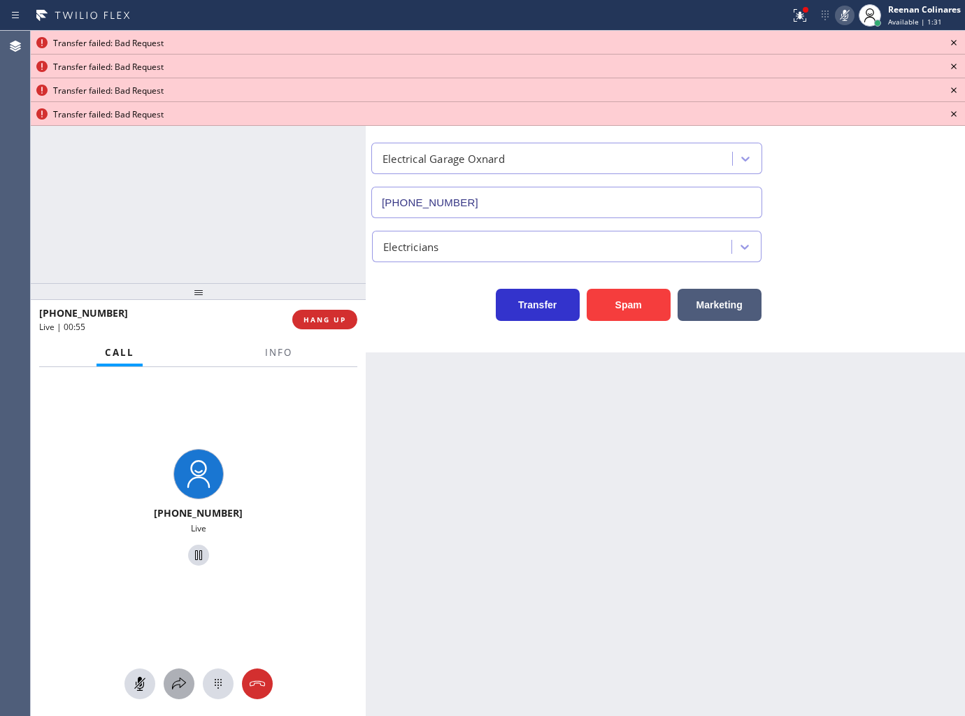
click at [183, 687] on icon at bounding box center [179, 683] width 17 height 17
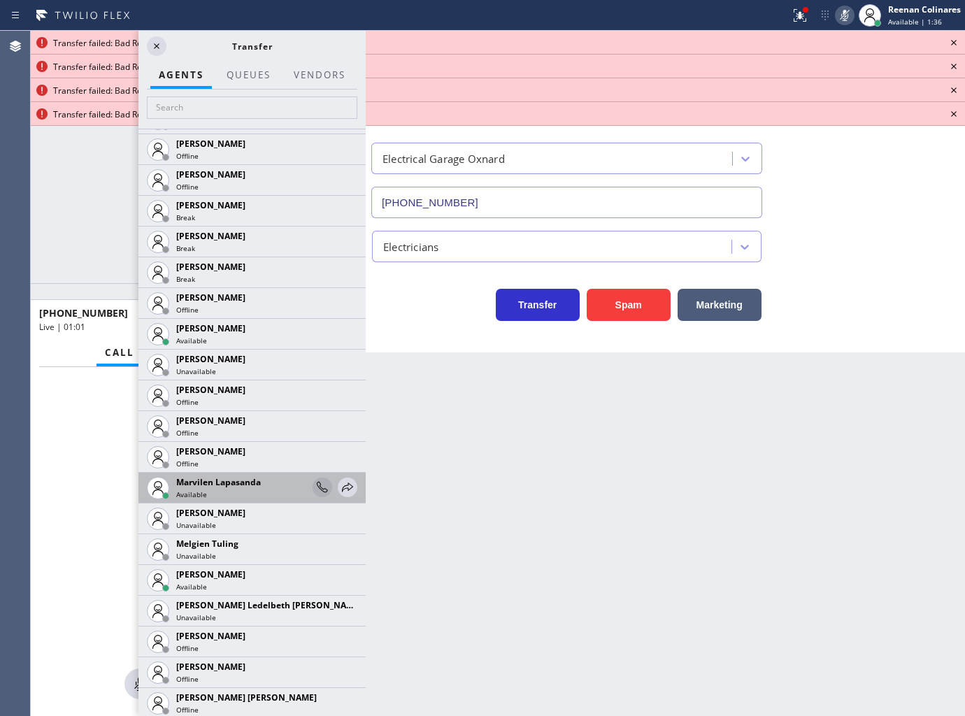
scroll to position [2253, 0]
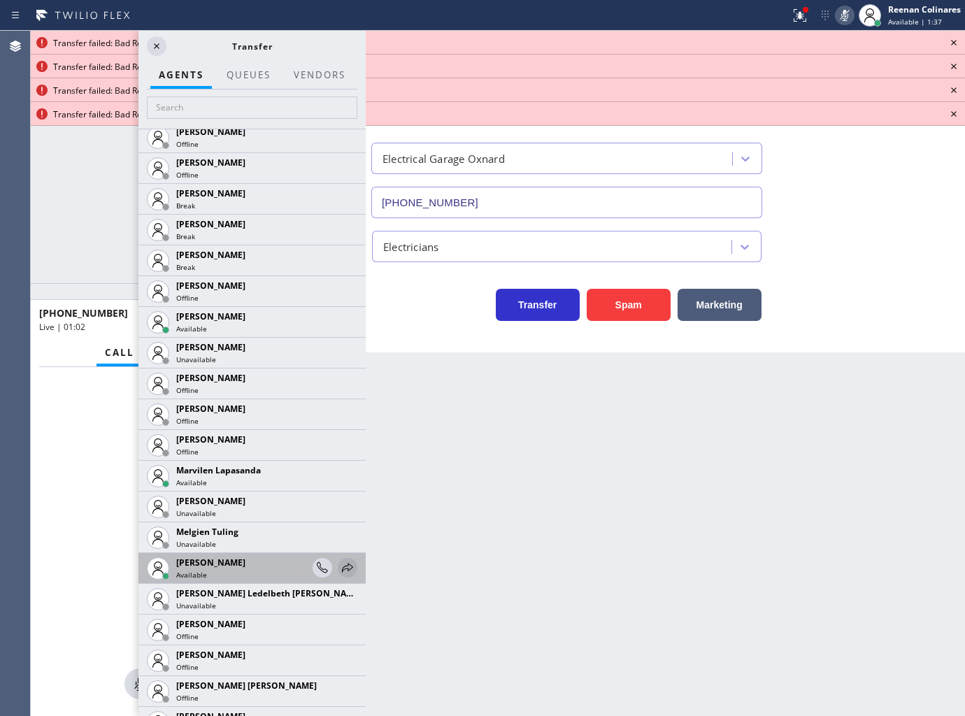
click at [339, 564] on icon at bounding box center [347, 567] width 17 height 17
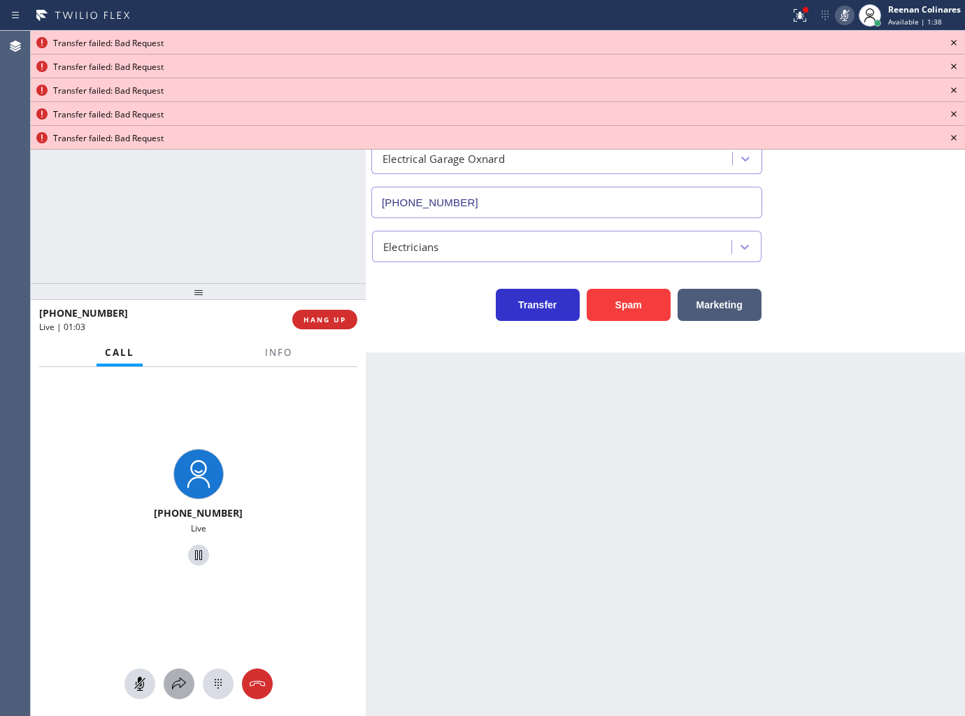
click at [180, 680] on icon at bounding box center [179, 683] width 17 height 17
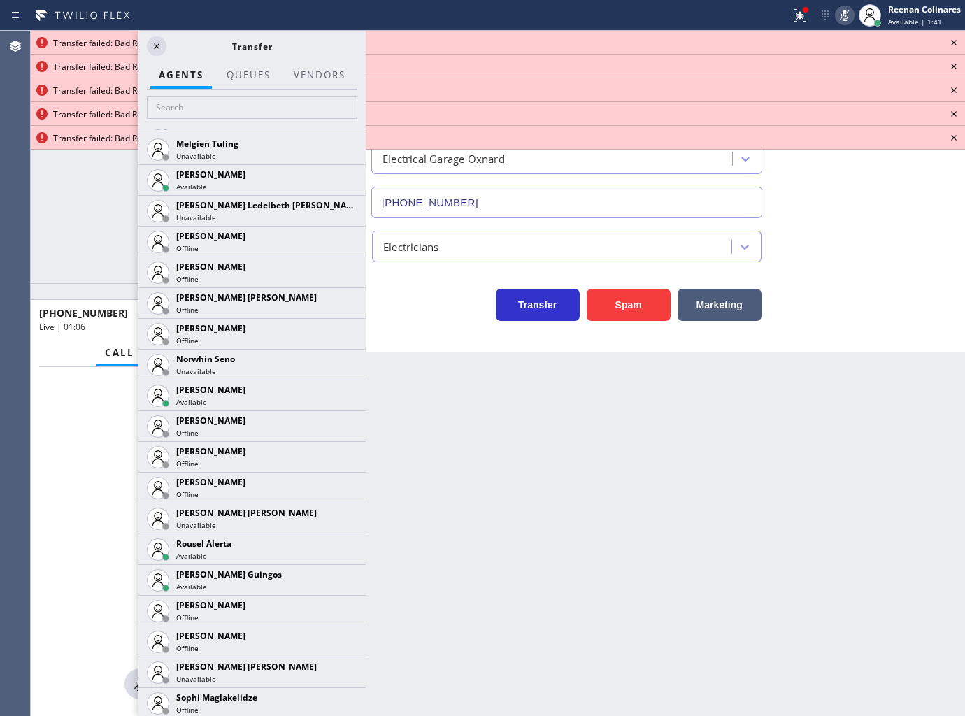
scroll to position [2888, 0]
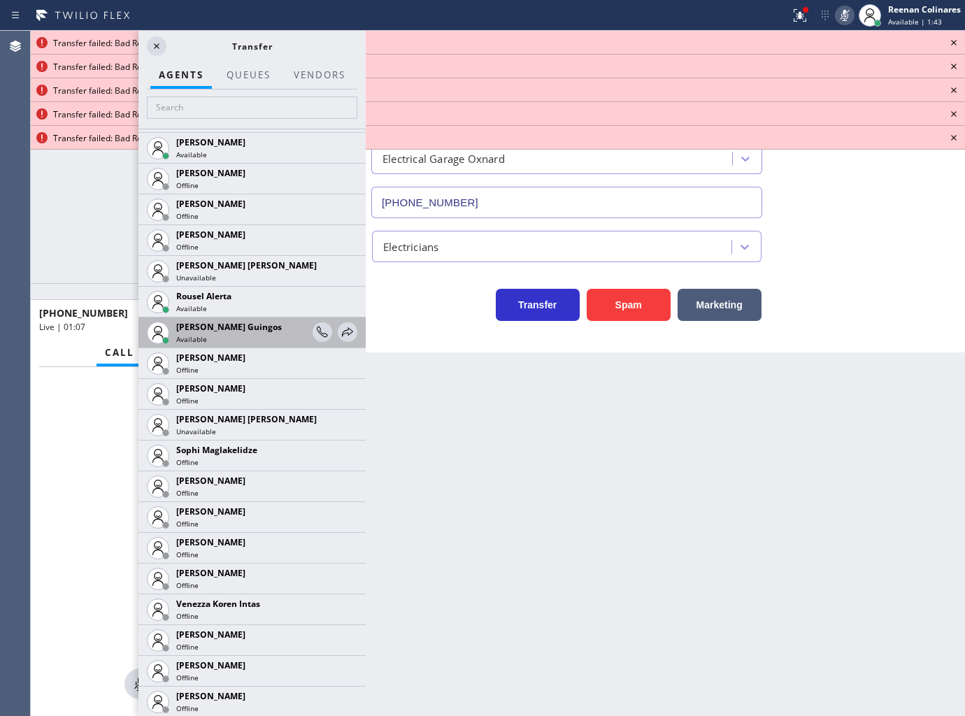
click at [345, 329] on div "[PERSON_NAME] Guingos Available" at bounding box center [251, 332] width 227 height 31
click at [339, 331] on icon at bounding box center [347, 332] width 17 height 17
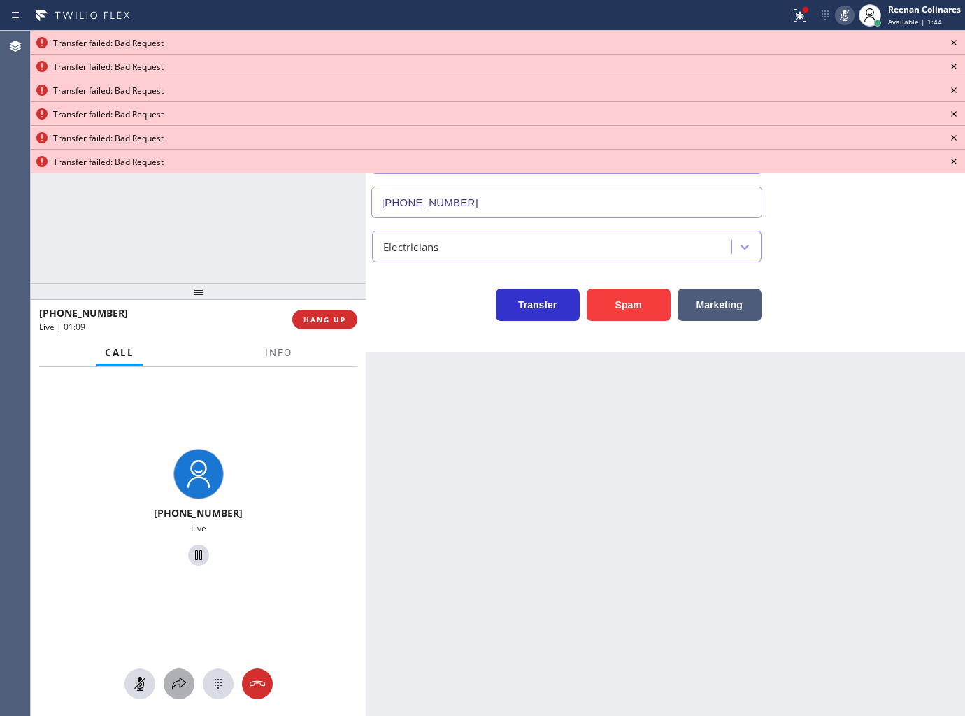
click at [173, 689] on icon at bounding box center [179, 683] width 17 height 17
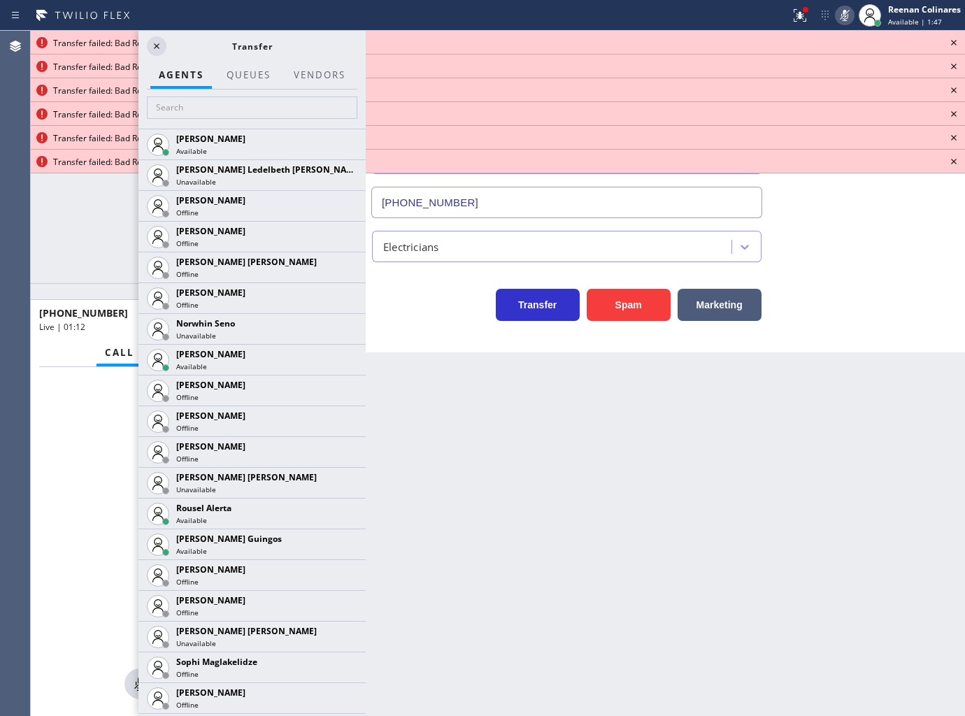
scroll to position [2874, 0]
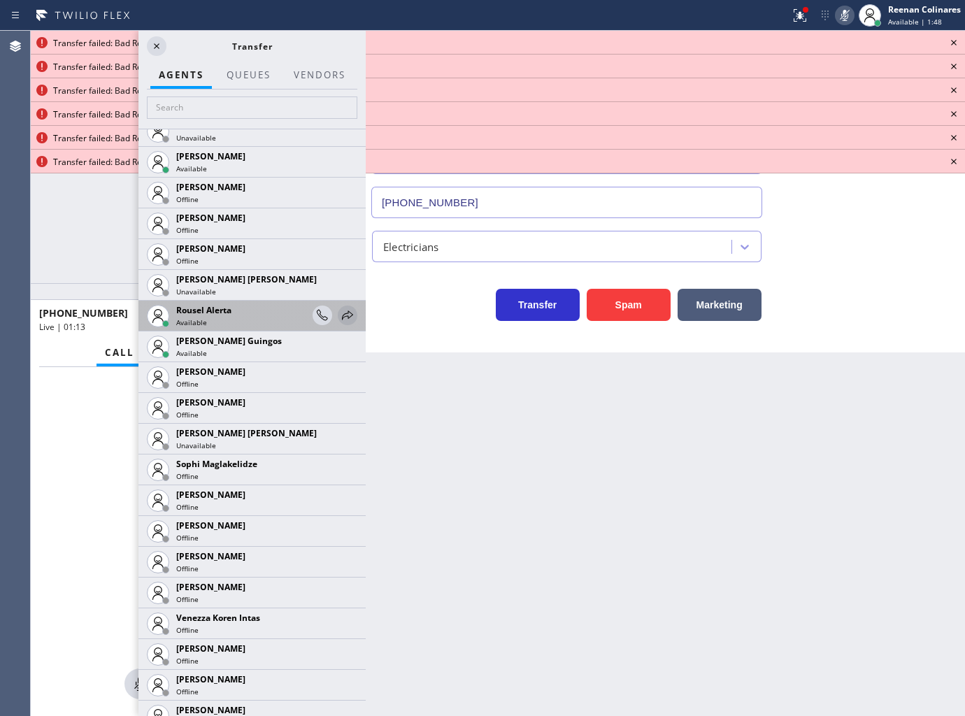
click at [339, 312] on icon at bounding box center [347, 315] width 17 height 17
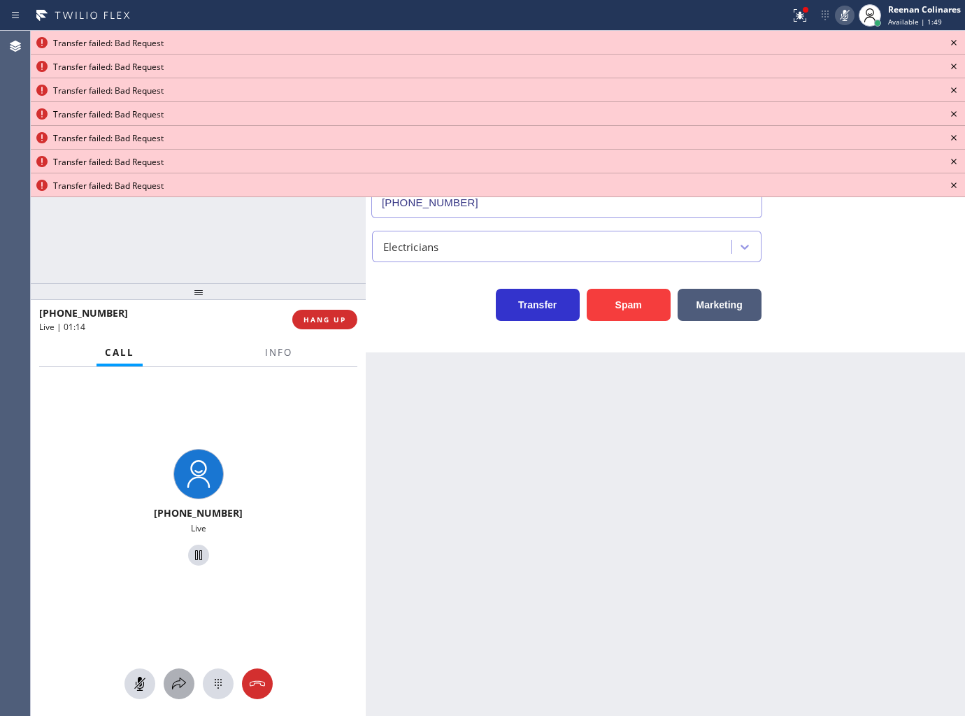
click at [175, 685] on icon at bounding box center [179, 683] width 17 height 17
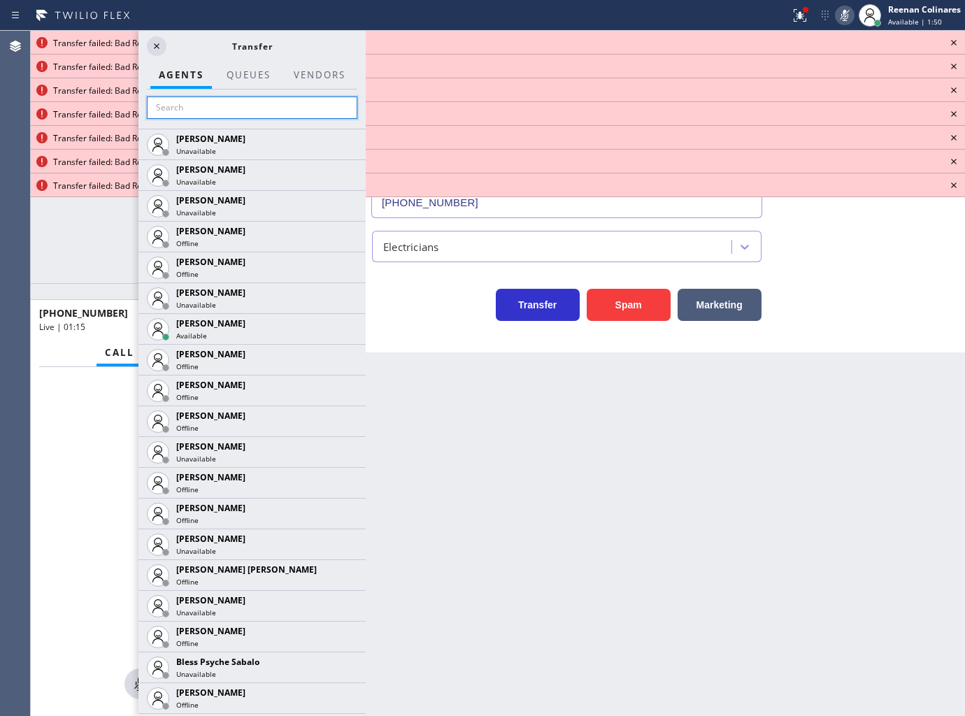
click at [255, 105] on input "text" at bounding box center [252, 107] width 210 height 22
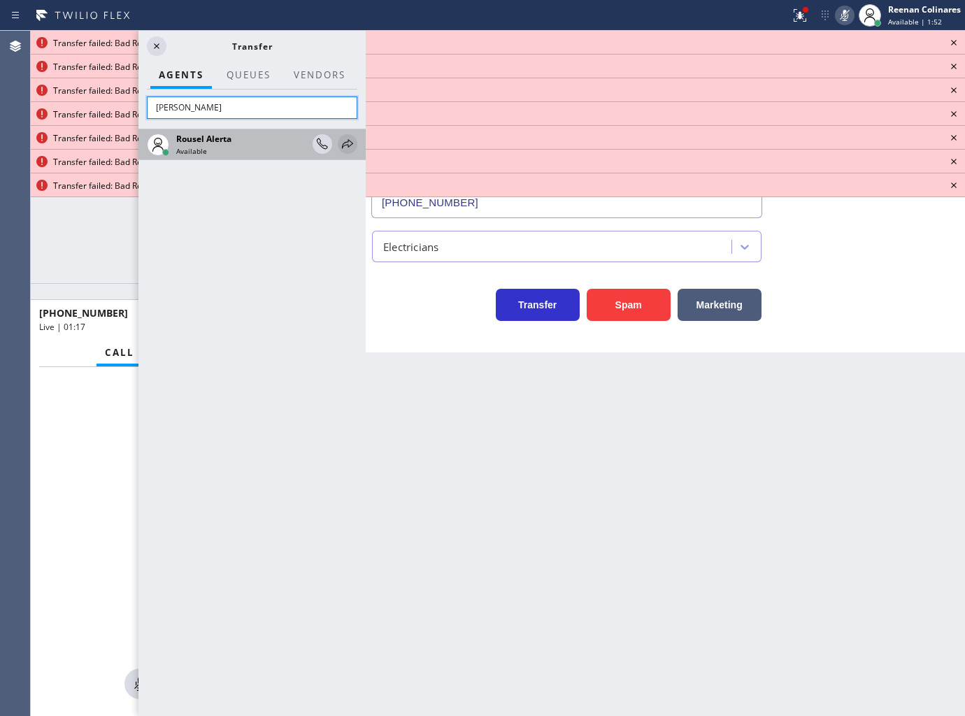
type input "[PERSON_NAME]"
click at [343, 144] on icon at bounding box center [347, 143] width 11 height 9
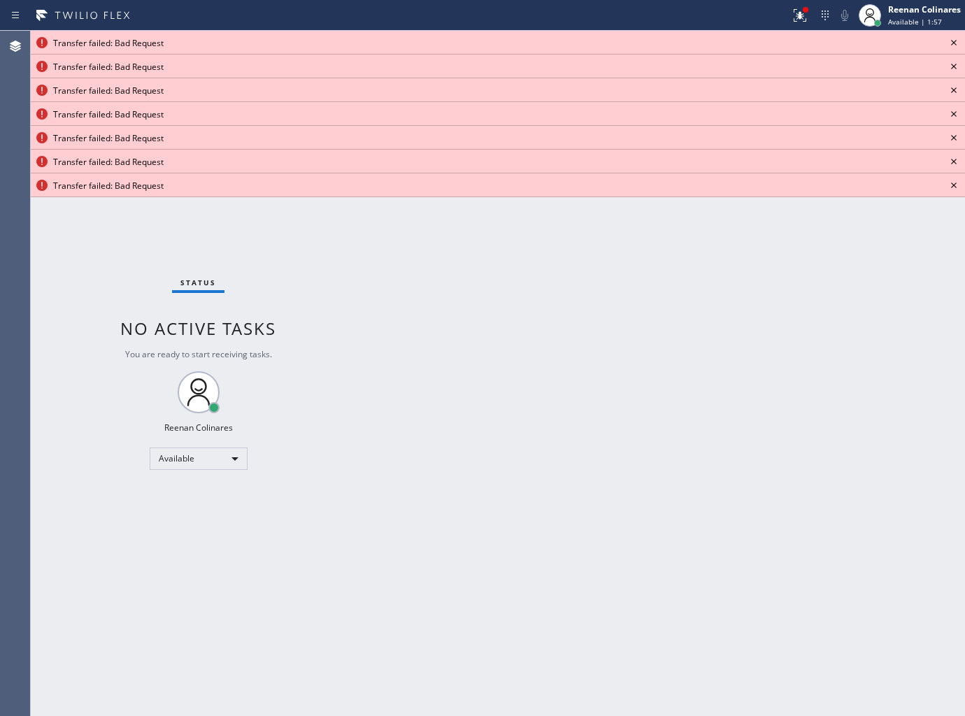
drag, startPoint x: 747, startPoint y: 439, endPoint x: 778, endPoint y: 204, distance: 237.0
click at [749, 429] on div "Back to Dashboard Change Sender ID Customers Technicians Select a contact Outbo…" at bounding box center [665, 373] width 599 height 685
click at [949, 40] on icon at bounding box center [953, 42] width 17 height 17
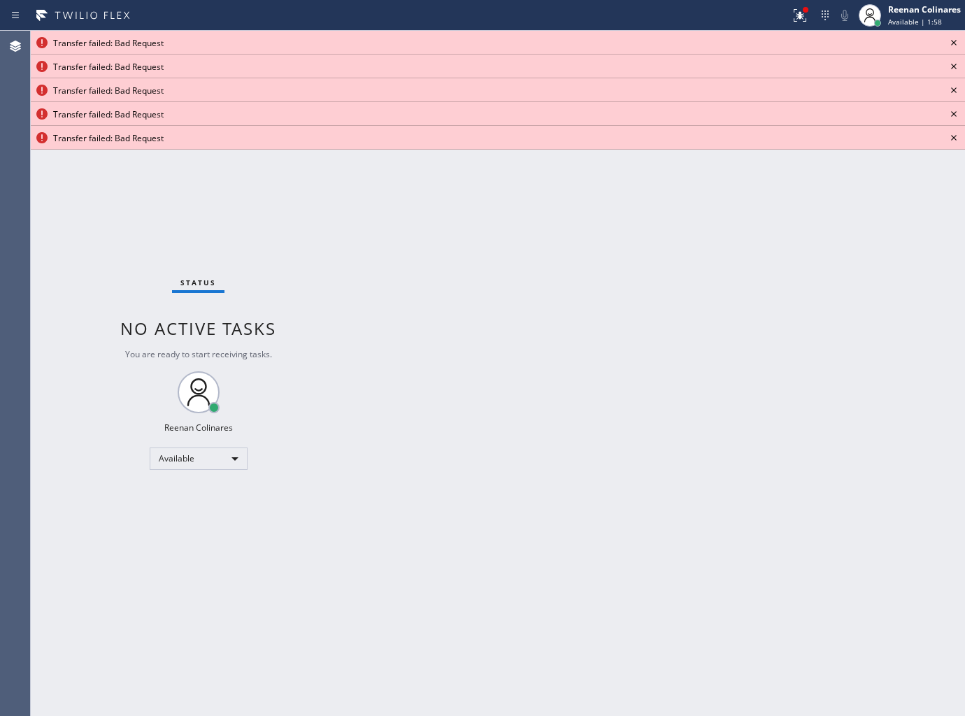
click at [949, 40] on icon at bounding box center [953, 42] width 17 height 17
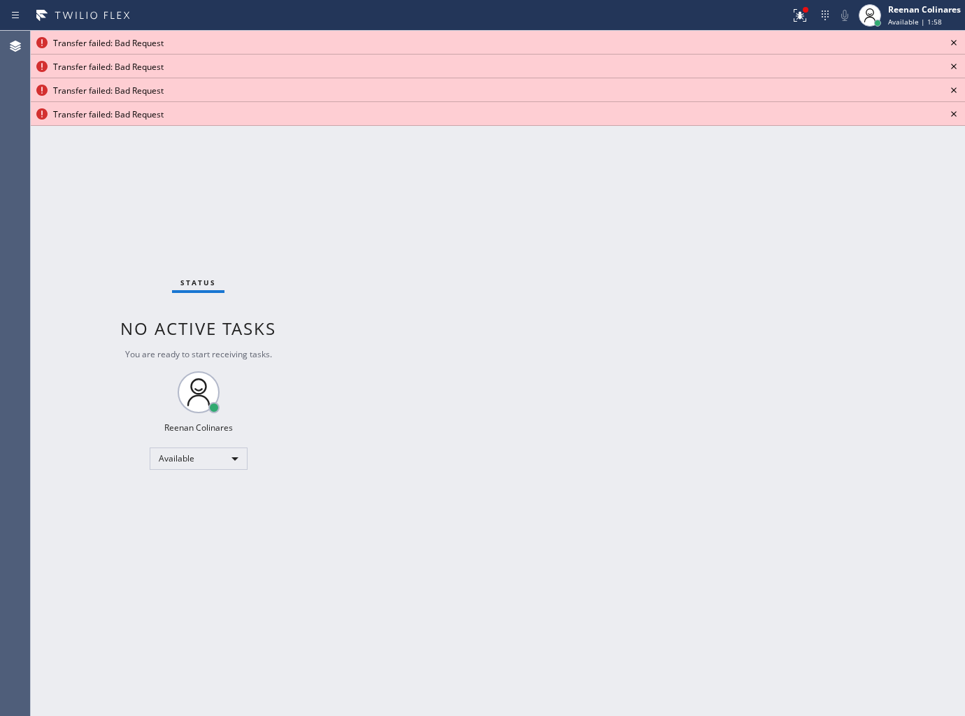
click at [949, 40] on icon at bounding box center [953, 42] width 17 height 17
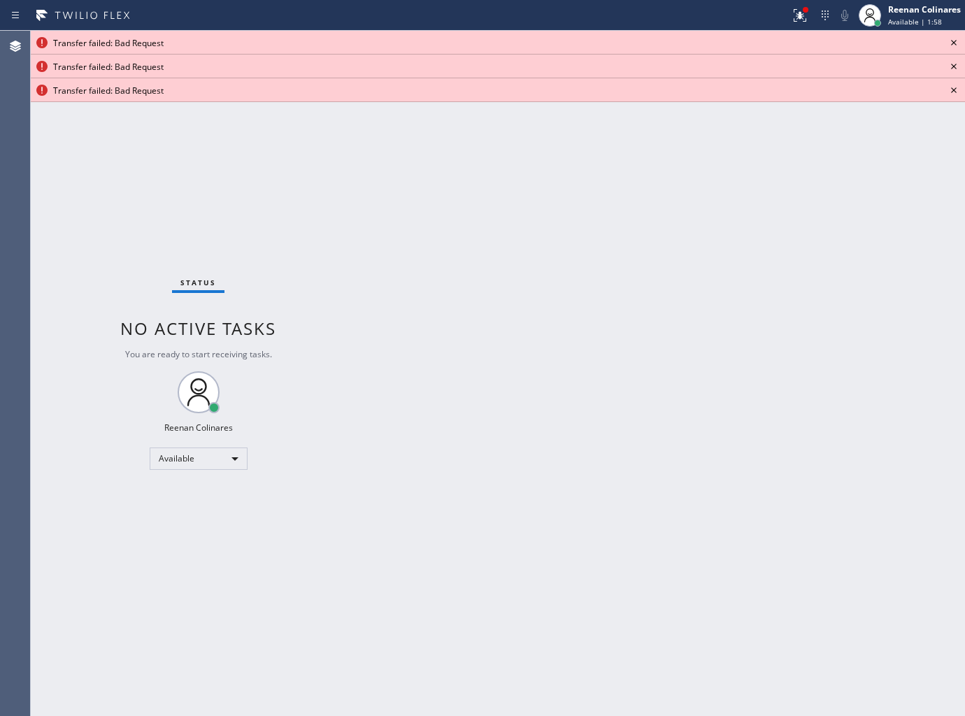
click at [949, 40] on icon at bounding box center [953, 42] width 17 height 17
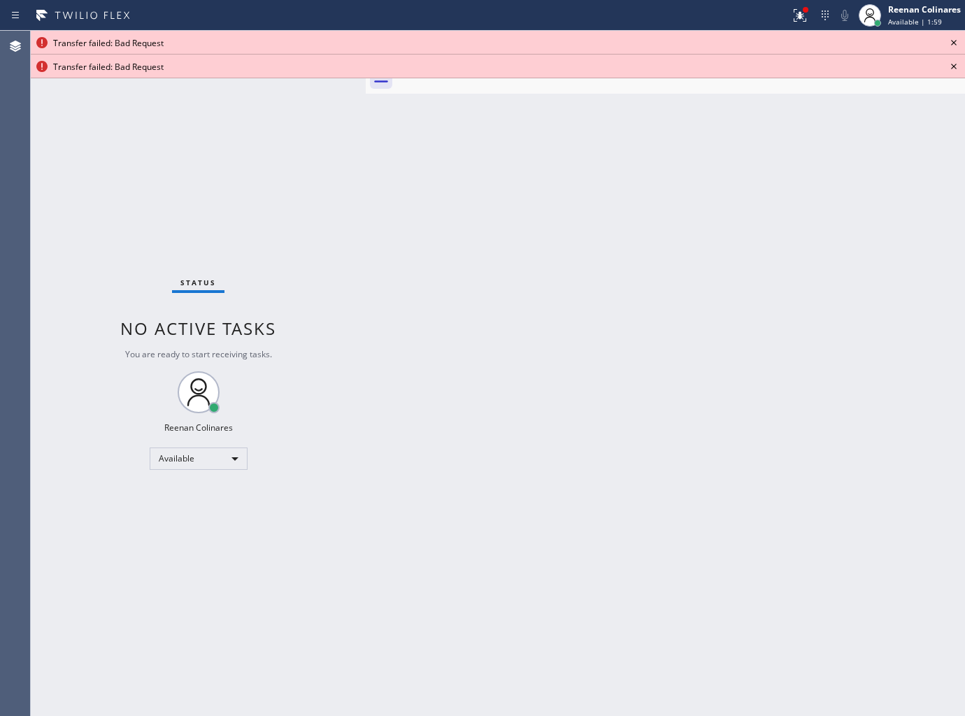
click at [949, 40] on icon at bounding box center [953, 42] width 17 height 17
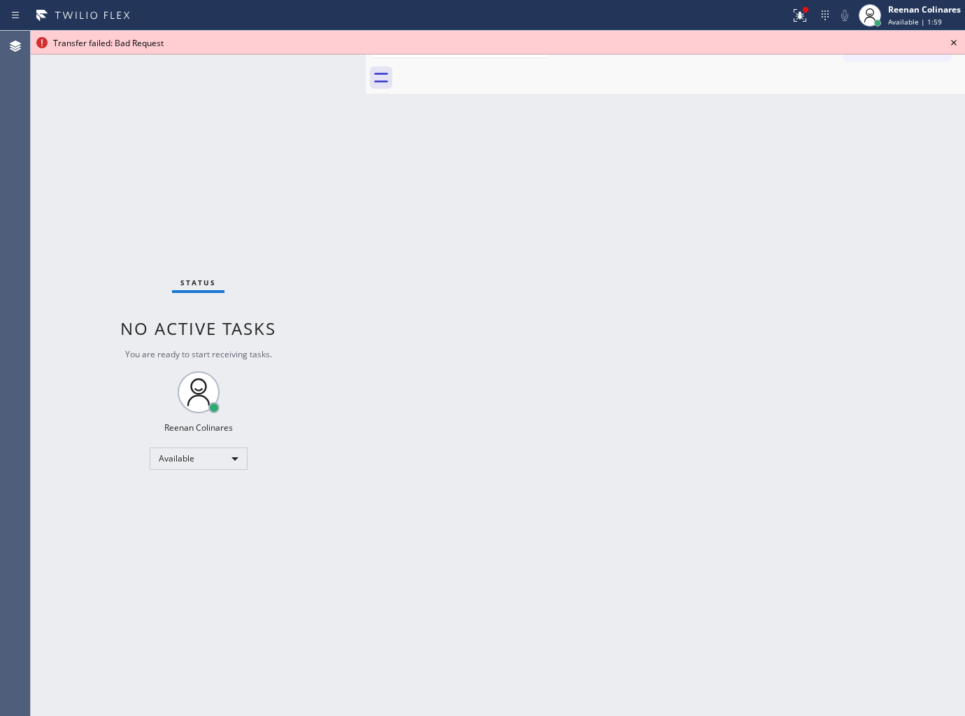
drag, startPoint x: 949, startPoint y: 40, endPoint x: 879, endPoint y: 40, distance: 70.6
click at [940, 40] on div "Transfer failed: Bad Request" at bounding box center [498, 43] width 934 height 24
click at [794, 23] on icon at bounding box center [799, 15] width 17 height 17
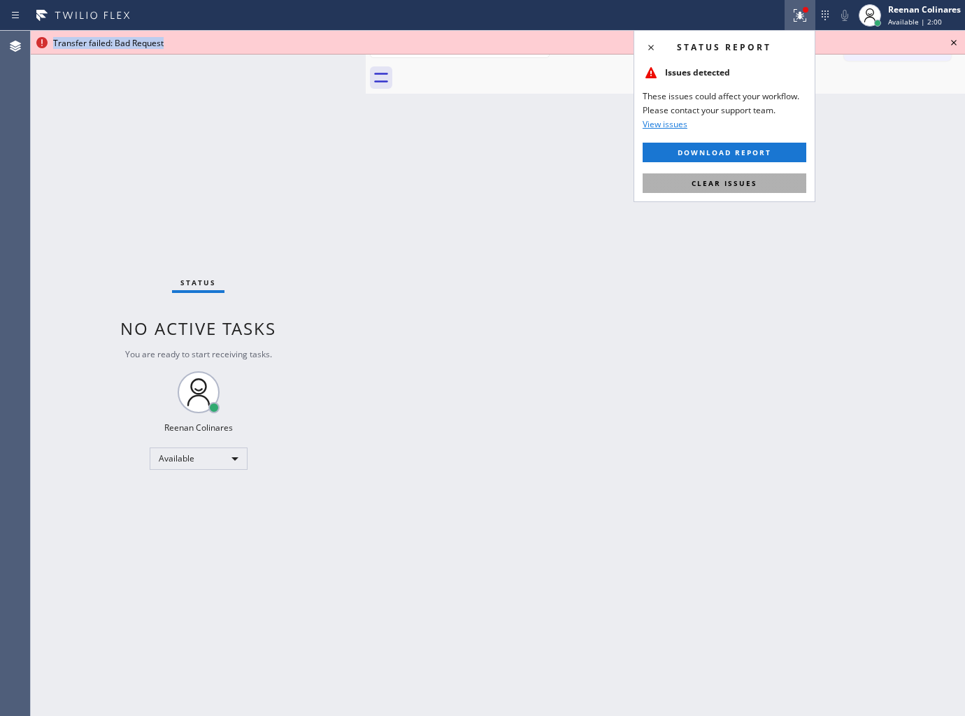
drag, startPoint x: 743, startPoint y: 182, endPoint x: 807, endPoint y: 136, distance: 79.2
click at [745, 182] on span "Clear issues" at bounding box center [724, 183] width 66 height 10
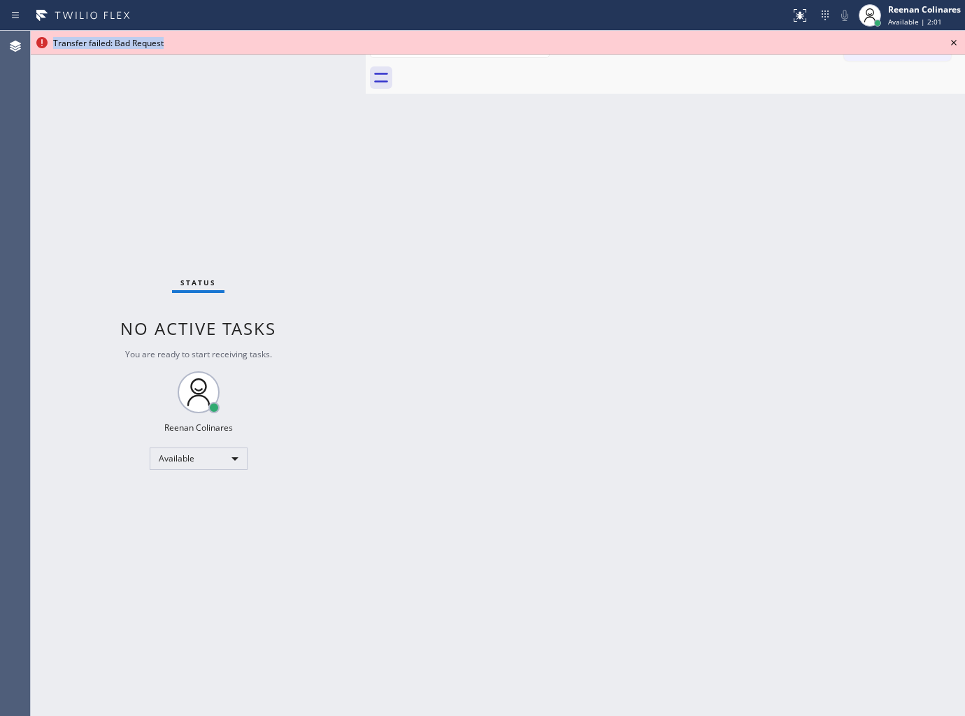
click at [954, 35] on icon at bounding box center [953, 42] width 17 height 17
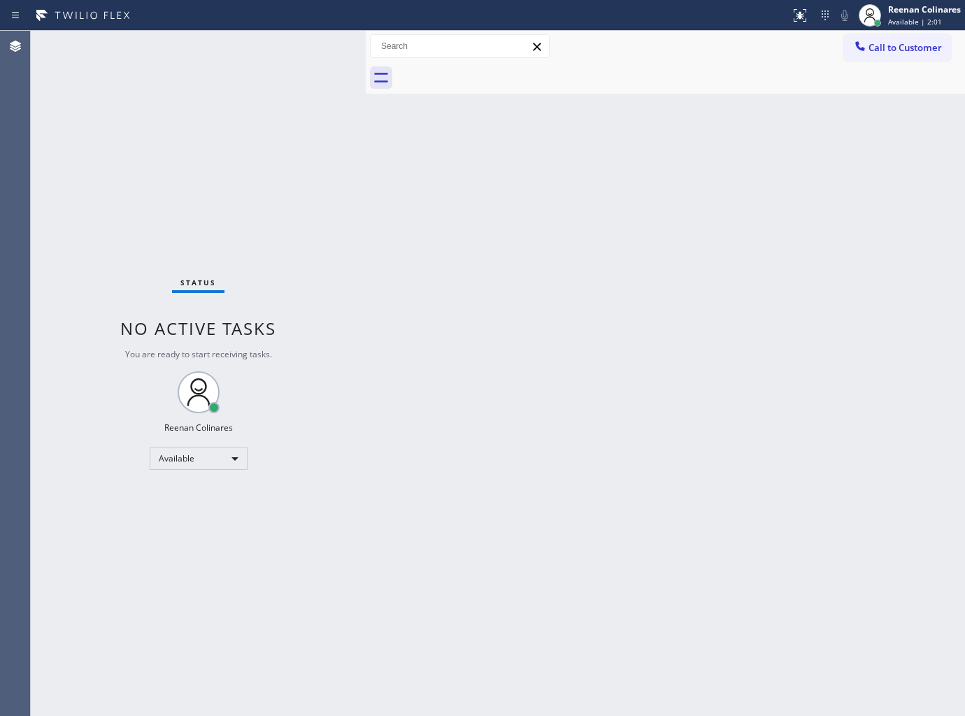
click at [624, 443] on div "Back to Dashboard Change Sender ID Customers Technicians Select a contact Outbo…" at bounding box center [665, 373] width 599 height 685
click at [646, 157] on div "Back to Dashboard Change Sender ID Customers Technicians Select a contact Outbo…" at bounding box center [665, 373] width 599 height 685
click at [229, 447] on div "Available" at bounding box center [199, 458] width 98 height 22
click at [175, 529] on li "Break" at bounding box center [197, 530] width 95 height 17
click at [915, 19] on span "Break | 15:11" at bounding box center [911, 22] width 46 height 10
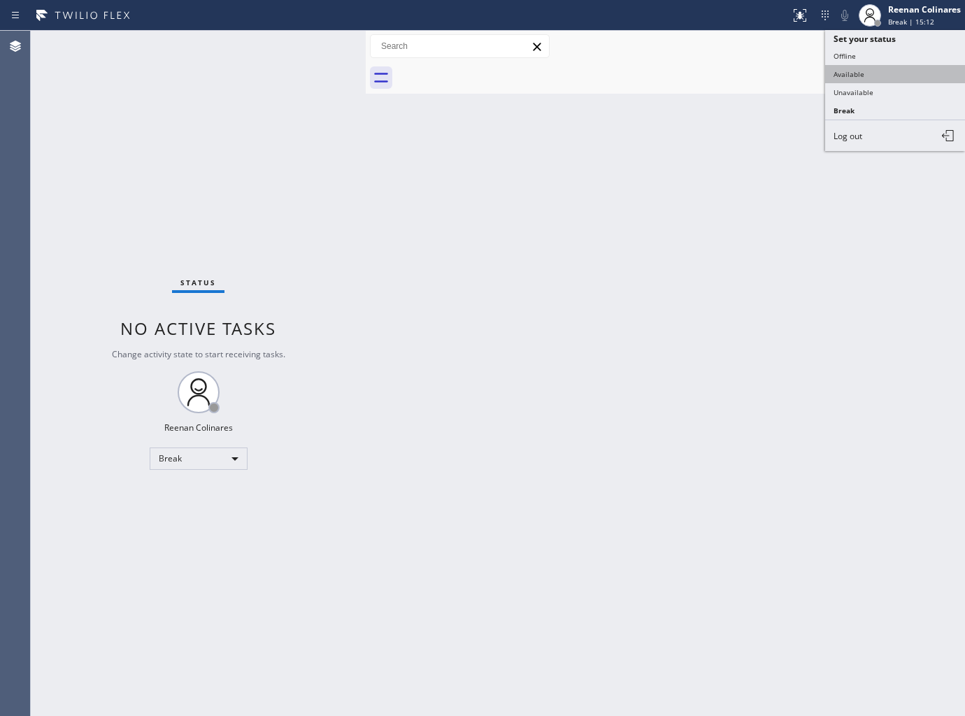
click at [851, 77] on button "Available" at bounding box center [895, 74] width 140 height 18
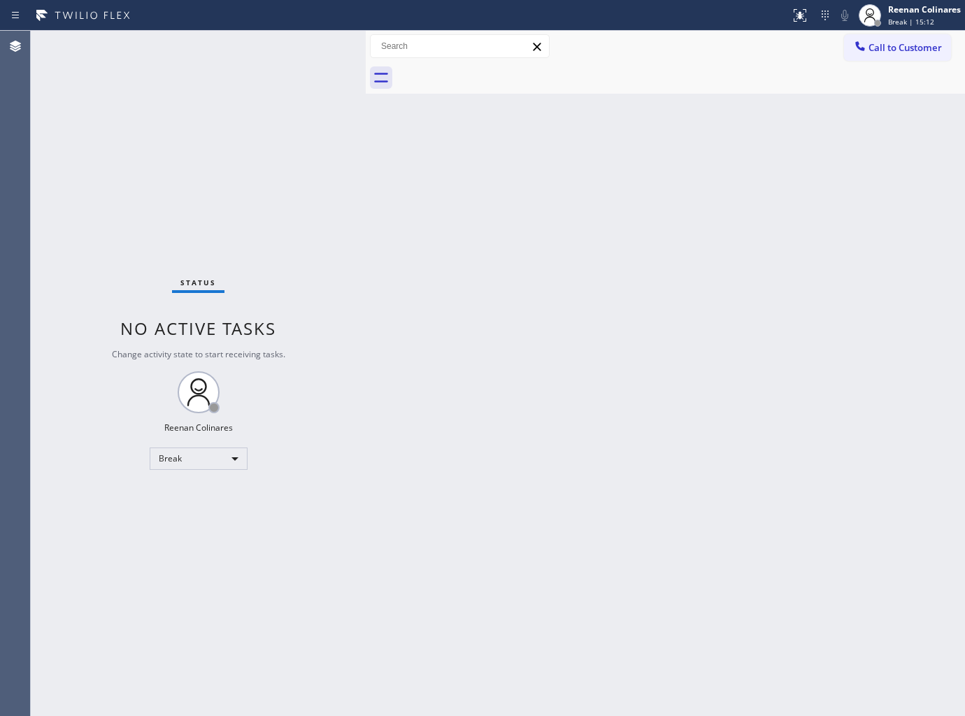
click at [695, 351] on div "Back to Dashboard Change Sender ID Customers Technicians Select a contact Outbo…" at bounding box center [665, 373] width 599 height 685
click at [466, 323] on div "Back to Dashboard Change Sender ID Customers Technicians Select a contact Outbo…" at bounding box center [665, 373] width 599 height 685
click at [664, 136] on div "Back to Dashboard Change Sender ID Customers Technicians Select a contact Outbo…" at bounding box center [665, 373] width 599 height 685
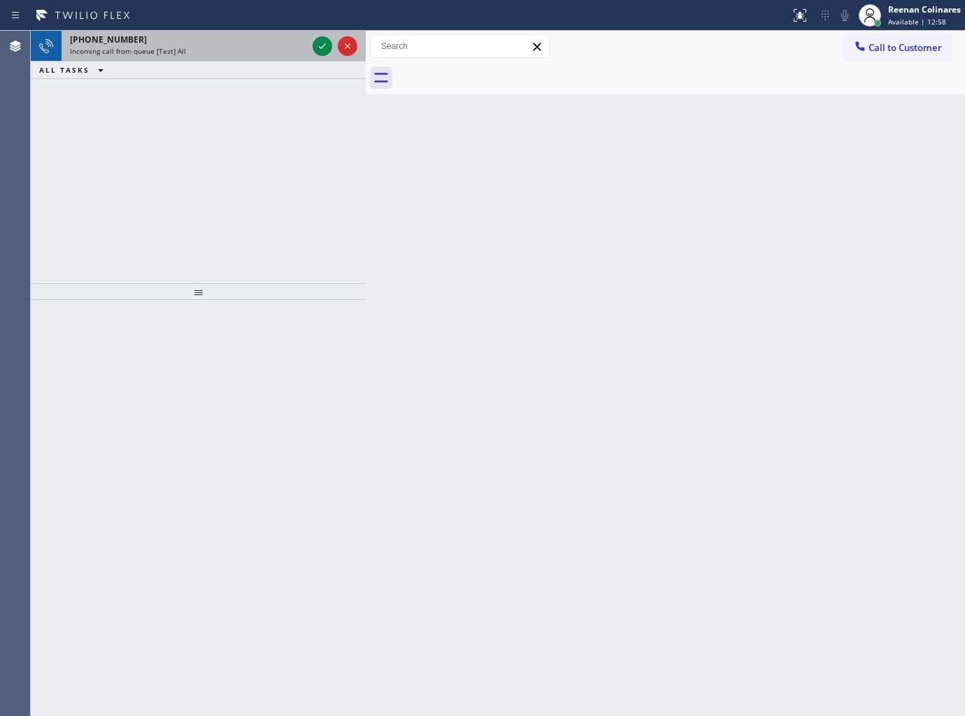
click at [205, 36] on div "[PHONE_NUMBER]" at bounding box center [188, 40] width 237 height 12
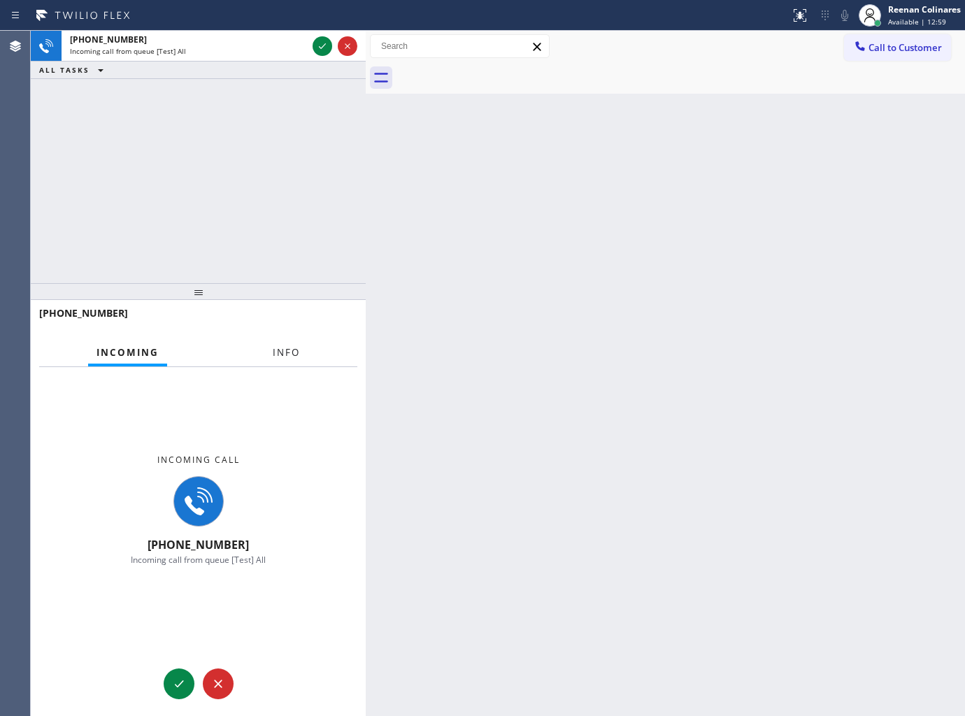
click at [277, 354] on span "Info" at bounding box center [286, 352] width 27 height 13
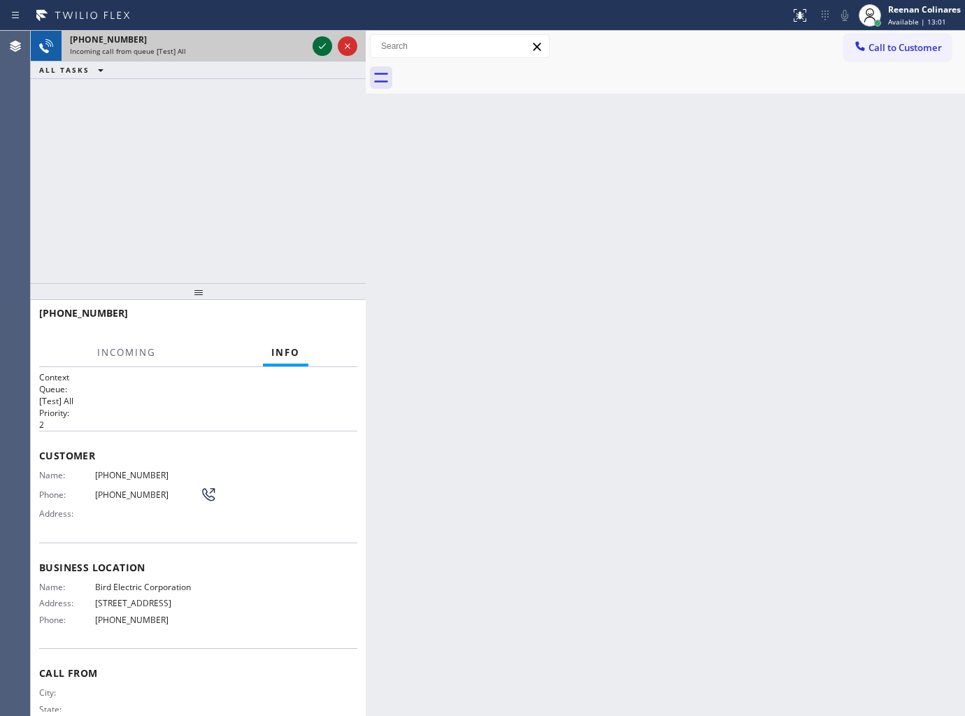
click at [318, 44] on icon at bounding box center [322, 46] width 17 height 17
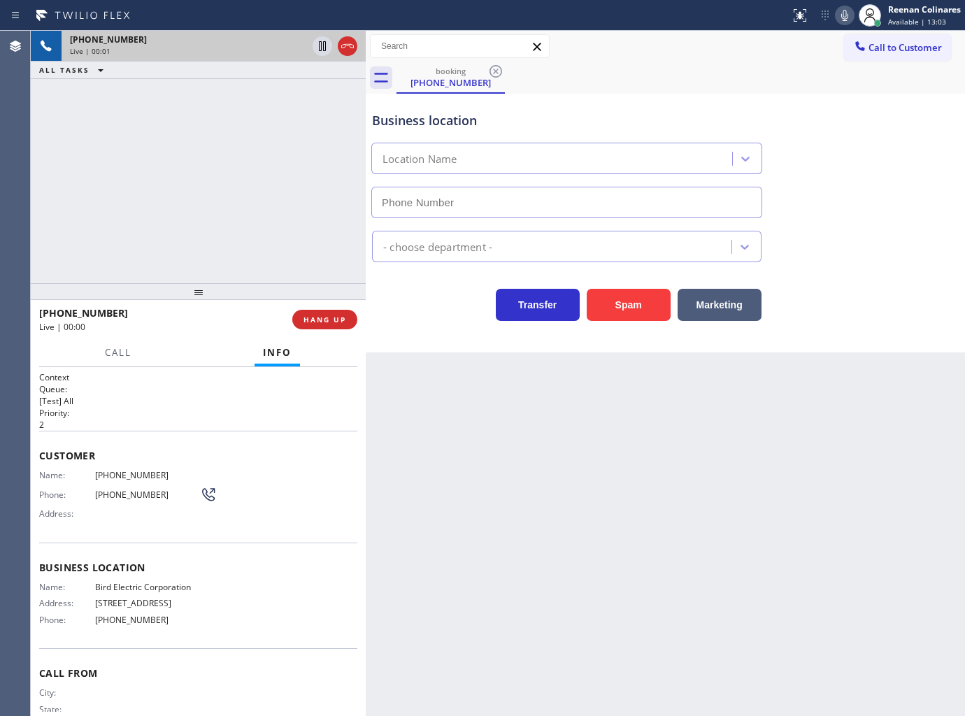
type input "[PHONE_NUMBER]"
click at [845, 22] on icon at bounding box center [844, 15] width 17 height 17
click at [844, 17] on icon at bounding box center [844, 15] width 17 height 17
click at [844, 15] on icon at bounding box center [844, 15] width 17 height 17
click at [724, 312] on button "Marketing" at bounding box center [719, 305] width 84 height 32
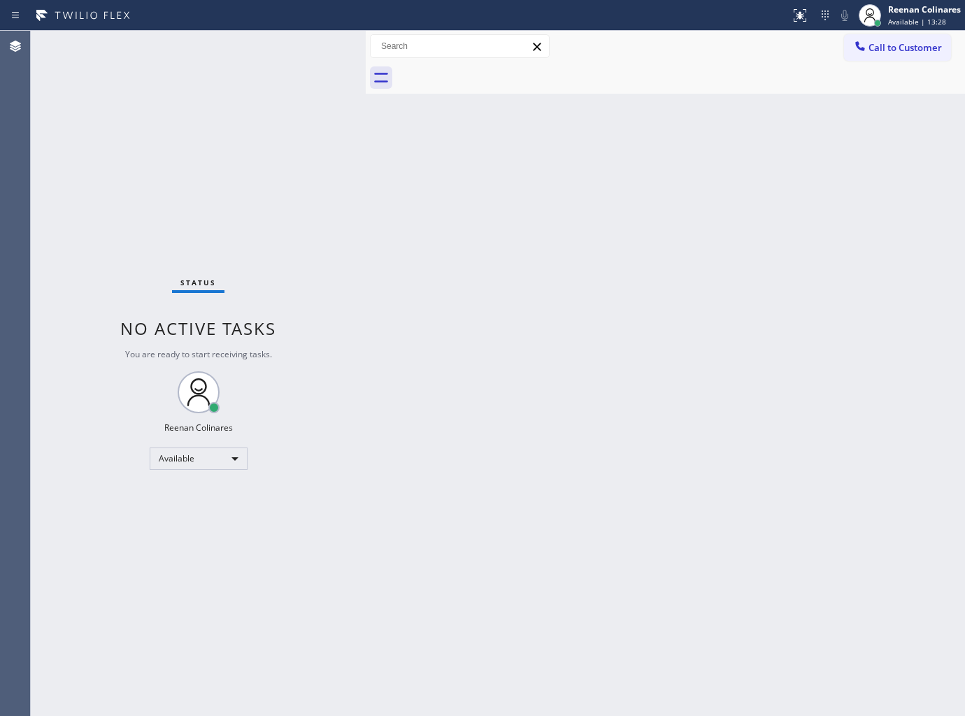
click at [646, 464] on div "Back to Dashboard Change Sender ID Customers Technicians Select a contact Outbo…" at bounding box center [665, 373] width 599 height 685
click at [645, 183] on div "Back to Dashboard Change Sender ID Customers Technicians Select a contact Outbo…" at bounding box center [665, 373] width 599 height 685
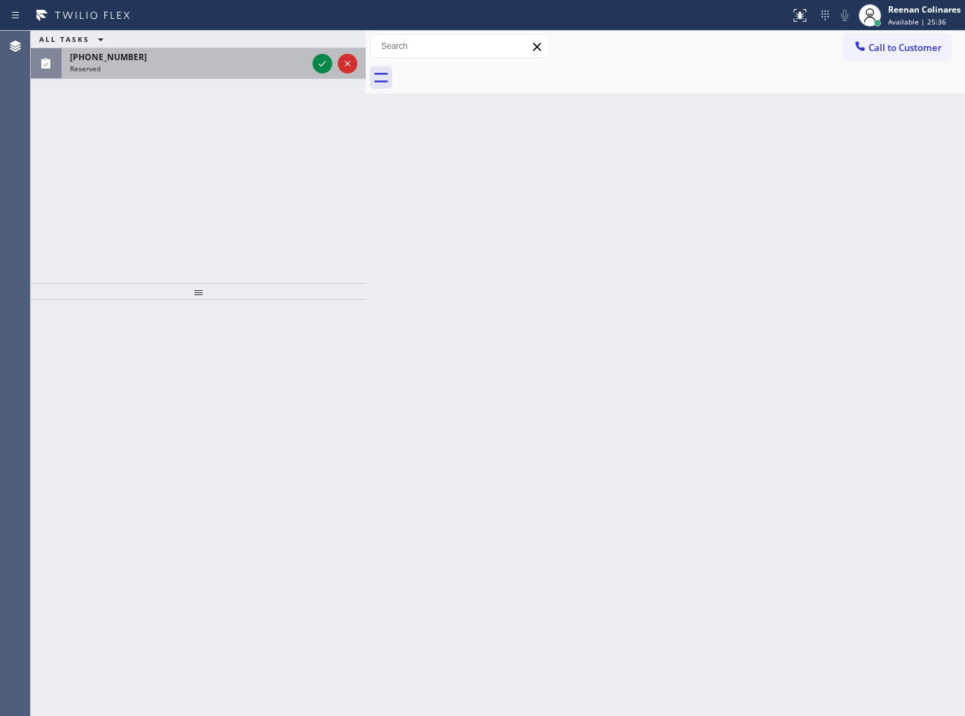
click at [148, 64] on div "Reserved" at bounding box center [188, 69] width 237 height 10
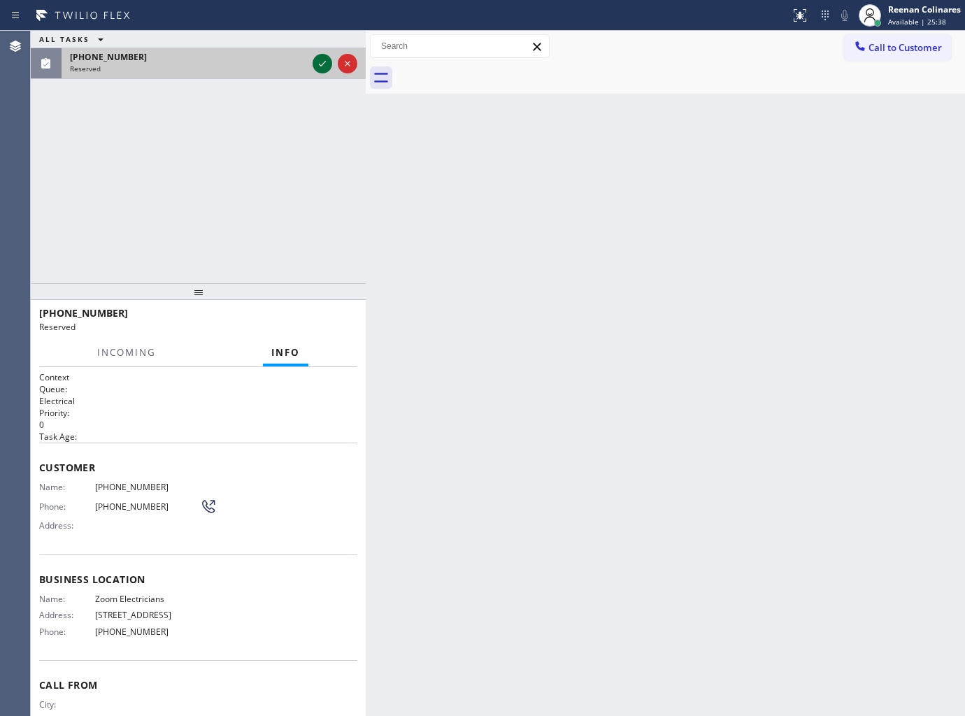
click at [320, 66] on icon at bounding box center [322, 63] width 17 height 17
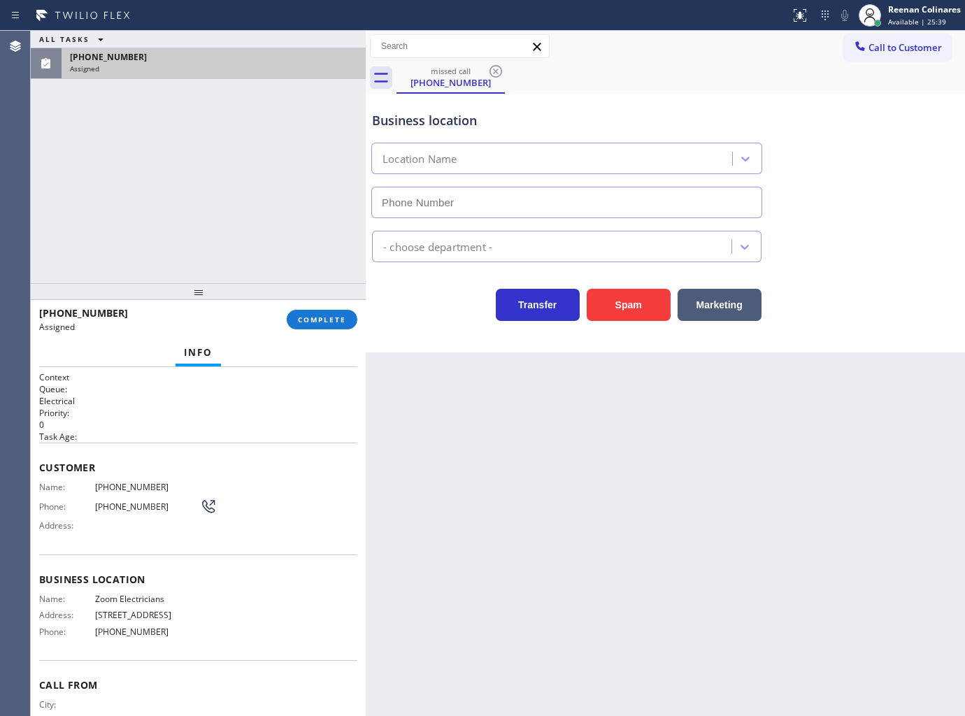
type input "[PHONE_NUMBER]"
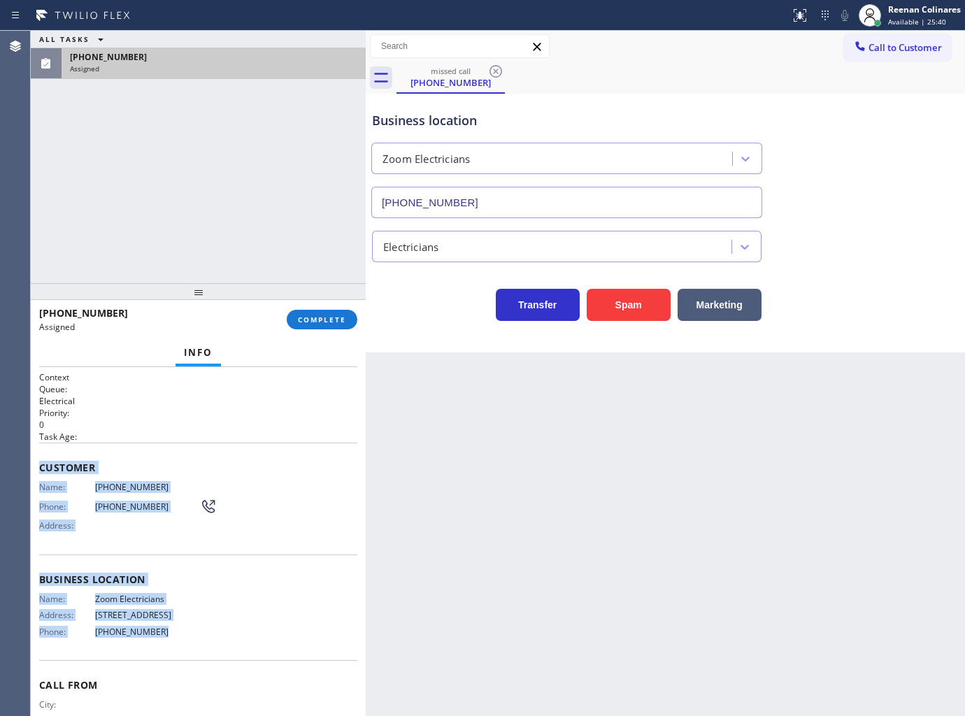
copy div "Customer Name: [PHONE_NUMBER] Phone: [PHONE_NUMBER] Address: Business location …"
drag, startPoint x: 39, startPoint y: 463, endPoint x: 304, endPoint y: 649, distance: 323.7
click at [295, 650] on div "Context Queue: Electrical Priority: 0 Task Age: Customer Name: [PHONE_NUMBER] P…" at bounding box center [198, 568] width 318 height 395
click at [332, 318] on span "COMPLETE" at bounding box center [322, 320] width 48 height 10
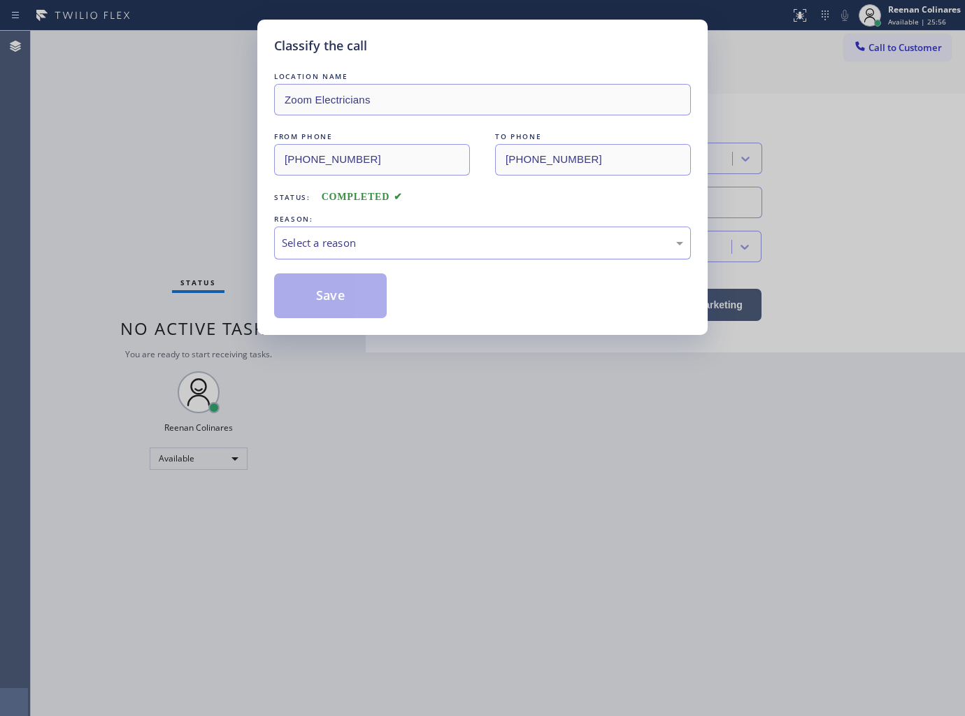
click at [390, 243] on div "Select a reason" at bounding box center [482, 243] width 401 height 16
click at [320, 298] on button "Save" at bounding box center [330, 295] width 113 height 45
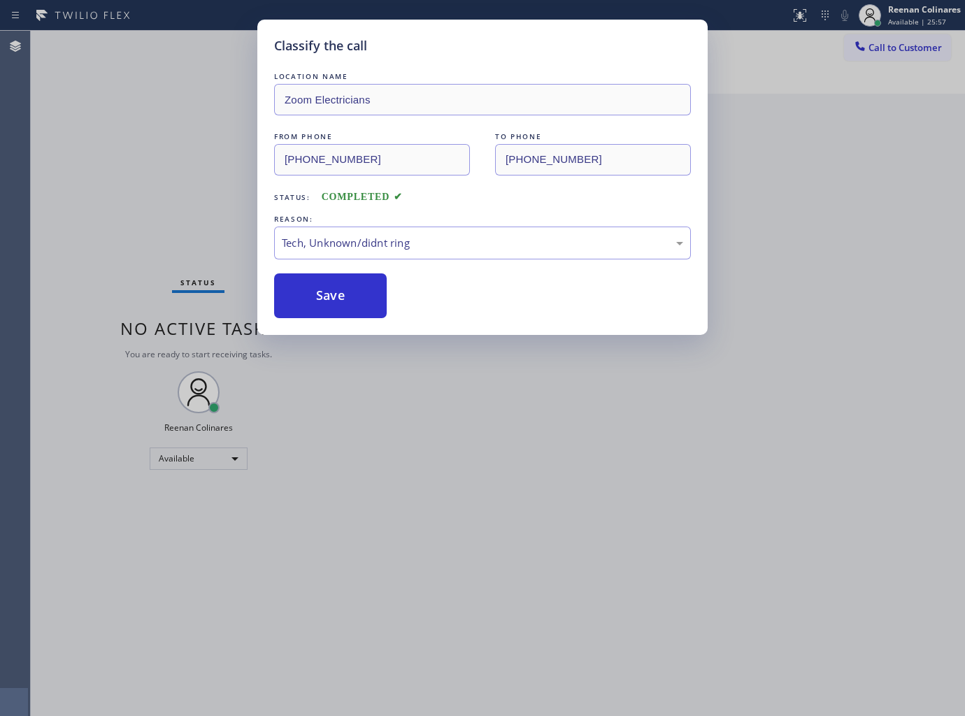
click at [122, 229] on div "Classify the call LOCATION NAME Zoom Electricians FROM PHONE (330) 810-6544 TO …" at bounding box center [482, 358] width 965 height 716
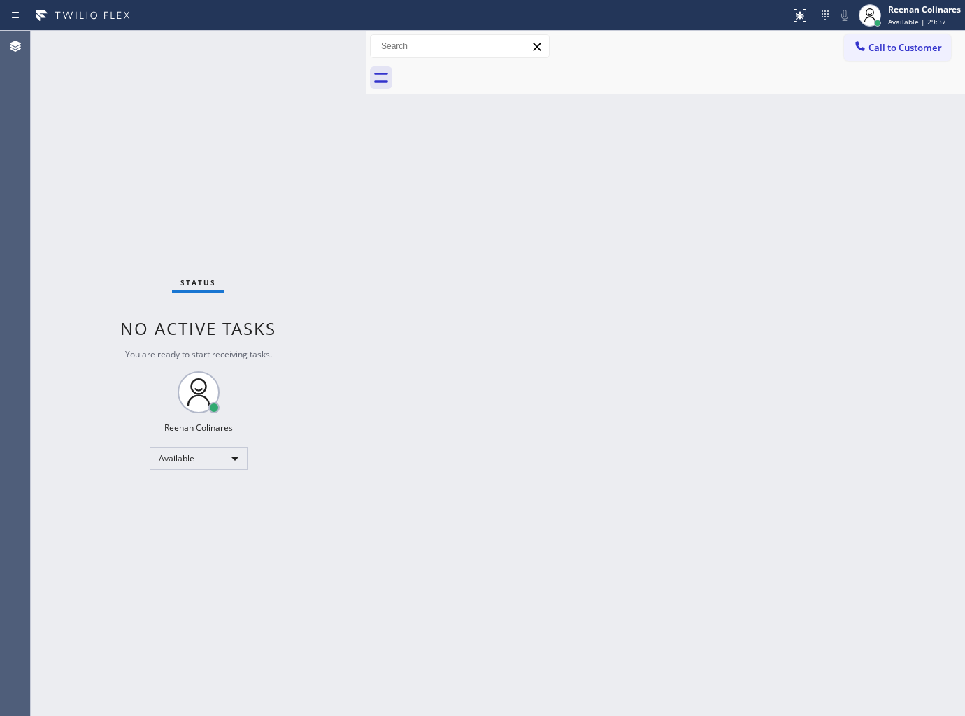
click at [706, 120] on div "Back to Dashboard Change Sender ID Customers Technicians Select a contact Outbo…" at bounding box center [665, 373] width 599 height 685
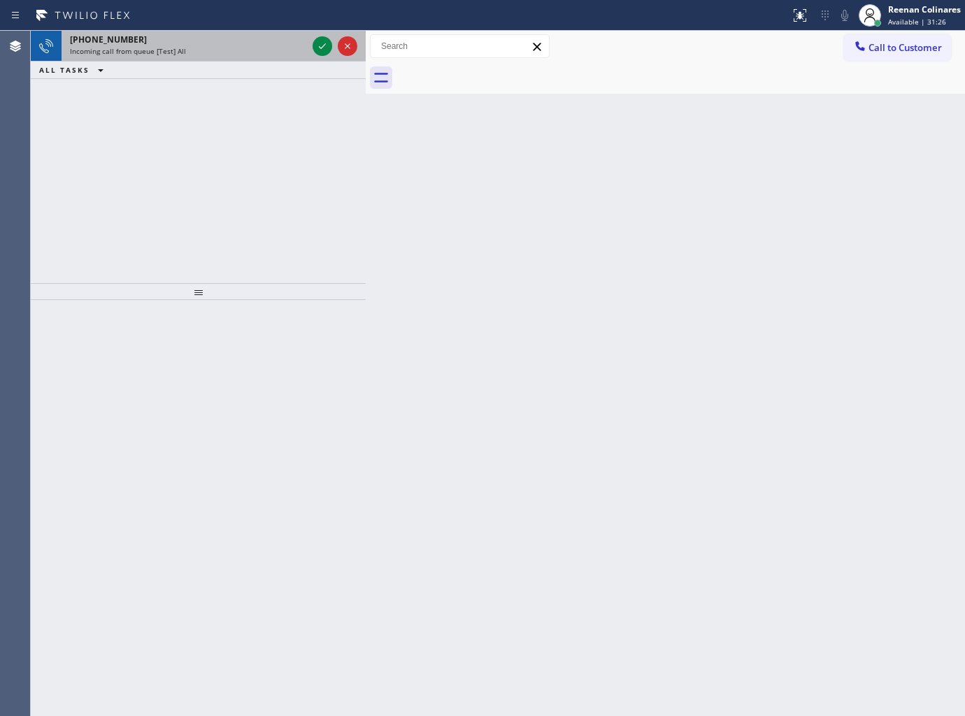
click at [249, 52] on div "Incoming call from queue [Test] All" at bounding box center [188, 51] width 237 height 10
click at [278, 45] on div "+16464070648" at bounding box center [188, 40] width 237 height 12
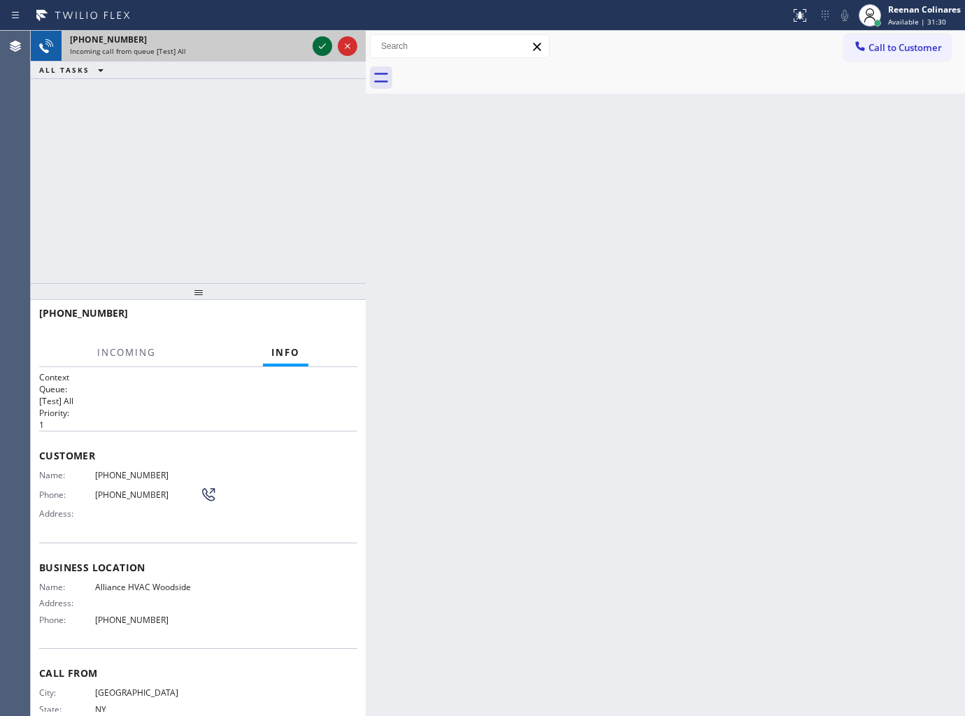
click at [322, 39] on icon at bounding box center [322, 46] width 17 height 17
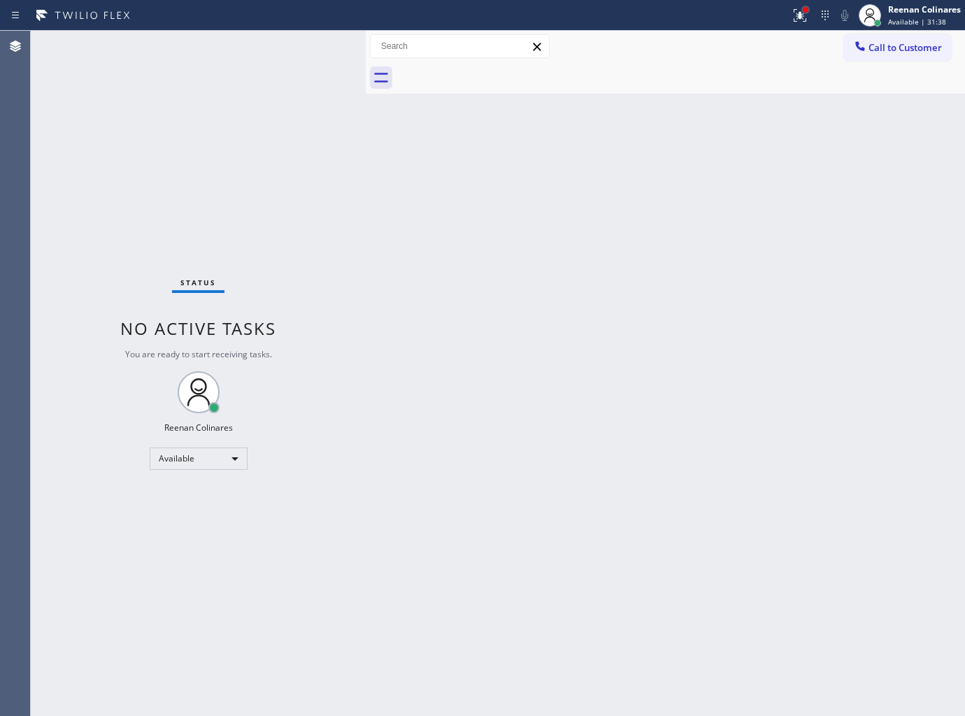
click at [805, 13] on div at bounding box center [805, 10] width 8 height 8
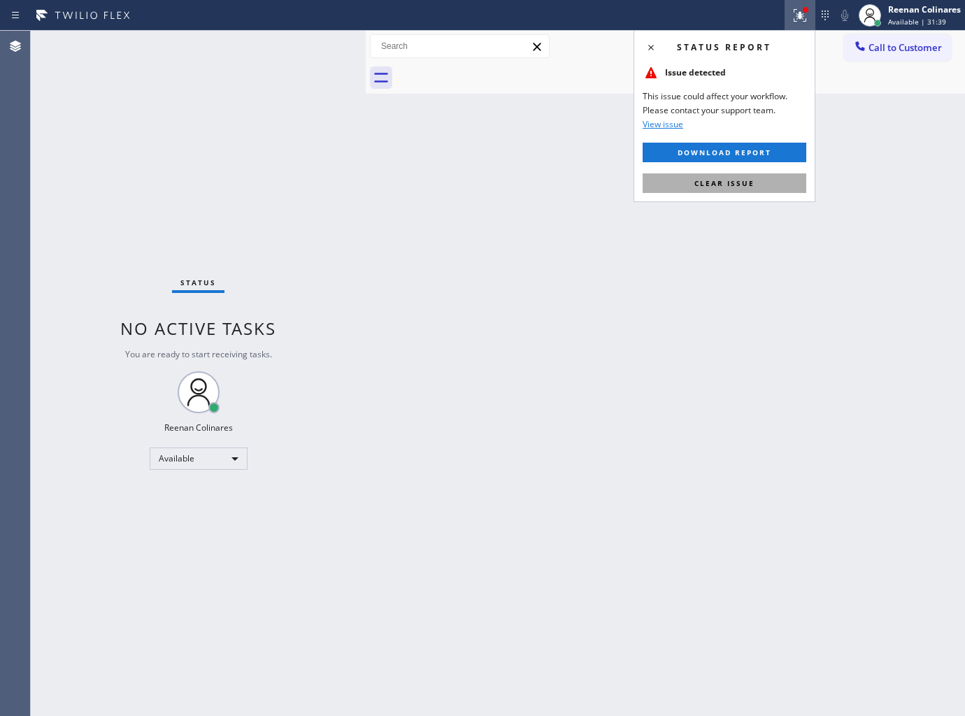
click at [722, 182] on span "Clear issue" at bounding box center [724, 183] width 60 height 10
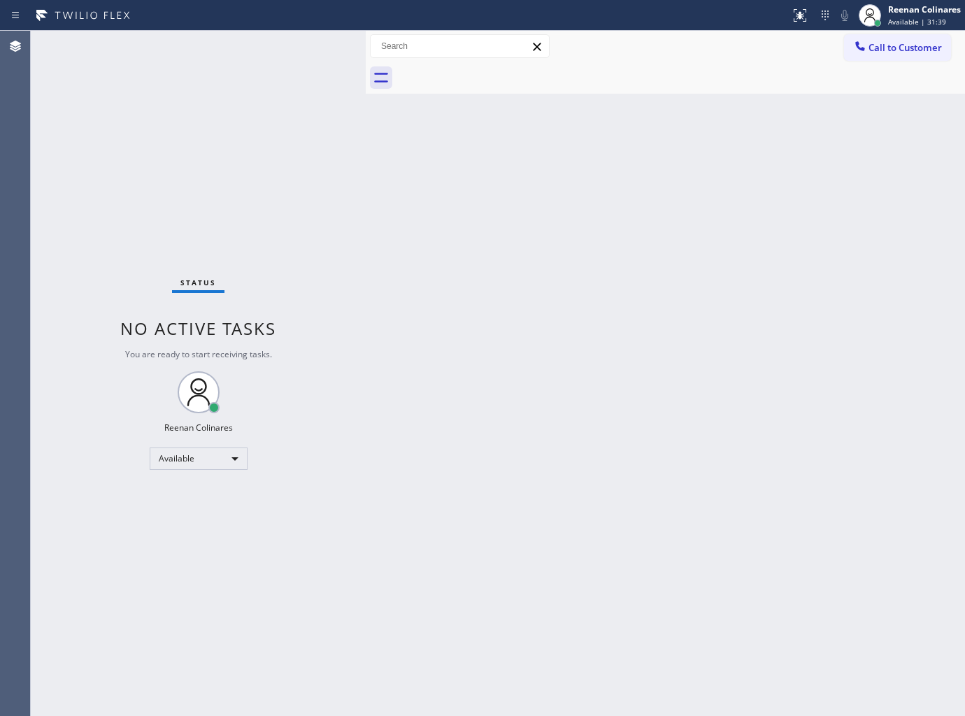
click at [455, 220] on div "Back to Dashboard Change Sender ID Customers Technicians Select a contact Outbo…" at bounding box center [665, 373] width 599 height 685
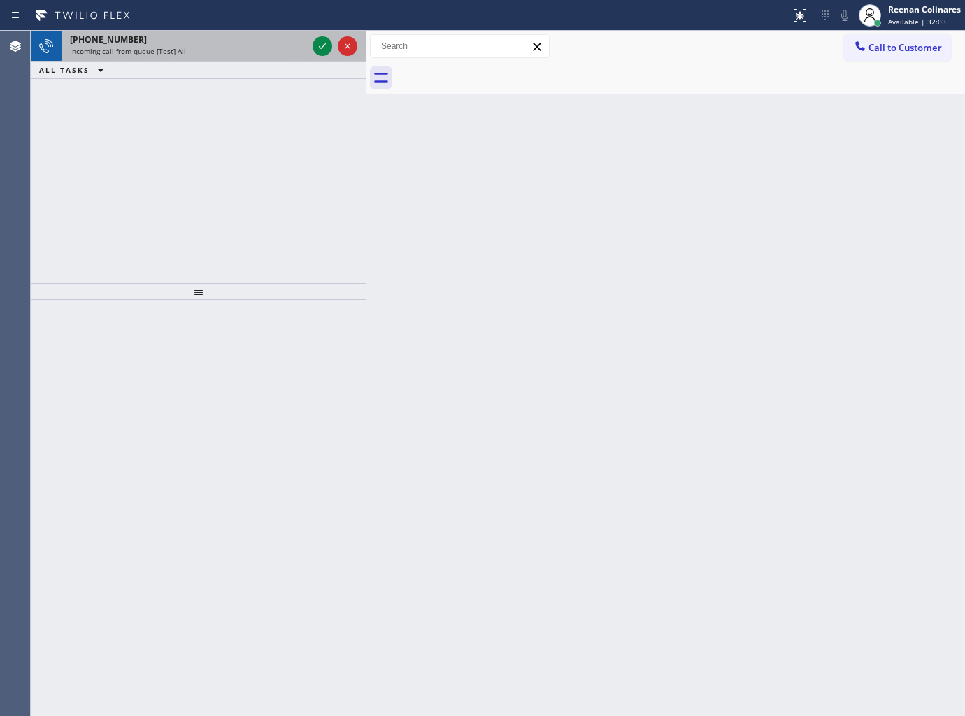
click at [236, 59] on div "+12137065332 Incoming call from queue [Test] All" at bounding box center [186, 46] width 248 height 31
click at [224, 56] on div "Incoming call from queue [Test] All" at bounding box center [188, 51] width 237 height 10
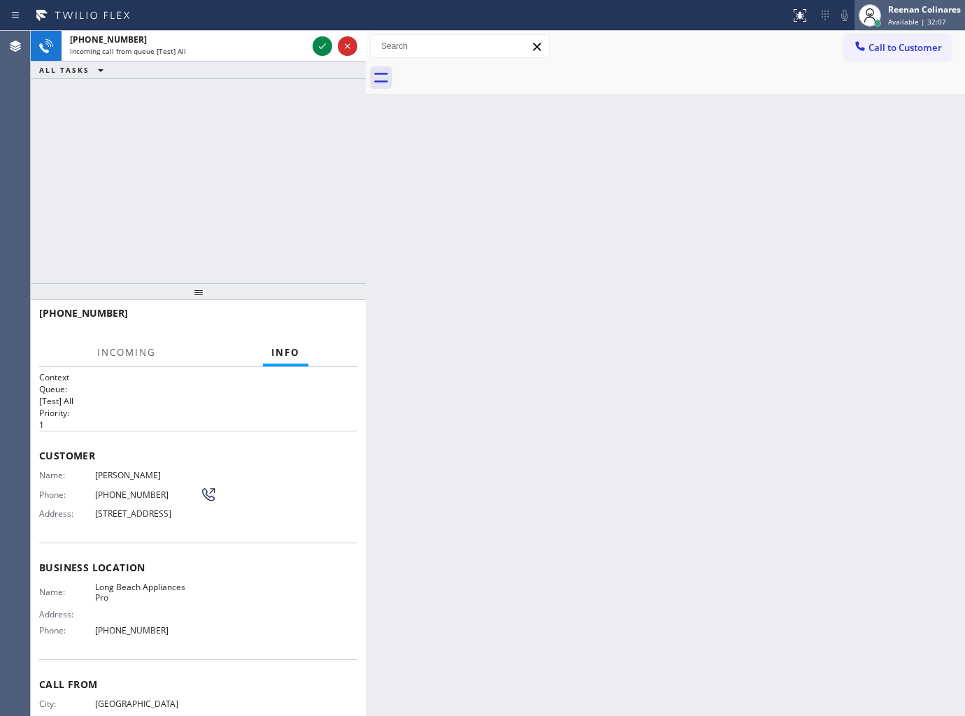
click at [916, 15] on div "Reenan Colinares Available | 32:07" at bounding box center [925, 15] width 80 height 24
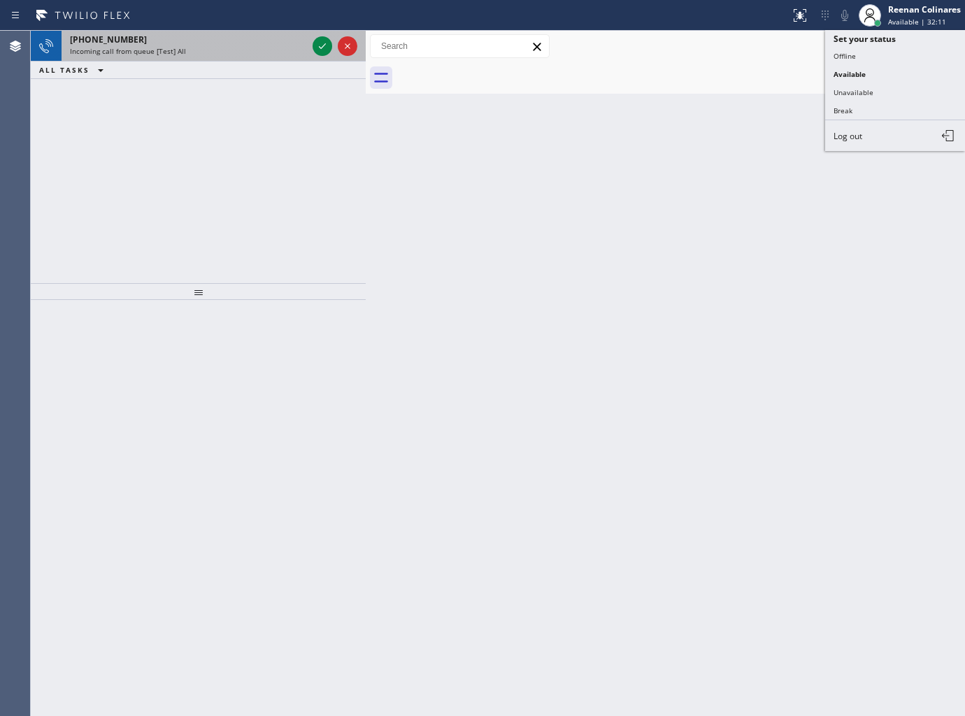
click at [229, 55] on div "Incoming call from queue [Test] All" at bounding box center [188, 51] width 237 height 10
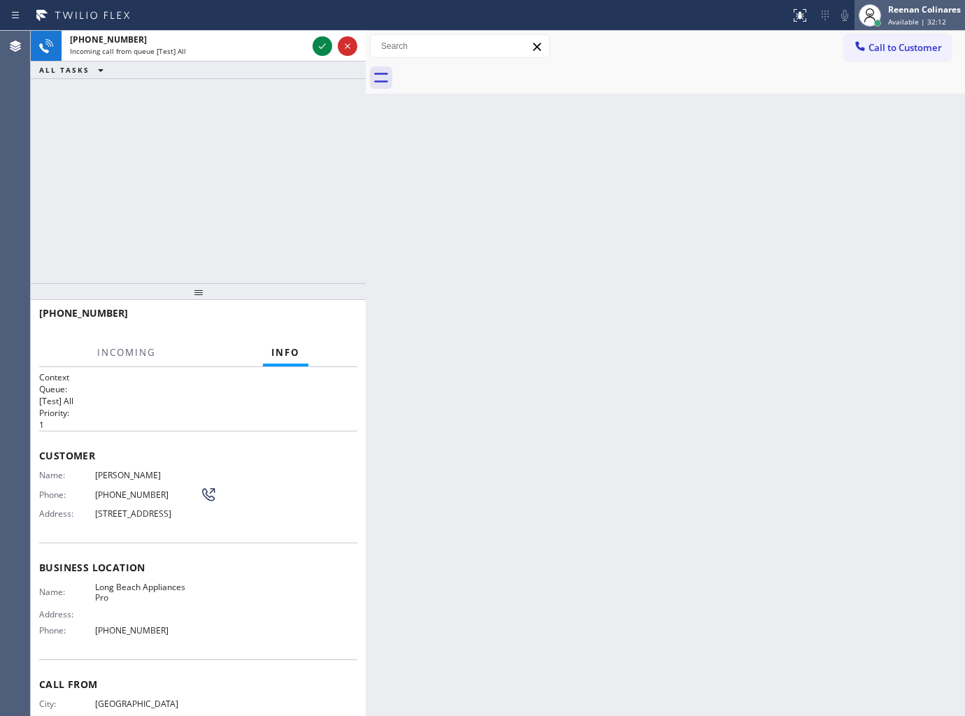
click at [906, 19] on span "Available | 32:12" at bounding box center [917, 22] width 58 height 10
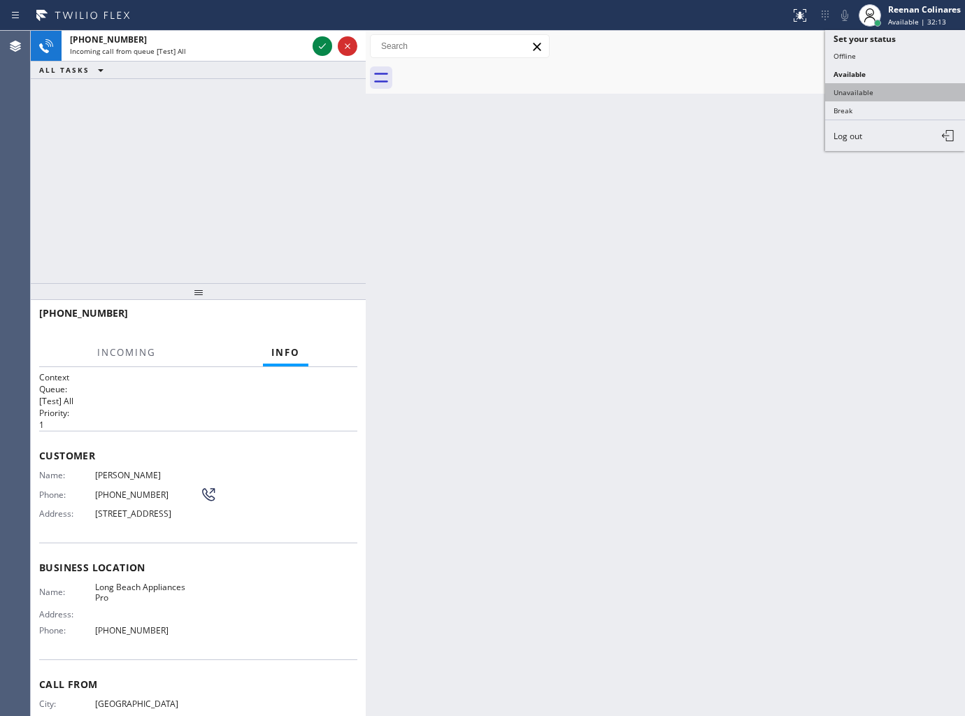
click at [865, 88] on button "Unavailable" at bounding box center [895, 92] width 140 height 18
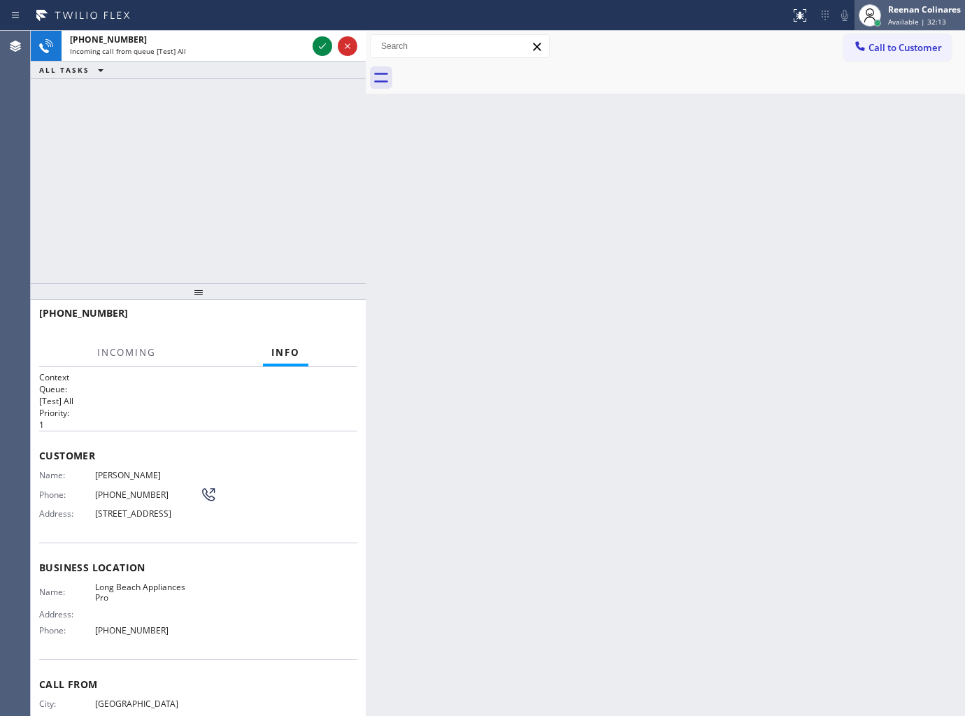
click at [911, 12] on div "Reenan Colinares" at bounding box center [924, 9] width 73 height 12
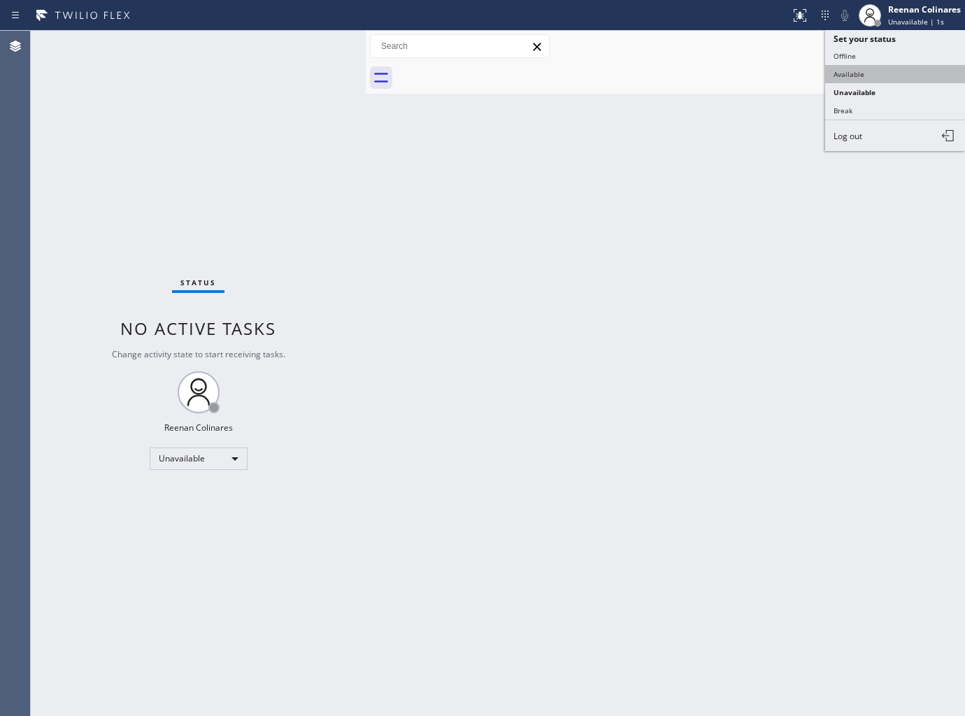
click at [848, 74] on button "Available" at bounding box center [895, 74] width 140 height 18
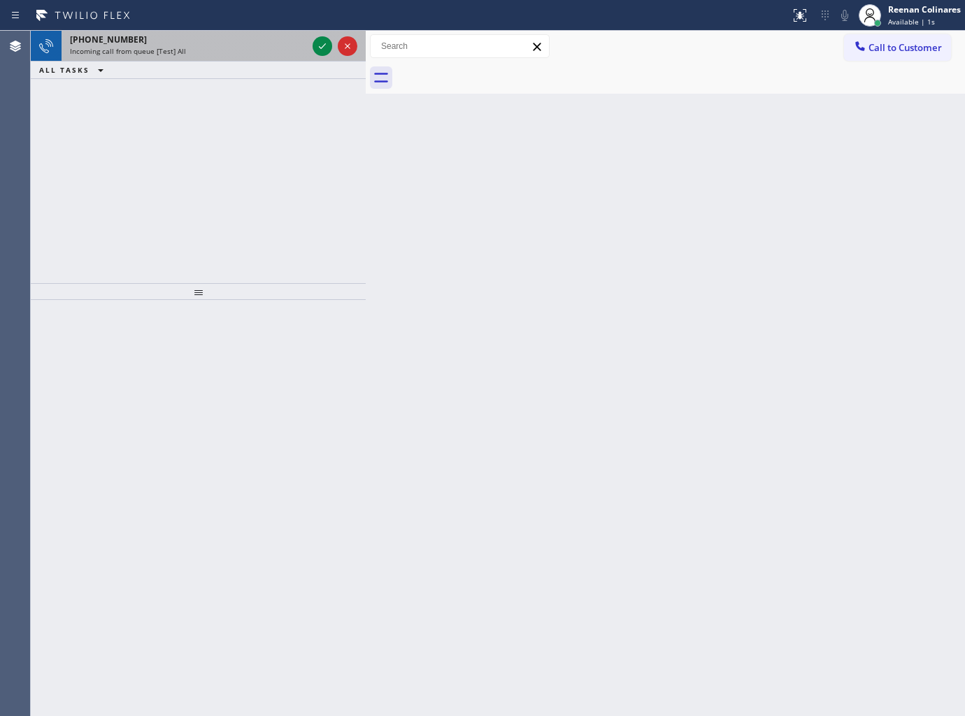
click at [205, 50] on div "Incoming call from queue [Test] All" at bounding box center [188, 51] width 237 height 10
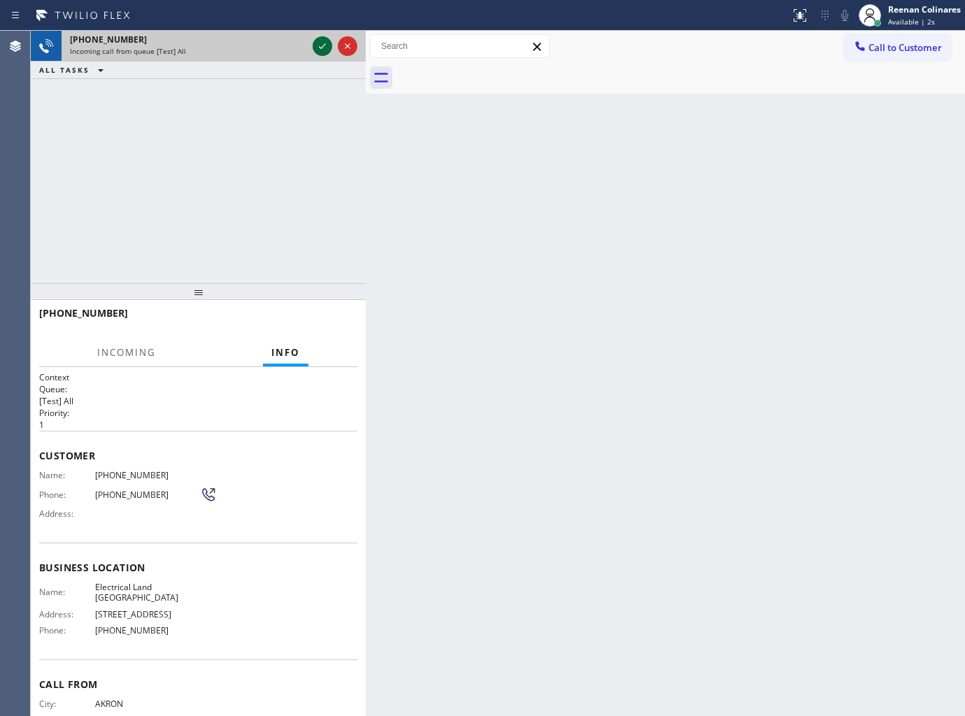
click at [315, 45] on icon at bounding box center [322, 46] width 17 height 17
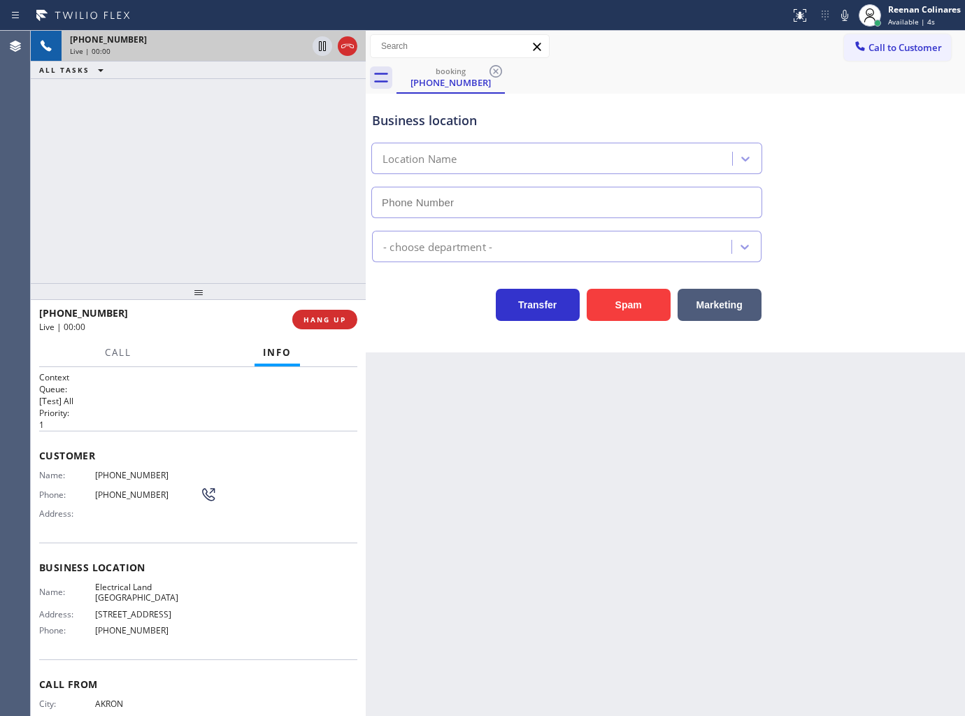
type input "(661) 349-4879"
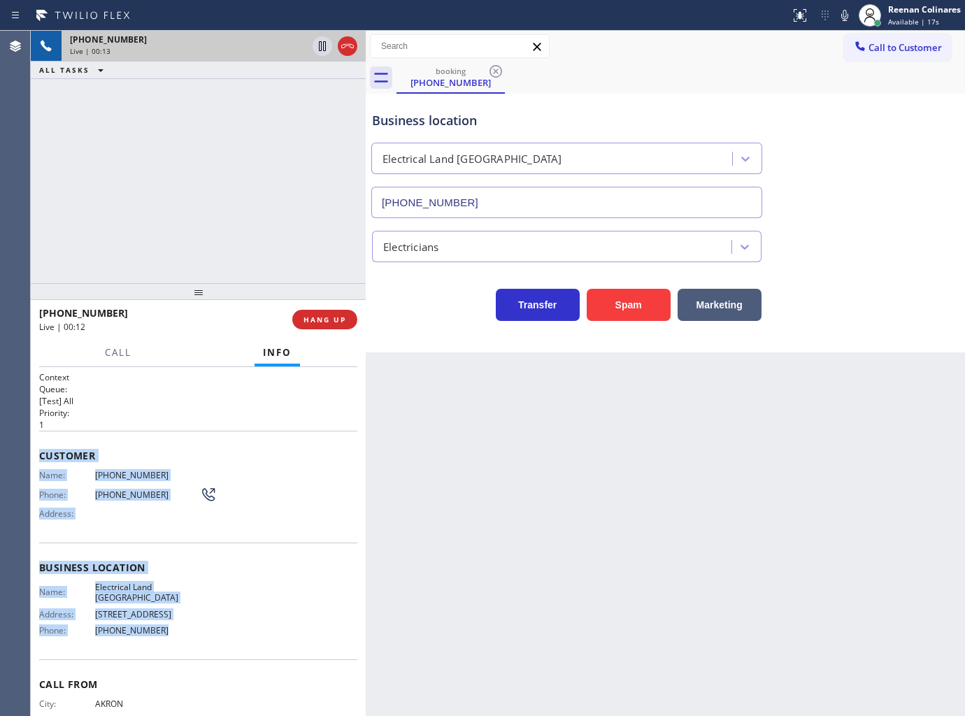
drag, startPoint x: 42, startPoint y: 451, endPoint x: 250, endPoint y: 632, distance: 275.5
click at [222, 638] on div "Context Queue: [Test] All Priority: 1 Customer Name: (330) 810-6544 Phone: (330…" at bounding box center [198, 568] width 318 height 394
click at [840, 9] on icon at bounding box center [844, 15] width 17 height 17
click at [112, 352] on span "Call" at bounding box center [118, 352] width 27 height 13
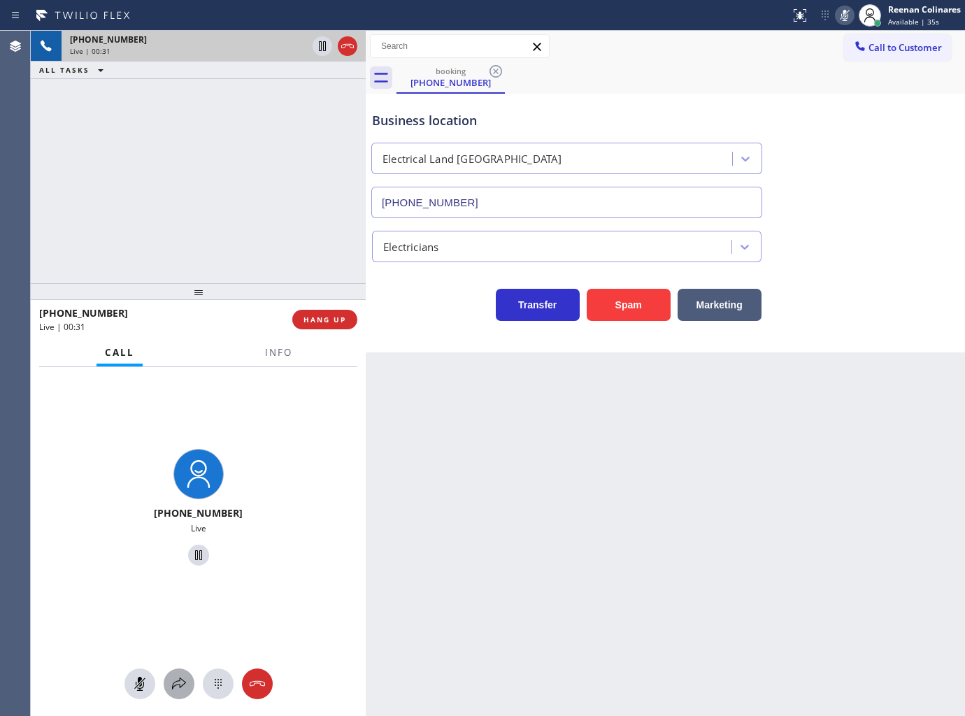
click at [175, 694] on button at bounding box center [179, 683] width 31 height 31
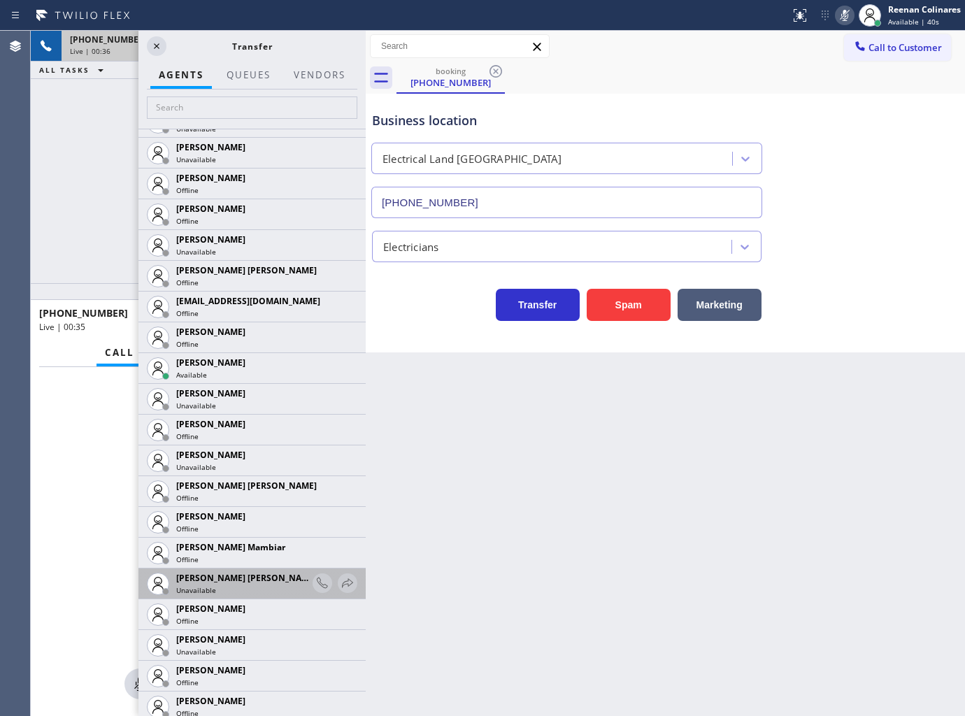
scroll to position [932, 0]
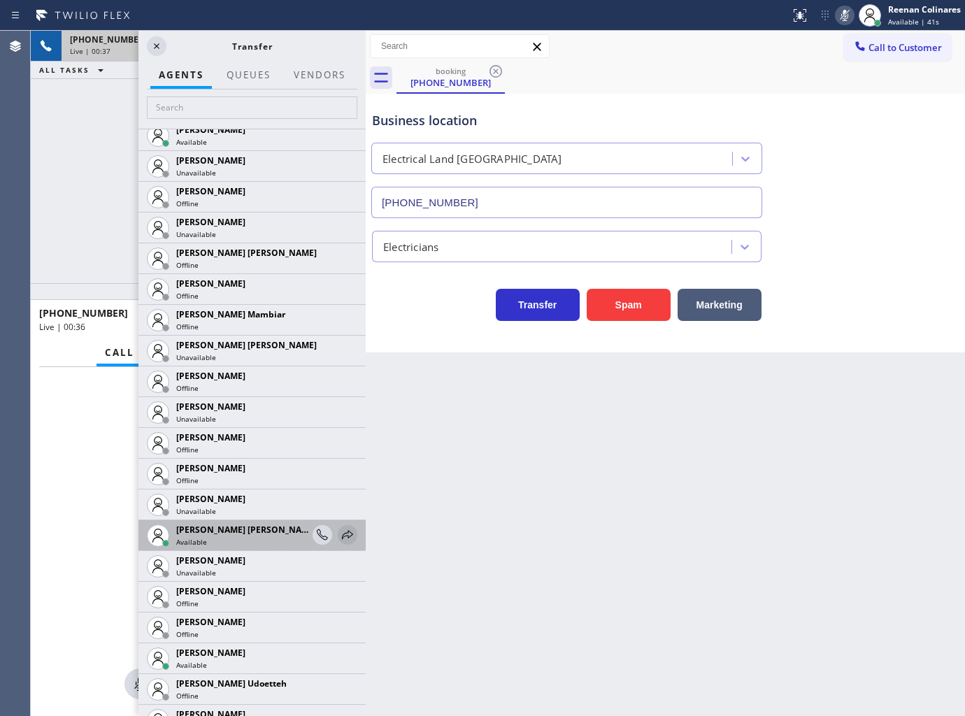
click at [339, 529] on icon at bounding box center [347, 534] width 17 height 17
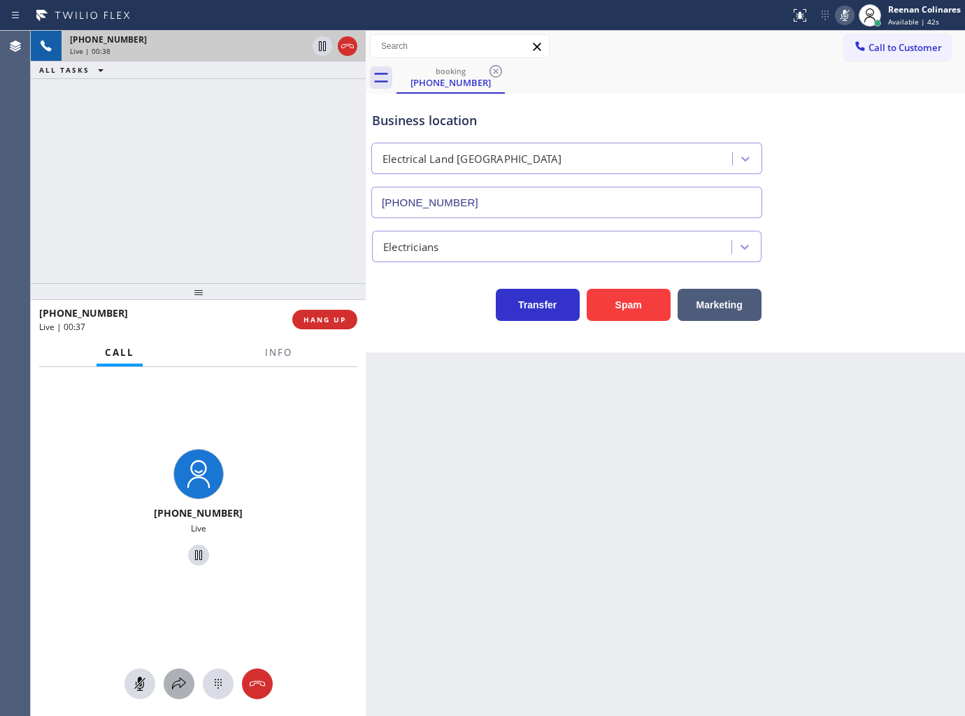
click at [178, 687] on icon at bounding box center [179, 683] width 17 height 17
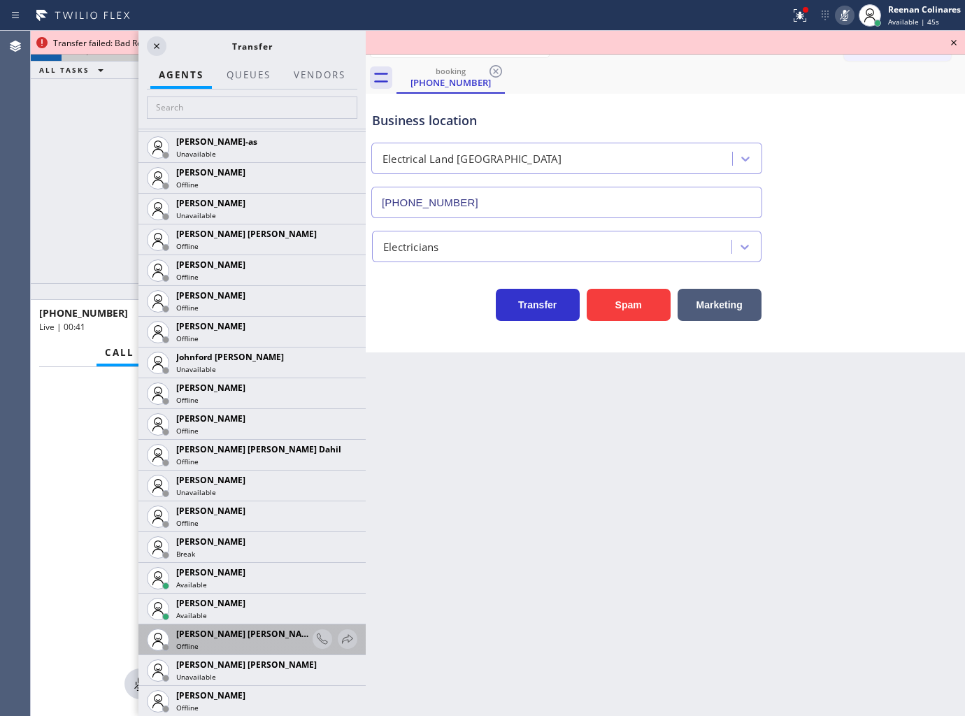
scroll to position [1554, 0]
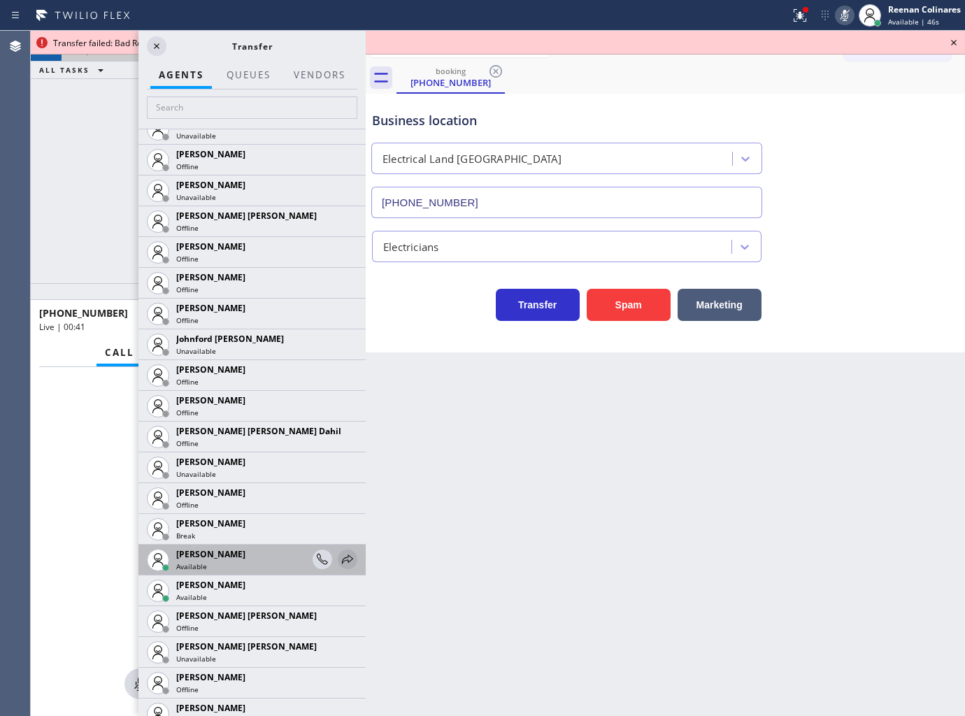
click at [339, 556] on icon at bounding box center [347, 559] width 17 height 17
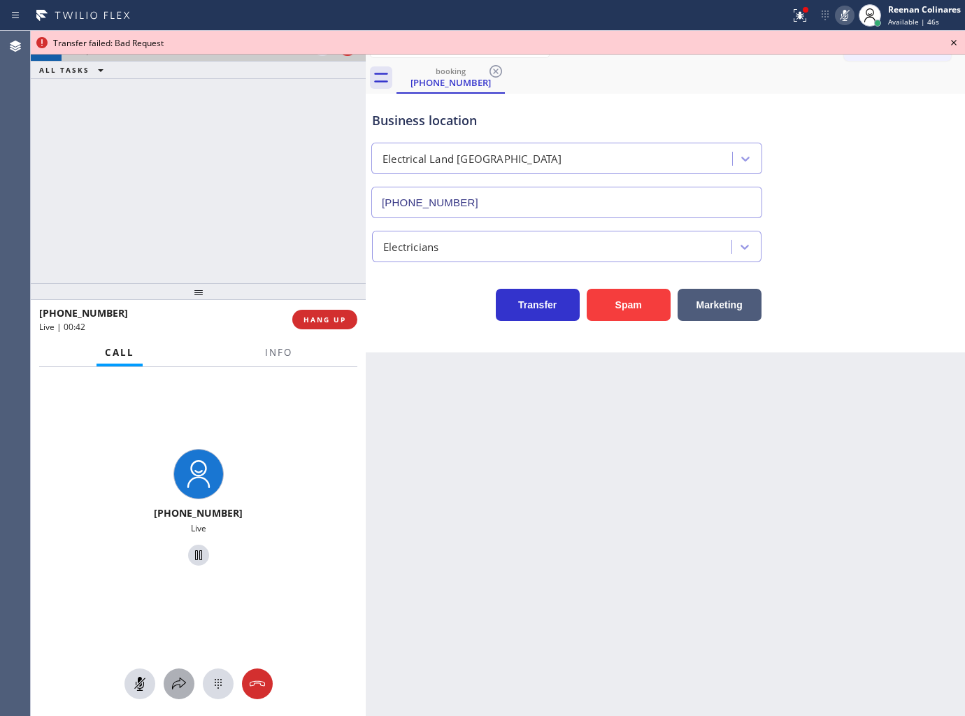
click at [173, 685] on icon at bounding box center [179, 683] width 17 height 17
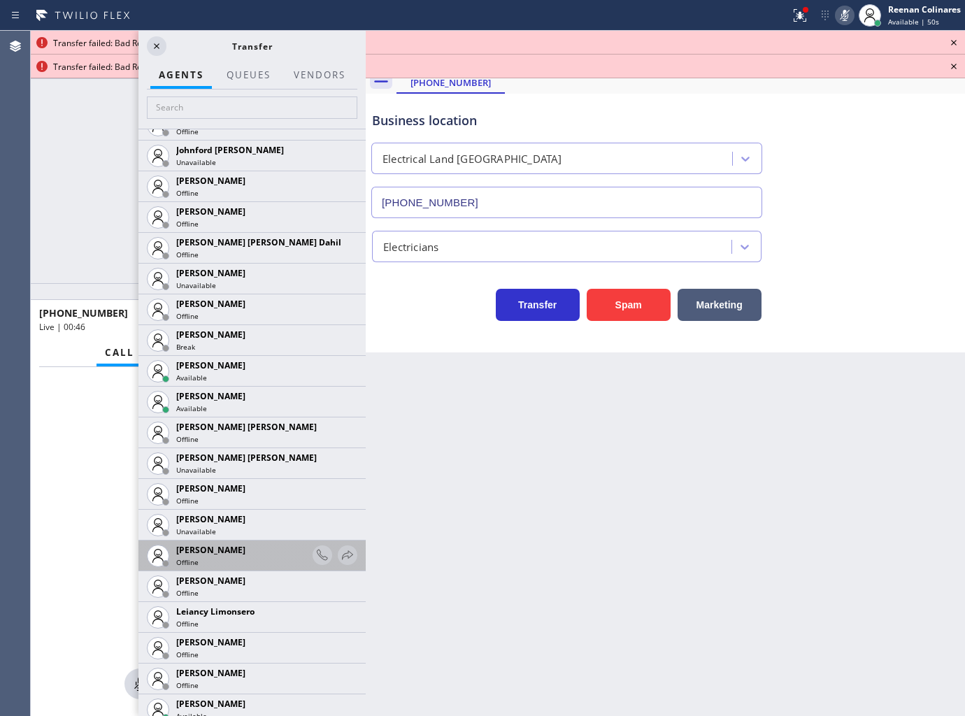
scroll to position [1864, 0]
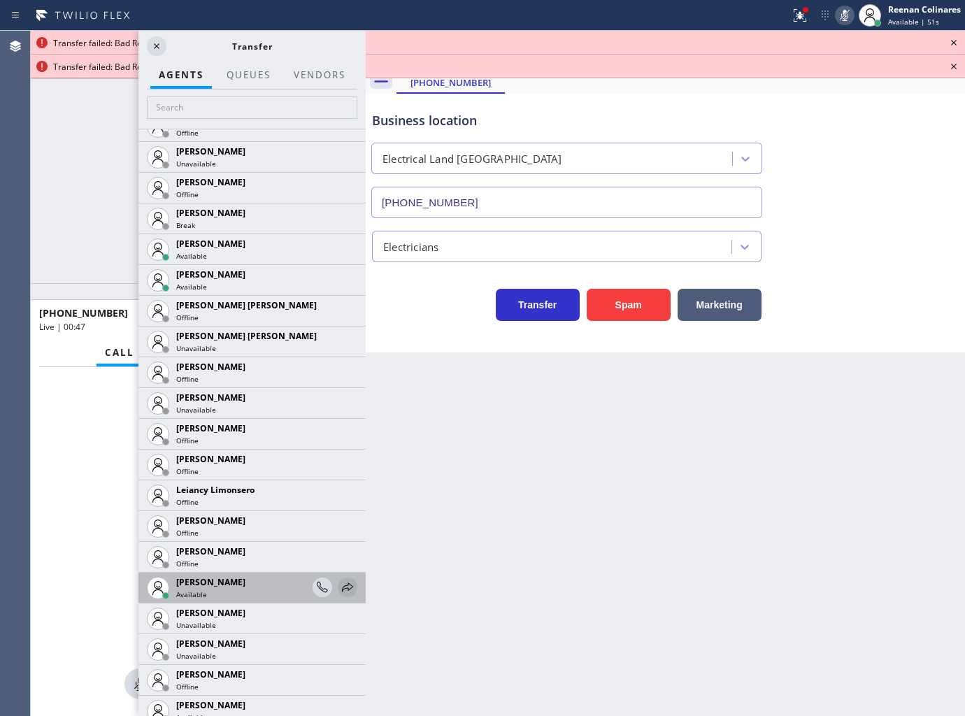
click at [339, 585] on icon at bounding box center [347, 587] width 17 height 17
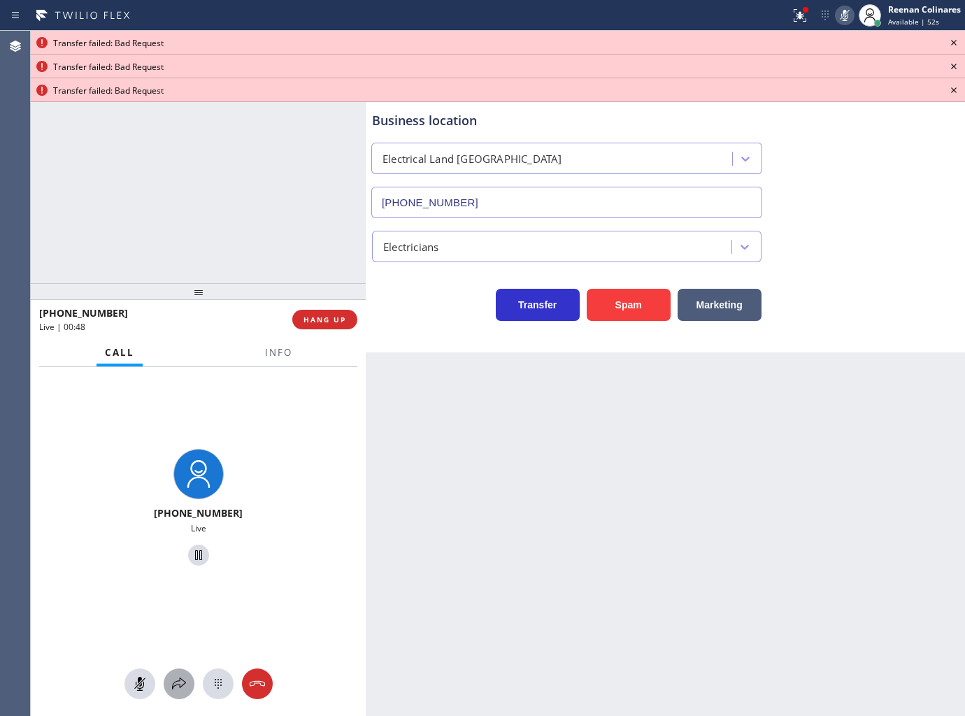
click at [175, 689] on icon at bounding box center [179, 683] width 17 height 17
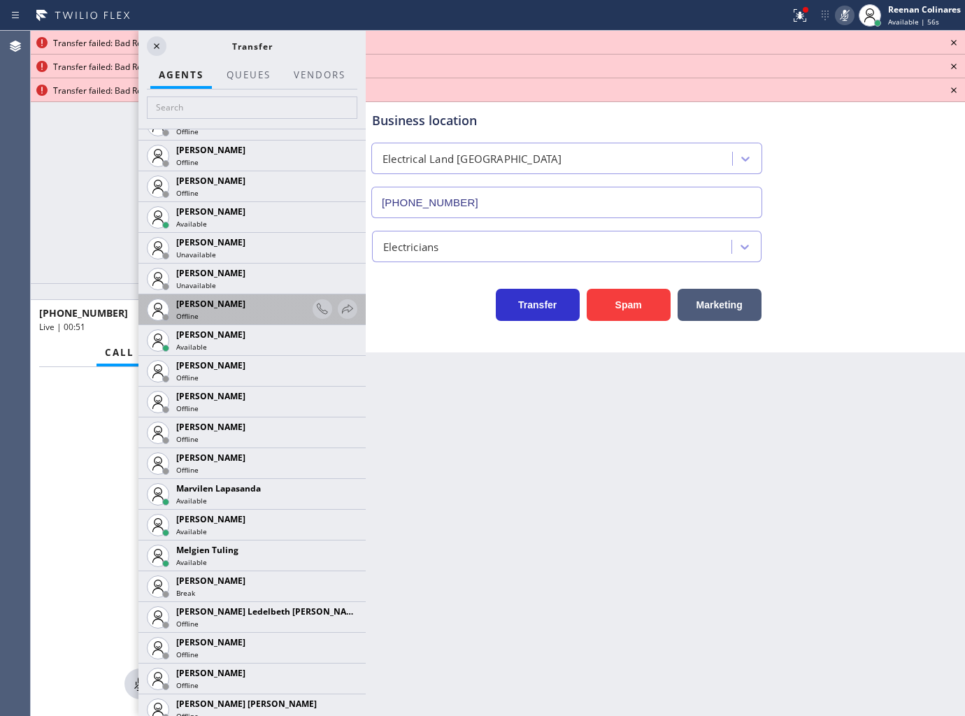
scroll to position [2253, 0]
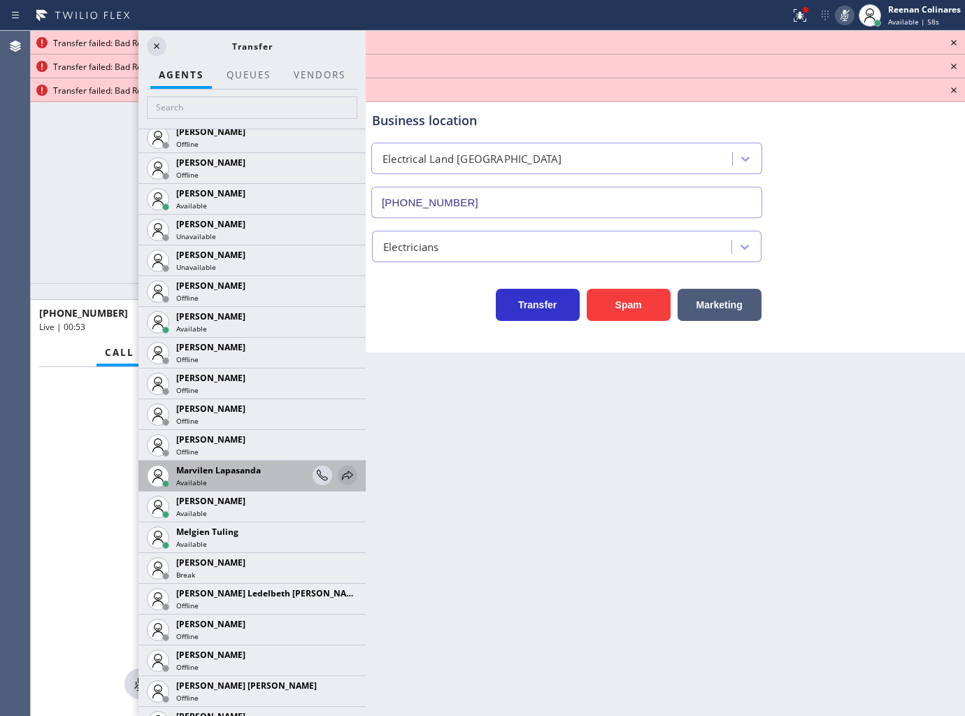
click at [339, 468] on icon at bounding box center [347, 475] width 17 height 17
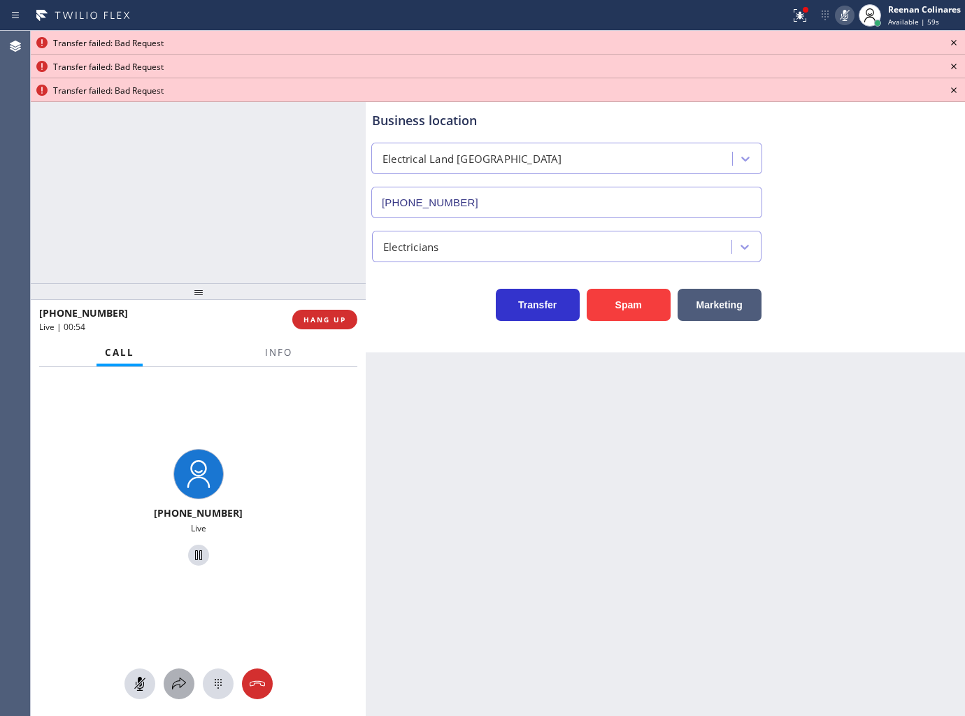
click at [179, 680] on icon at bounding box center [179, 683] width 14 height 12
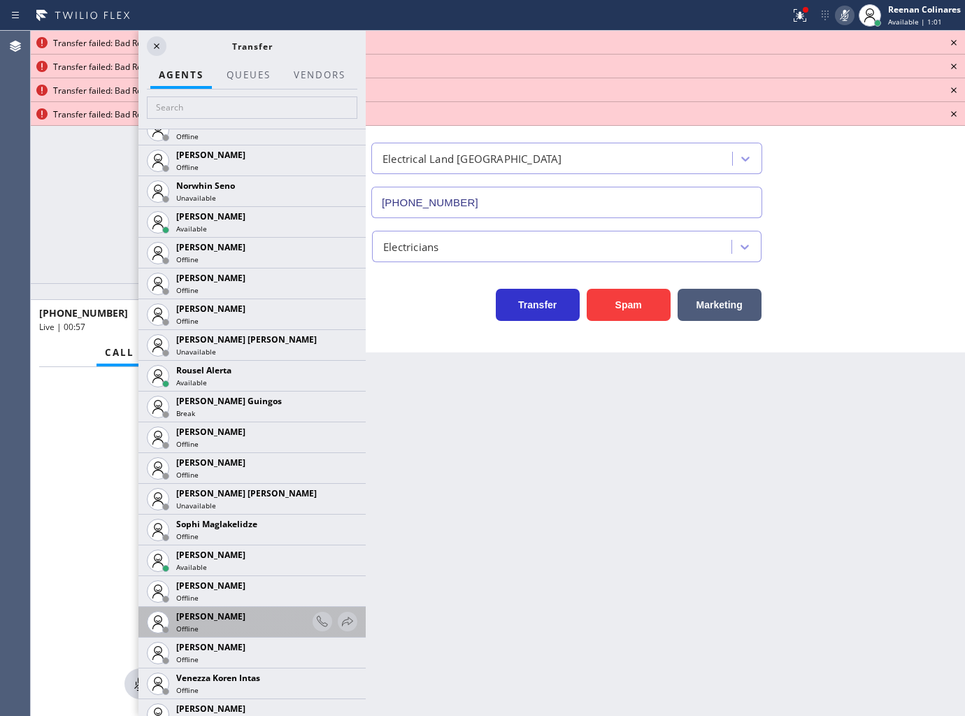
scroll to position [2888, 0]
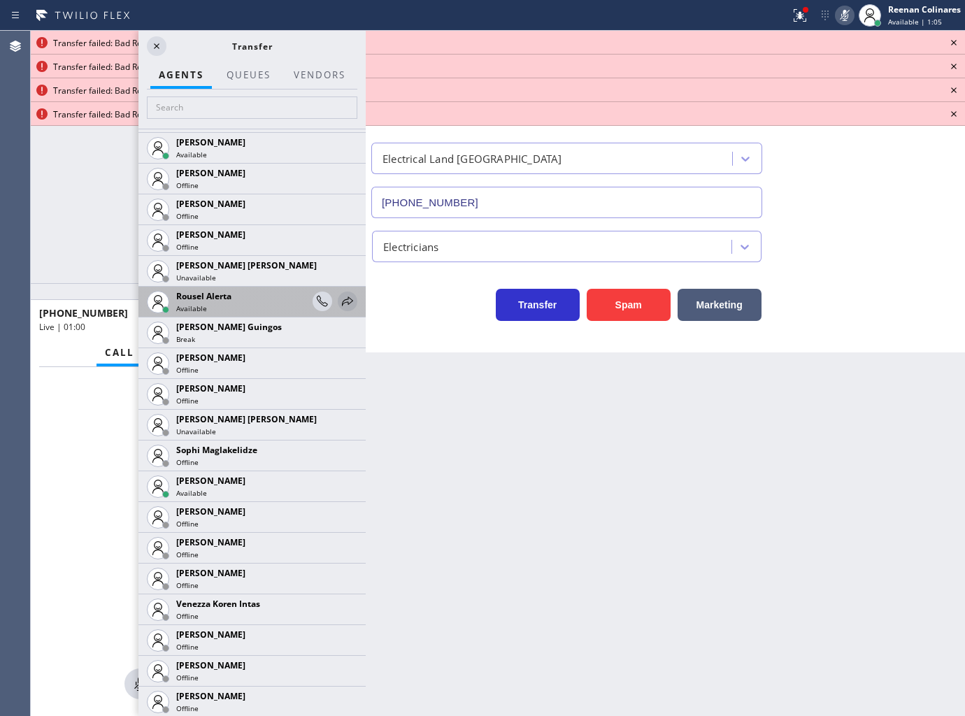
click at [339, 299] on icon at bounding box center [347, 301] width 17 height 17
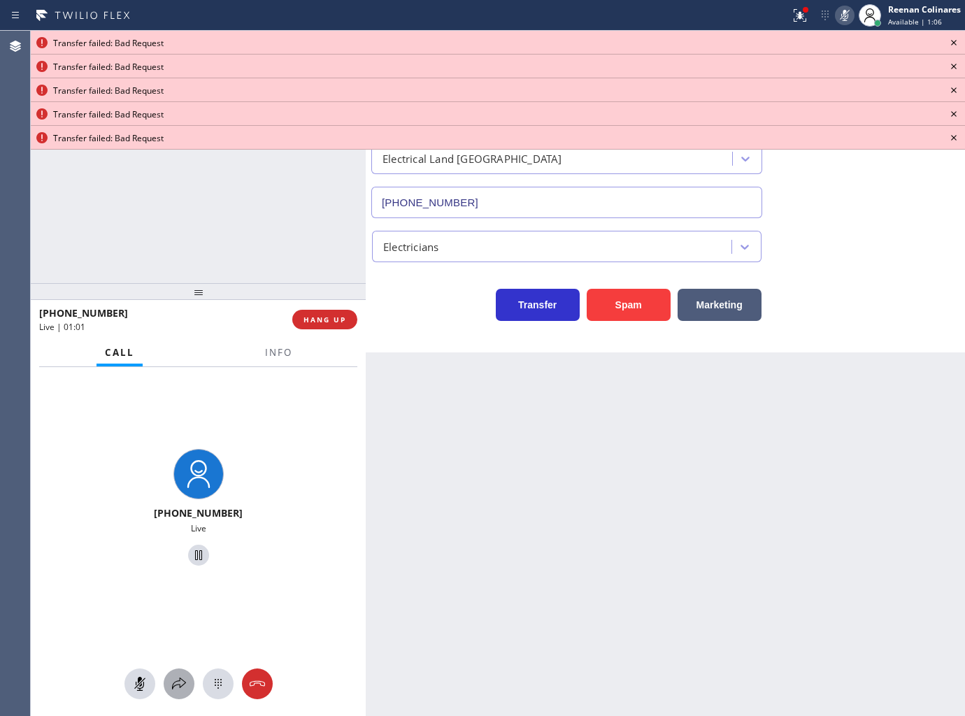
click at [178, 679] on icon at bounding box center [179, 683] width 17 height 17
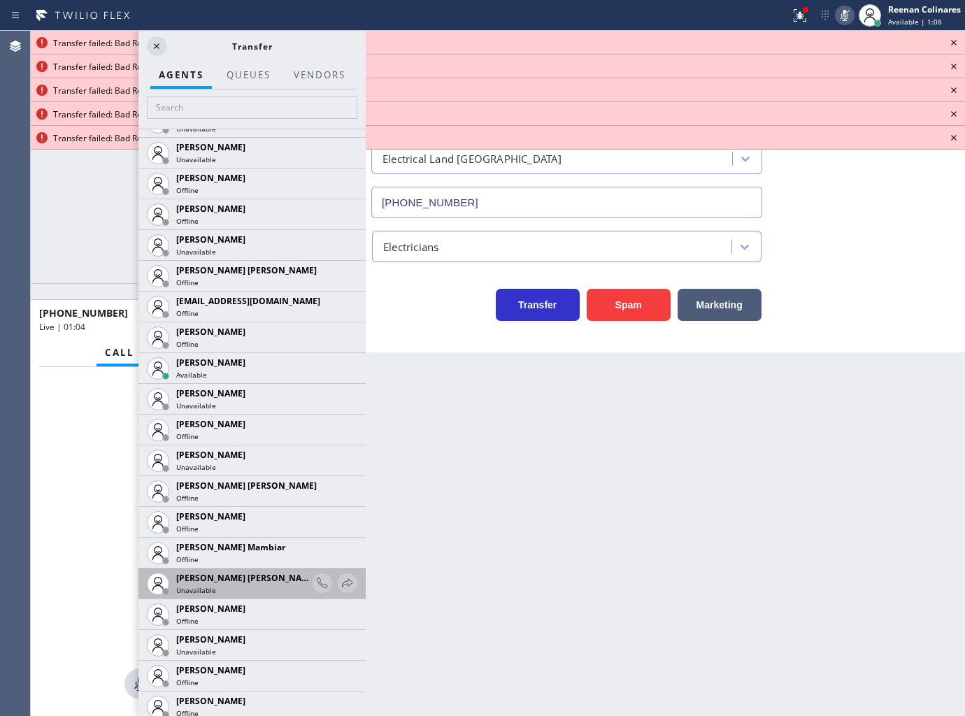
scroll to position [1010, 0]
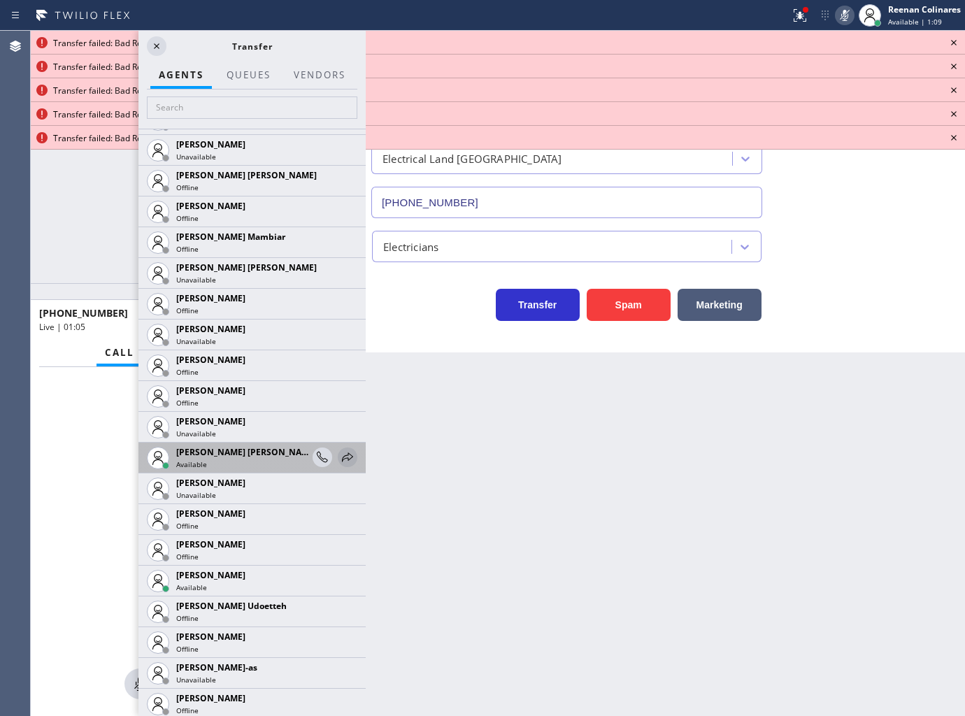
click at [342, 453] on icon at bounding box center [347, 456] width 11 height 9
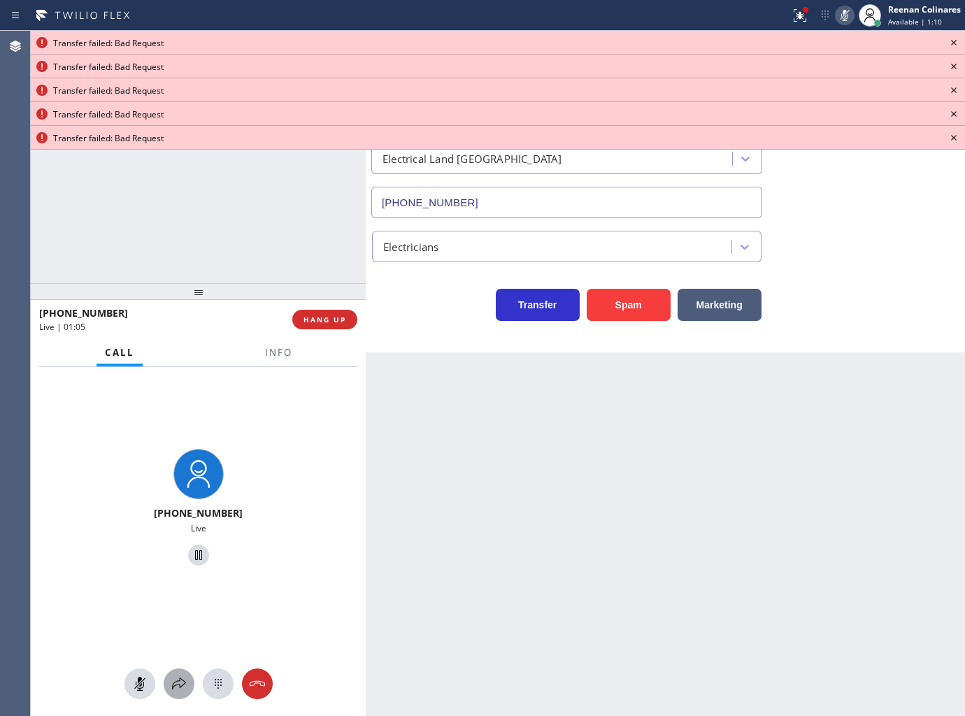
click at [182, 682] on icon at bounding box center [179, 683] width 17 height 17
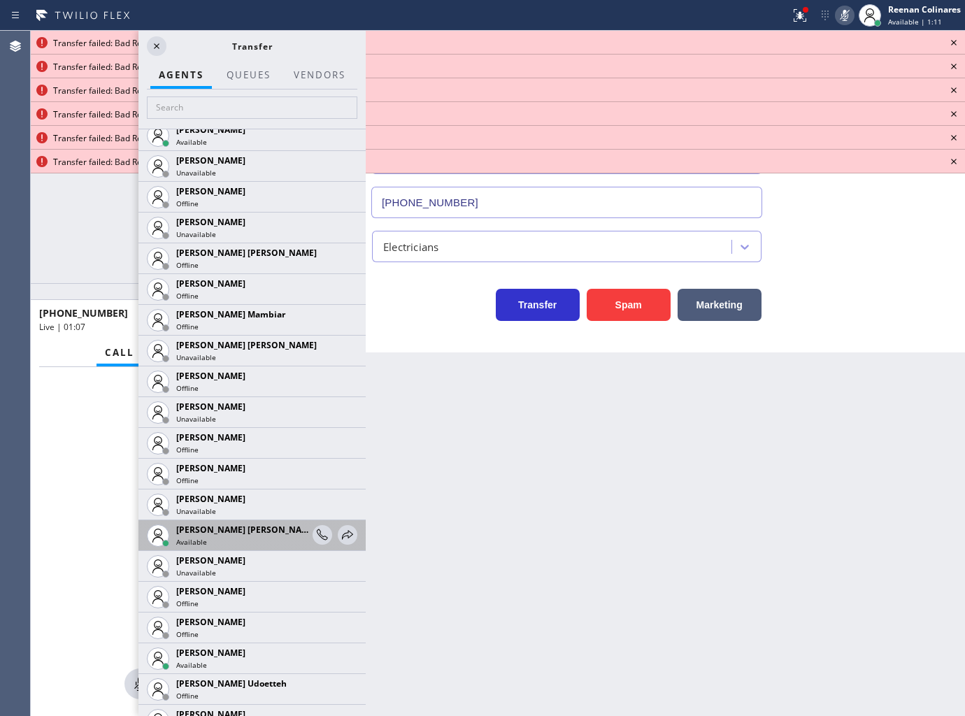
scroll to position [1320, 0]
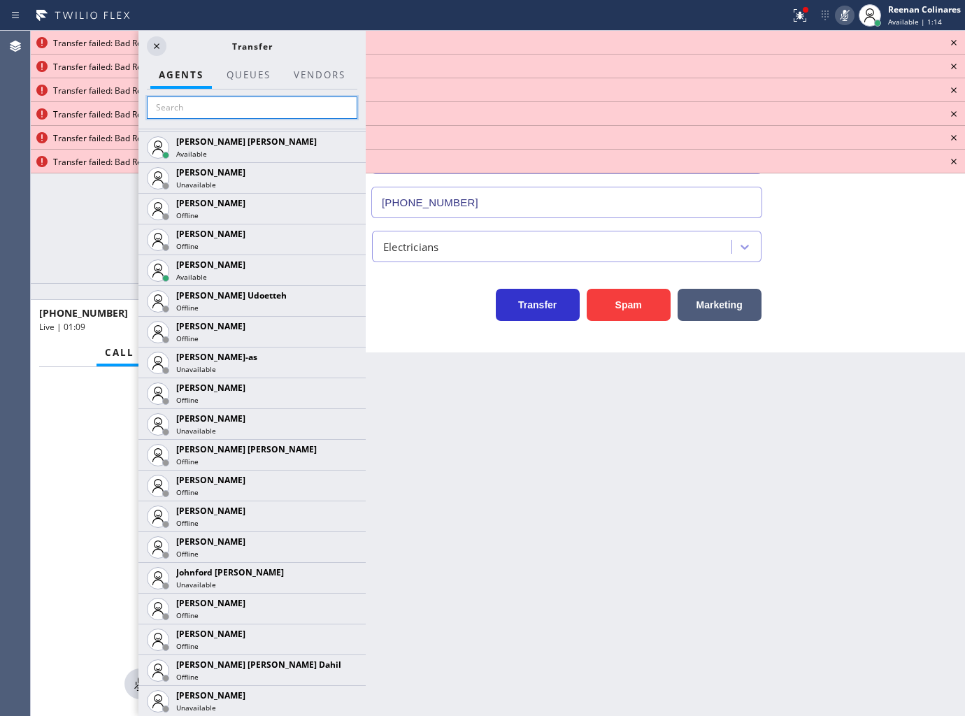
click at [199, 105] on input "text" at bounding box center [252, 107] width 210 height 22
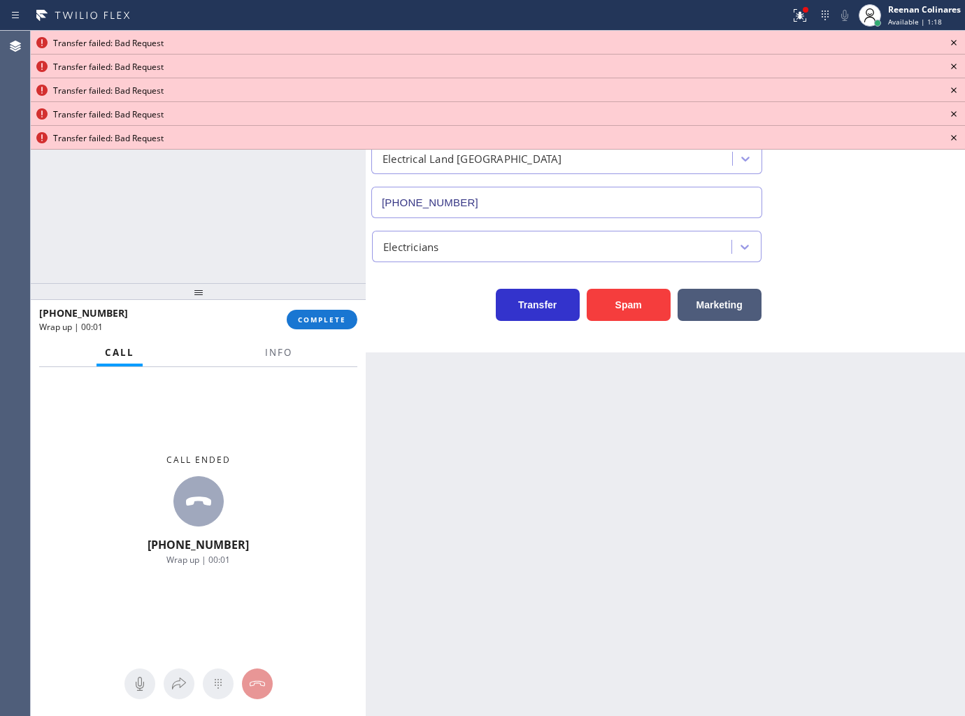
click at [949, 38] on icon at bounding box center [953, 42] width 17 height 17
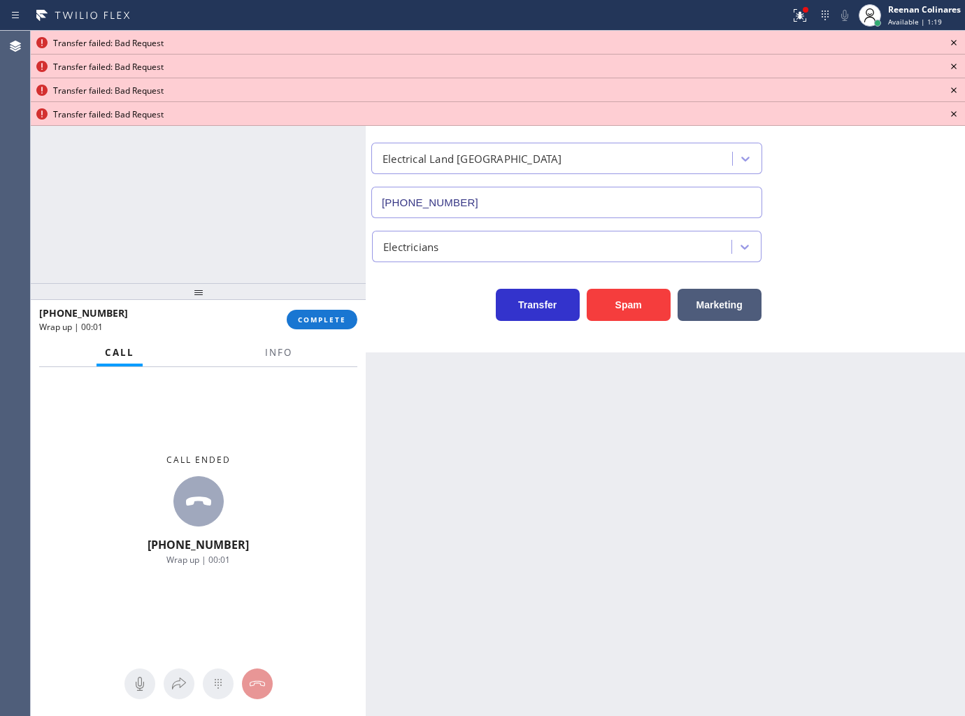
click at [949, 38] on icon at bounding box center [953, 42] width 17 height 17
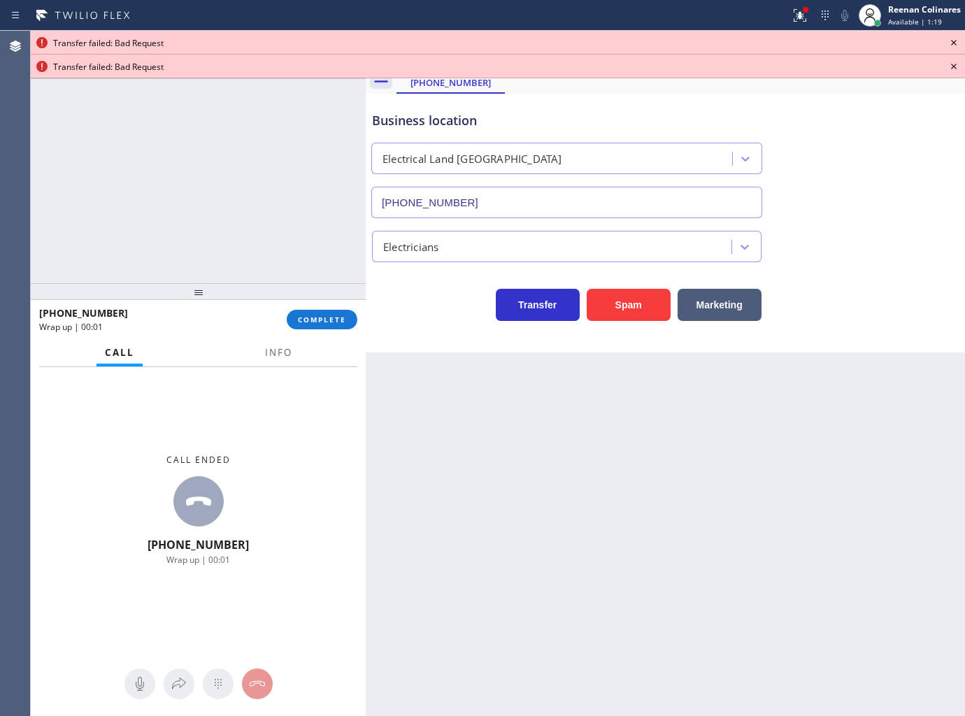
click at [949, 38] on icon at bounding box center [953, 42] width 17 height 17
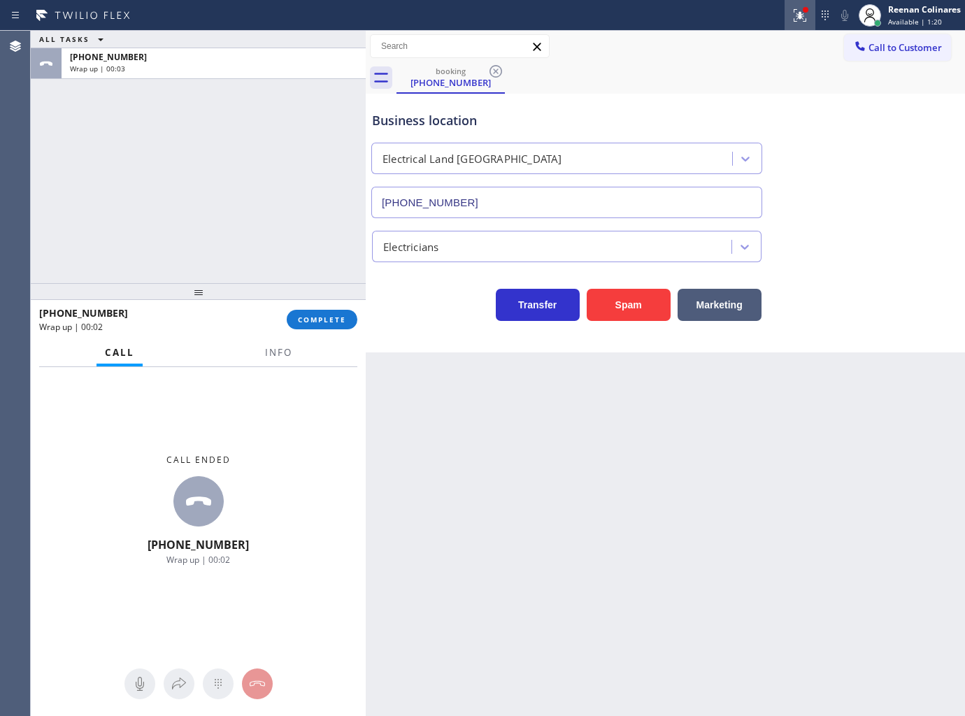
click at [791, 7] on icon at bounding box center [799, 15] width 17 height 17
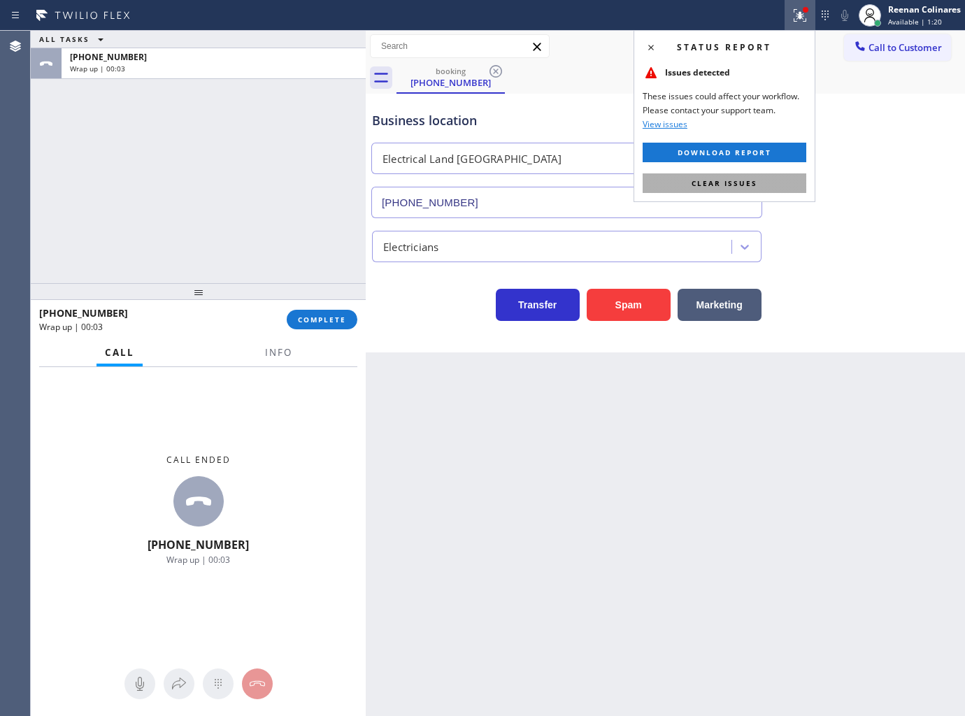
click at [764, 186] on button "Clear issues" at bounding box center [725, 183] width 164 height 20
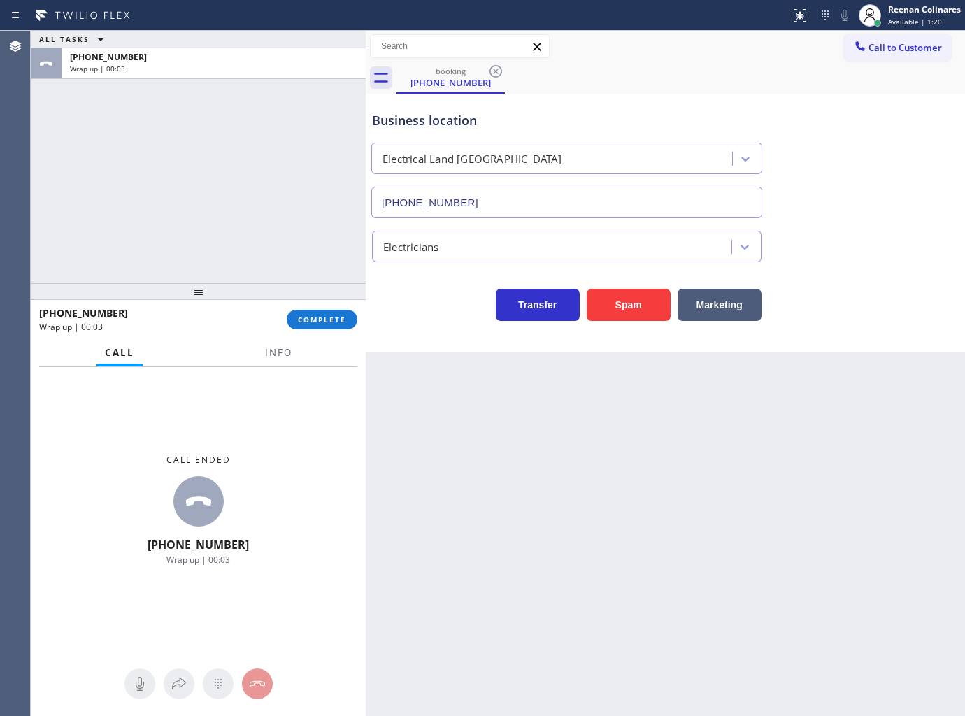
click at [912, 536] on div "Back to Dashboard Change Sender ID Customers Technicians Select a contact Outbo…" at bounding box center [665, 373] width 599 height 685
click at [337, 315] on span "COMPLETE" at bounding box center [322, 320] width 48 height 10
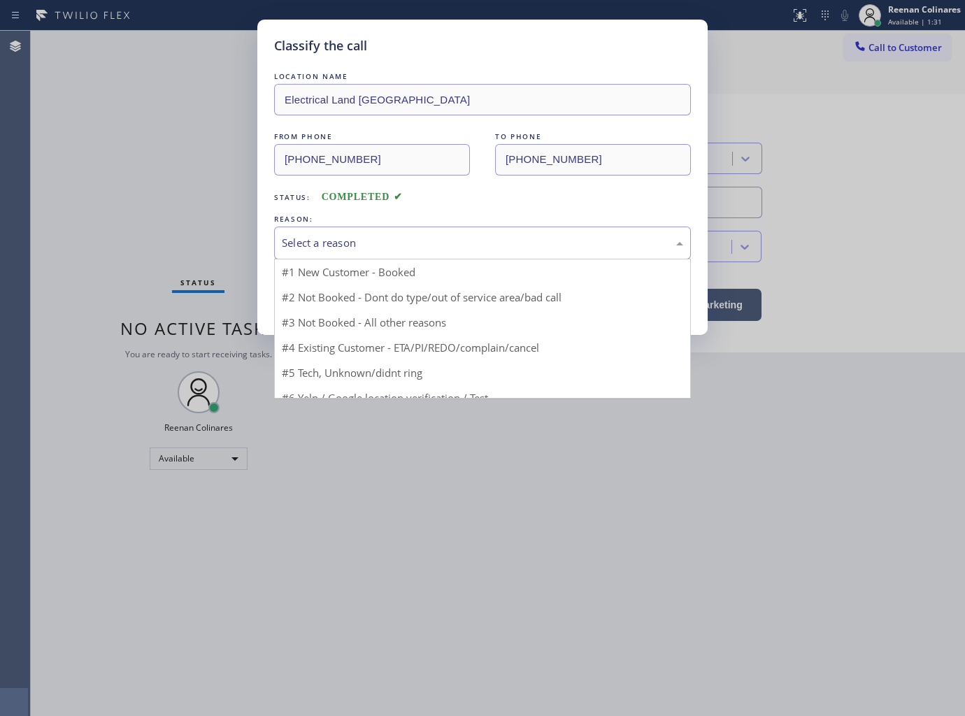
click at [392, 250] on div "Select a reason" at bounding box center [482, 243] width 401 height 16
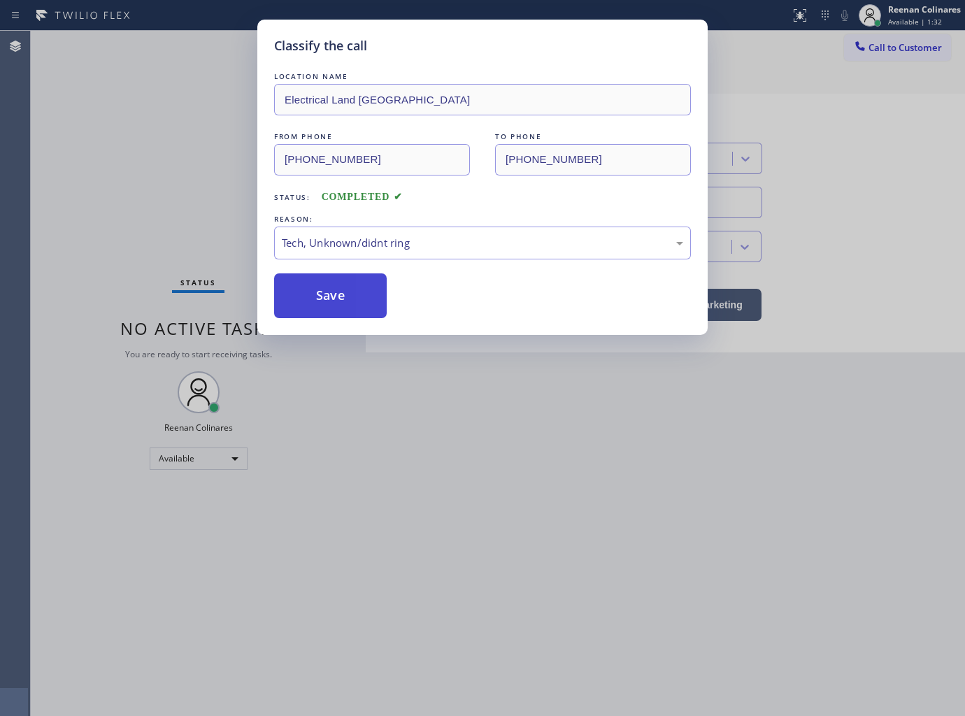
click at [329, 317] on button "Save" at bounding box center [330, 295] width 113 height 45
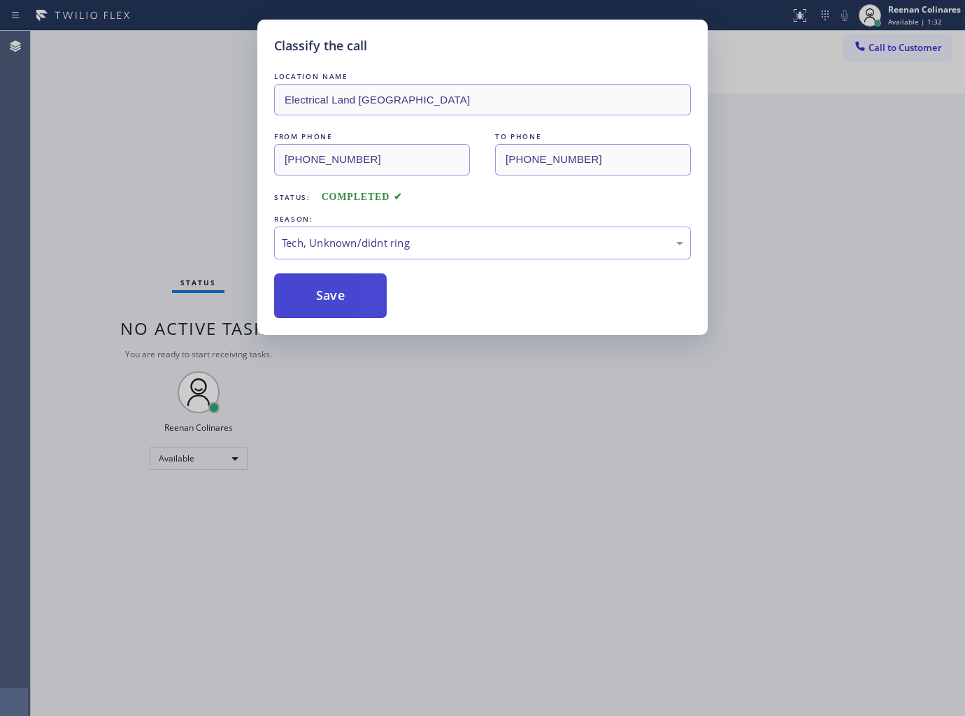
drag, startPoint x: 289, startPoint y: 278, endPoint x: 222, endPoint y: 256, distance: 69.9
click at [287, 278] on button "Save" at bounding box center [330, 295] width 113 height 45
click at [186, 240] on div "Classify the call LOCATION NAME Electrical Land Santa Clarita FROM PHONE (330) …" at bounding box center [482, 358] width 965 height 716
click at [182, 236] on div "Classify the call LOCATION NAME Electrical Land Santa Clarita FROM PHONE (330) …" at bounding box center [482, 358] width 965 height 716
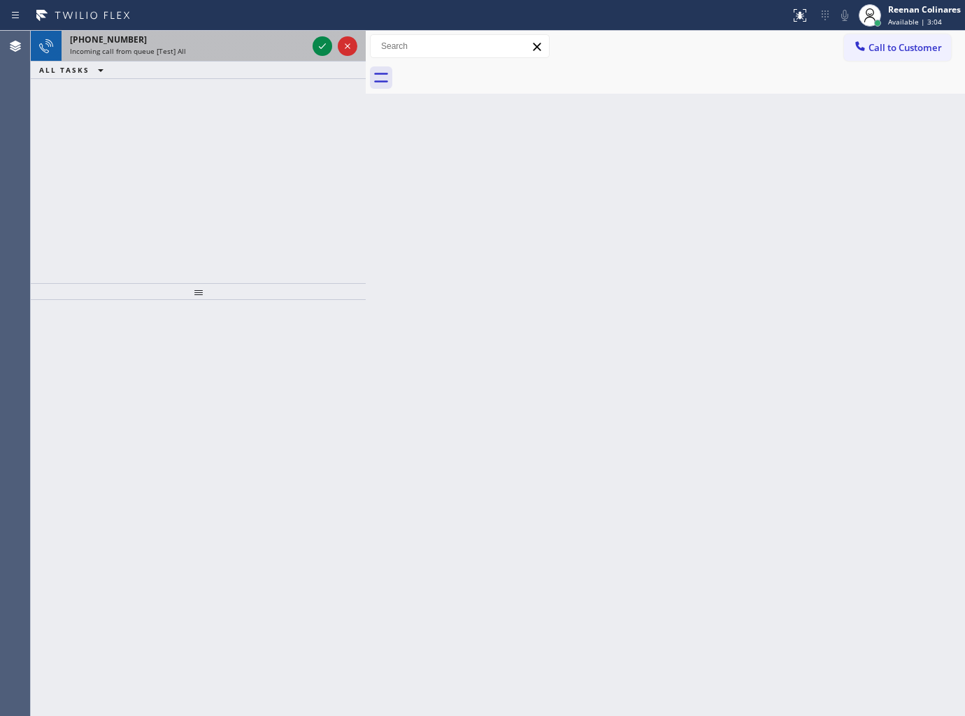
click at [183, 48] on div "Incoming call from queue [Test] All" at bounding box center [188, 51] width 237 height 10
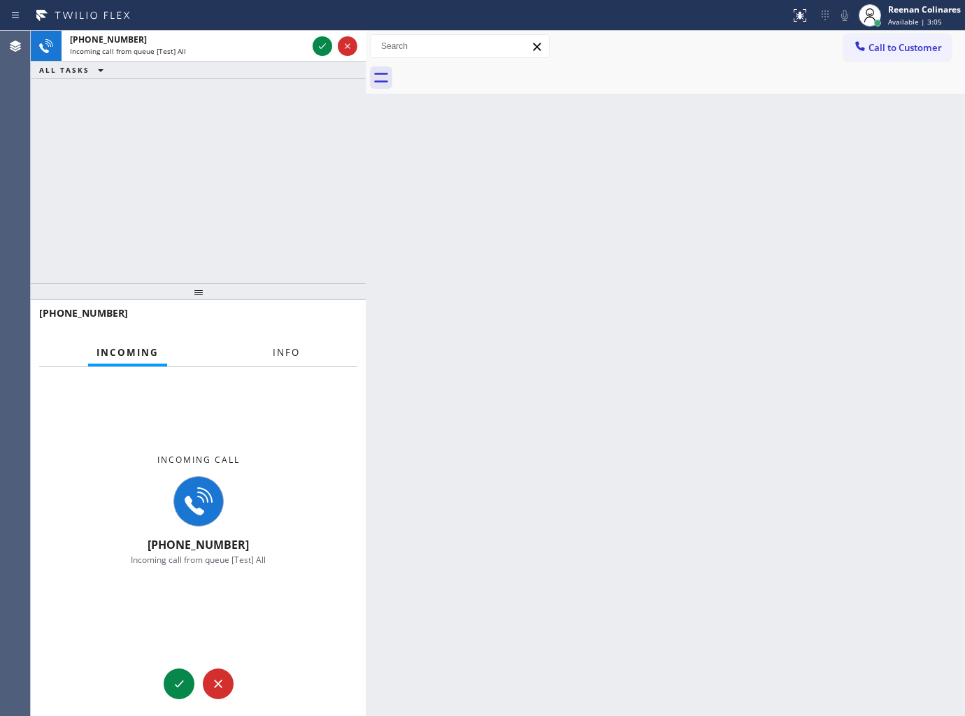
click at [283, 348] on span "Info" at bounding box center [286, 352] width 27 height 13
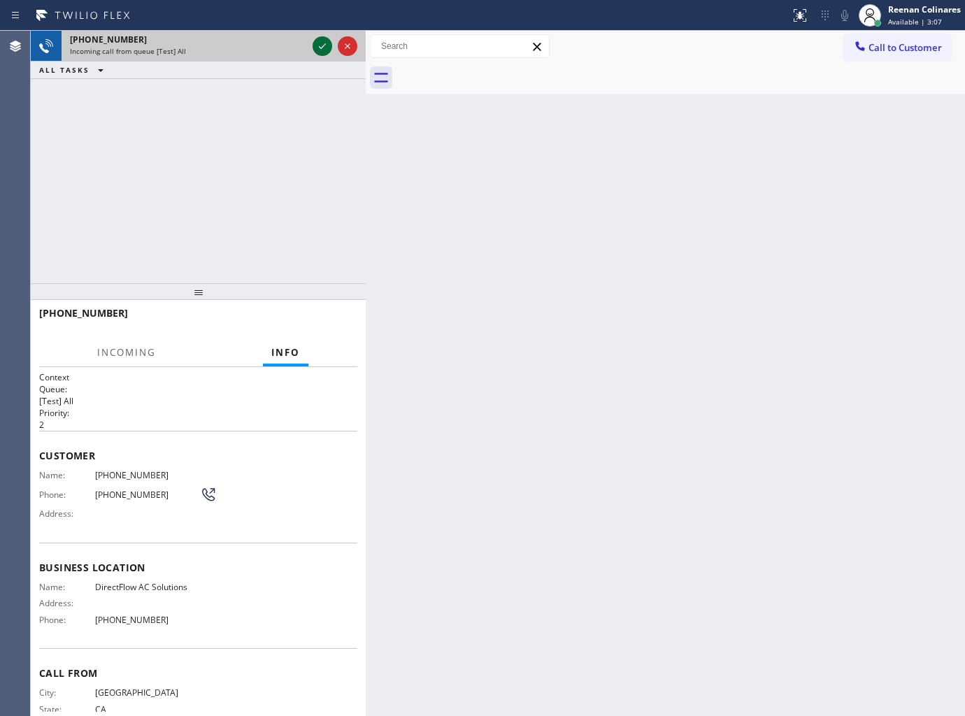
click at [313, 45] on div at bounding box center [323, 46] width 20 height 17
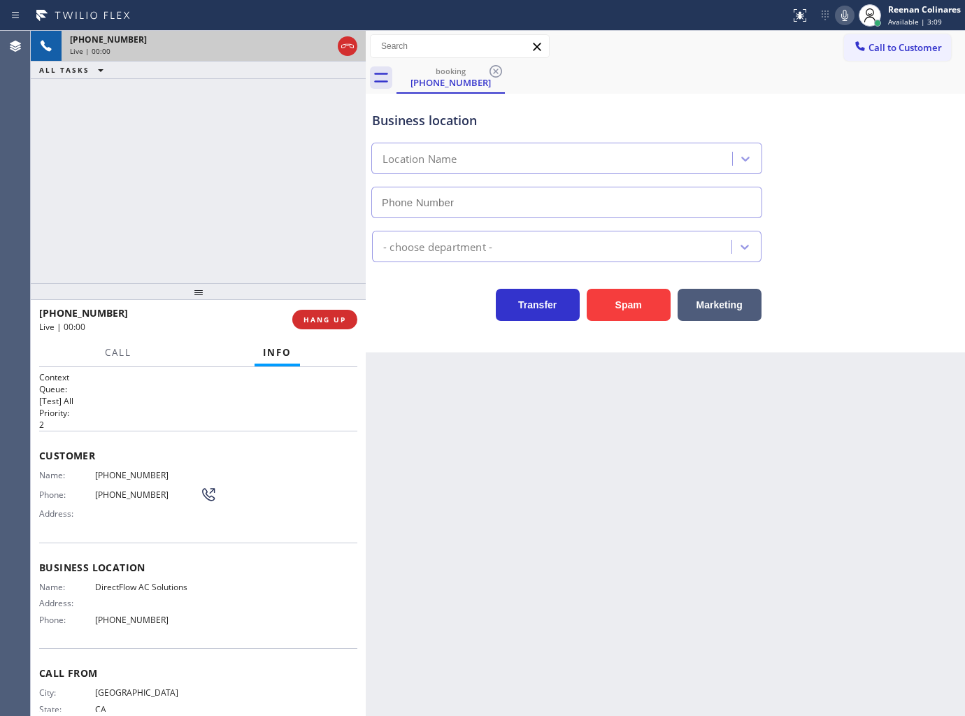
type input "(628) 215-4648"
drag, startPoint x: 621, startPoint y: 313, endPoint x: 639, endPoint y: 306, distance: 19.5
click at [631, 310] on button "Spam" at bounding box center [629, 305] width 84 height 32
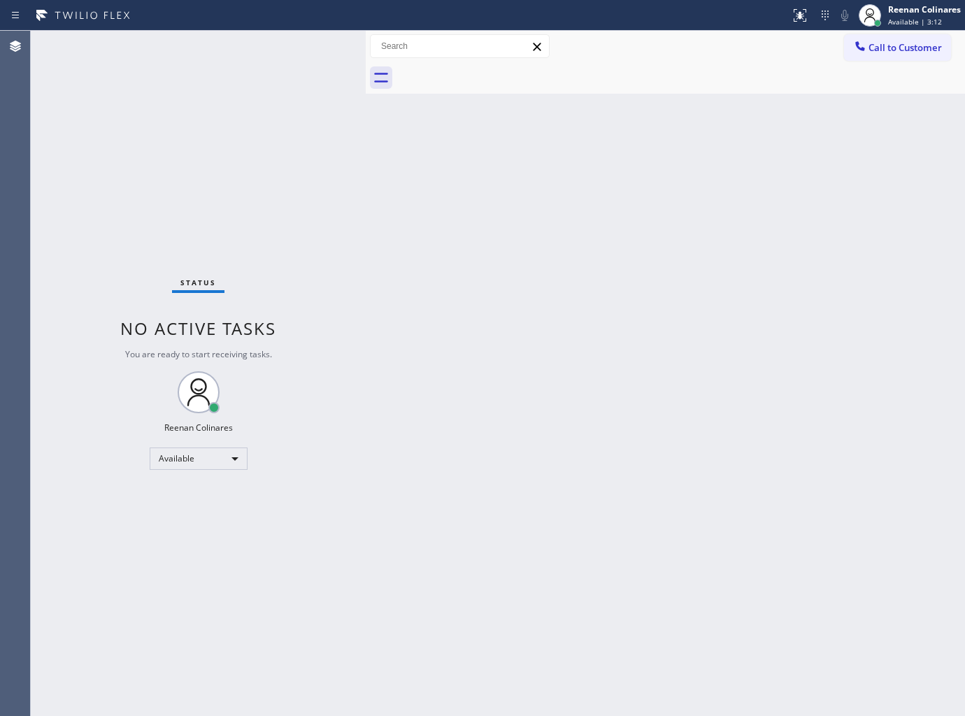
drag, startPoint x: 665, startPoint y: 257, endPoint x: 666, endPoint y: 241, distance: 16.1
click at [664, 252] on div "Back to Dashboard Change Sender ID Customers Technicians Select a contact Outbo…" at bounding box center [665, 373] width 599 height 685
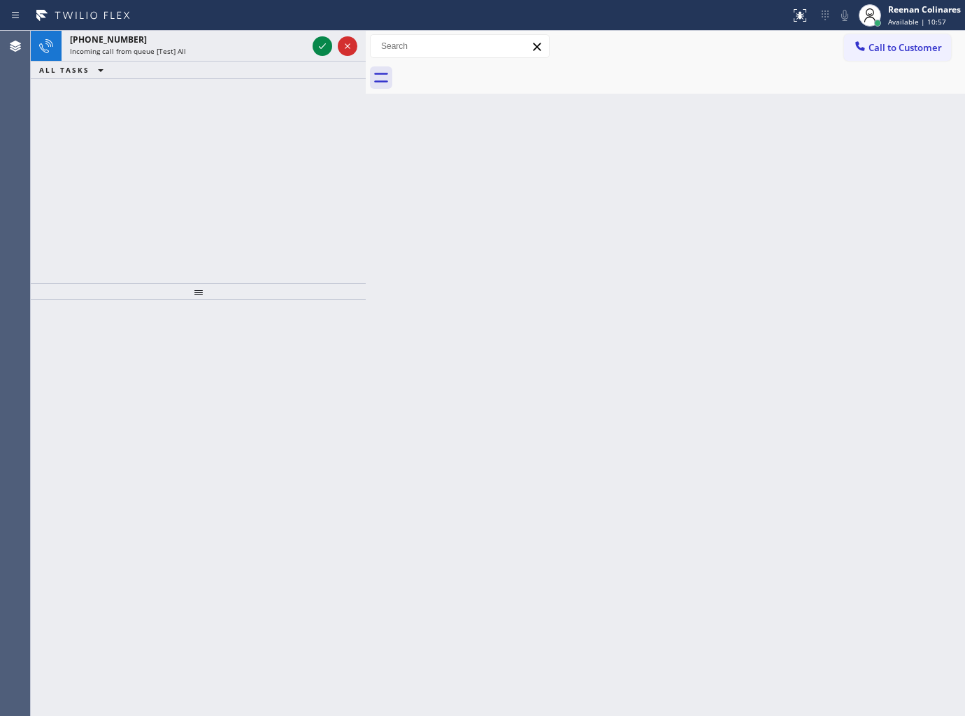
click at [450, 117] on div "Back to Dashboard Change Sender ID Customers Technicians Select a contact Outbo…" at bounding box center [665, 373] width 599 height 685
click at [243, 52] on div "Incoming call from queue [Test] All" at bounding box center [188, 51] width 237 height 10
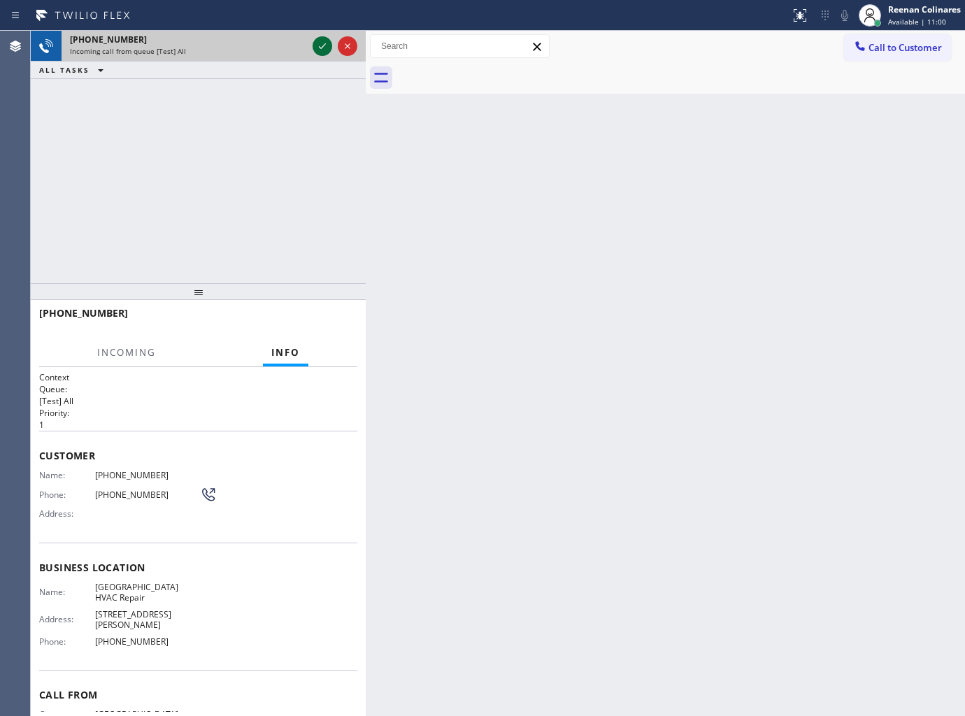
click at [319, 45] on icon at bounding box center [322, 46] width 17 height 17
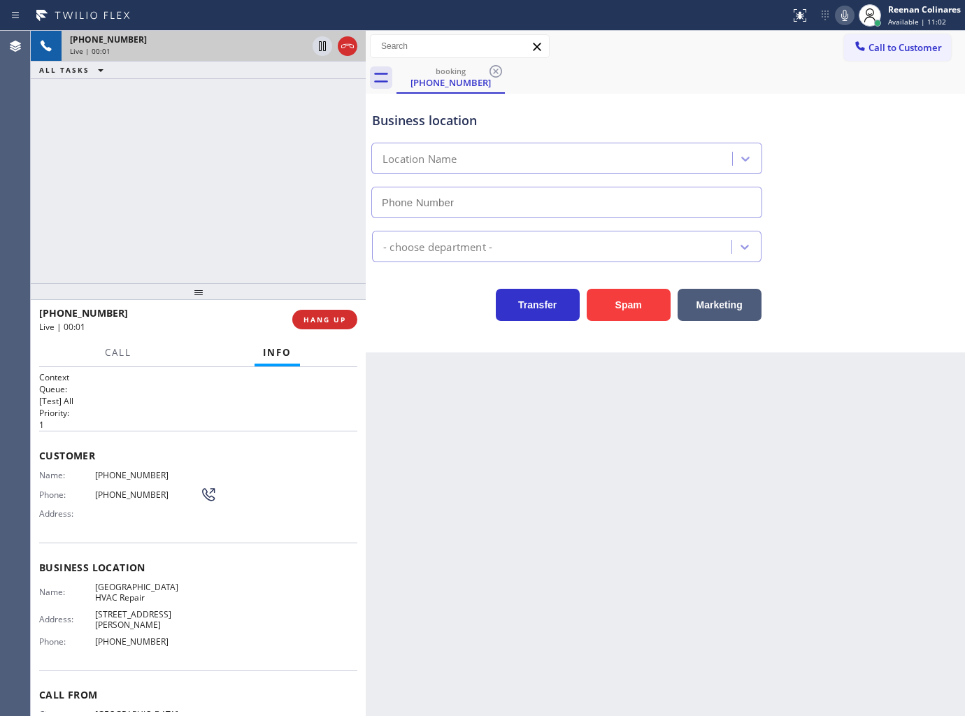
type input "(818) 918-2260"
click at [846, 22] on icon at bounding box center [844, 15] width 17 height 17
click at [845, 17] on icon at bounding box center [844, 15] width 17 height 17
click at [341, 322] on span "HANG UP" at bounding box center [324, 320] width 43 height 10
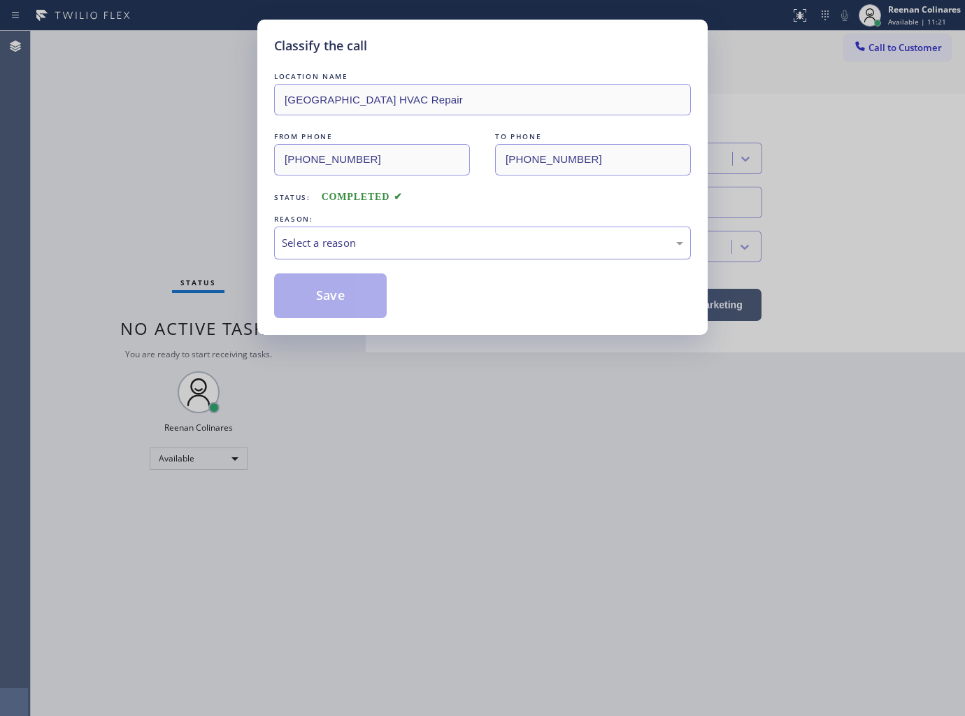
click at [367, 242] on div "Select a reason" at bounding box center [482, 243] width 401 height 16
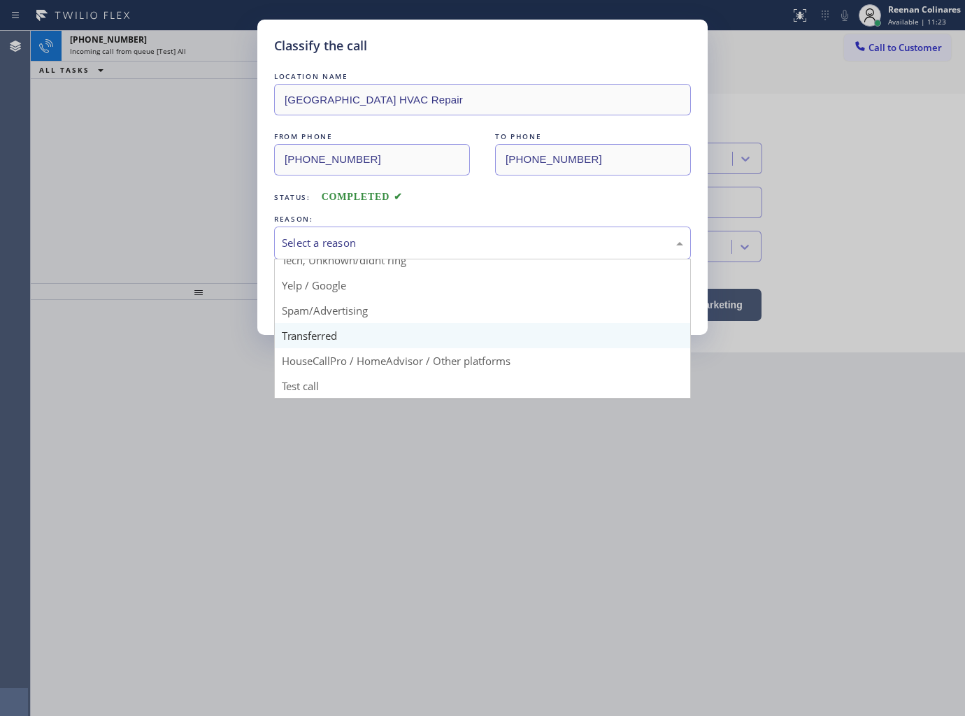
scroll to position [10, 0]
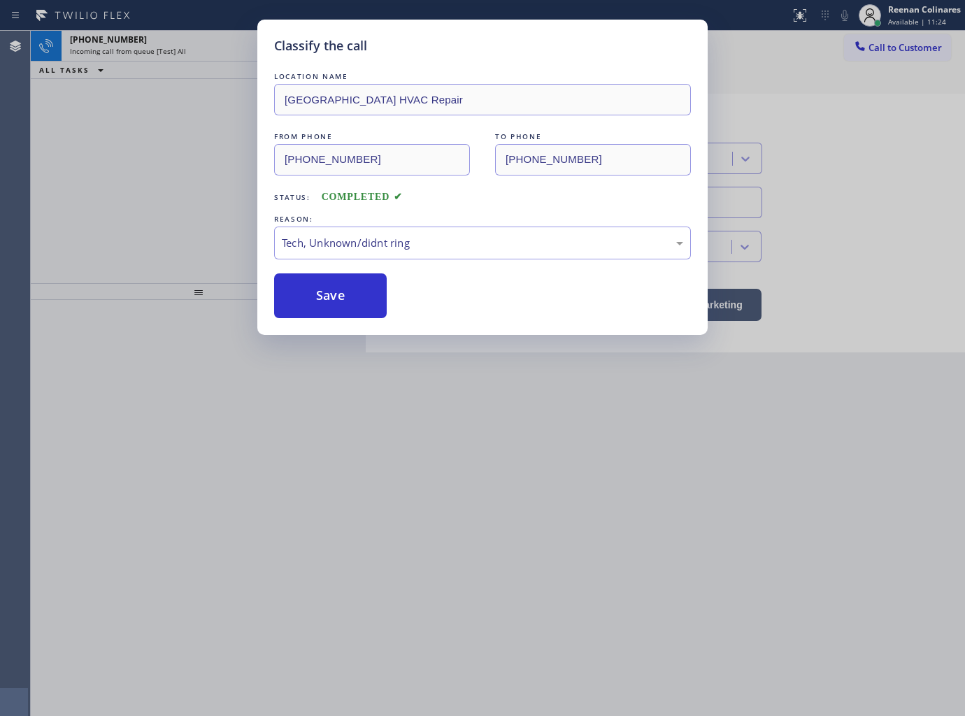
click at [313, 297] on button "Save" at bounding box center [330, 295] width 113 height 45
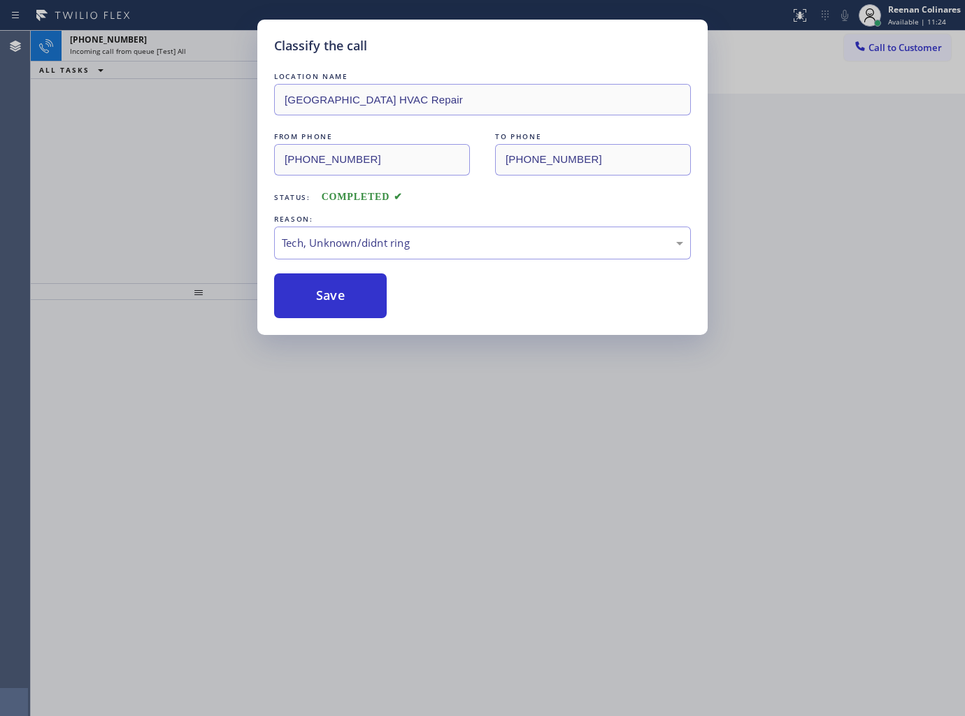
click at [180, 168] on div "Classify the call LOCATION NAME Monterey Park HVAC Repair FROM PHONE (714) 369-…" at bounding box center [482, 358] width 965 height 716
click at [187, 50] on div "Classify the call LOCATION NAME Monterey Park HVAC Repair FROM PHONE (714) 369-…" at bounding box center [482, 358] width 965 height 716
click at [189, 50] on div "Classify the call LOCATION NAME Monterey Park HVAC Repair FROM PHONE (714) 369-…" at bounding box center [482, 358] width 965 height 716
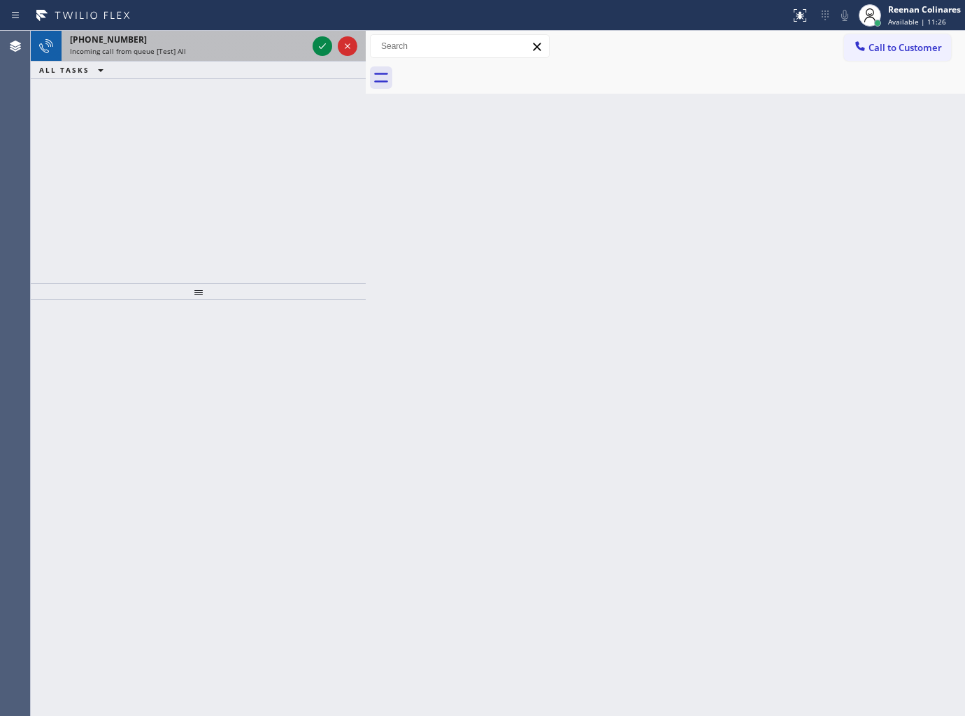
drag, startPoint x: 479, startPoint y: 234, endPoint x: 280, endPoint y: 60, distance: 264.1
click at [470, 225] on div "Back to Dashboard Change Sender ID Customers Technicians Select a contact Outbo…" at bounding box center [665, 373] width 599 height 685
click at [255, 34] on div "+17472108881" at bounding box center [188, 40] width 237 height 12
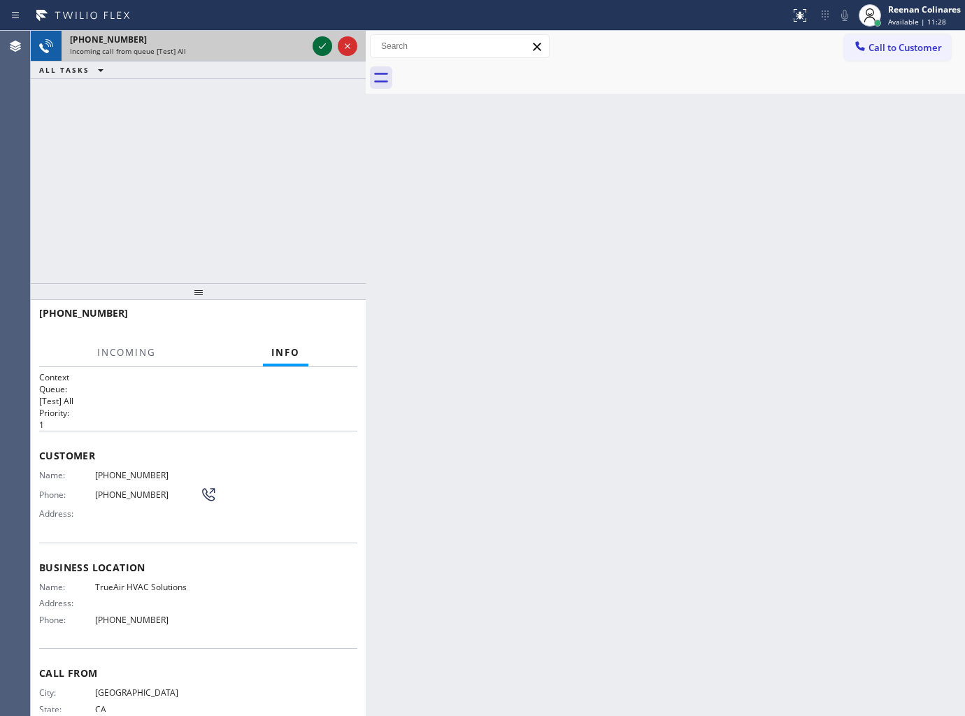
click at [324, 46] on icon at bounding box center [322, 46] width 17 height 17
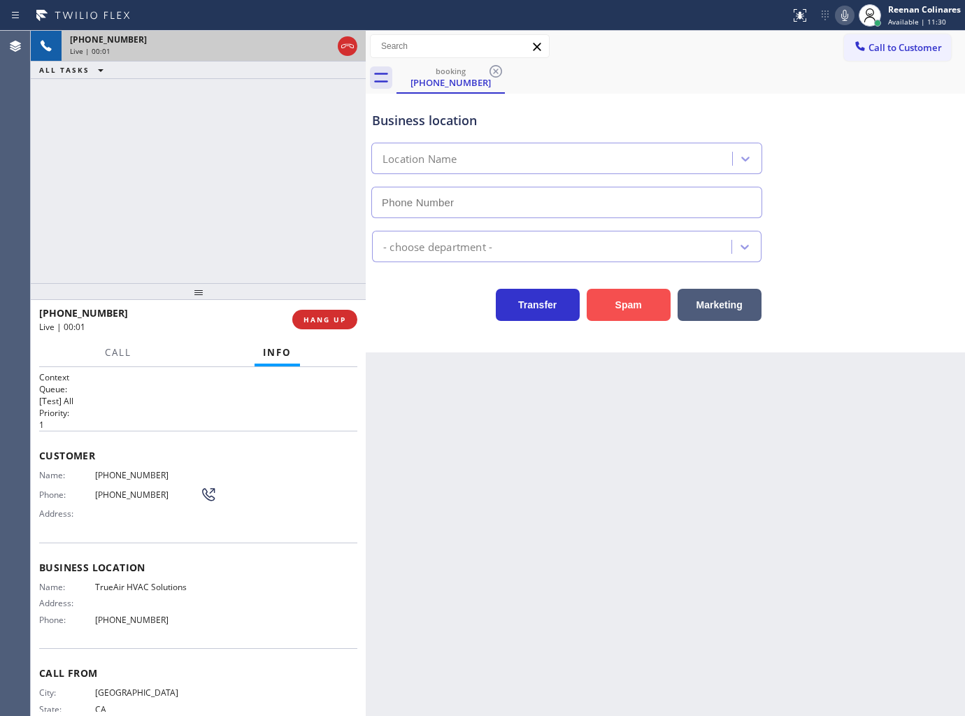
type input "(669) 341-1279"
drag, startPoint x: 632, startPoint y: 310, endPoint x: 946, endPoint y: 110, distance: 372.2
click at [638, 308] on button "Spam" at bounding box center [629, 305] width 84 height 32
click at [769, 140] on div "Back to Dashboard Change Sender ID Customers Technicians Select a contact Outbo…" at bounding box center [665, 373] width 599 height 685
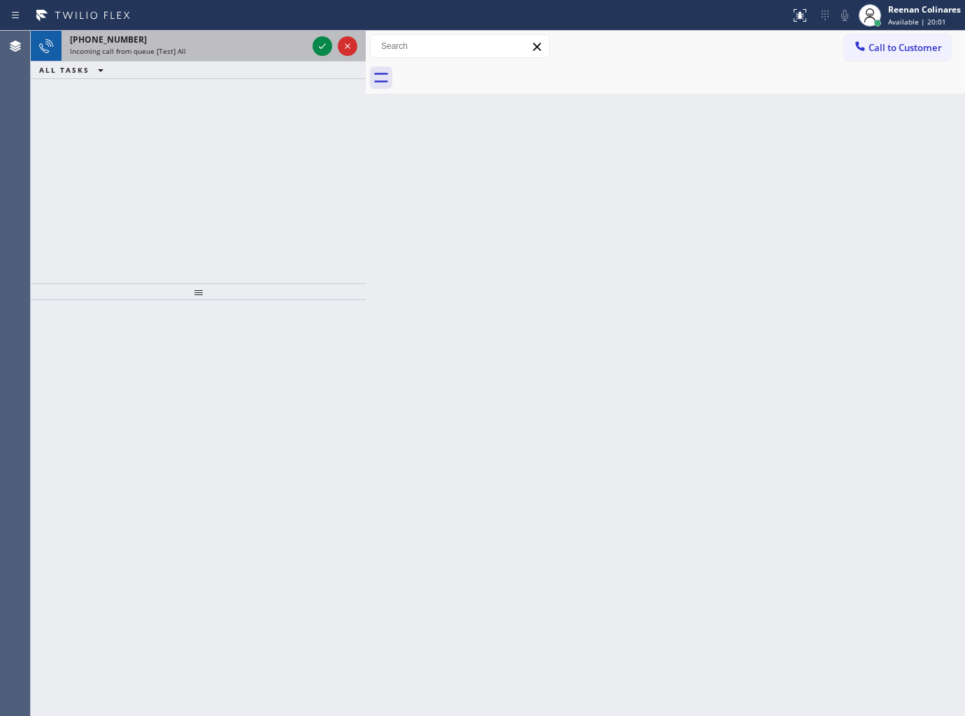
click at [273, 46] on div "Incoming call from queue [Test] All" at bounding box center [188, 51] width 237 height 10
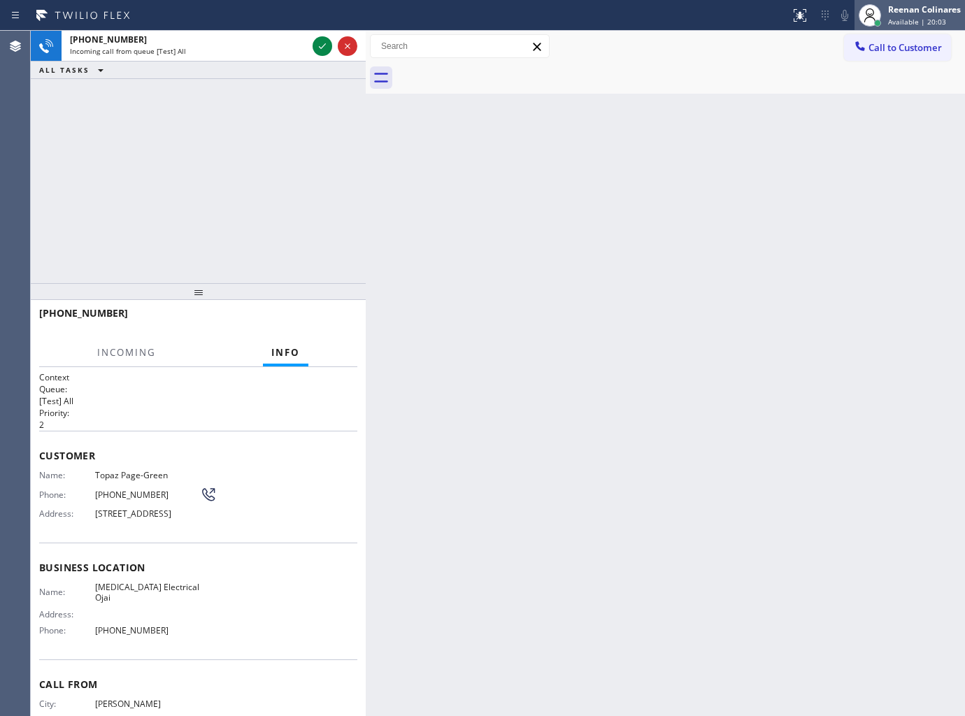
click at [931, 21] on span "Available | 20:03" at bounding box center [917, 22] width 58 height 10
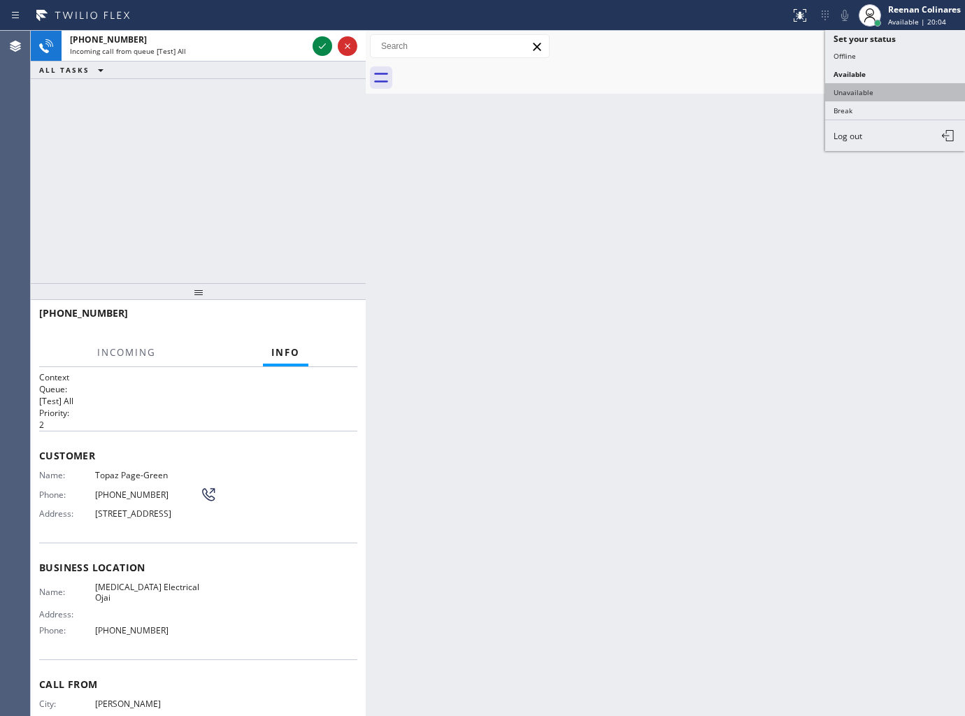
click at [847, 94] on button "Unavailable" at bounding box center [895, 92] width 140 height 18
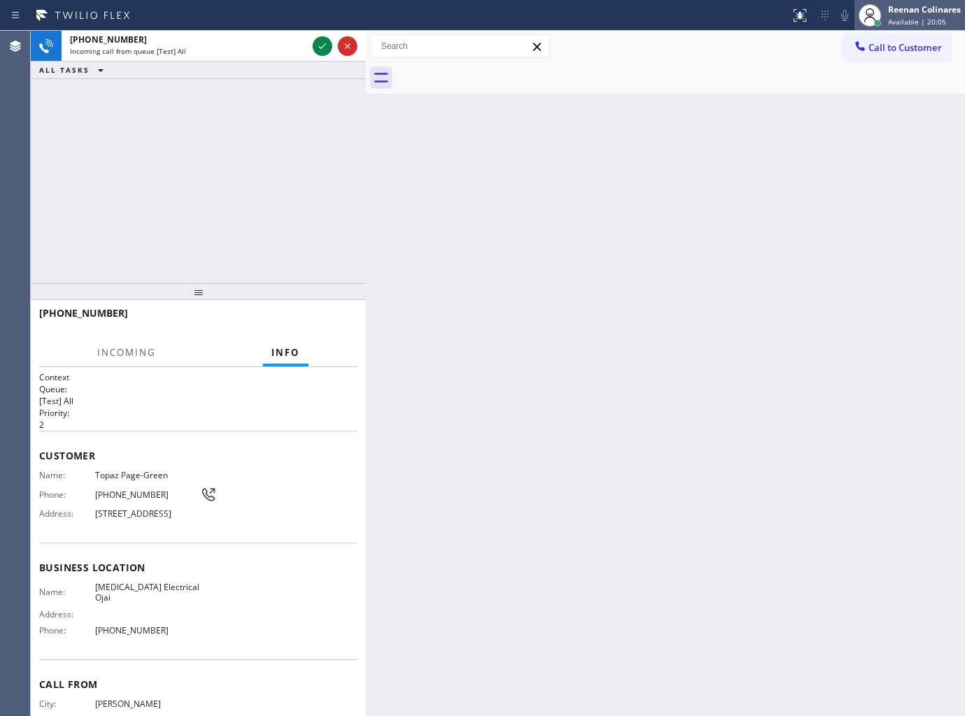
click at [899, 10] on div "Reenan Colinares" at bounding box center [924, 9] width 73 height 12
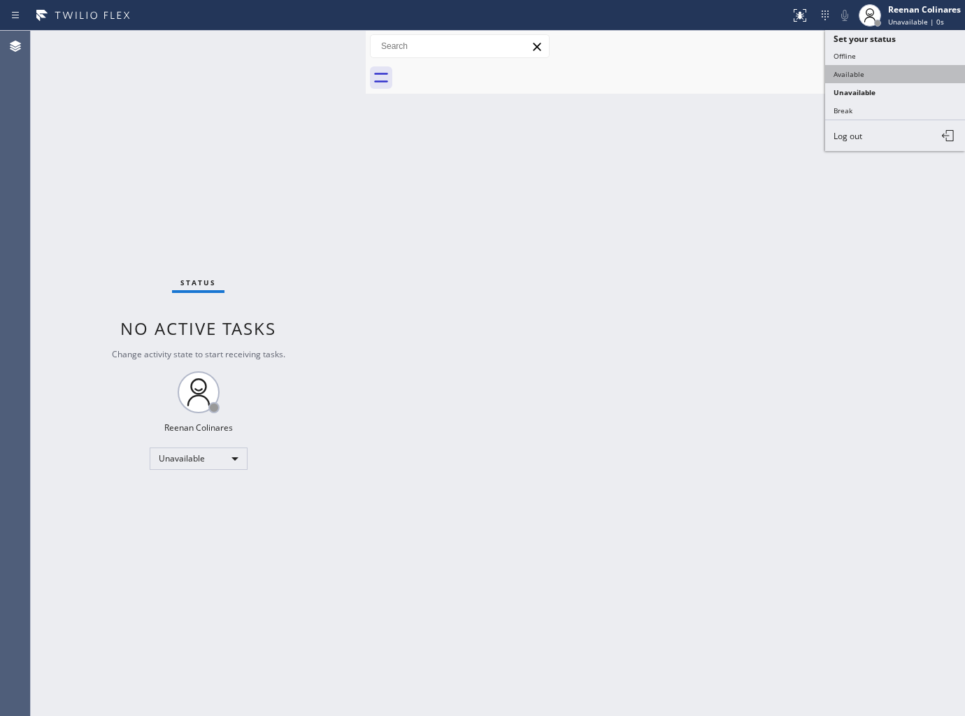
click at [855, 72] on button "Available" at bounding box center [895, 74] width 140 height 18
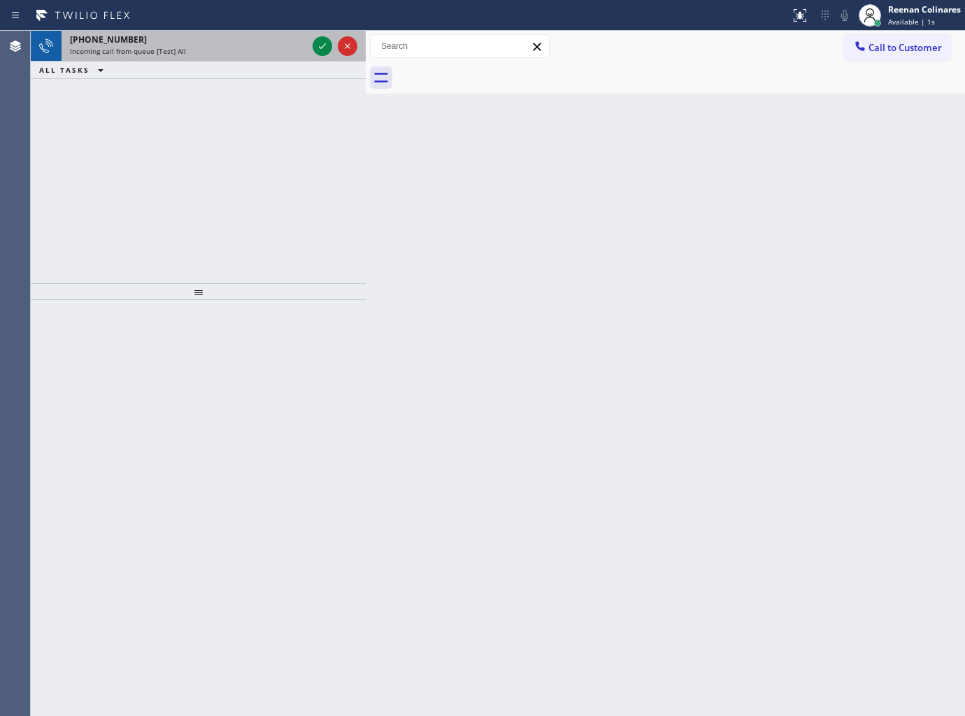
click at [227, 43] on div "+18052184448" at bounding box center [188, 40] width 237 height 12
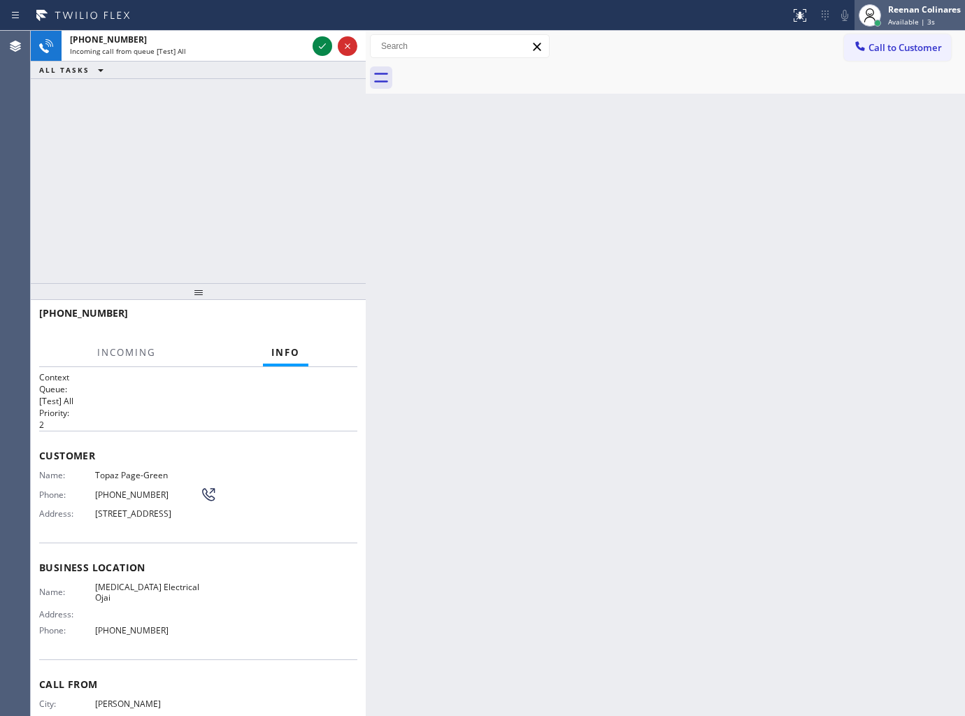
click at [878, 15] on div at bounding box center [870, 15] width 22 height 22
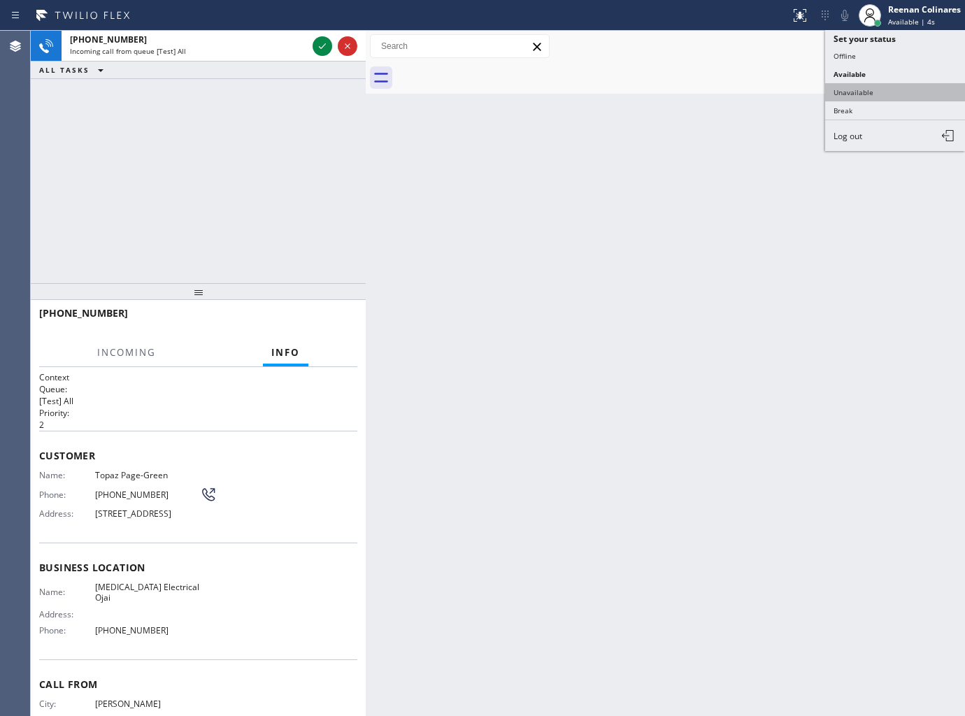
click at [843, 89] on button "Unavailable" at bounding box center [895, 92] width 140 height 18
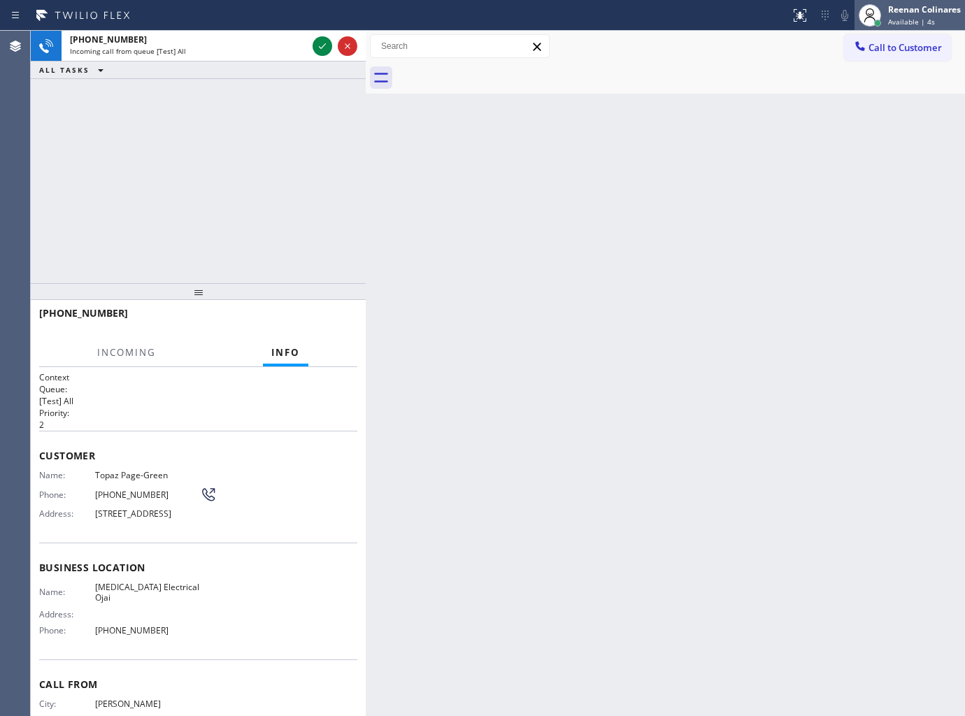
click at [920, 9] on div "Reenan Colinares" at bounding box center [924, 9] width 73 height 12
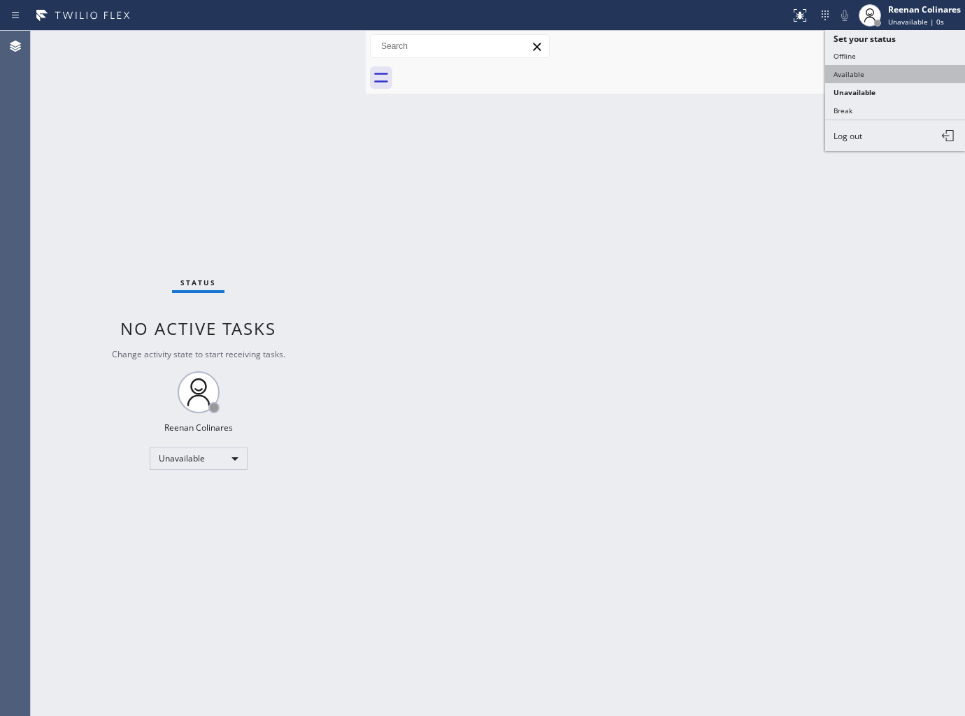
click at [849, 73] on button "Available" at bounding box center [895, 74] width 140 height 18
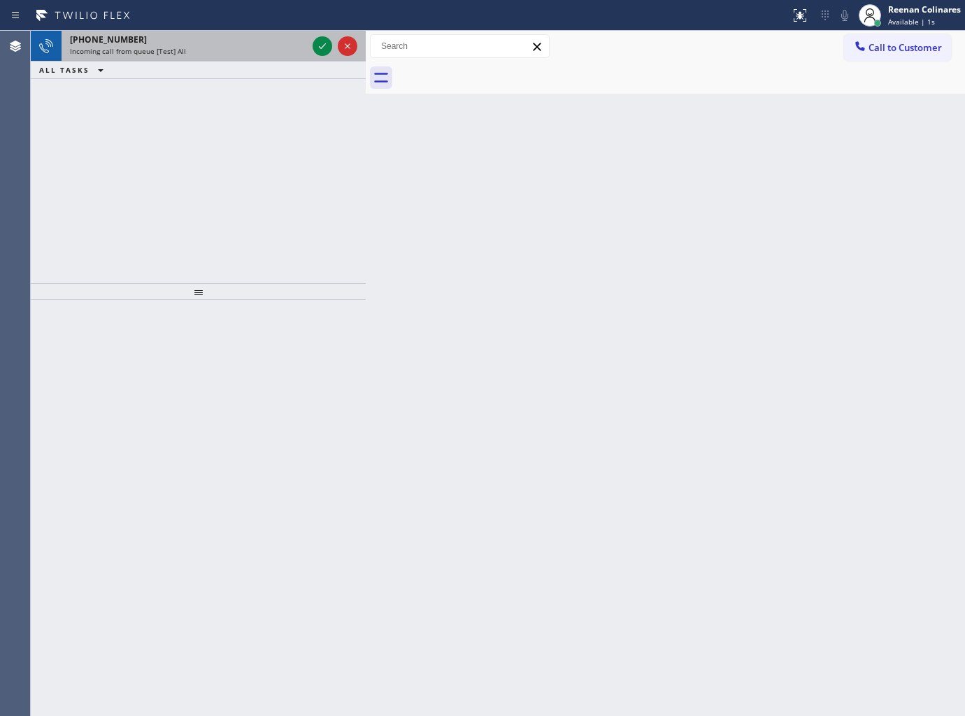
click at [204, 41] on div "[PHONE_NUMBER]" at bounding box center [188, 40] width 237 height 12
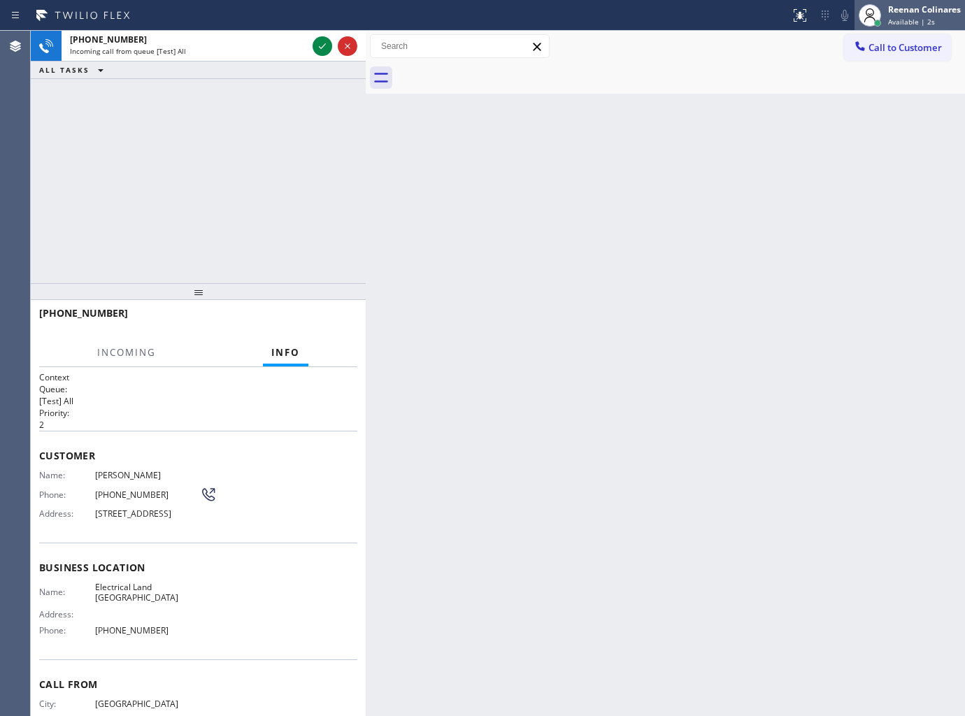
click at [926, 15] on div "Reenan Colinares" at bounding box center [924, 9] width 73 height 12
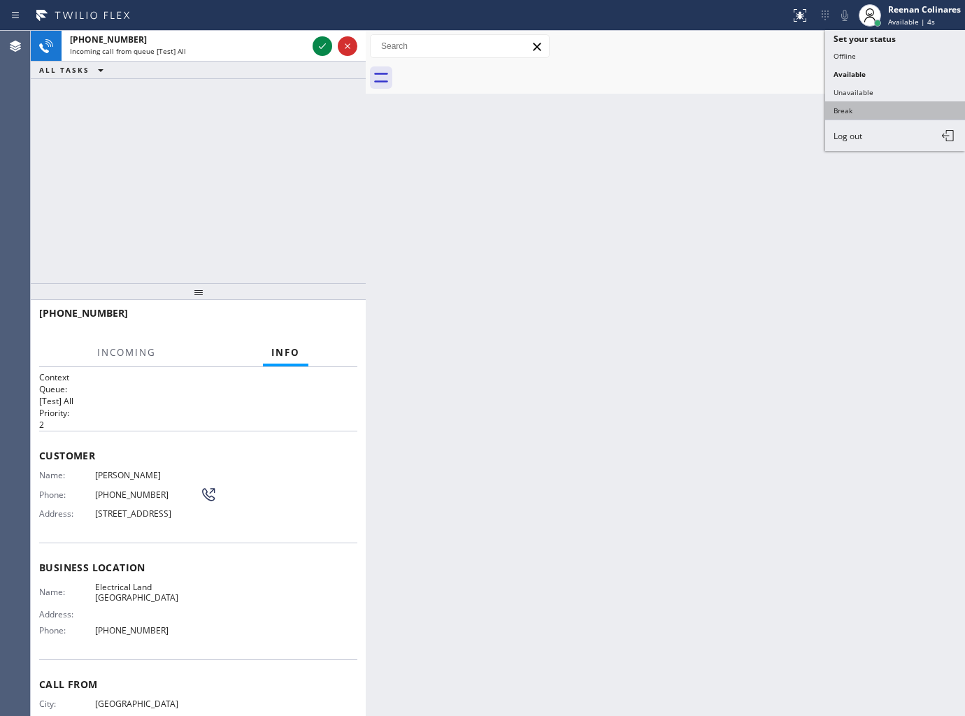
click at [839, 110] on button "Break" at bounding box center [895, 110] width 140 height 18
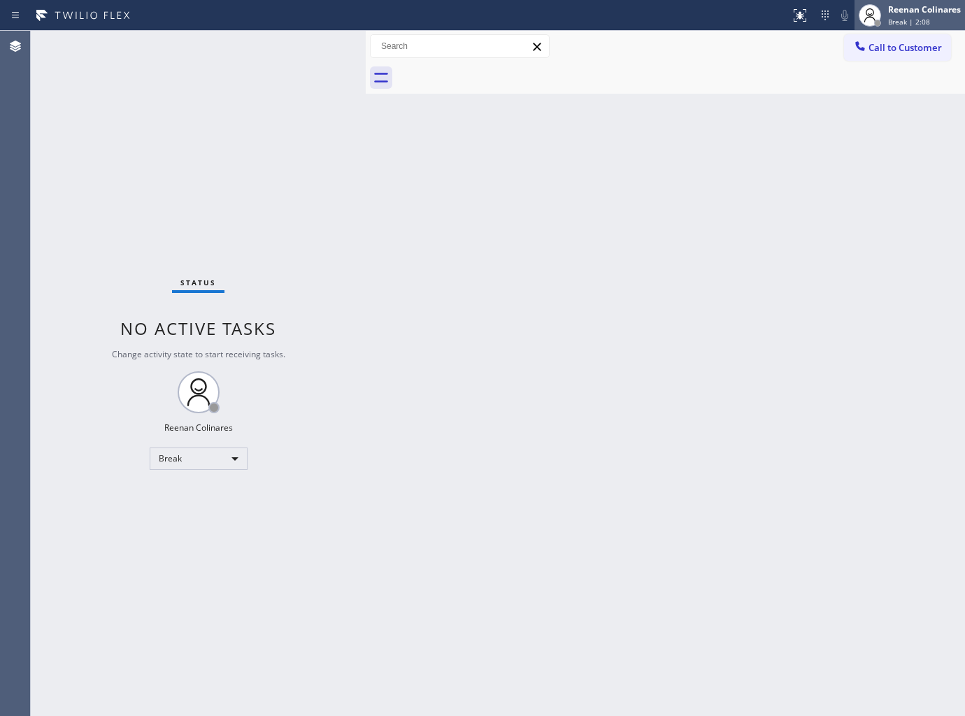
click at [901, 18] on span "Break | 2:08" at bounding box center [909, 22] width 42 height 10
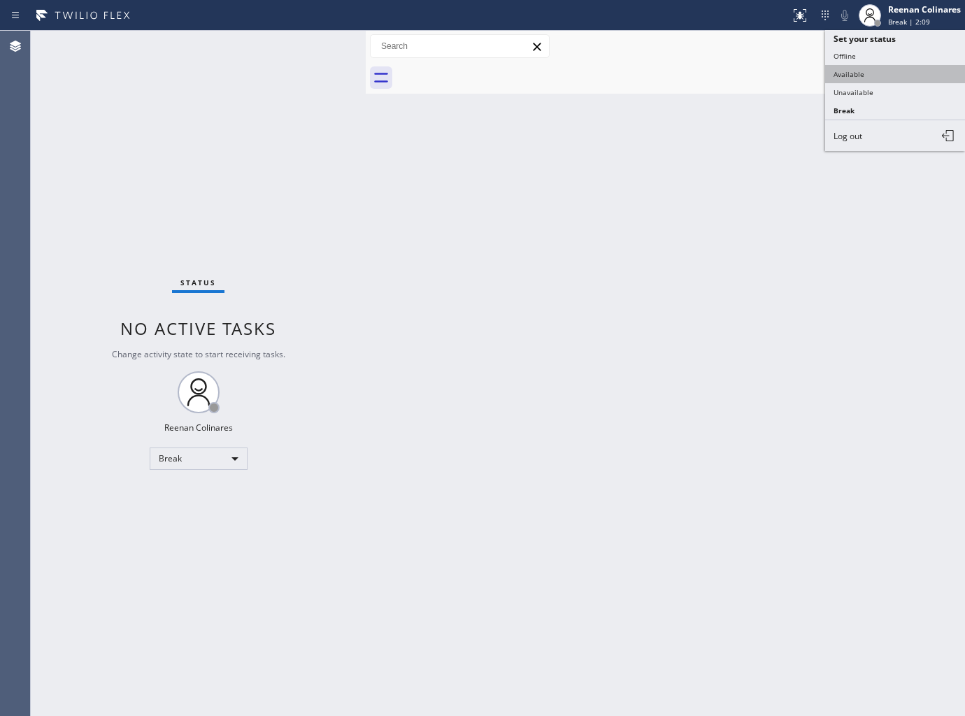
click at [855, 68] on button "Available" at bounding box center [895, 74] width 140 height 18
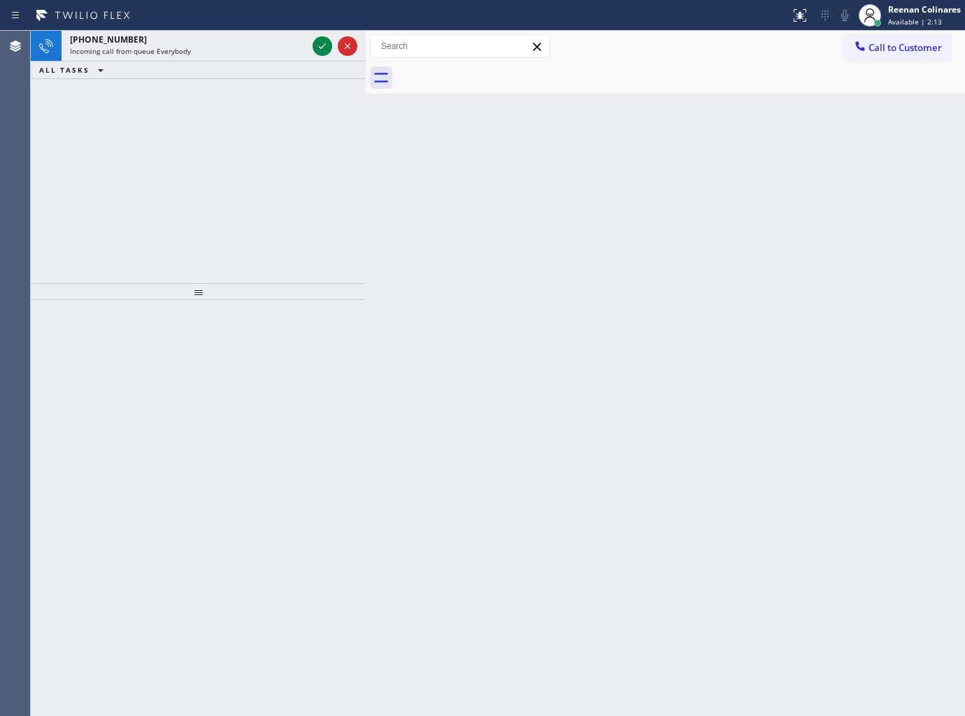
click at [257, 62] on div "ALL TASKS ALL TASKS ACTIVE TASKS TASKS IN WRAP UP" at bounding box center [198, 70] width 335 height 17
click at [282, 38] on div "+12133377060" at bounding box center [188, 40] width 237 height 12
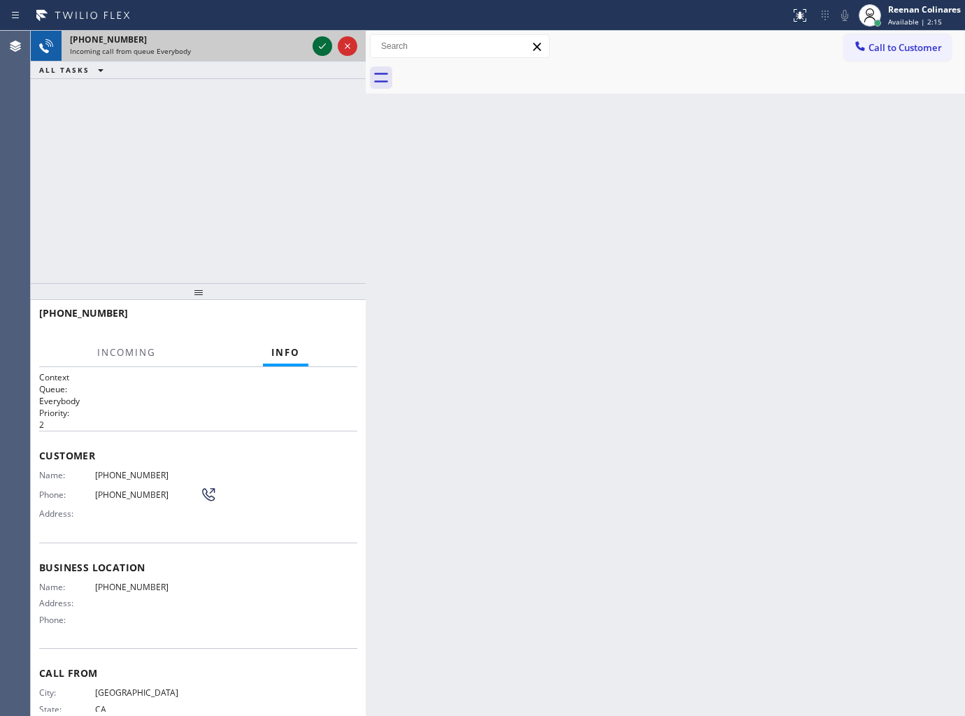
click at [318, 50] on icon at bounding box center [322, 46] width 17 height 17
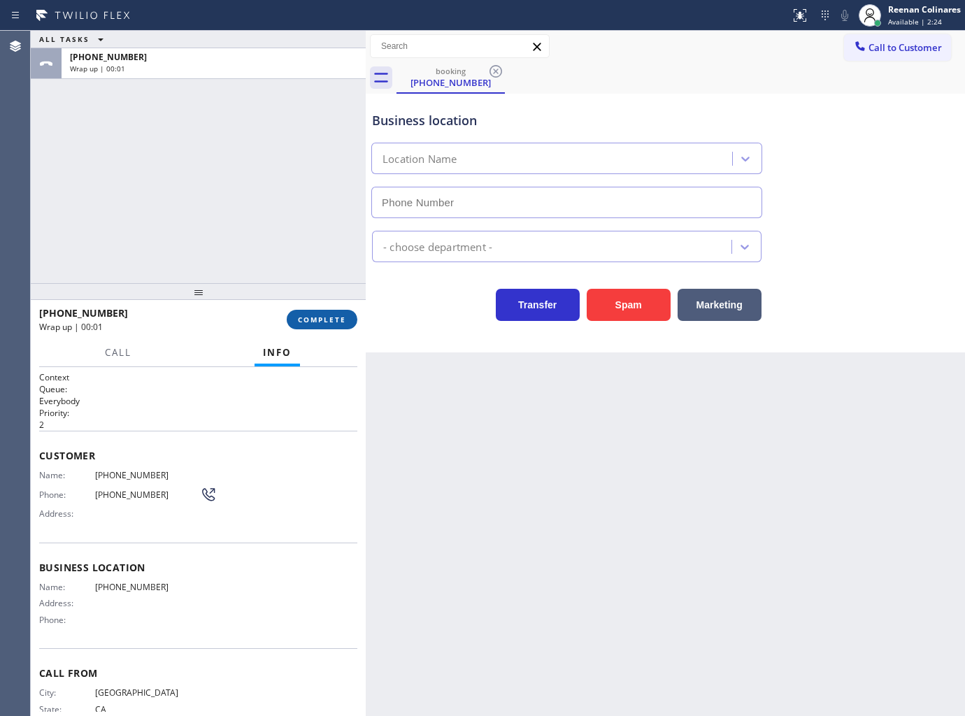
click at [331, 324] on span "COMPLETE" at bounding box center [322, 320] width 48 height 10
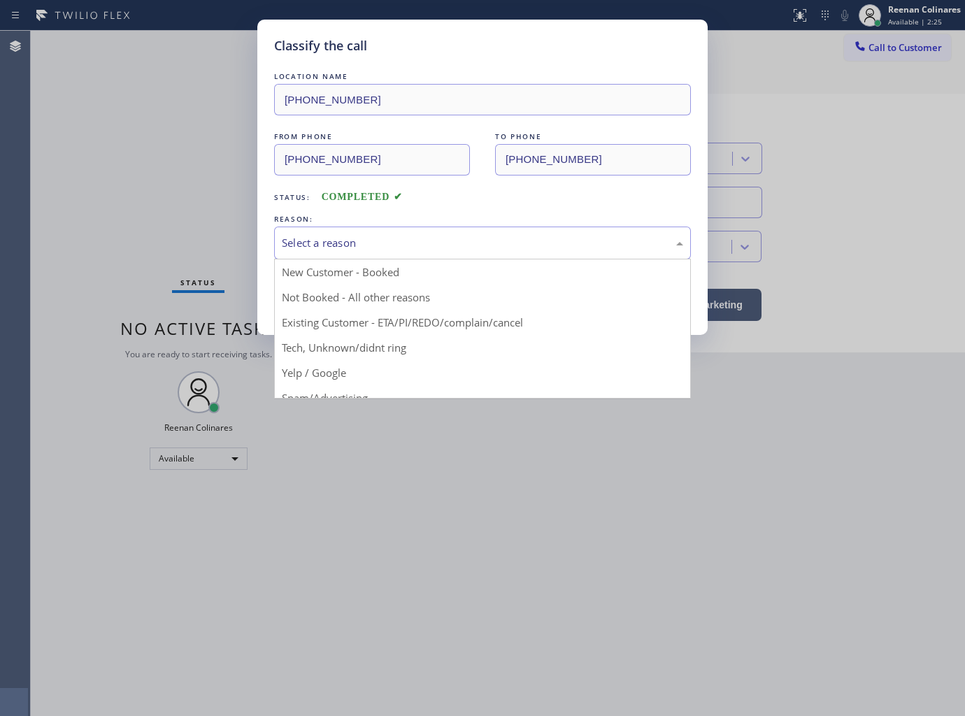
click at [401, 250] on div "Select a reason" at bounding box center [482, 243] width 401 height 16
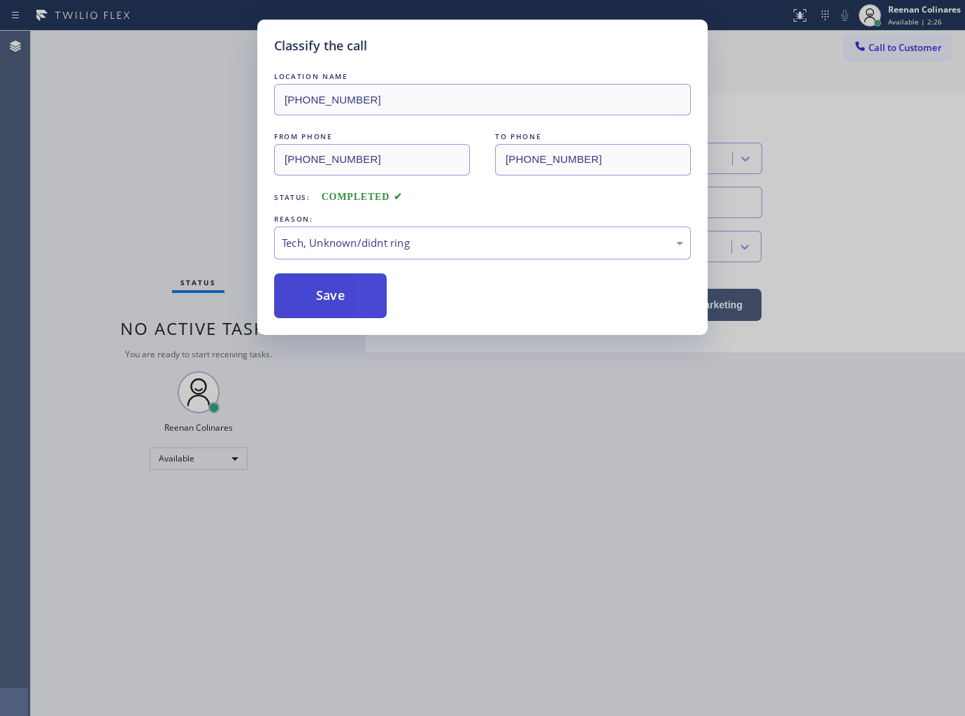
click at [320, 298] on button "Save" at bounding box center [330, 295] width 113 height 45
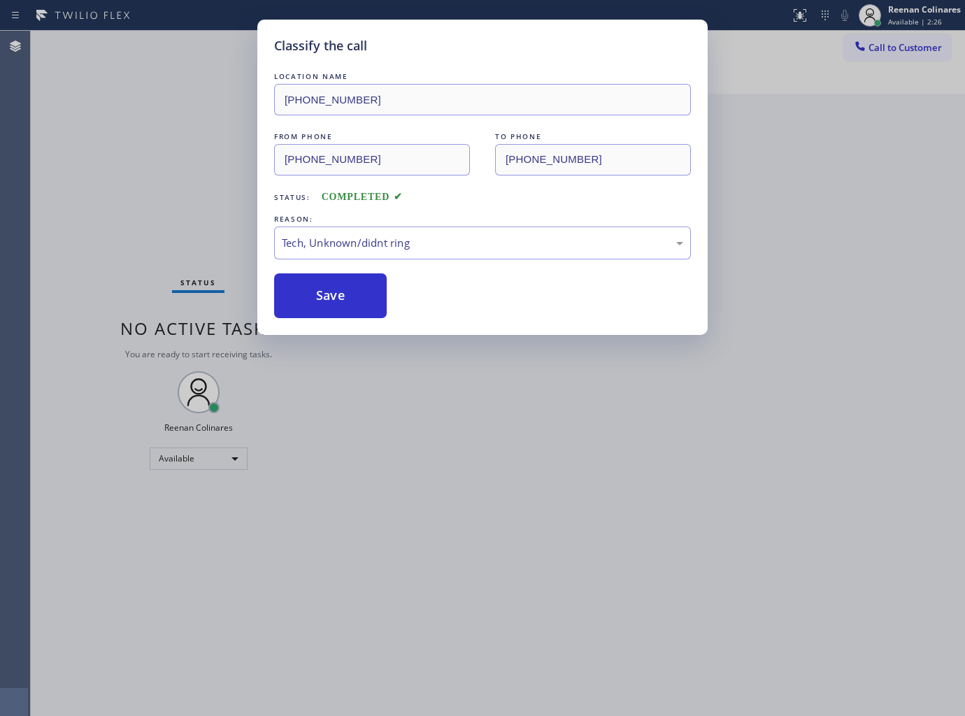
click at [218, 254] on div "Classify the call LOCATION NAME (323) 238-8162 FROM PHONE (213) 337-7060 TO PHO…" at bounding box center [482, 358] width 965 height 716
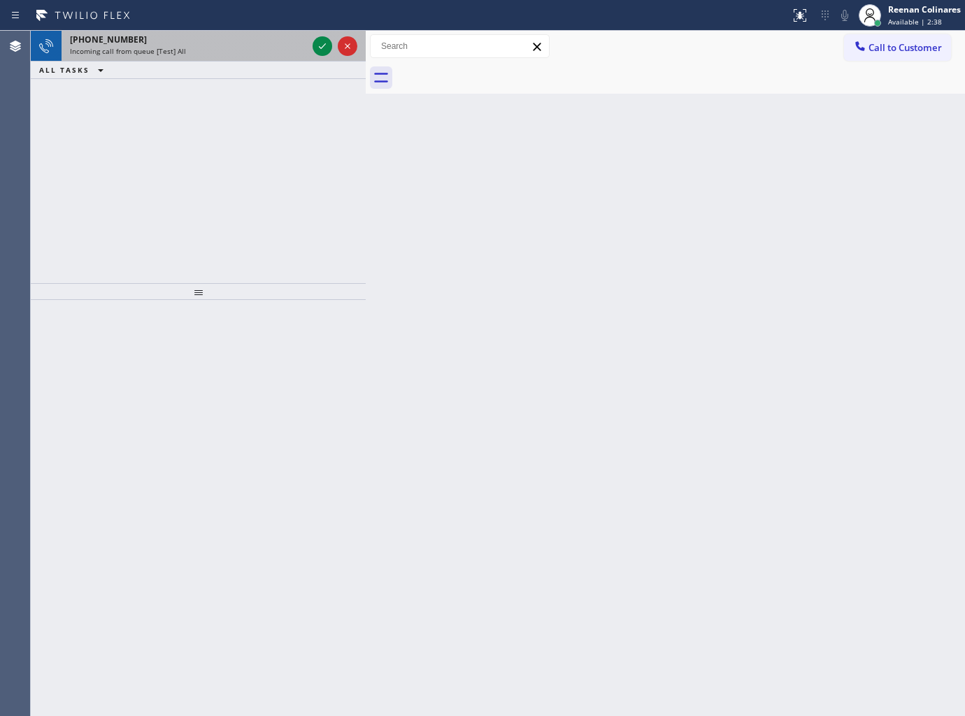
click at [208, 54] on div "Incoming call from queue [Test] All" at bounding box center [188, 51] width 237 height 10
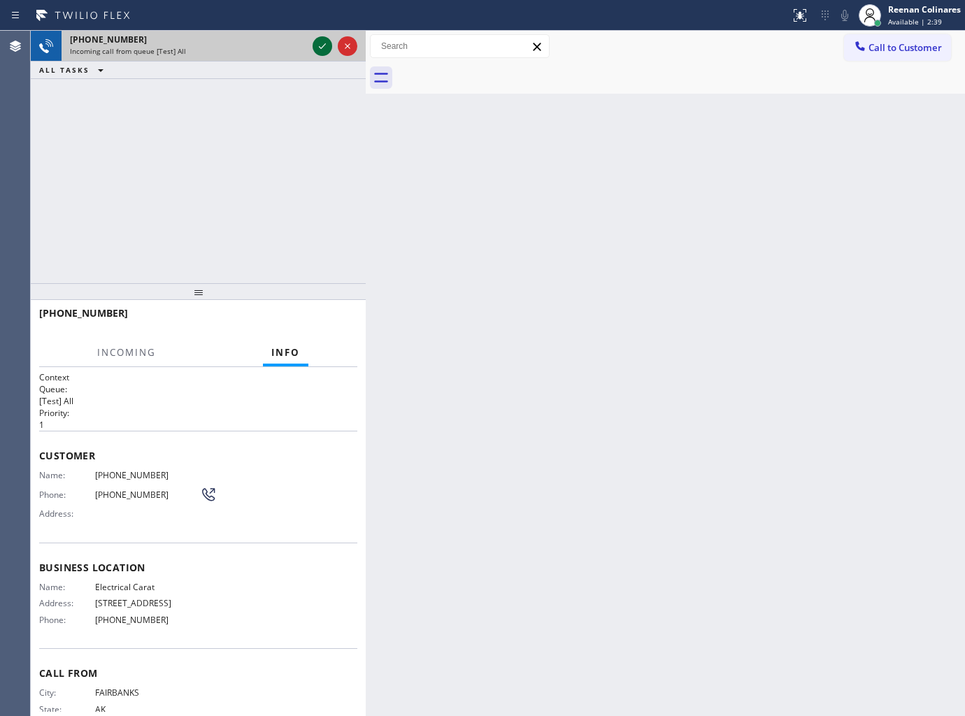
click at [319, 42] on icon at bounding box center [322, 46] width 17 height 17
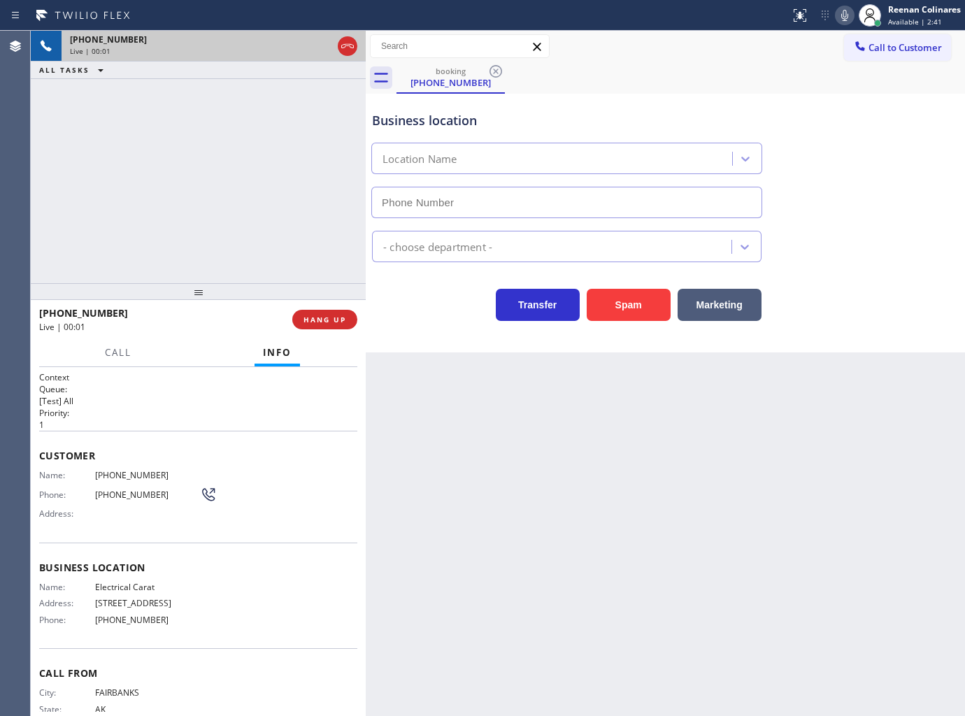
type input "(720) 605-2691"
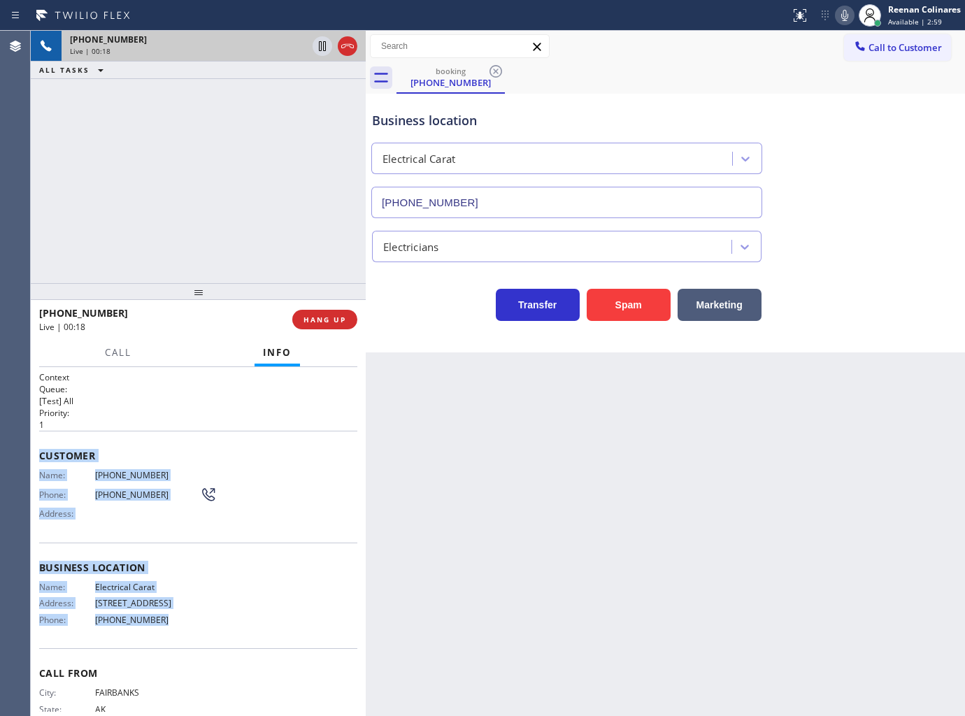
drag, startPoint x: 38, startPoint y: 448, endPoint x: 469, endPoint y: 625, distance: 466.2
click at [224, 626] on div "Context Queue: [Test] All Priority: 1 Customer Name: (907) 388-8864 Phone: (907…" at bounding box center [198, 542] width 335 height 350
click at [842, 14] on icon at bounding box center [844, 15] width 7 height 11
click at [339, 319] on span "HANG UP" at bounding box center [324, 320] width 43 height 10
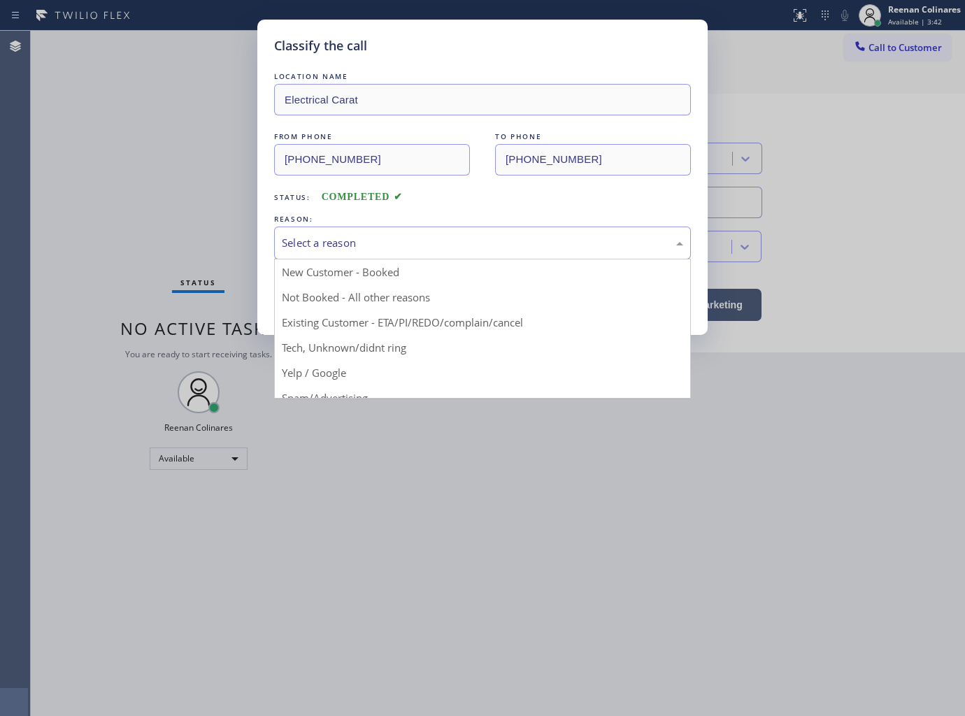
click at [375, 242] on div "Select a reason" at bounding box center [482, 243] width 401 height 16
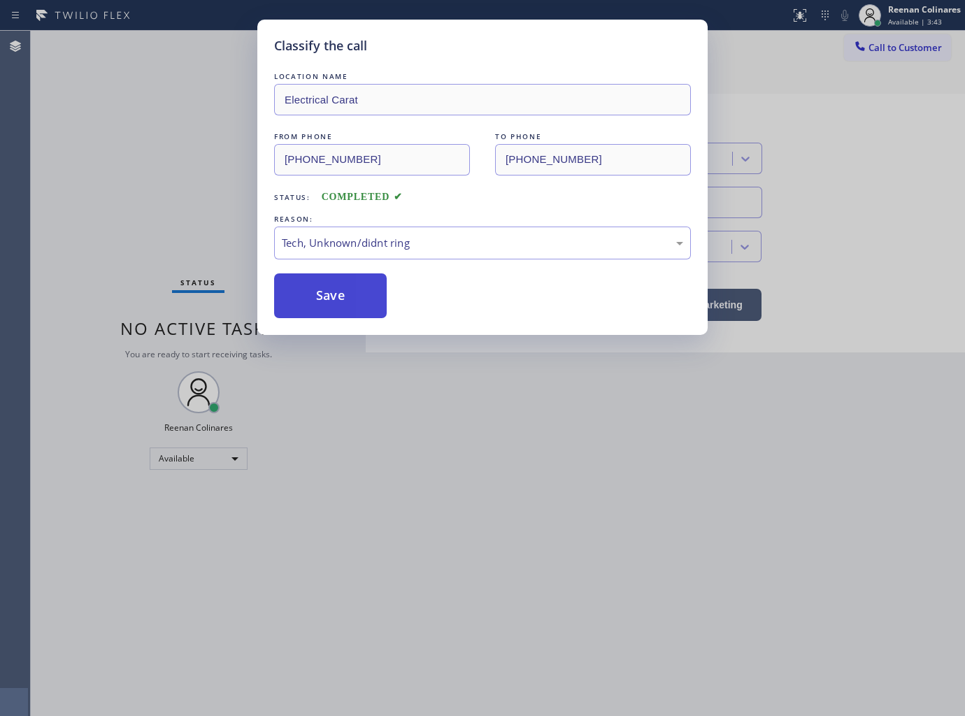
drag, startPoint x: 323, startPoint y: 292, endPoint x: 190, endPoint y: 206, distance: 158.2
click at [319, 292] on button "Save" at bounding box center [330, 295] width 113 height 45
click at [190, 206] on div "Classify the call LOCATION NAME Electrical Carat FROM PHONE (907) 388-8864 TO P…" at bounding box center [482, 358] width 965 height 716
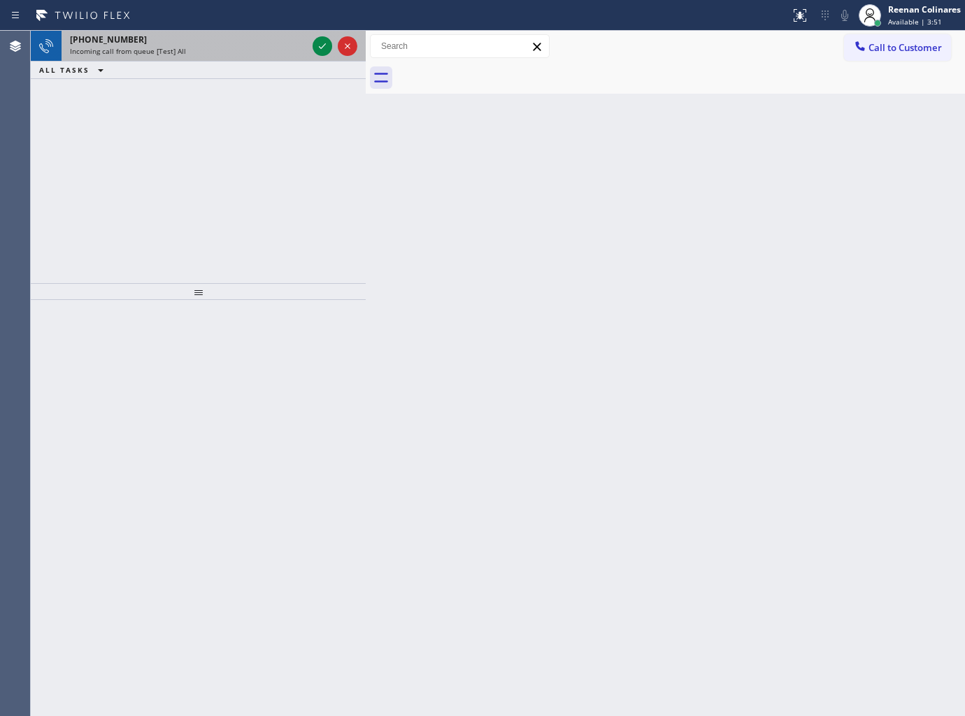
click at [224, 45] on div "+16193679628" at bounding box center [188, 40] width 237 height 12
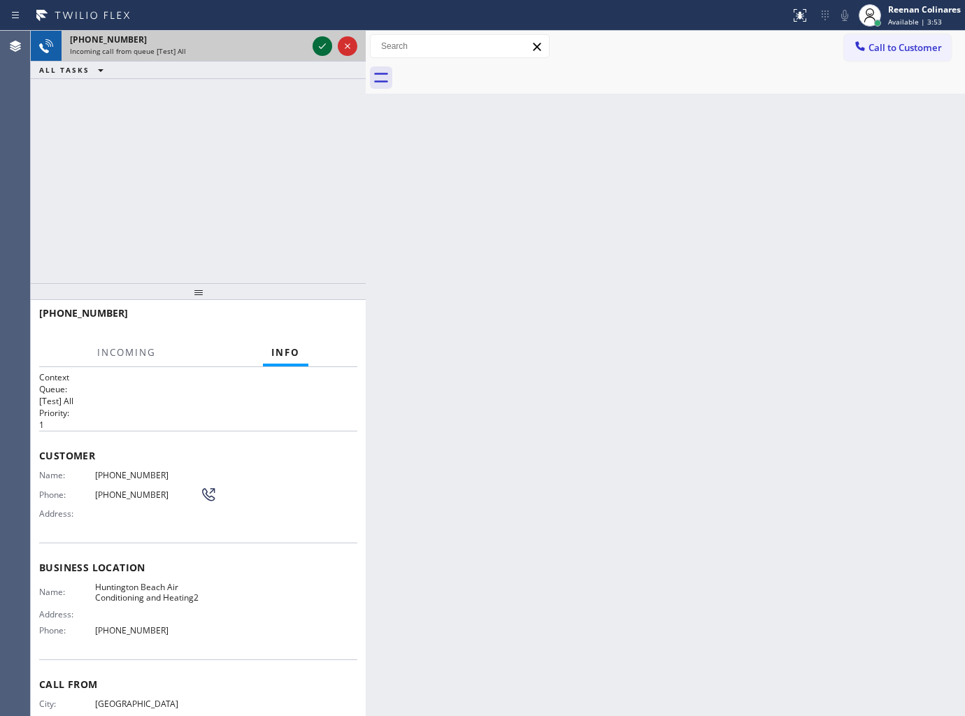
click at [319, 49] on icon at bounding box center [322, 46] width 17 height 17
click at [310, 48] on div at bounding box center [335, 46] width 50 height 31
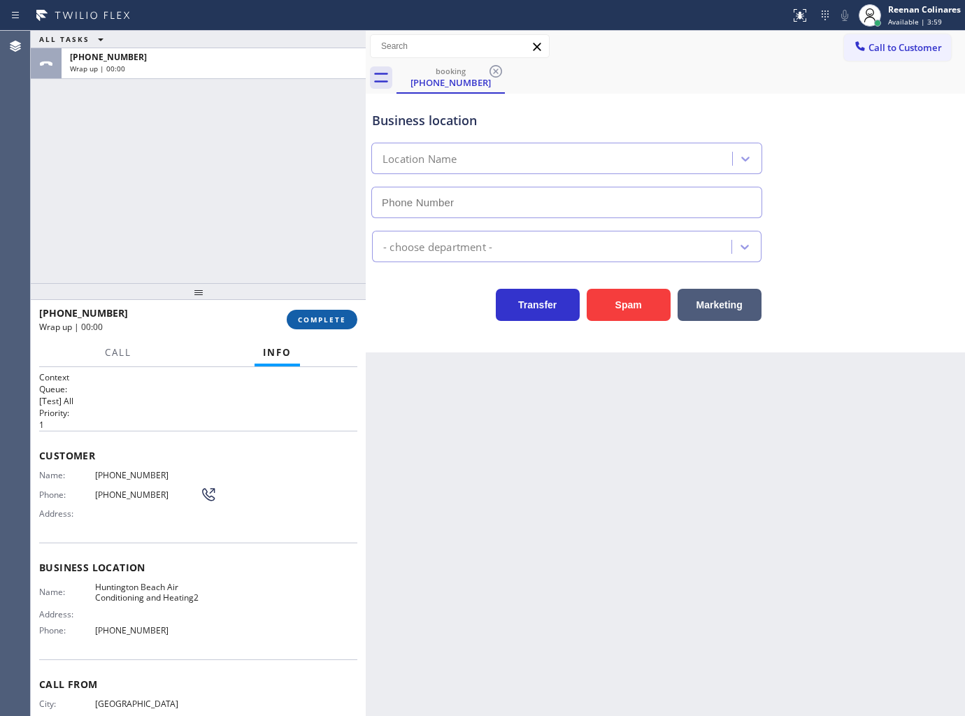
type input "(714) 613-8390"
click at [333, 320] on span "COMPLETE" at bounding box center [322, 320] width 48 height 10
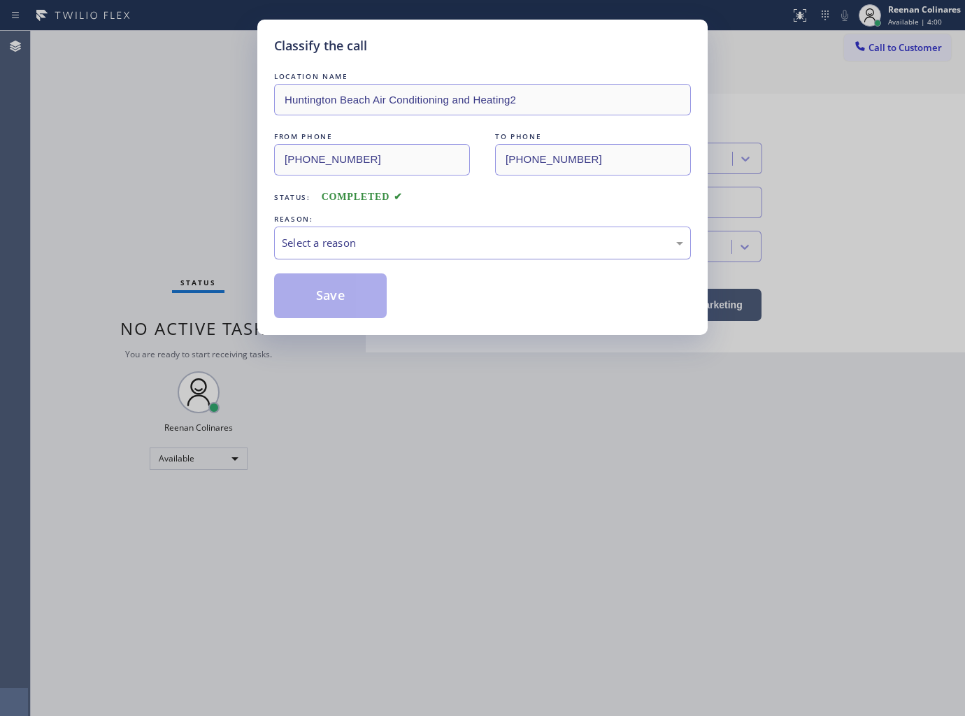
click at [387, 231] on div "Select a reason" at bounding box center [482, 243] width 417 height 33
click at [339, 306] on button "Save" at bounding box center [330, 295] width 113 height 45
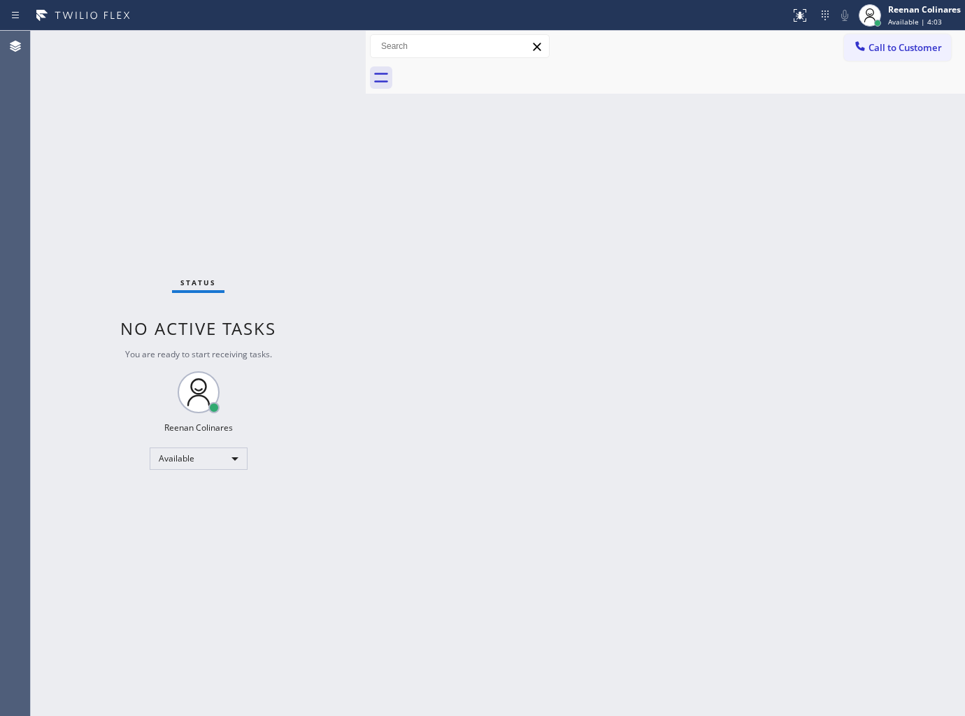
click at [633, 289] on div "Back to Dashboard Change Sender ID Customers Technicians Select a contact Outbo…" at bounding box center [665, 373] width 599 height 685
click at [433, 194] on div "Back to Dashboard Change Sender ID Customers Technicians Select a contact Outbo…" at bounding box center [665, 373] width 599 height 685
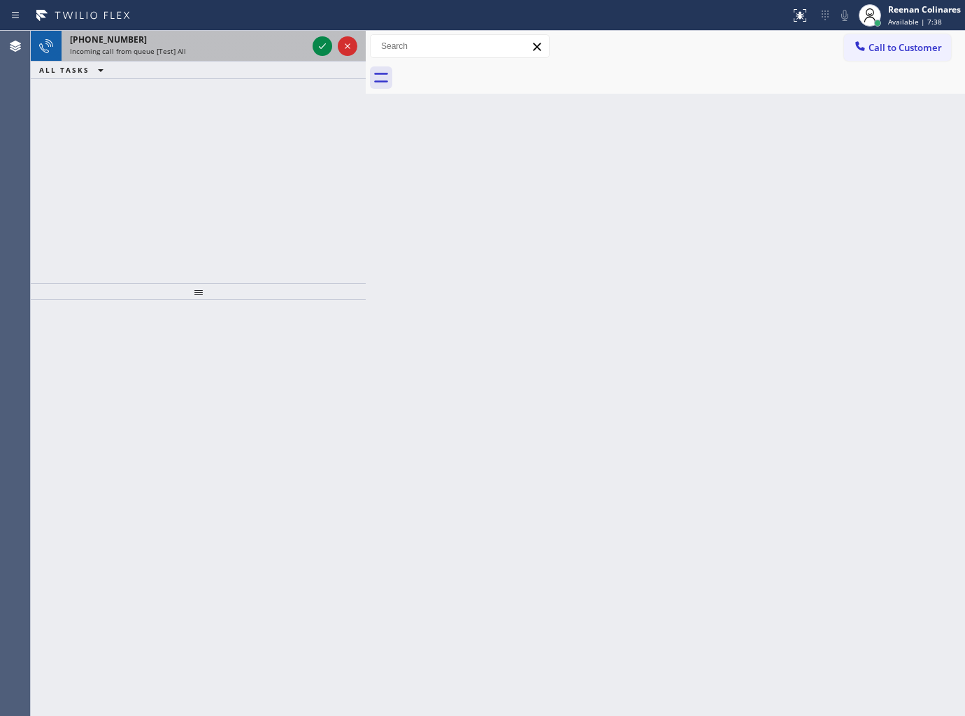
click at [204, 48] on div "Incoming call from queue [Test] All" at bounding box center [188, 51] width 237 height 10
click at [189, 50] on div "Incoming call from queue [Test] All" at bounding box center [188, 51] width 237 height 10
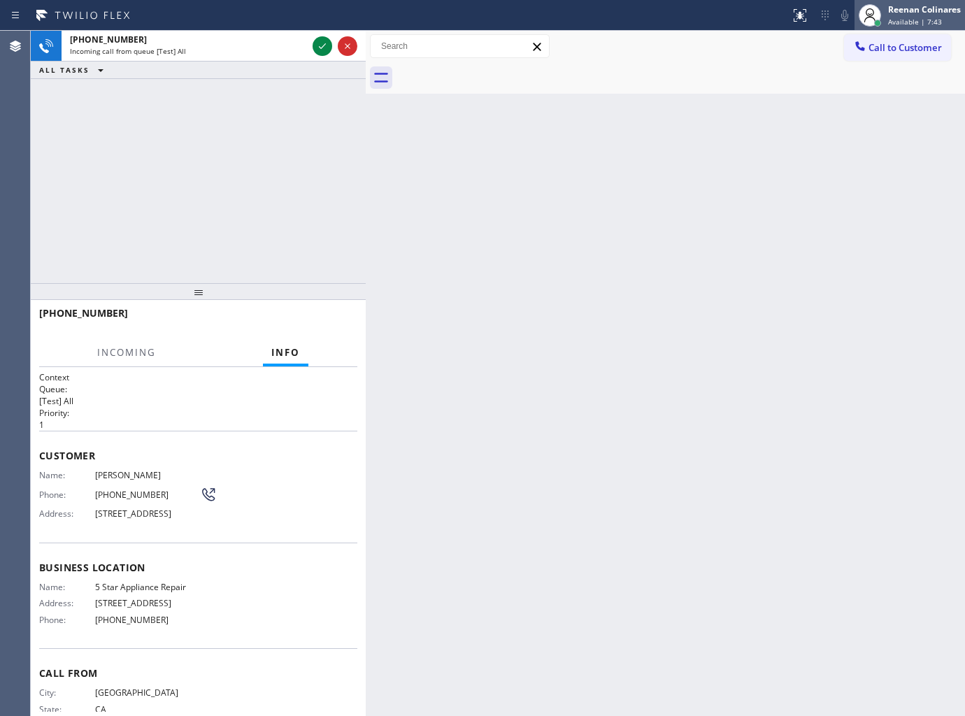
click at [905, 17] on span "Available | 7:43" at bounding box center [915, 22] width 54 height 10
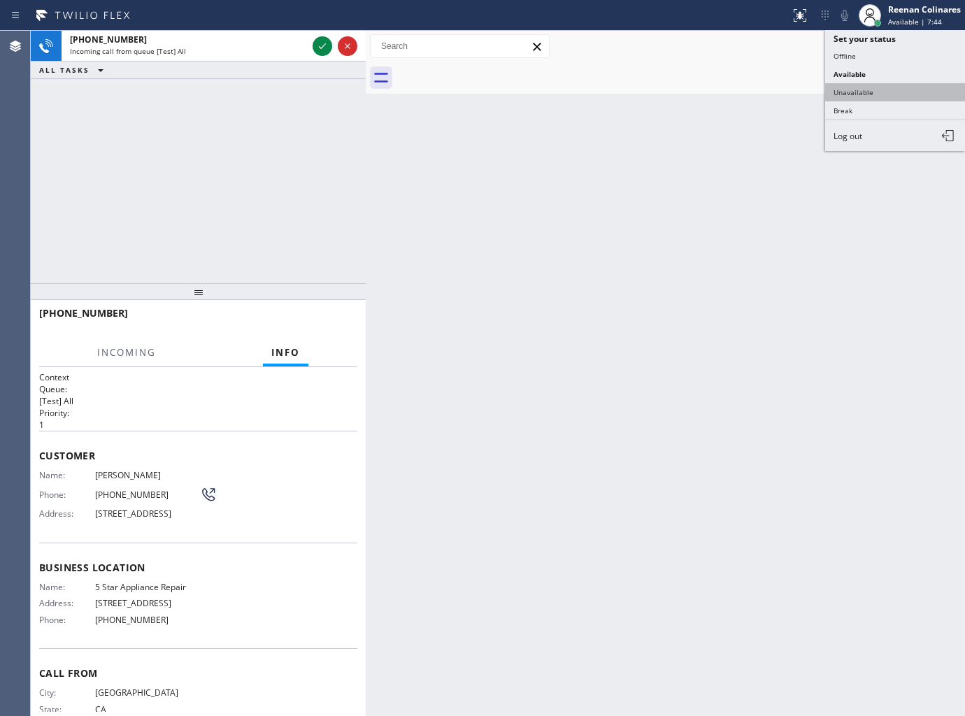
click at [863, 89] on button "Unavailable" at bounding box center [895, 92] width 140 height 18
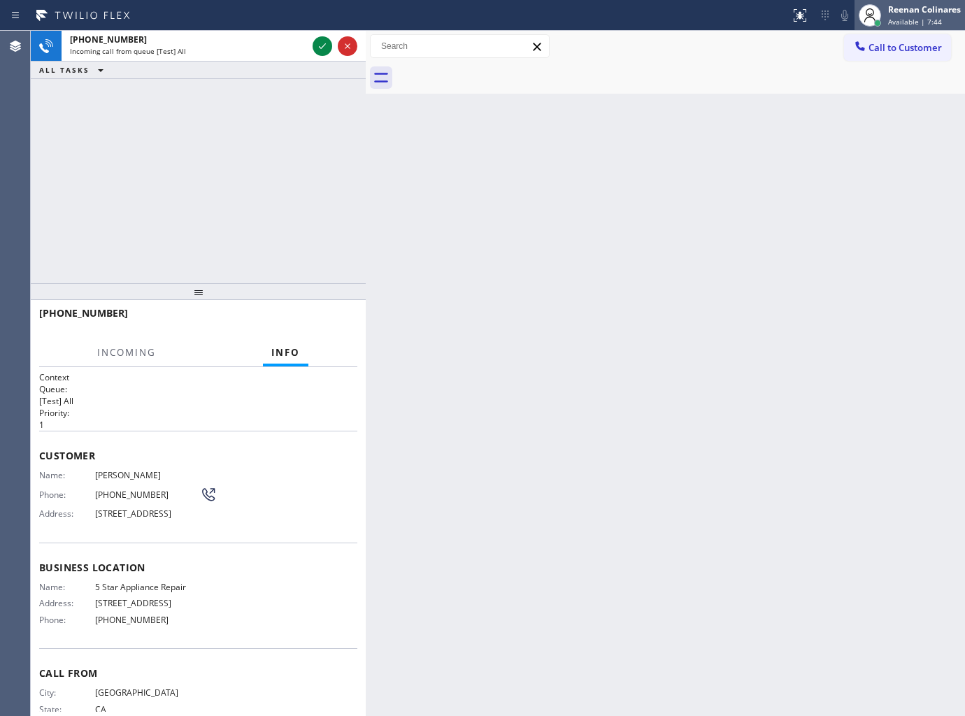
click at [913, 10] on div "Reenan Colinares" at bounding box center [924, 9] width 73 height 12
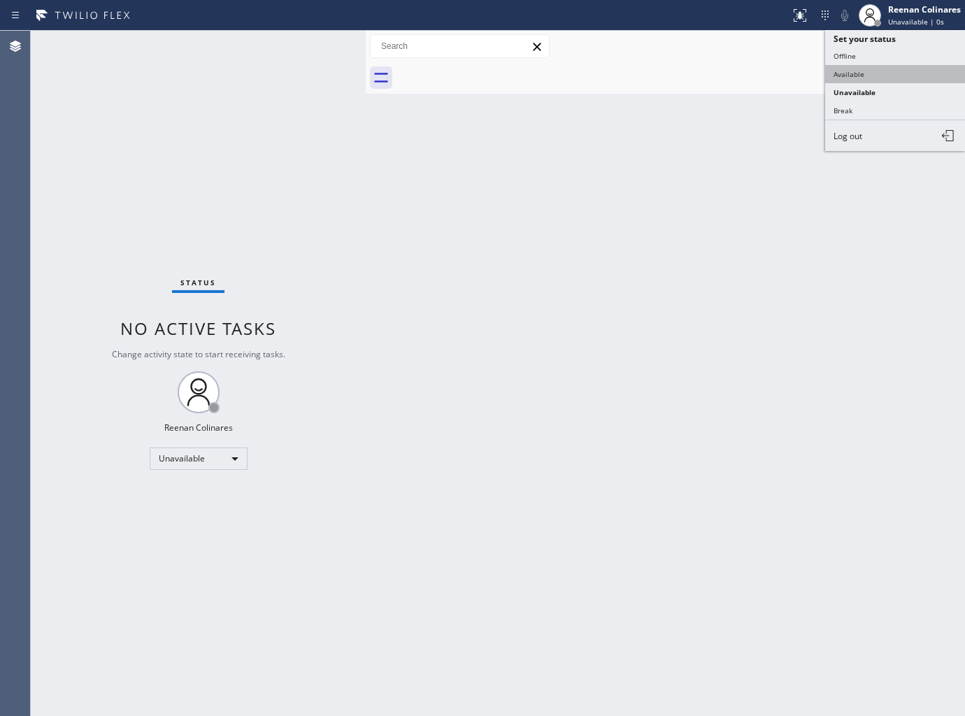
click at [855, 68] on button "Available" at bounding box center [895, 74] width 140 height 18
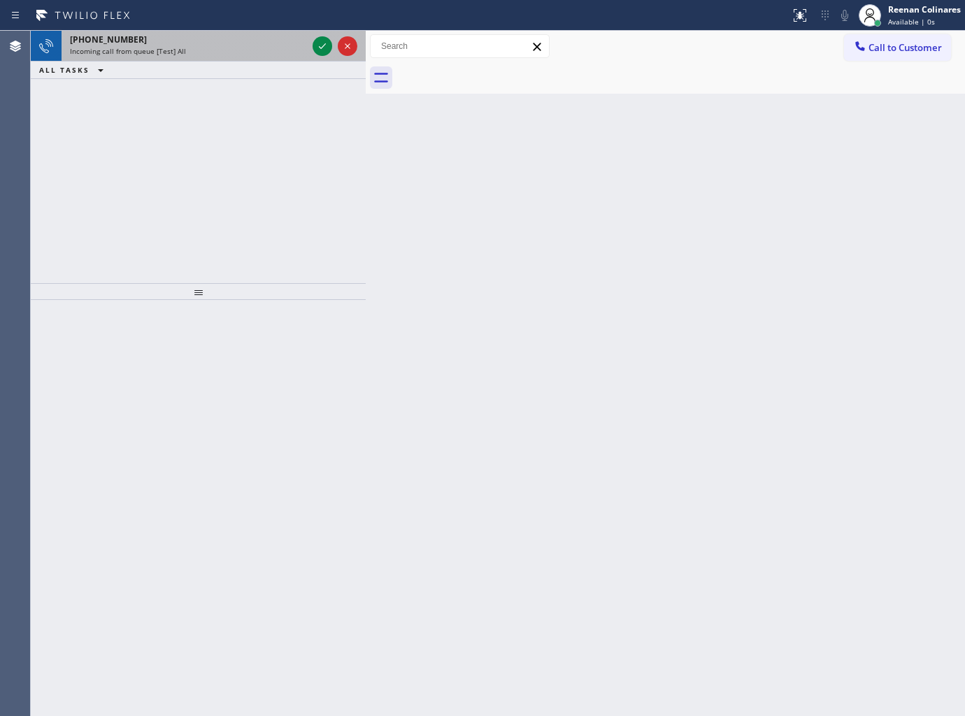
click at [168, 49] on span "Incoming call from queue [Test] All" at bounding box center [128, 51] width 116 height 10
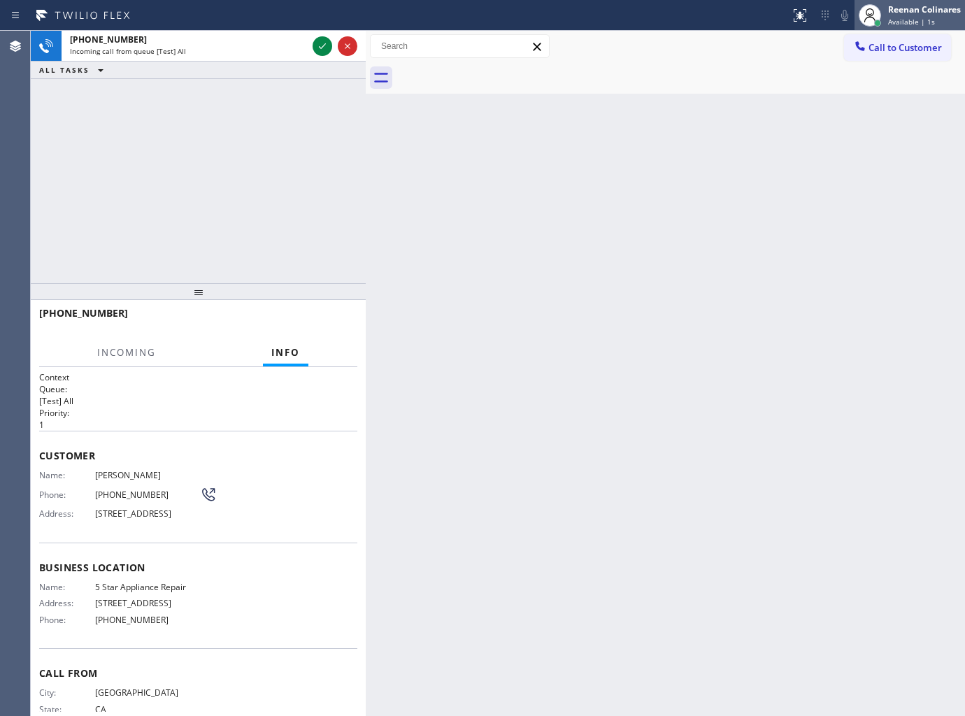
click at [921, 17] on span "Available | 1s" at bounding box center [911, 22] width 47 height 10
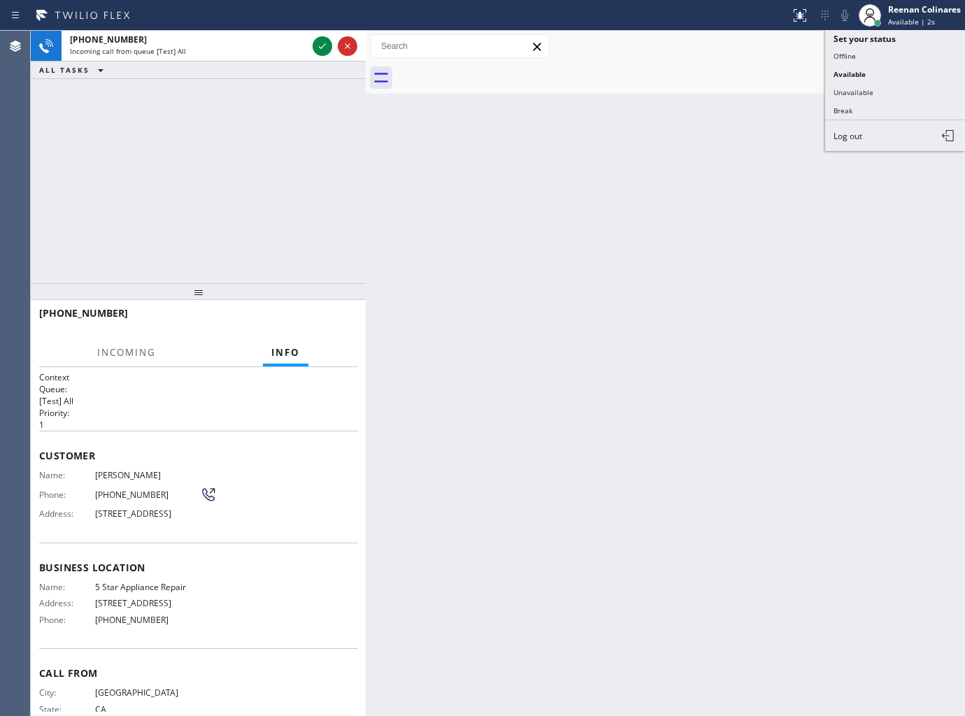
click at [859, 85] on button "Unavailable" at bounding box center [895, 92] width 140 height 18
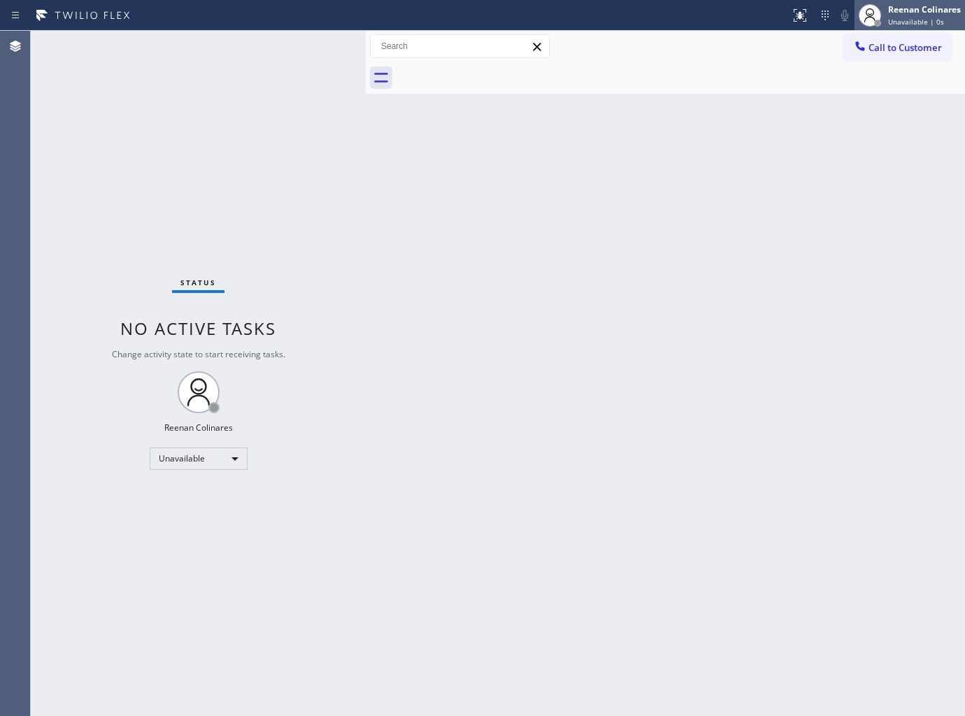
click at [910, 10] on div "Reenan Colinares" at bounding box center [924, 9] width 73 height 12
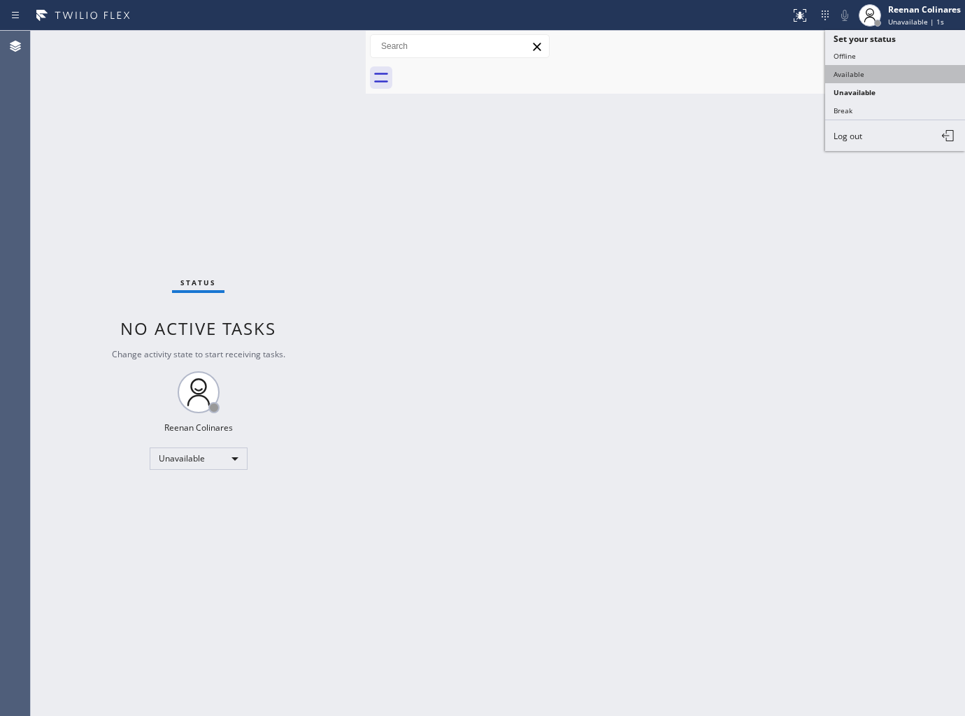
click at [859, 68] on button "Available" at bounding box center [895, 74] width 140 height 18
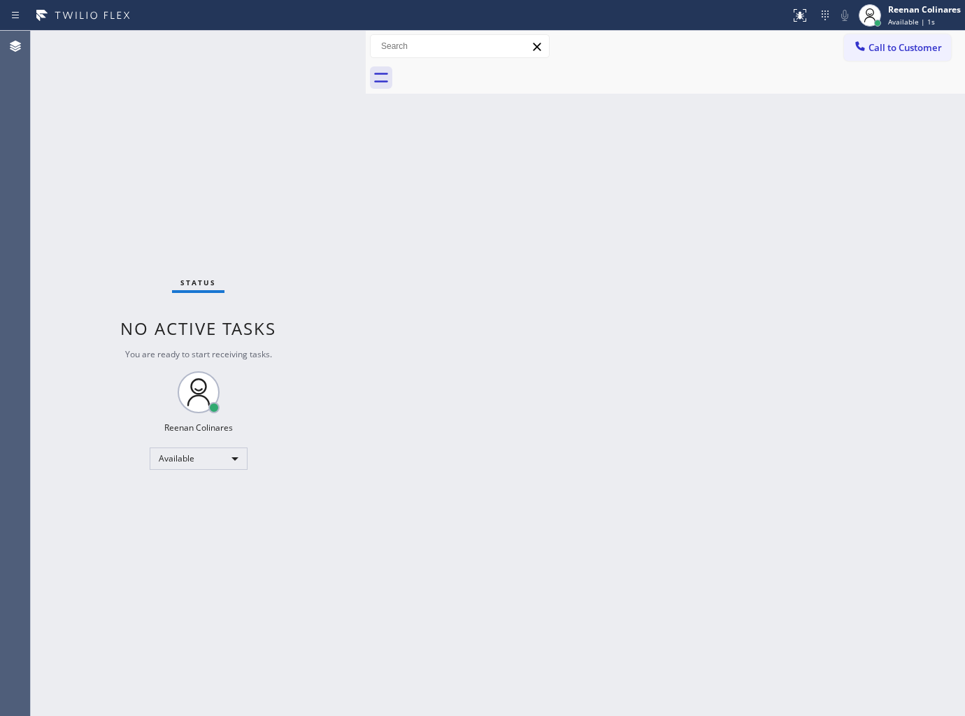
click at [201, 80] on div "Status No active tasks You are ready to start receiving tasks. Reenan Colinares…" at bounding box center [198, 373] width 335 height 685
click at [593, 163] on div "Back to Dashboard Change Sender ID Customers Technicians Select a contact Outbo…" at bounding box center [665, 373] width 599 height 685
click at [663, 297] on div "Back to Dashboard Change Sender ID Customers Technicians Select a contact Outbo…" at bounding box center [665, 373] width 599 height 685
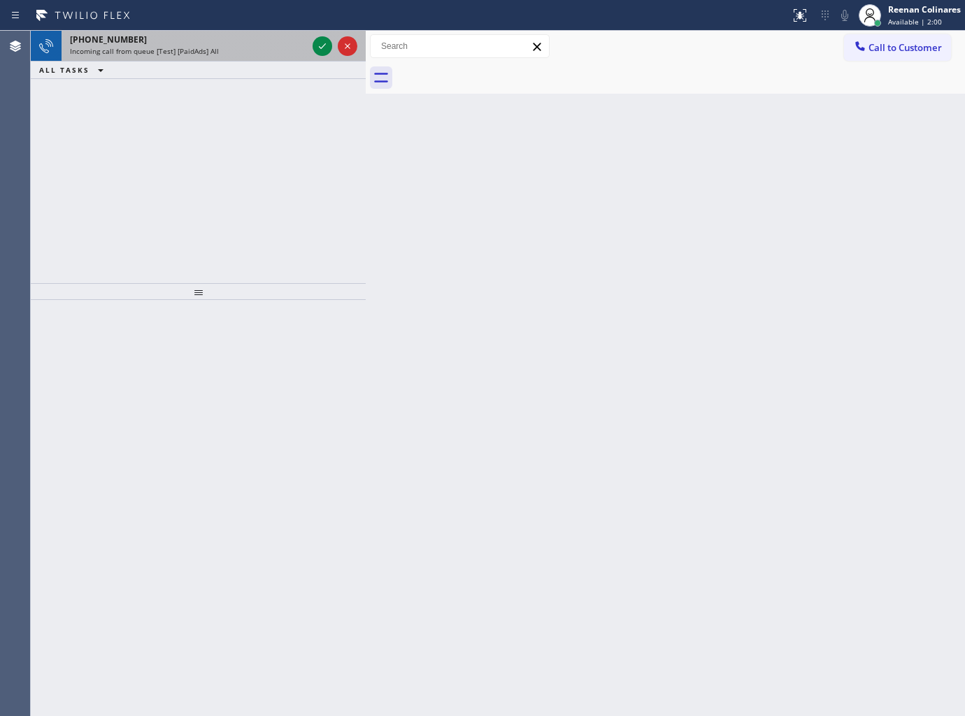
click at [248, 49] on div "Incoming call from queue [Test] [PaidAds] All" at bounding box center [188, 51] width 237 height 10
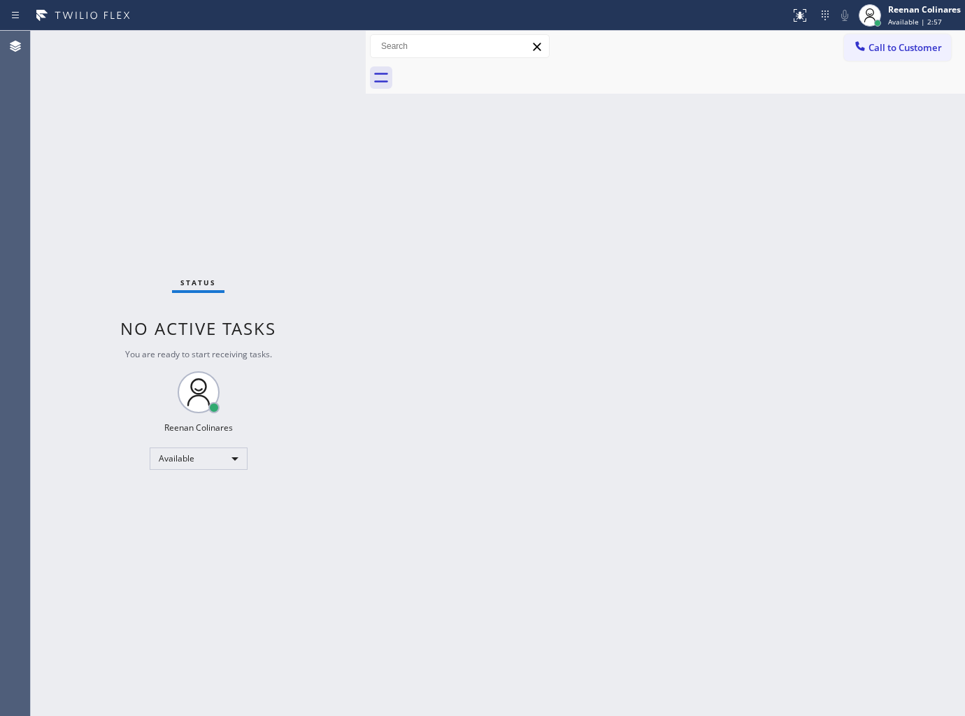
click at [583, 404] on div "Back to Dashboard Change Sender ID Customers Technicians Select a contact Outbo…" at bounding box center [665, 373] width 599 height 685
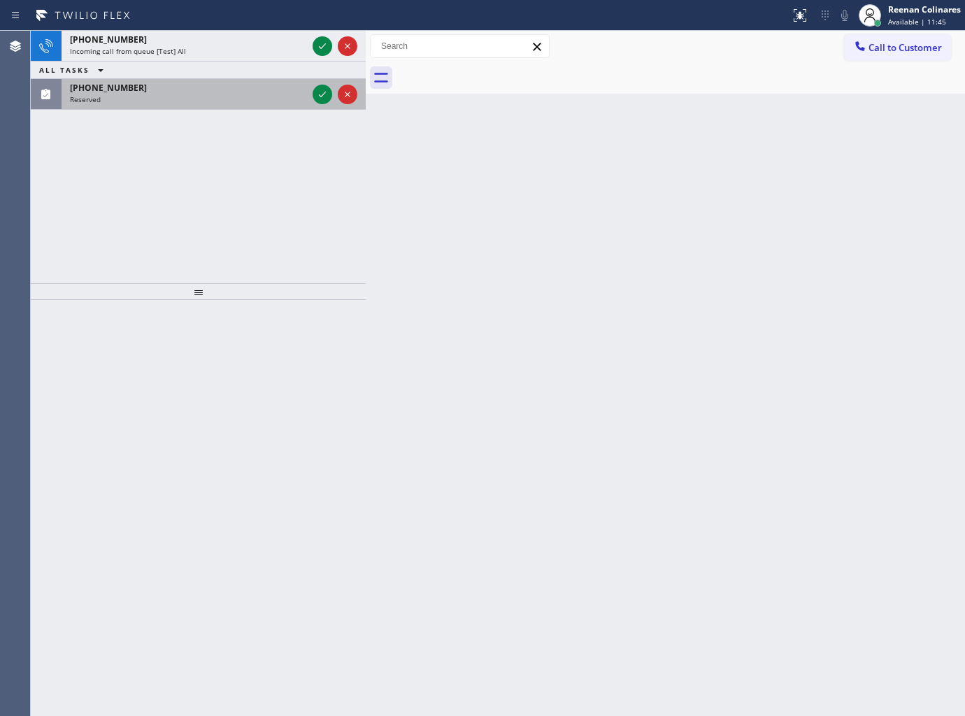
click at [180, 93] on div "(424) 337-5163" at bounding box center [188, 88] width 237 height 12
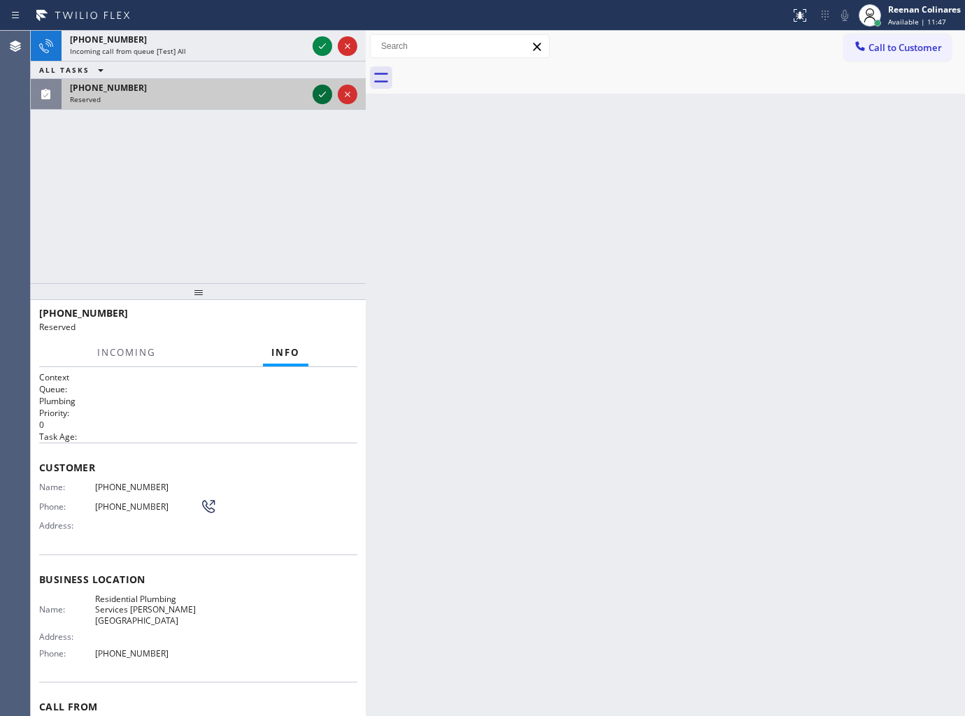
click at [315, 87] on icon at bounding box center [322, 94] width 17 height 17
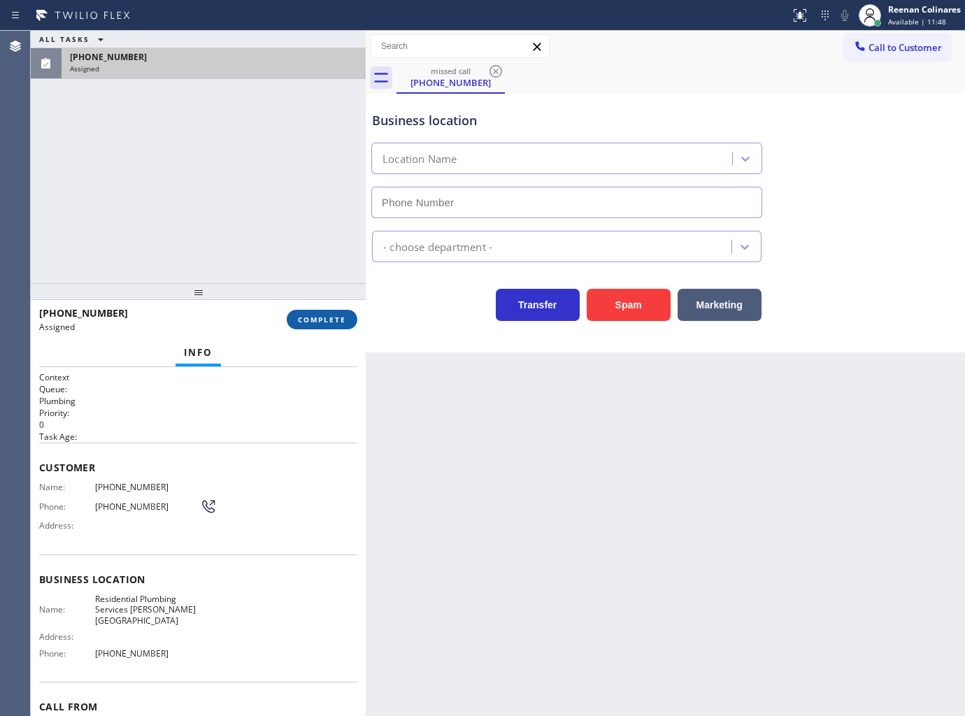
click at [324, 322] on span "COMPLETE" at bounding box center [322, 320] width 48 height 10
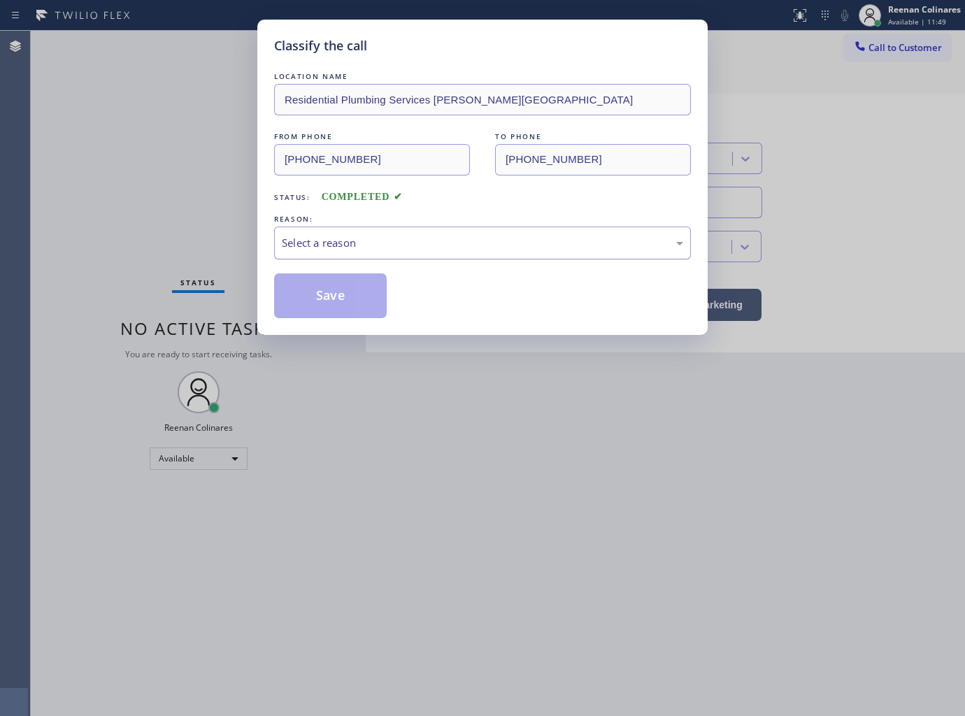
click at [362, 249] on div "Select a reason" at bounding box center [482, 243] width 401 height 16
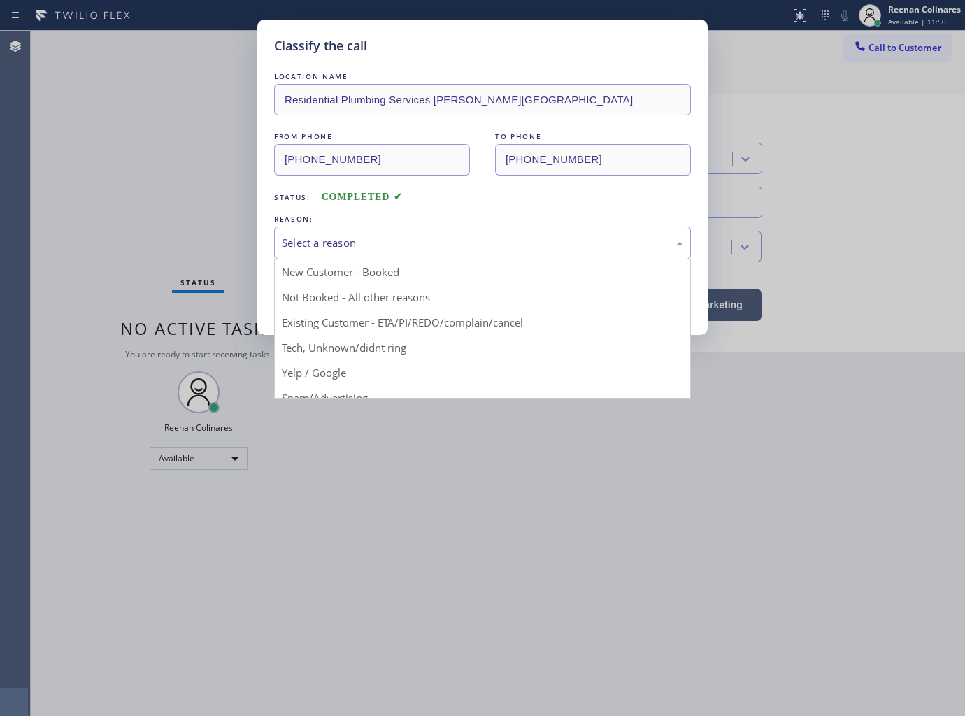
type input "(424) 581-0589"
drag, startPoint x: 318, startPoint y: 344, endPoint x: 323, endPoint y: 333, distance: 12.2
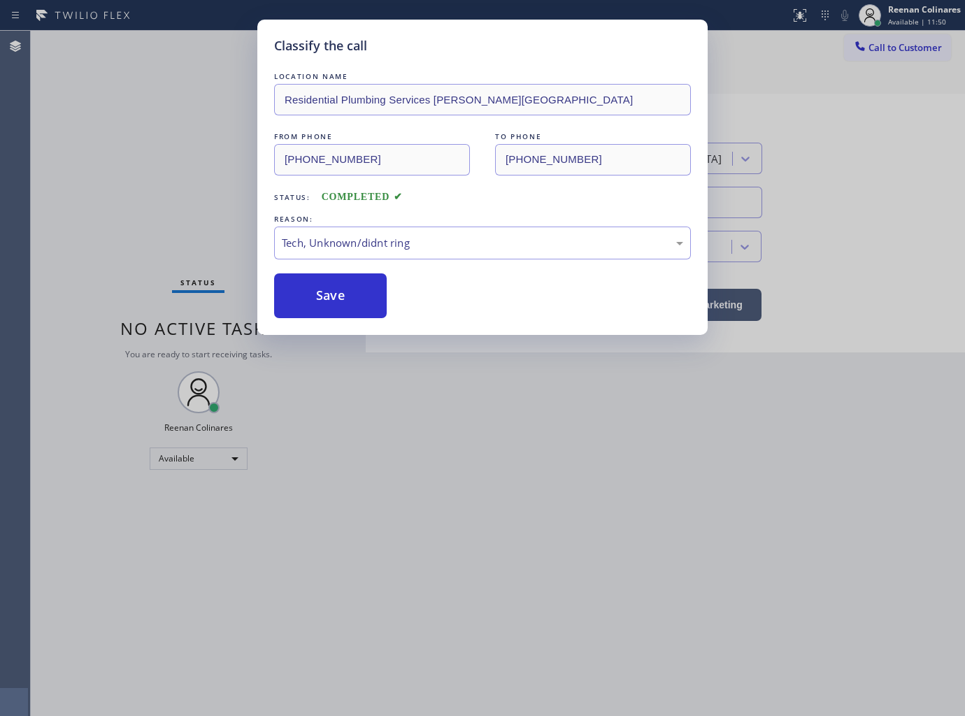
click at [331, 302] on button "Save" at bounding box center [330, 295] width 113 height 45
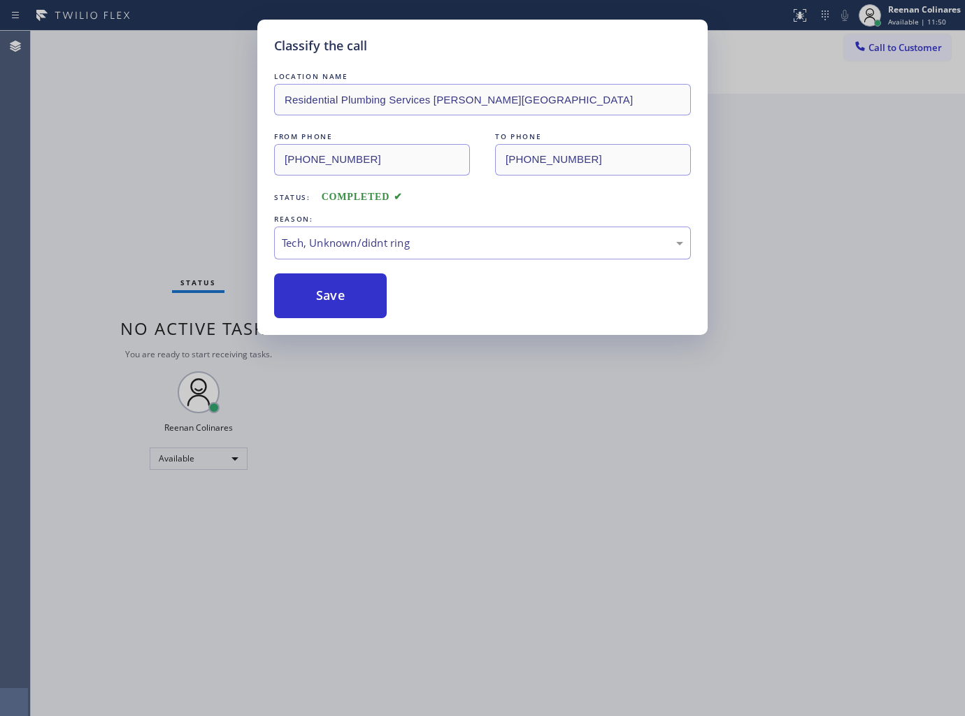
click at [110, 78] on div "Classify the call LOCATION NAME Residential Plumbing Services Beverly Hills FRO…" at bounding box center [482, 358] width 965 height 716
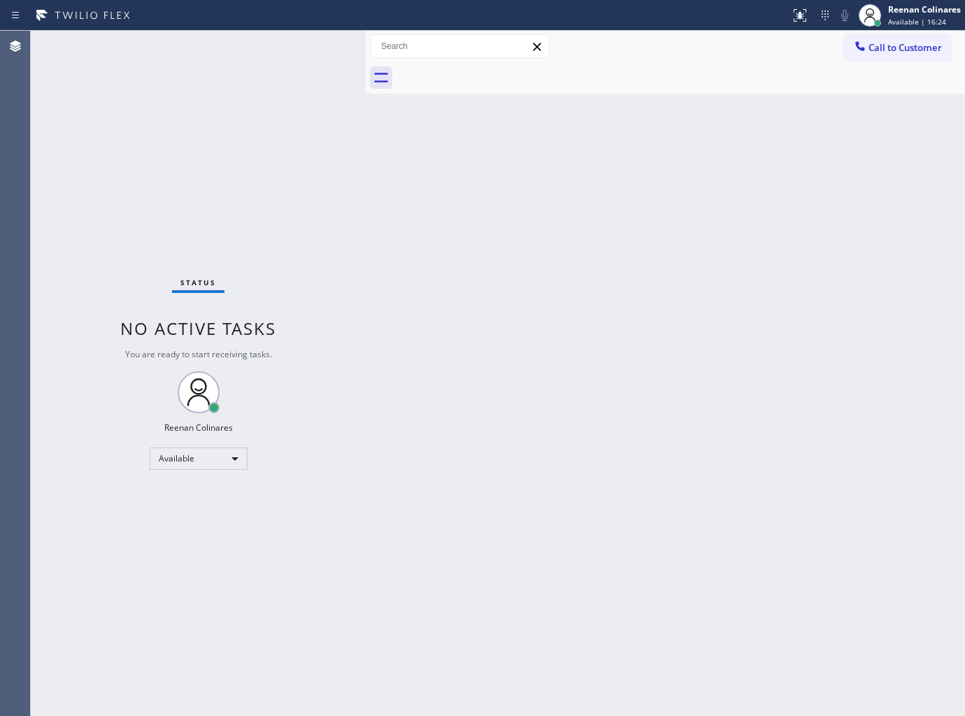
click at [660, 63] on div at bounding box center [680, 77] width 568 height 31
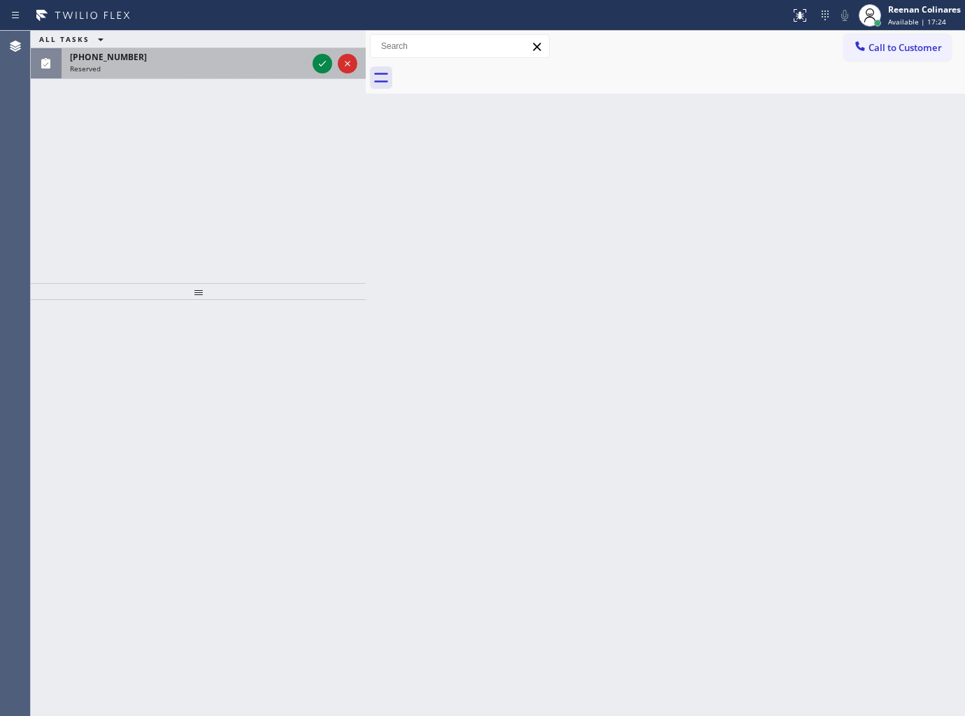
click at [229, 71] on div "Reserved" at bounding box center [188, 69] width 237 height 10
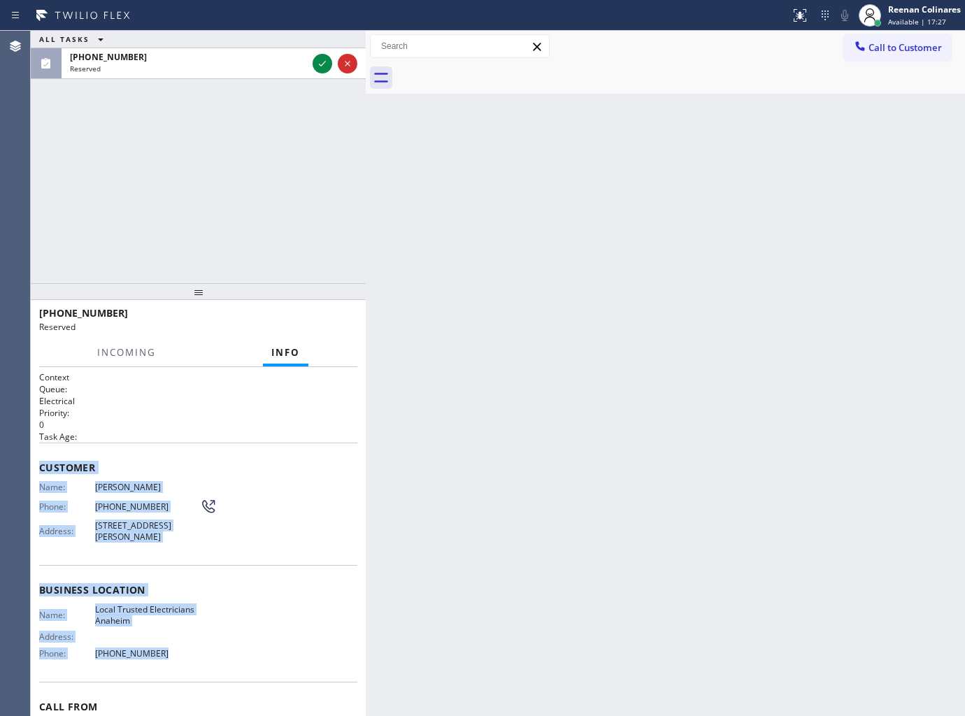
drag, startPoint x: 101, startPoint y: 566, endPoint x: 263, endPoint y: 661, distance: 187.1
click at [241, 661] on div "Context Queue: Electrical Priority: 0 Task Age: Customer Name: Clayton Kilbarge…" at bounding box center [198, 579] width 318 height 417
copy div "Customer Name: Clayton Kilbarger Phone: (714) 801-4576 Address: 917 N Hart St, …"
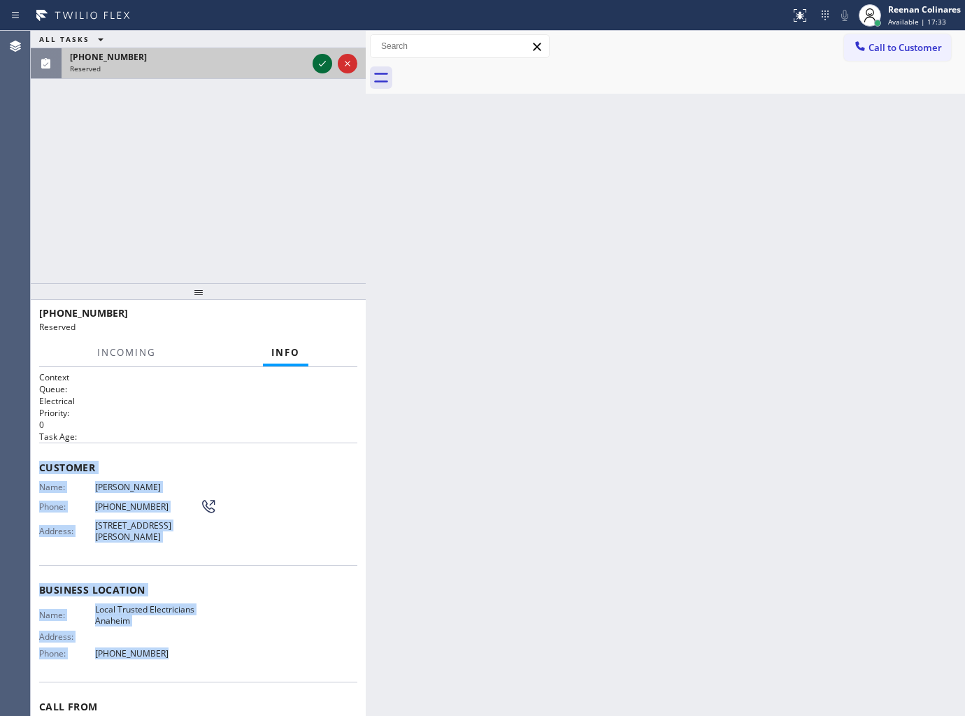
click at [327, 64] on icon at bounding box center [322, 63] width 17 height 17
click at [329, 313] on button "COMPLETE" at bounding box center [322, 320] width 71 height 20
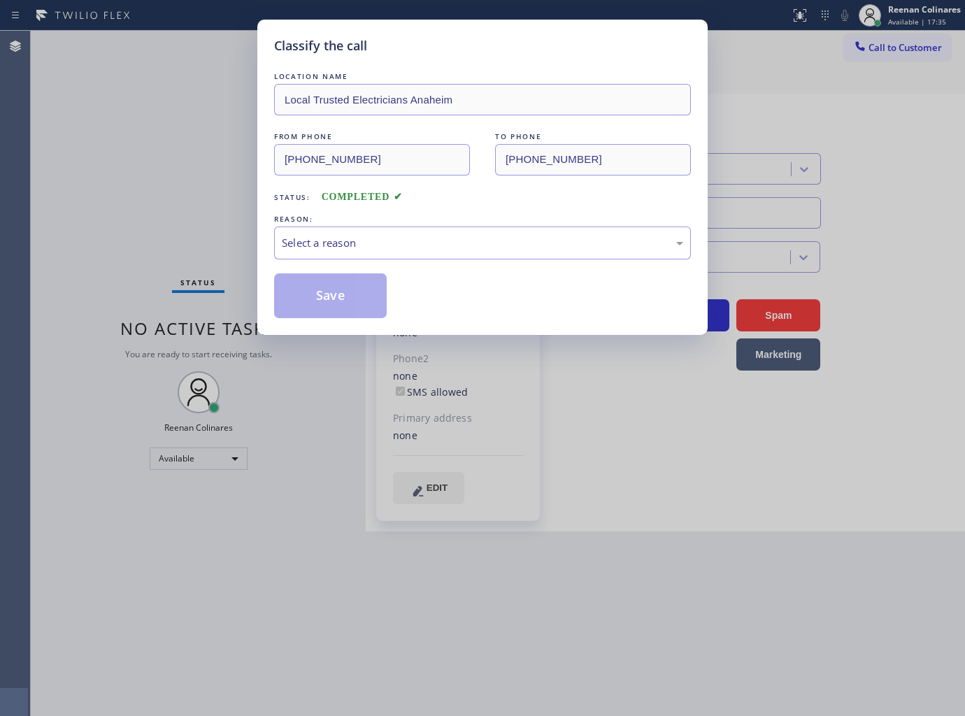
type input "(714) 517-1513"
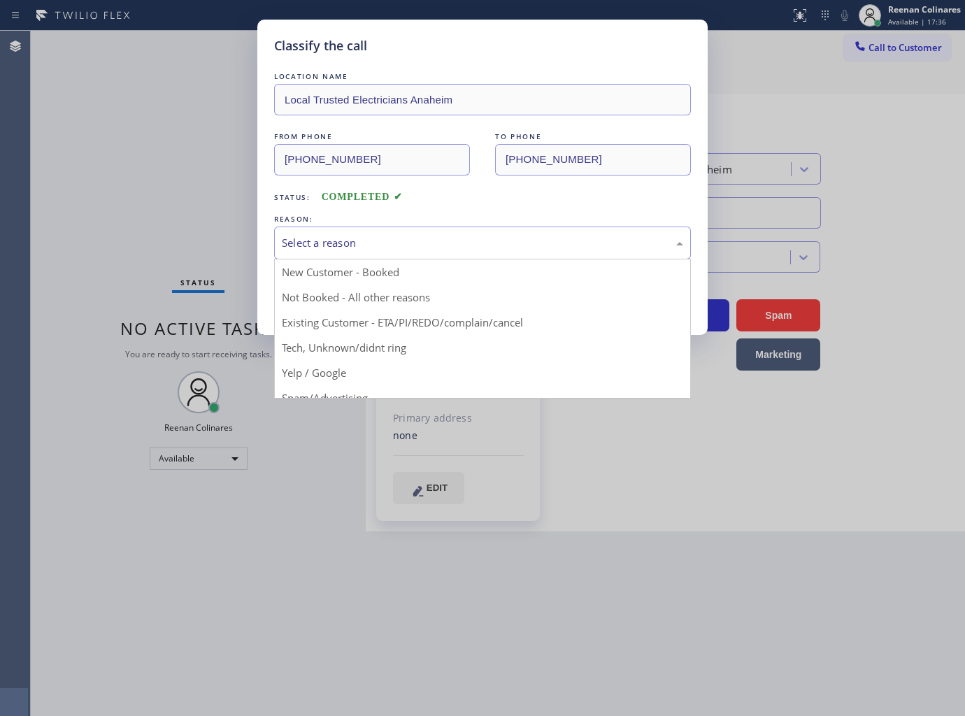
click at [395, 236] on div "Select a reason" at bounding box center [482, 243] width 401 height 16
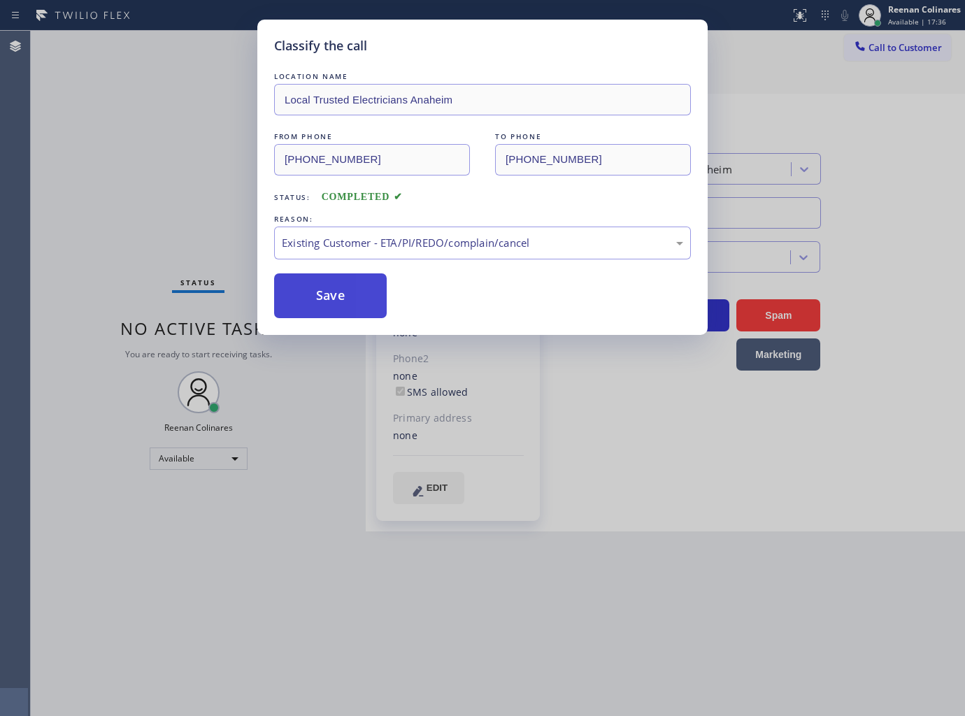
click at [308, 285] on button "Save" at bounding box center [330, 295] width 113 height 45
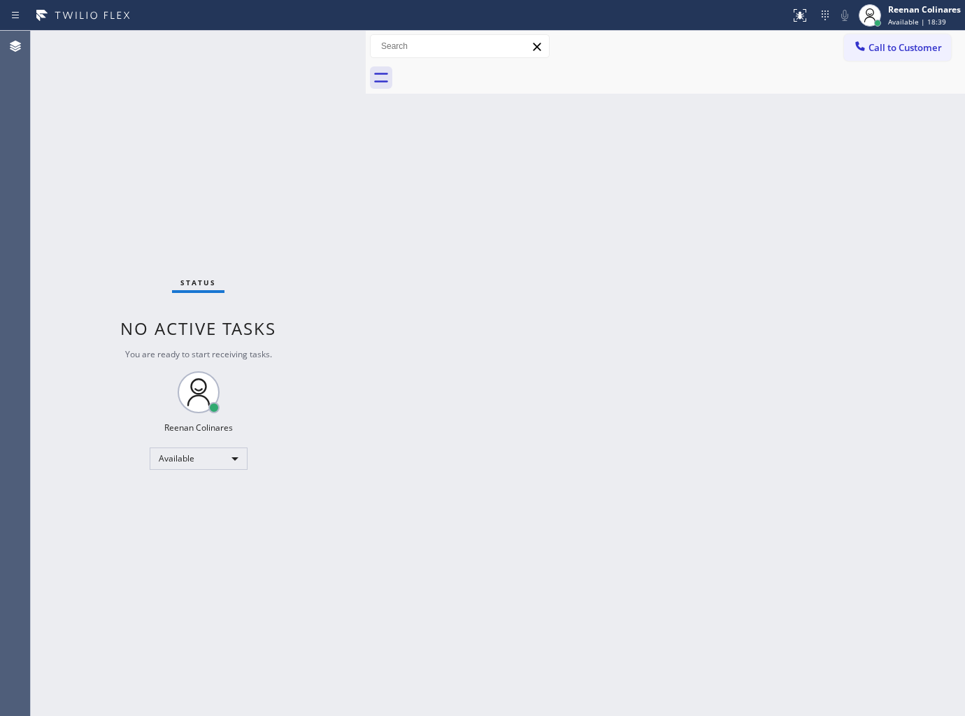
click at [460, 311] on div "Back to Dashboard Change Sender ID Customers Technicians Select a contact Outbo…" at bounding box center [665, 373] width 599 height 685
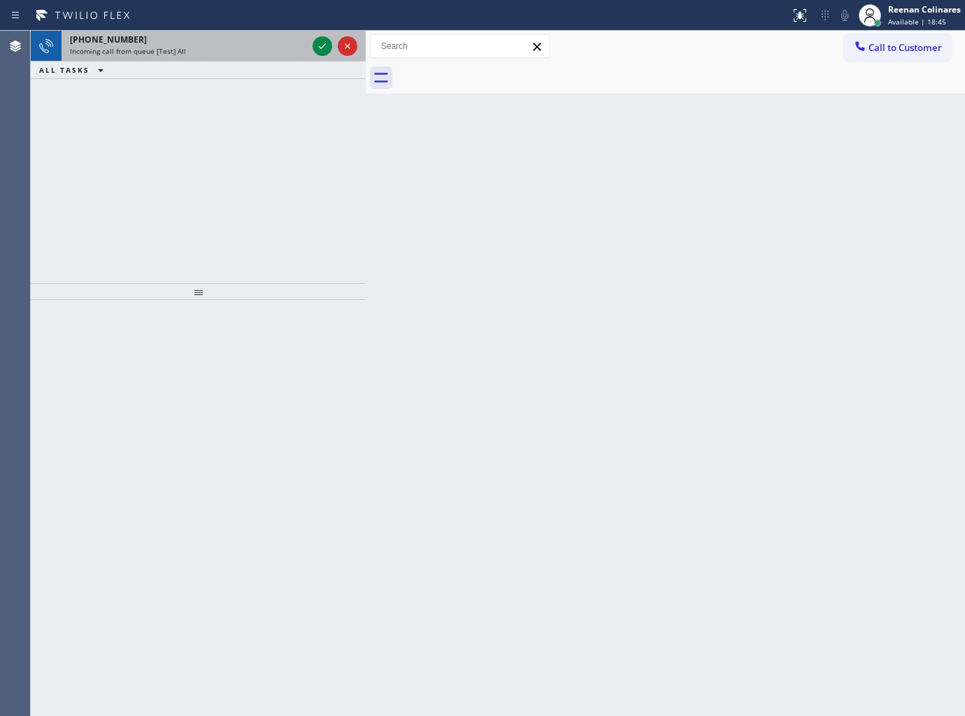
click at [204, 51] on div "Incoming call from queue [Test] All" at bounding box center [188, 51] width 237 height 10
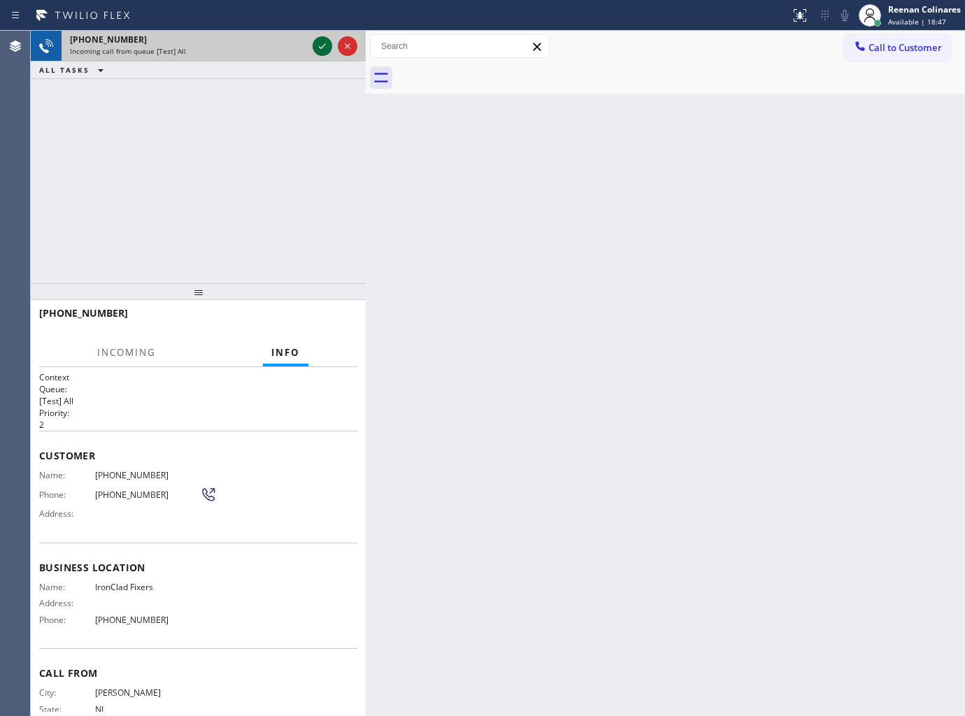
click at [319, 48] on icon at bounding box center [322, 46] width 17 height 17
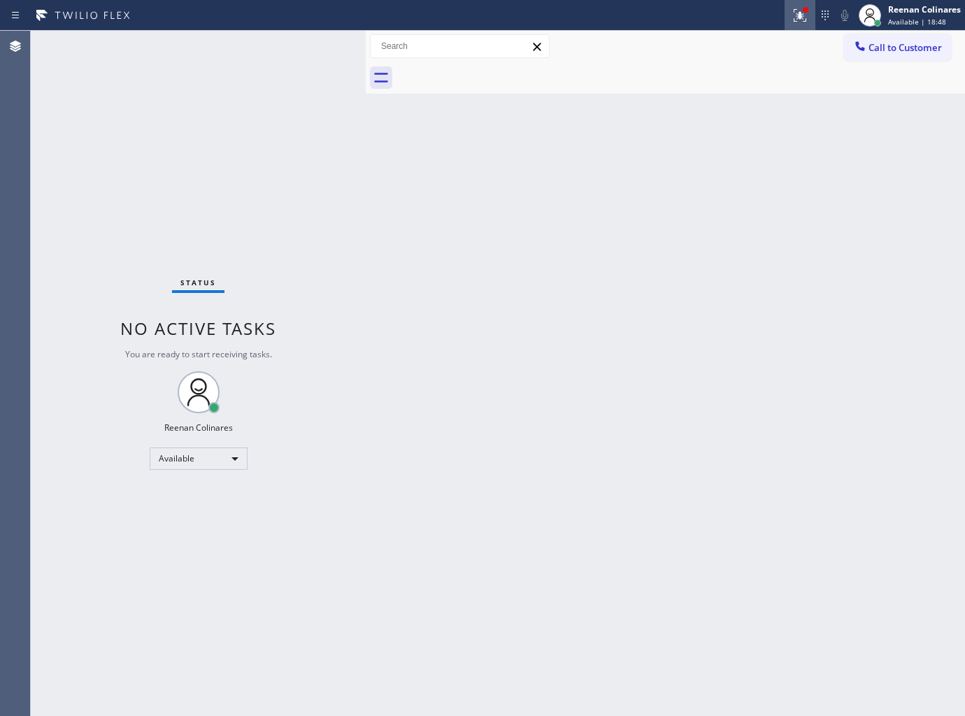
click at [794, 18] on icon at bounding box center [799, 15] width 17 height 17
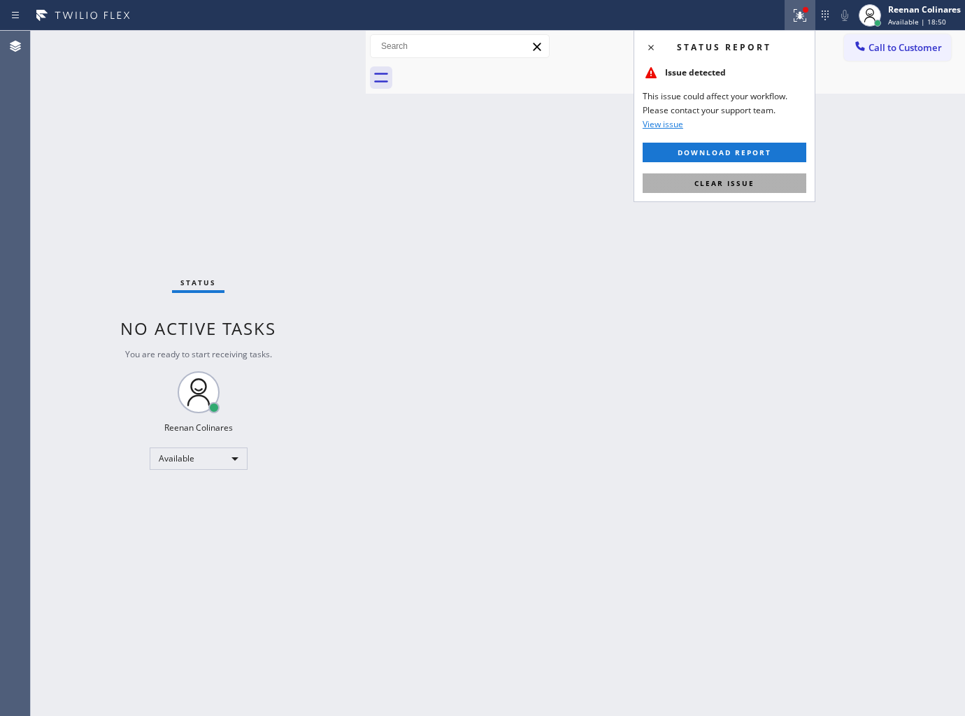
click at [729, 180] on span "Clear issue" at bounding box center [724, 183] width 60 height 10
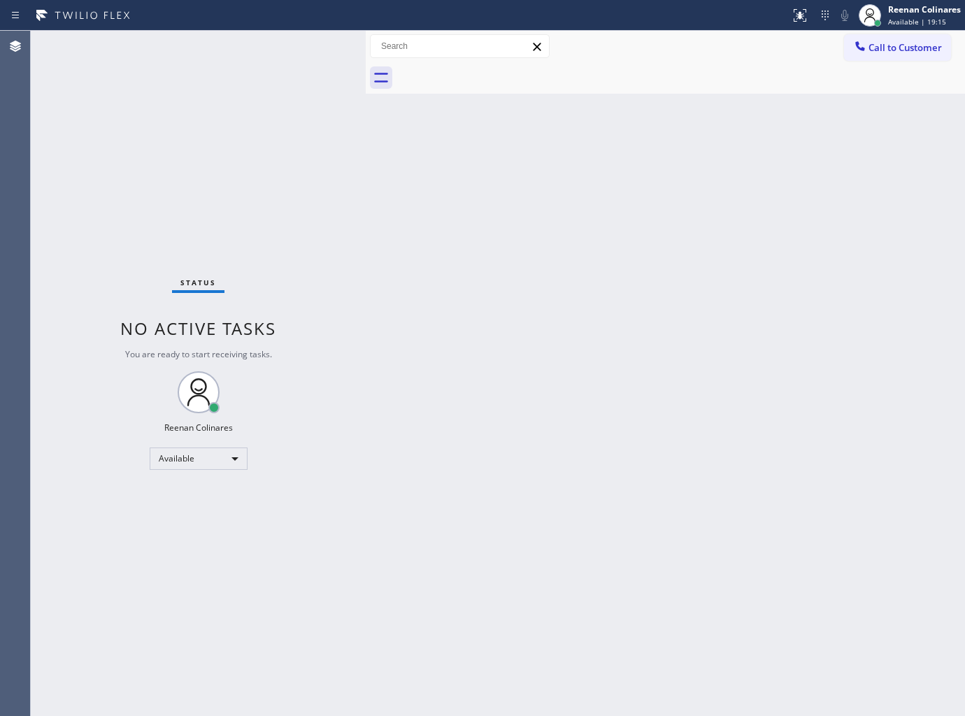
click at [501, 394] on div "Back to Dashboard Change Sender ID Customers Technicians Select a contact Outbo…" at bounding box center [665, 373] width 599 height 685
click at [703, 162] on div "Back to Dashboard Change Sender ID Customers Technicians Select a contact Outbo…" at bounding box center [665, 373] width 599 height 685
click at [913, 22] on span "Available | 26:23" at bounding box center [917, 22] width 58 height 10
click at [919, 20] on span "Available | 26:46" at bounding box center [917, 22] width 58 height 10
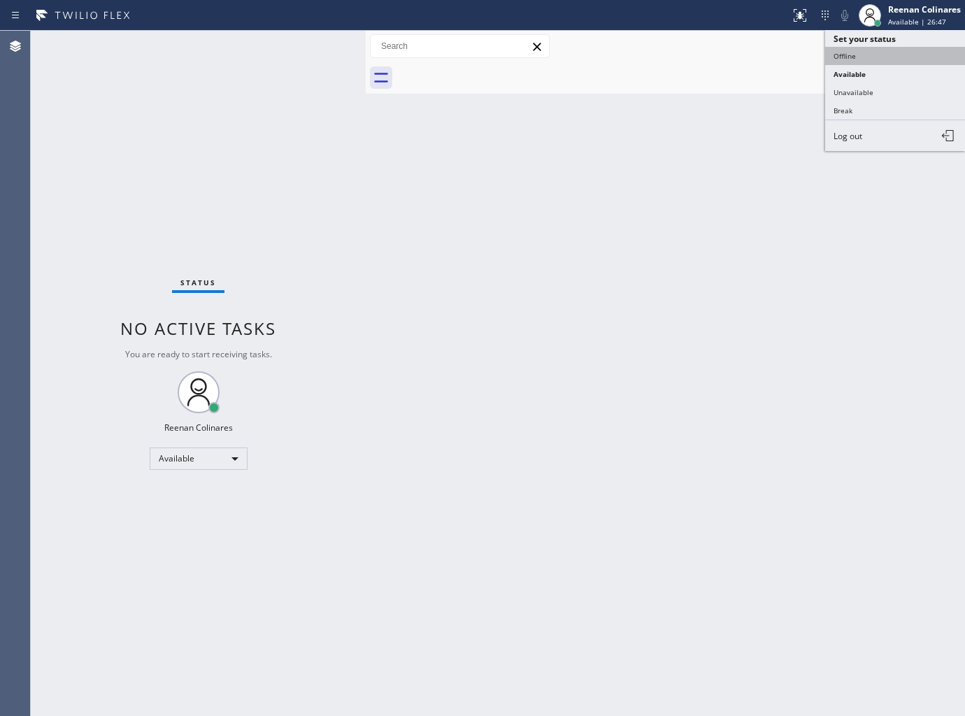
click at [861, 52] on button "Offline" at bounding box center [895, 56] width 140 height 18
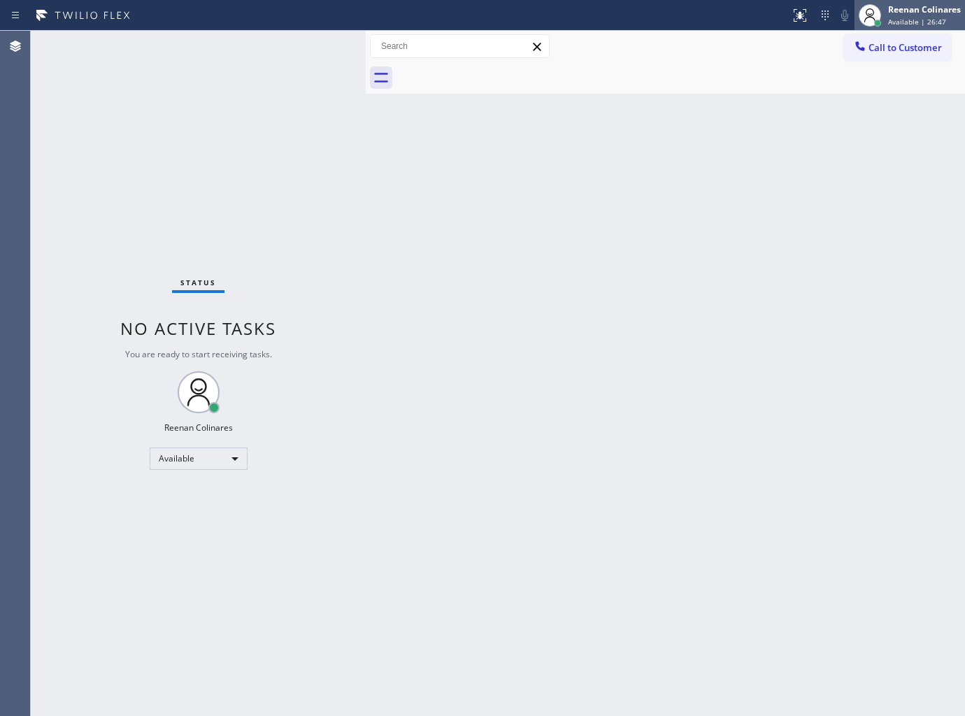
drag, startPoint x: 907, startPoint y: 17, endPoint x: 902, endPoint y: 29, distance: 12.9
click at [907, 17] on span "Available | 26:47" at bounding box center [917, 22] width 58 height 10
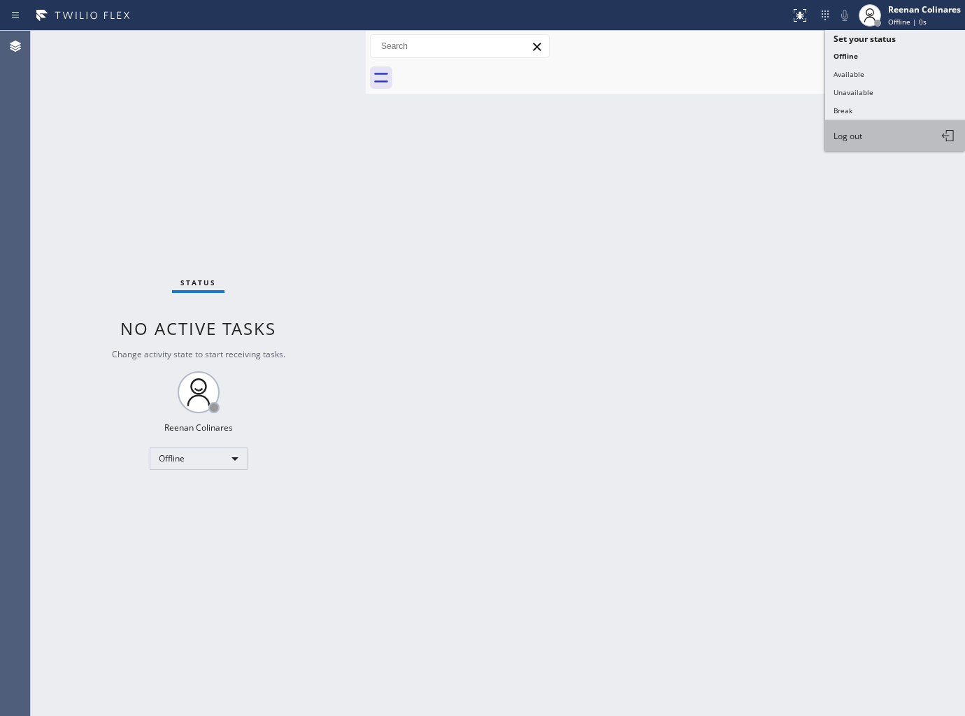
click at [853, 142] on span "Log out" at bounding box center [847, 136] width 29 height 12
